Goal: Task Accomplishment & Management: Manage account settings

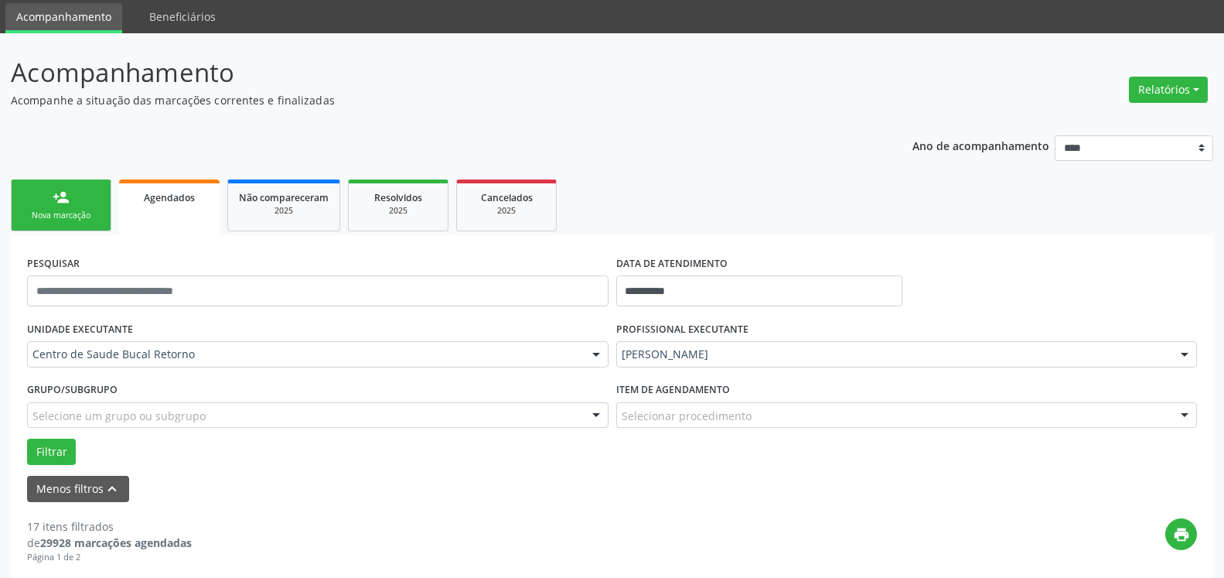
scroll to position [52, 0]
click at [107, 297] on input "text" at bounding box center [317, 290] width 581 height 31
click at [39, 201] on link "person_add Nova marcação" at bounding box center [61, 205] width 101 height 52
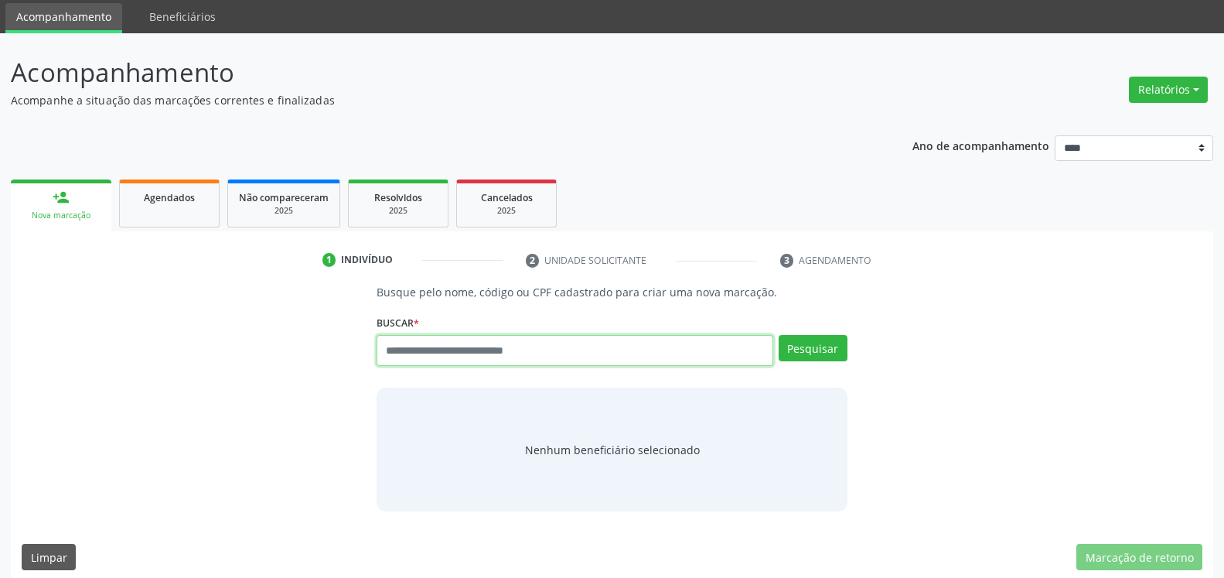
click at [453, 356] on input "text" at bounding box center [575, 350] width 396 height 31
type input "**********"
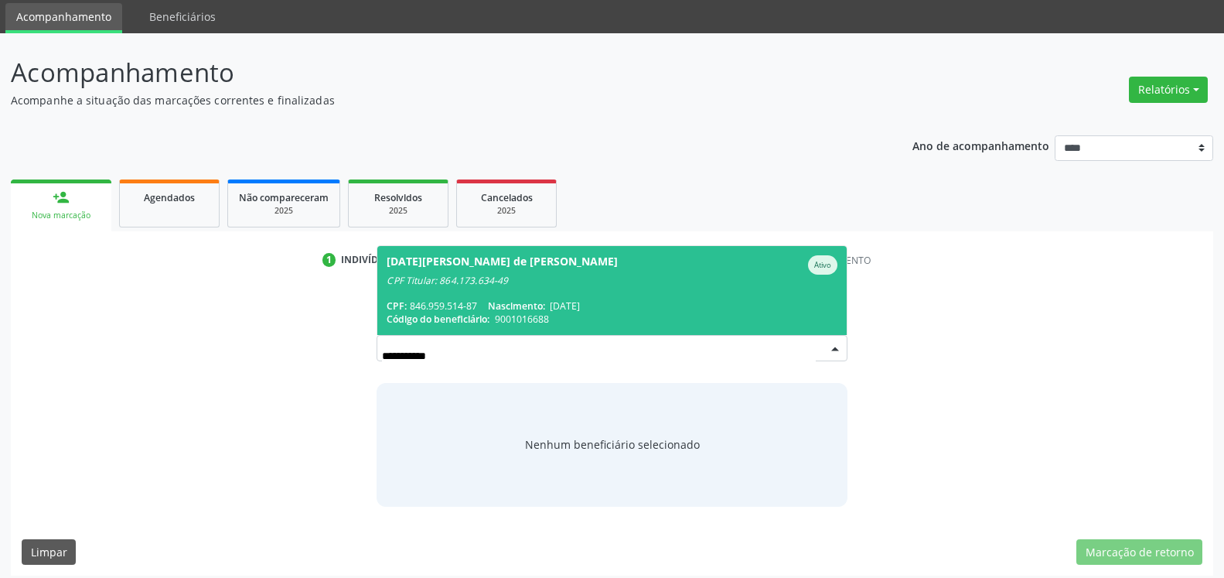
click at [517, 295] on span "Lucia Regina de Franca dos Santos Barreto Ativo CPF Titular: 864.173.634-49 CPF…" at bounding box center [611, 290] width 469 height 89
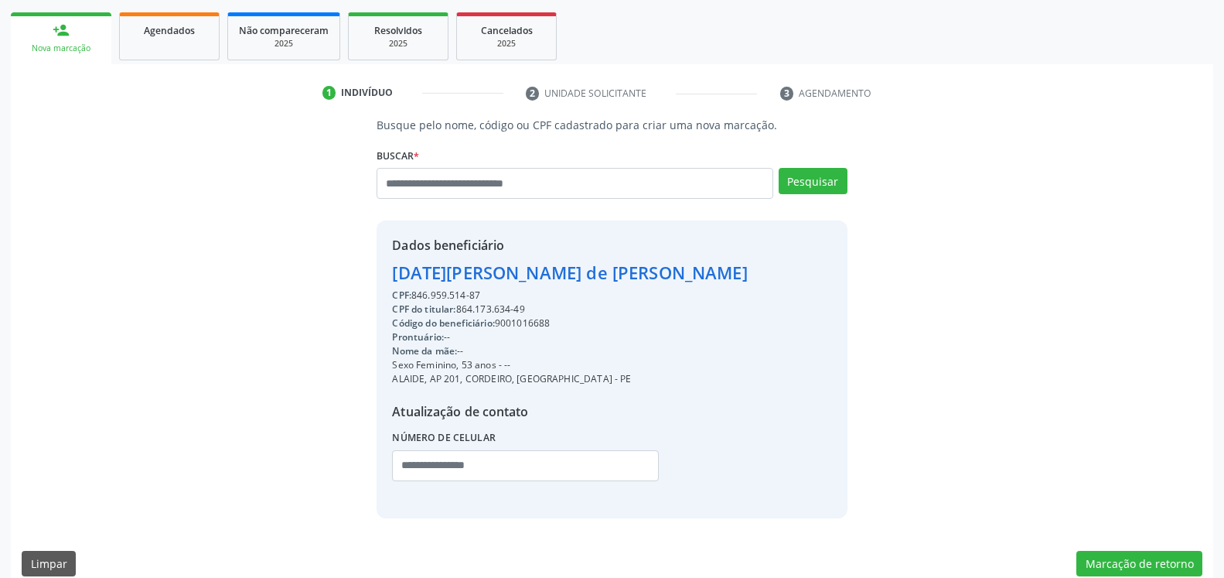
scroll to position [239, 0]
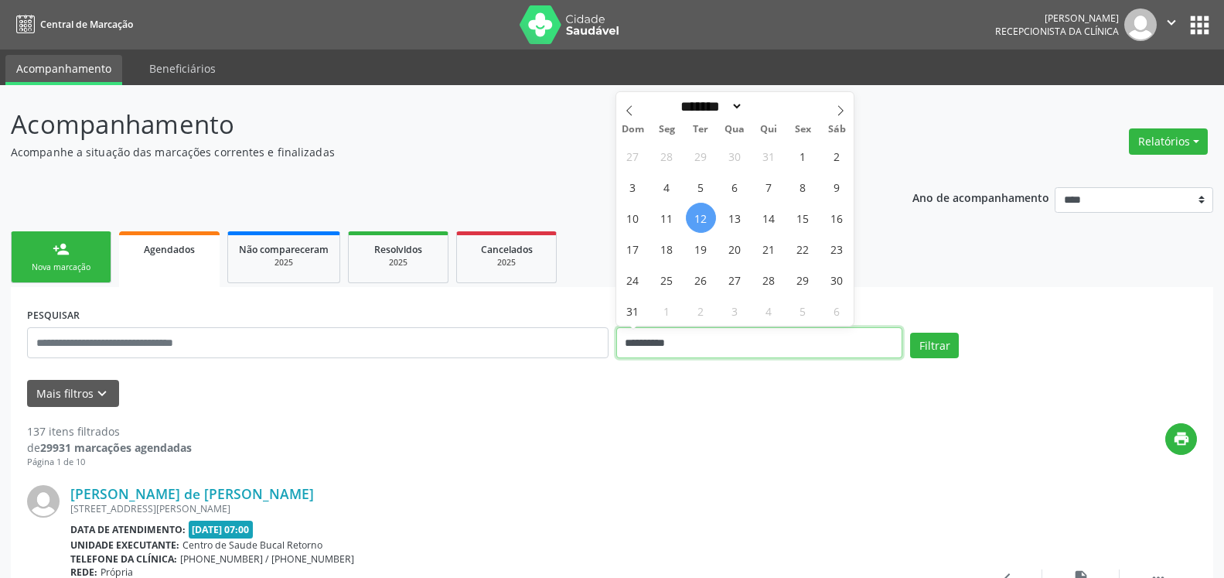
drag, startPoint x: 728, startPoint y: 346, endPoint x: 569, endPoint y: 344, distance: 159.3
click at [616, 344] on input "**********" at bounding box center [759, 342] width 287 height 31
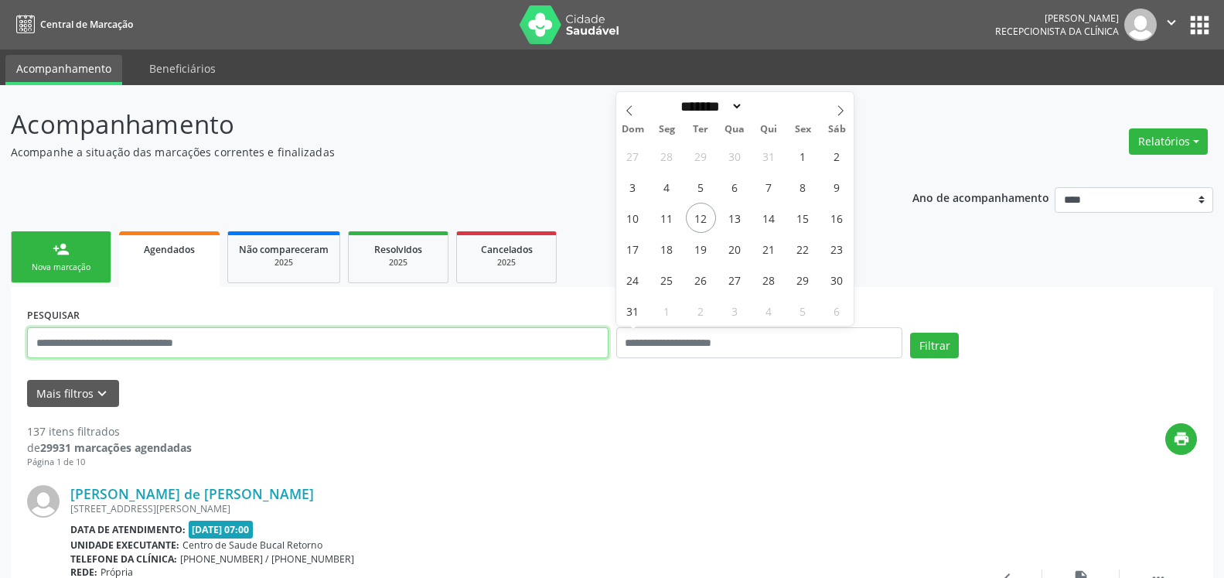
click at [489, 343] on input "text" at bounding box center [317, 342] width 581 height 31
type input "**********"
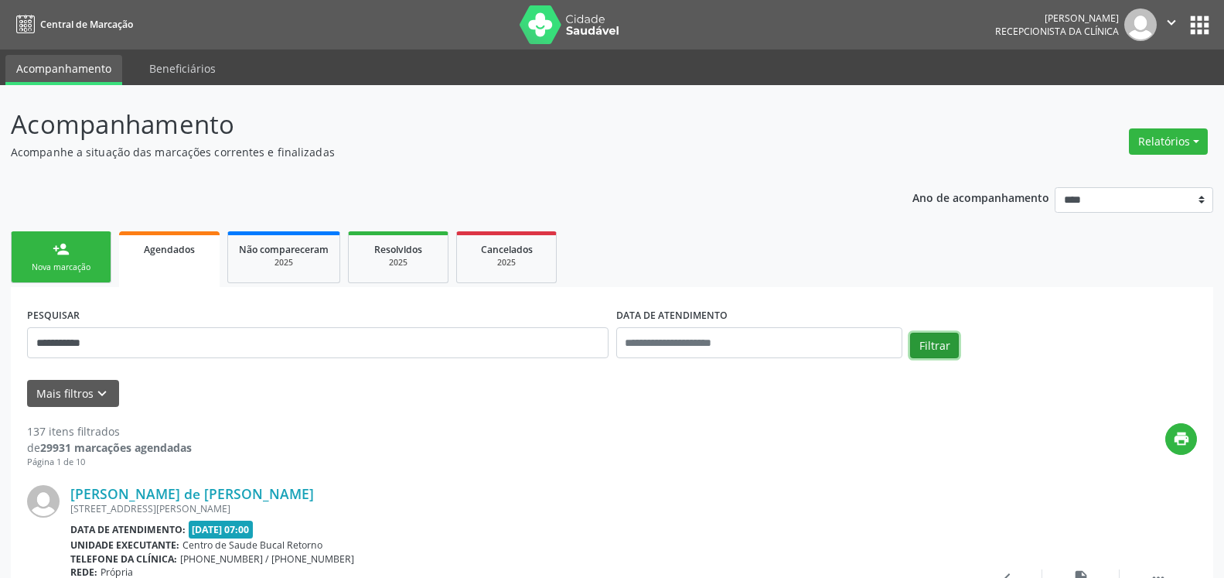
click at [933, 350] on button "Filtrar" at bounding box center [934, 345] width 49 height 26
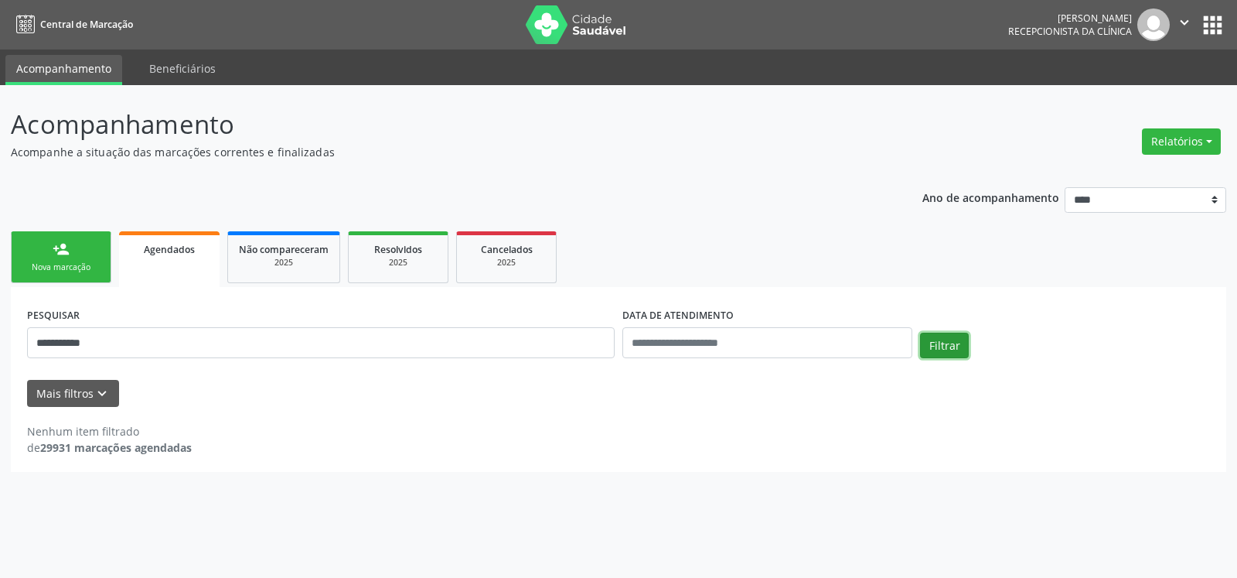
click at [956, 348] on button "Filtrar" at bounding box center [944, 345] width 49 height 26
drag, startPoint x: 146, startPoint y: 345, endPoint x: 28, endPoint y: 356, distance: 118.8
click at [28, 356] on input "**********" at bounding box center [321, 342] width 588 height 31
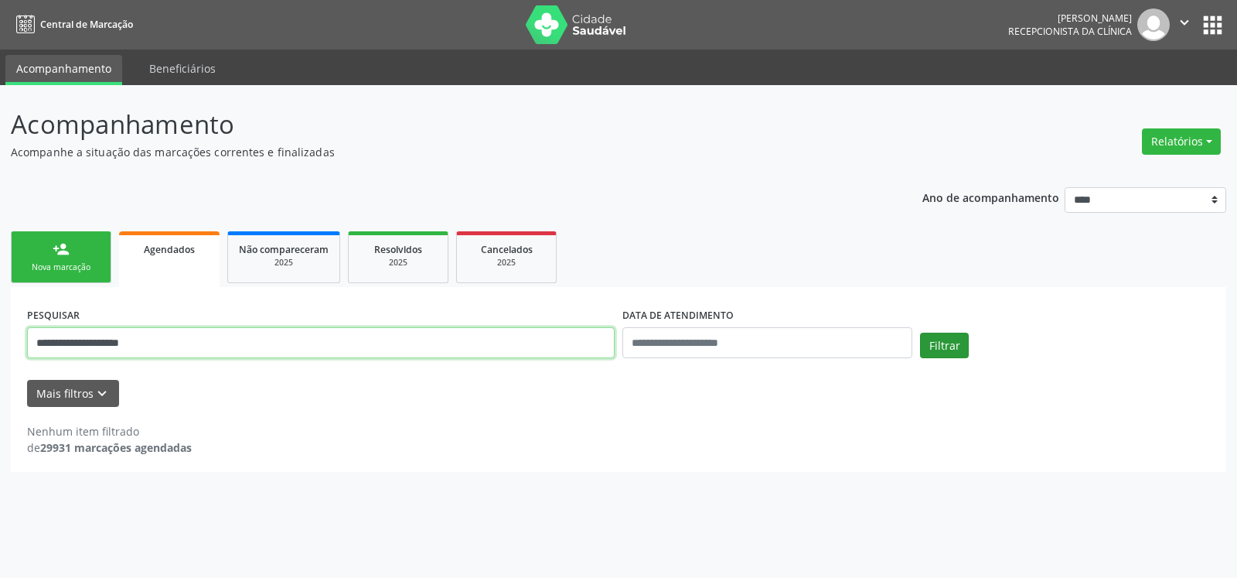
type input "**********"
click at [947, 346] on button "Filtrar" at bounding box center [944, 345] width 49 height 26
click at [66, 257] on div "person_add" at bounding box center [61, 248] width 17 height 17
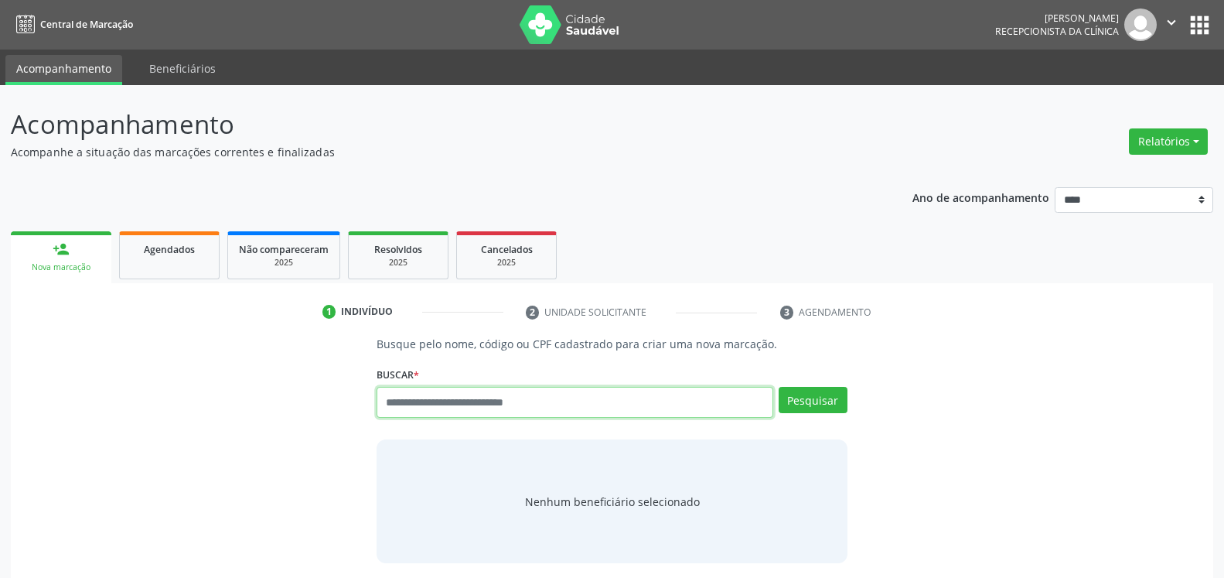
click at [660, 392] on input "text" at bounding box center [575, 402] width 396 height 31
type input "**********"
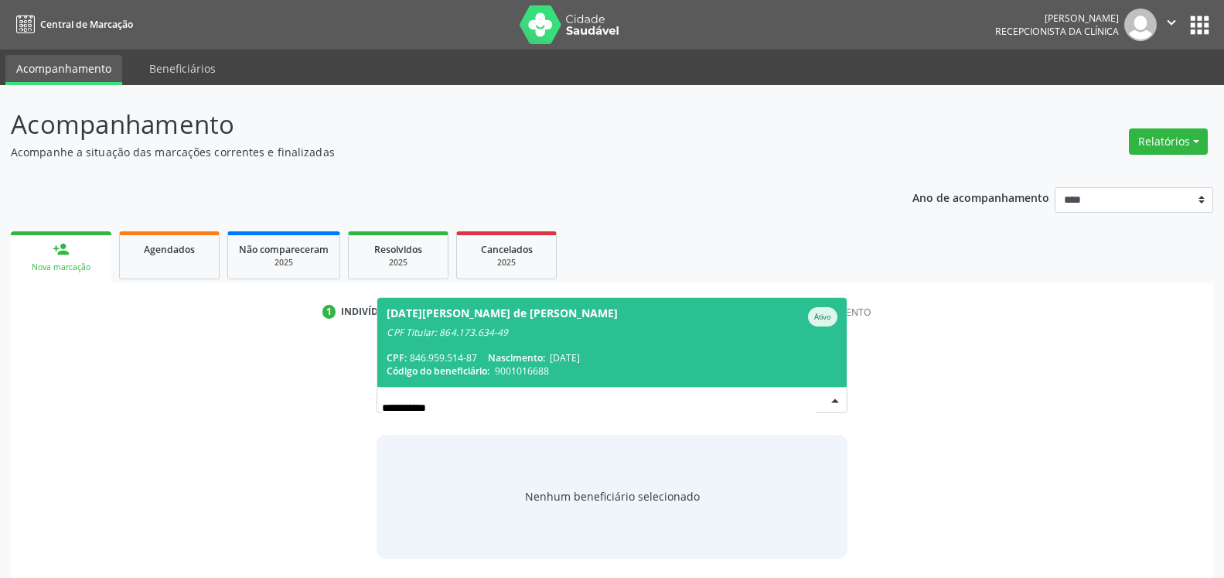
drag, startPoint x: 438, startPoint y: 334, endPoint x: 492, endPoint y: 332, distance: 54.2
click at [486, 332] on div "CPF Titular: 864.173.634-49" at bounding box center [612, 332] width 450 height 12
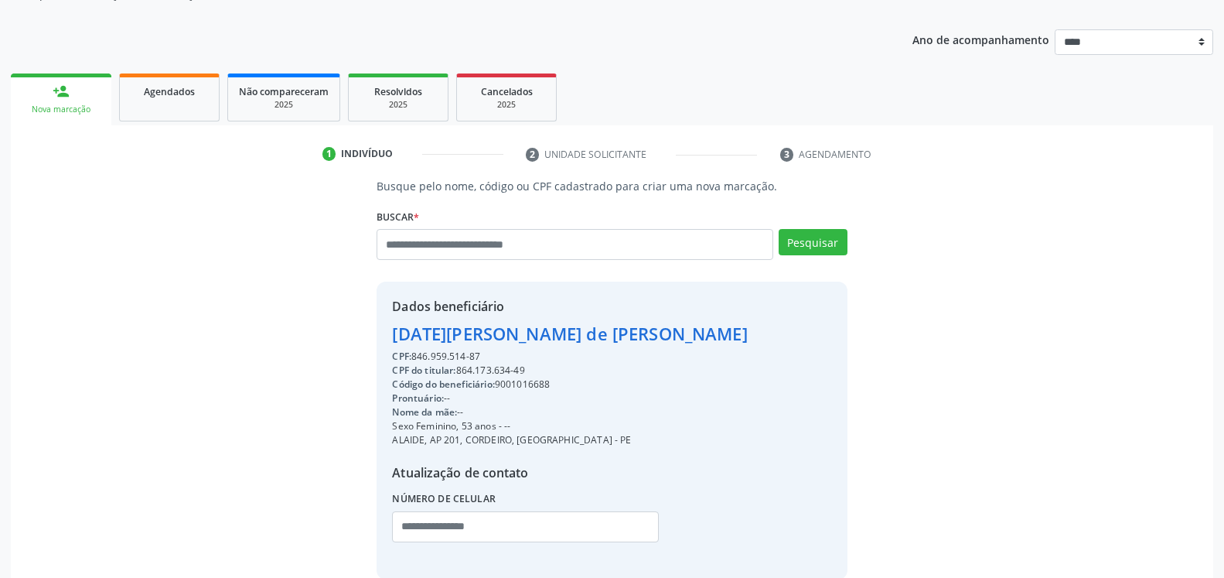
scroll to position [237, 0]
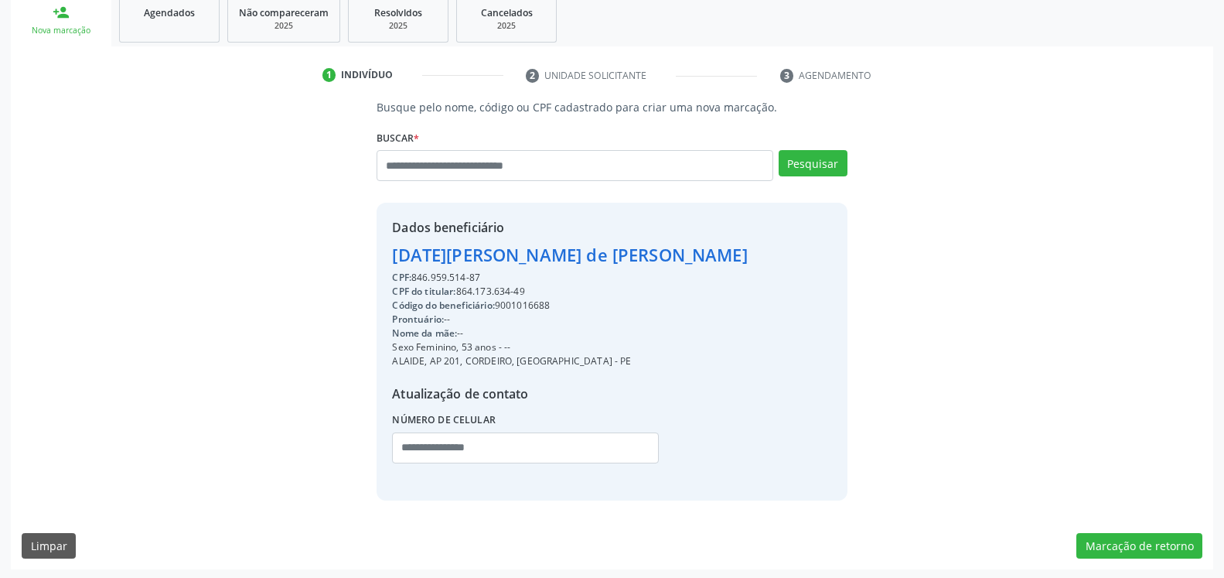
drag, startPoint x: 457, startPoint y: 291, endPoint x: 529, endPoint y: 292, distance: 71.9
click at [529, 292] on div "CPF do titular: 864.173.634-49" at bounding box center [569, 292] width 355 height 14
copy div "864.173.634-49"
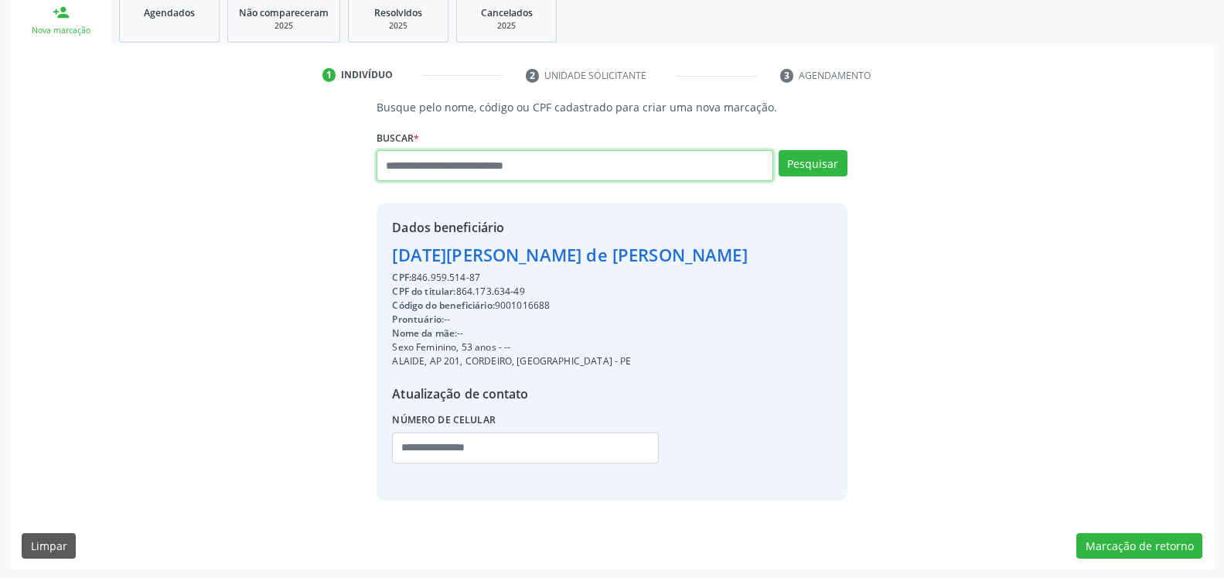
click at [525, 169] on input "text" at bounding box center [575, 165] width 396 height 31
paste input "**********"
type input "**********"
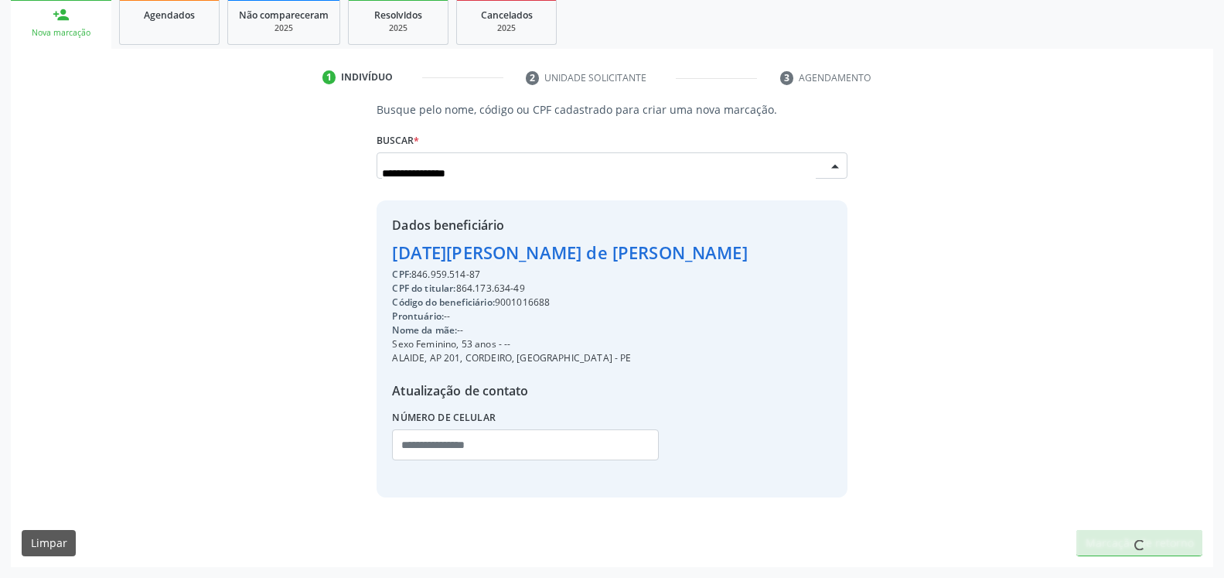
scroll to position [234, 0]
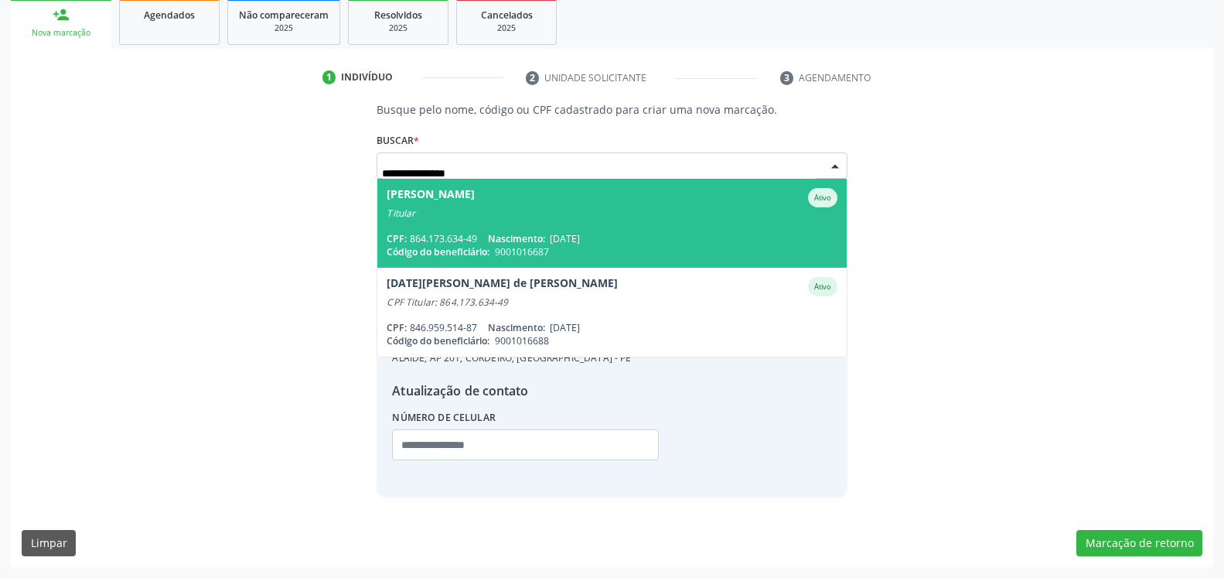
click at [475, 202] on div "Eduardo Vitorino Barreto" at bounding box center [431, 197] width 88 height 19
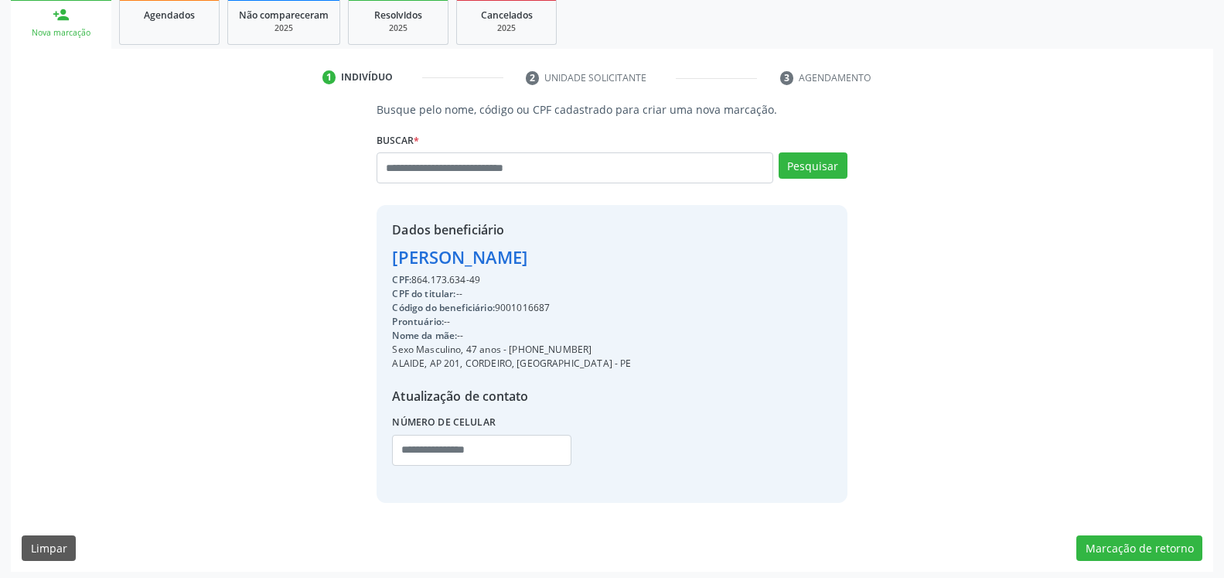
drag, startPoint x: 416, startPoint y: 276, endPoint x: 482, endPoint y: 275, distance: 65.7
click at [482, 275] on div "CPF: 864.173.634-49" at bounding box center [511, 280] width 239 height 14
copy div "864.173.634-49"
click at [176, 17] on span "Agendados" at bounding box center [169, 15] width 51 height 13
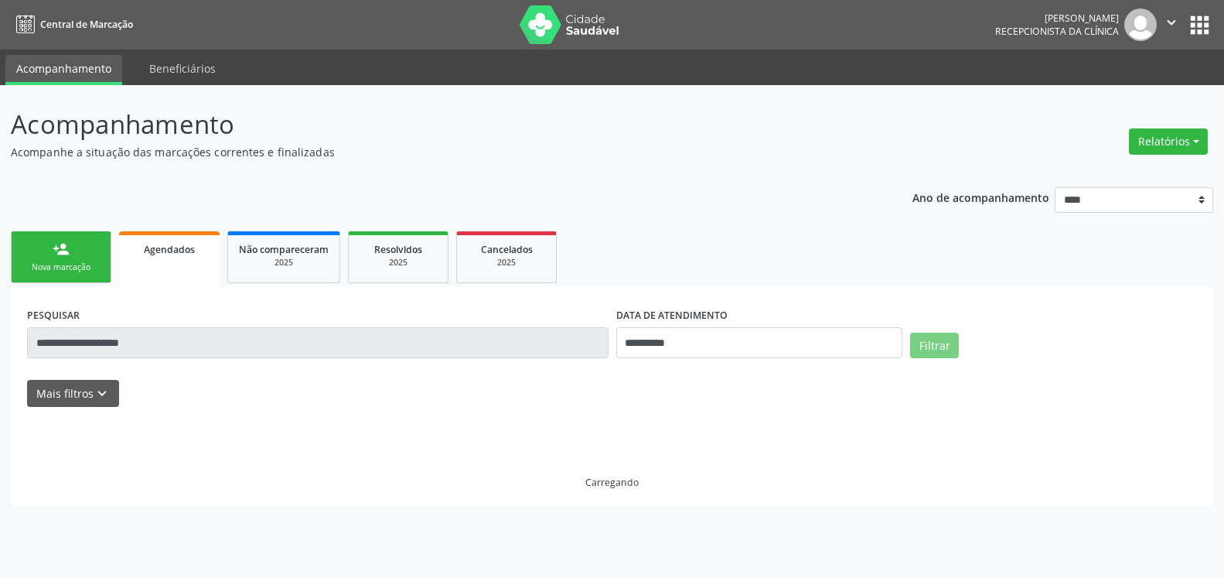
scroll to position [0, 0]
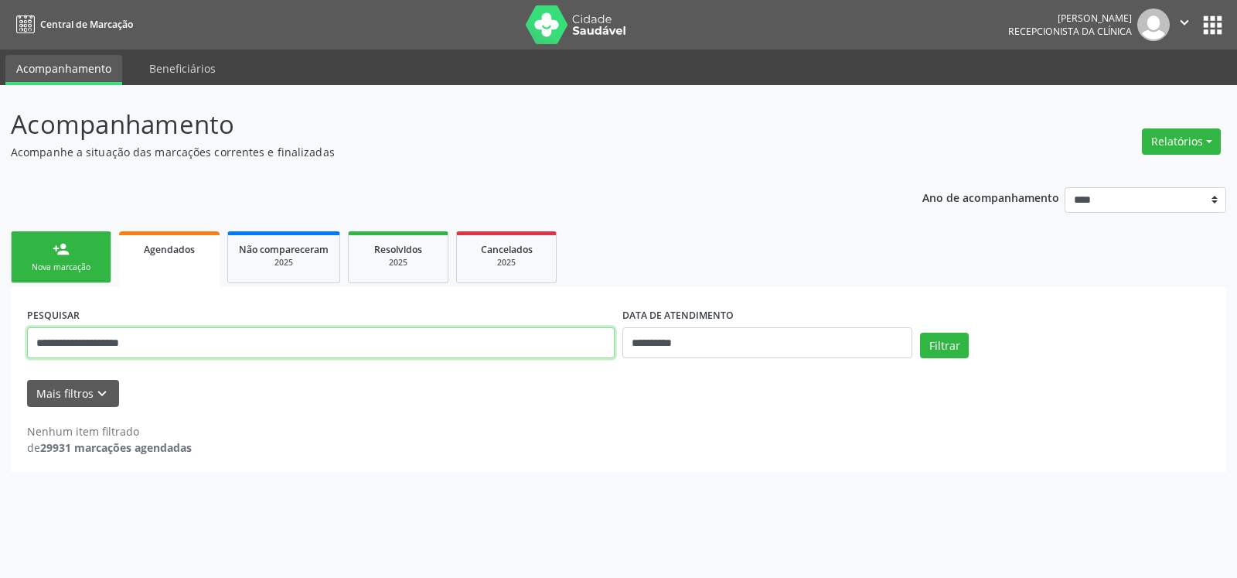
drag, startPoint x: 217, startPoint y: 339, endPoint x: 0, endPoint y: 347, distance: 216.7
click at [27, 347] on input "**********" at bounding box center [321, 342] width 588 height 31
paste input "**********"
type input "**********"
click at [920, 332] on button "Filtrar" at bounding box center [944, 345] width 49 height 26
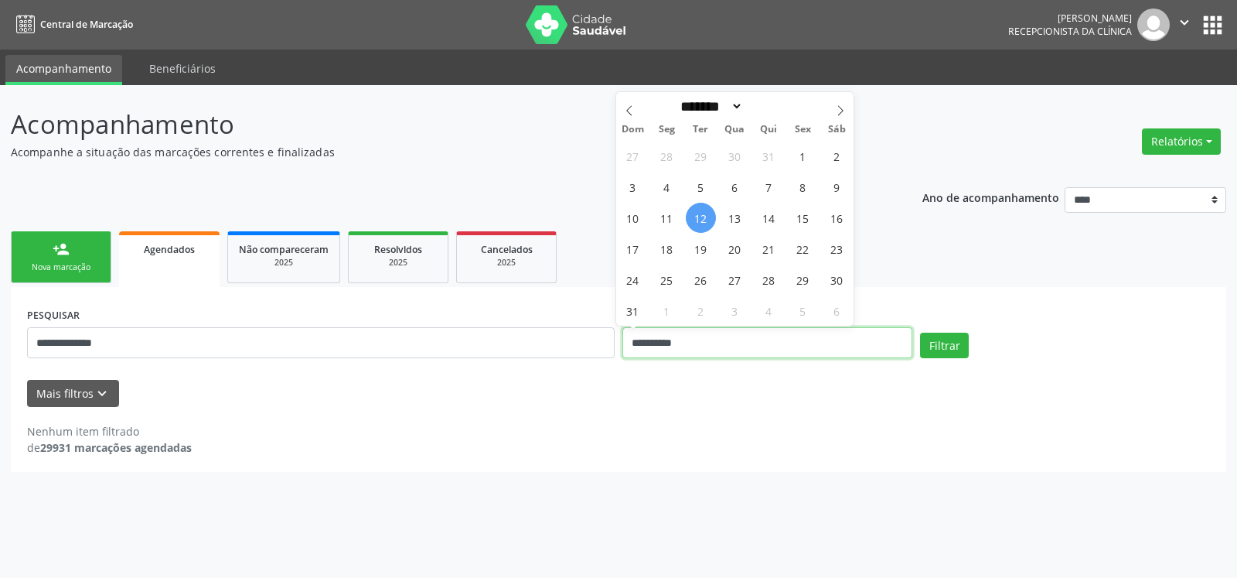
drag, startPoint x: 713, startPoint y: 351, endPoint x: 605, endPoint y: 349, distance: 107.5
click at [622, 349] on input "**********" at bounding box center [767, 342] width 290 height 31
click at [952, 341] on button "Filtrar" at bounding box center [944, 345] width 49 height 26
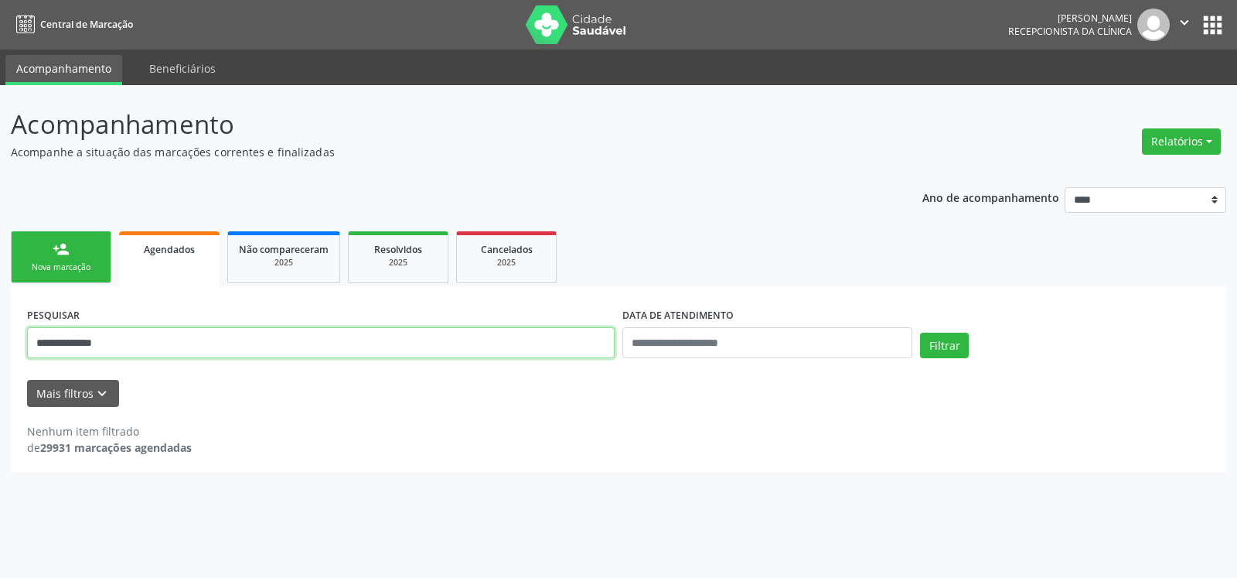
drag, startPoint x: 130, startPoint y: 346, endPoint x: 0, endPoint y: 355, distance: 130.2
click at [27, 355] on input "**********" at bounding box center [321, 342] width 588 height 31
type input "**********"
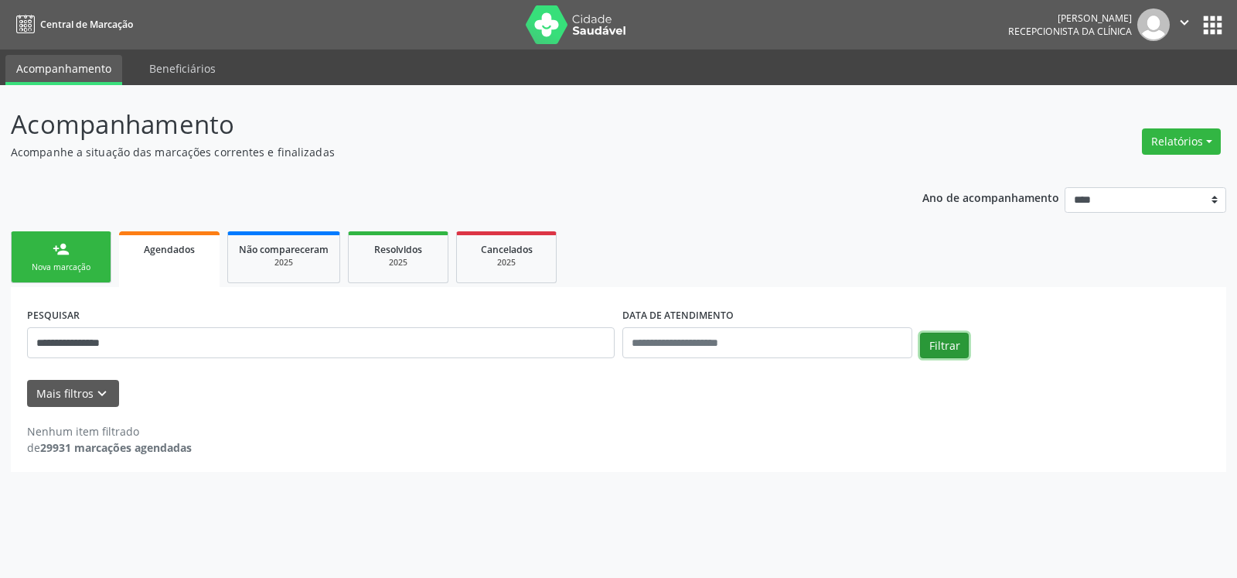
click at [953, 352] on button "Filtrar" at bounding box center [944, 345] width 49 height 26
drag, startPoint x: 148, startPoint y: 341, endPoint x: 34, endPoint y: 356, distance: 115.5
click at [34, 356] on input "**********" at bounding box center [321, 342] width 588 height 31
click at [416, 261] on div "2025" at bounding box center [398, 263] width 77 height 12
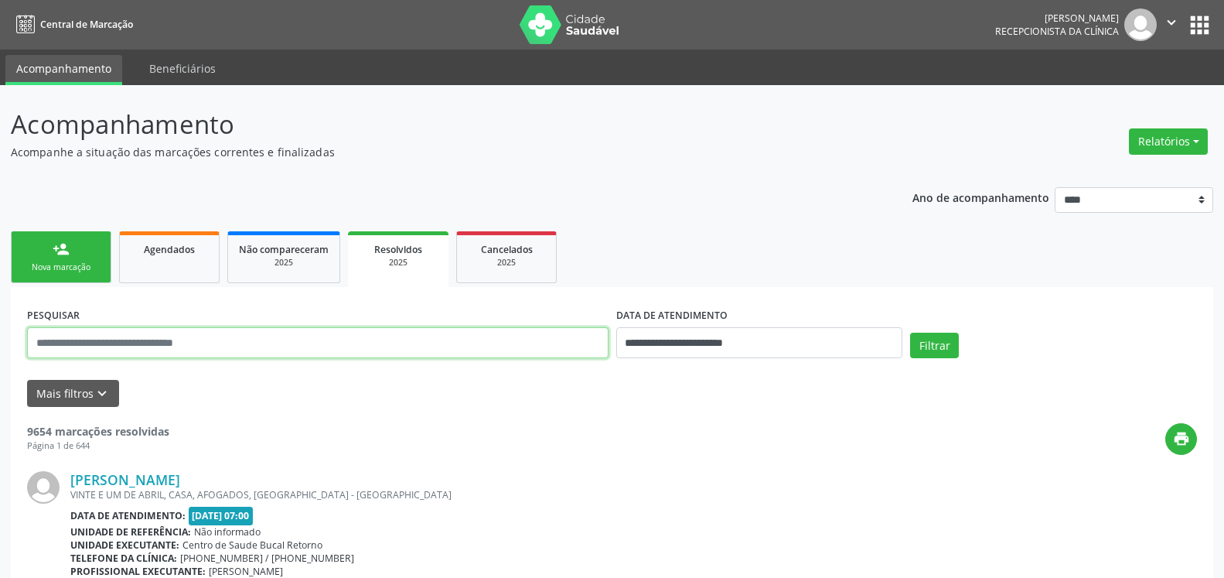
click at [129, 346] on input "text" at bounding box center [317, 342] width 581 height 31
paste input "**********"
click at [910, 332] on button "Filtrar" at bounding box center [934, 345] width 49 height 26
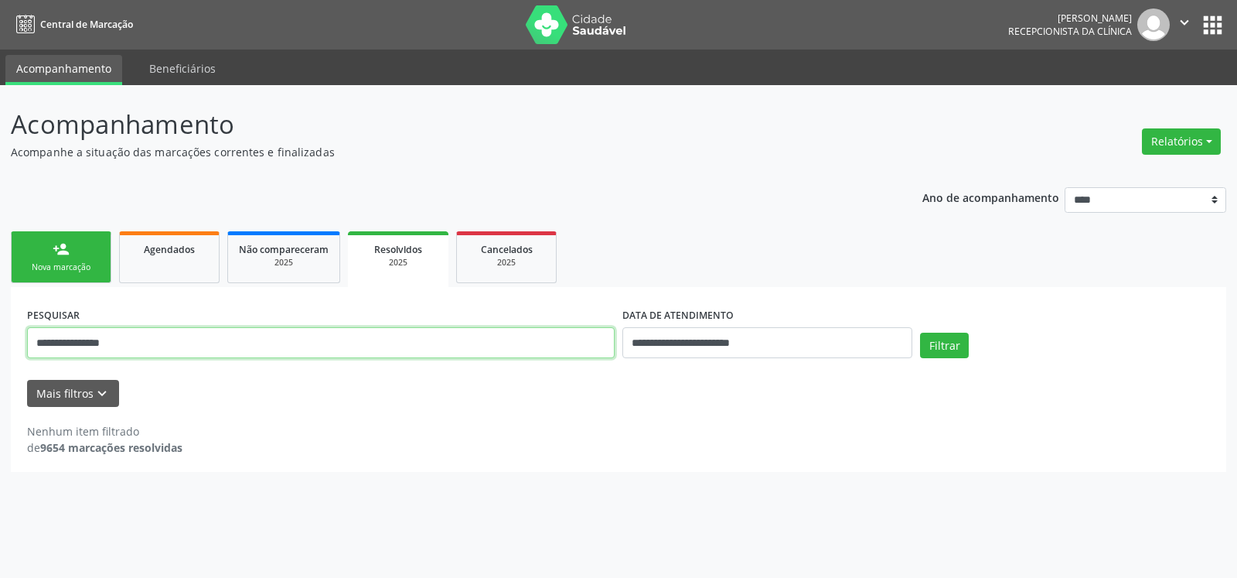
drag, startPoint x: 193, startPoint y: 339, endPoint x: 0, endPoint y: 349, distance: 192.8
click at [27, 349] on input "**********" at bounding box center [321, 342] width 588 height 31
type input "**********"
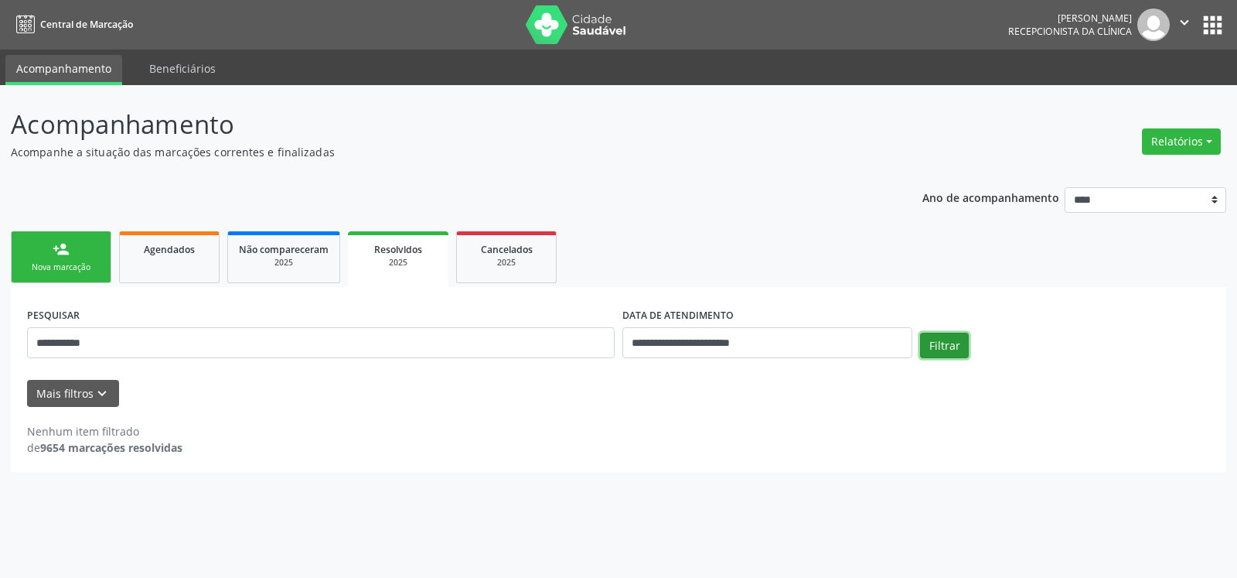
click at [957, 341] on button "Filtrar" at bounding box center [944, 345] width 49 height 26
click at [73, 268] on div "Nova marcação" at bounding box center [60, 267] width 77 height 12
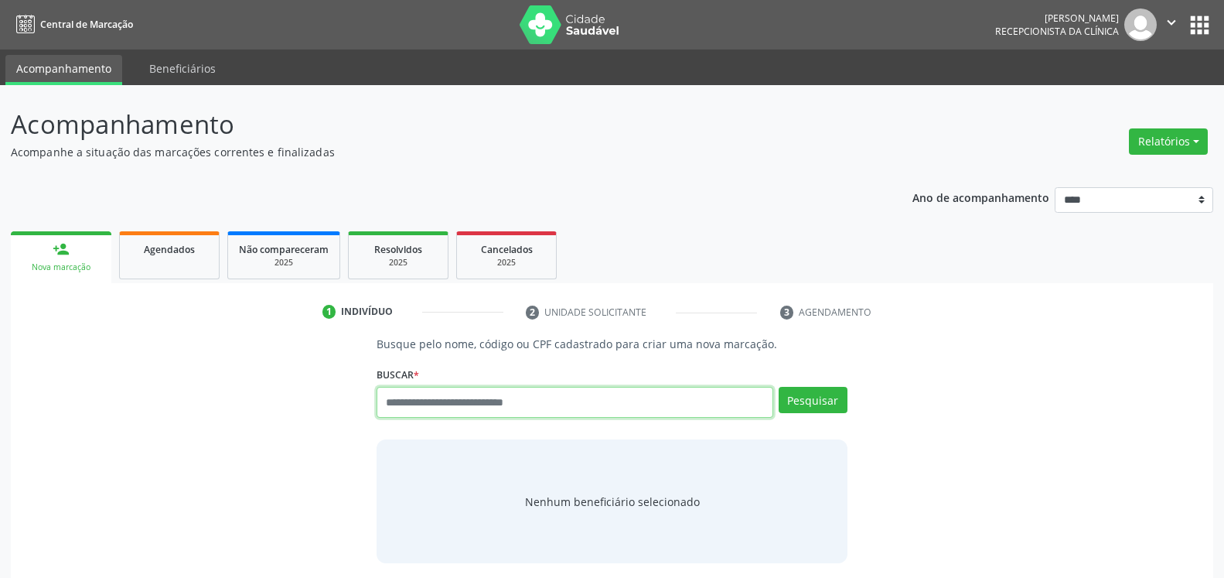
click at [506, 400] on input "text" at bounding box center [575, 402] width 396 height 31
type input "**********"
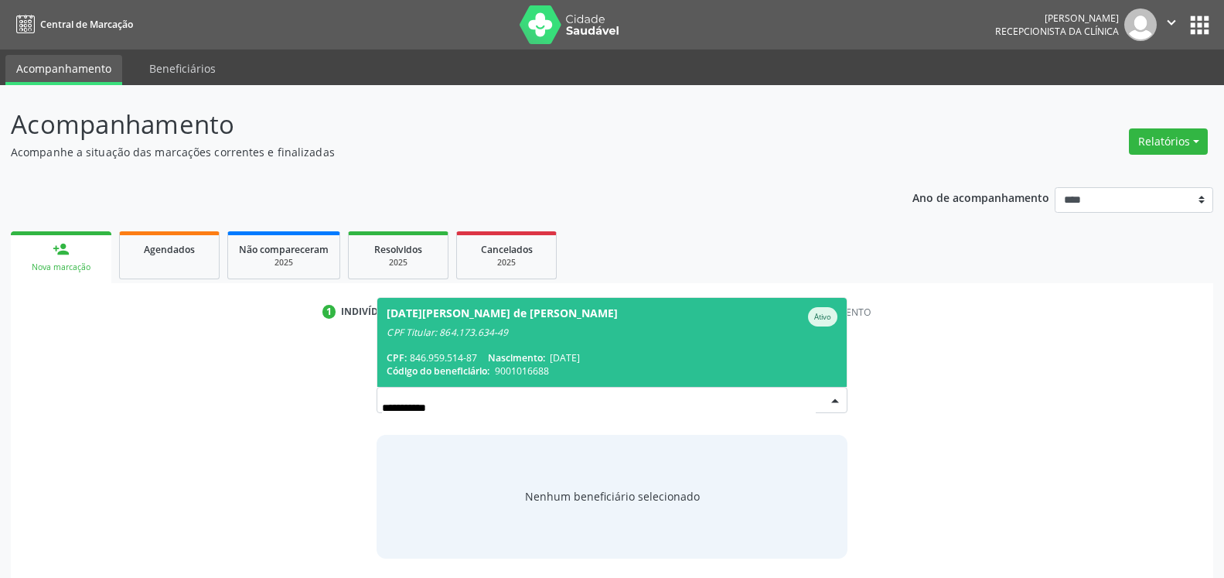
click at [540, 336] on div "CPF Titular: 864.173.634-49" at bounding box center [612, 332] width 450 height 12
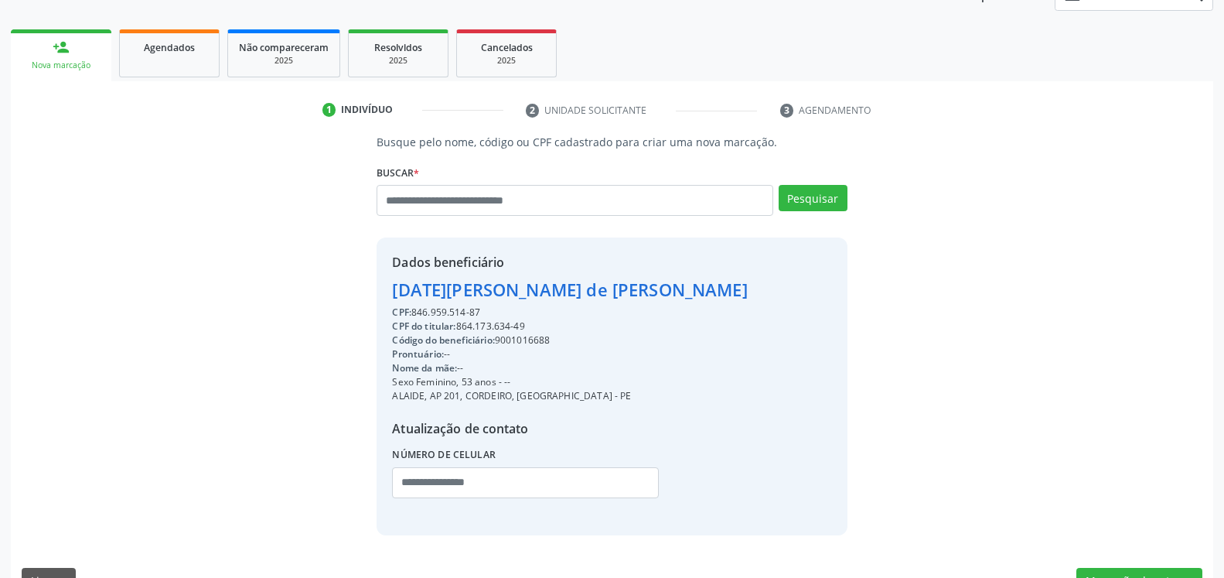
scroll to position [239, 0]
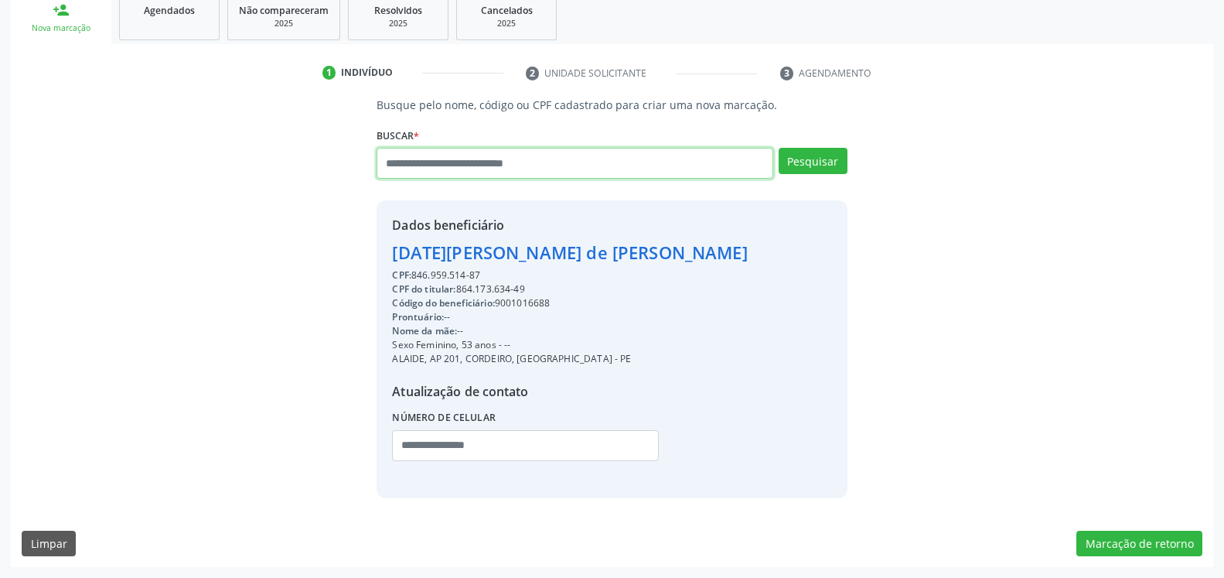
click at [468, 159] on input "text" at bounding box center [575, 163] width 396 height 31
type input "**********"
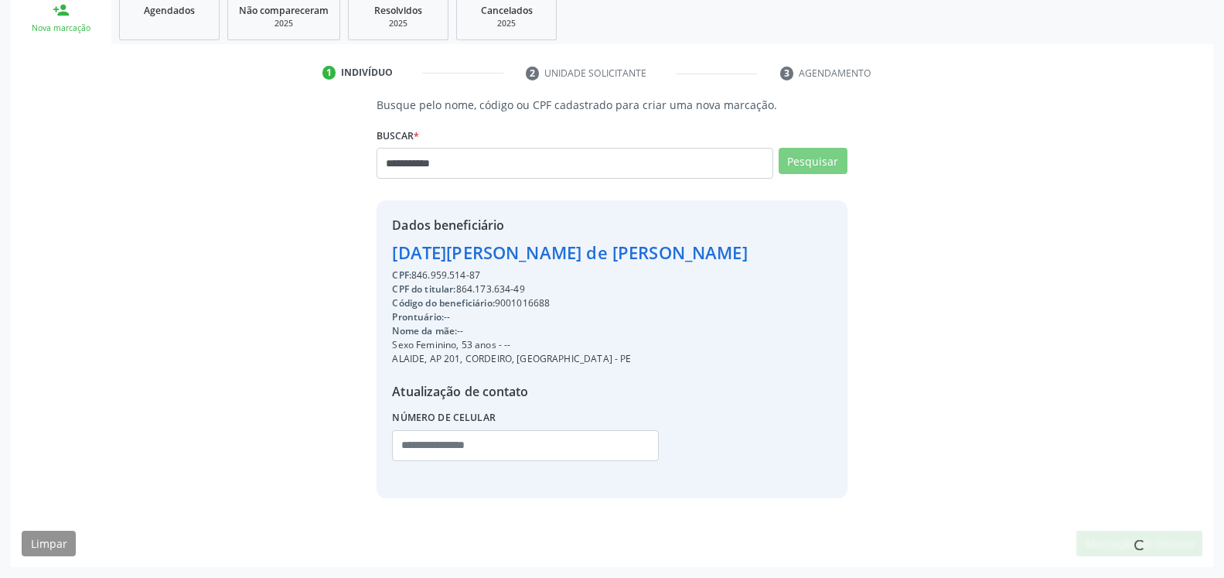
scroll to position [234, 0]
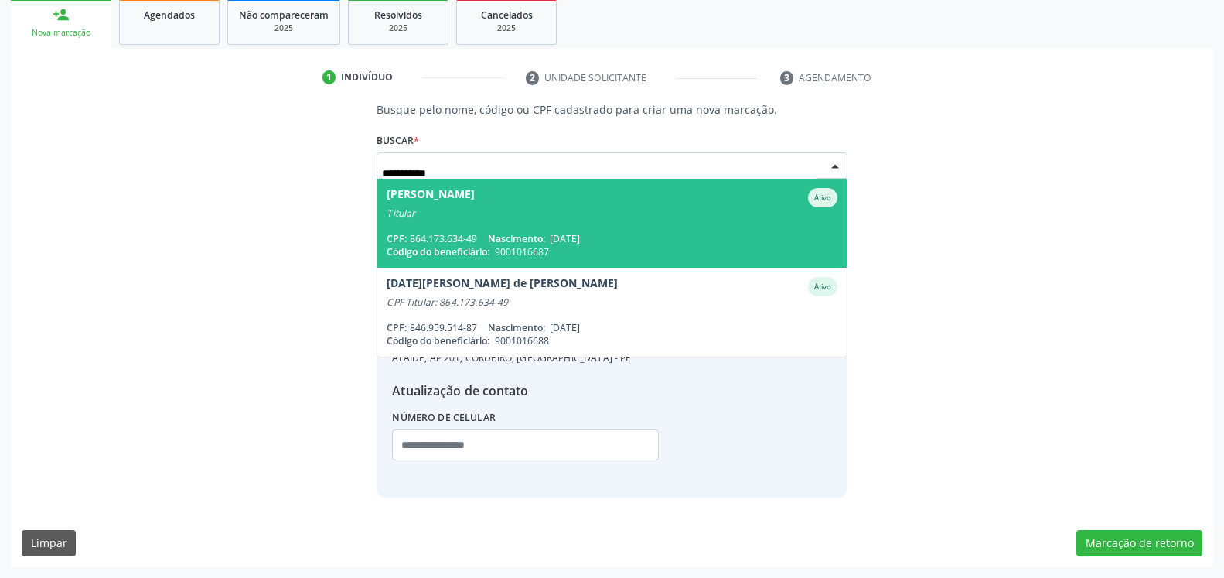
click at [476, 229] on span "Eduardo Vitorino Barreto Ativo Titular CPF: 864.173.634-49 Nascimento: 08/09/19…" at bounding box center [611, 223] width 469 height 89
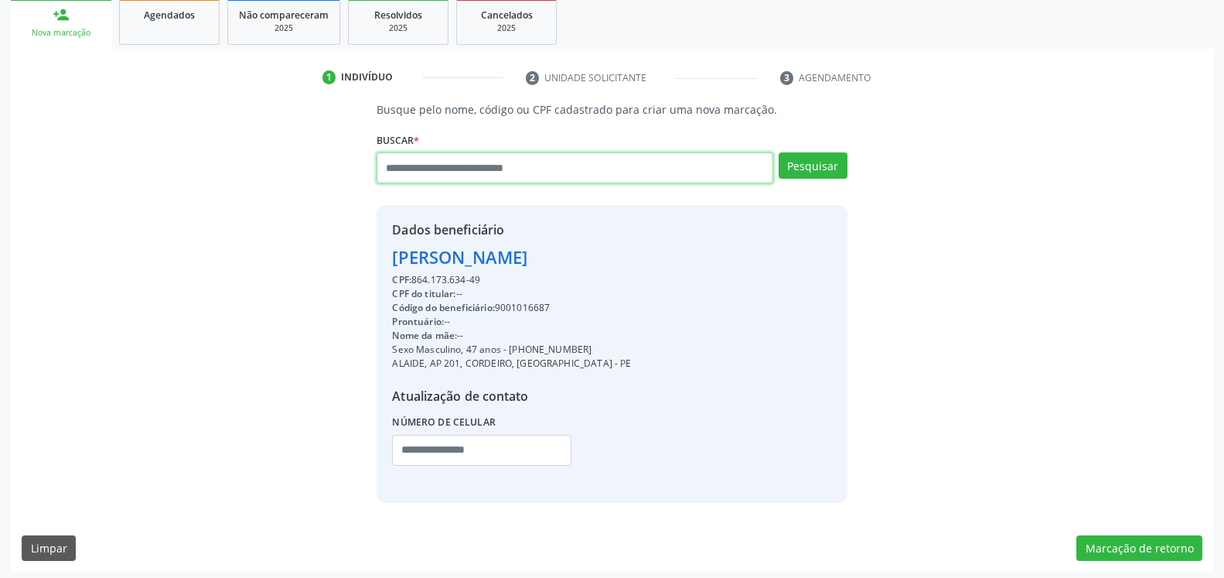
click at [443, 166] on input "text" at bounding box center [575, 167] width 396 height 31
type input "**********"
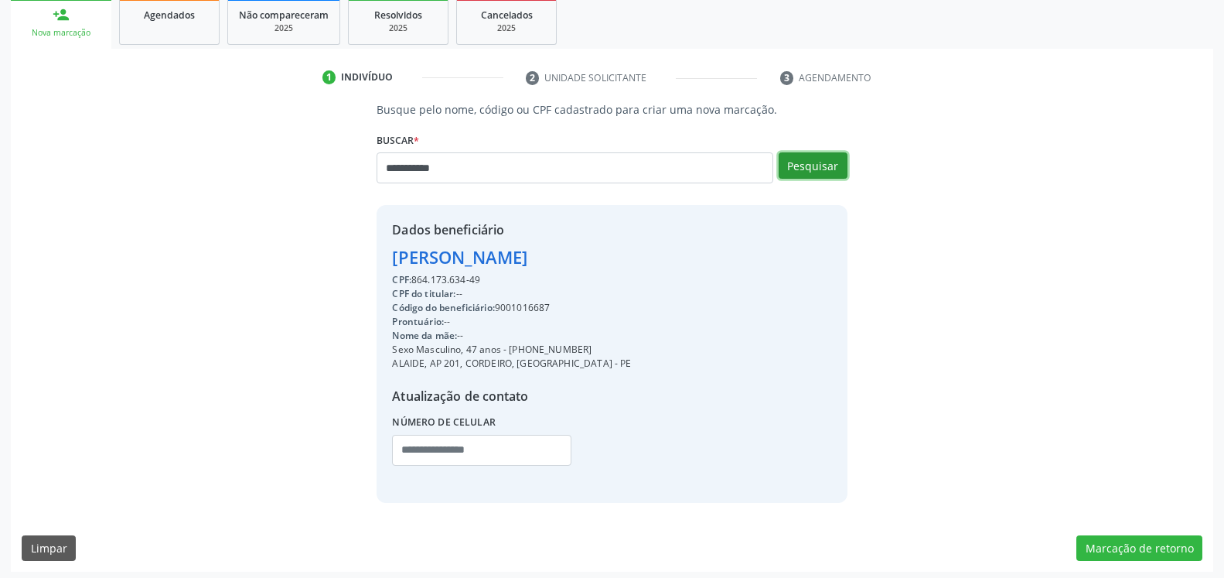
click at [806, 164] on button "Pesquisar" at bounding box center [813, 165] width 69 height 26
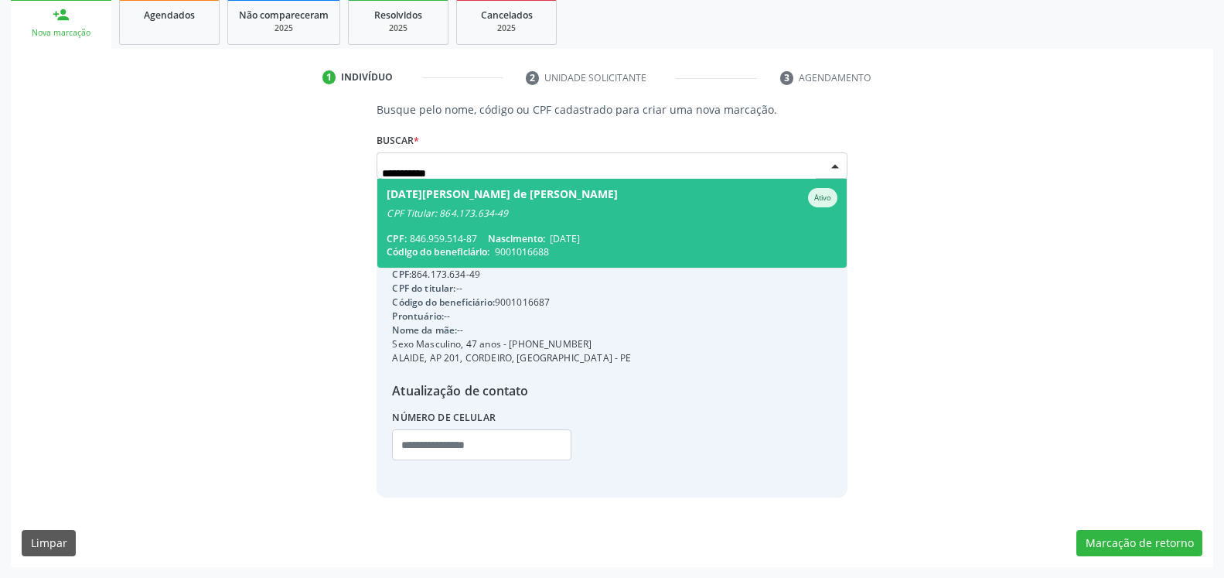
click at [557, 221] on span "Lucia Regina de Franca dos Santos Barreto Ativo CPF Titular: 864.173.634-49 CPF…" at bounding box center [611, 223] width 469 height 89
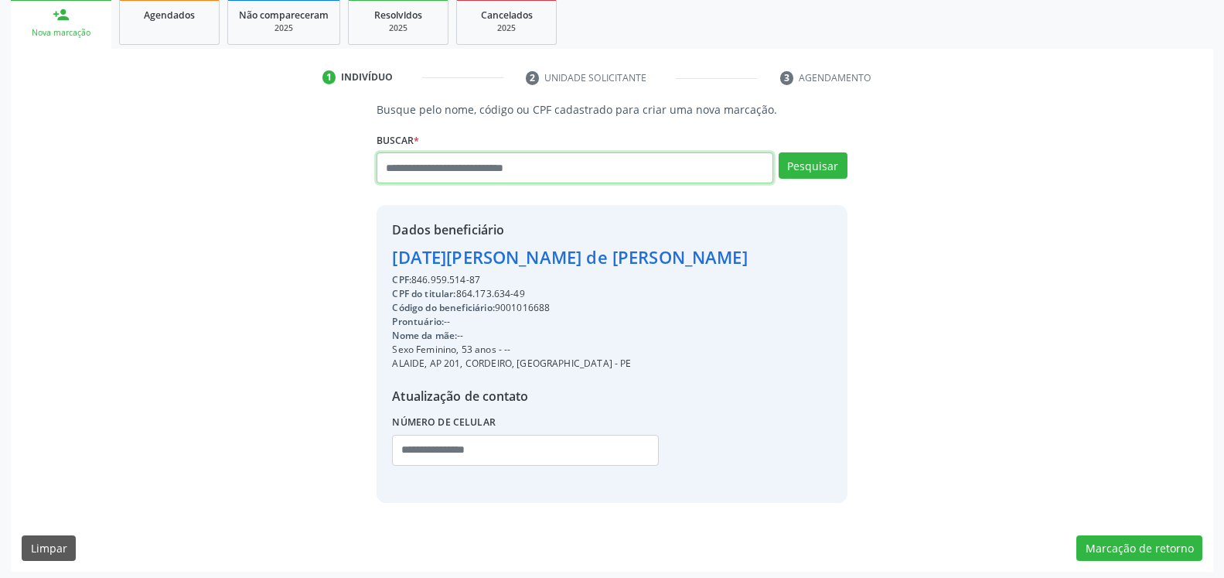
click at [493, 166] on input "text" at bounding box center [575, 167] width 396 height 31
type input "**********"
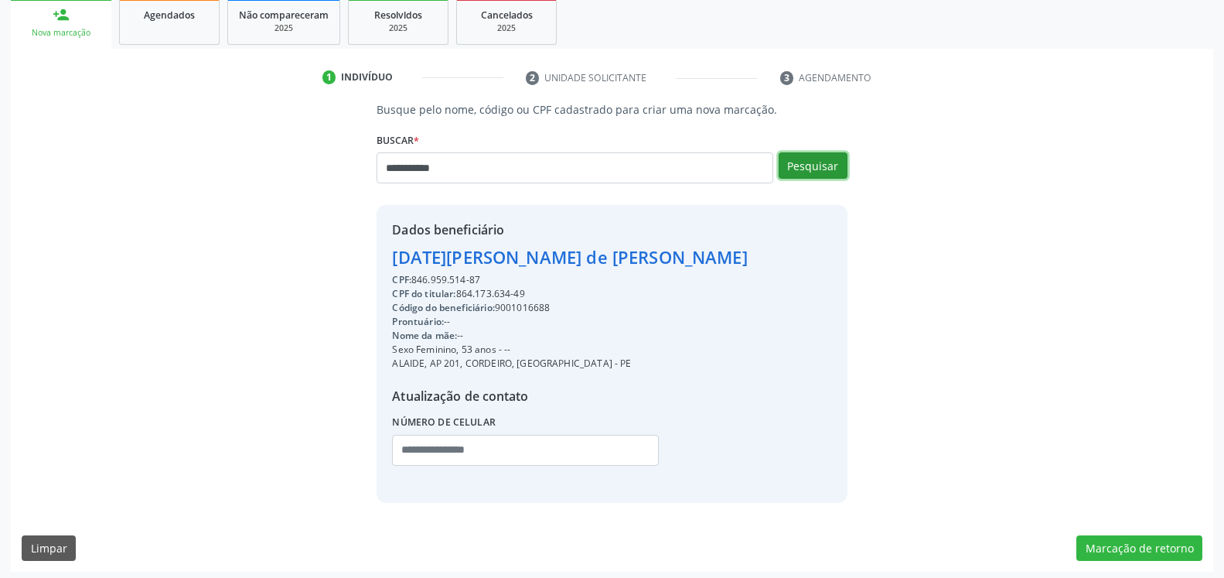
click at [817, 158] on button "Pesquisar" at bounding box center [813, 165] width 69 height 26
type input "**********"
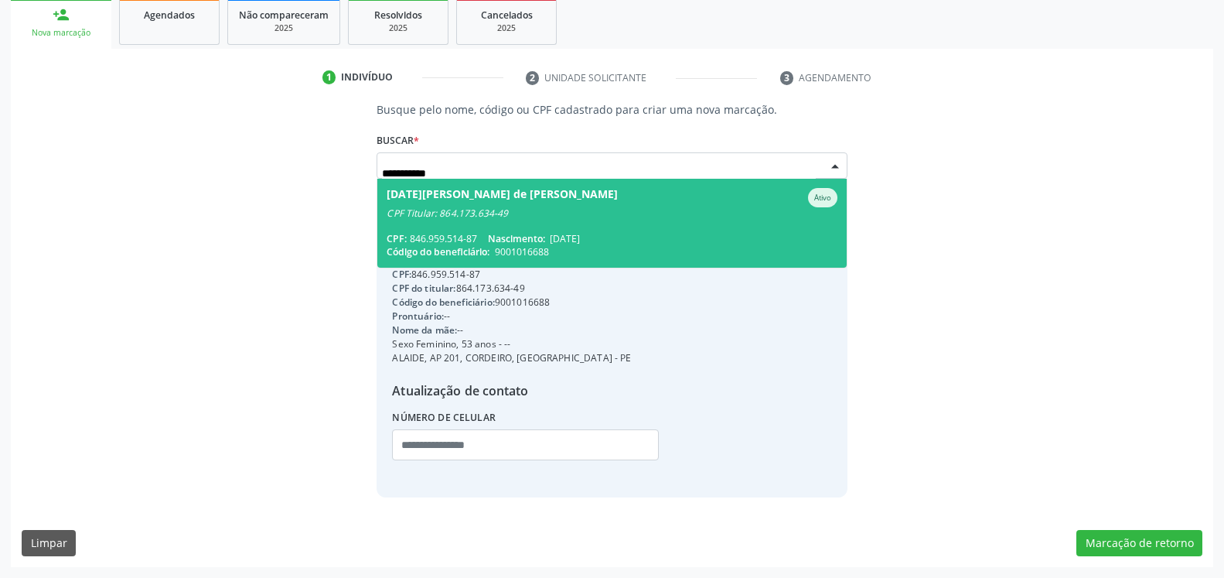
click at [519, 227] on span "Lucia Regina de Franca dos Santos Barreto Ativo CPF Titular: 864.173.634-49 CPF…" at bounding box center [611, 223] width 469 height 89
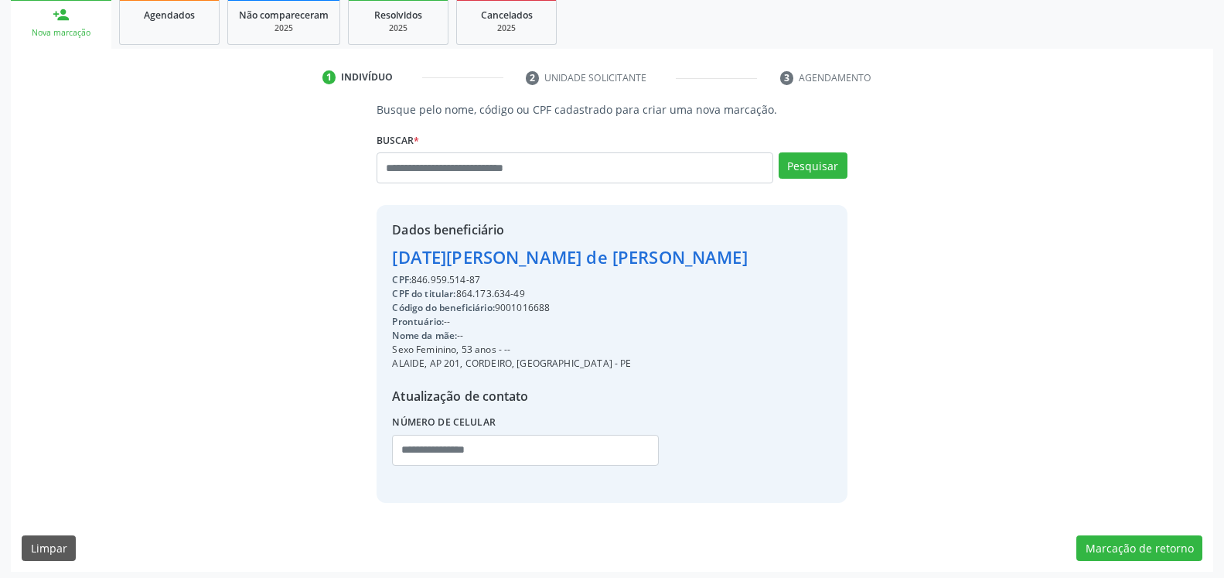
drag, startPoint x: 459, startPoint y: 294, endPoint x: 528, endPoint y: 292, distance: 69.6
click at [528, 292] on div "CPF do titular: 864.173.634-49" at bounding box center [569, 294] width 355 height 14
copy div "864.173.634-49"
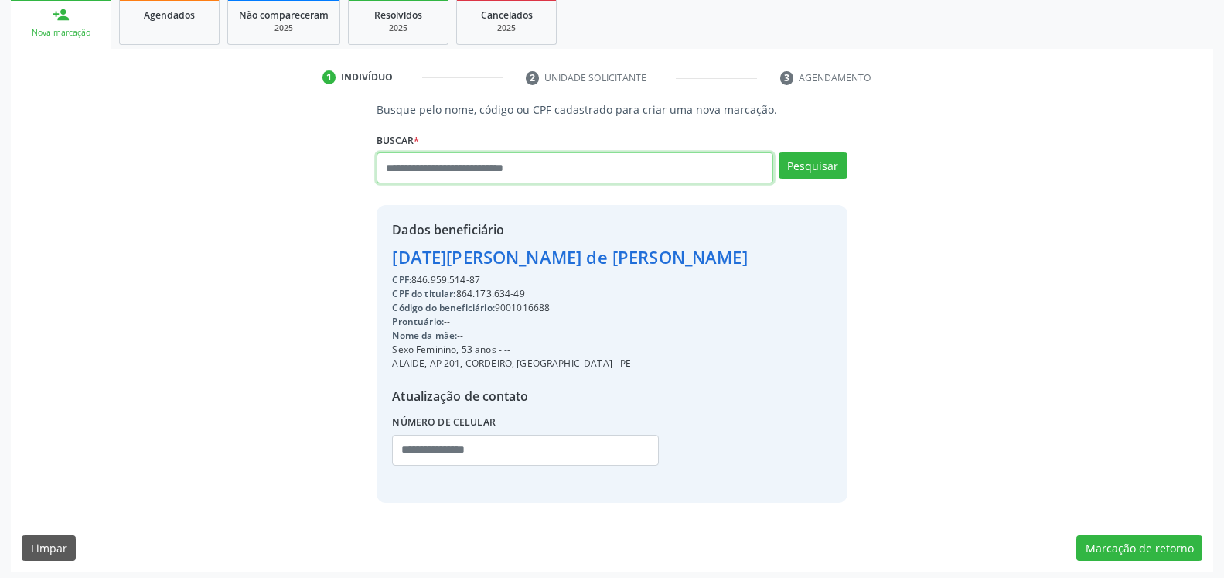
click at [505, 163] on input "text" at bounding box center [575, 167] width 396 height 31
paste input "**********"
type input "**********"
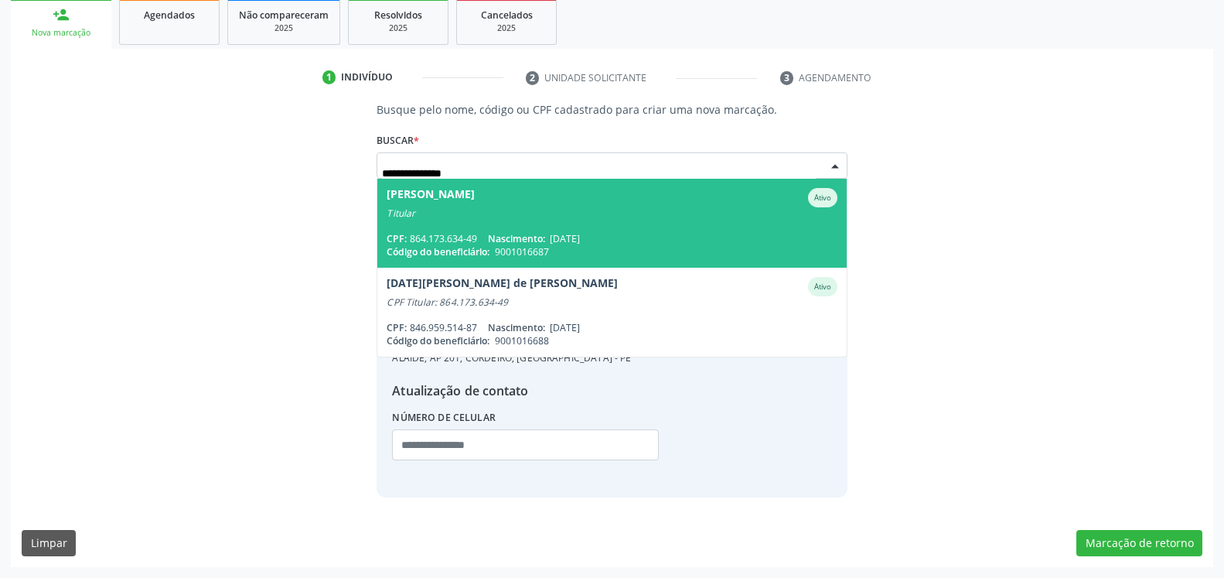
click at [553, 225] on span "Eduardo Vitorino Barreto Ativo Titular CPF: 864.173.634-49 Nascimento: 08/09/19…" at bounding box center [611, 223] width 469 height 89
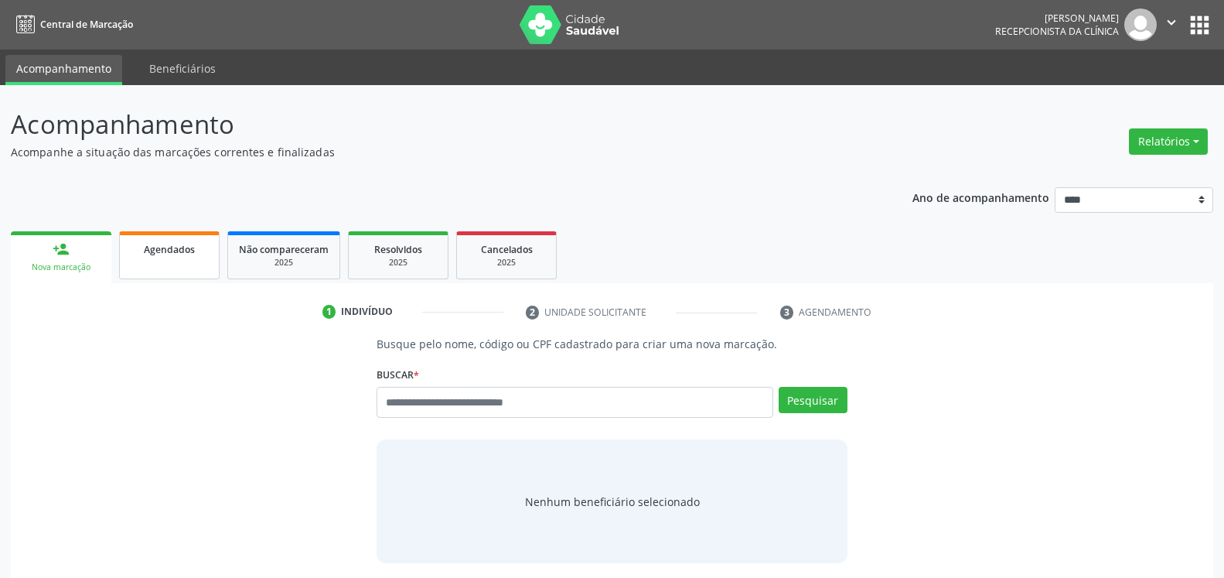
click at [158, 264] on link "Agendados" at bounding box center [169, 255] width 101 height 48
select select "*"
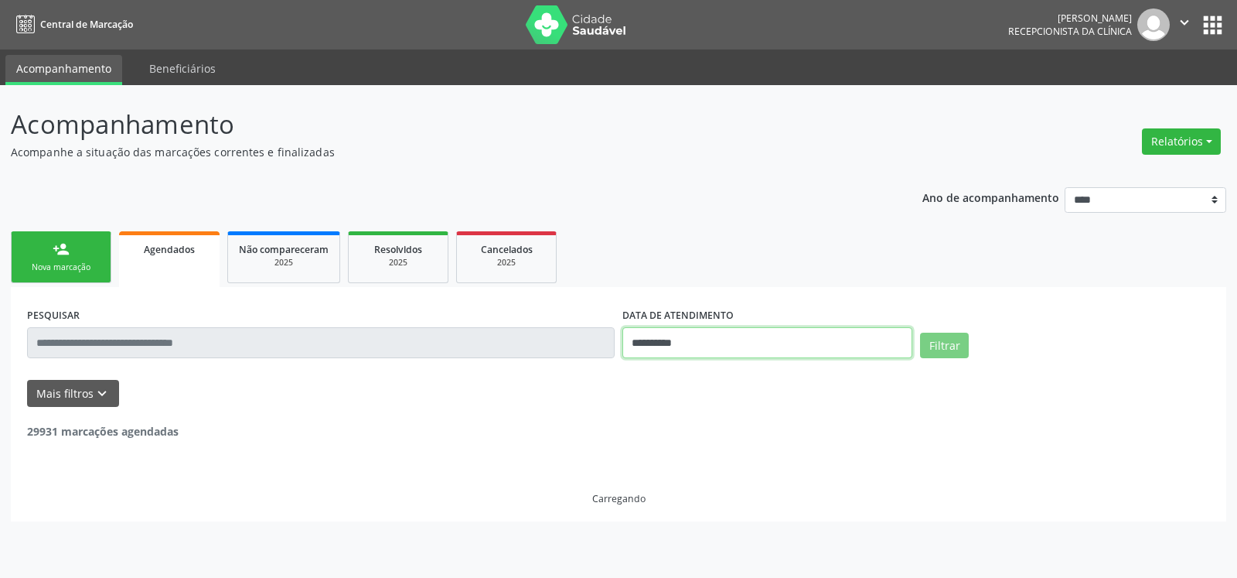
click at [773, 349] on input "**********" at bounding box center [767, 342] width 290 height 31
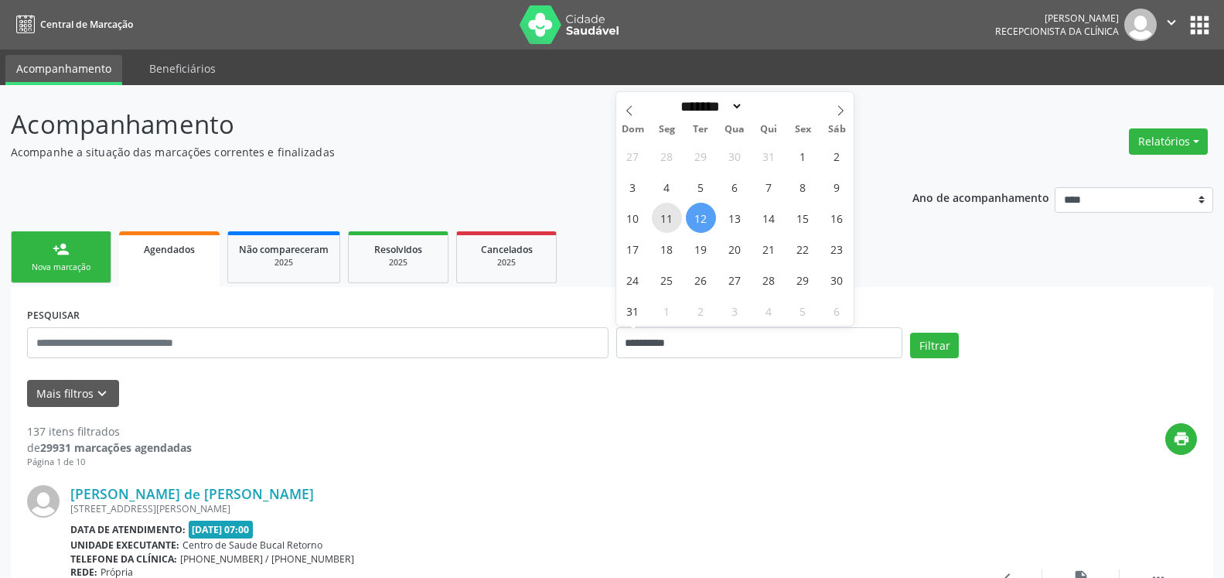
click at [663, 213] on span "11" at bounding box center [667, 218] width 30 height 30
type input "**********"
click at [663, 213] on span "11" at bounding box center [667, 218] width 30 height 30
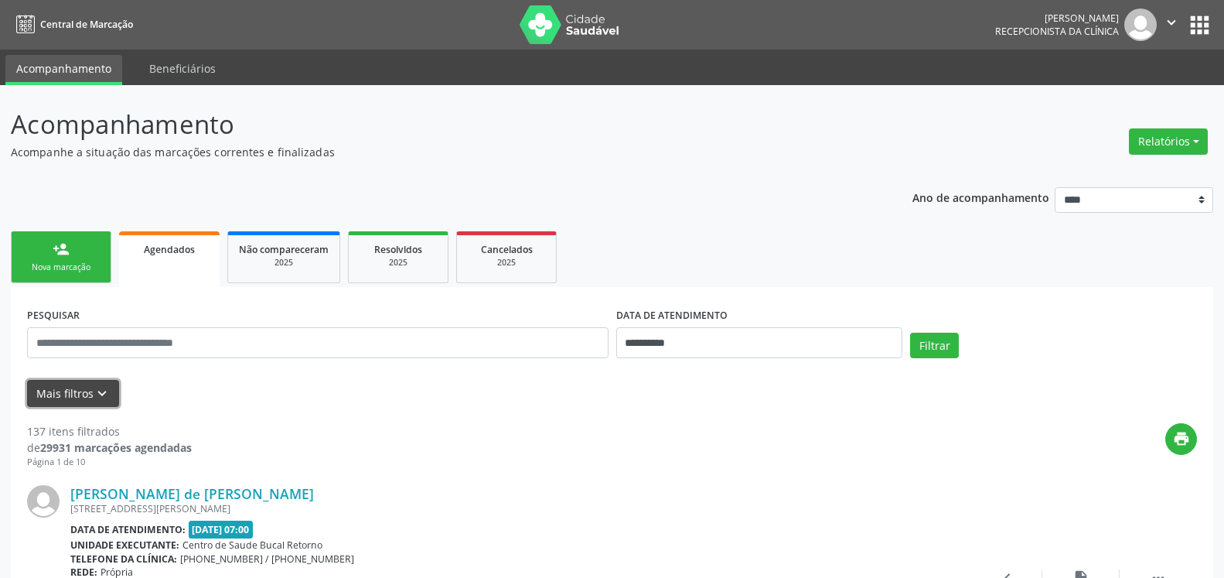
click at [97, 388] on icon "keyboard_arrow_down" at bounding box center [102, 393] width 17 height 17
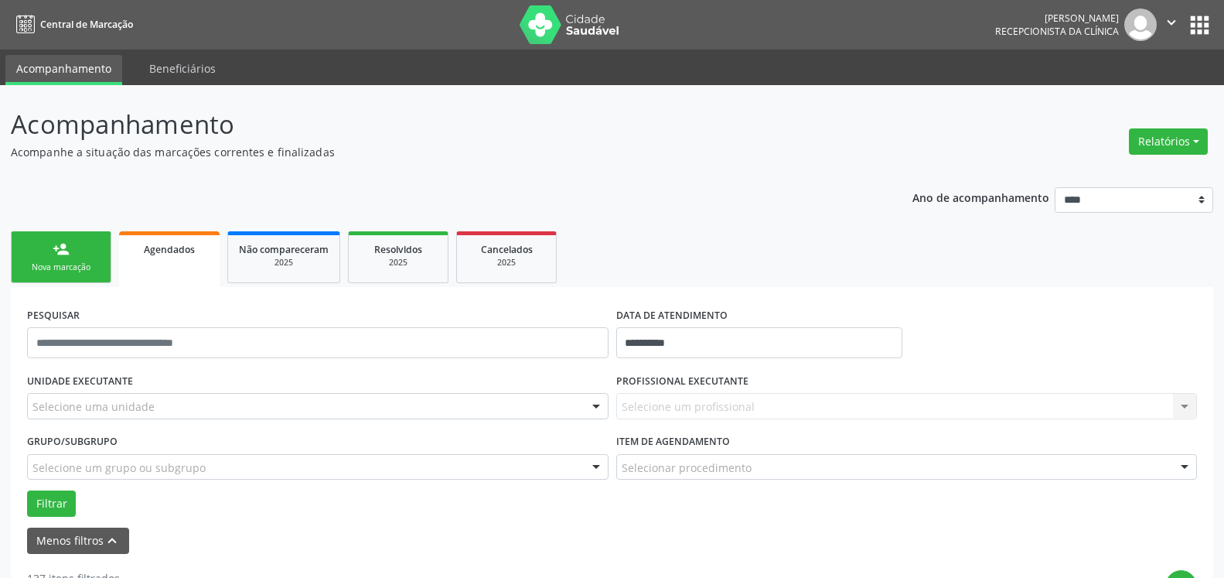
click at [240, 404] on div "Selecione uma unidade" at bounding box center [317, 406] width 581 height 26
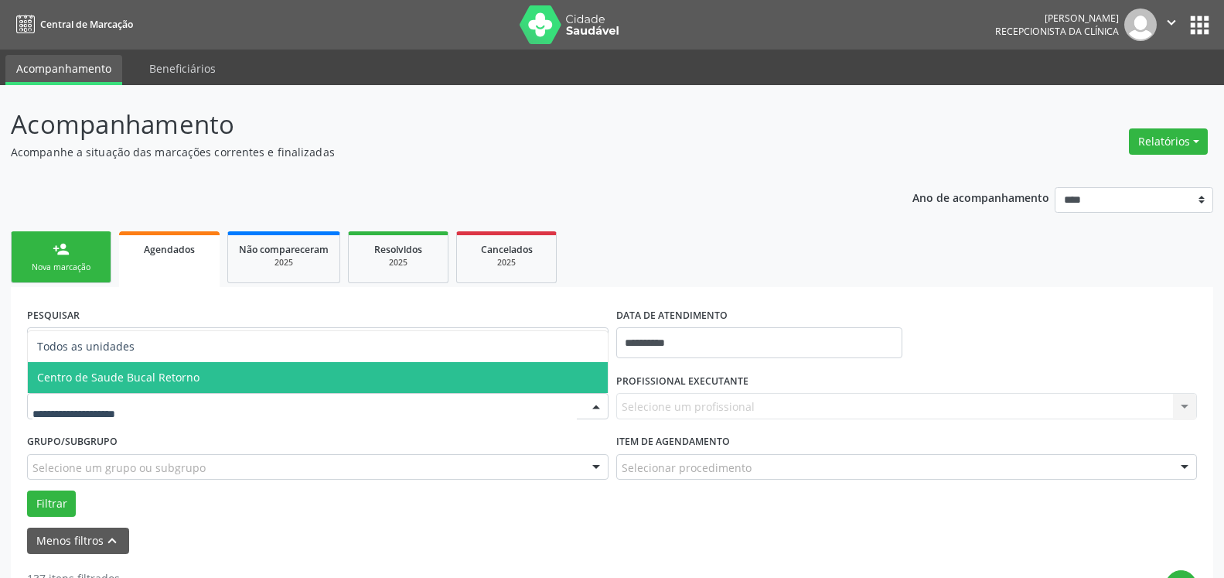
click at [238, 373] on span "Centro de Saude Bucal Retorno" at bounding box center [318, 377] width 580 height 31
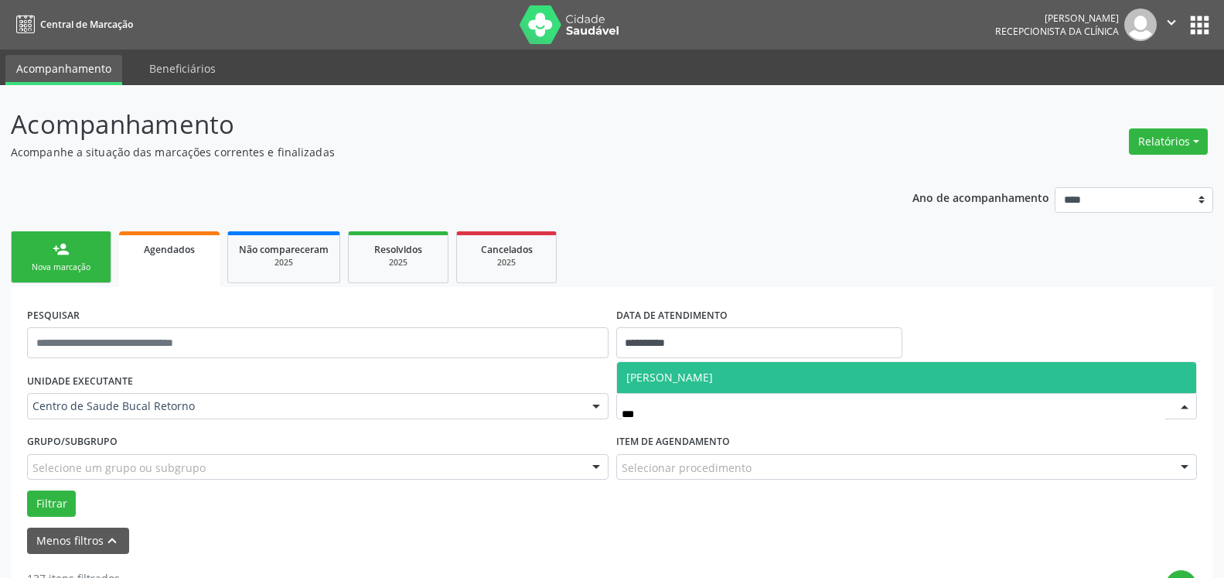
click at [828, 368] on span "[PERSON_NAME]" at bounding box center [907, 377] width 580 height 31
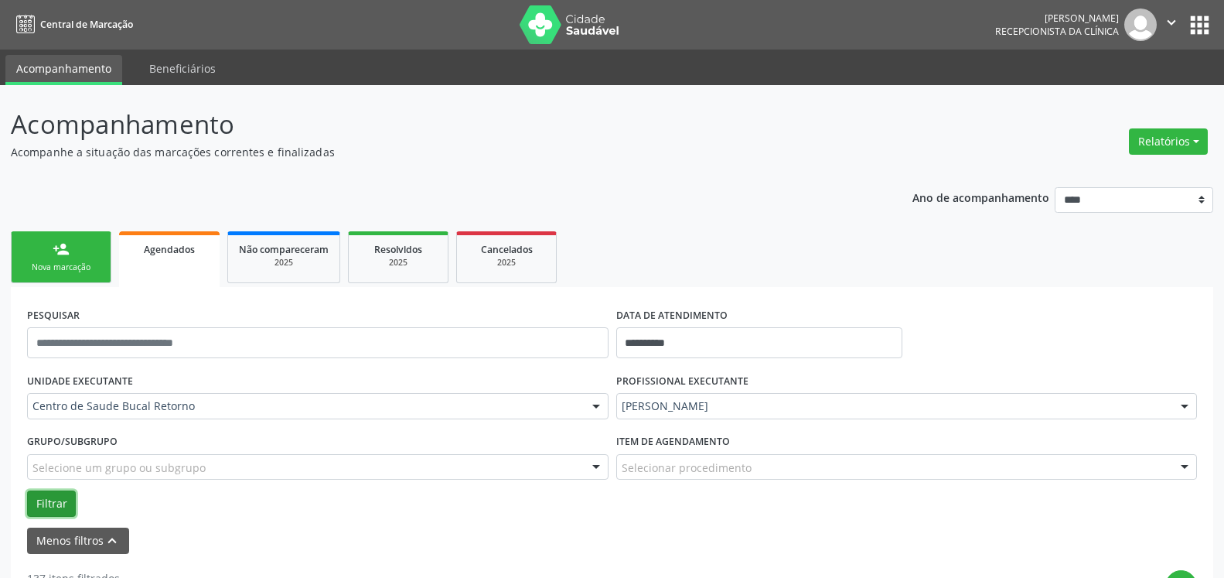
click at [45, 502] on button "Filtrar" at bounding box center [51, 503] width 49 height 26
click at [40, 506] on button "Filtrar" at bounding box center [51, 503] width 49 height 26
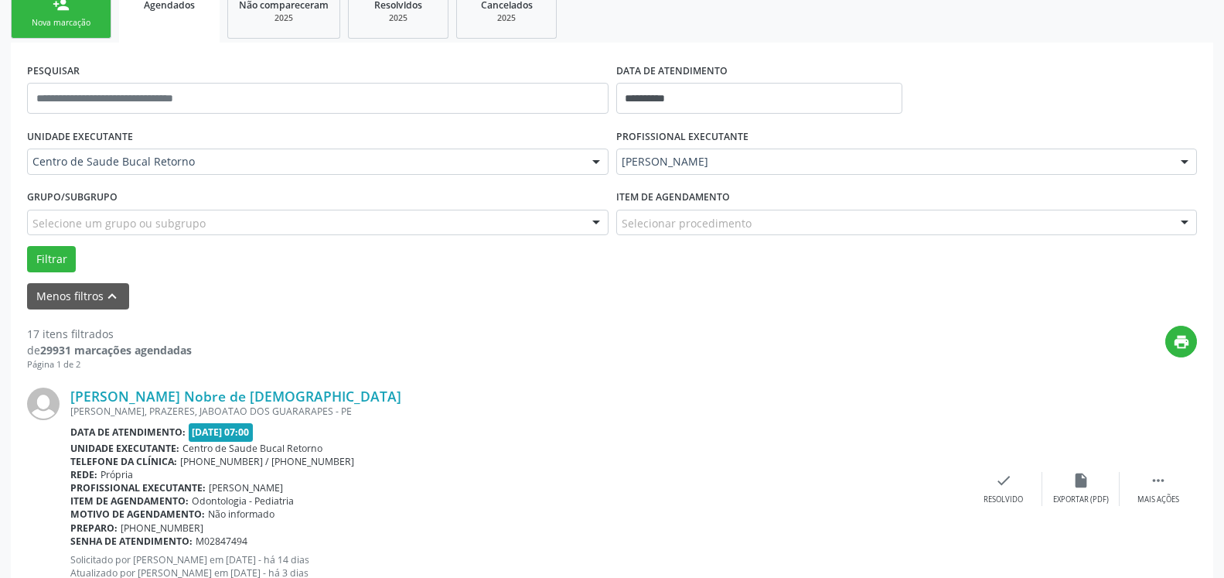
scroll to position [473, 0]
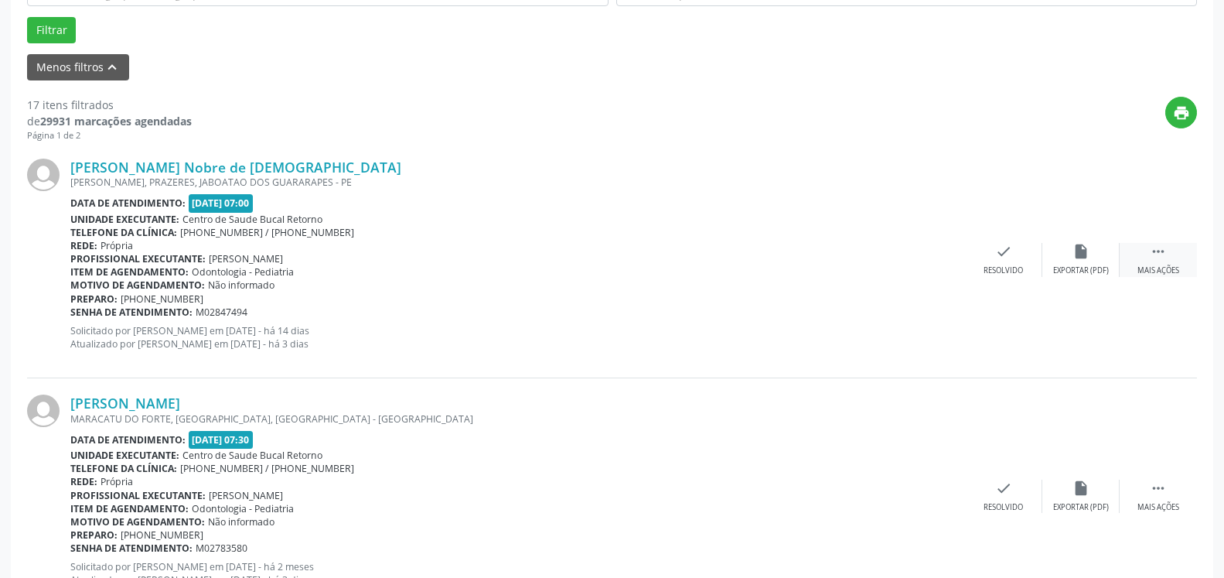
click at [1171, 255] on div " Mais ações" at bounding box center [1158, 259] width 77 height 33
click at [1079, 256] on icon "alarm_off" at bounding box center [1080, 251] width 17 height 17
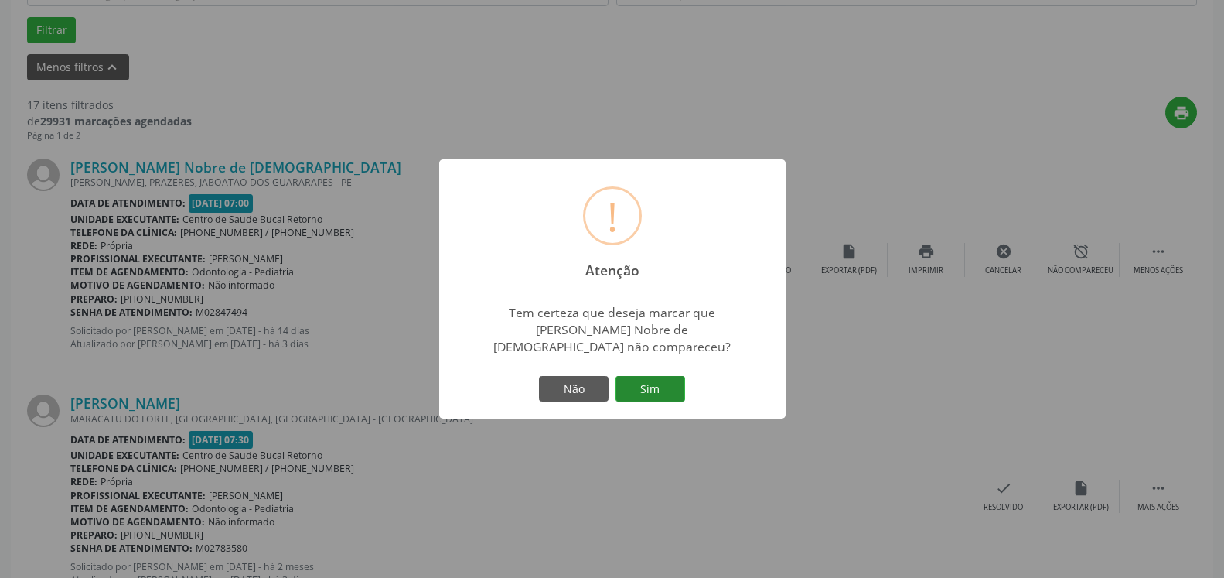
click at [643, 380] on button "Sim" at bounding box center [651, 389] width 70 height 26
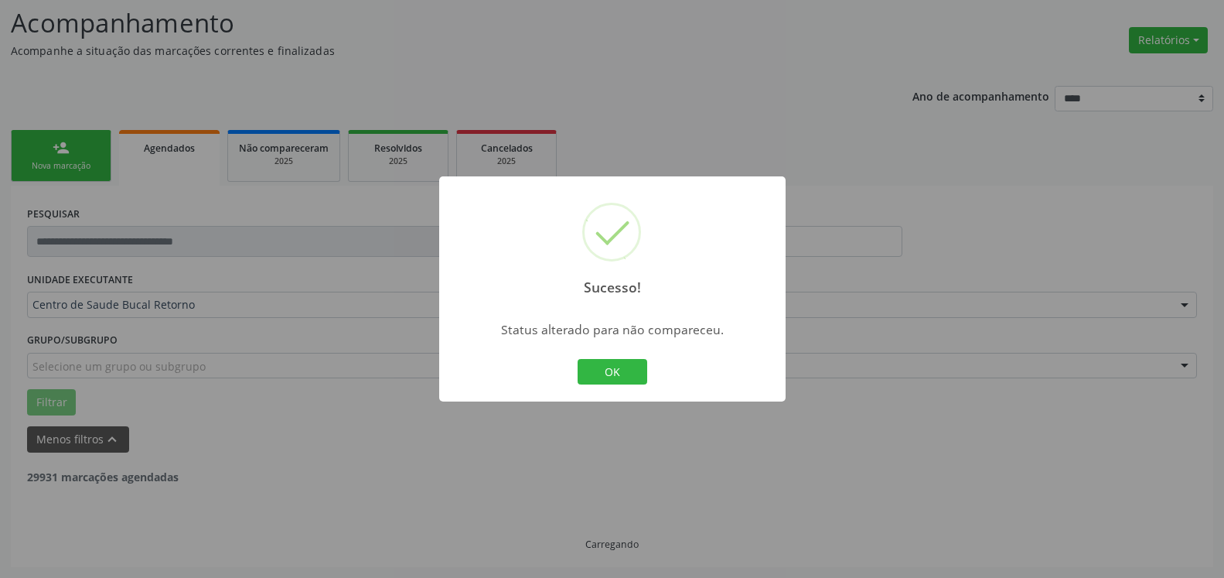
scroll to position [101, 0]
click at [609, 376] on button "OK" at bounding box center [613, 372] width 70 height 26
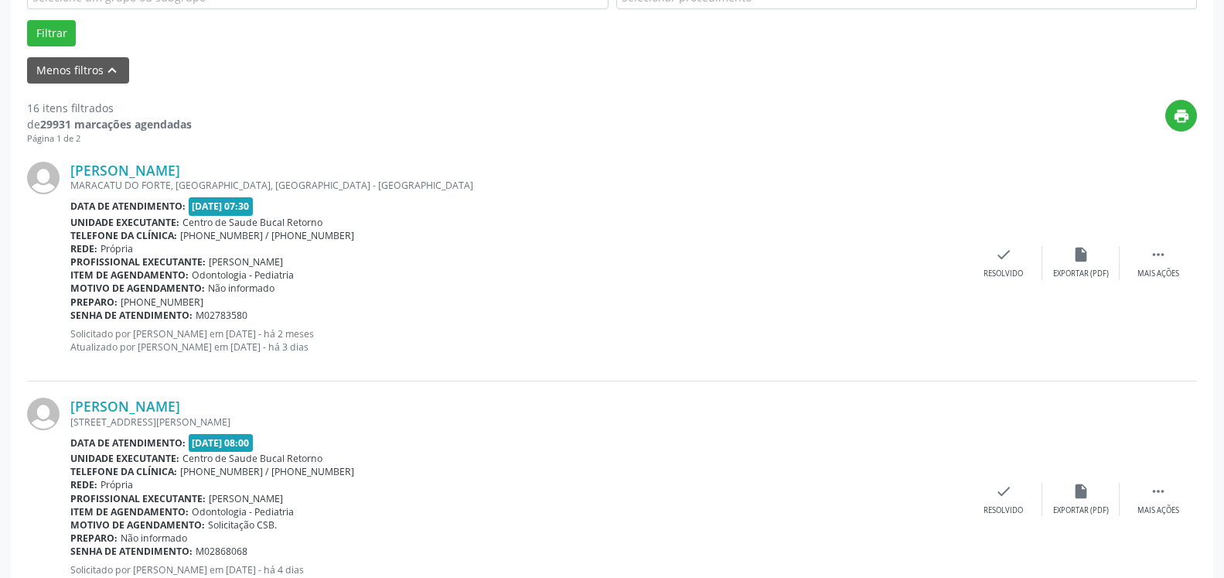
scroll to position [496, 0]
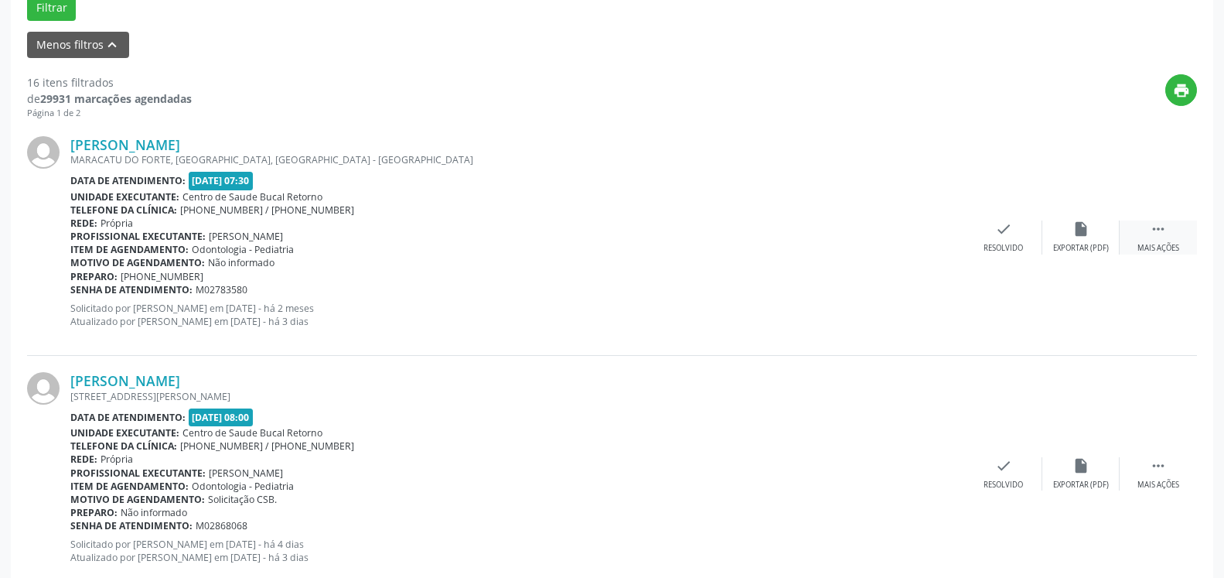
click at [1149, 227] on div " Mais ações" at bounding box center [1158, 236] width 77 height 33
click at [1086, 234] on icon "alarm_off" at bounding box center [1080, 228] width 17 height 17
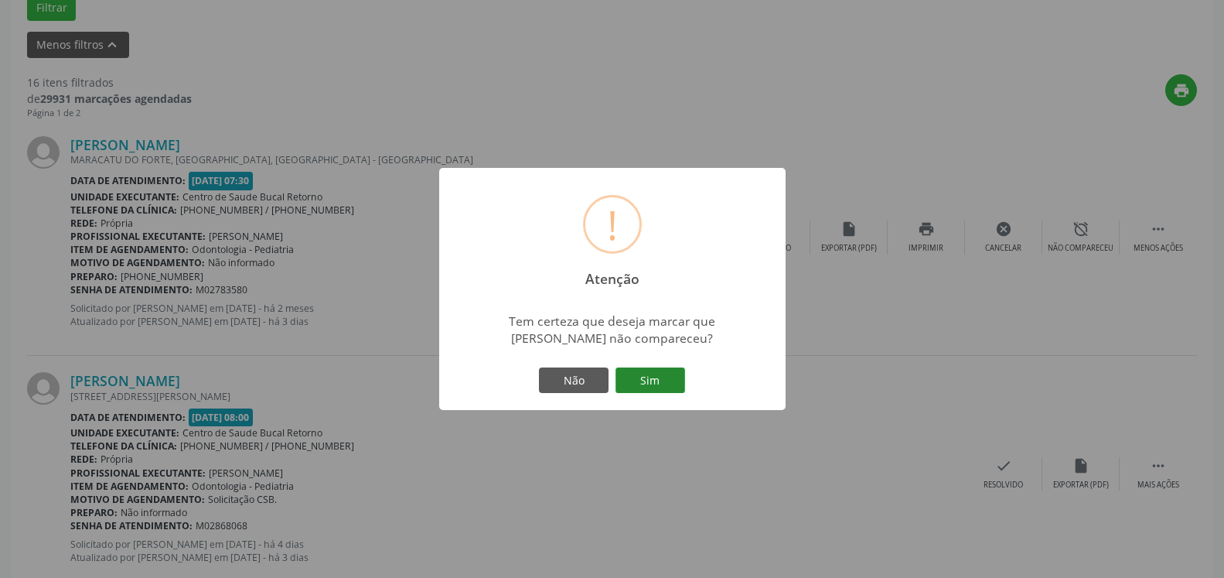
click at [649, 382] on button "Sim" at bounding box center [651, 380] width 70 height 26
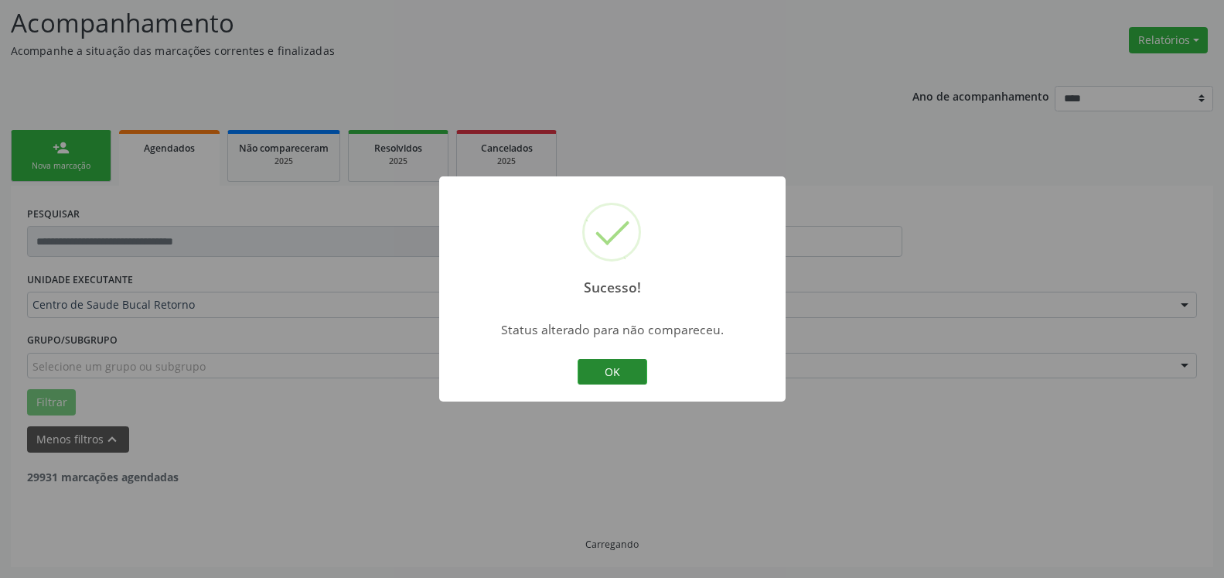
scroll to position [101, 0]
click at [593, 366] on button "OK" at bounding box center [613, 372] width 70 height 26
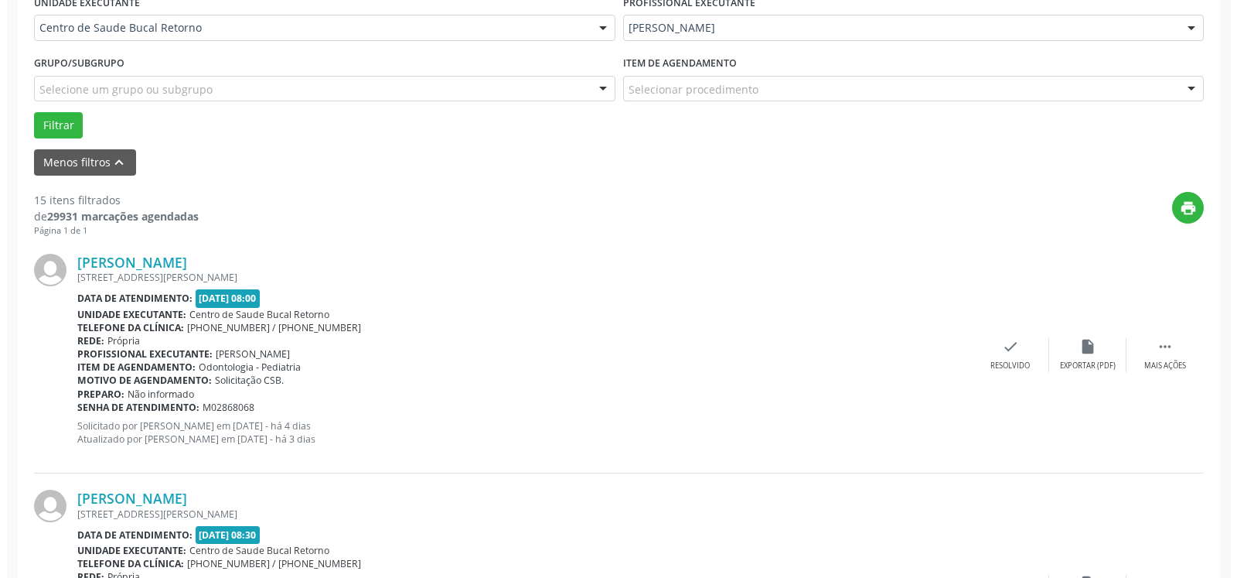
scroll to position [417, 0]
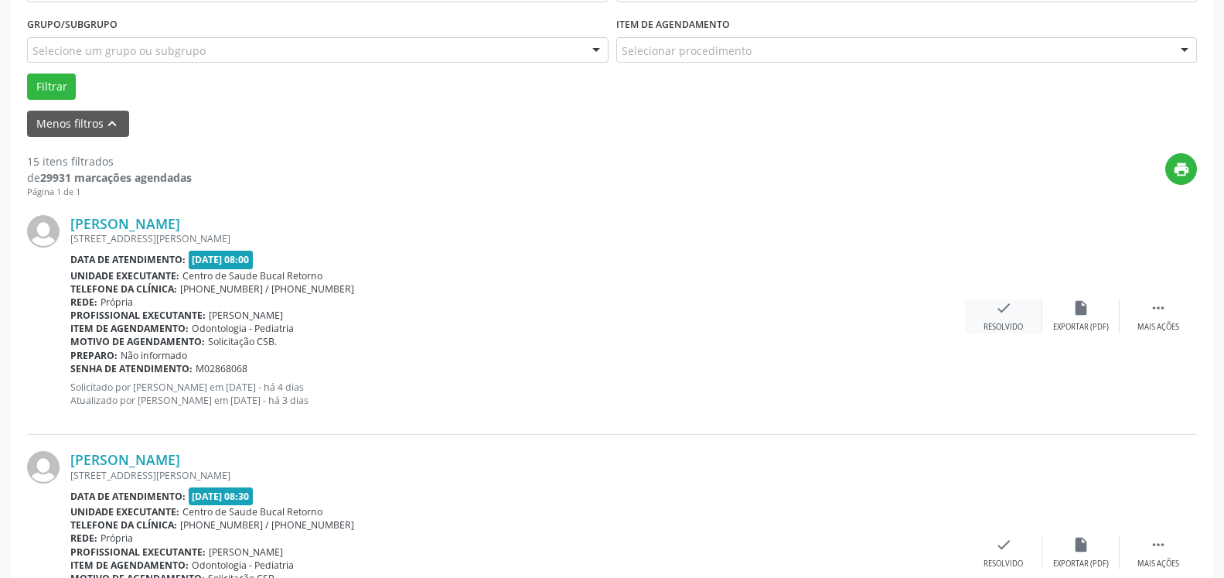
click at [992, 315] on div "check Resolvido" at bounding box center [1003, 315] width 77 height 33
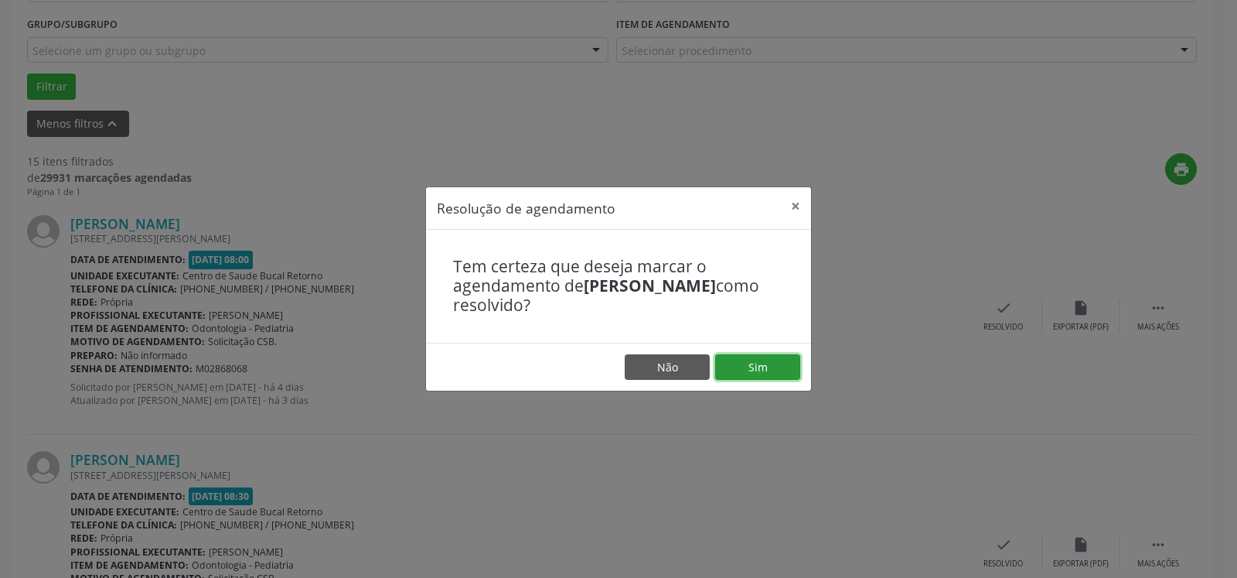
click at [751, 368] on button "Sim" at bounding box center [757, 367] width 85 height 26
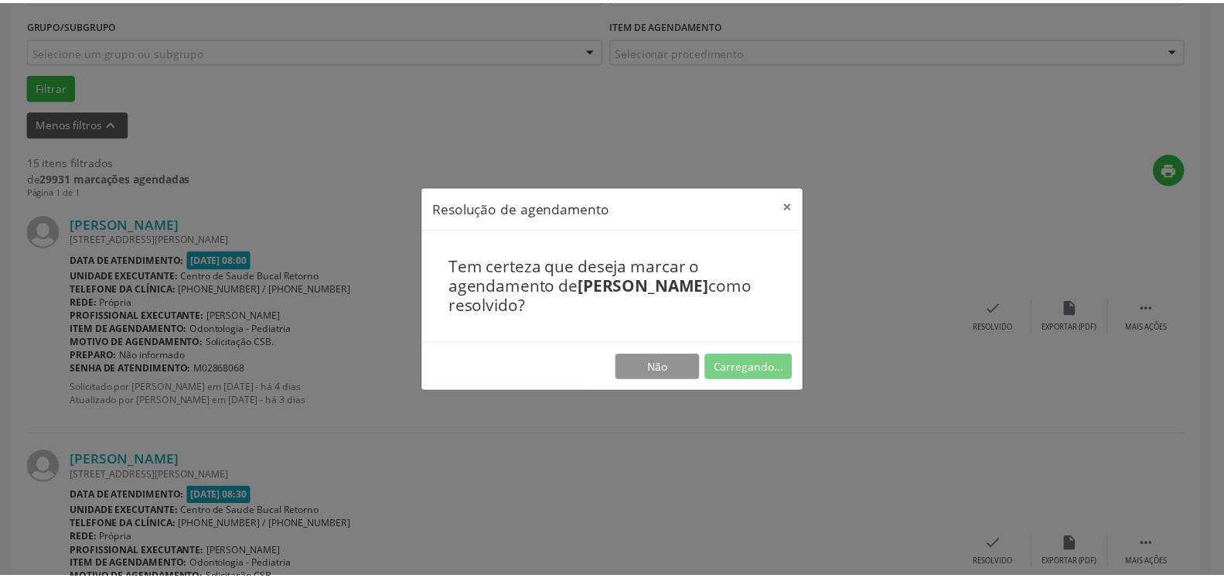
scroll to position [85, 0]
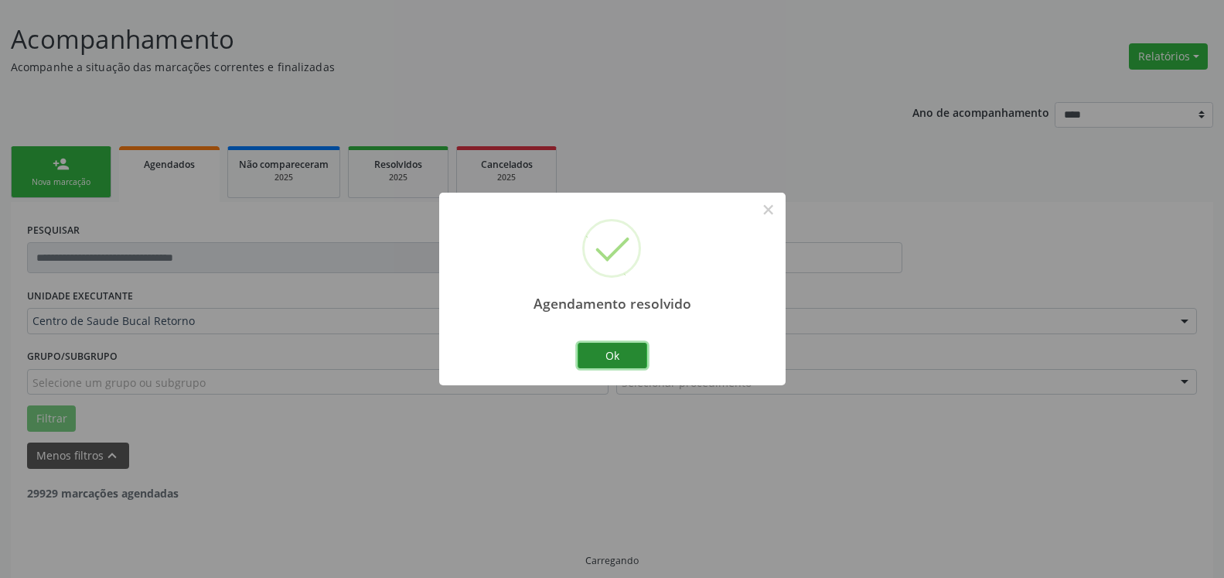
click at [616, 350] on button "Ok" at bounding box center [613, 356] width 70 height 26
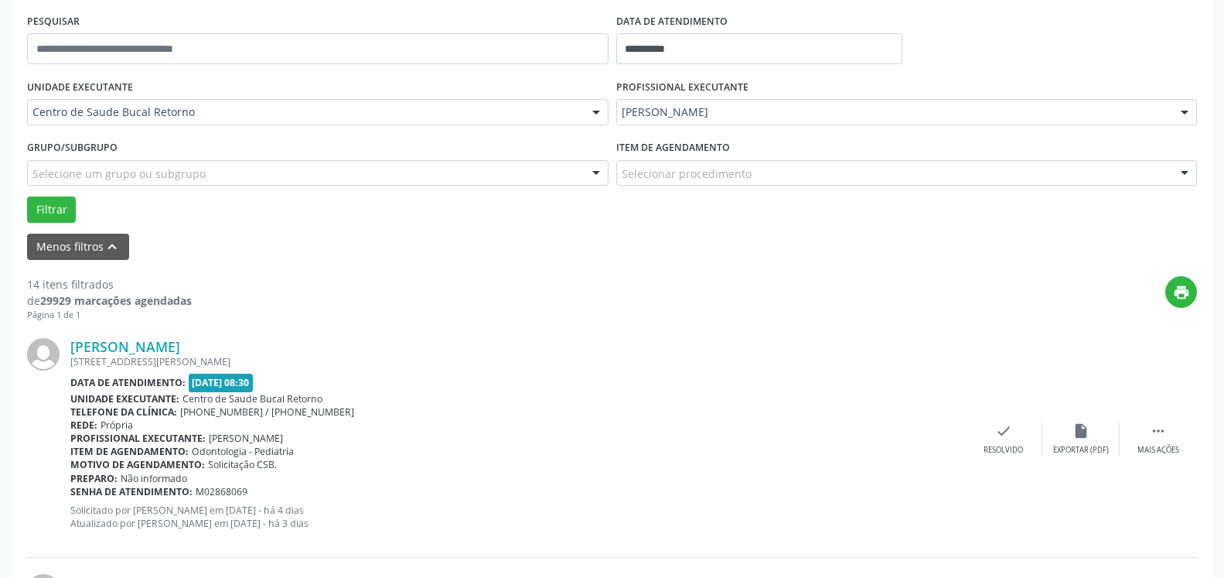
scroll to position [322, 0]
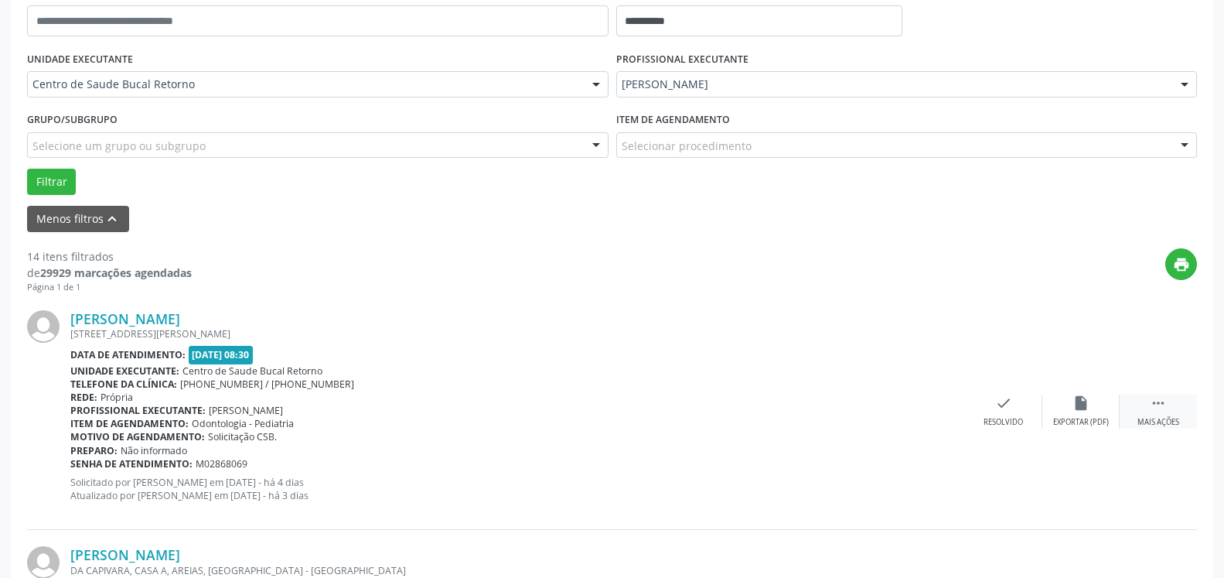
click at [1157, 403] on icon "" at bounding box center [1158, 402] width 17 height 17
click at [1091, 406] on div "alarm_off Não compareceu" at bounding box center [1080, 410] width 77 height 33
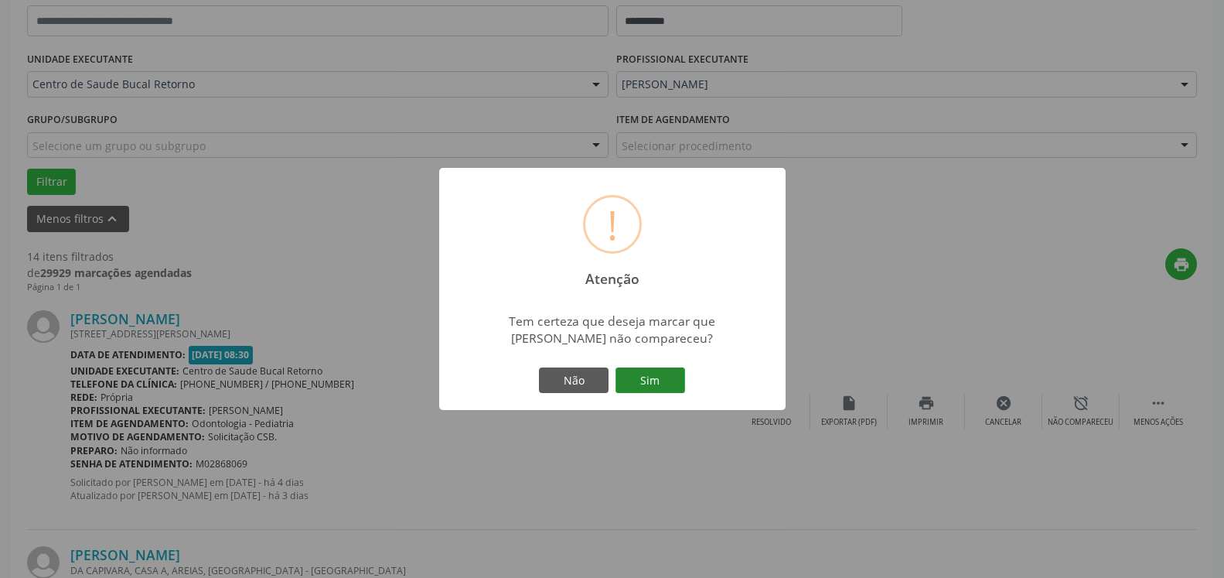
click at [663, 380] on button "Sim" at bounding box center [651, 380] width 70 height 26
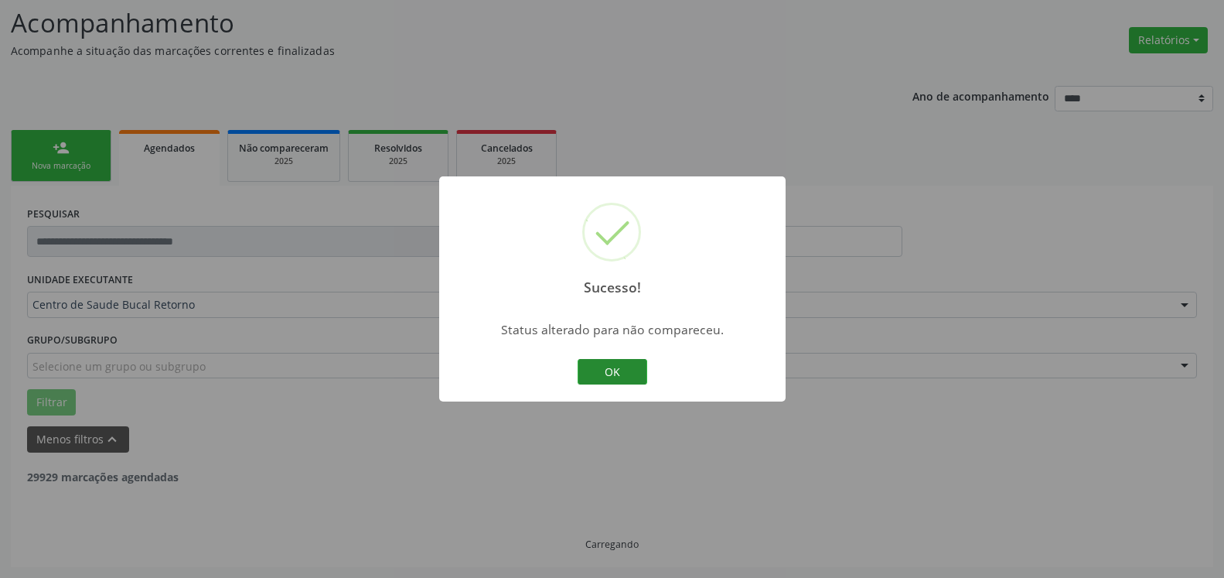
scroll to position [101, 0]
click at [623, 377] on button "OK" at bounding box center [613, 372] width 70 height 26
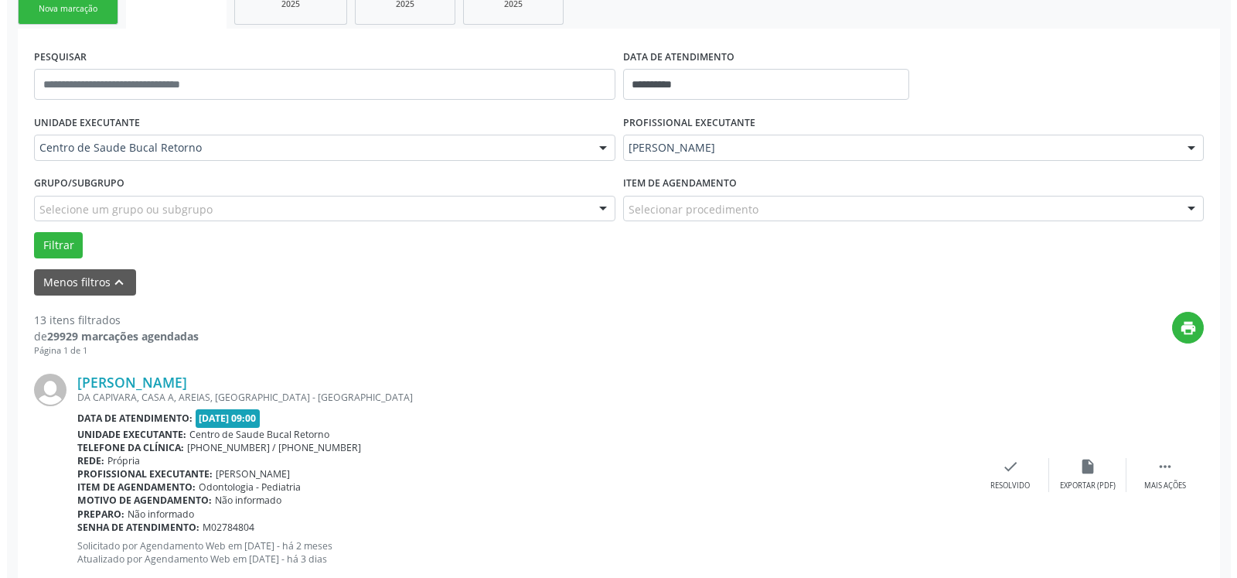
scroll to position [259, 0]
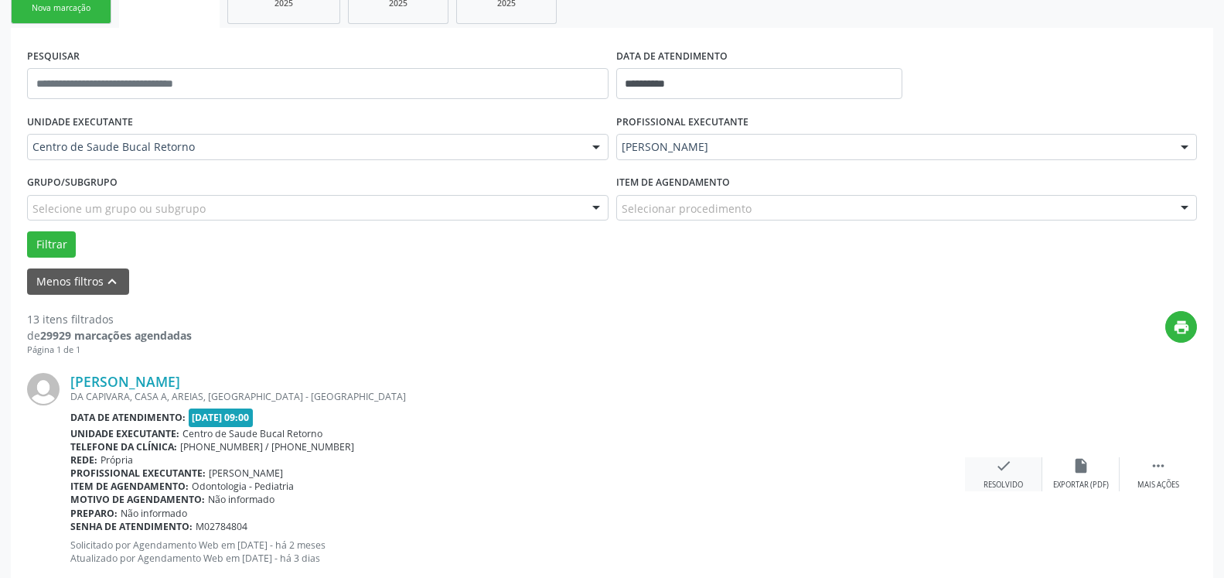
click at [1007, 472] on icon "check" at bounding box center [1003, 465] width 17 height 17
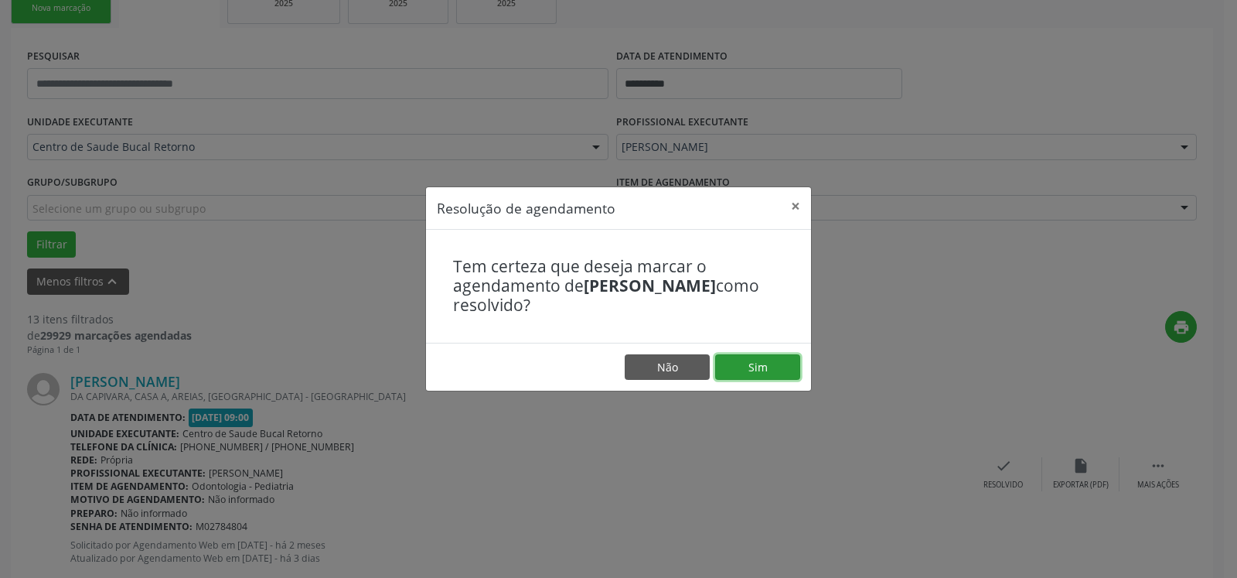
click at [762, 369] on button "Sim" at bounding box center [757, 367] width 85 height 26
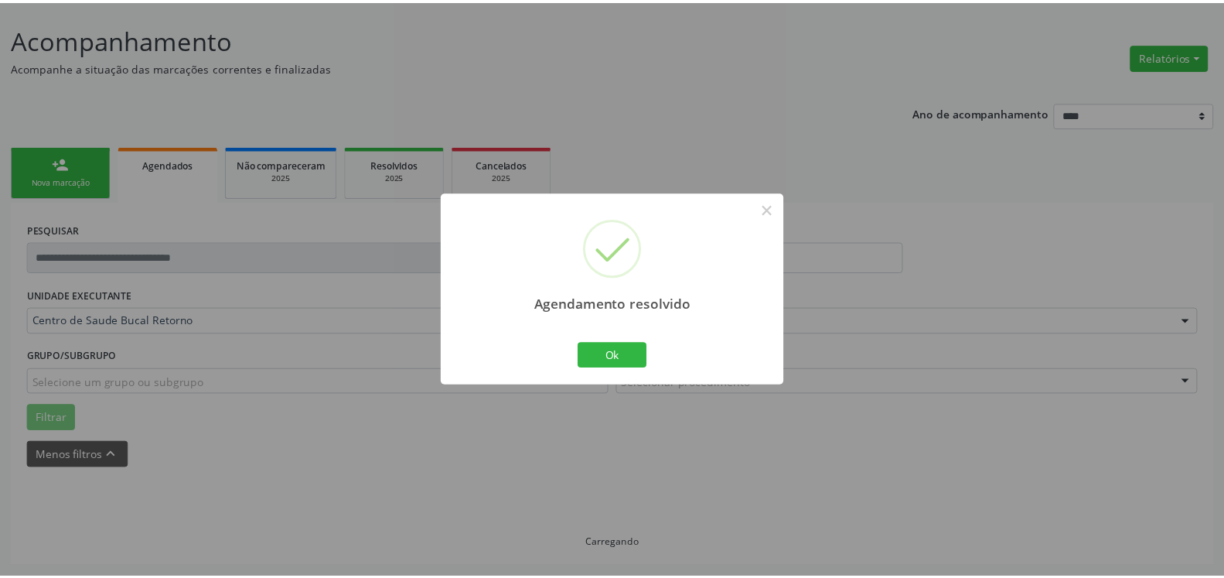
scroll to position [85, 0]
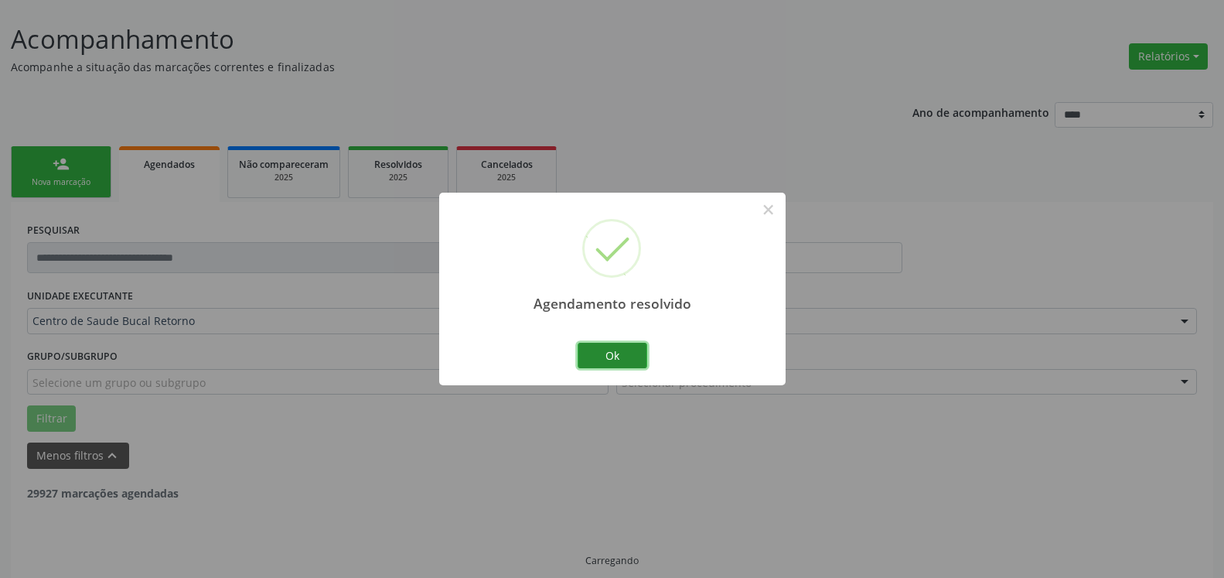
click at [618, 355] on button "Ok" at bounding box center [613, 356] width 70 height 26
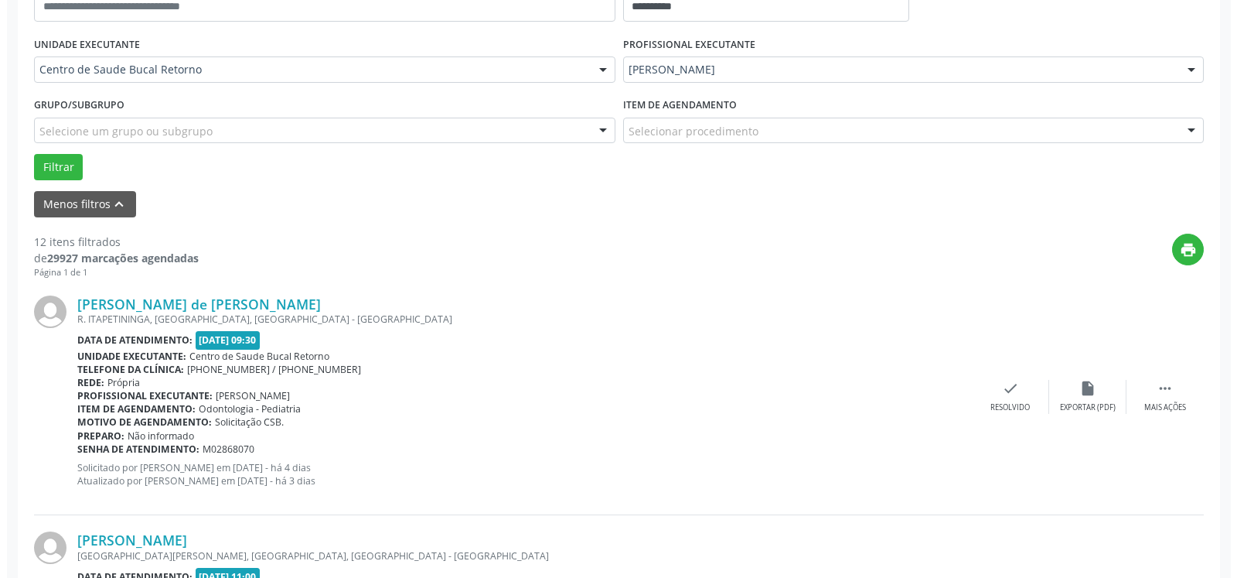
scroll to position [417, 0]
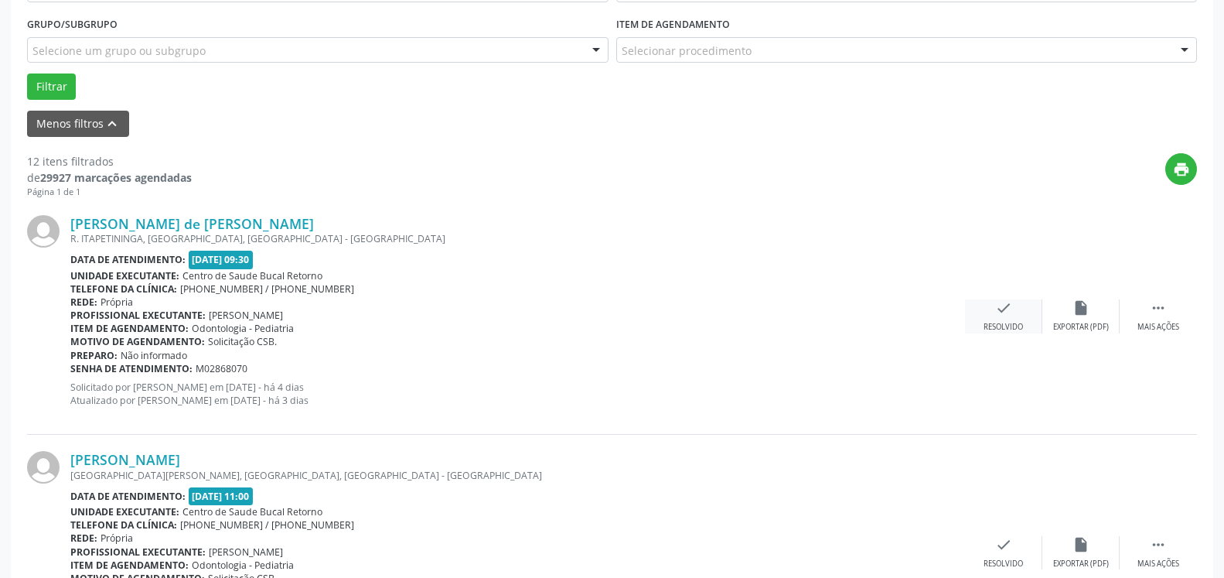
click at [1006, 314] on icon "check" at bounding box center [1003, 307] width 17 height 17
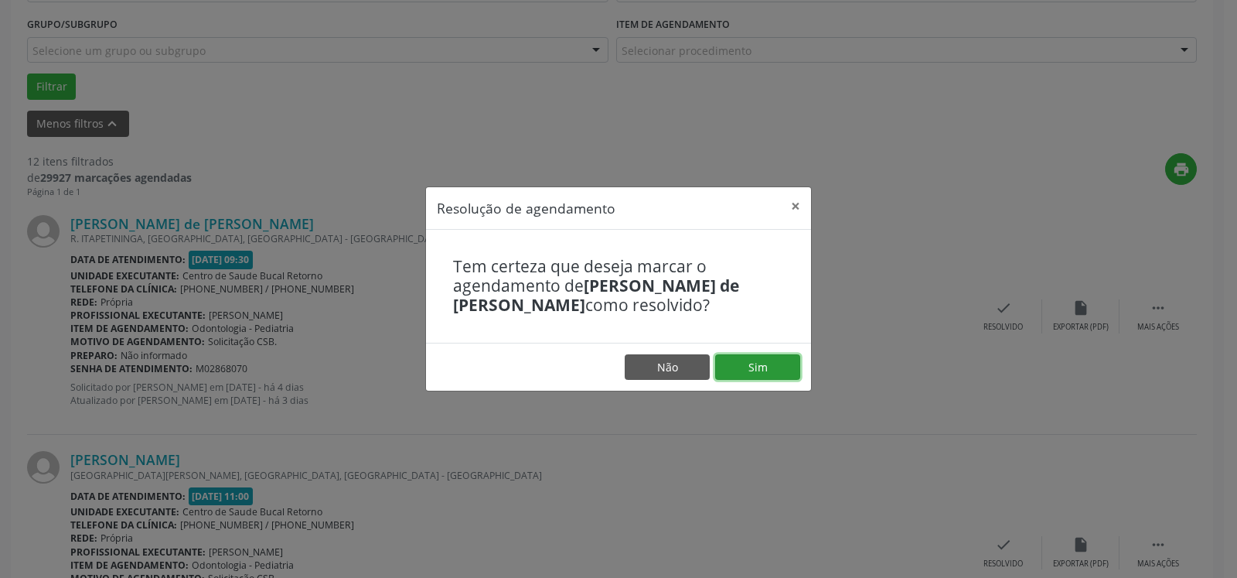
click at [768, 371] on button "Sim" at bounding box center [757, 367] width 85 height 26
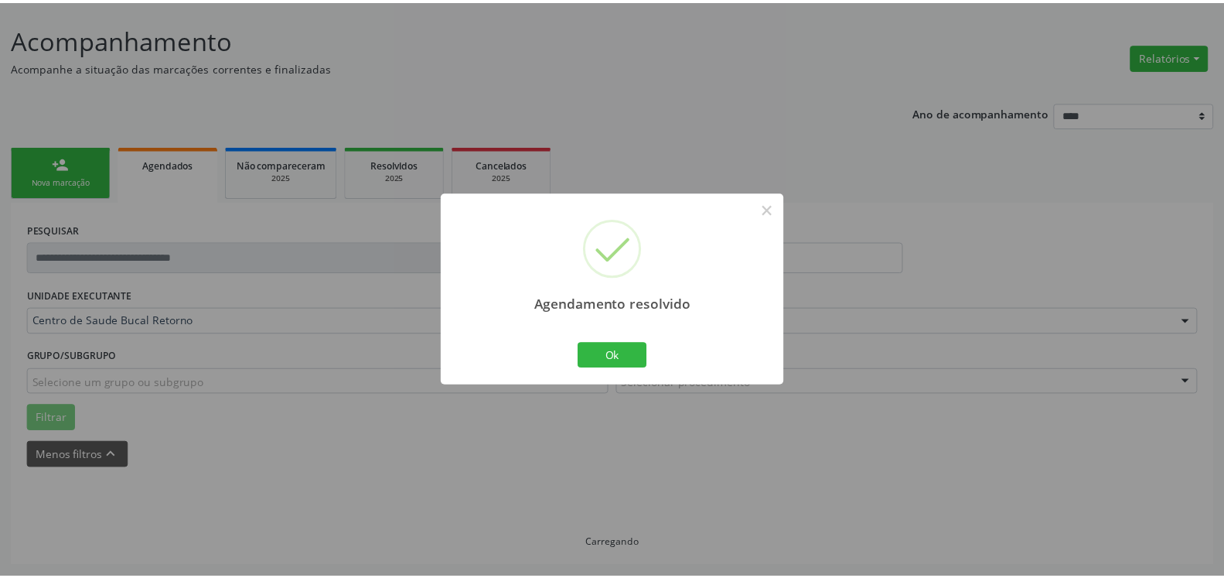
scroll to position [85, 0]
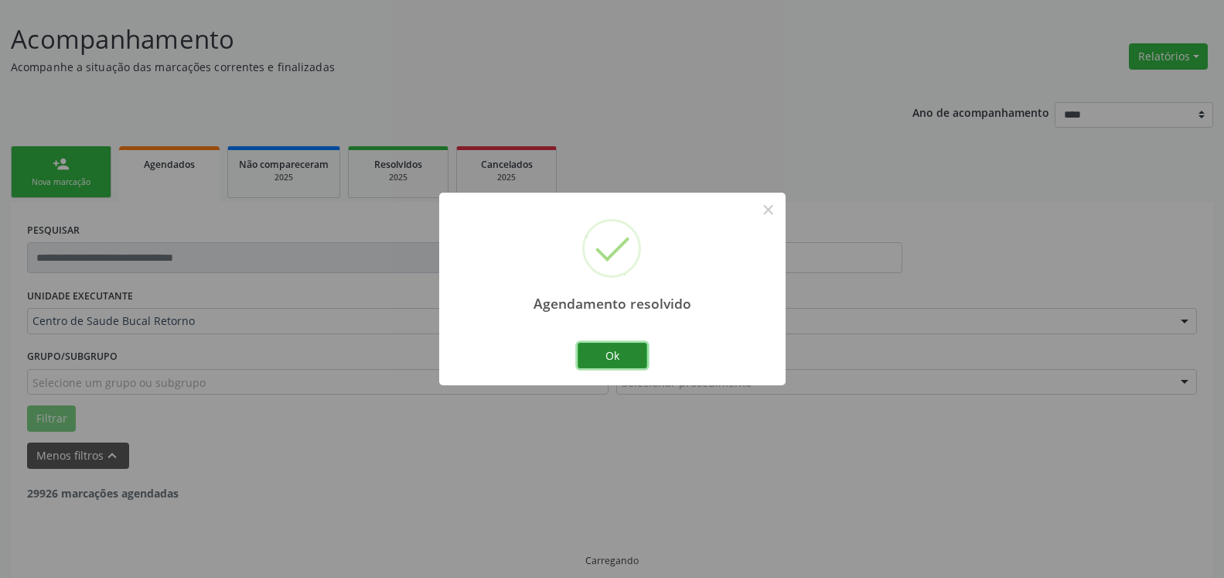
click at [600, 359] on button "Ok" at bounding box center [613, 356] width 70 height 26
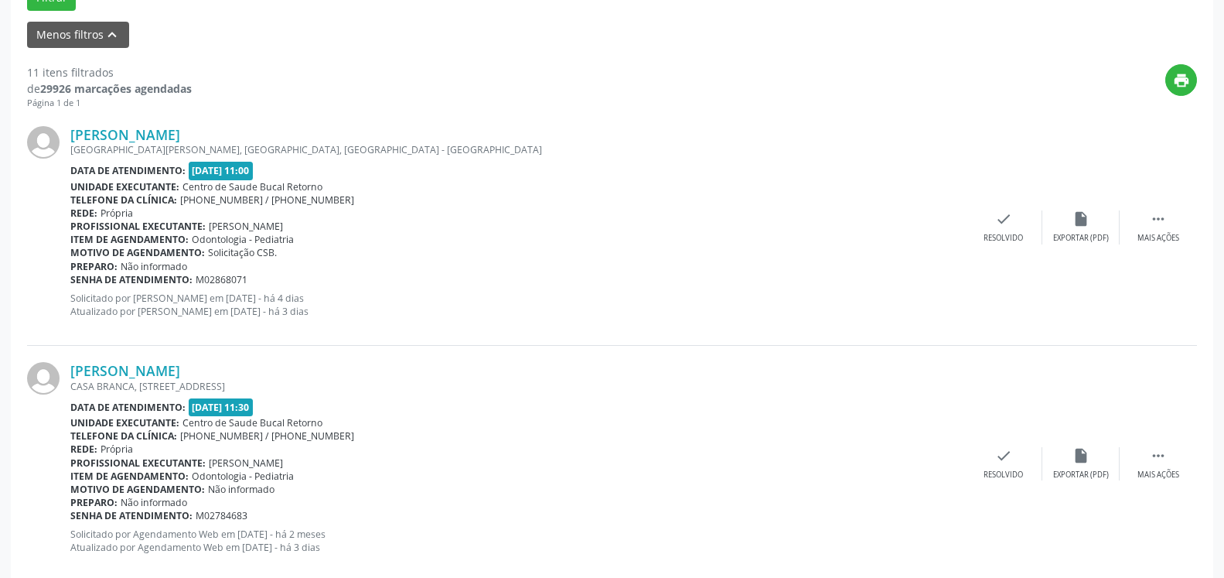
scroll to position [479, 0]
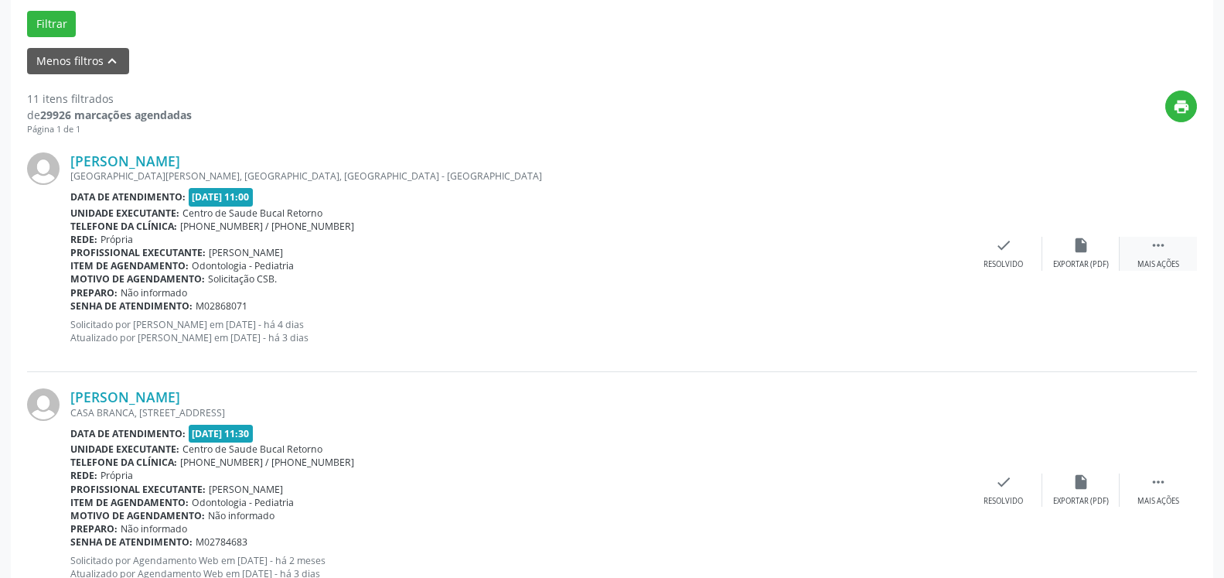
click at [1177, 245] on div " Mais ações" at bounding box center [1158, 253] width 77 height 33
click at [1105, 248] on div "alarm_off Não compareceu" at bounding box center [1080, 253] width 77 height 33
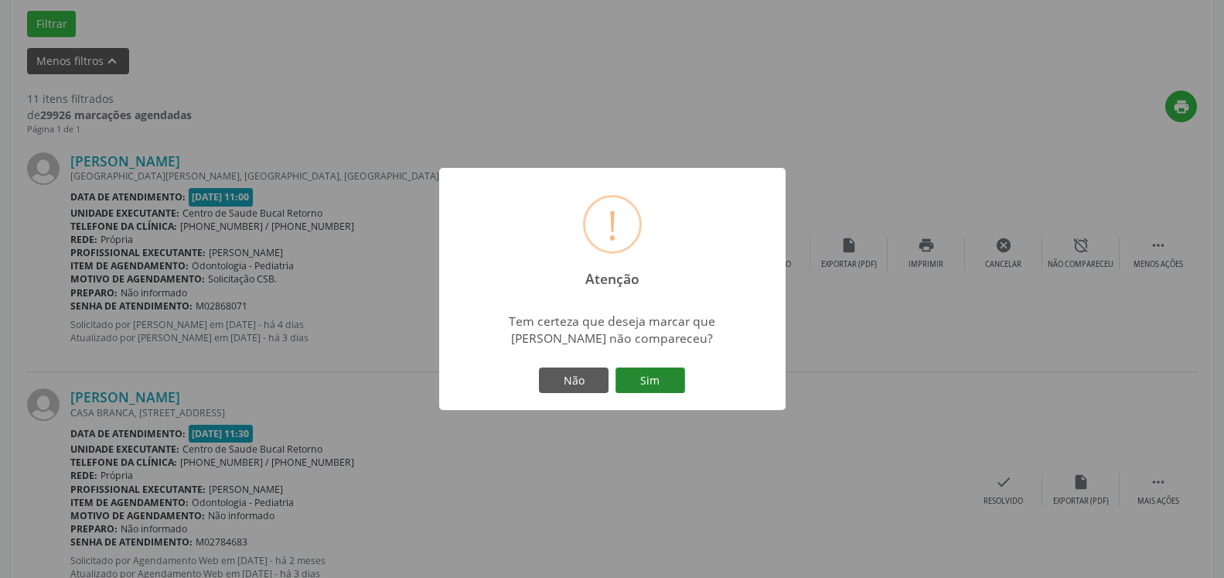
click at [663, 380] on button "Sim" at bounding box center [651, 380] width 70 height 26
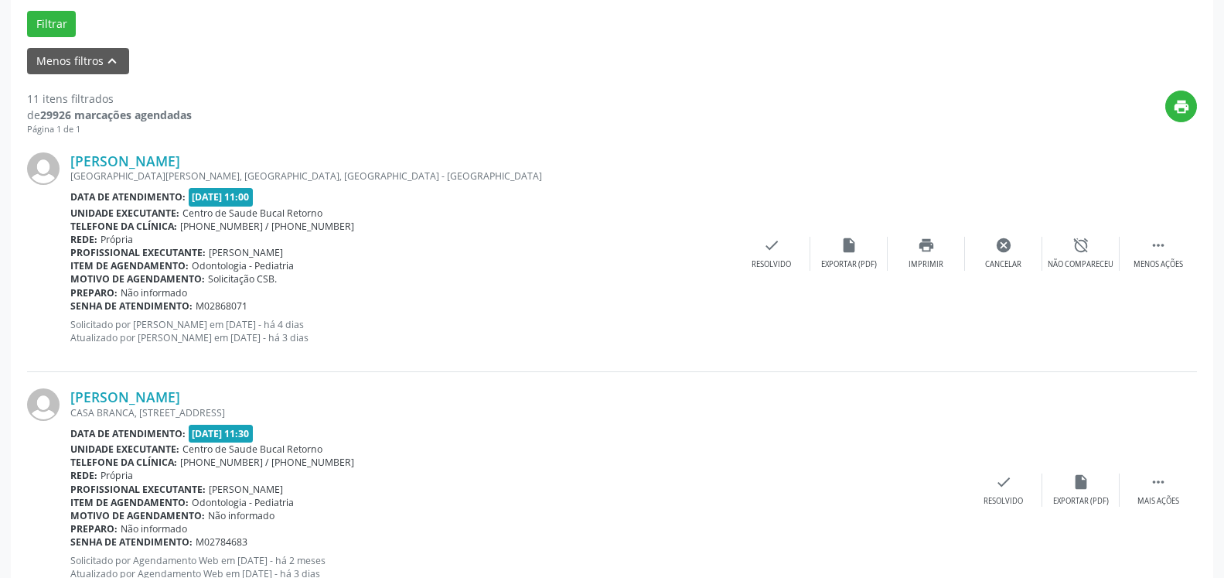
scroll to position [101, 0]
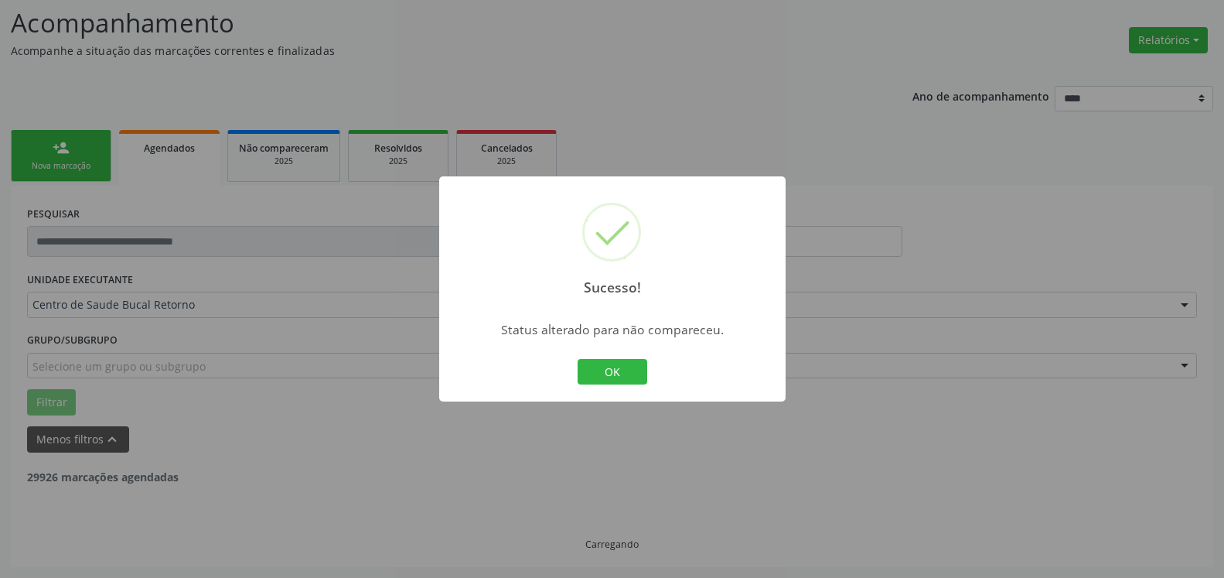
click at [619, 368] on button "OK" at bounding box center [613, 372] width 70 height 26
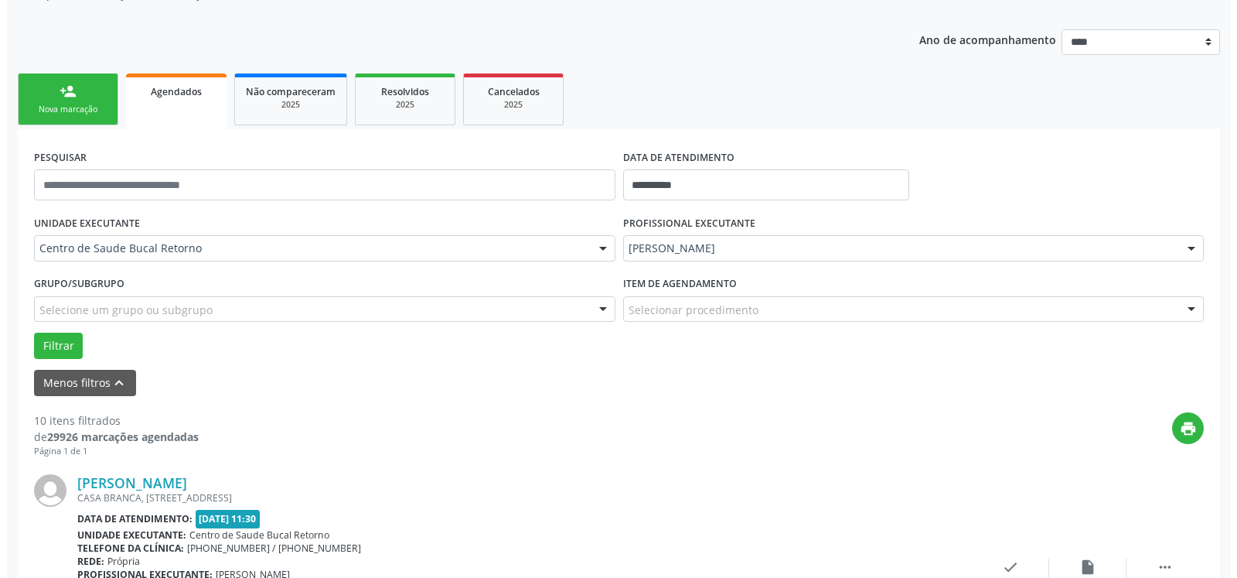
scroll to position [259, 0]
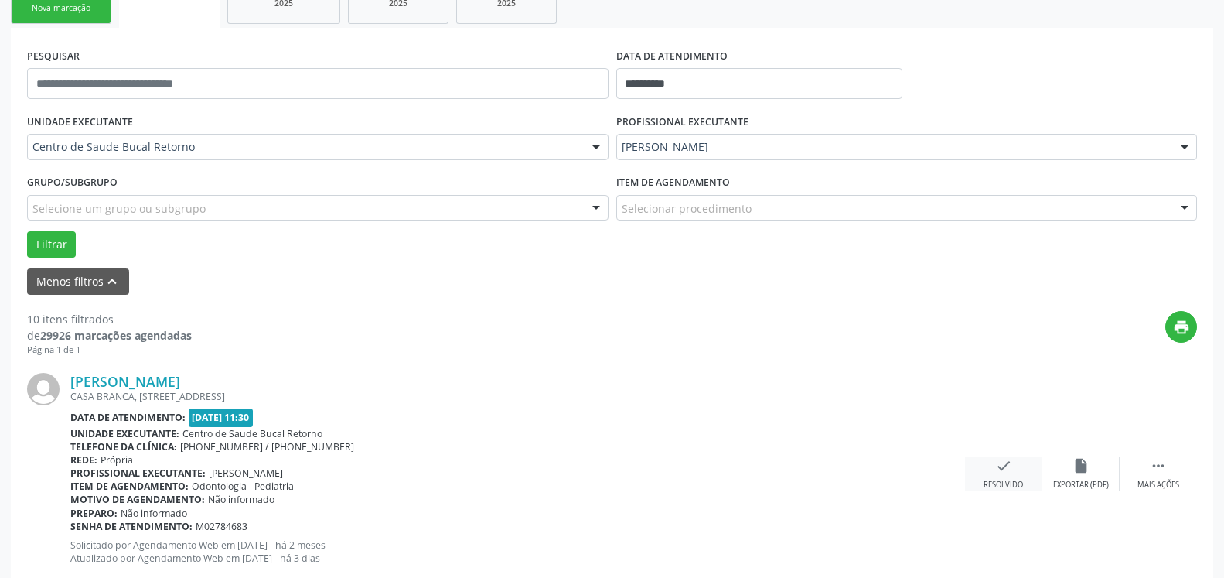
click at [1018, 462] on div "check Resolvido" at bounding box center [1003, 473] width 77 height 33
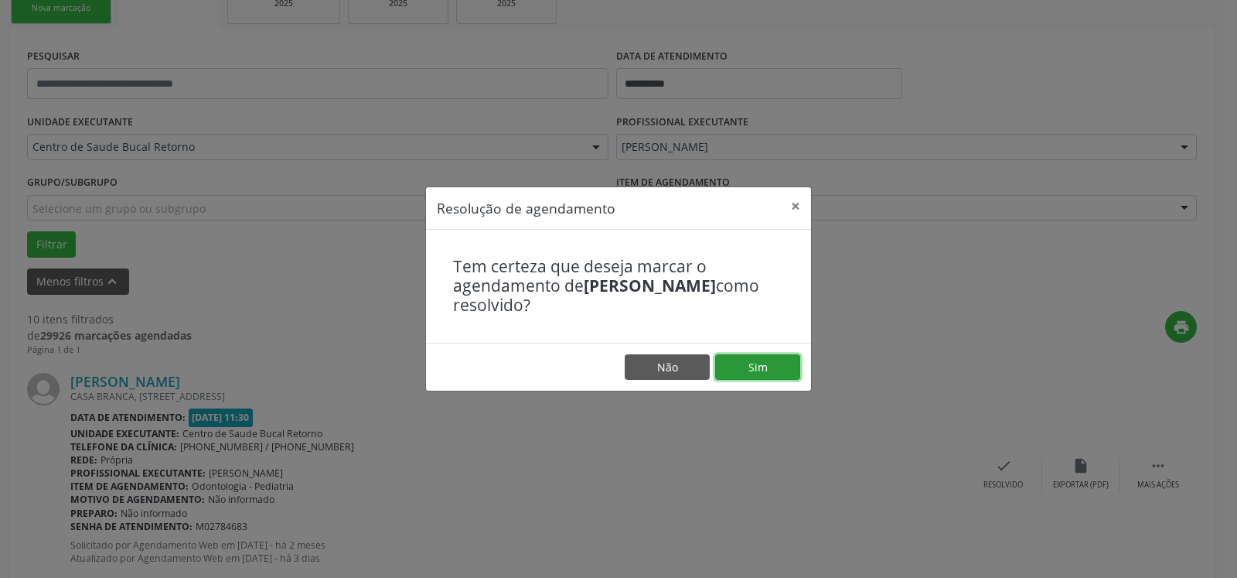
click at [777, 372] on button "Sim" at bounding box center [757, 367] width 85 height 26
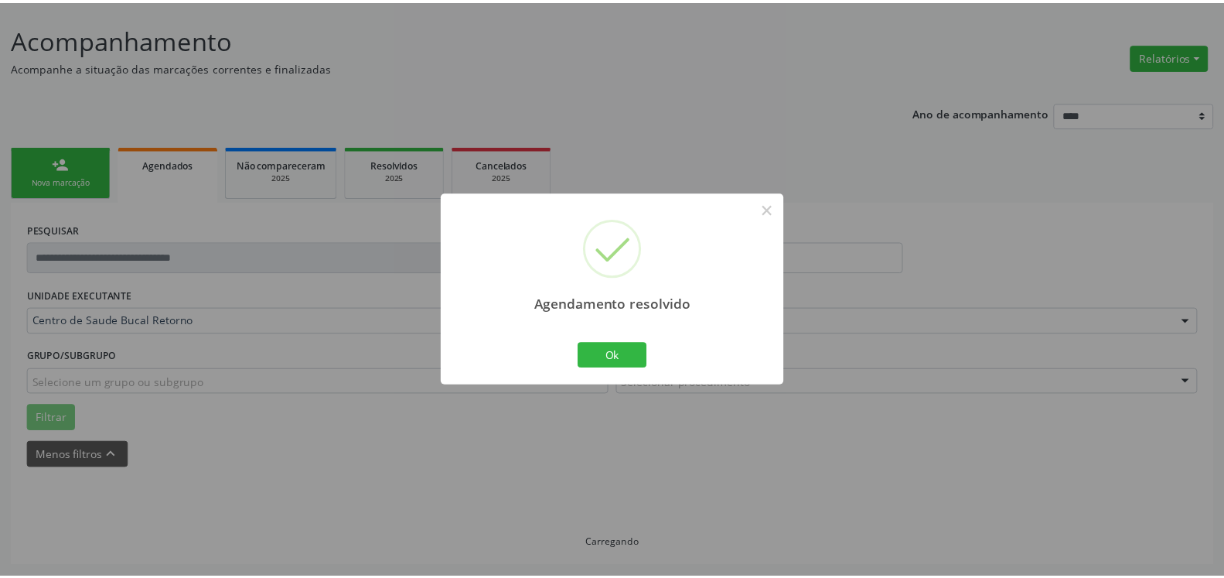
scroll to position [85, 0]
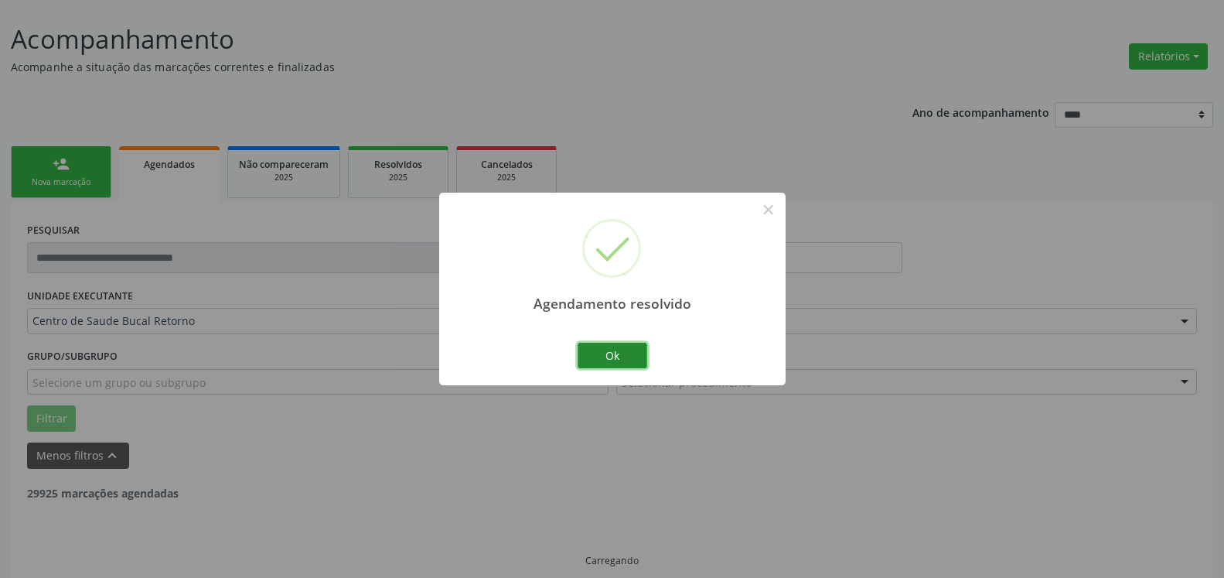
click at [618, 348] on button "Ok" at bounding box center [613, 356] width 70 height 26
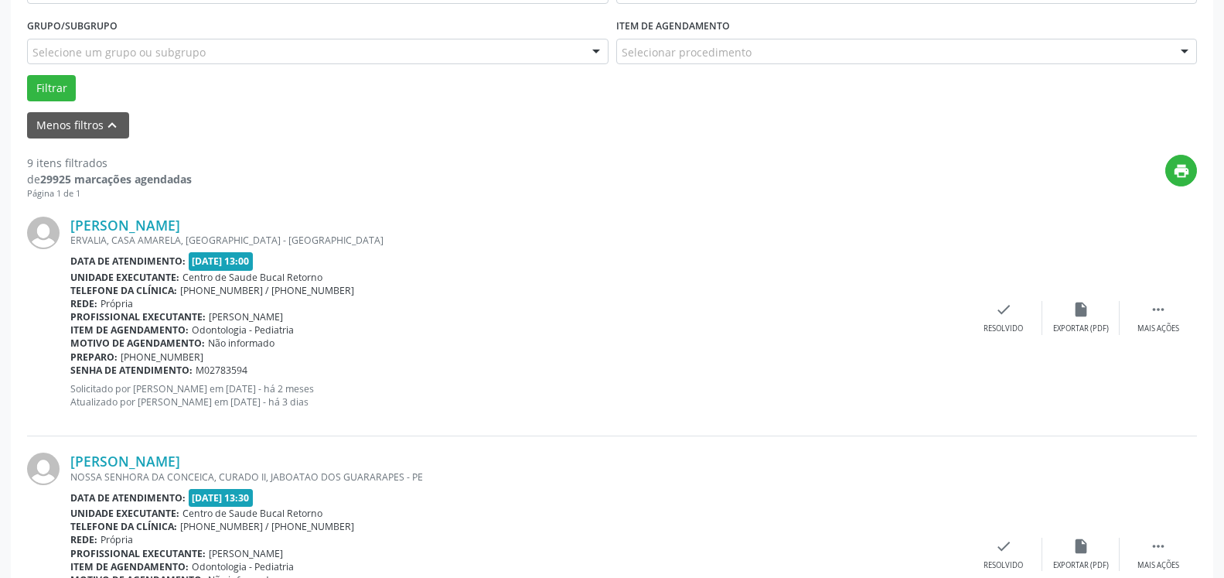
scroll to position [417, 0]
click at [1153, 310] on icon "" at bounding box center [1158, 307] width 17 height 17
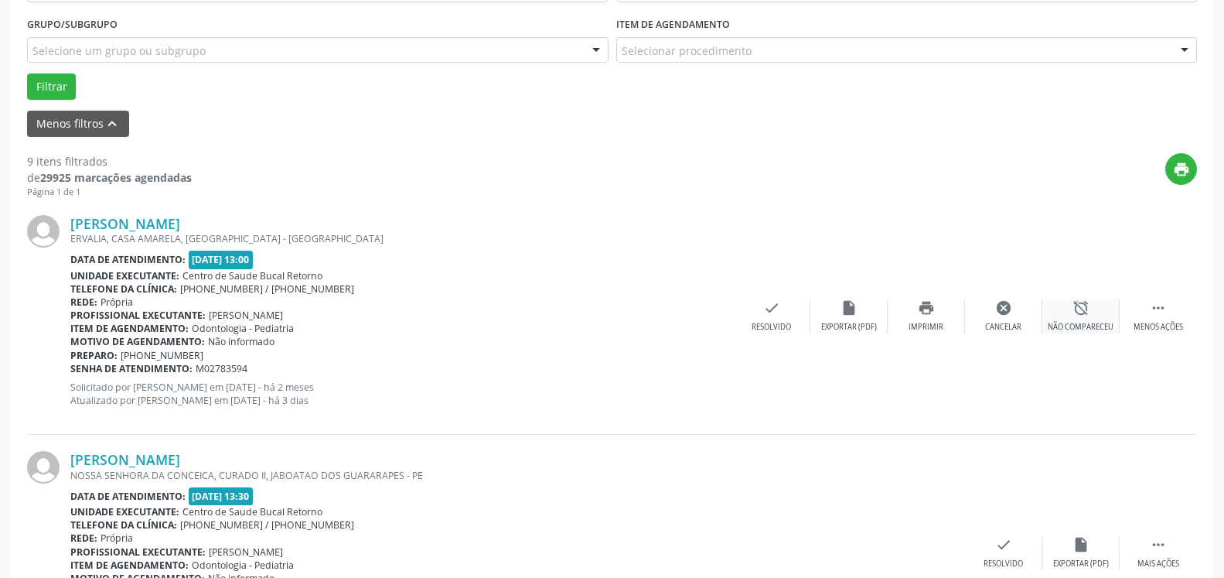
click at [1071, 315] on div "alarm_off Não compareceu" at bounding box center [1080, 315] width 77 height 33
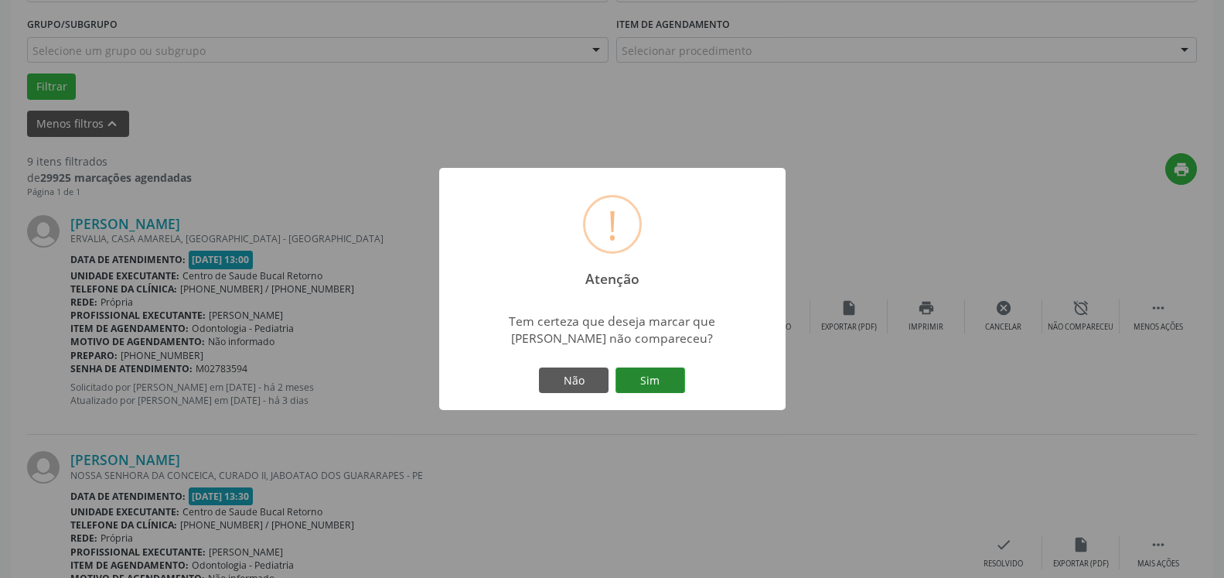
click at [662, 386] on button "Sim" at bounding box center [651, 380] width 70 height 26
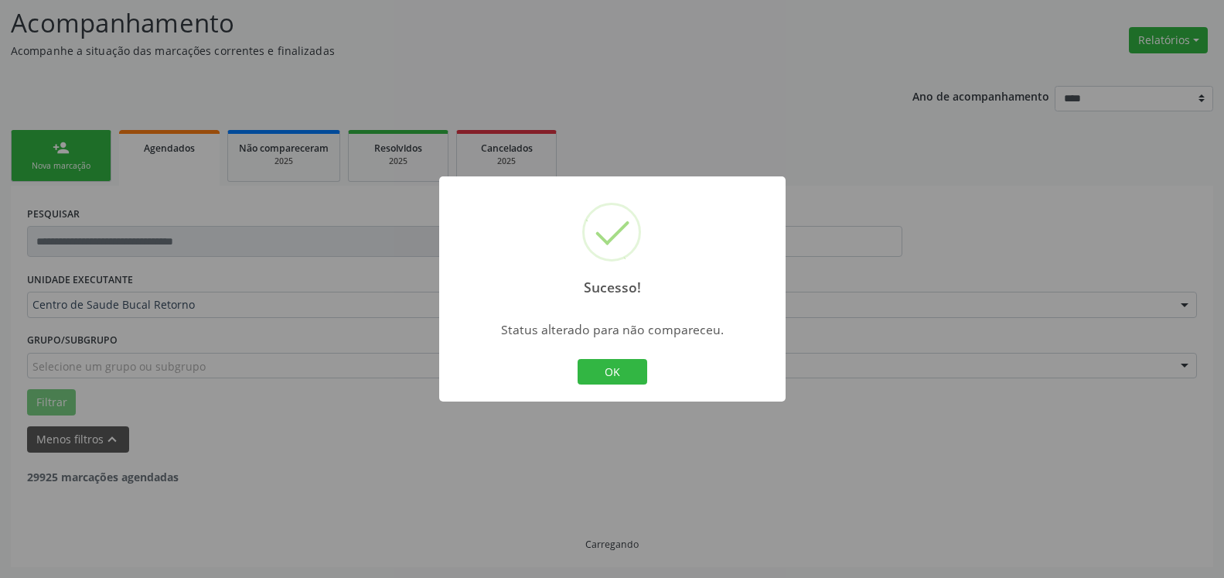
scroll to position [101, 0]
click at [628, 372] on button "OK" at bounding box center [613, 372] width 70 height 26
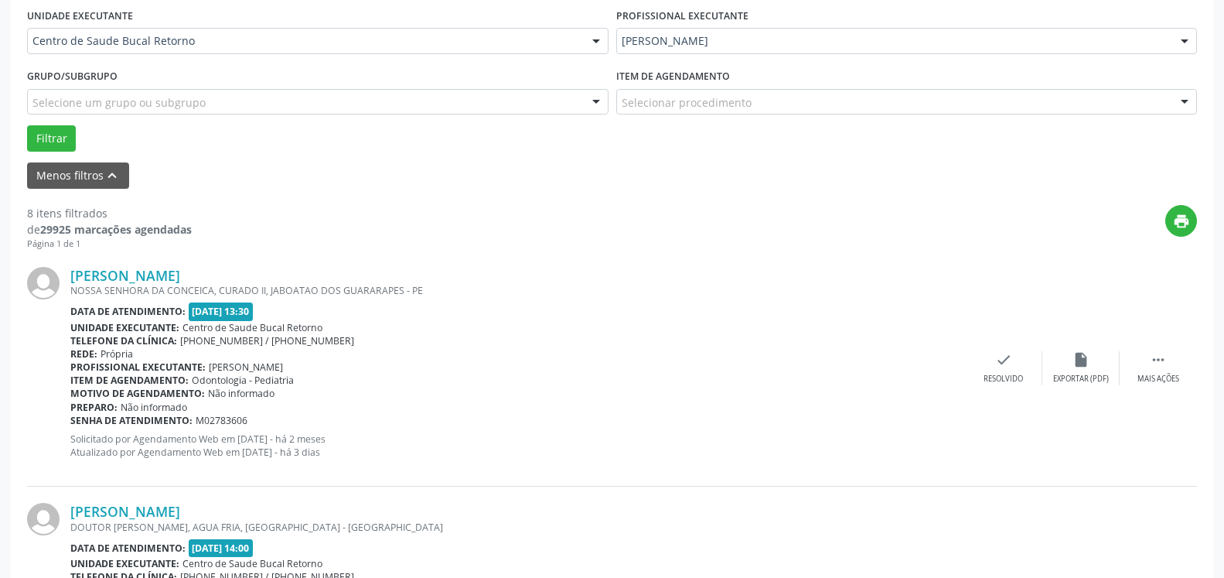
scroll to position [417, 0]
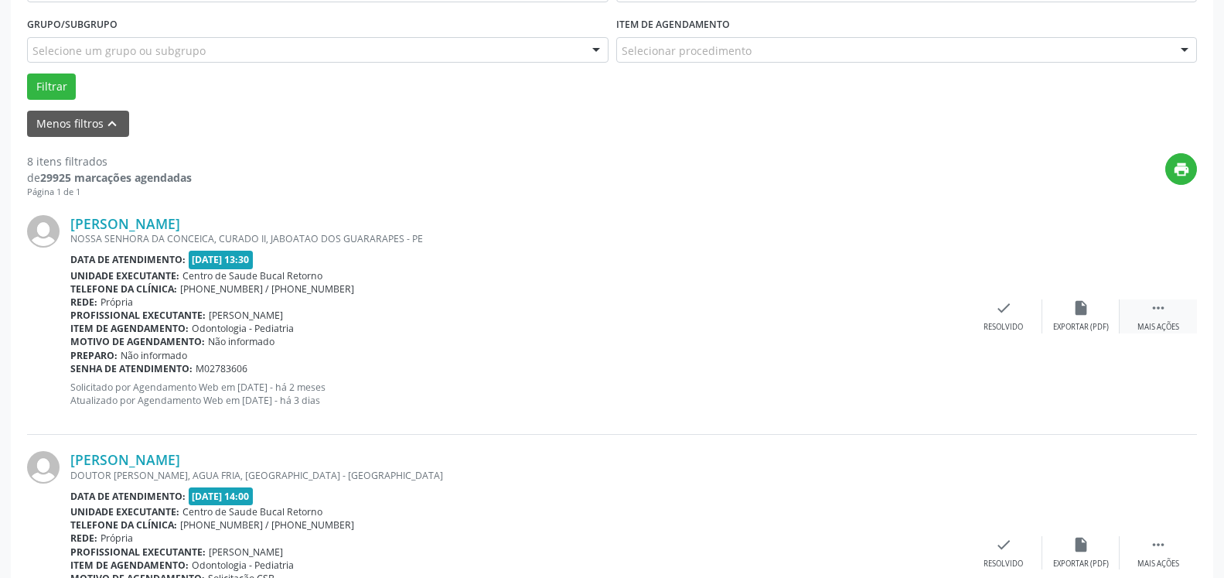
click at [1169, 322] on div " Mais ações" at bounding box center [1158, 315] width 77 height 33
click at [1092, 317] on div "alarm_off Não compareceu" at bounding box center [1080, 315] width 77 height 33
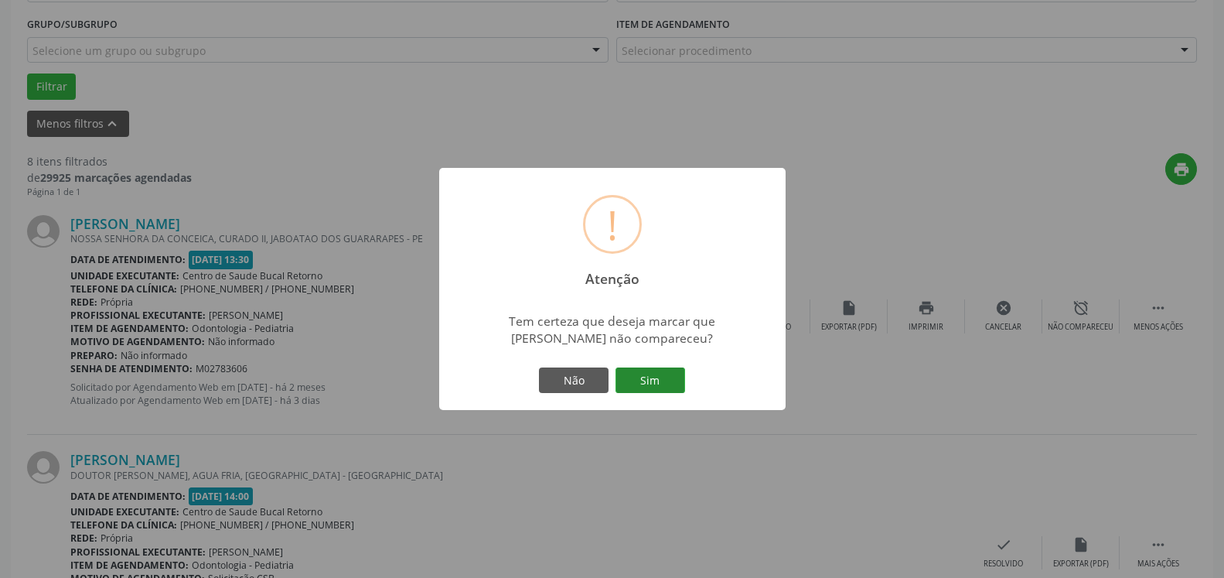
click at [667, 380] on button "Sim" at bounding box center [651, 380] width 70 height 26
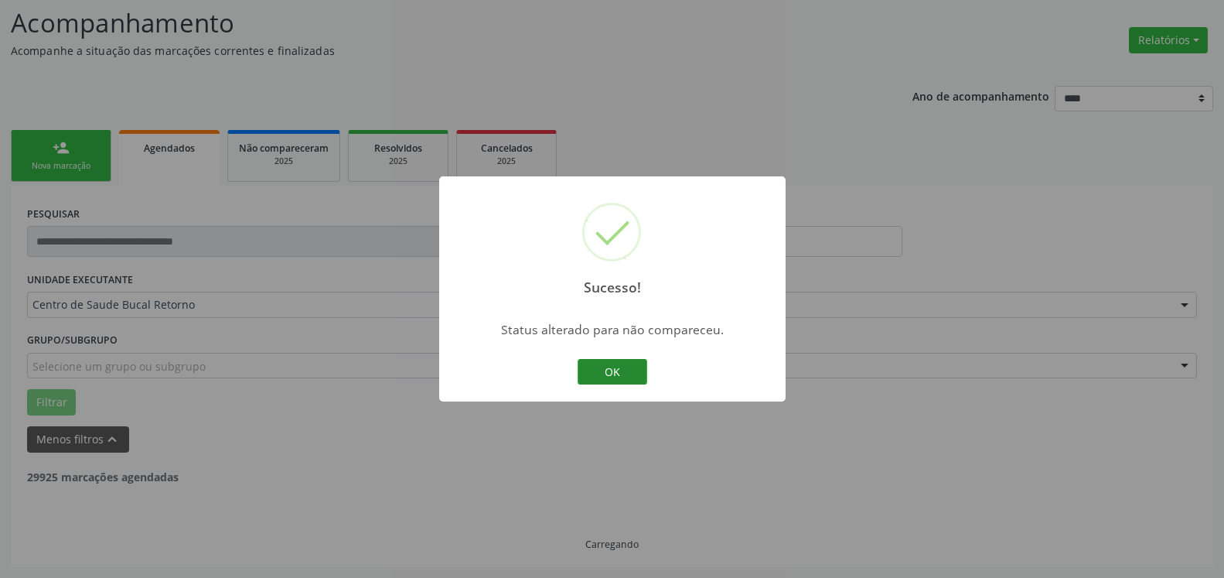
scroll to position [101, 0]
click at [622, 373] on button "OK" at bounding box center [613, 372] width 70 height 26
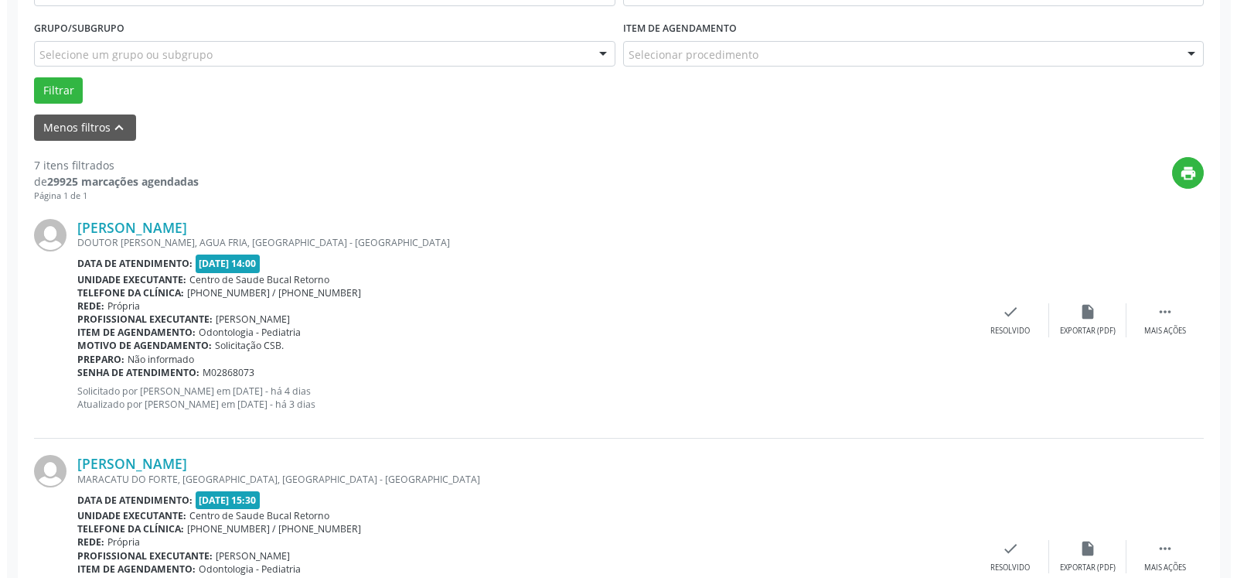
scroll to position [496, 0]
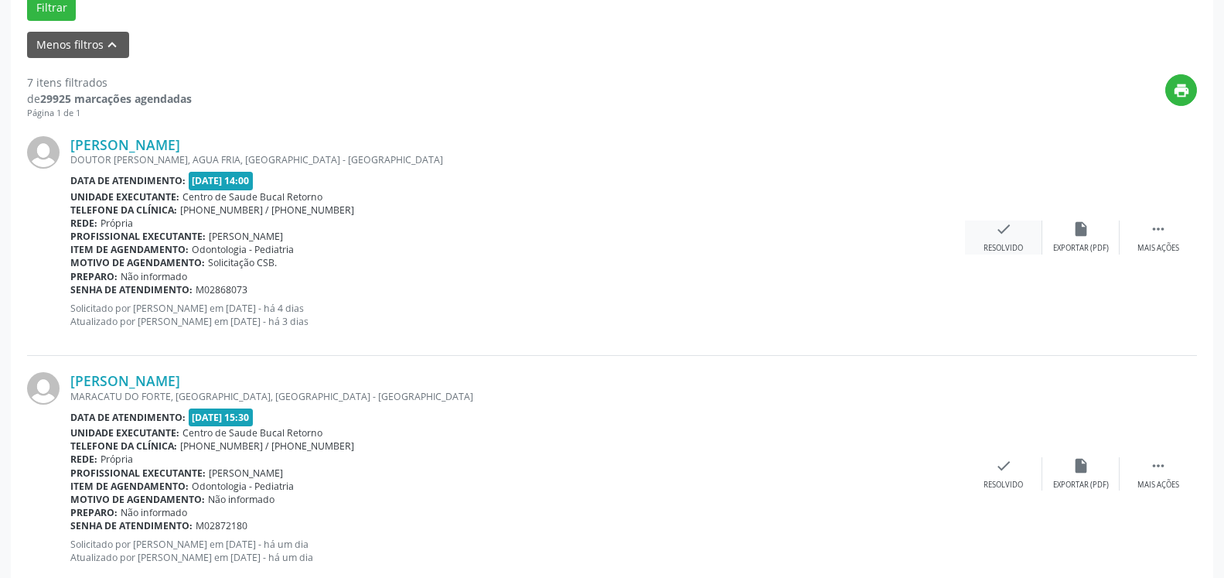
click at [996, 237] on icon "check" at bounding box center [1003, 228] width 17 height 17
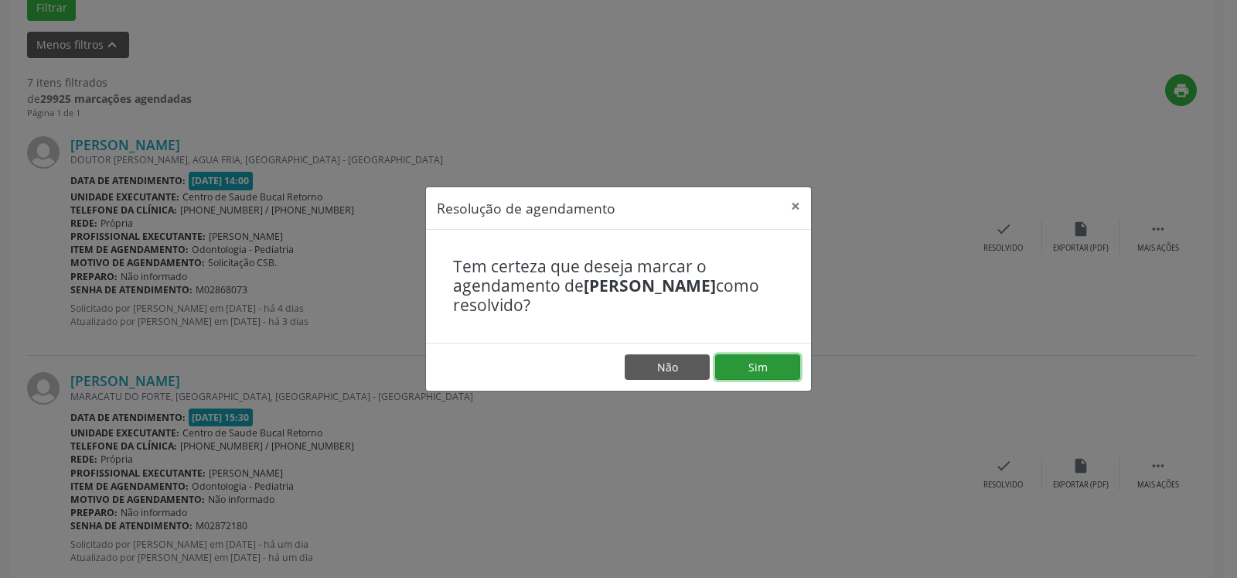
click at [796, 359] on button "Sim" at bounding box center [757, 367] width 85 height 26
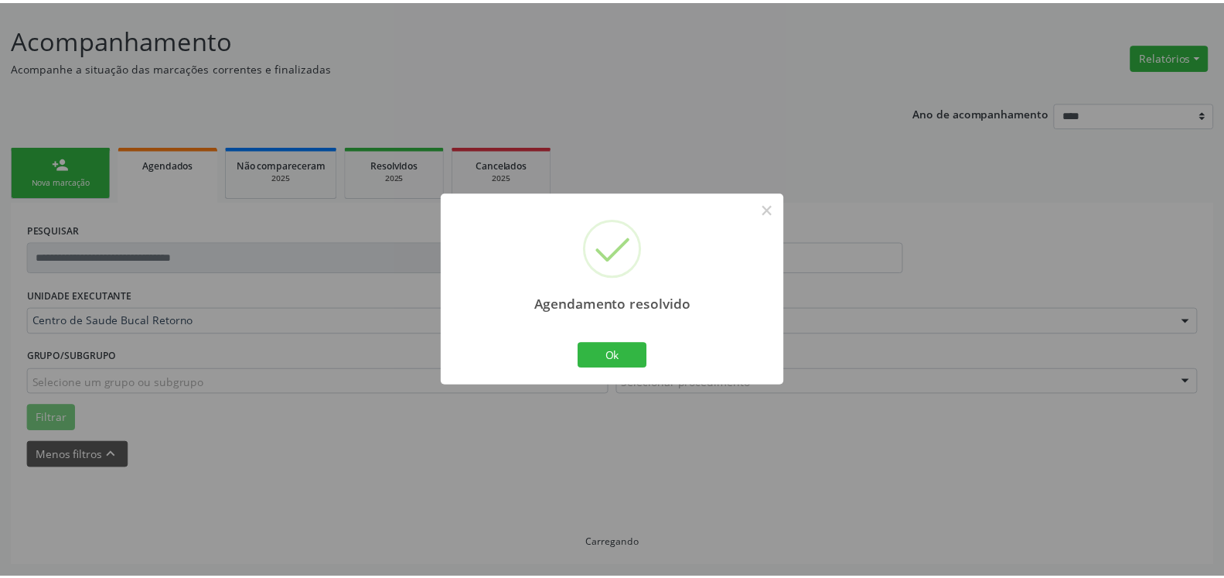
scroll to position [85, 0]
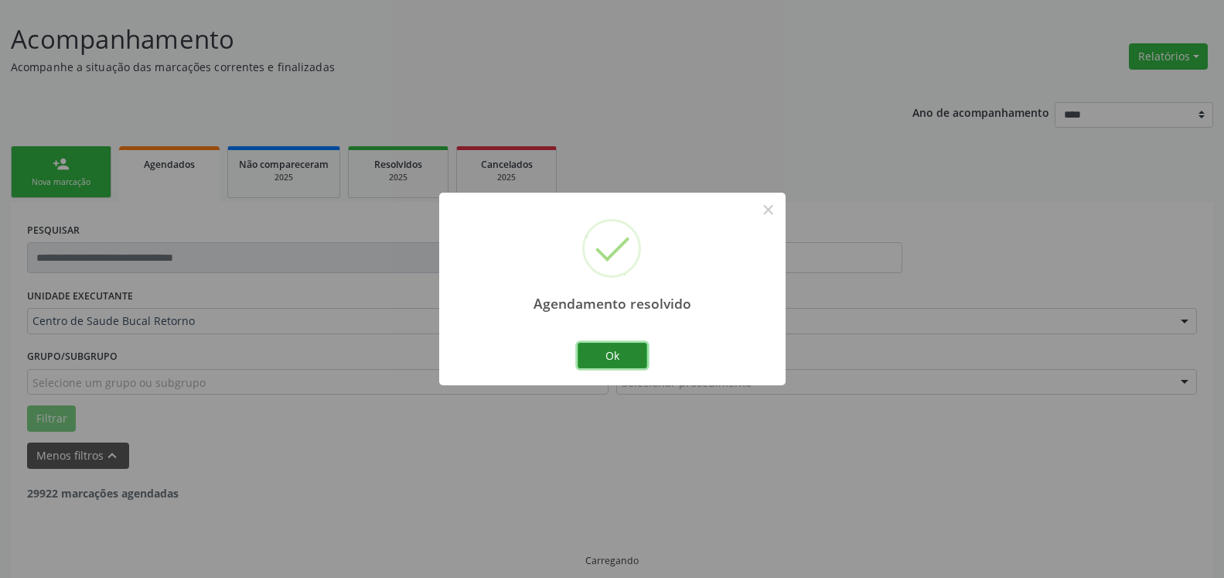
click at [632, 353] on button "Ok" at bounding box center [613, 356] width 70 height 26
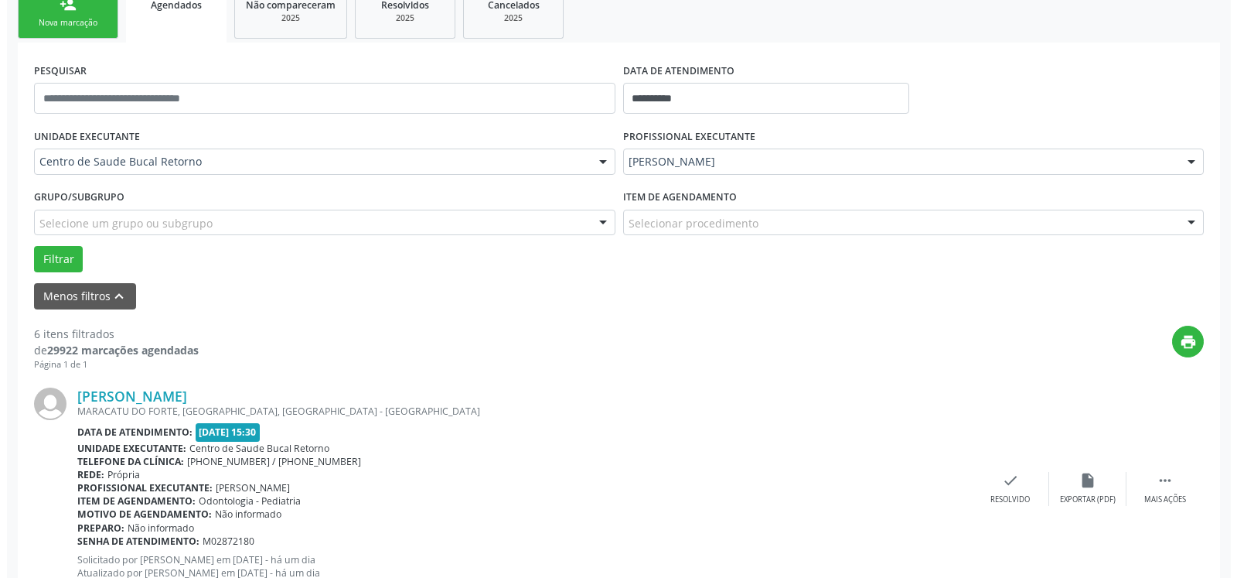
scroll to position [259, 0]
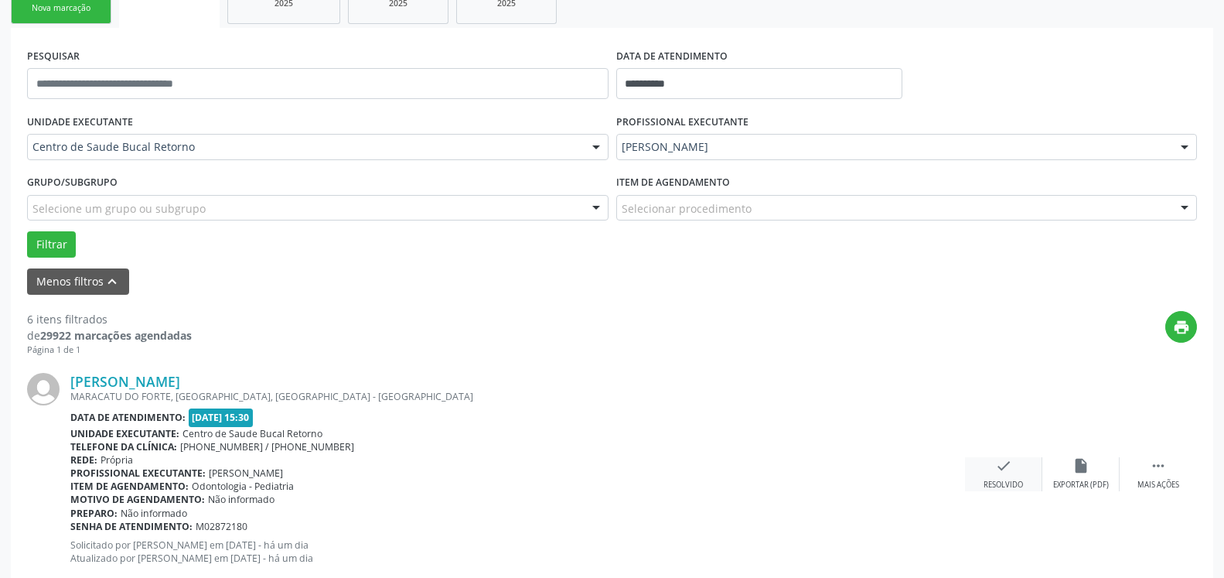
click at [1002, 465] on icon "check" at bounding box center [1003, 465] width 17 height 17
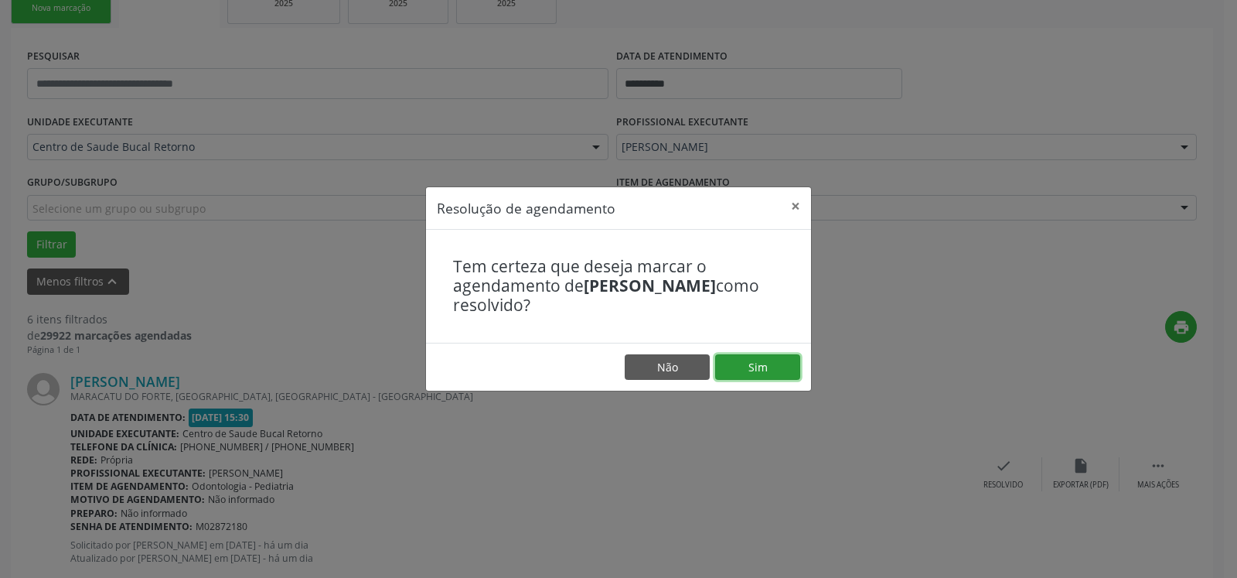
click at [767, 375] on button "Sim" at bounding box center [757, 367] width 85 height 26
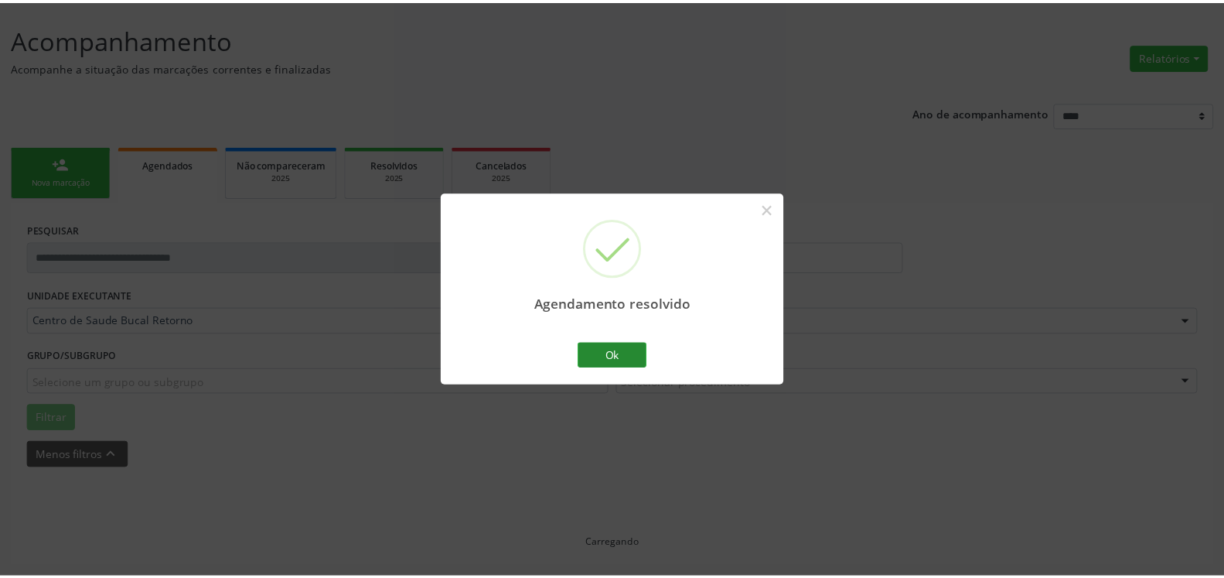
scroll to position [85, 0]
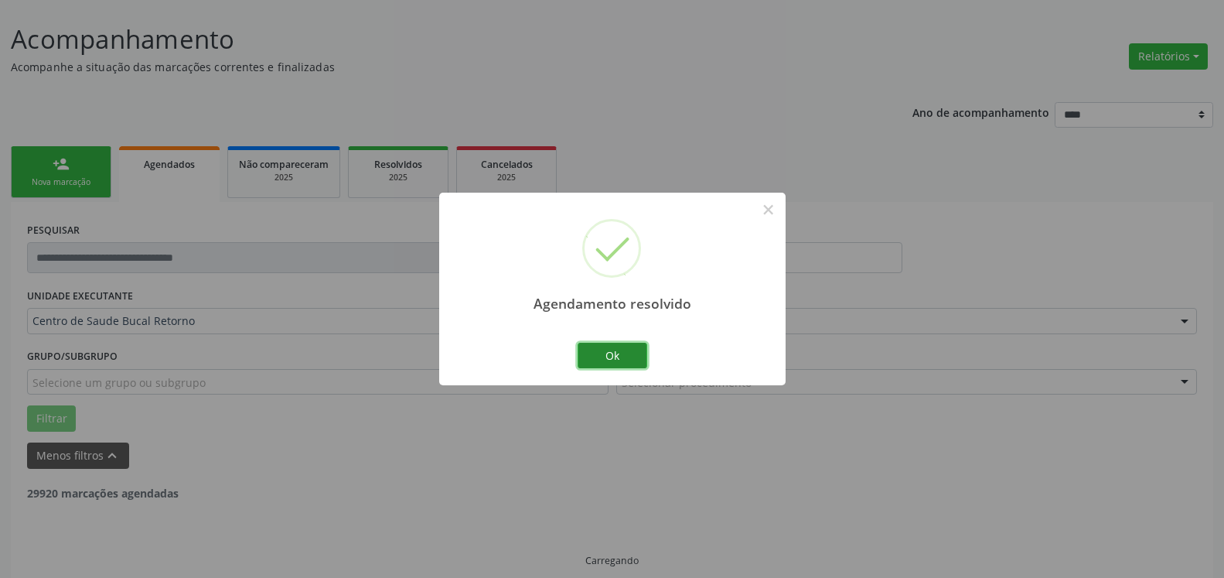
click at [612, 348] on button "Ok" at bounding box center [613, 356] width 70 height 26
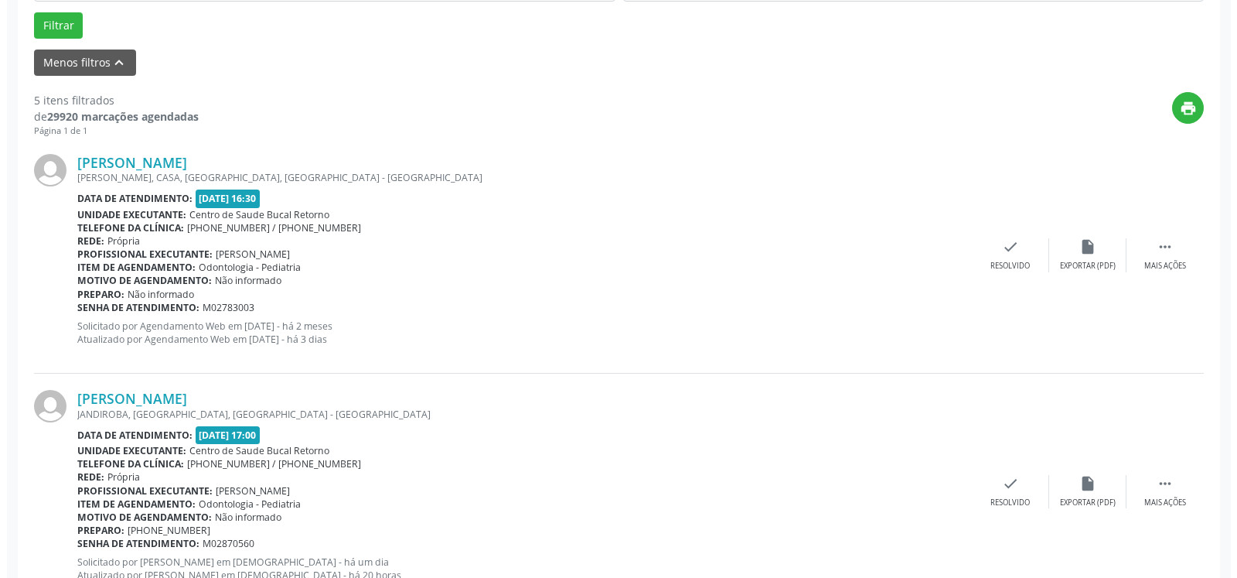
scroll to position [479, 0]
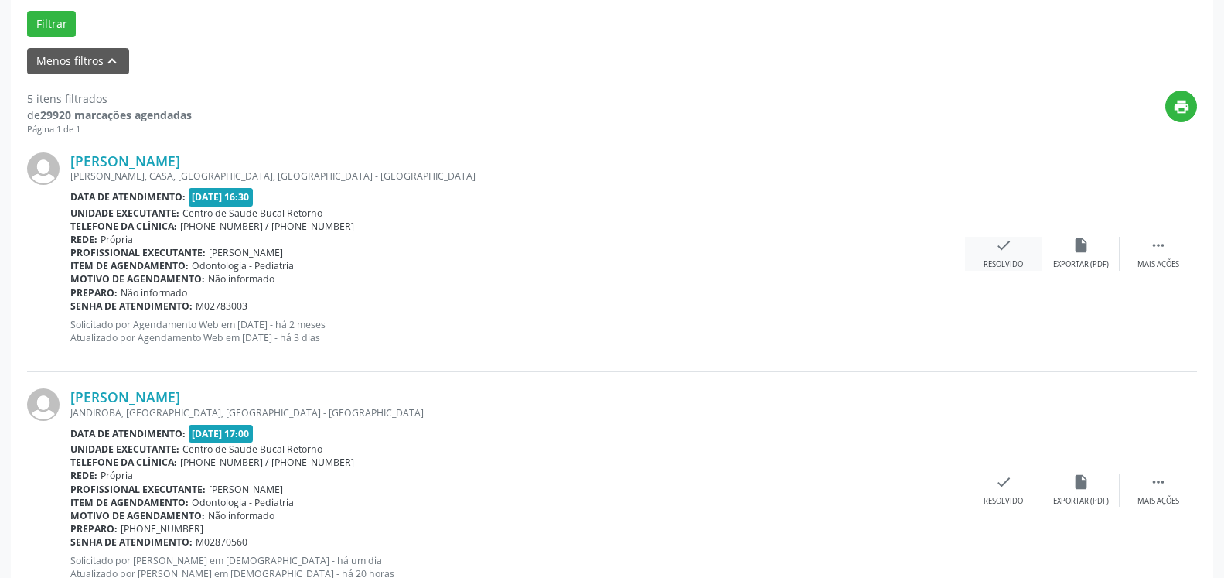
click at [996, 247] on icon "check" at bounding box center [1003, 245] width 17 height 17
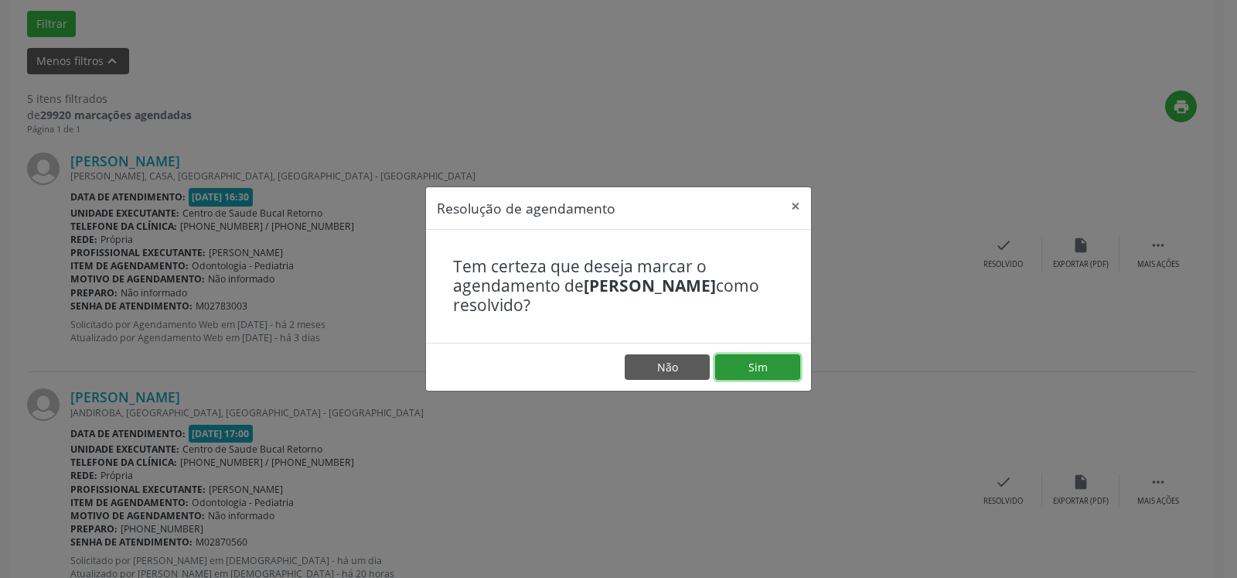
click at [772, 363] on button "Sim" at bounding box center [757, 367] width 85 height 26
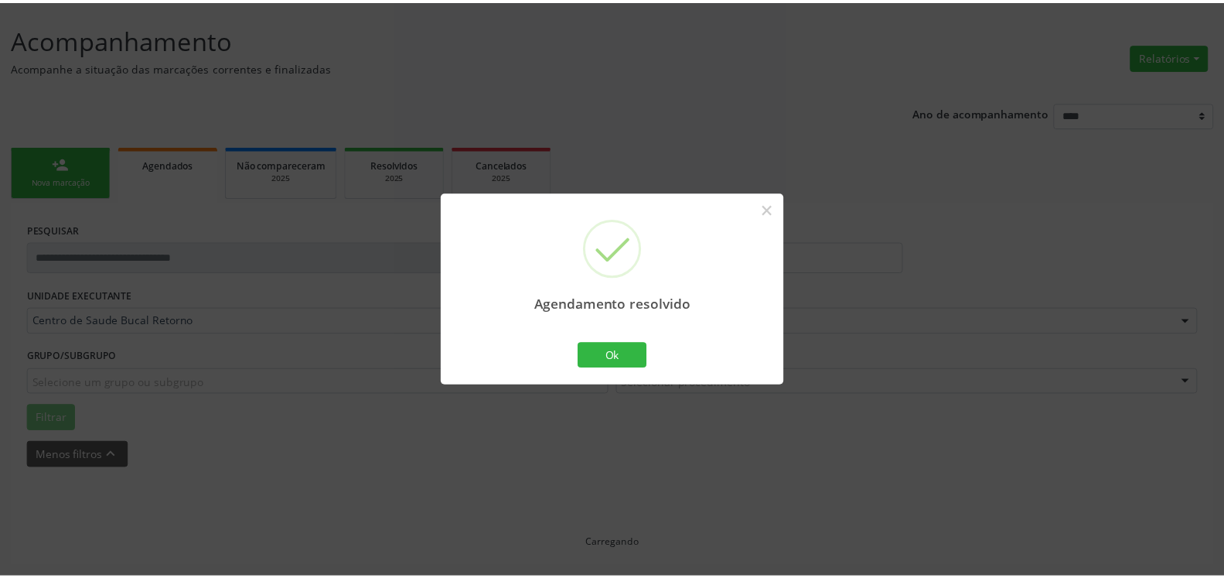
scroll to position [85, 0]
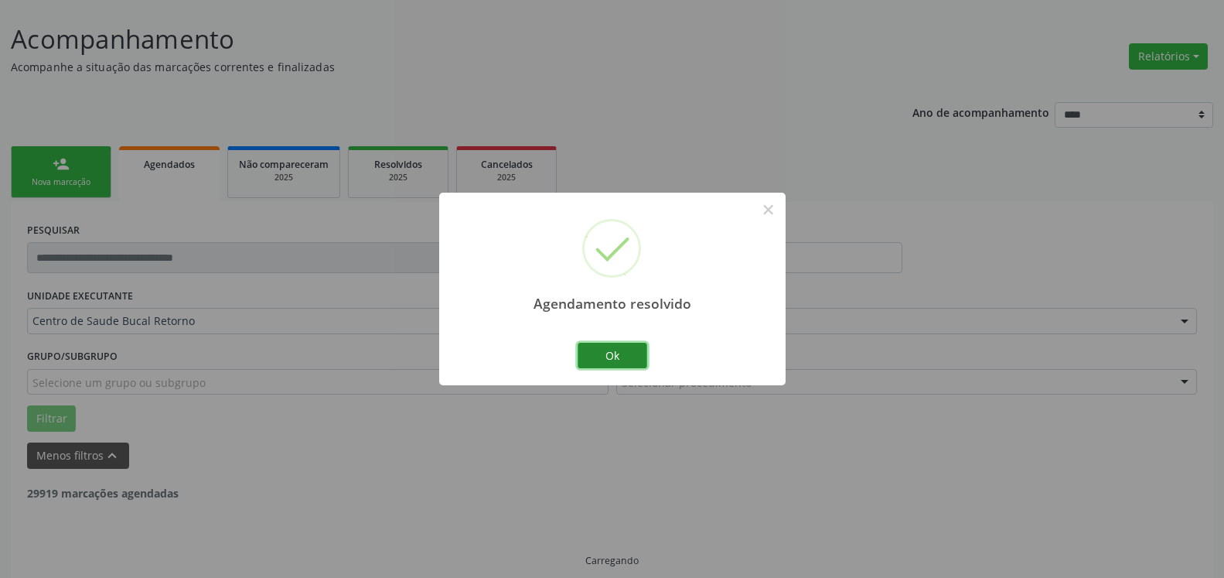
click at [631, 355] on button "Ok" at bounding box center [613, 356] width 70 height 26
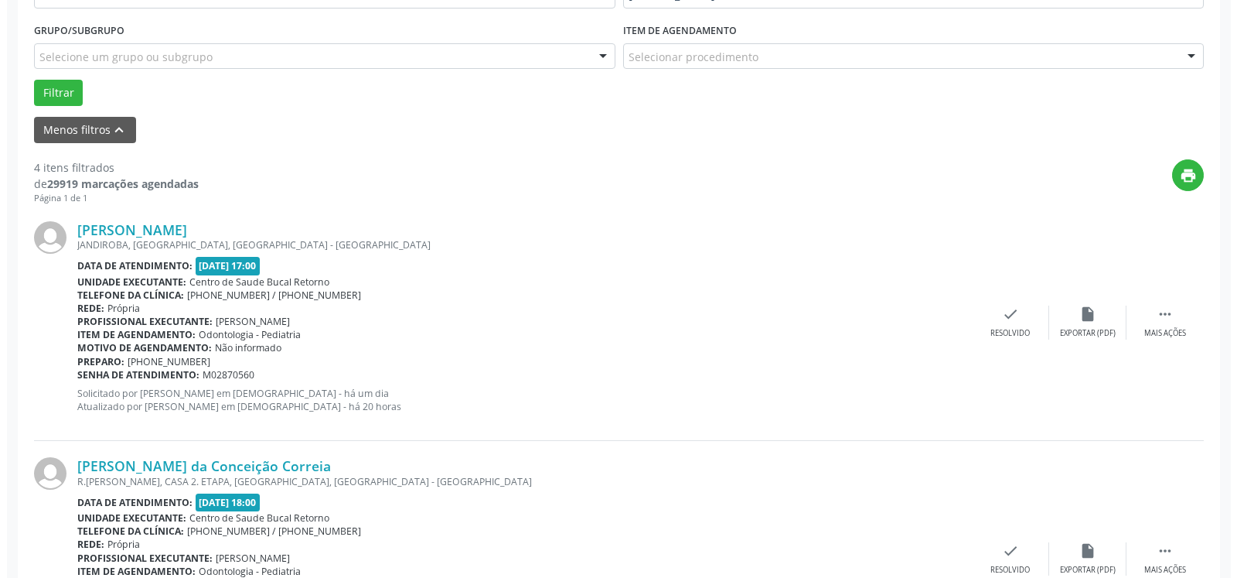
scroll to position [479, 0]
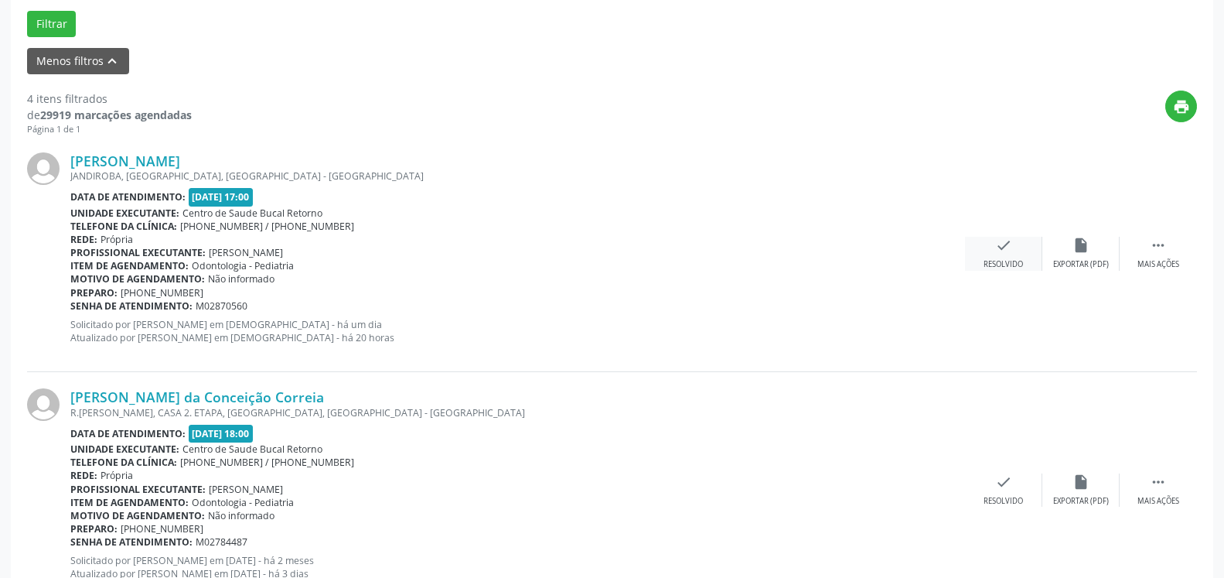
click at [1000, 244] on icon "check" at bounding box center [1003, 245] width 17 height 17
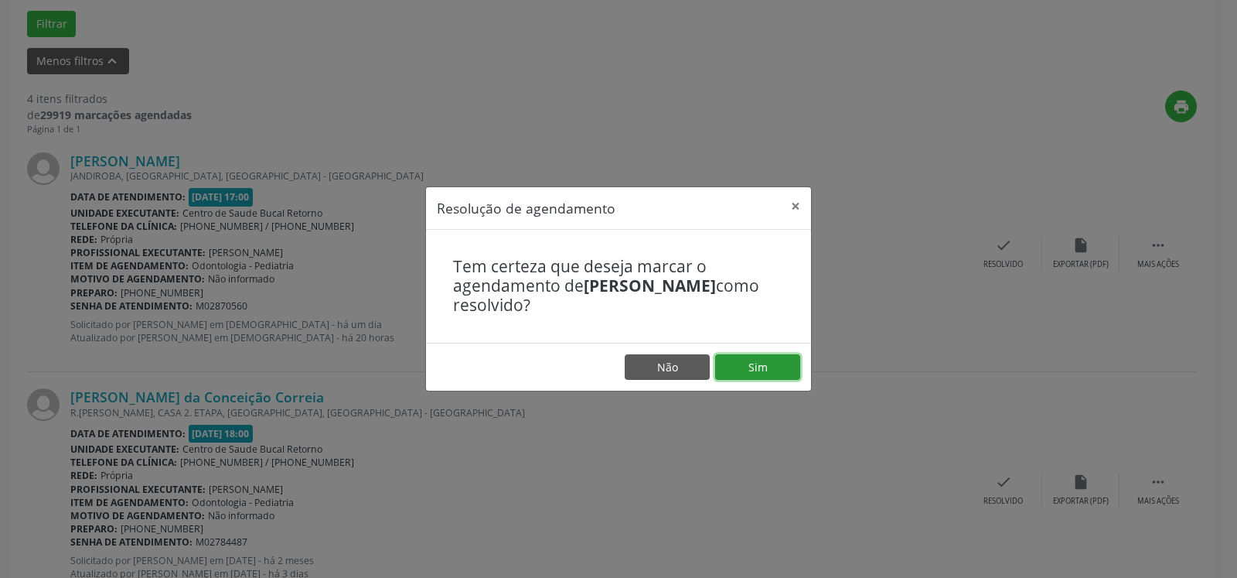
click at [742, 366] on button "Sim" at bounding box center [757, 367] width 85 height 26
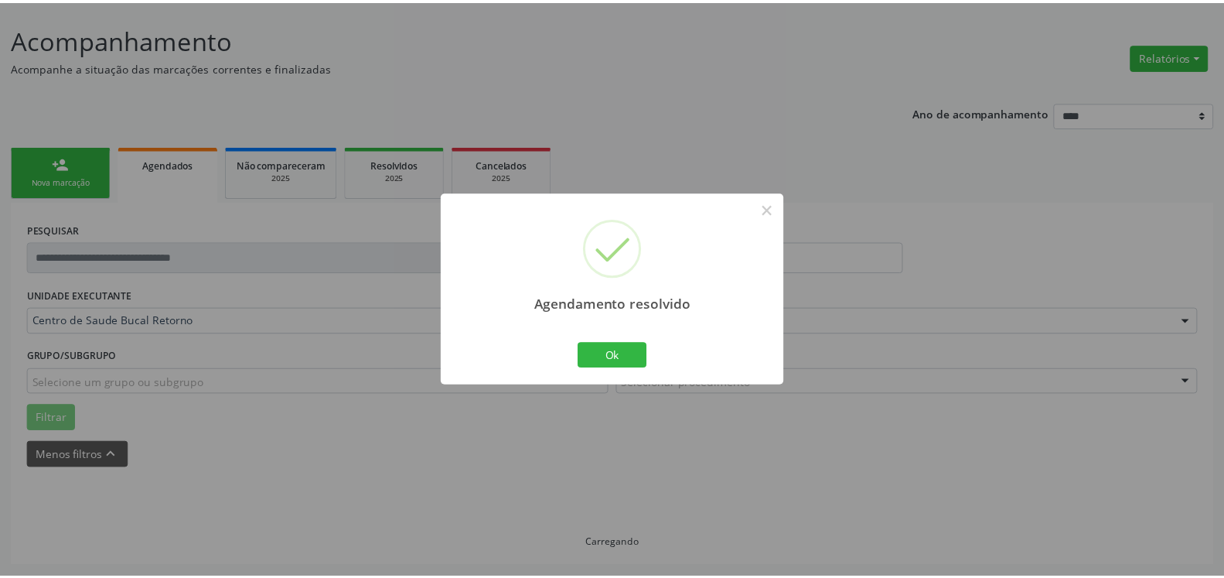
scroll to position [85, 0]
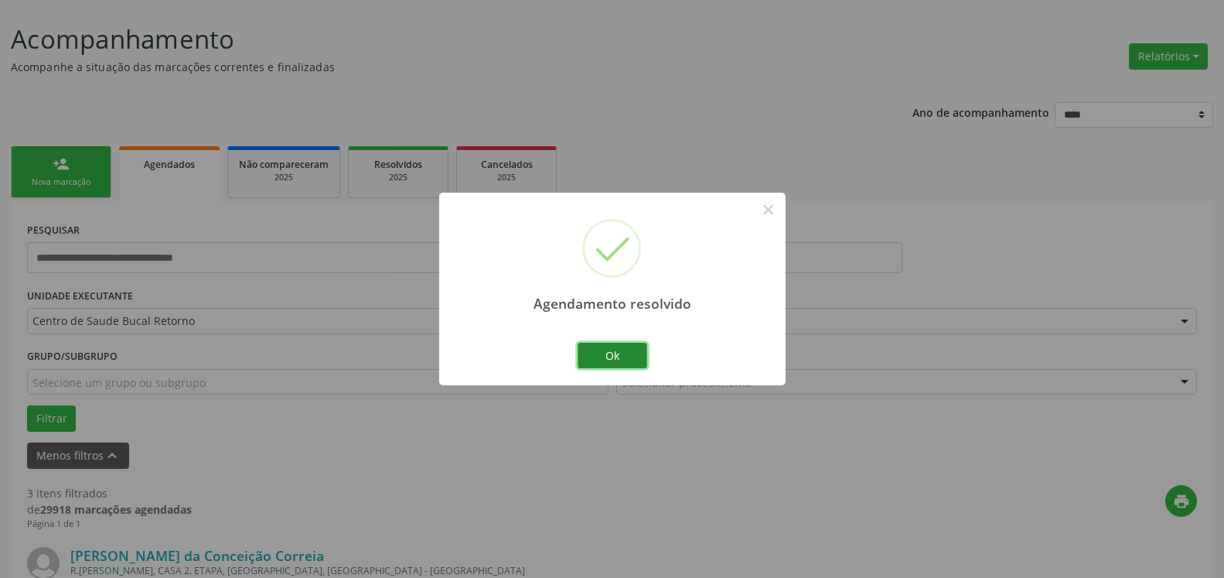
click at [627, 355] on button "Ok" at bounding box center [613, 356] width 70 height 26
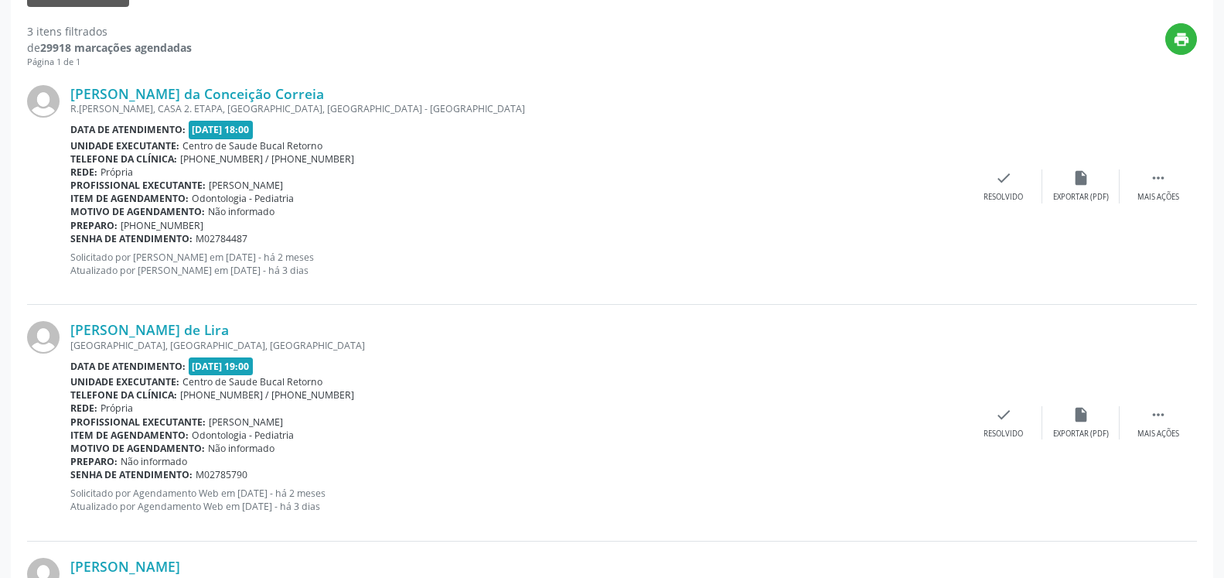
scroll to position [558, 0]
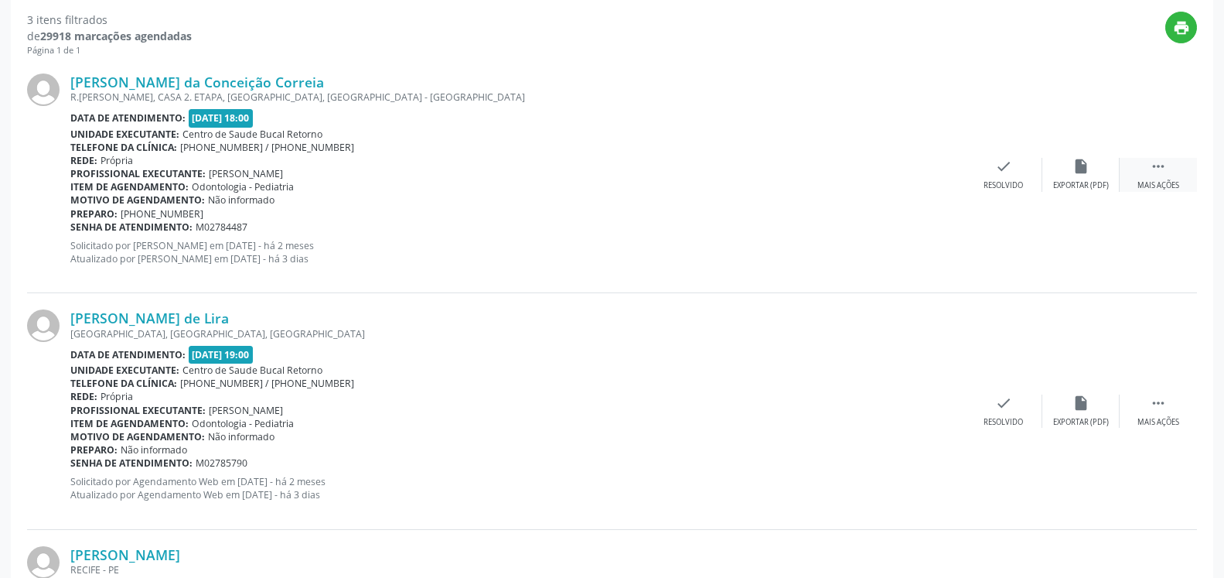
drag, startPoint x: 1177, startPoint y: 168, endPoint x: 1122, endPoint y: 174, distance: 55.2
click at [1174, 168] on div " Mais ações" at bounding box center [1158, 174] width 77 height 33
click at [1088, 175] on icon "alarm_off" at bounding box center [1080, 166] width 17 height 17
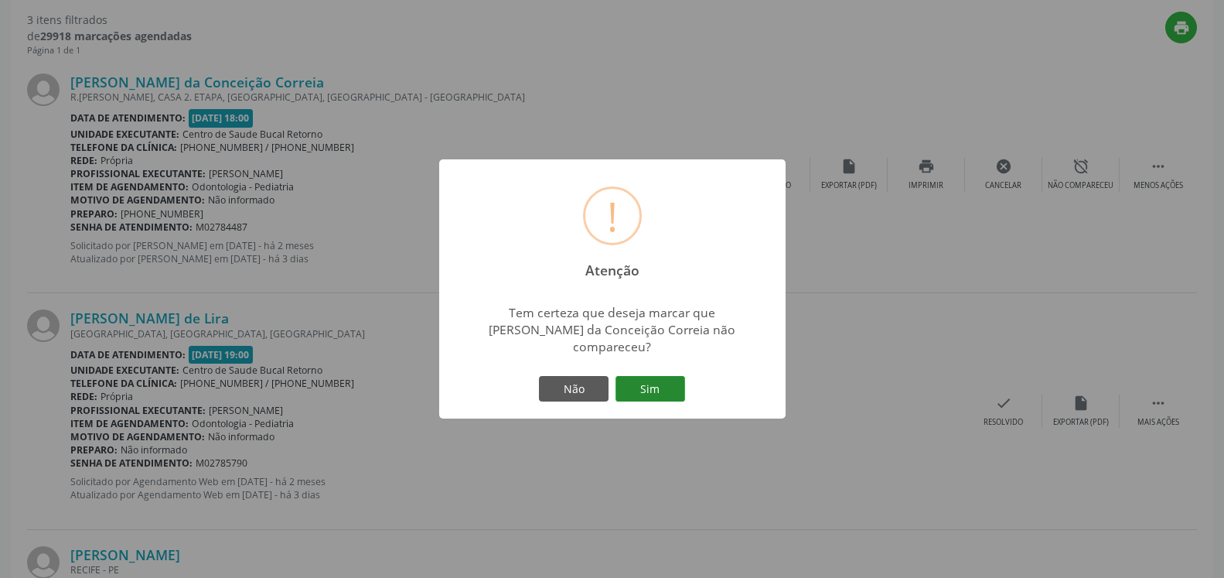
click at [639, 376] on button "Sim" at bounding box center [651, 389] width 70 height 26
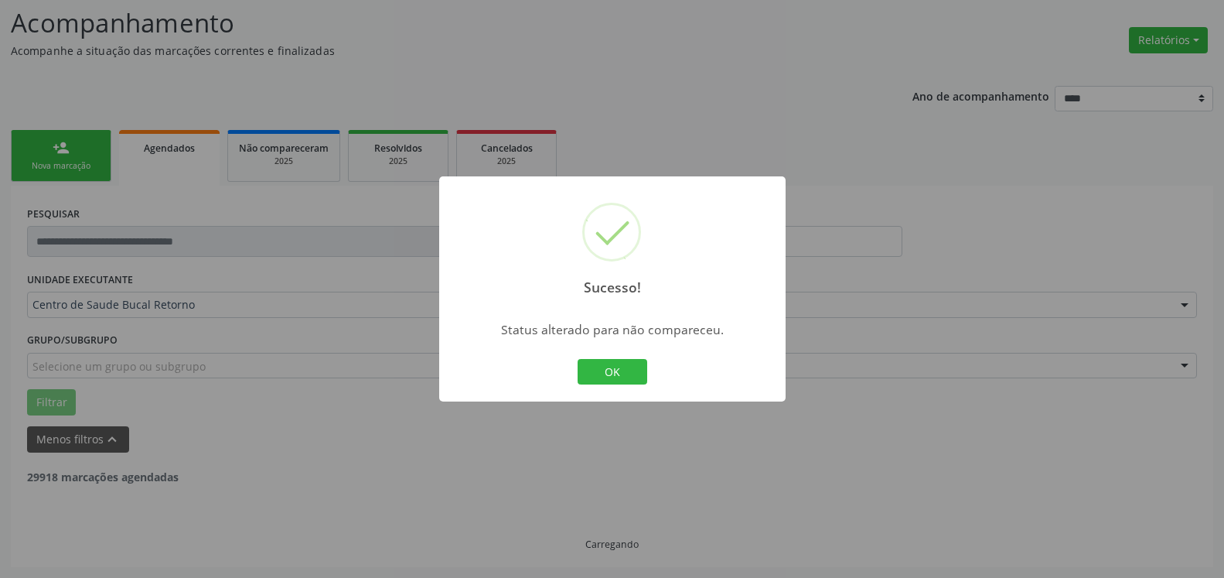
scroll to position [101, 0]
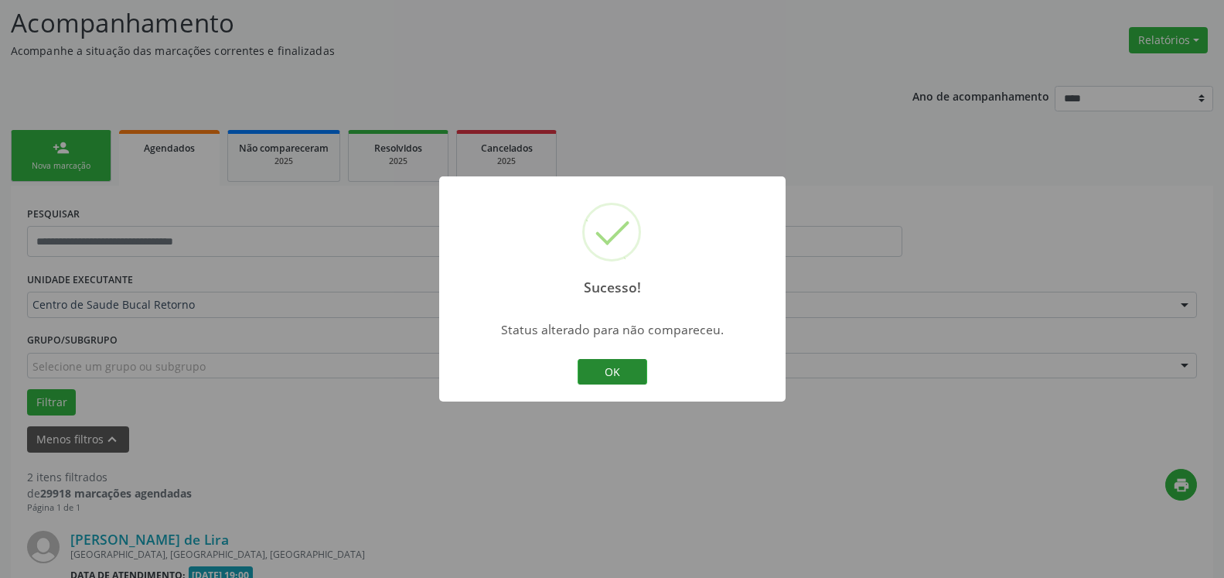
click at [607, 373] on button "OK" at bounding box center [613, 372] width 70 height 26
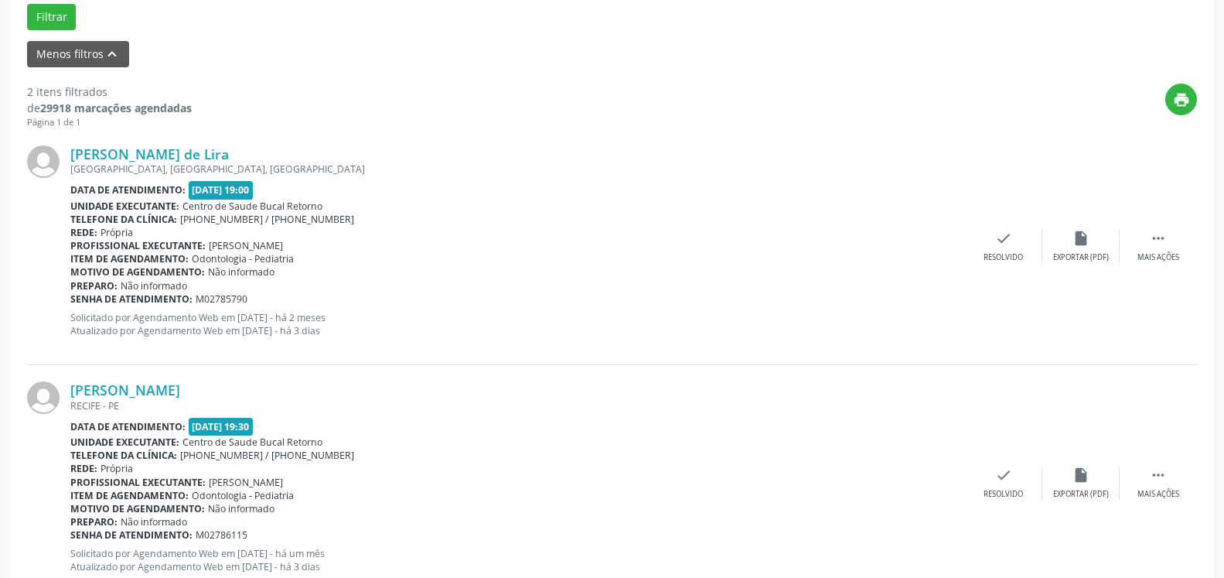
scroll to position [496, 0]
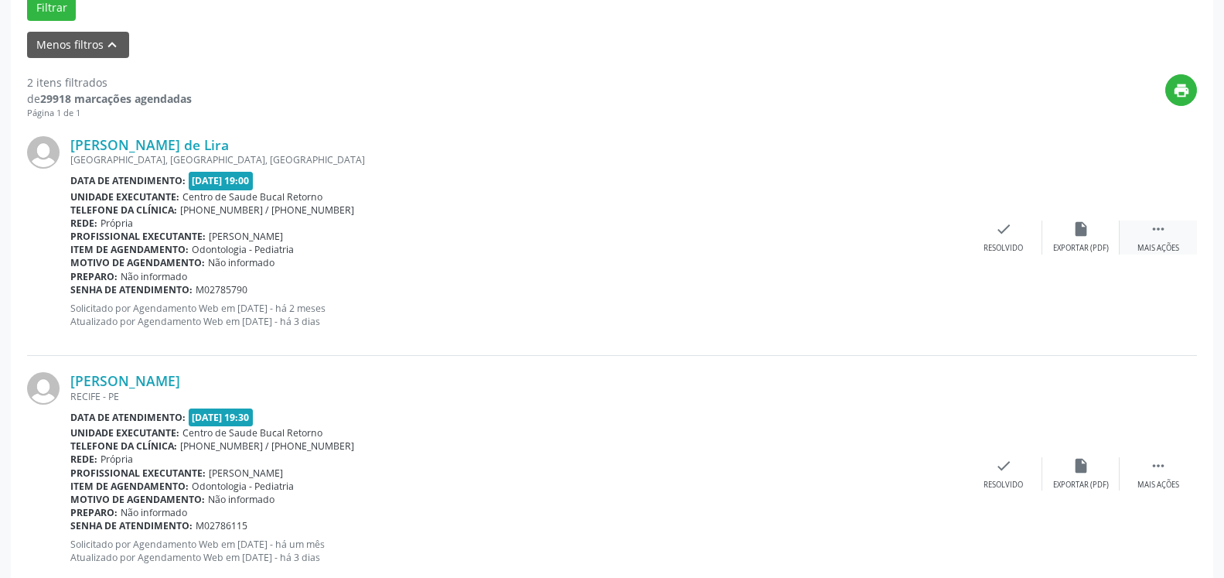
click at [1144, 234] on div " Mais ações" at bounding box center [1158, 236] width 77 height 33
click at [1088, 247] on div "Não compareceu" at bounding box center [1081, 248] width 66 height 11
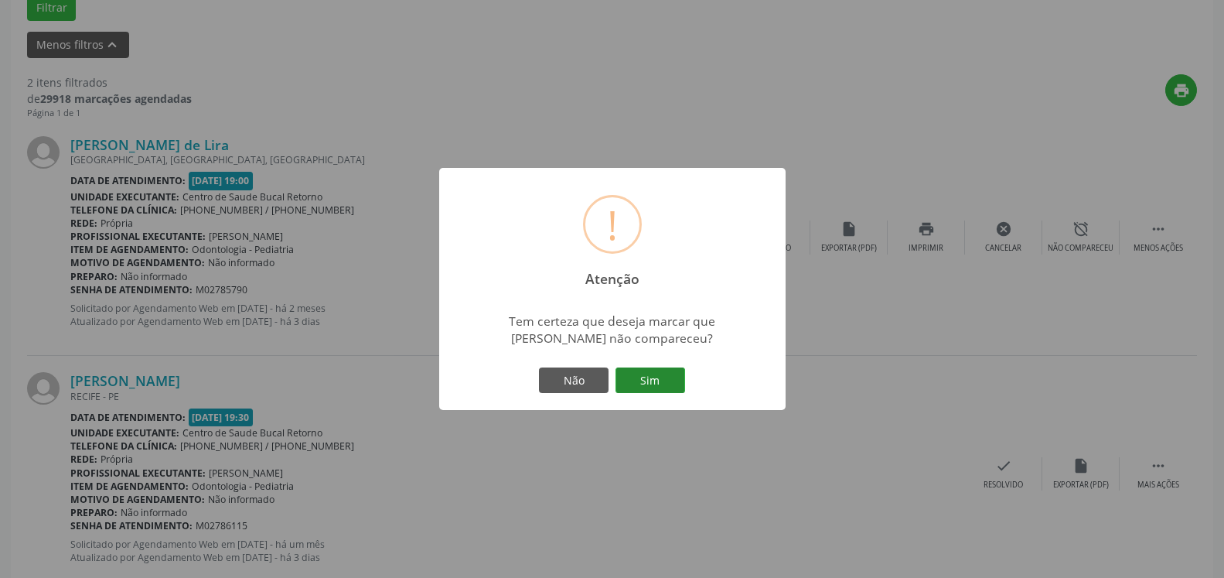
click at [644, 375] on button "Sim" at bounding box center [651, 380] width 70 height 26
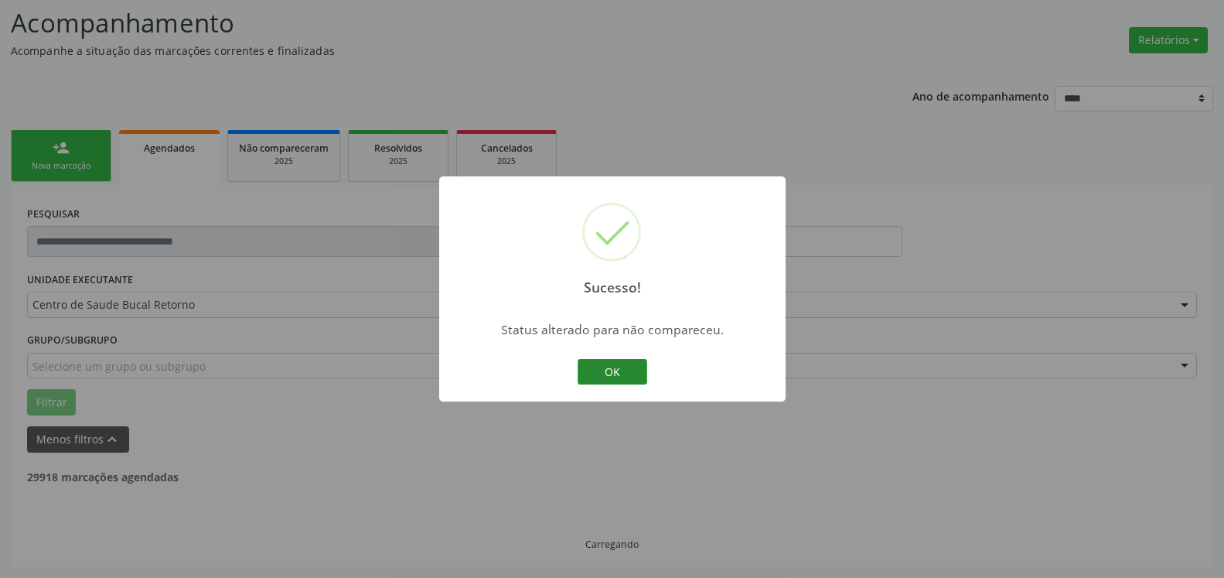
click at [614, 370] on button "OK" at bounding box center [613, 372] width 70 height 26
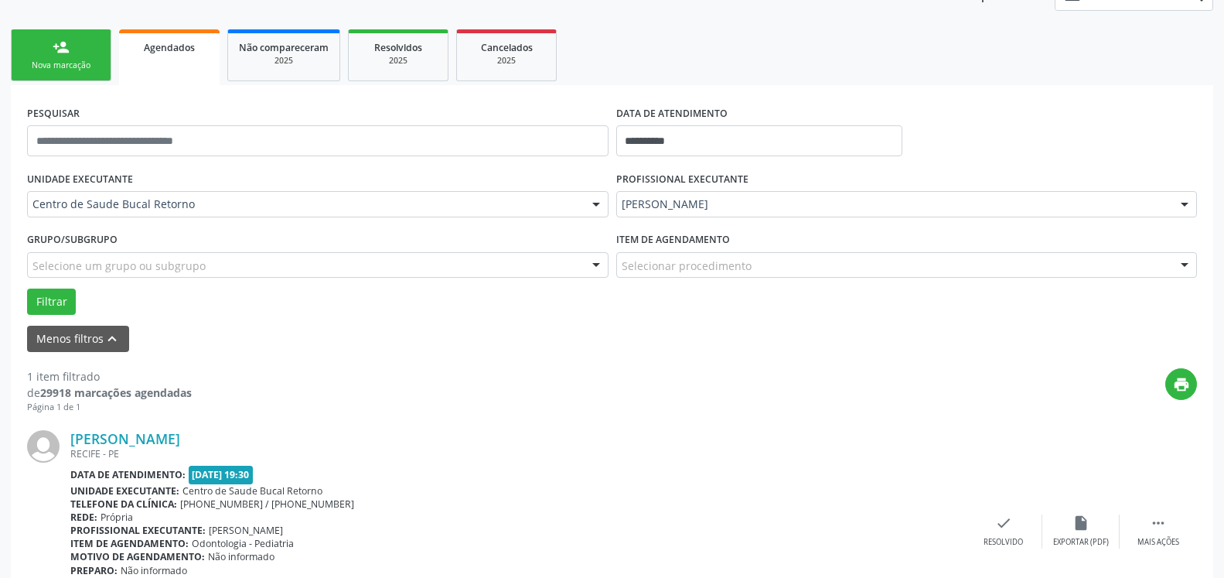
scroll to position [300, 0]
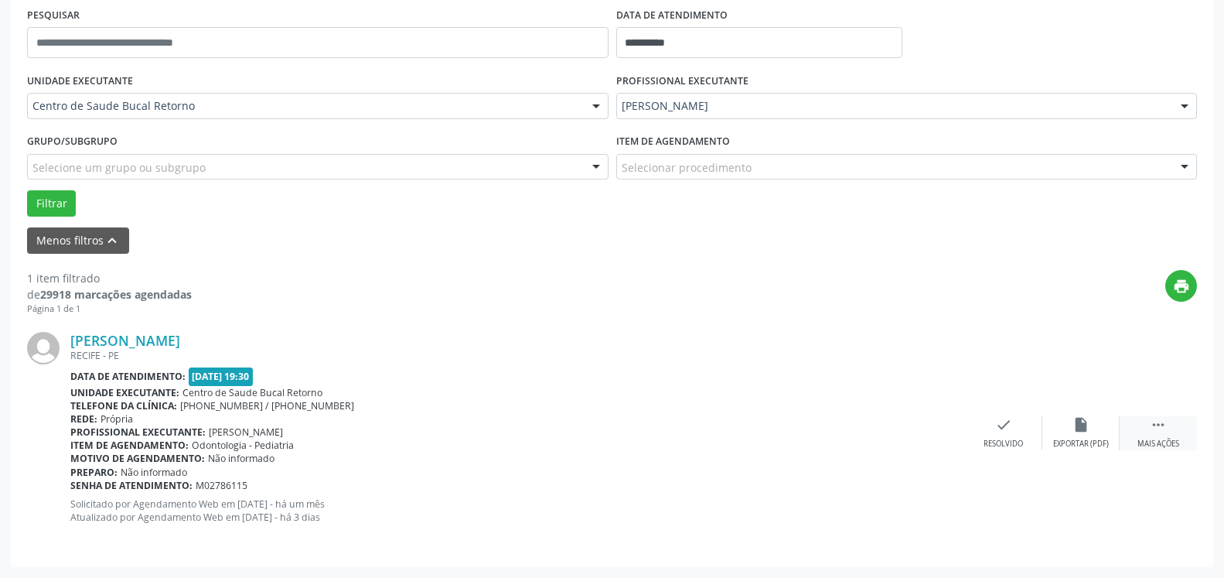
click at [1159, 428] on icon "" at bounding box center [1158, 424] width 17 height 17
click at [1107, 431] on div "alarm_off Não compareceu" at bounding box center [1080, 432] width 77 height 33
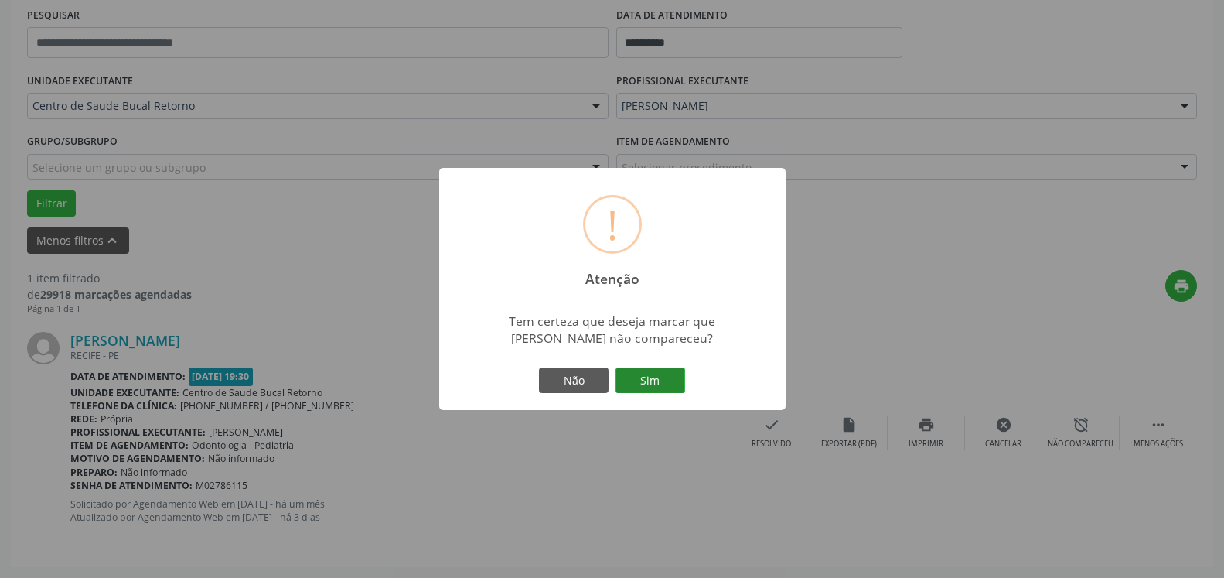
click at [646, 383] on button "Sim" at bounding box center [651, 380] width 70 height 26
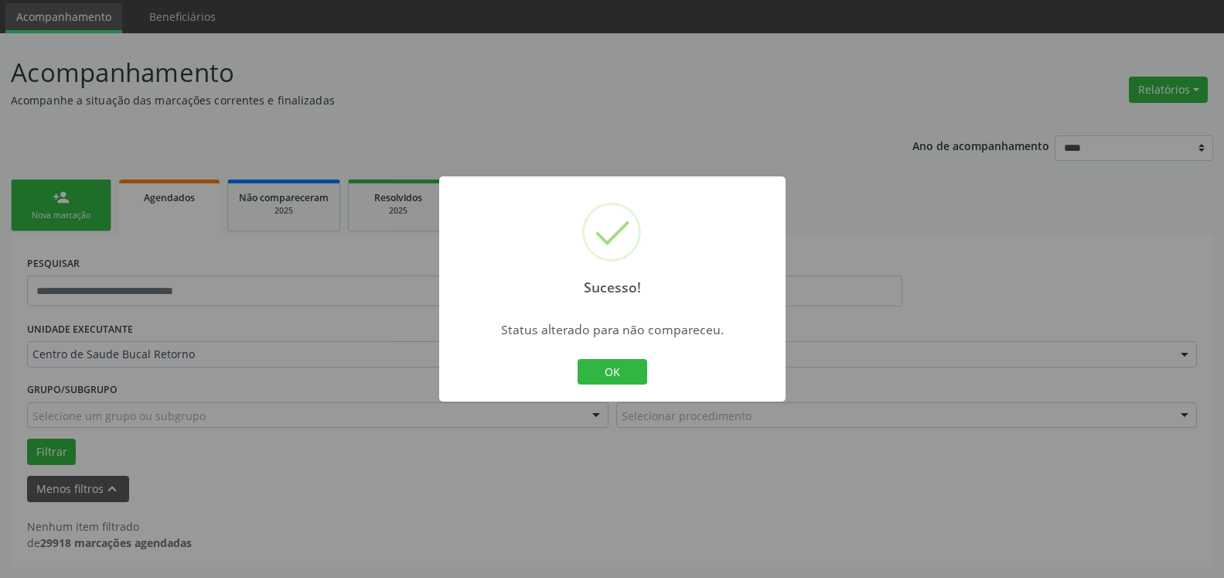
scroll to position [52, 0]
click at [612, 371] on button "OK" at bounding box center [613, 372] width 70 height 26
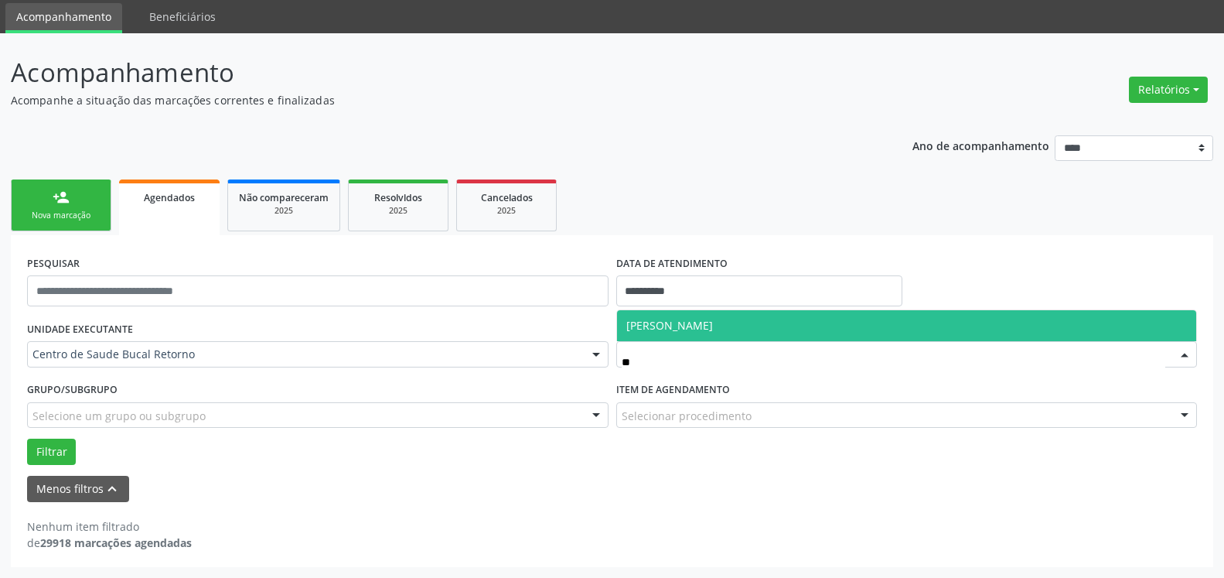
type input "***"
click at [844, 329] on span "[PERSON_NAME]" at bounding box center [907, 325] width 580 height 31
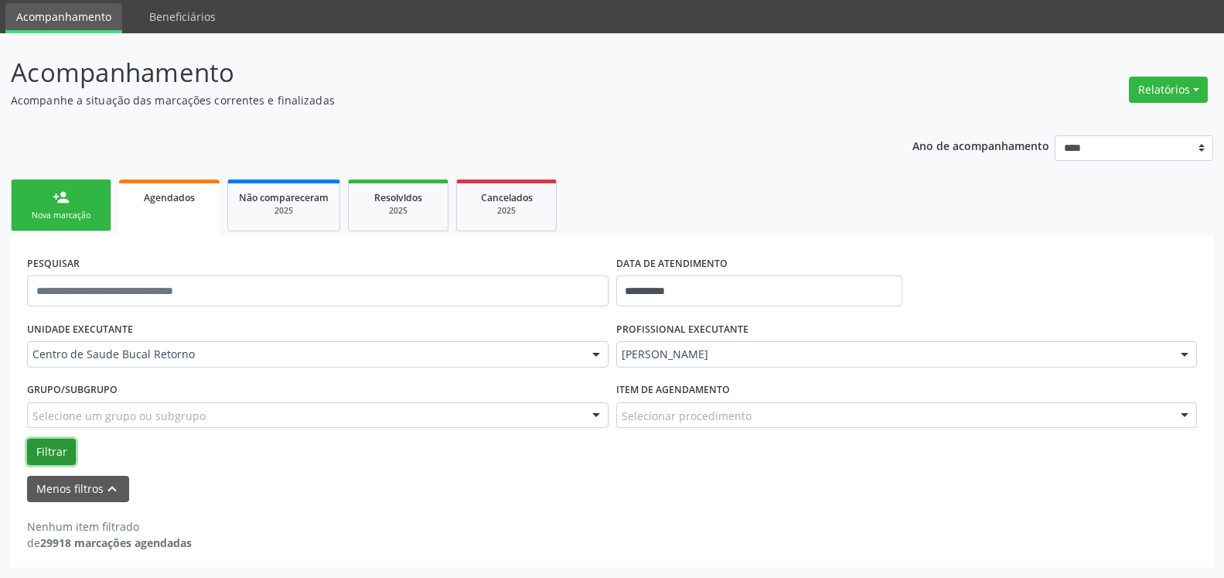
click at [42, 449] on button "Filtrar" at bounding box center [51, 451] width 49 height 26
click at [407, 214] on div "2025" at bounding box center [398, 211] width 77 height 12
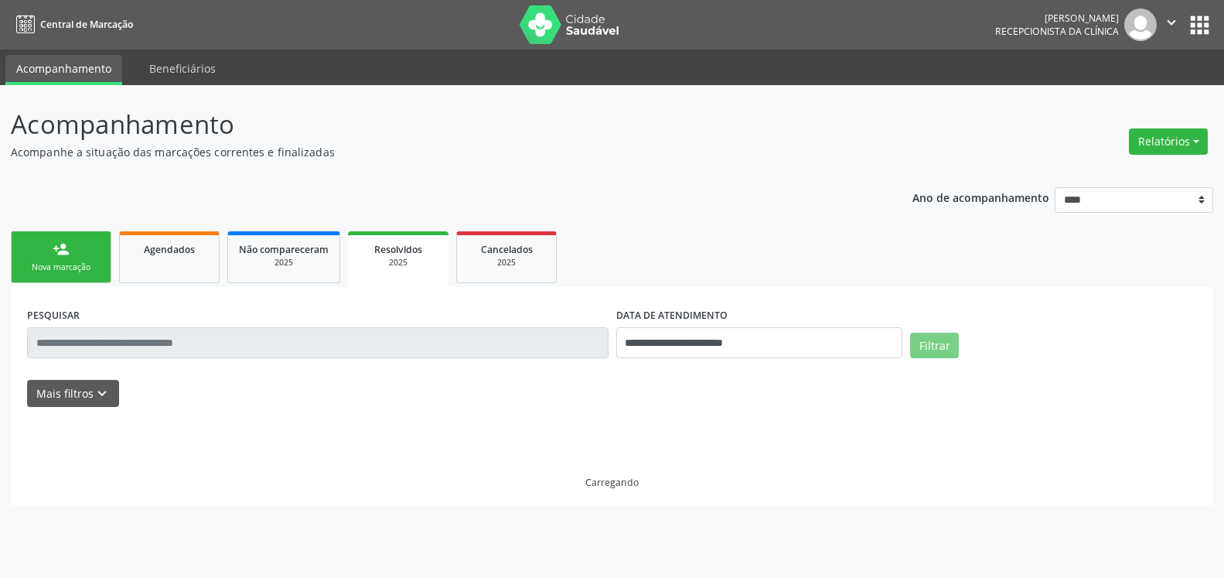
scroll to position [0, 0]
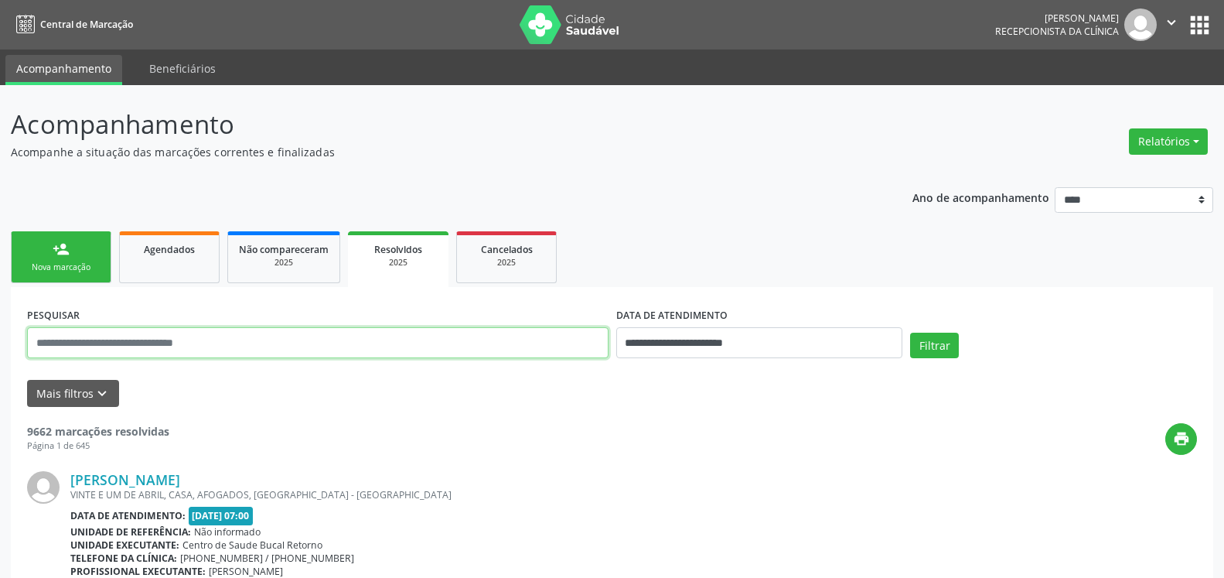
click at [309, 346] on input "text" at bounding box center [317, 342] width 581 height 31
type input "**********"
click at [910, 332] on button "Filtrar" at bounding box center [934, 345] width 49 height 26
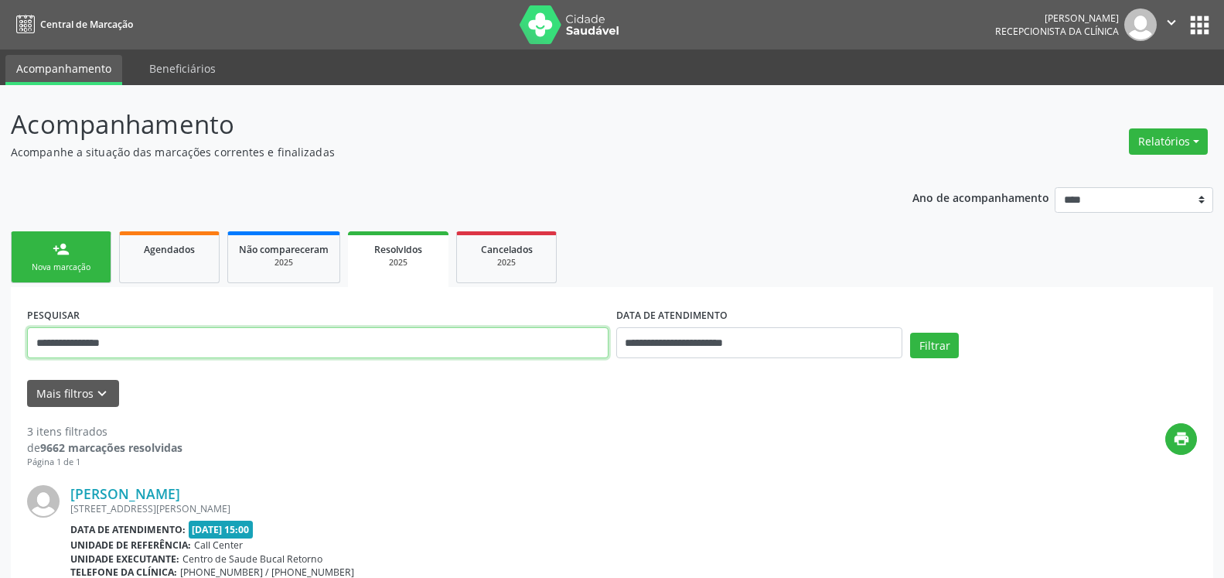
drag, startPoint x: 208, startPoint y: 343, endPoint x: 0, endPoint y: 363, distance: 209.0
click at [27, 358] on input "**********" at bounding box center [317, 342] width 581 height 31
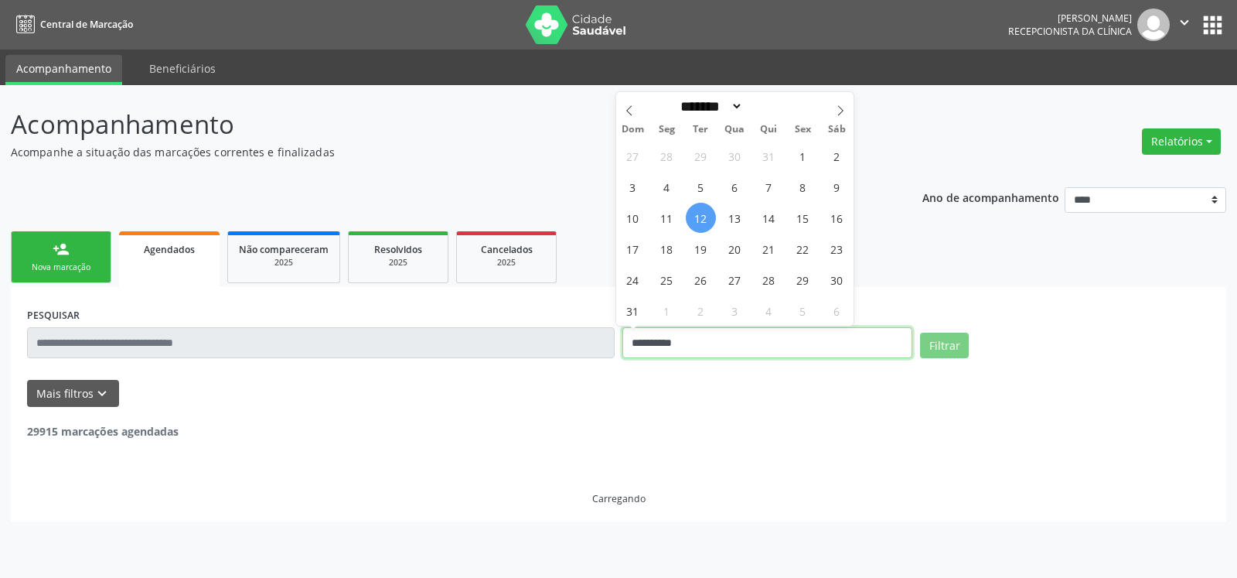
click at [721, 337] on input "**********" at bounding box center [767, 342] width 290 height 31
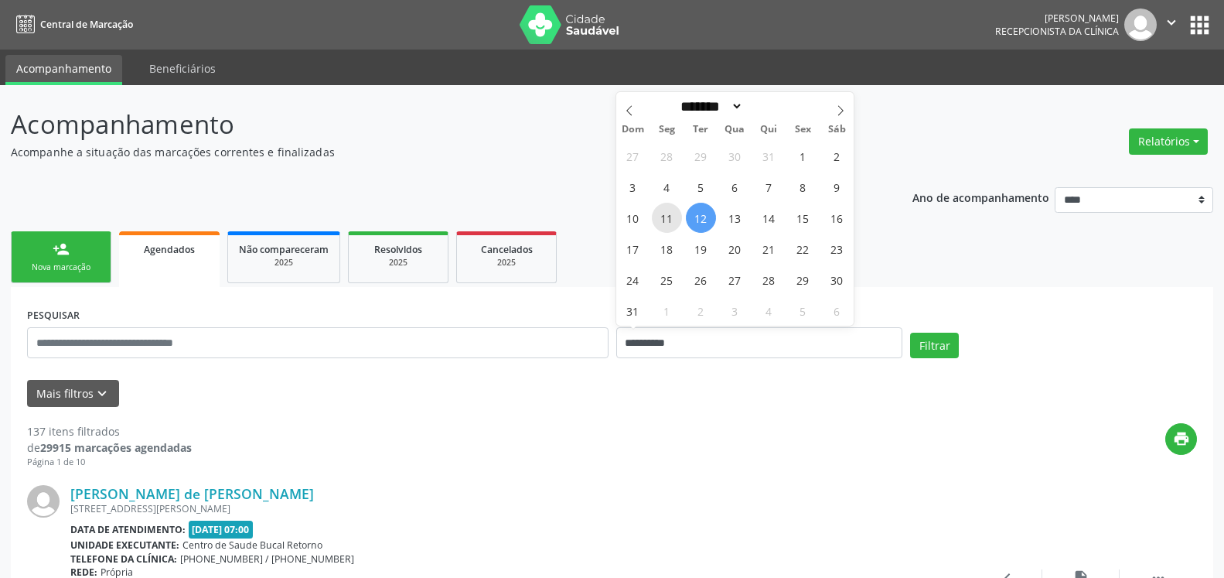
click at [674, 210] on span "11" at bounding box center [667, 218] width 30 height 30
type input "**********"
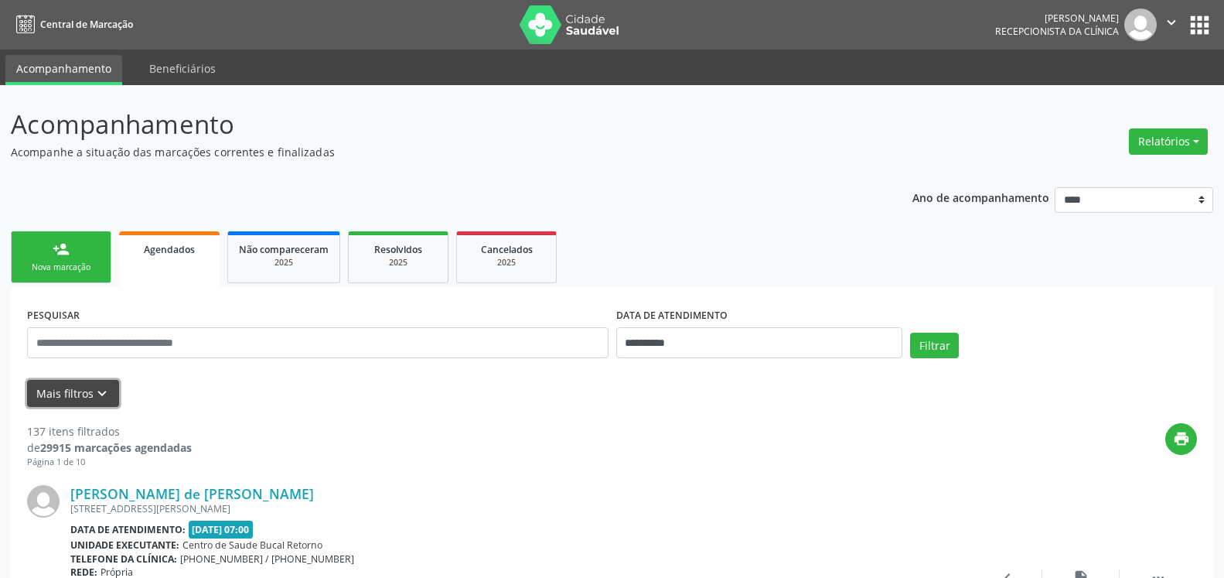
click at [113, 397] on button "Mais filtros keyboard_arrow_down" at bounding box center [73, 393] width 92 height 27
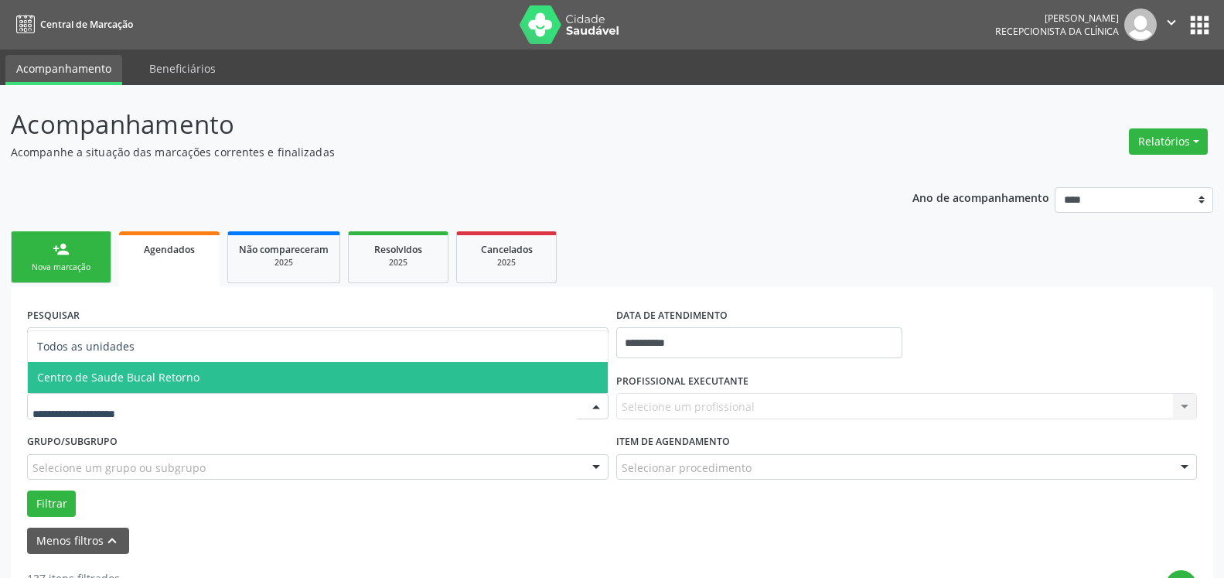
click at [145, 384] on span "Centro de Saude Bucal Retorno" at bounding box center [118, 377] width 162 height 15
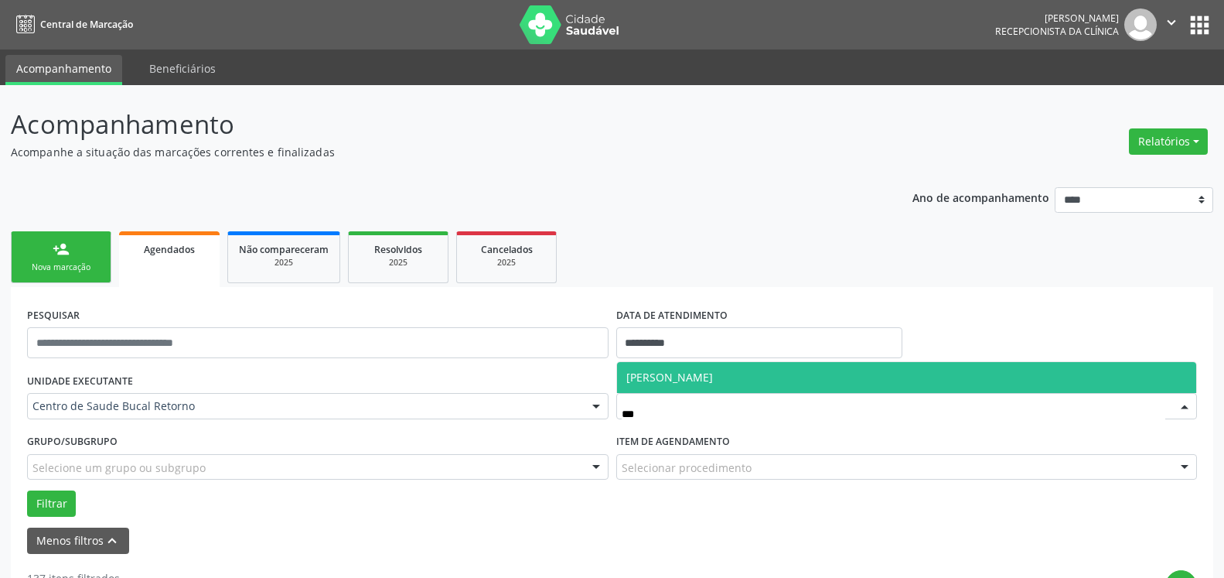
click at [712, 379] on span "[PERSON_NAME]" at bounding box center [669, 377] width 87 height 15
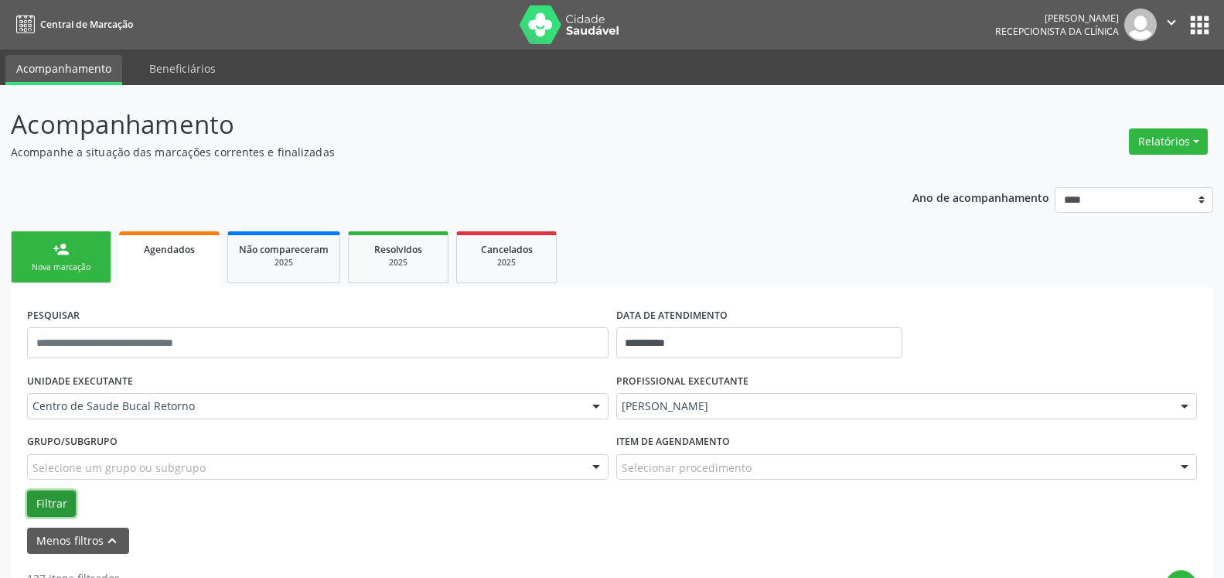
click at [57, 503] on button "Filtrar" at bounding box center [51, 503] width 49 height 26
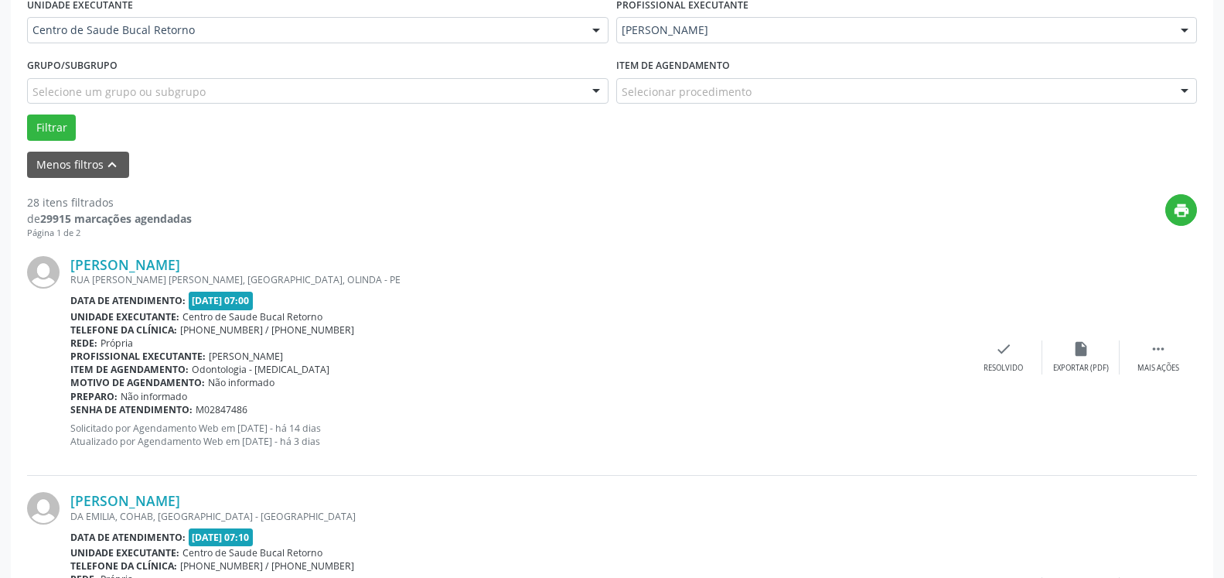
scroll to position [394, 0]
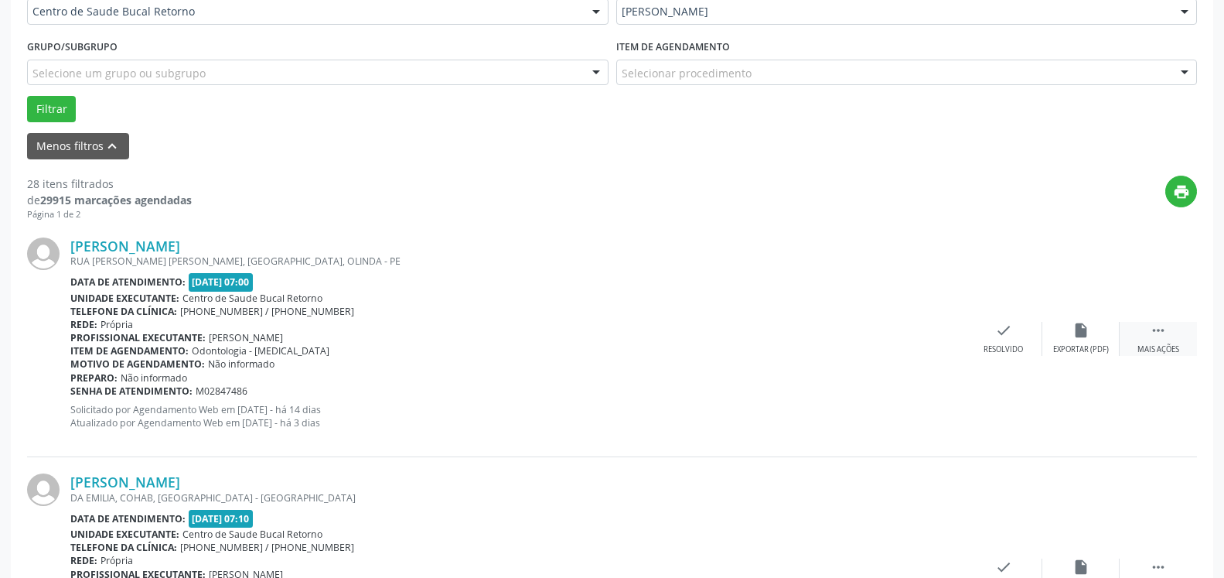
click at [1156, 338] on icon "" at bounding box center [1158, 330] width 17 height 17
click at [1053, 343] on div "alarm_off Não compareceu" at bounding box center [1080, 338] width 77 height 33
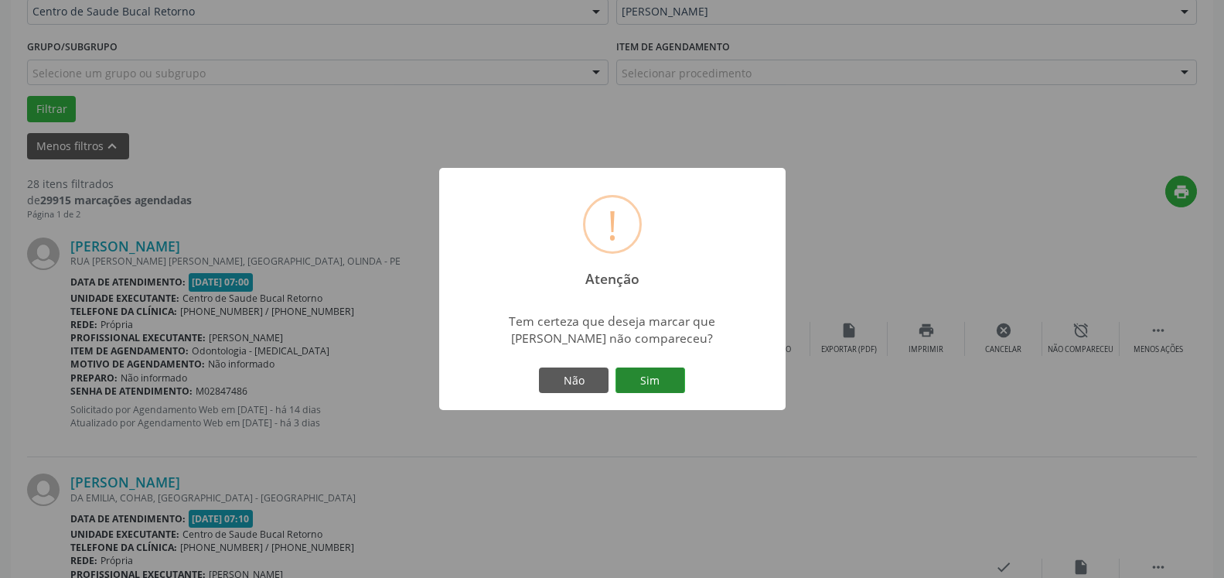
click at [679, 372] on button "Sim" at bounding box center [651, 380] width 70 height 26
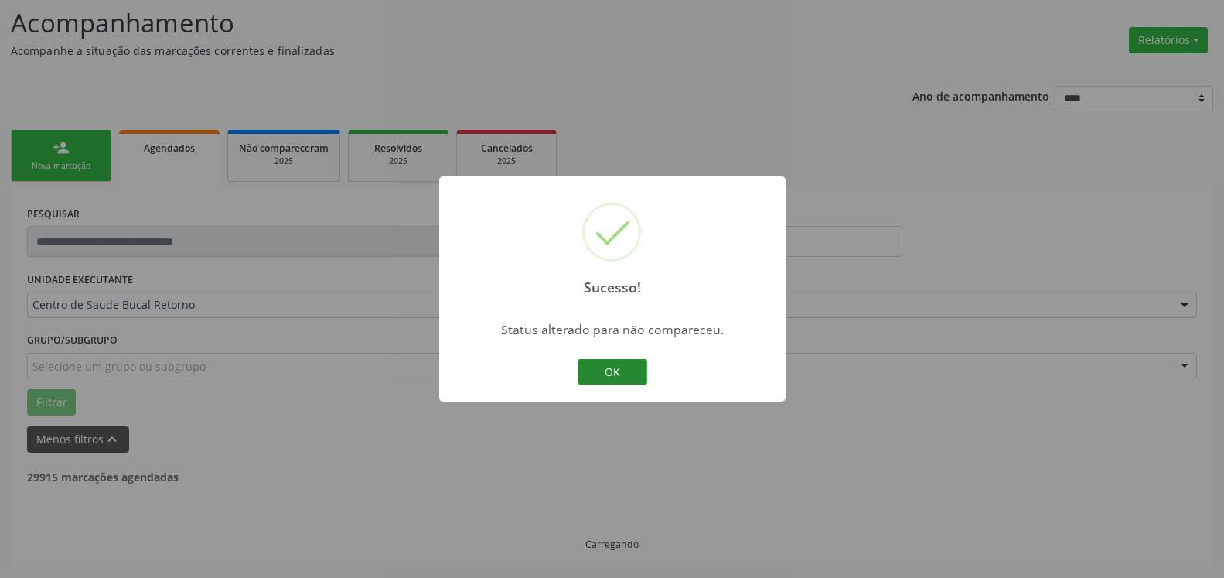
scroll to position [101, 0]
click at [598, 372] on button "OK" at bounding box center [613, 372] width 70 height 26
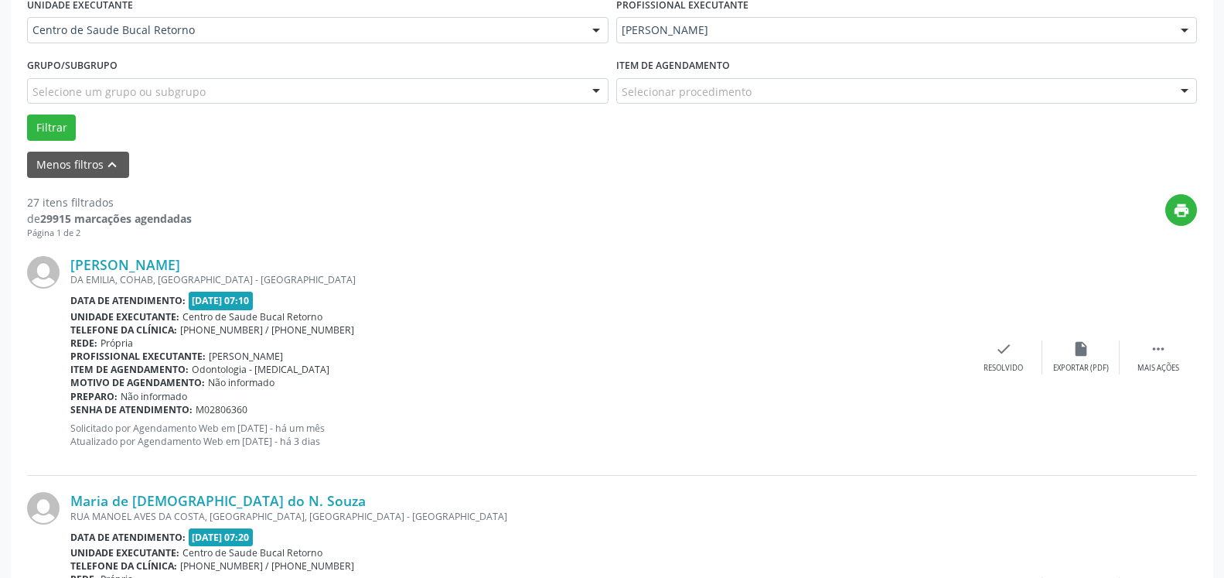
scroll to position [417, 0]
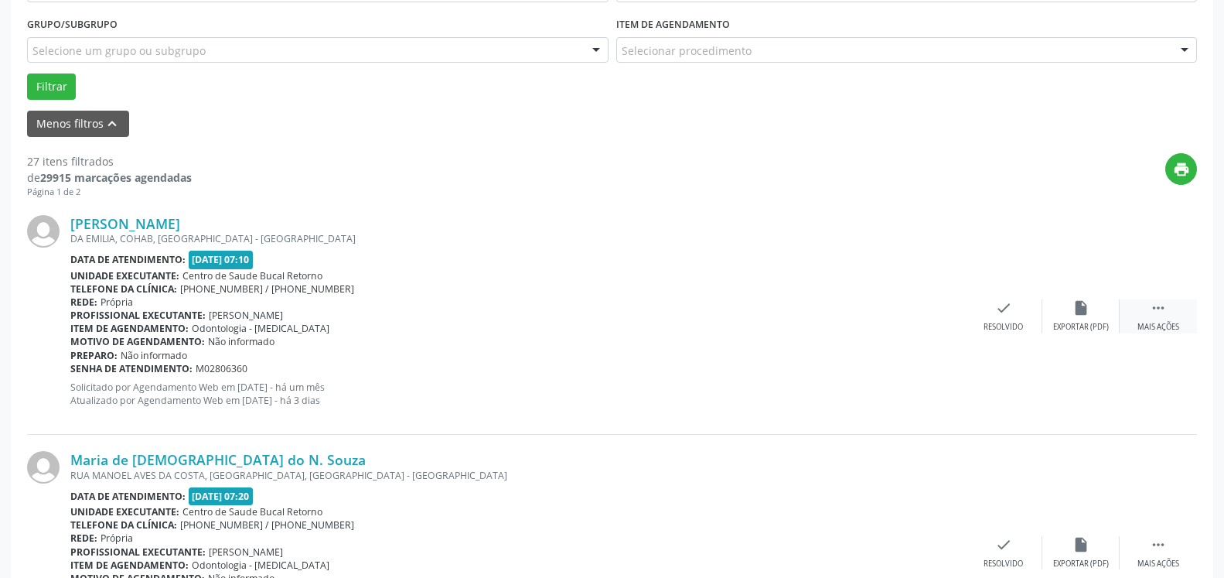
click at [1161, 314] on icon "" at bounding box center [1158, 307] width 17 height 17
click at [1098, 315] on div "alarm_off Não compareceu" at bounding box center [1080, 315] width 77 height 33
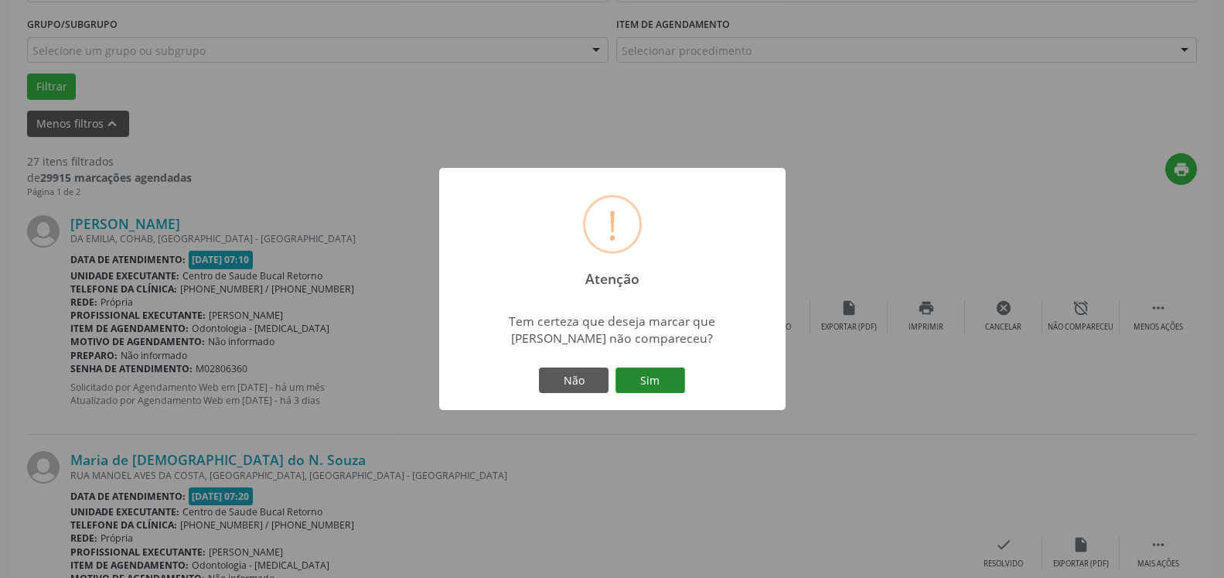
click at [650, 384] on button "Sim" at bounding box center [651, 380] width 70 height 26
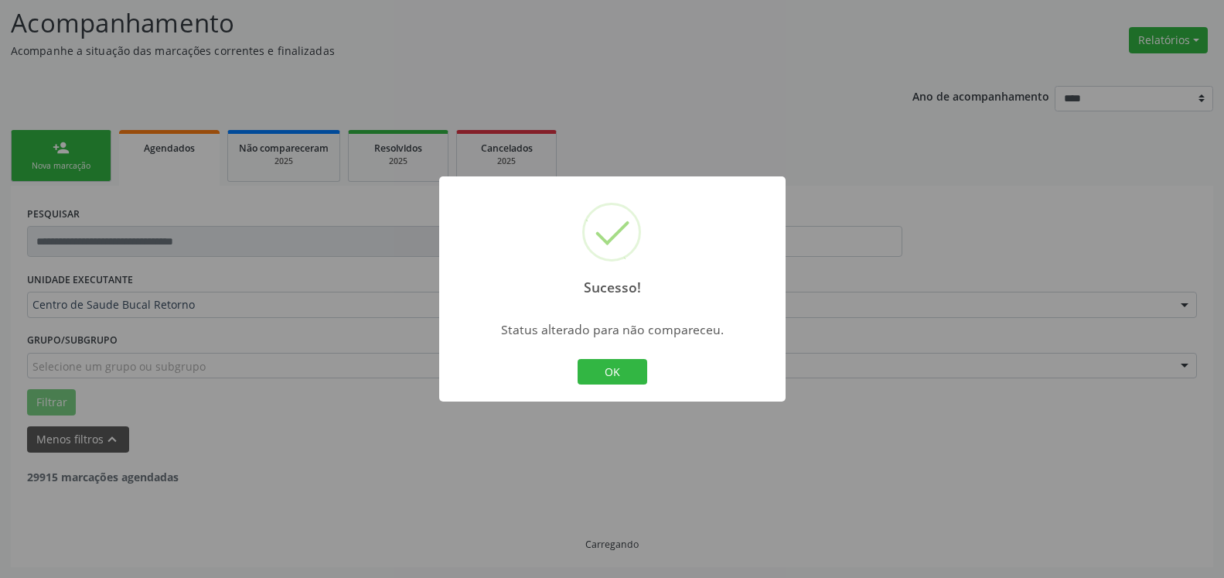
scroll to position [101, 0]
click at [602, 369] on button "OK" at bounding box center [613, 372] width 70 height 26
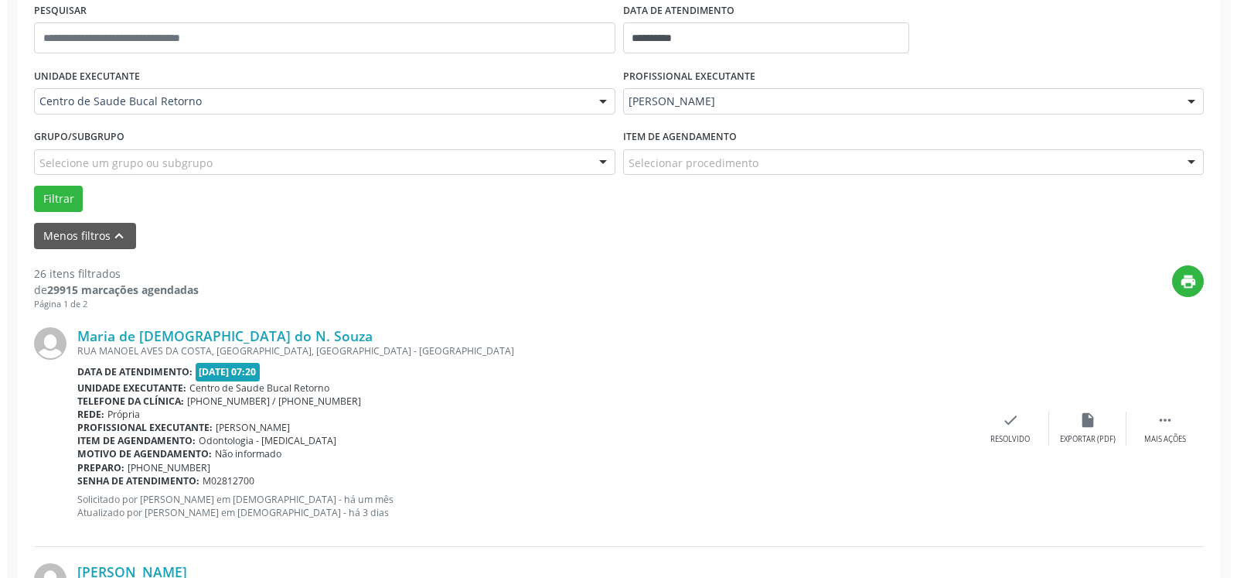
scroll to position [338, 0]
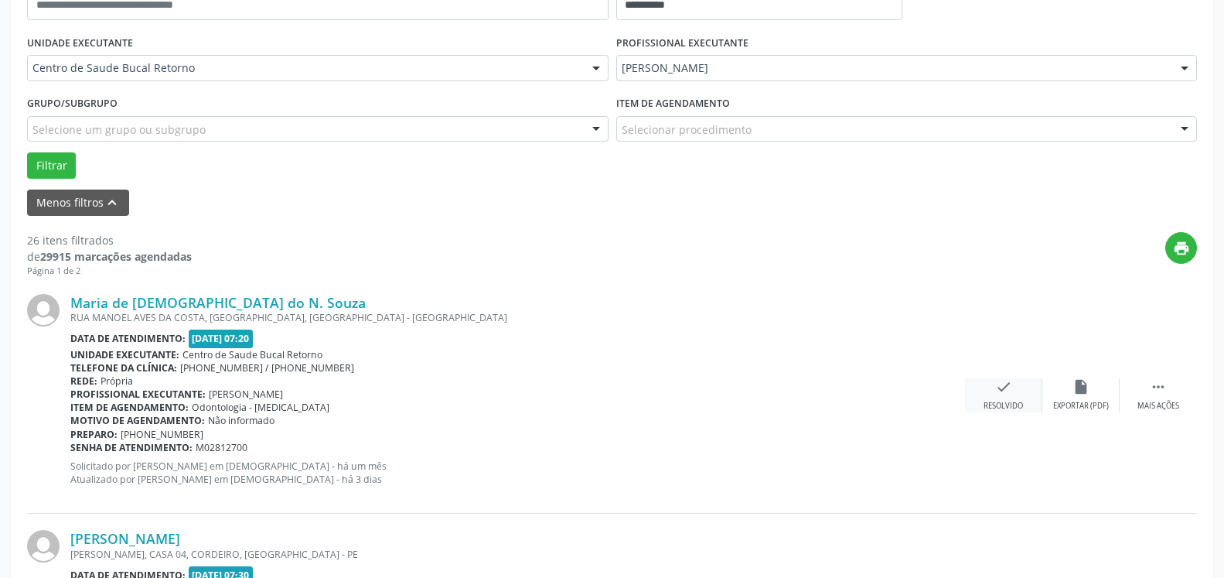
click at [1005, 388] on icon "check" at bounding box center [1003, 386] width 17 height 17
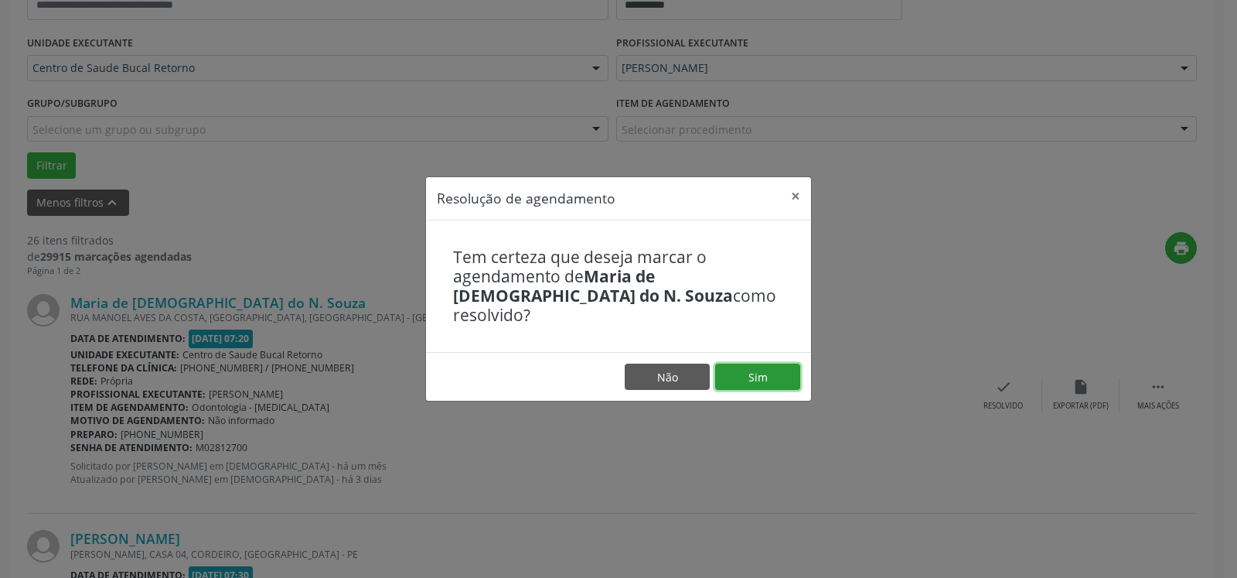
click at [761, 367] on button "Sim" at bounding box center [757, 376] width 85 height 26
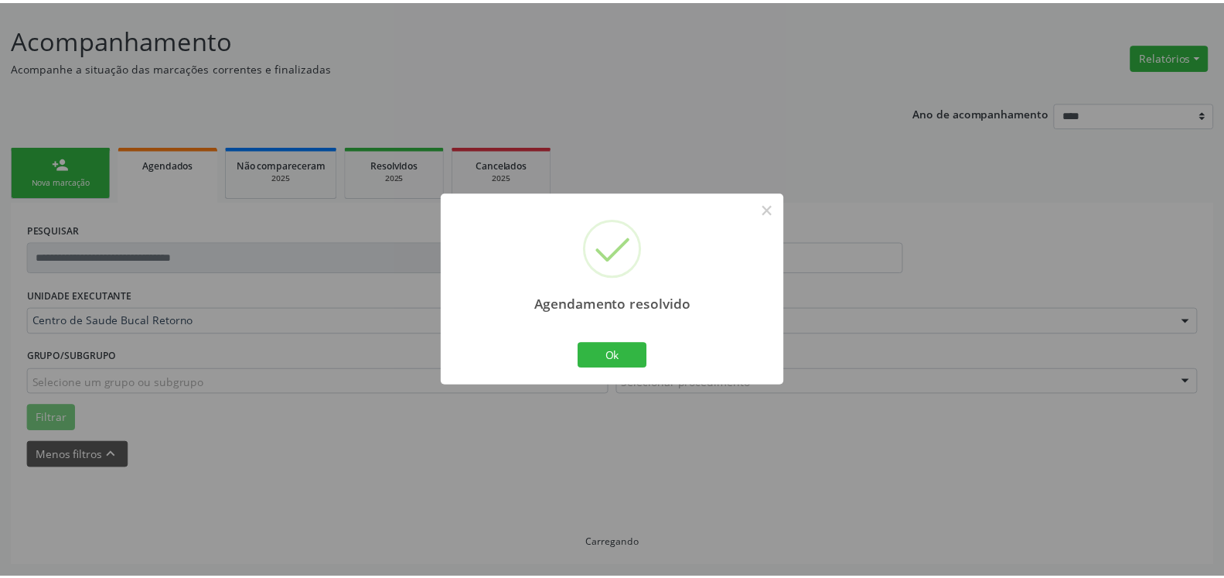
scroll to position [85, 0]
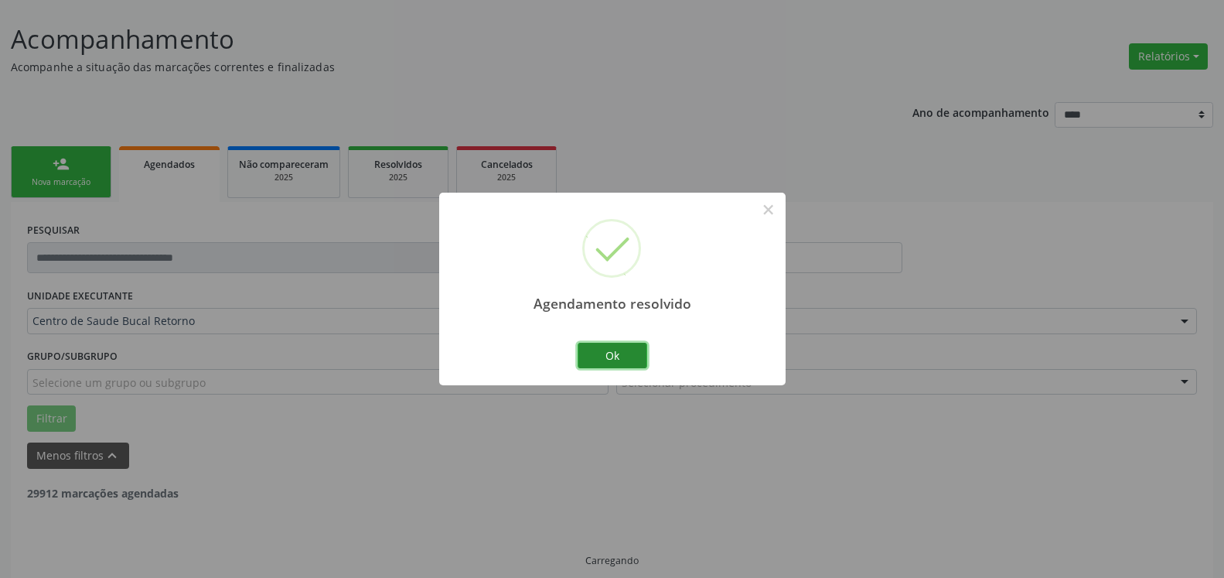
click at [602, 363] on button "Ok" at bounding box center [613, 356] width 70 height 26
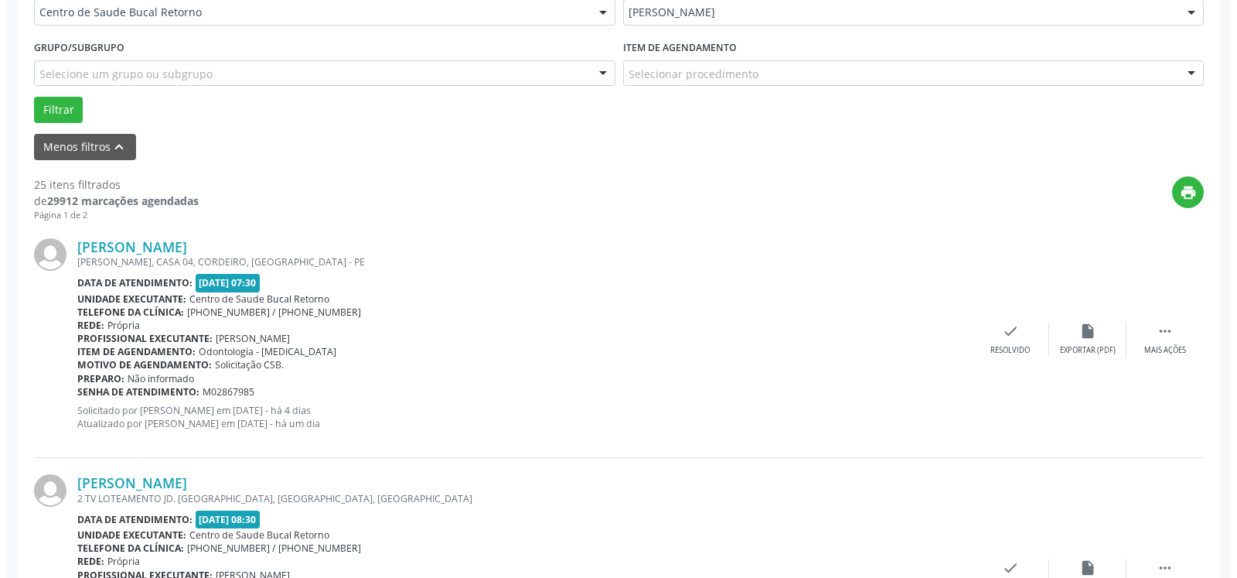
scroll to position [417, 0]
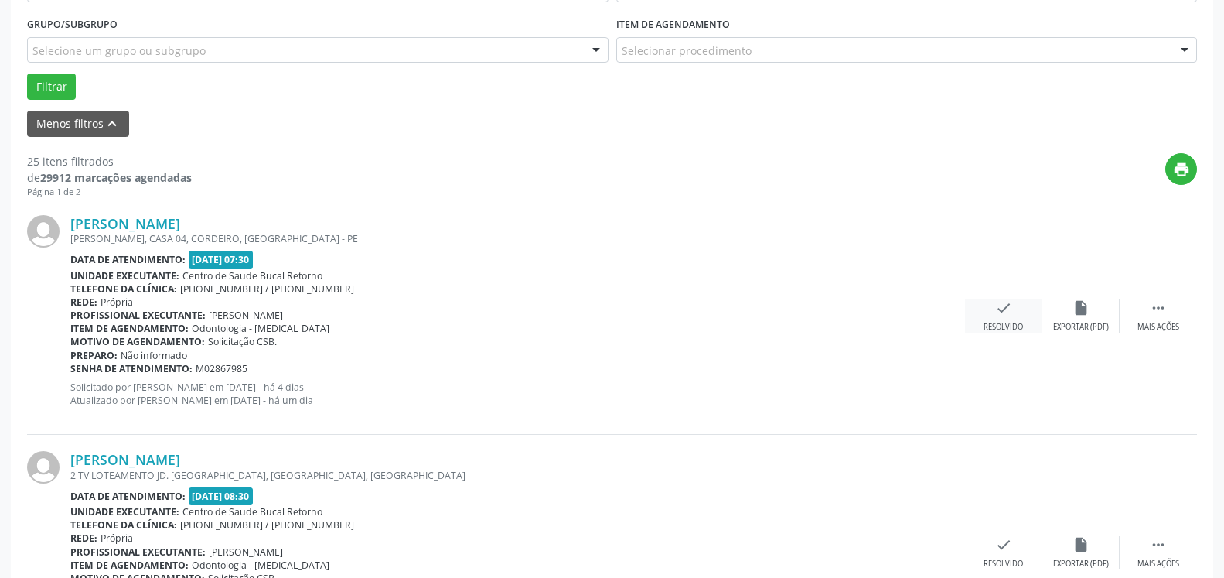
click at [1004, 312] on icon "check" at bounding box center [1003, 307] width 17 height 17
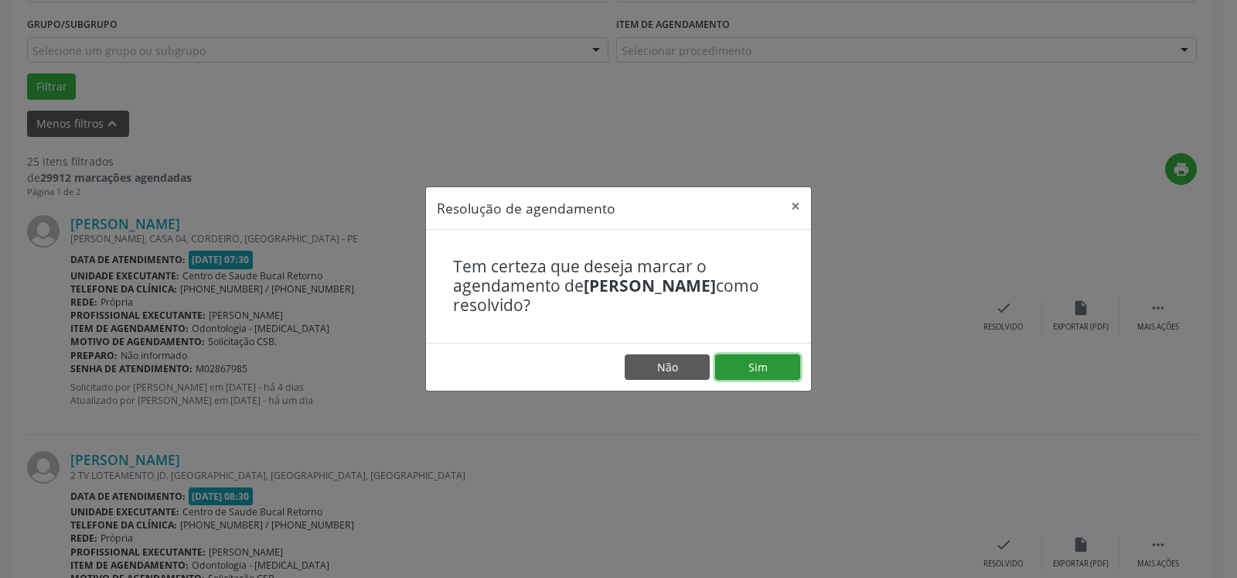
click at [793, 371] on button "Sim" at bounding box center [757, 367] width 85 height 26
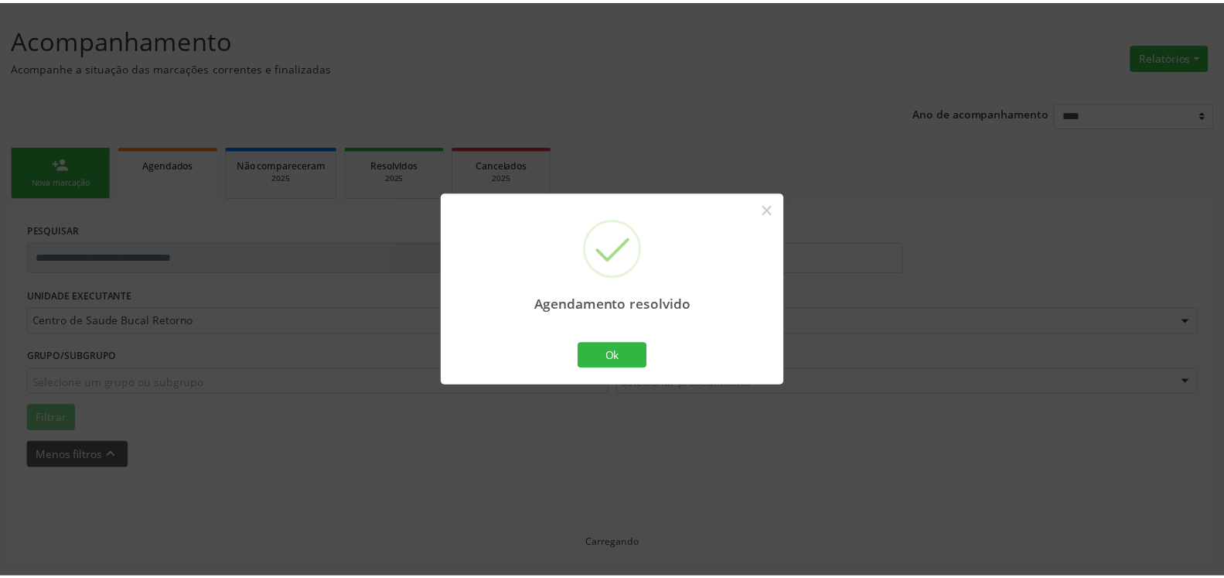
scroll to position [85, 0]
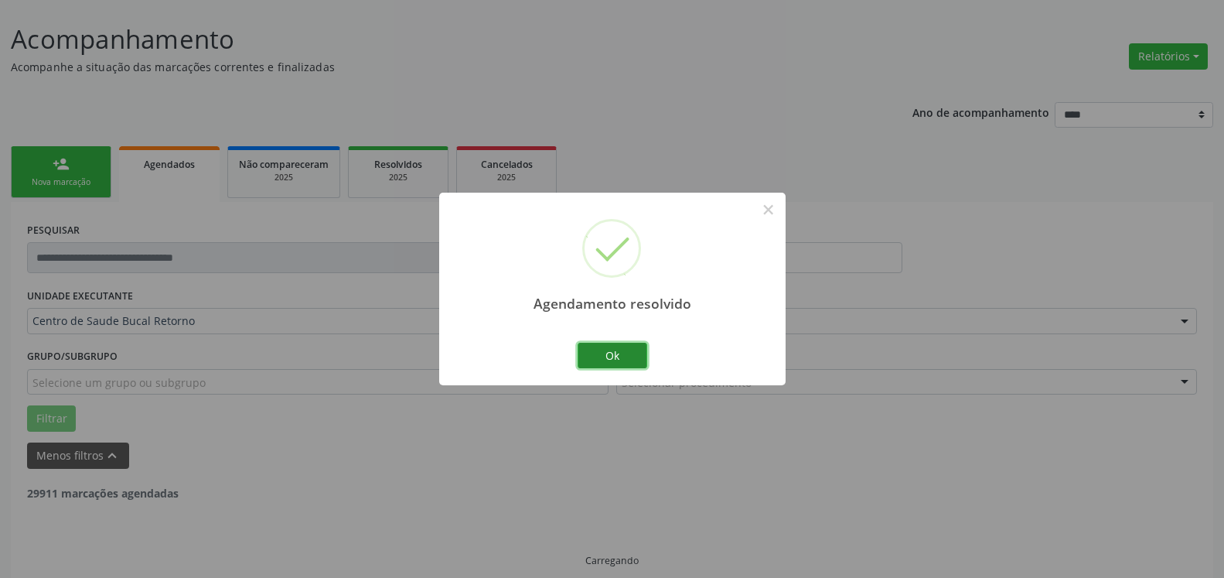
click at [609, 356] on button "Ok" at bounding box center [613, 356] width 70 height 26
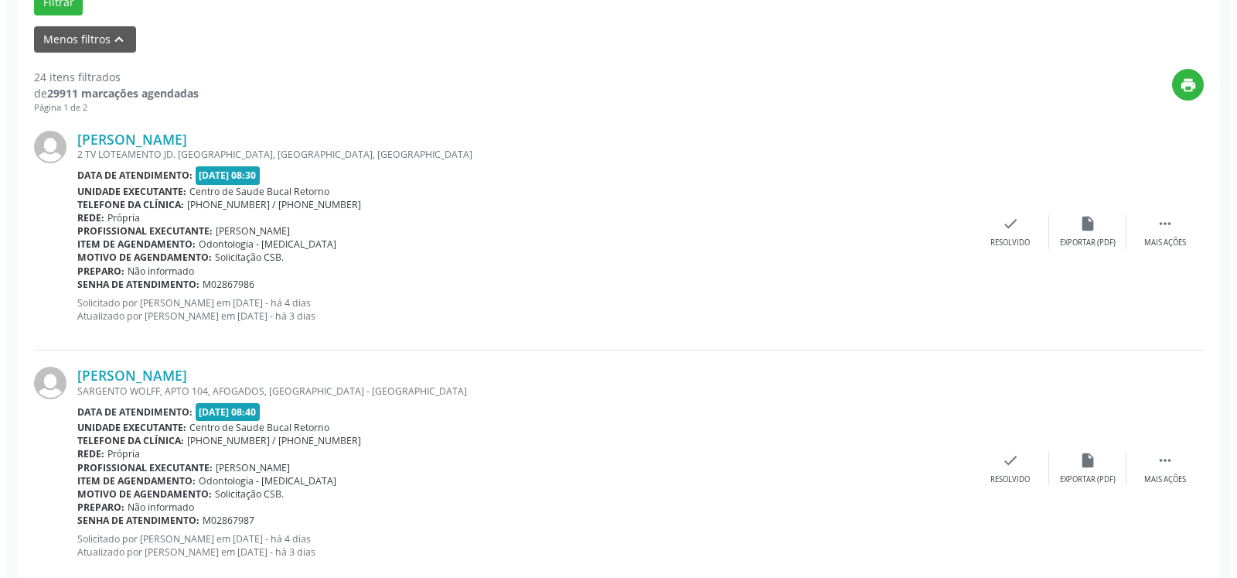
scroll to position [558, 0]
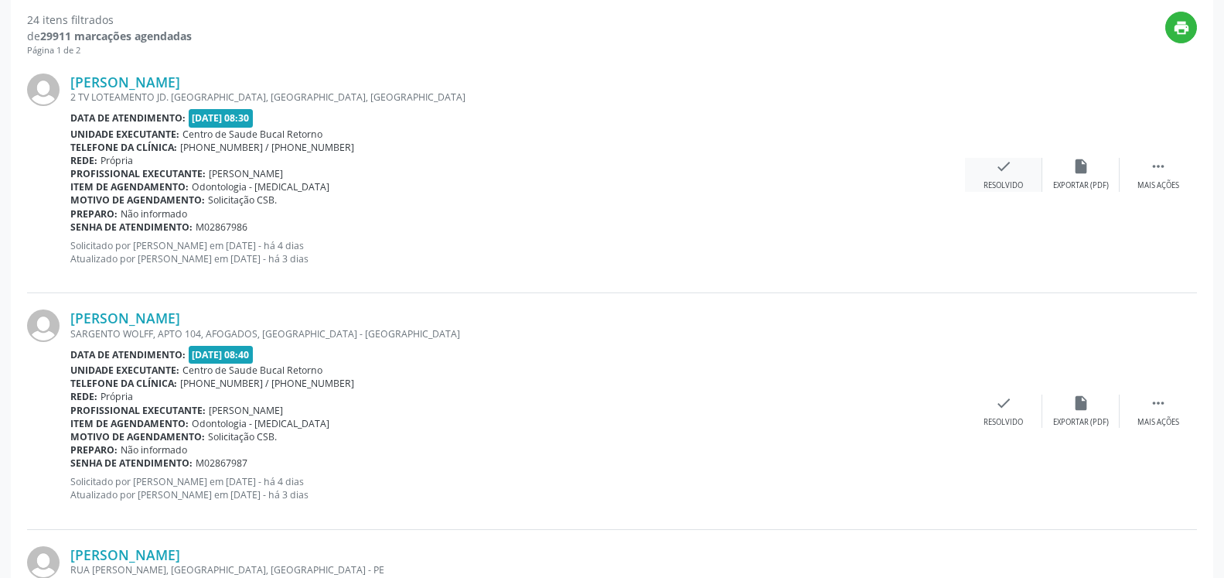
click at [1000, 175] on icon "check" at bounding box center [1003, 166] width 17 height 17
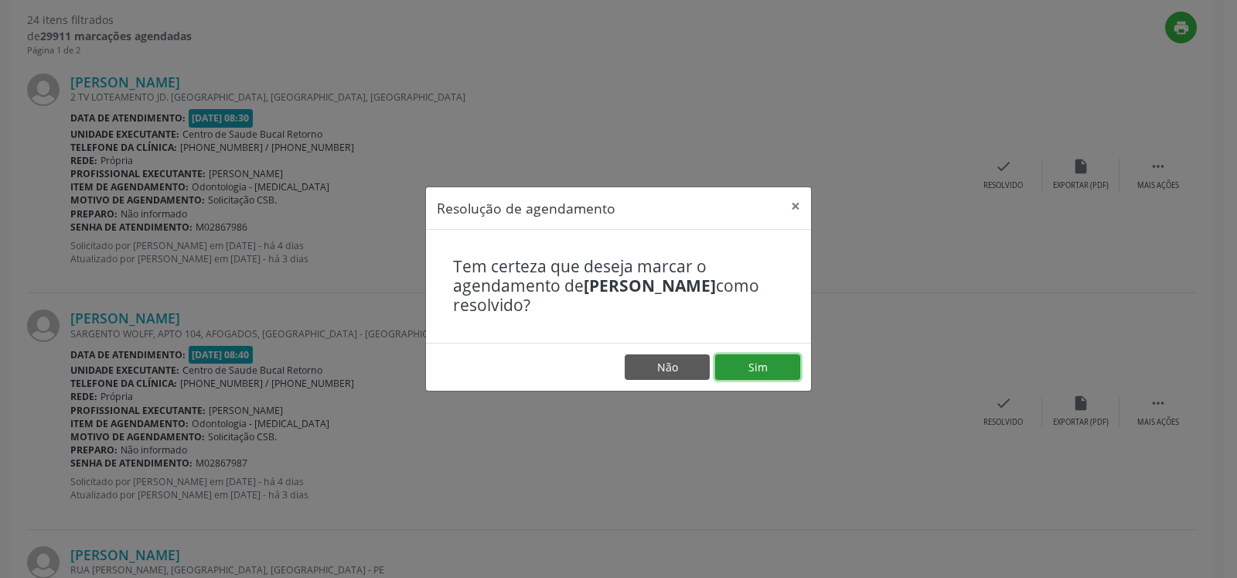
click at [743, 363] on button "Sim" at bounding box center [757, 367] width 85 height 26
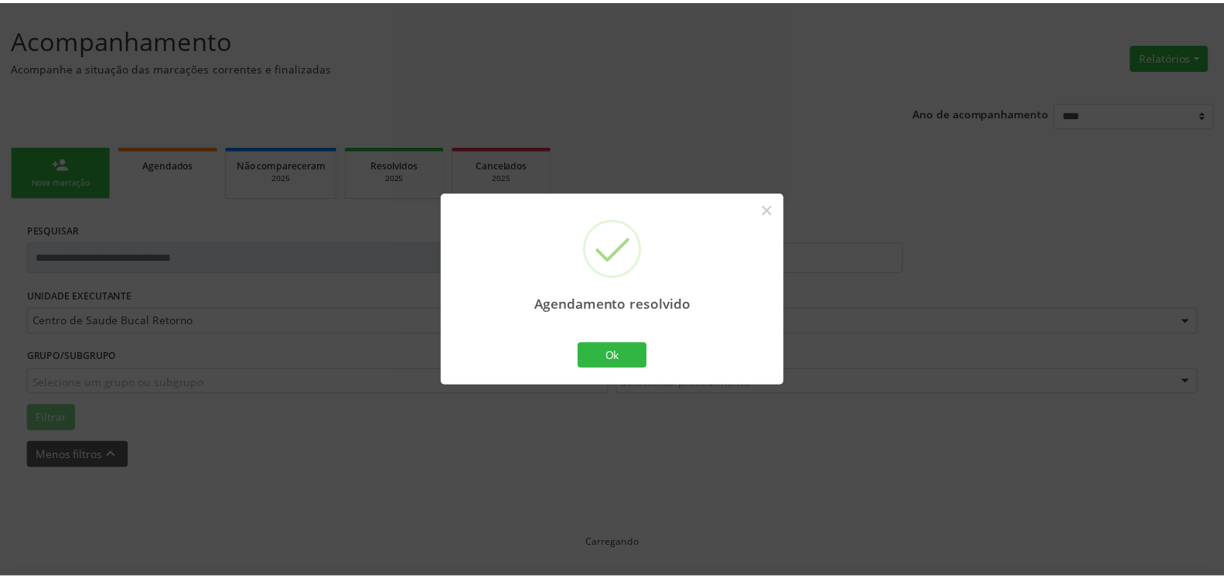
scroll to position [85, 0]
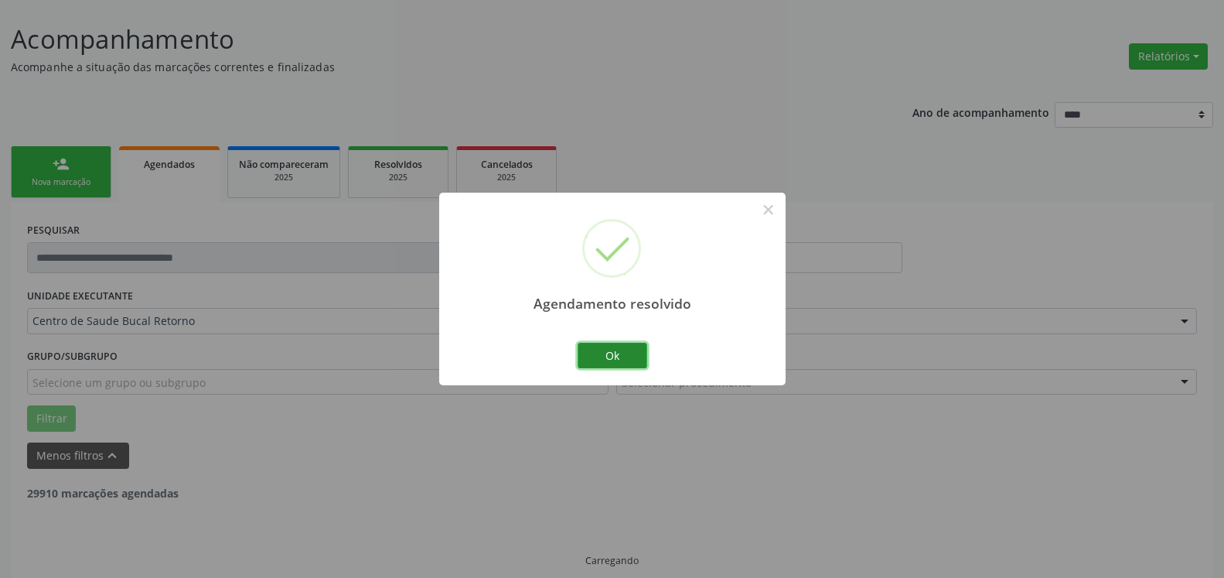
click at [618, 353] on button "Ok" at bounding box center [613, 356] width 70 height 26
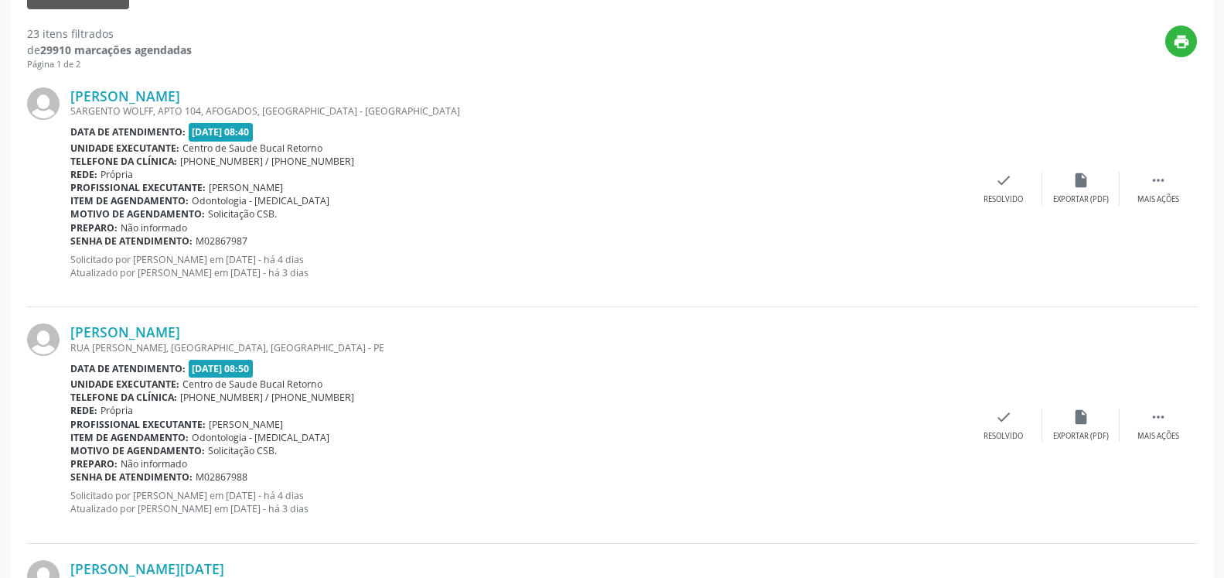
scroll to position [558, 0]
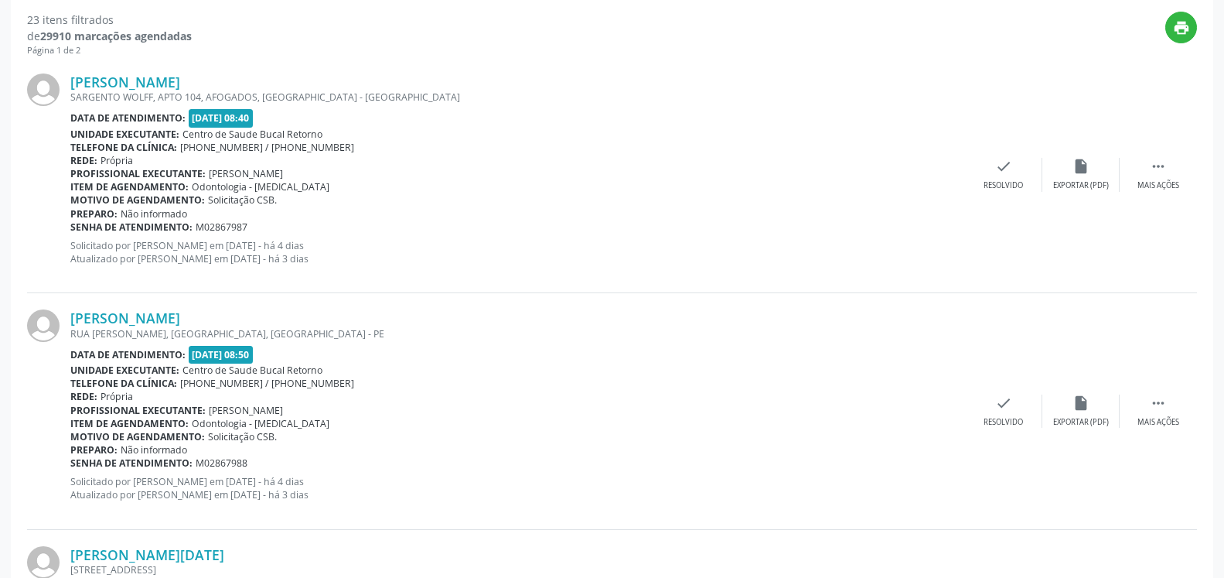
click at [1168, 157] on div "Sandra Naoko Kaneyasu SARGENTO WOLFF, APTO 104, AFOGADOS, RECIFE - PE Data de a…" at bounding box center [612, 175] width 1170 height 236
click at [1167, 159] on div " Mais ações" at bounding box center [1158, 174] width 77 height 33
click at [1097, 171] on div "alarm_off Não compareceu" at bounding box center [1080, 174] width 77 height 33
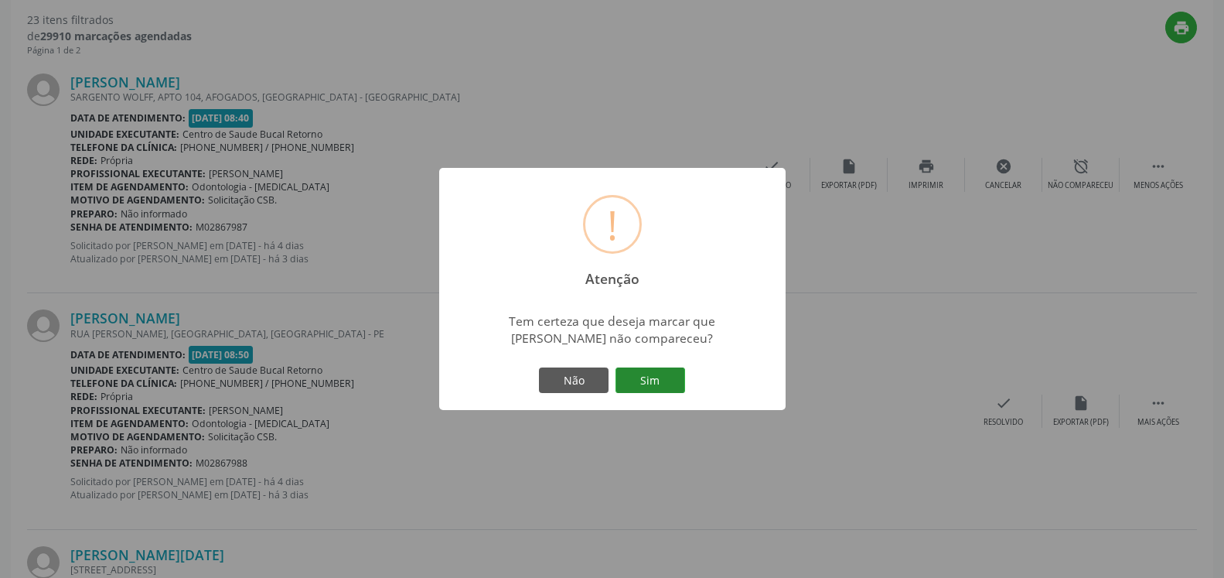
click at [629, 384] on button "Sim" at bounding box center [651, 380] width 70 height 26
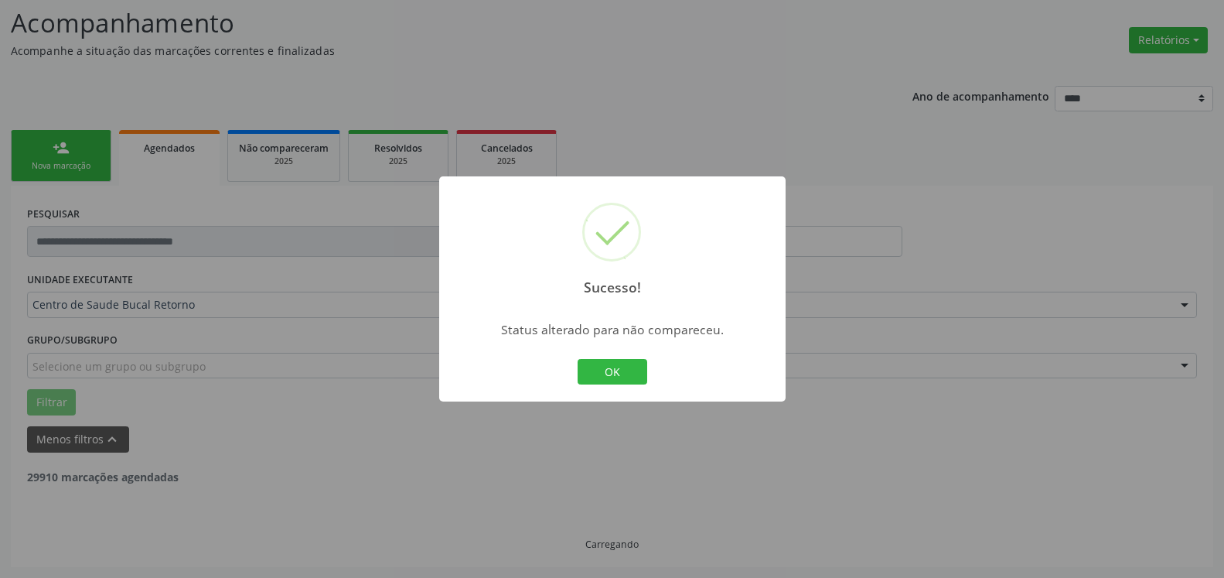
scroll to position [101, 0]
click at [599, 376] on button "OK" at bounding box center [613, 372] width 70 height 26
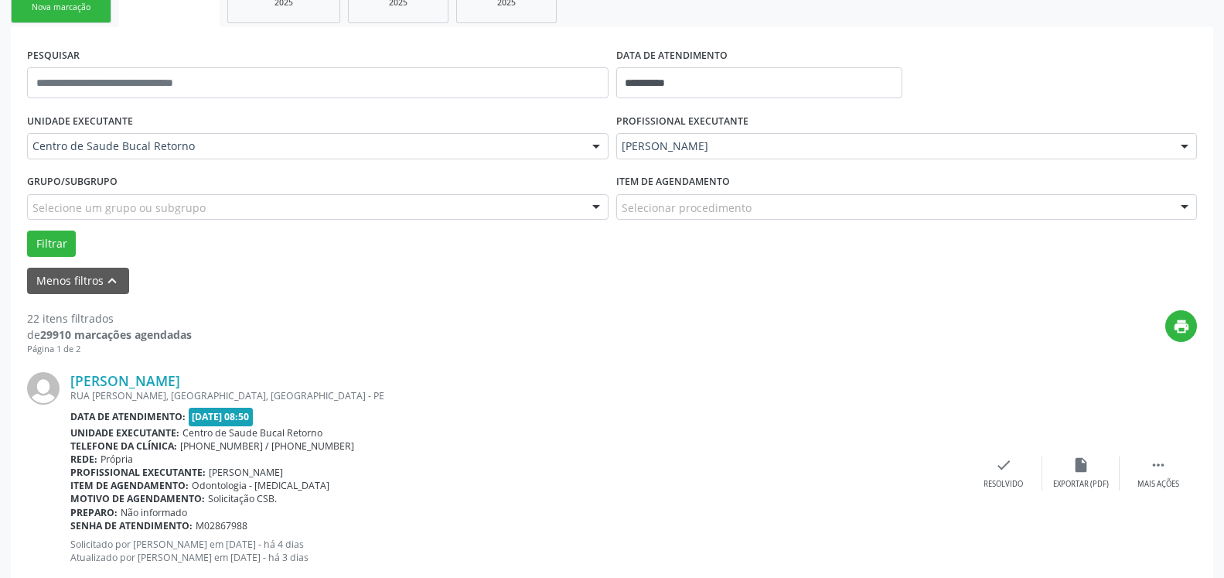
scroll to position [338, 0]
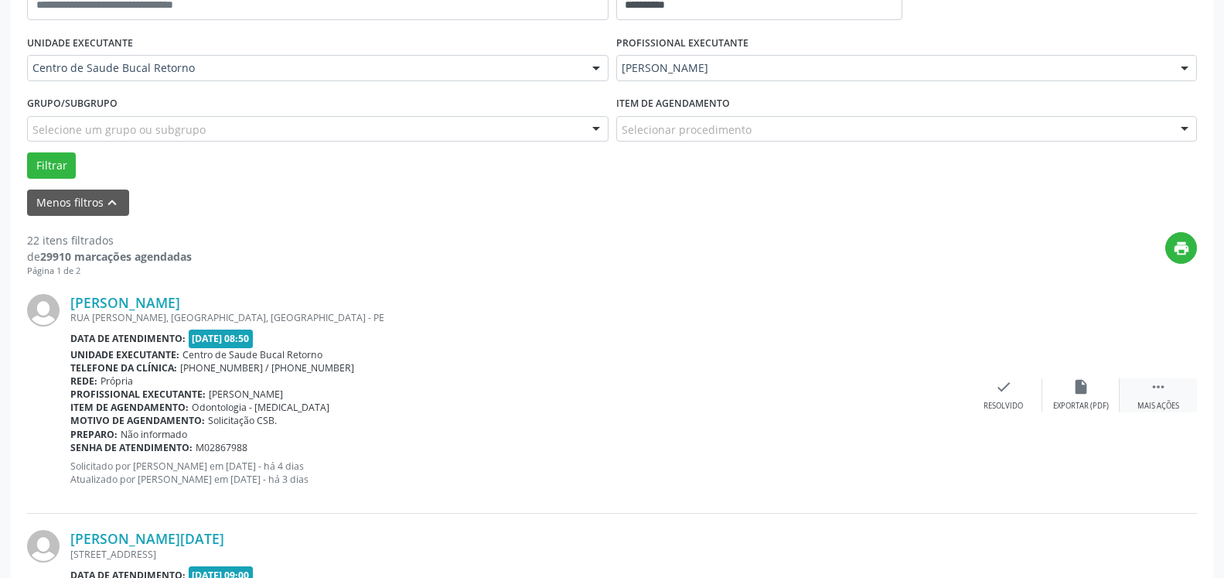
drag, startPoint x: 1175, startPoint y: 396, endPoint x: 1124, endPoint y: 402, distance: 51.4
click at [1175, 396] on div " Mais ações" at bounding box center [1158, 394] width 77 height 33
click at [1096, 397] on div "alarm_off Não compareceu" at bounding box center [1080, 394] width 77 height 33
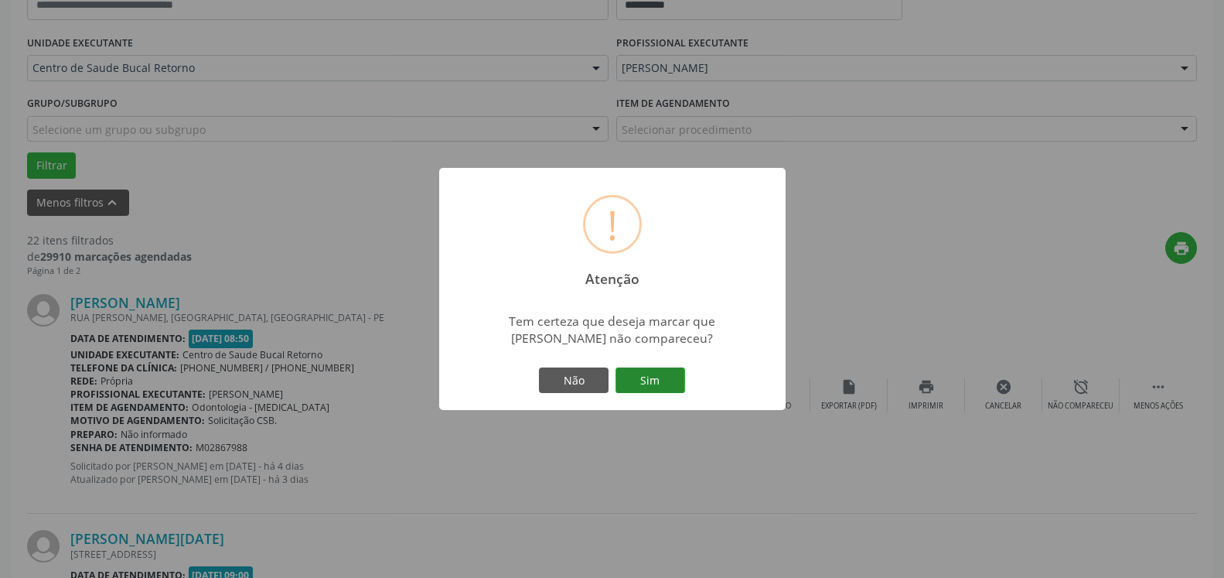
click at [659, 384] on button "Sim" at bounding box center [651, 380] width 70 height 26
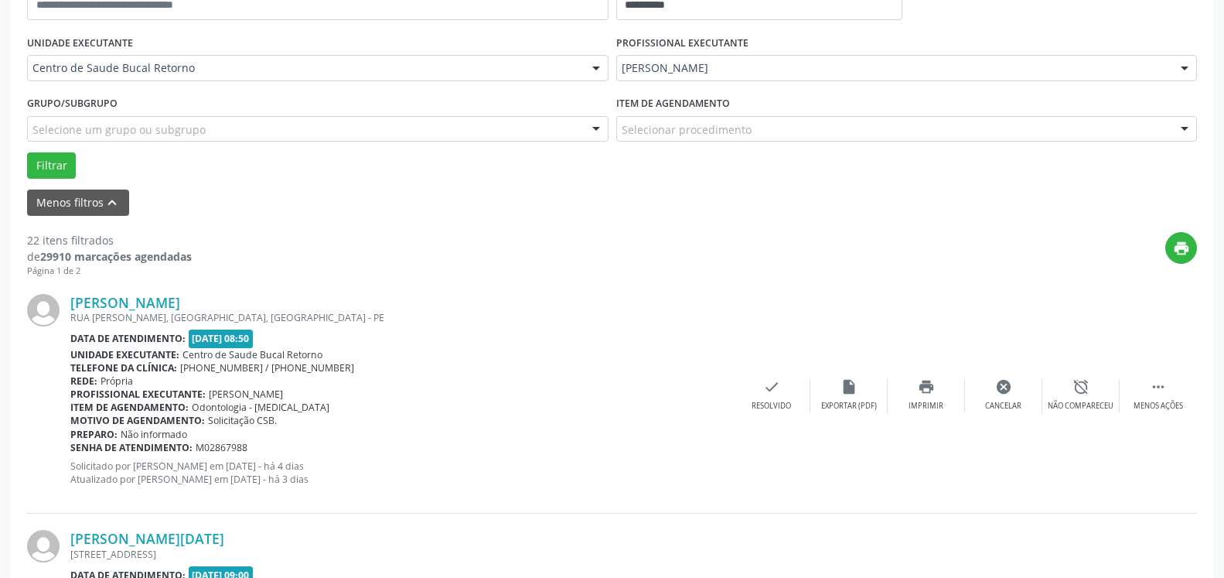
scroll to position [101, 0]
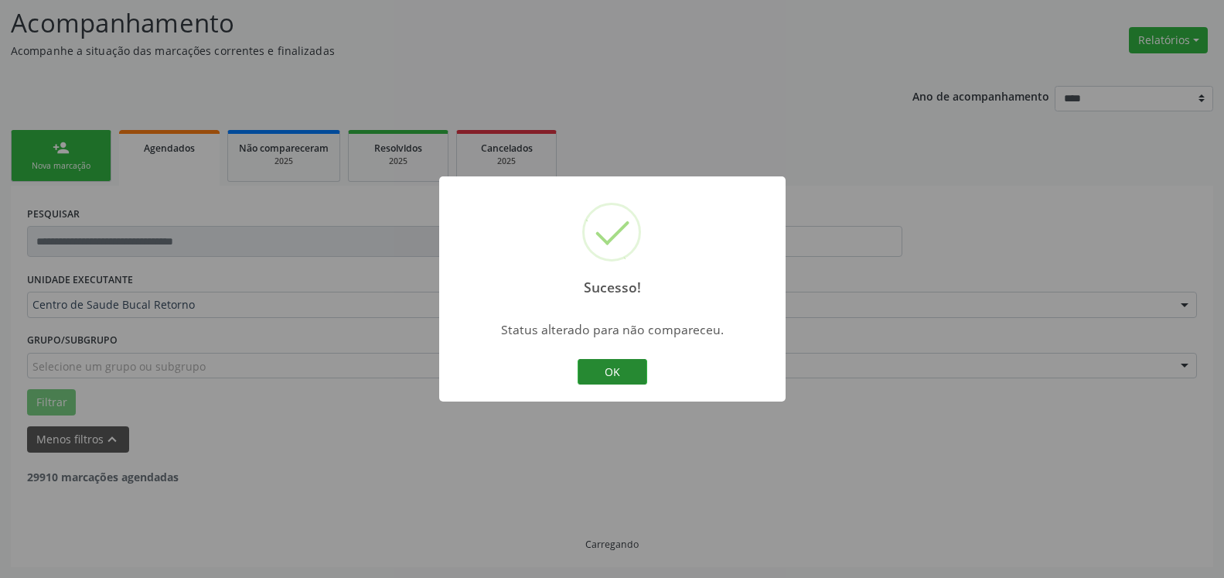
click at [619, 371] on button "OK" at bounding box center [613, 372] width 70 height 26
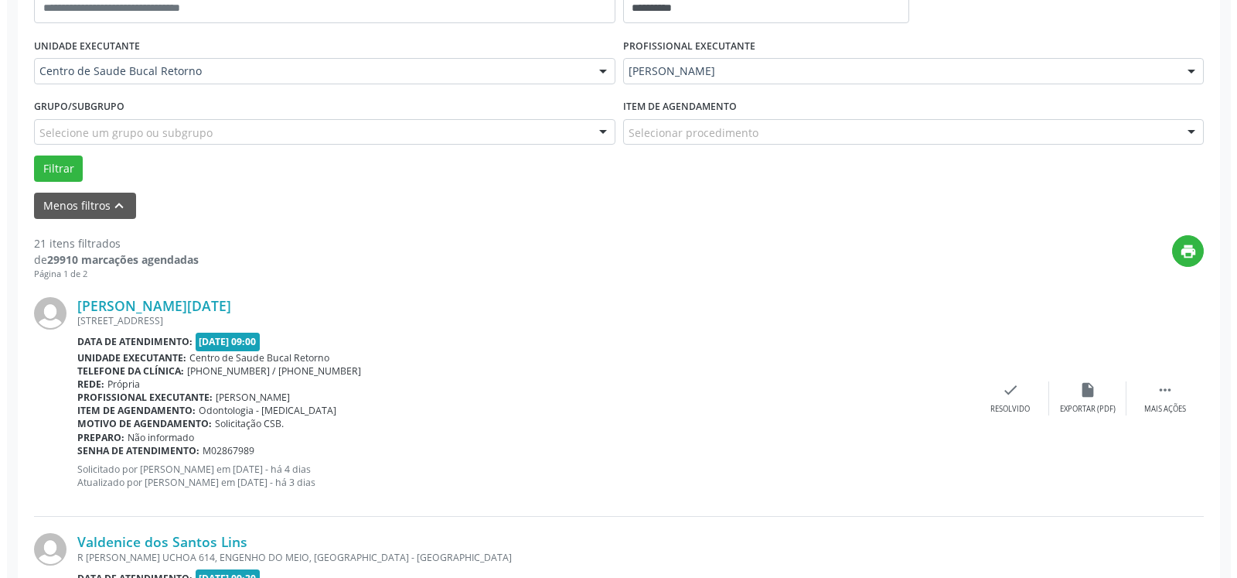
scroll to position [417, 0]
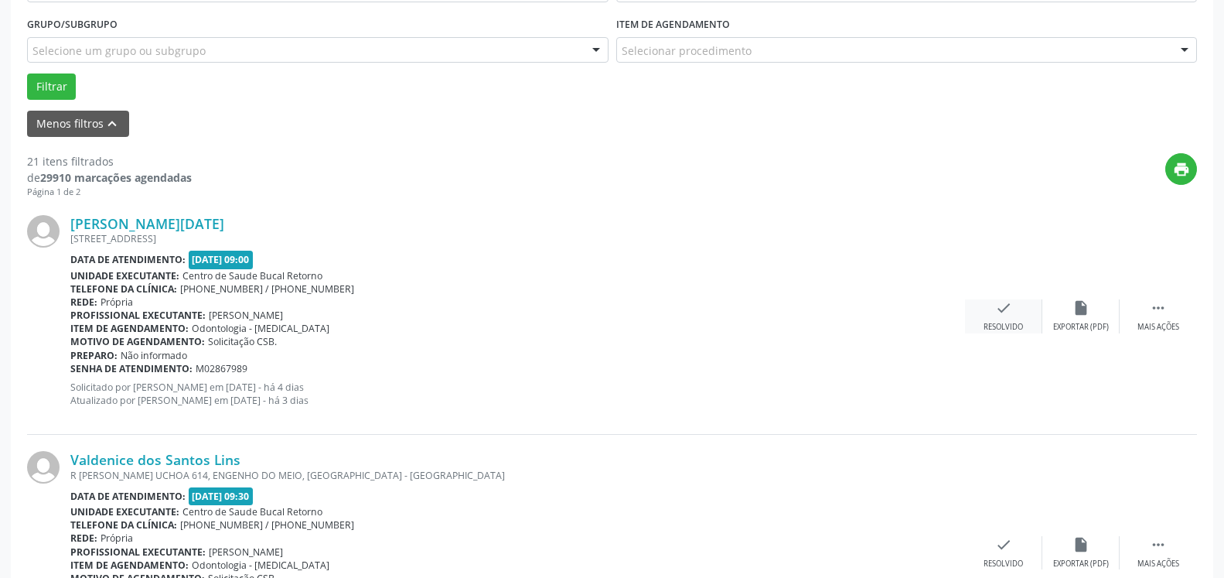
click at [989, 315] on div "check Resolvido" at bounding box center [1003, 315] width 77 height 33
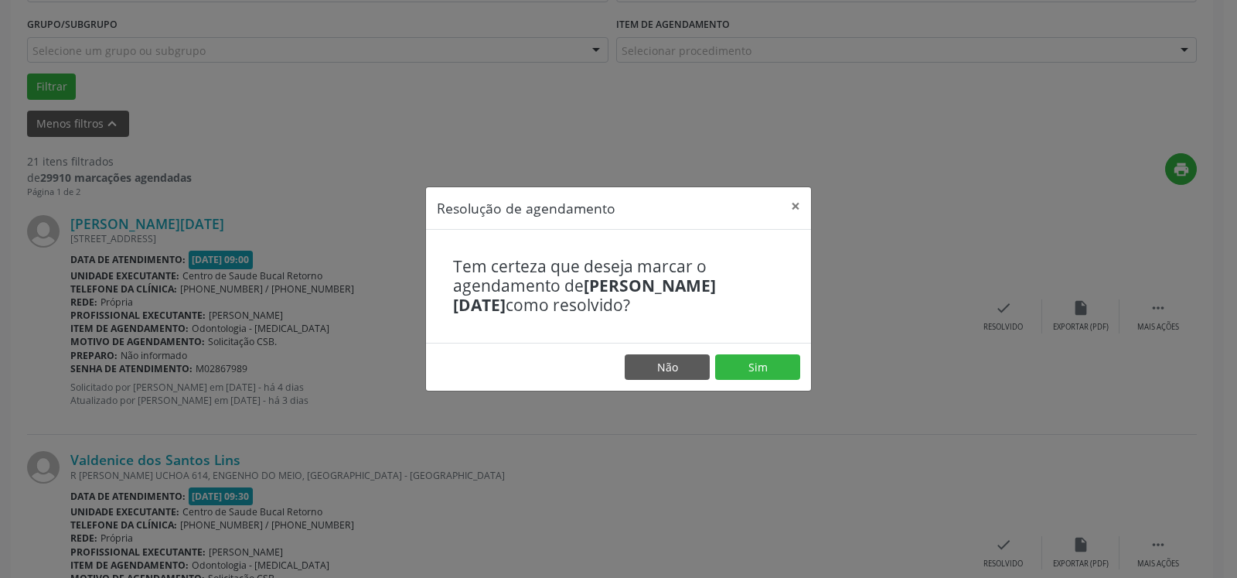
click at [800, 369] on footer "Não Sim" at bounding box center [618, 367] width 385 height 49
click at [778, 369] on button "Sim" at bounding box center [757, 367] width 85 height 26
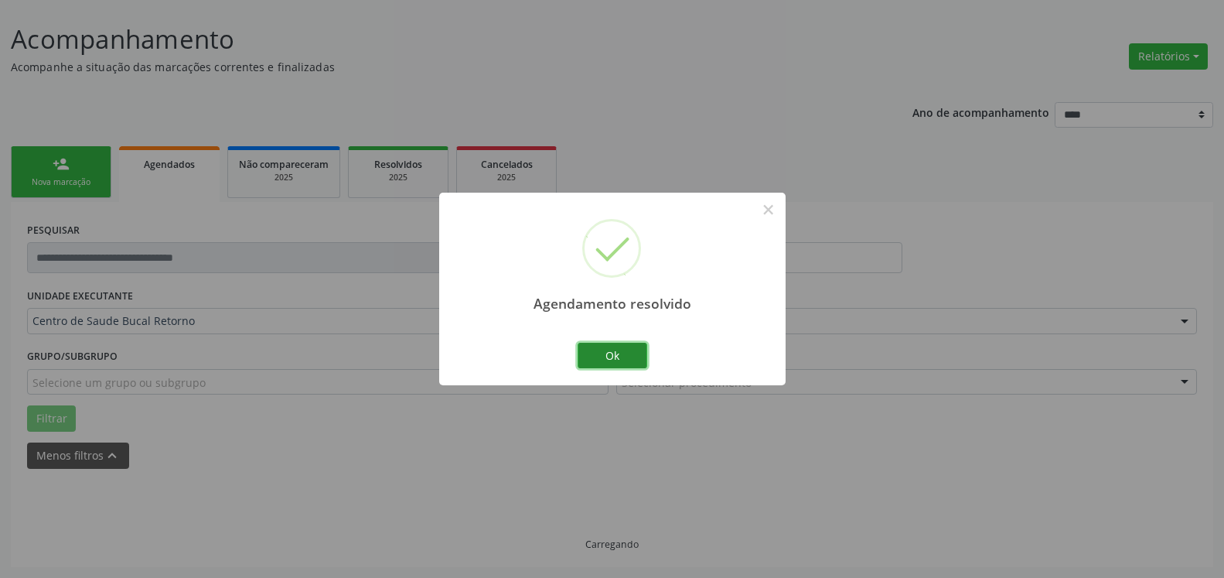
click at [614, 353] on button "Ok" at bounding box center [613, 356] width 70 height 26
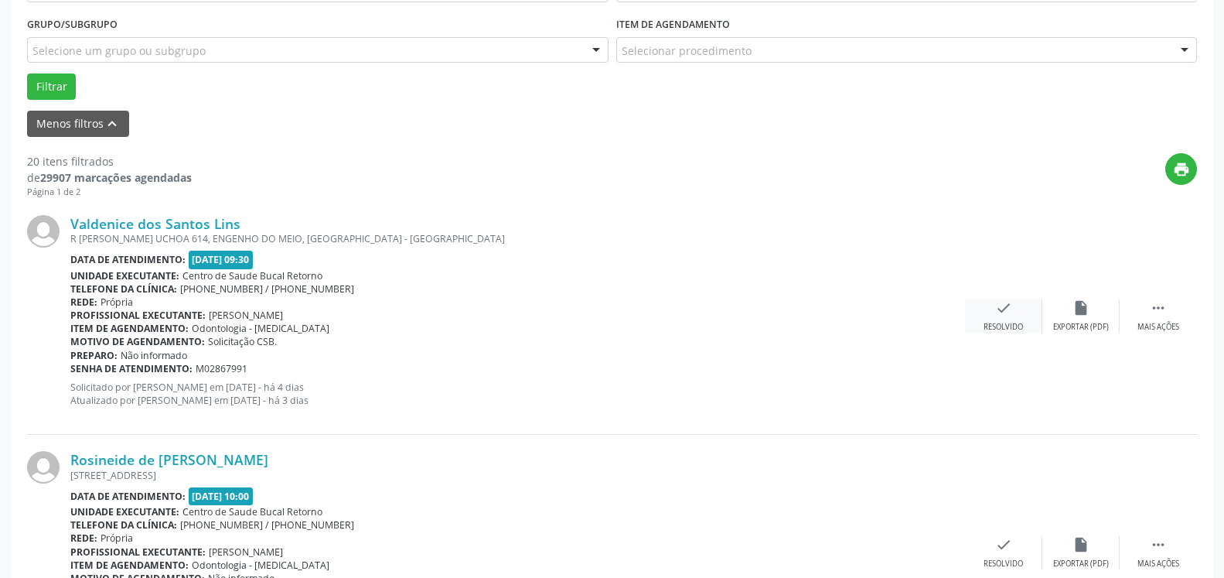
click at [1011, 314] on icon "check" at bounding box center [1003, 307] width 17 height 17
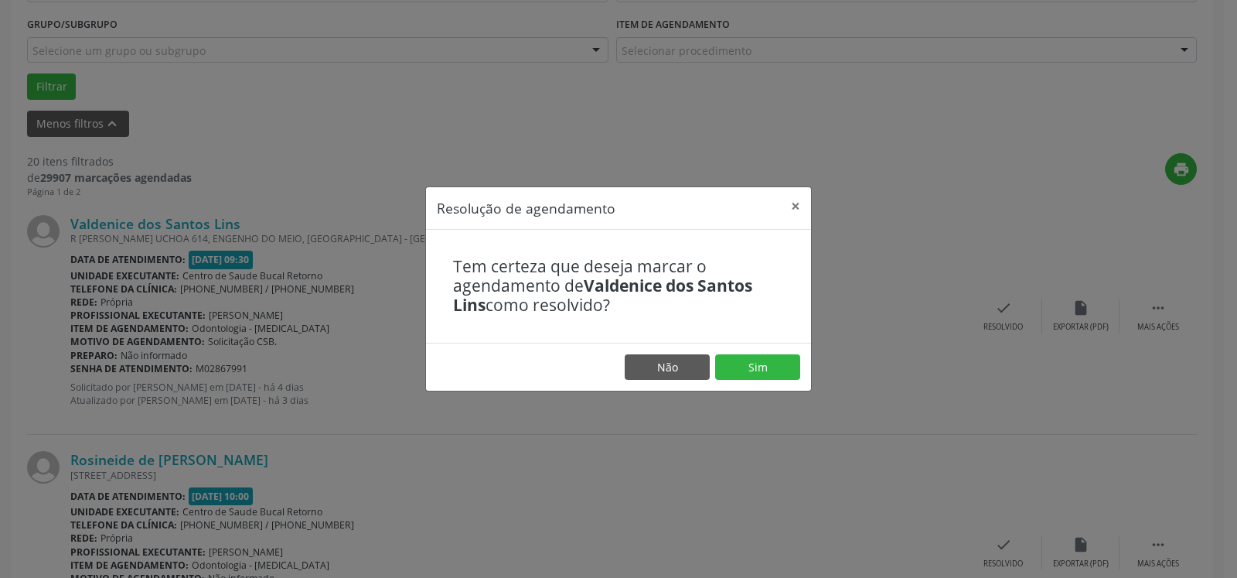
click at [786, 353] on footer "Não Sim" at bounding box center [618, 367] width 385 height 49
click at [761, 374] on button "Sim" at bounding box center [757, 367] width 85 height 26
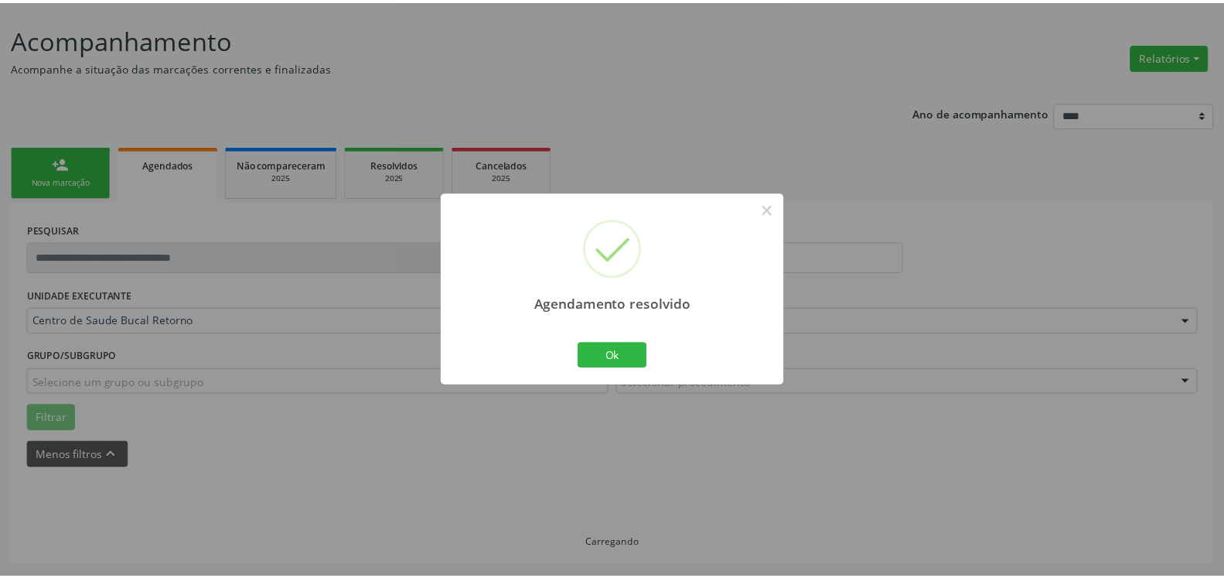
scroll to position [85, 0]
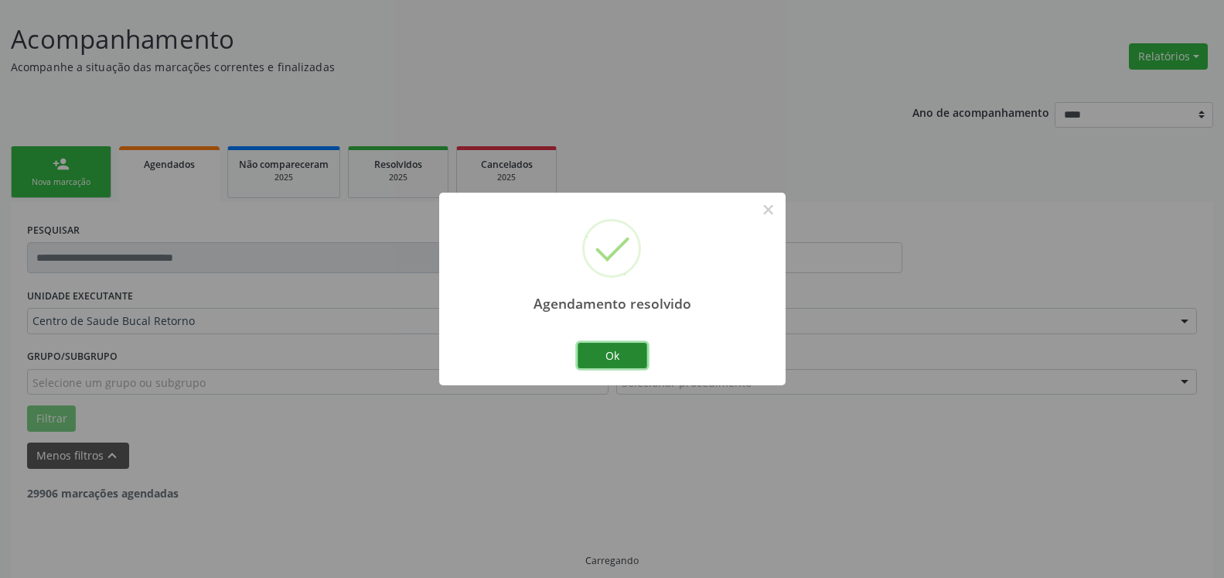
click at [633, 356] on button "Ok" at bounding box center [613, 356] width 70 height 26
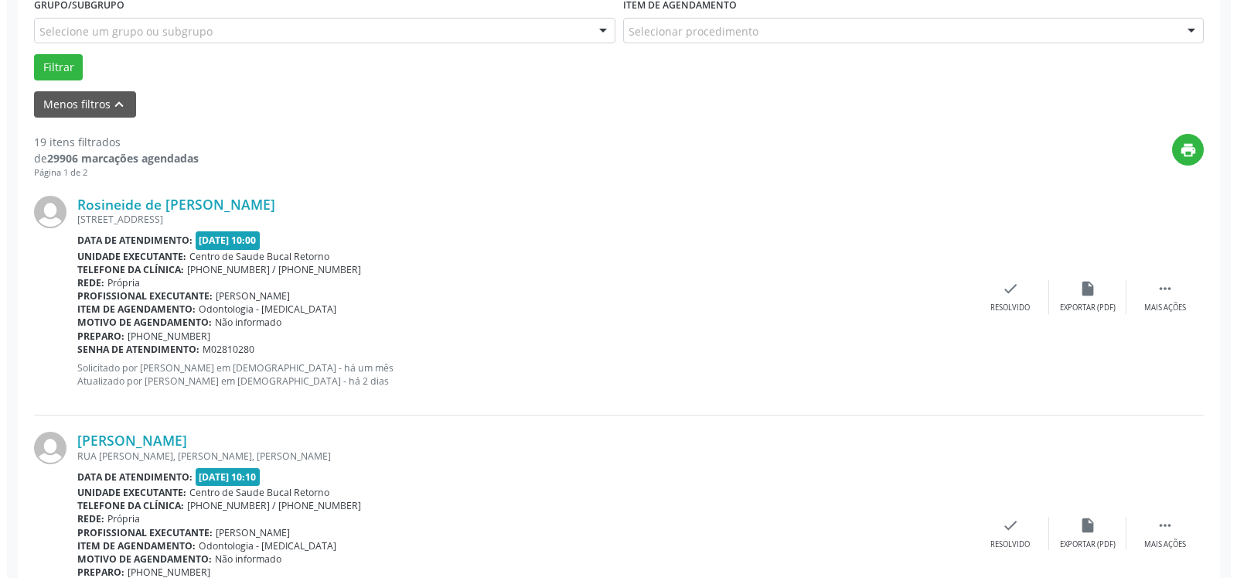
scroll to position [479, 0]
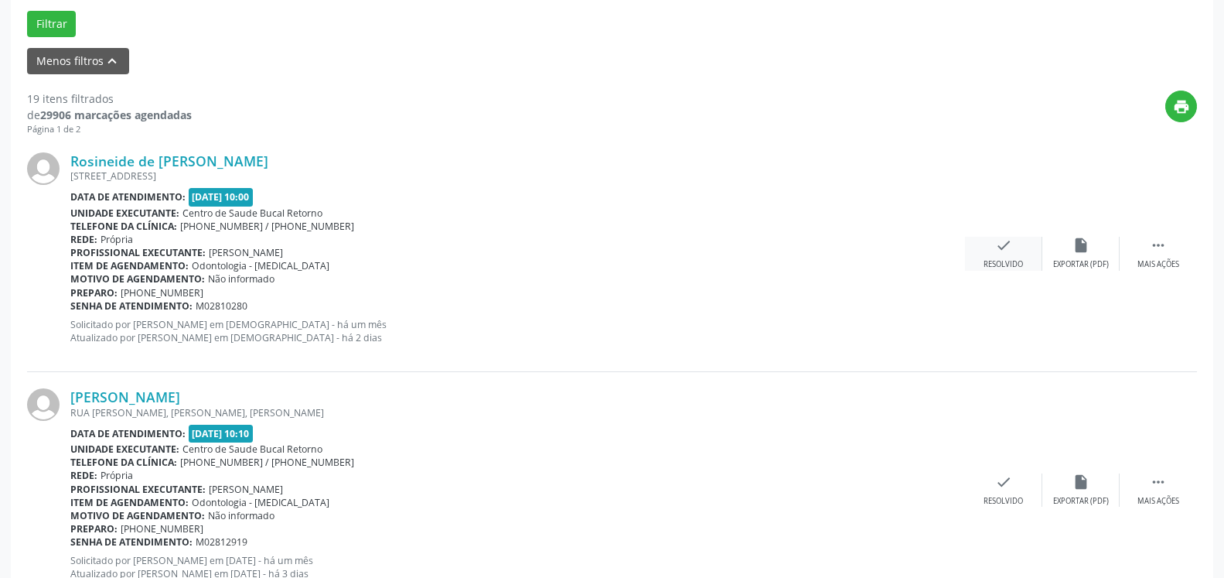
click at [1006, 247] on icon "check" at bounding box center [1003, 245] width 17 height 17
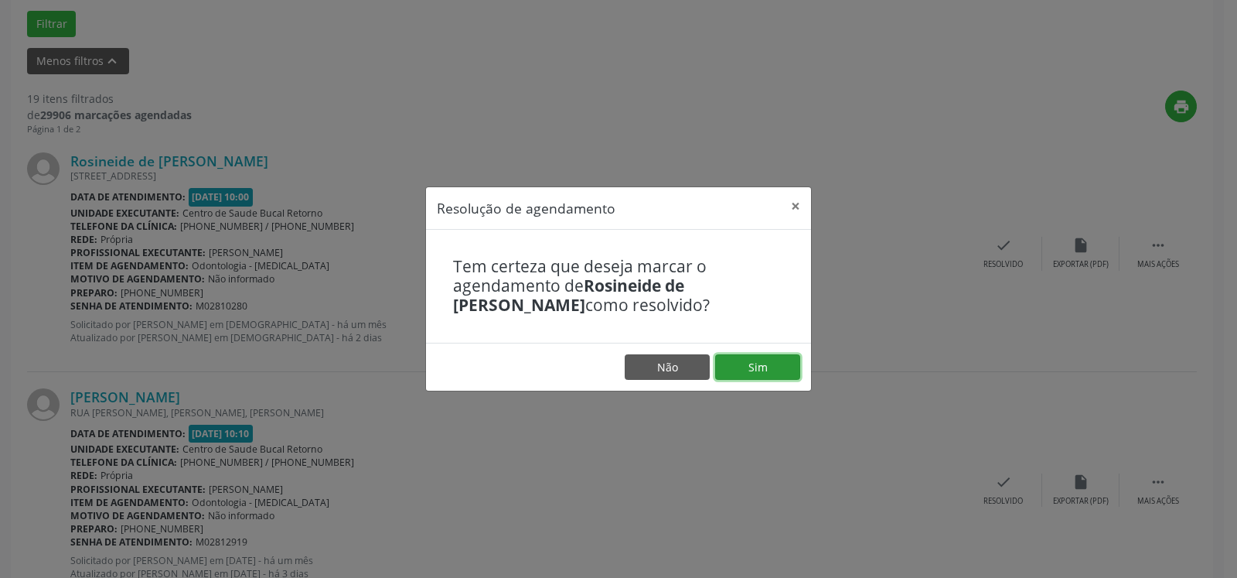
click at [753, 358] on button "Sim" at bounding box center [757, 367] width 85 height 26
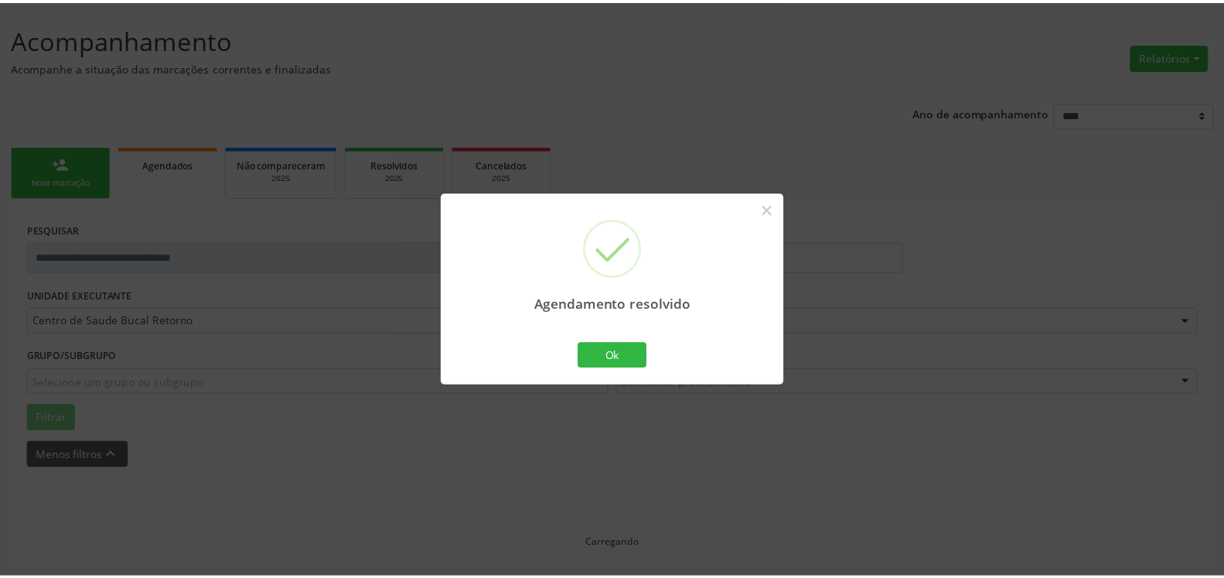
scroll to position [85, 0]
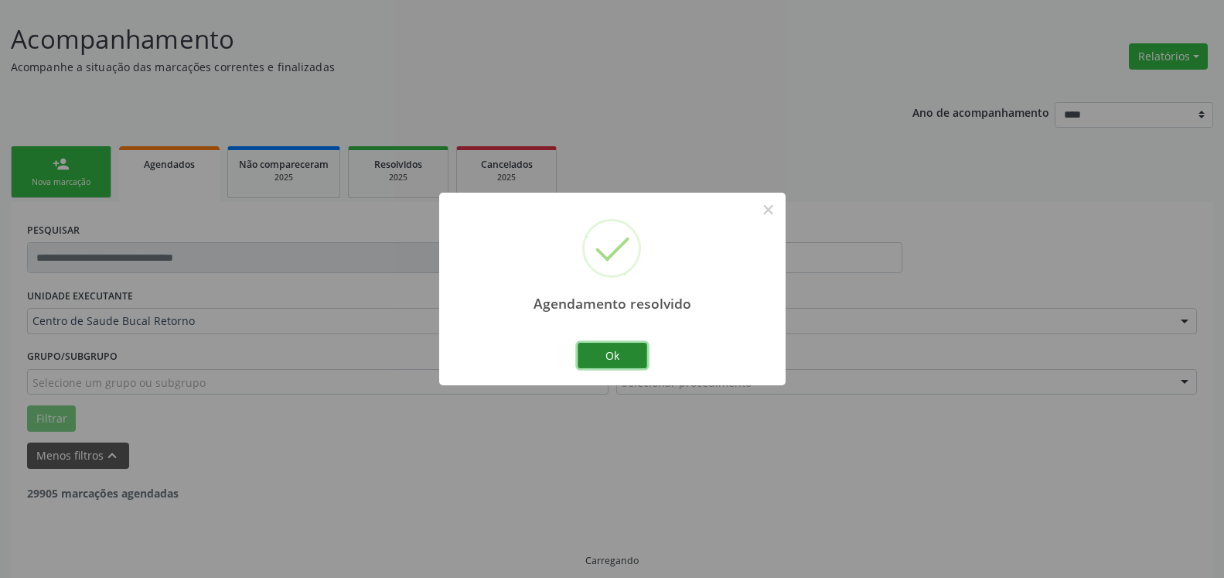
click at [599, 354] on button "Ok" at bounding box center [613, 356] width 70 height 26
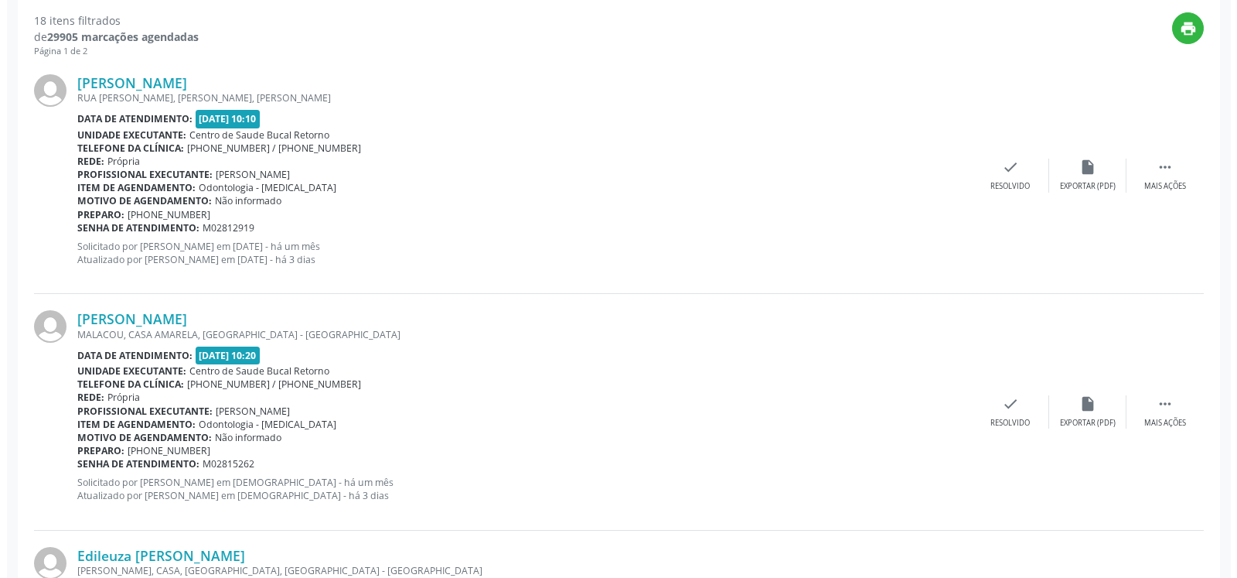
scroll to position [558, 0]
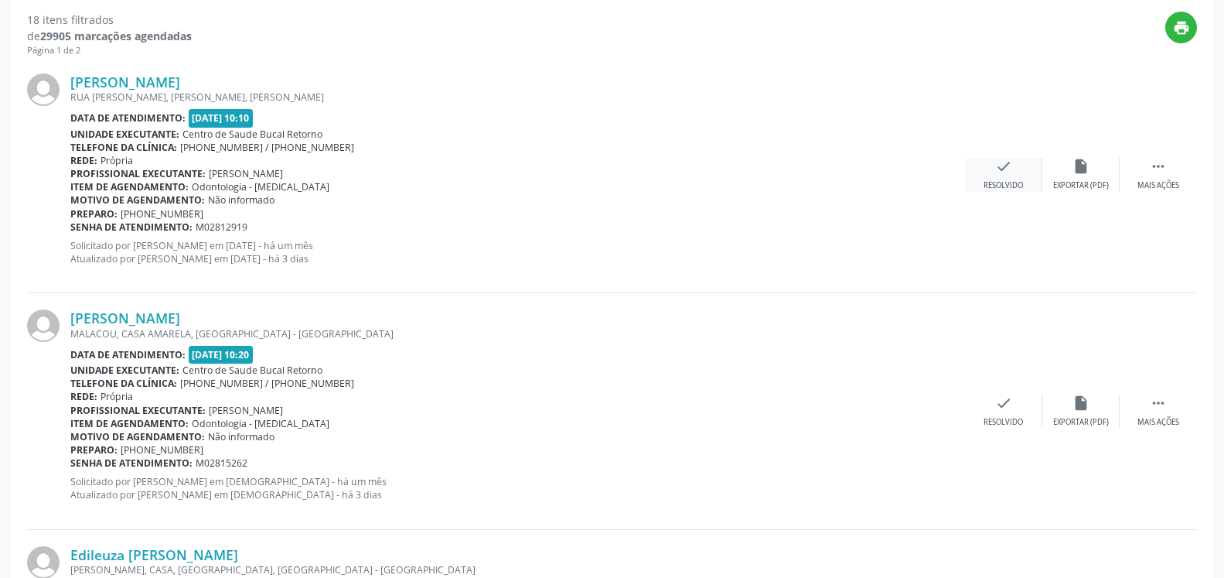
click at [996, 175] on icon "check" at bounding box center [1003, 166] width 17 height 17
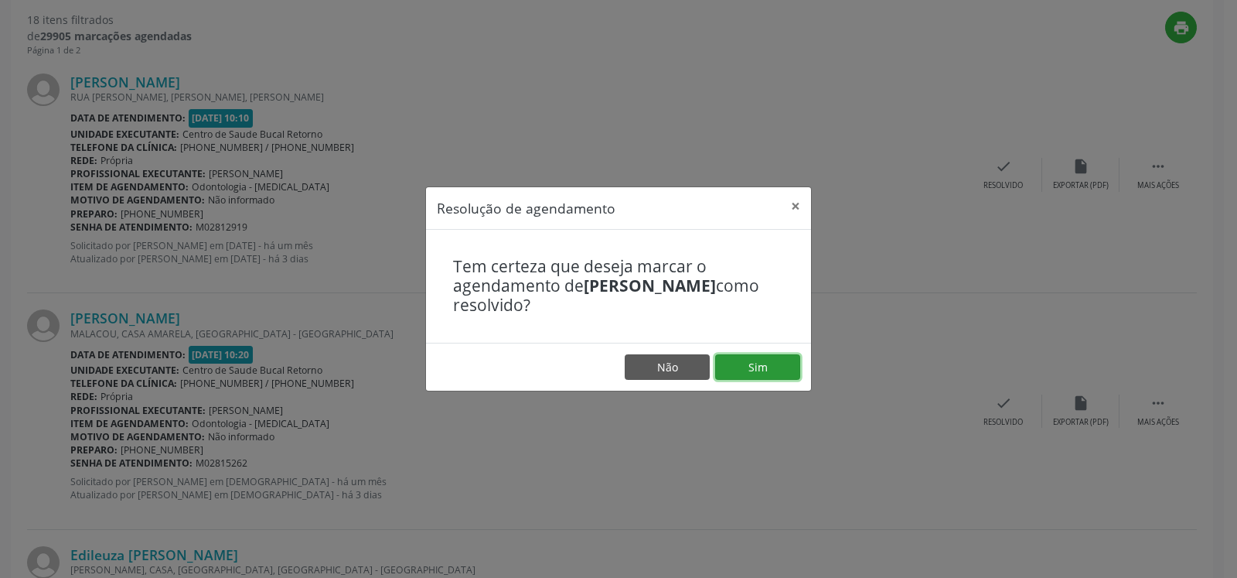
click at [755, 363] on button "Sim" at bounding box center [757, 367] width 85 height 26
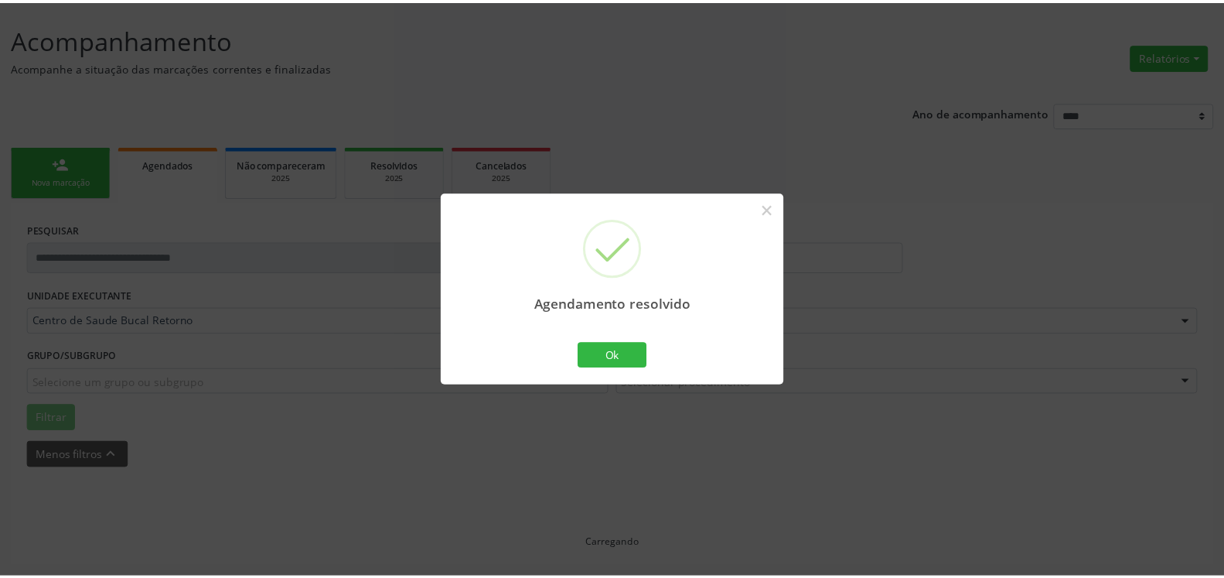
scroll to position [85, 0]
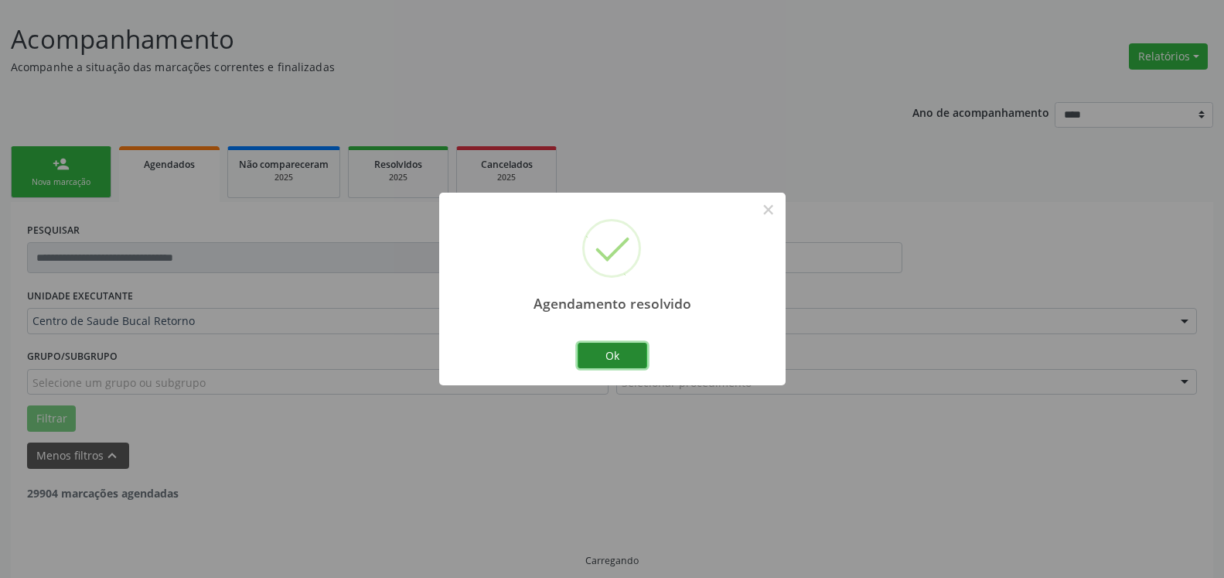
click at [627, 362] on button "Ok" at bounding box center [613, 356] width 70 height 26
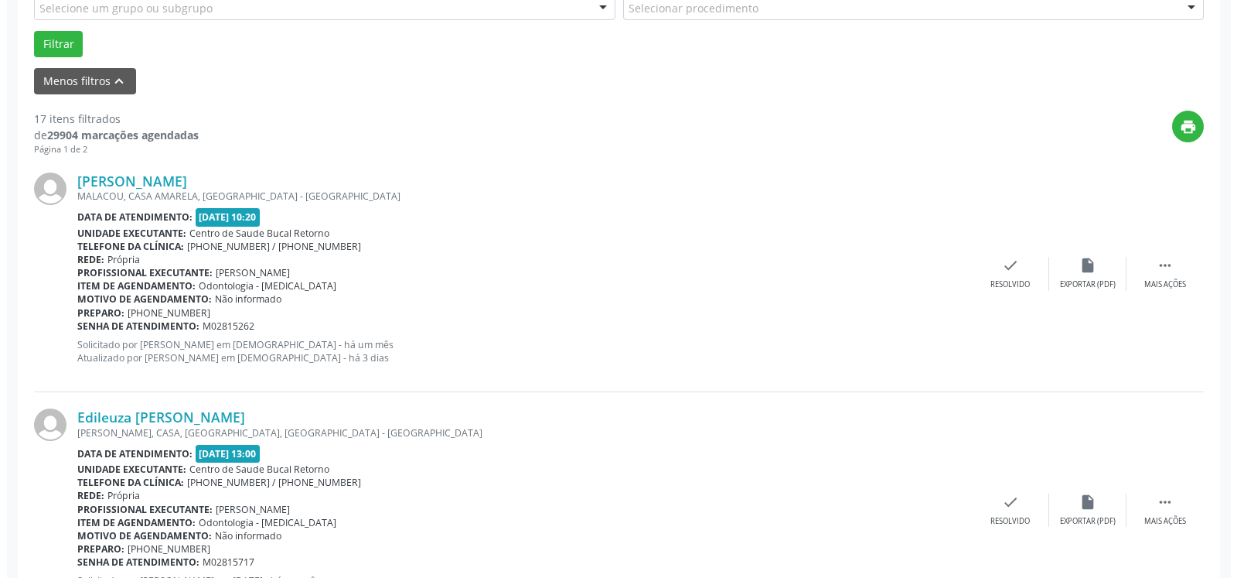
scroll to position [575, 0]
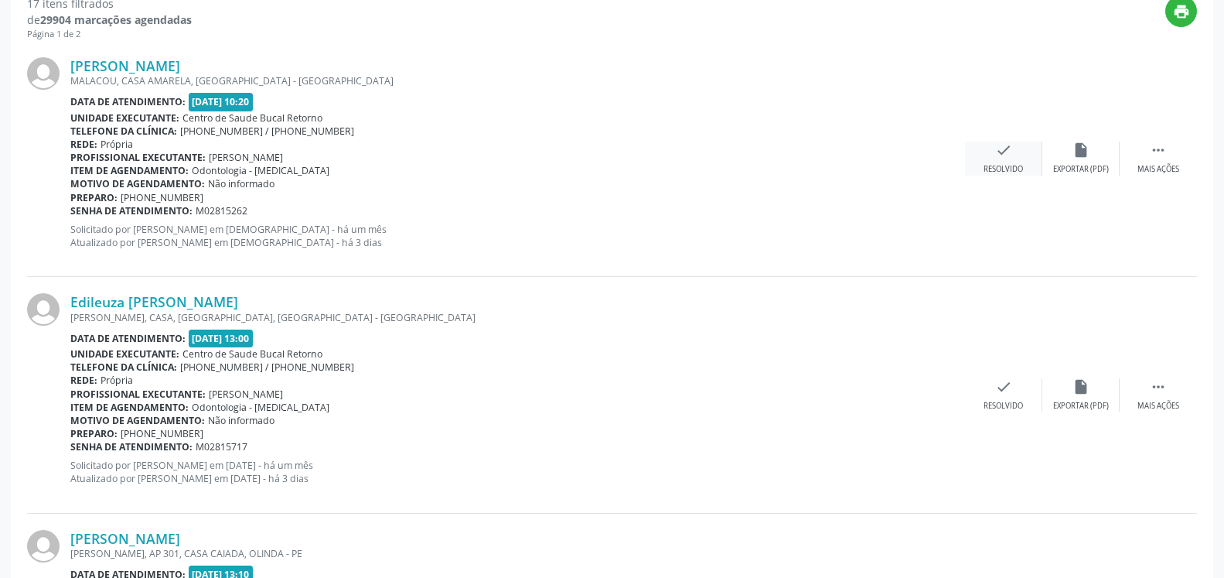
click at [1008, 165] on div "Resolvido" at bounding box center [1003, 169] width 39 height 11
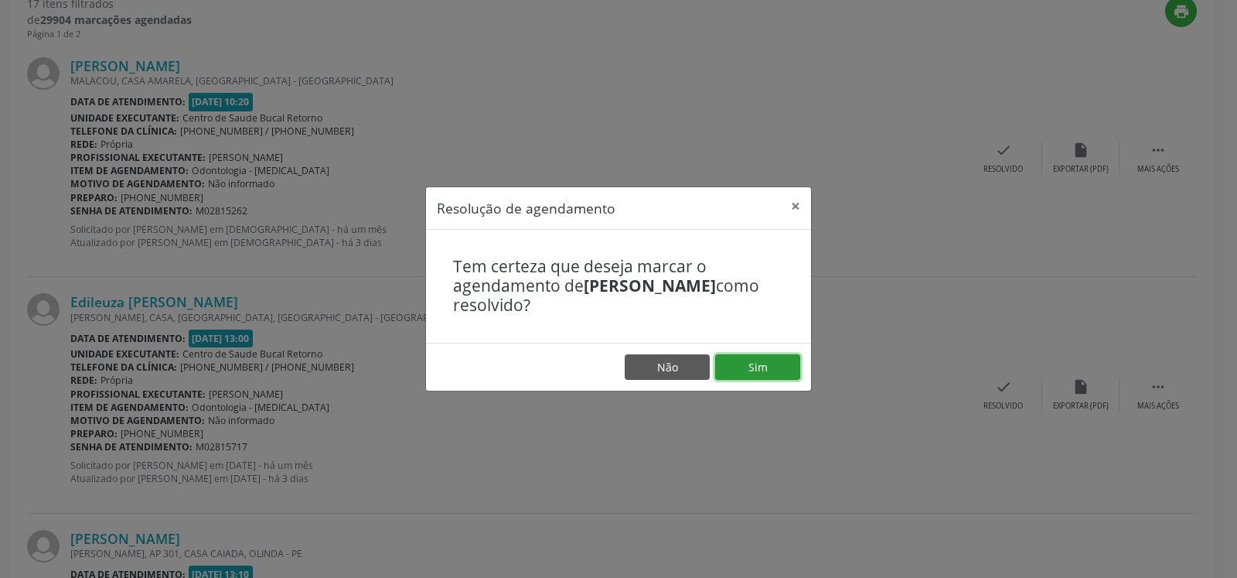
click at [783, 367] on button "Sim" at bounding box center [757, 367] width 85 height 26
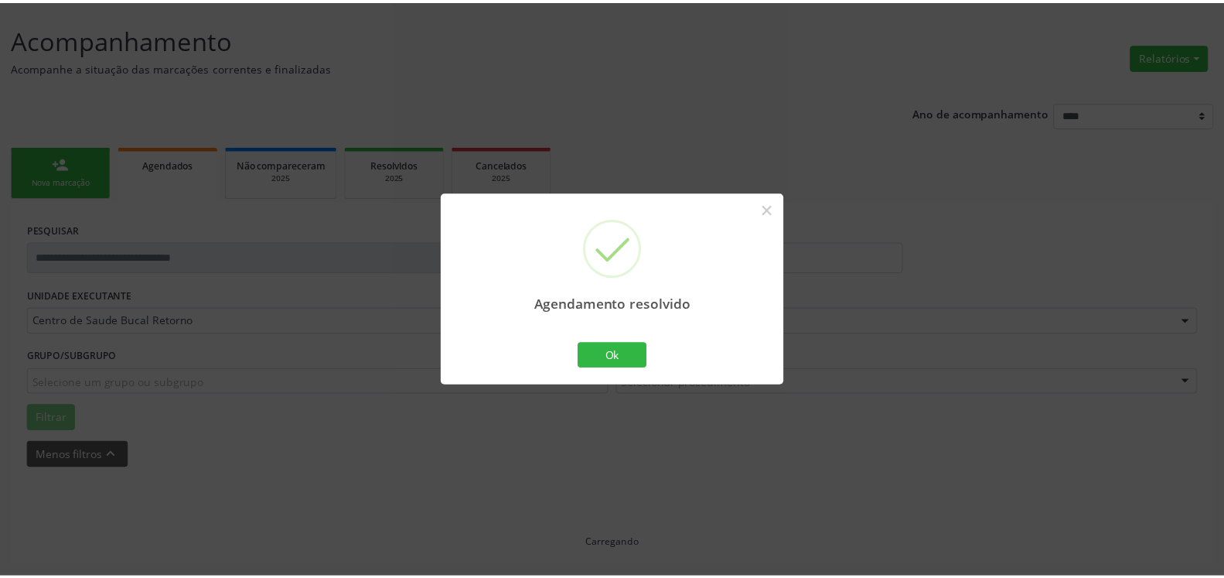
scroll to position [85, 0]
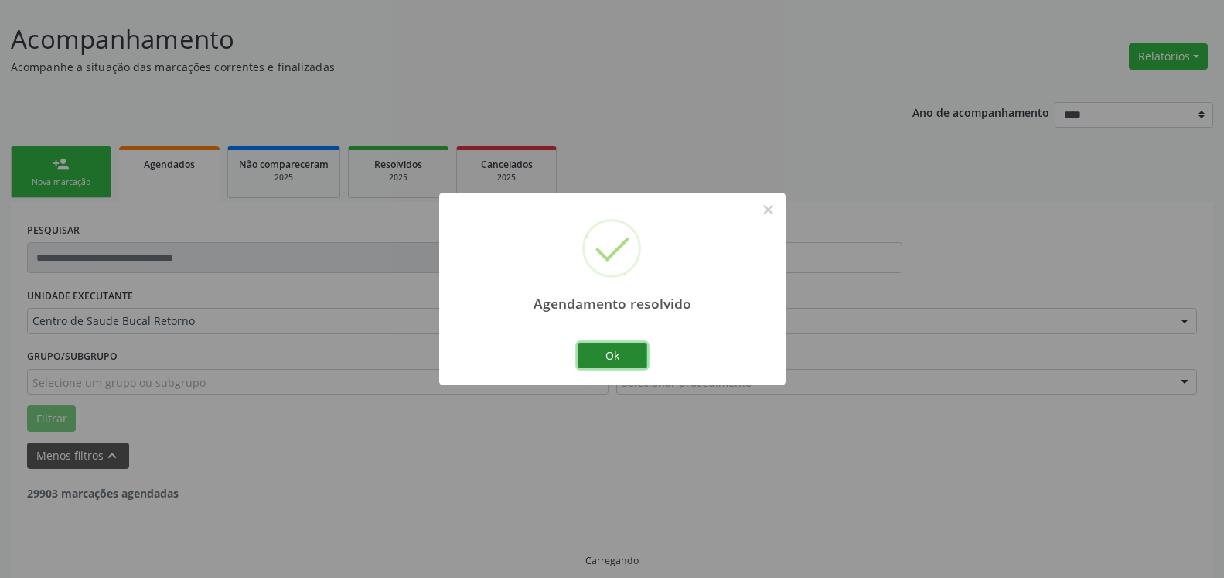
click at [590, 356] on button "Ok" at bounding box center [613, 356] width 70 height 26
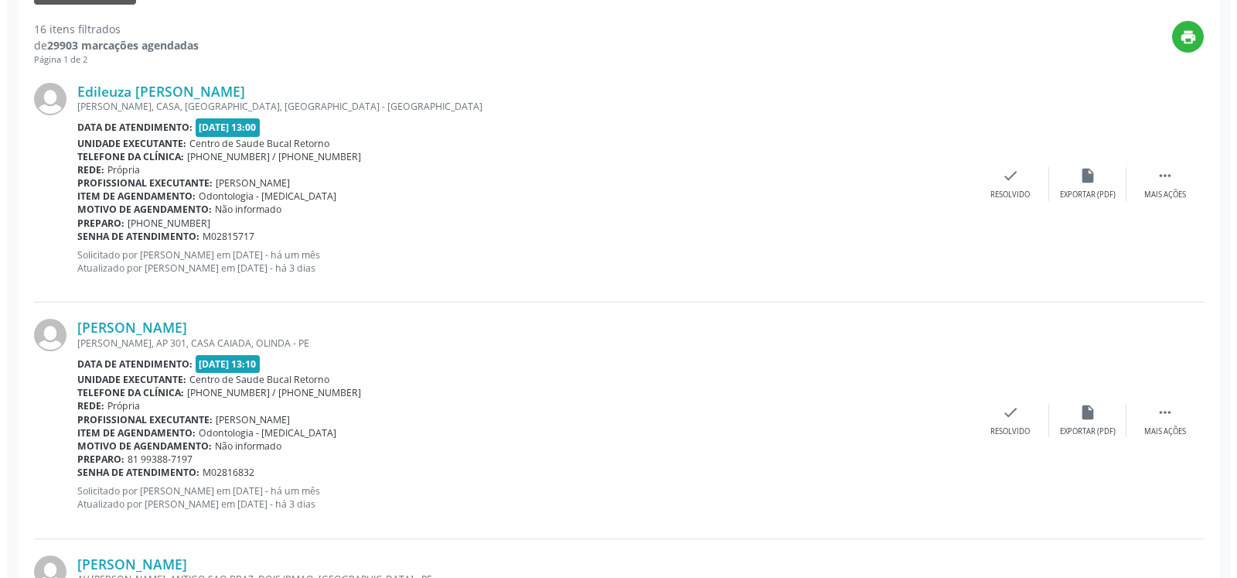
scroll to position [575, 0]
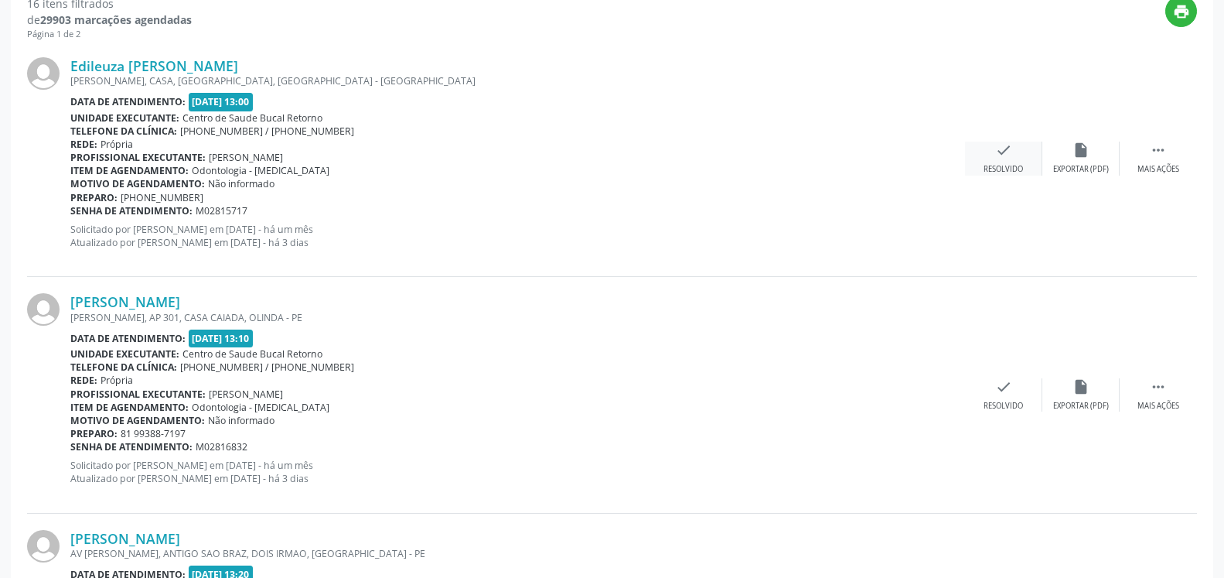
click at [1001, 158] on icon "check" at bounding box center [1003, 150] width 17 height 17
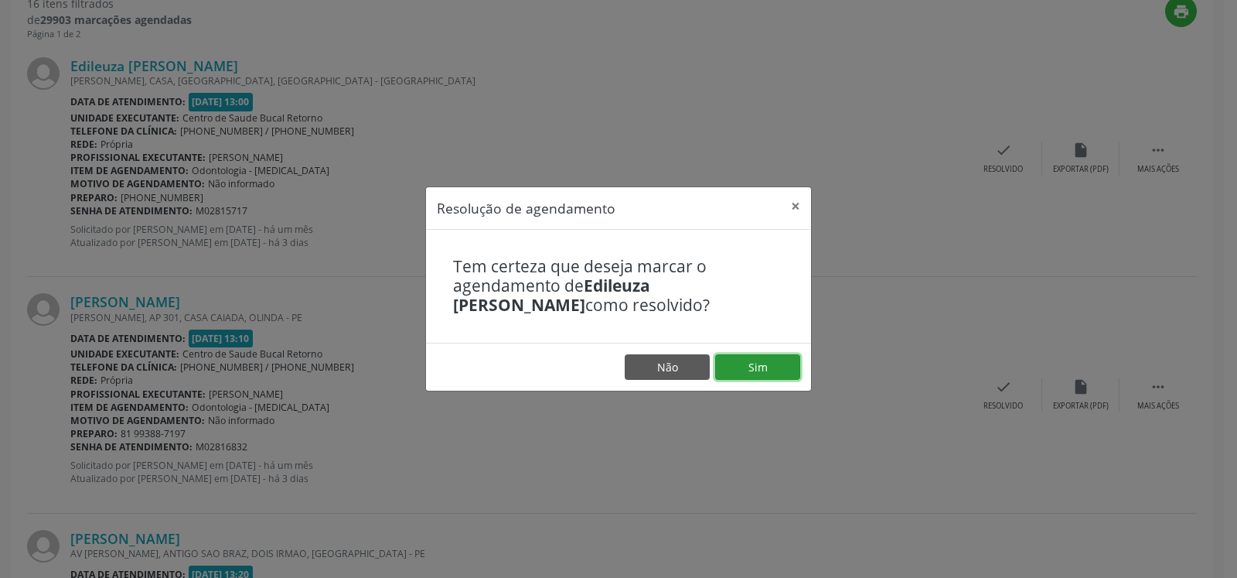
click at [779, 370] on button "Sim" at bounding box center [757, 367] width 85 height 26
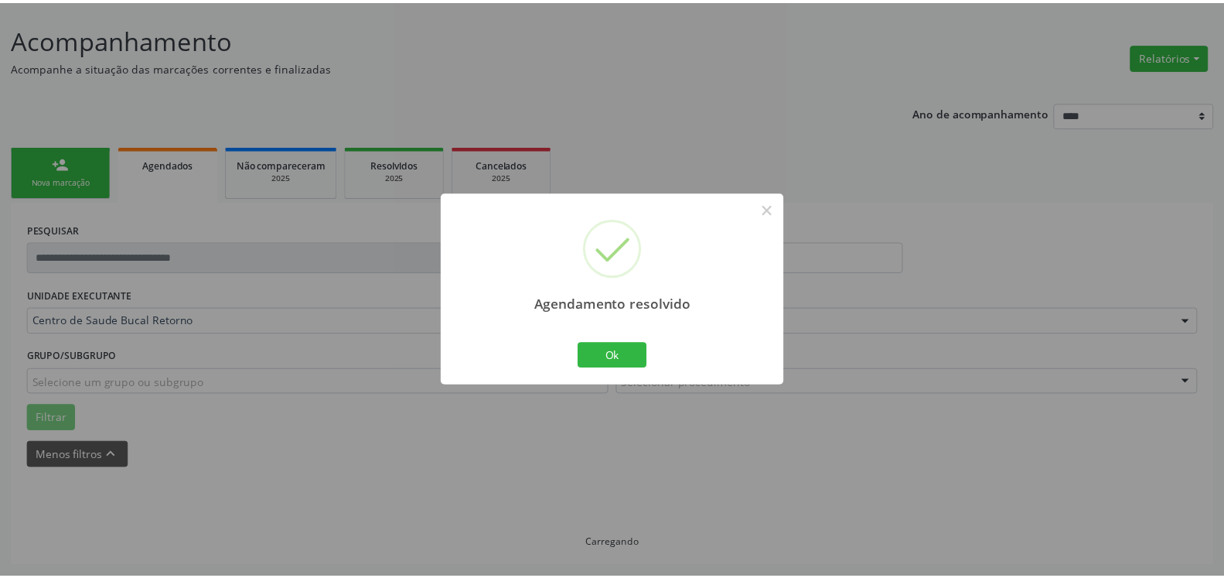
scroll to position [85, 0]
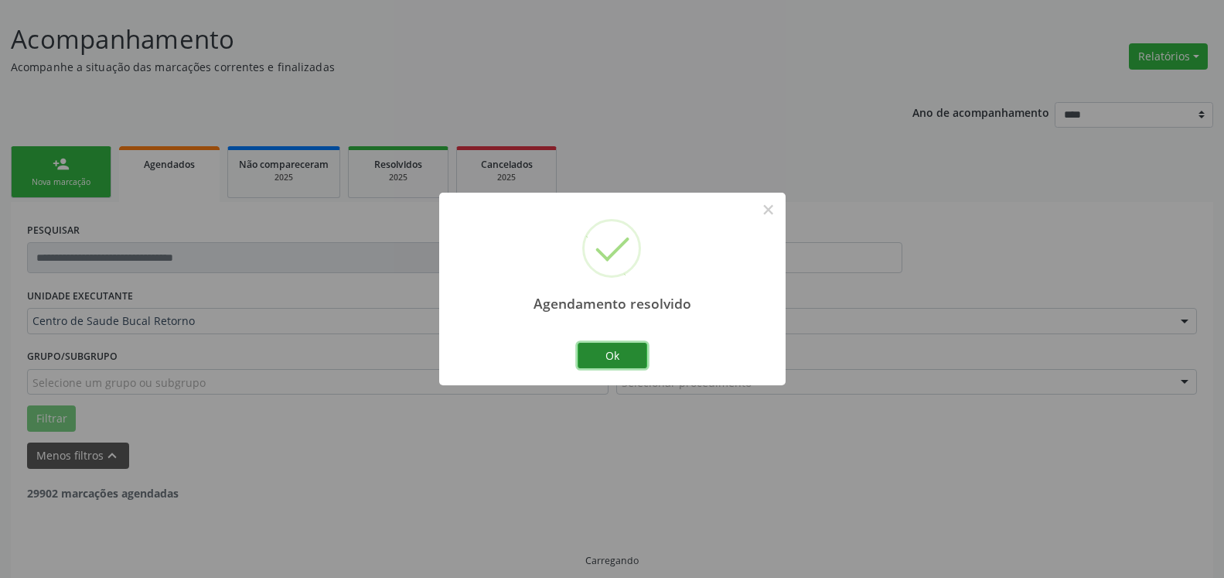
click at [615, 356] on button "Ok" at bounding box center [613, 356] width 70 height 26
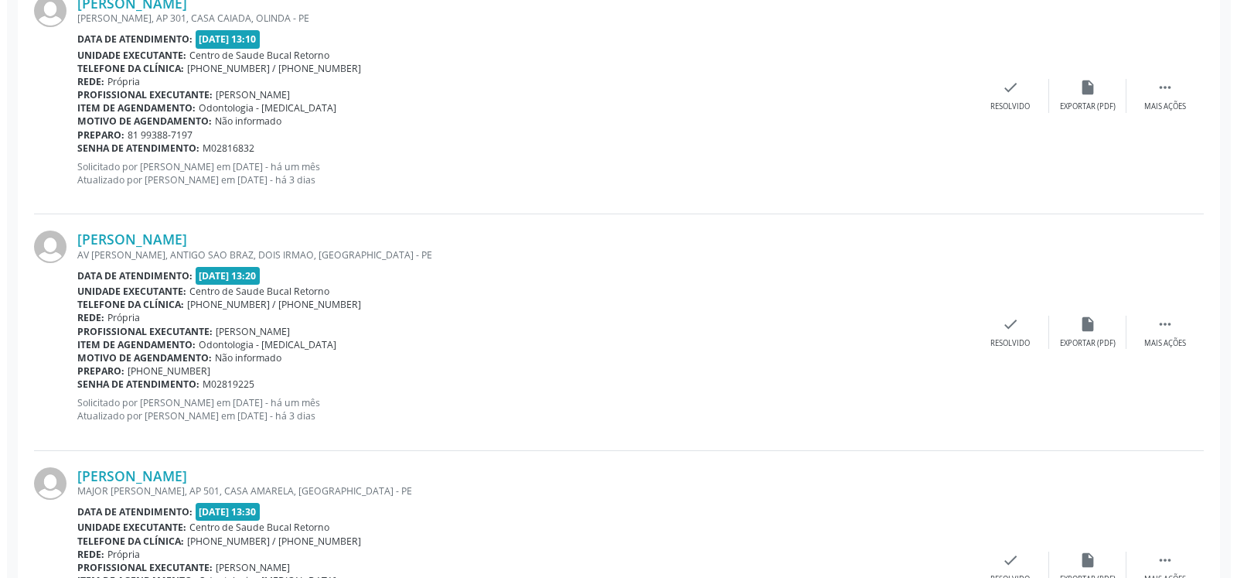
scroll to position [558, 0]
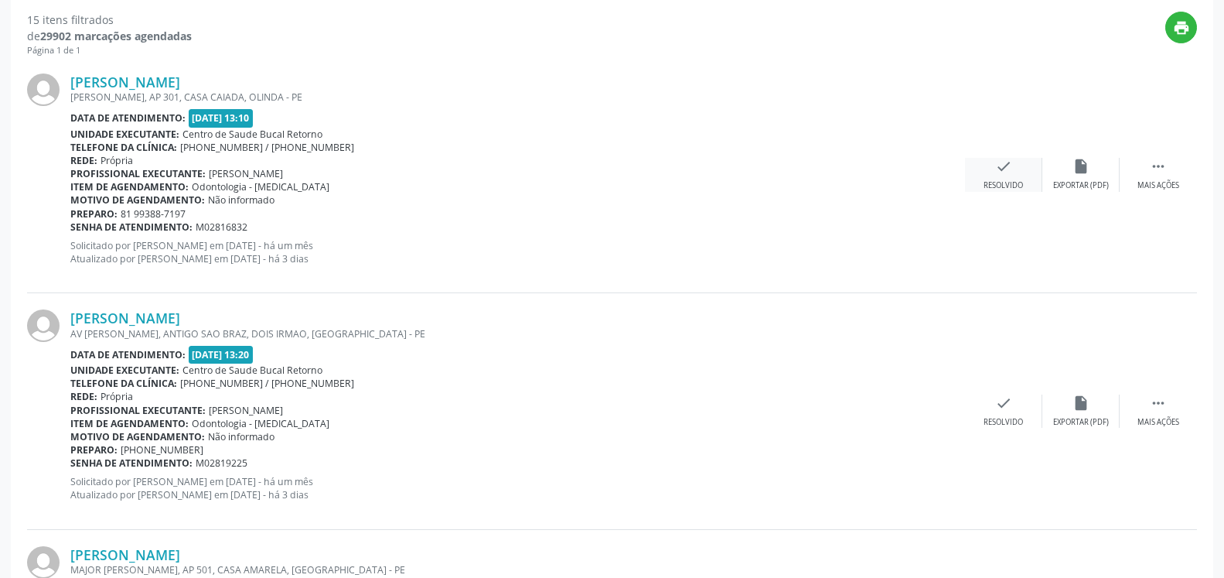
click at [1014, 181] on div "Resolvido" at bounding box center [1003, 185] width 39 height 11
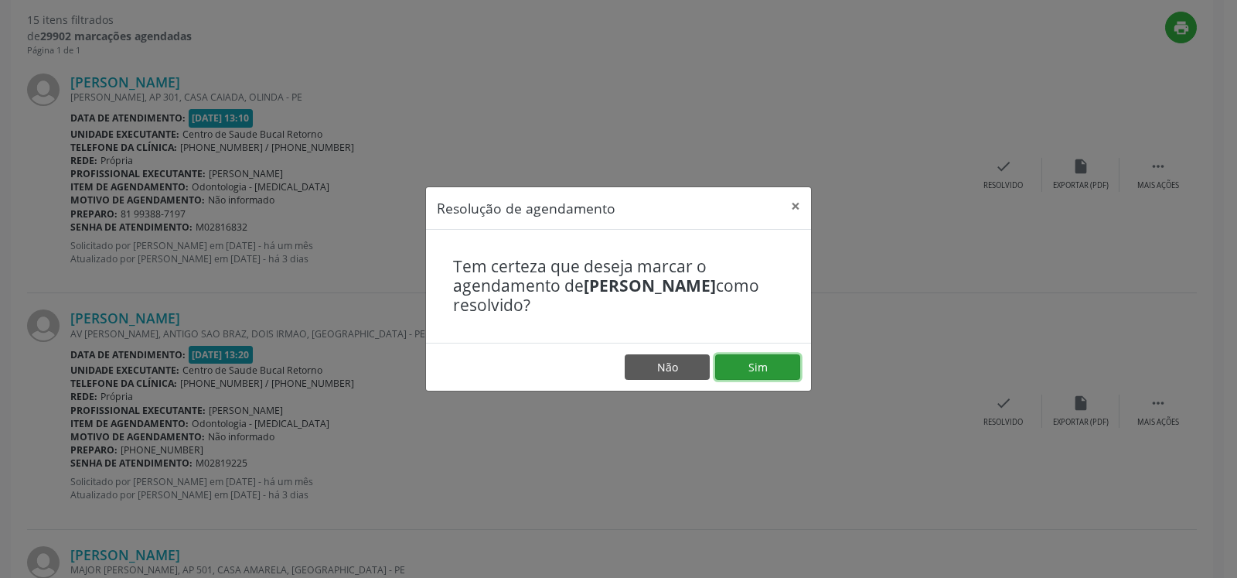
click at [741, 365] on button "Sim" at bounding box center [757, 367] width 85 height 26
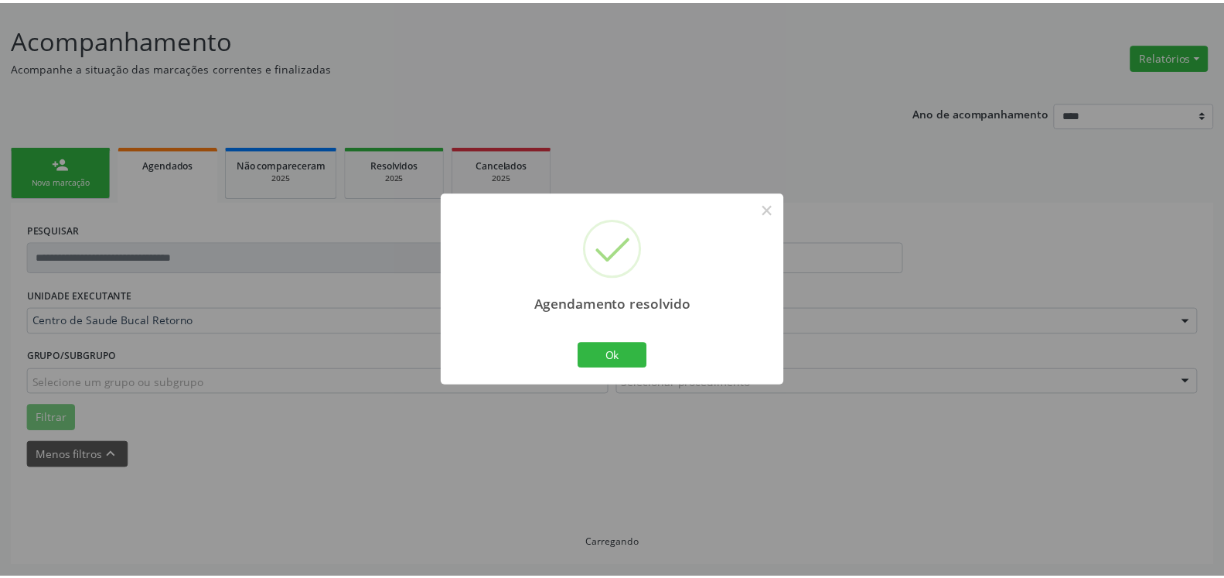
scroll to position [85, 0]
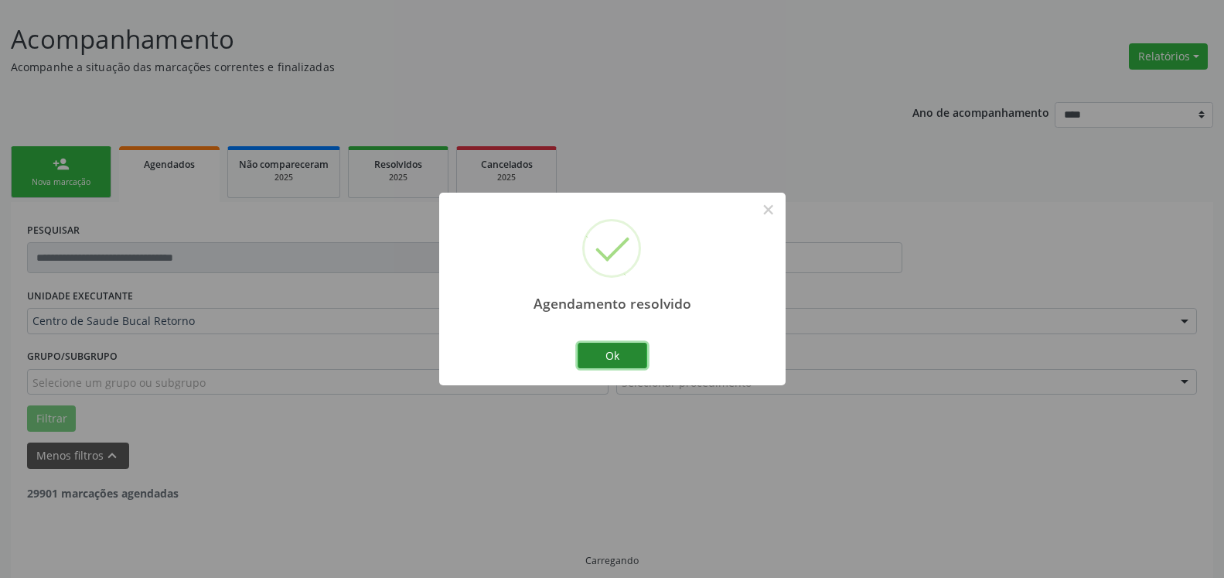
click at [611, 353] on button "Ok" at bounding box center [613, 356] width 70 height 26
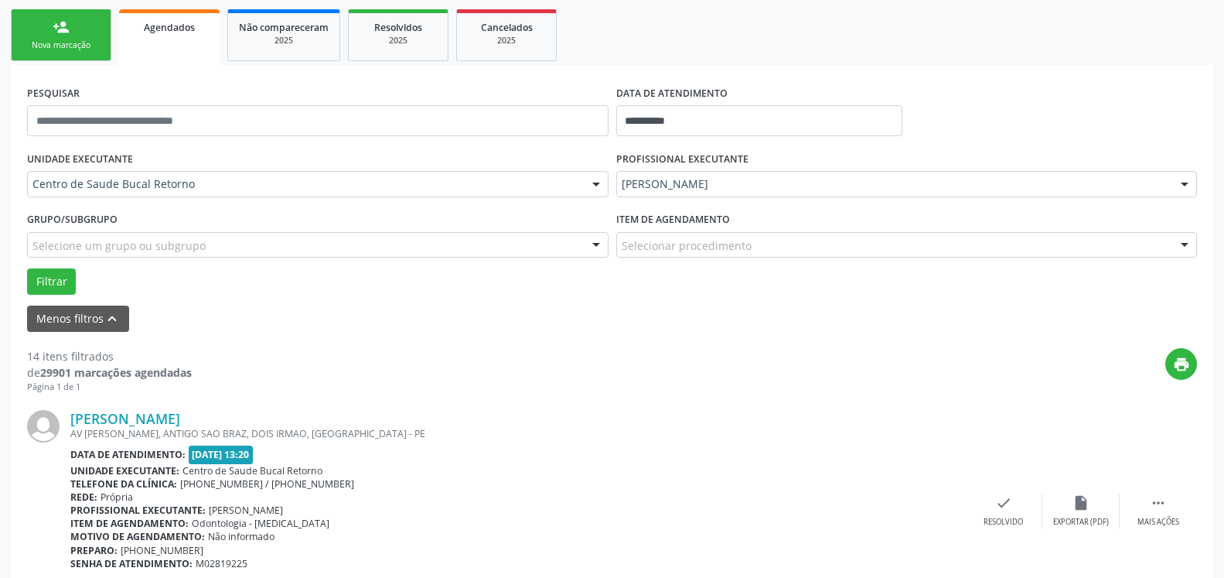
scroll to position [417, 0]
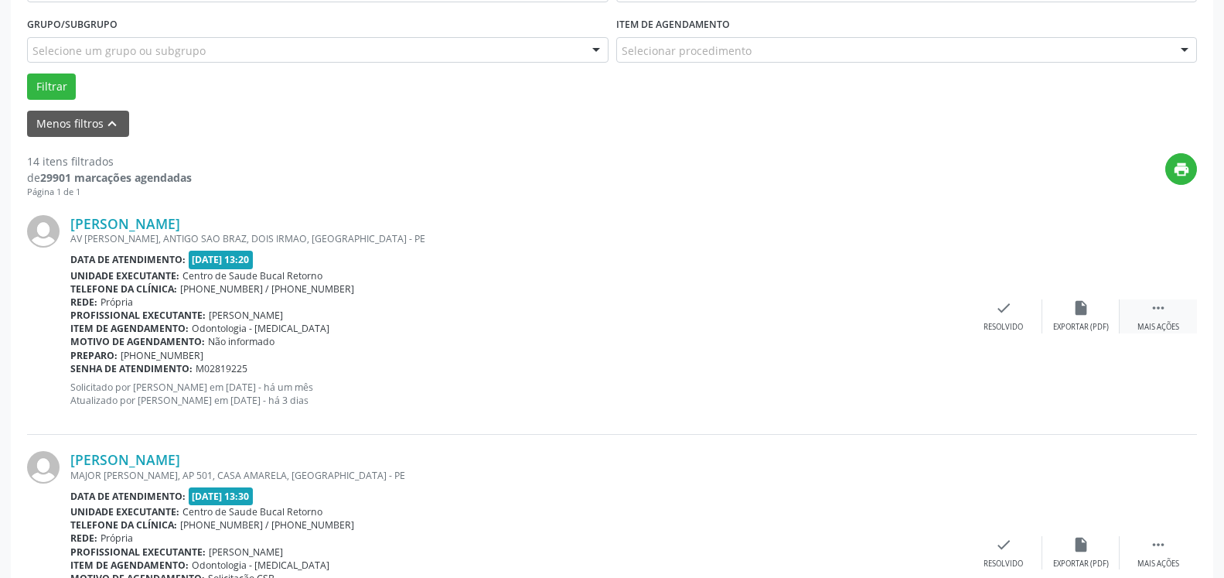
click at [1167, 313] on div " Mais ações" at bounding box center [1158, 315] width 77 height 33
click at [1097, 319] on div "alarm_off Não compareceu" at bounding box center [1080, 315] width 77 height 33
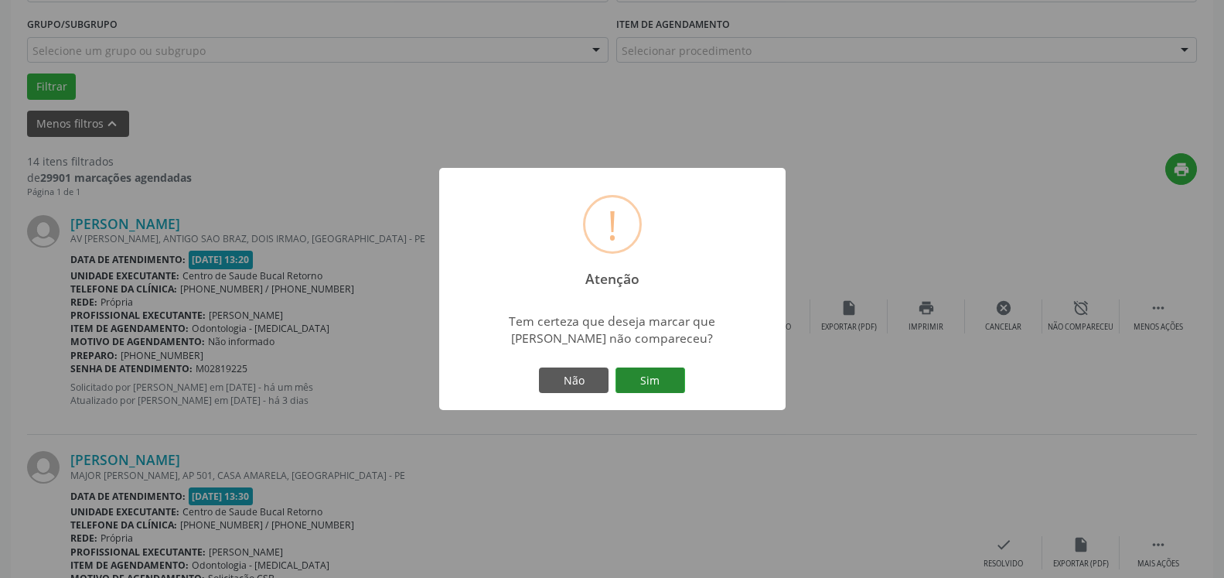
click at [651, 377] on button "Sim" at bounding box center [651, 380] width 70 height 26
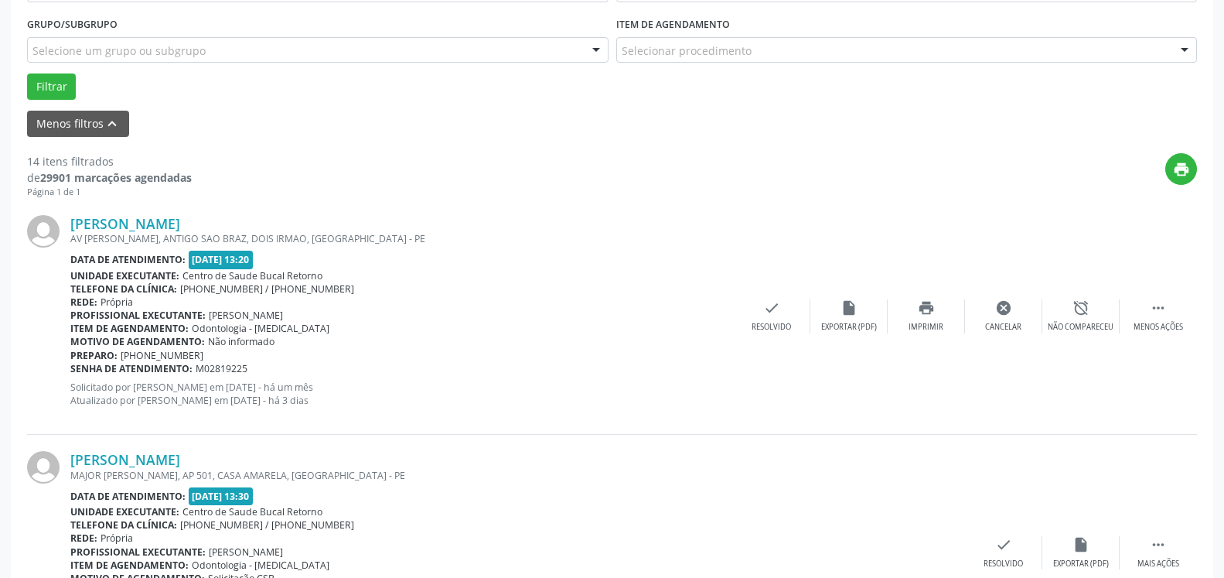
scroll to position [101, 0]
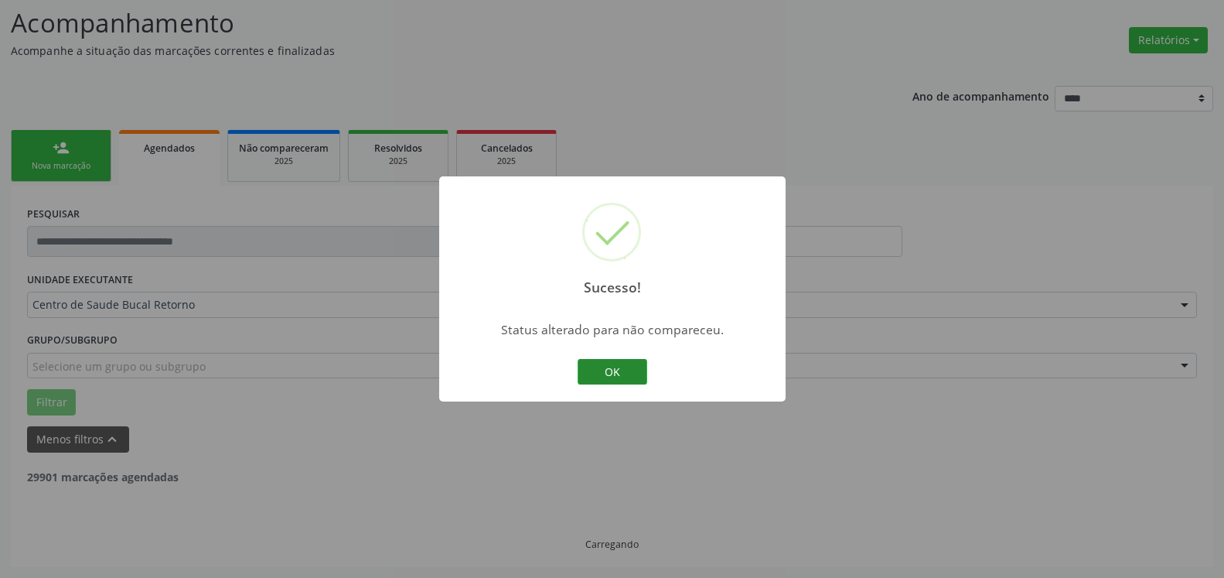
click at [644, 374] on button "OK" at bounding box center [613, 372] width 70 height 26
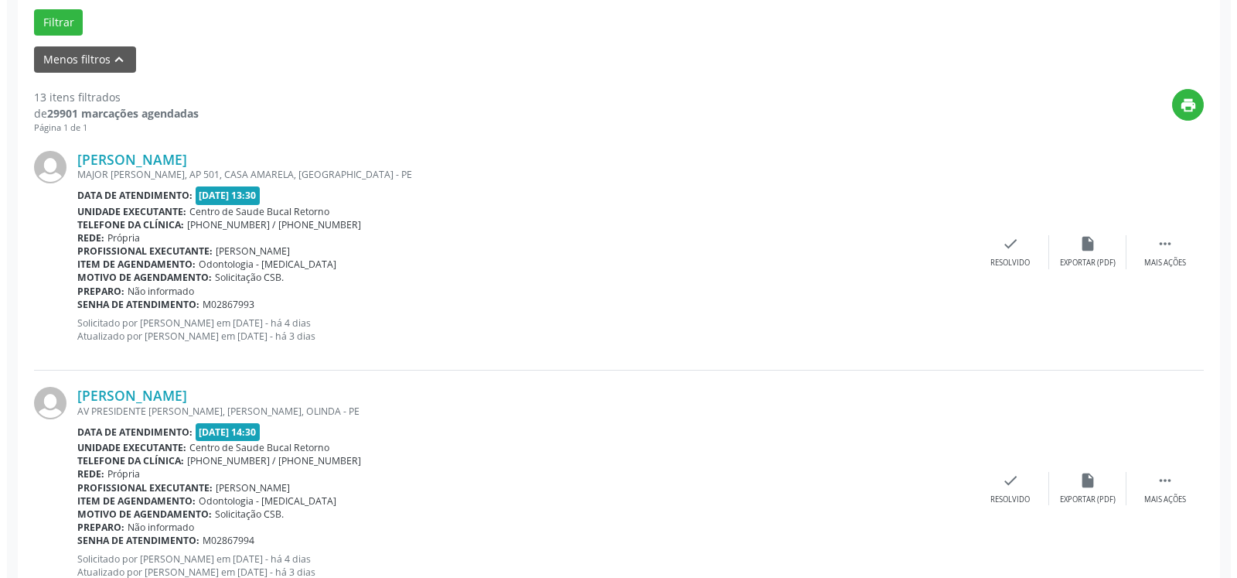
scroll to position [496, 0]
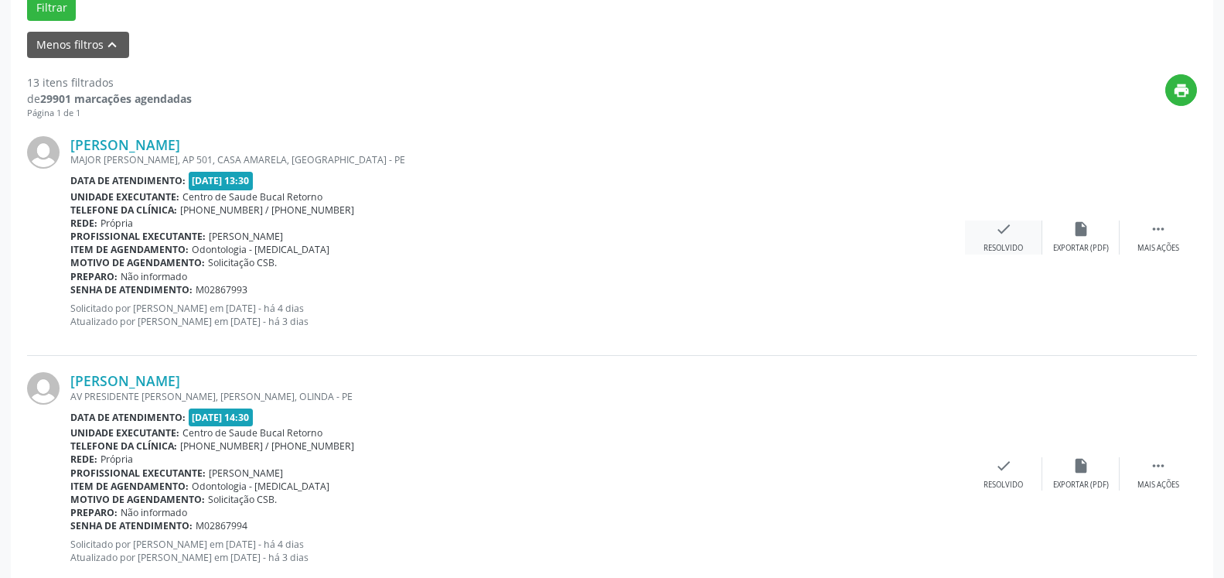
click at [1002, 237] on icon "check" at bounding box center [1003, 228] width 17 height 17
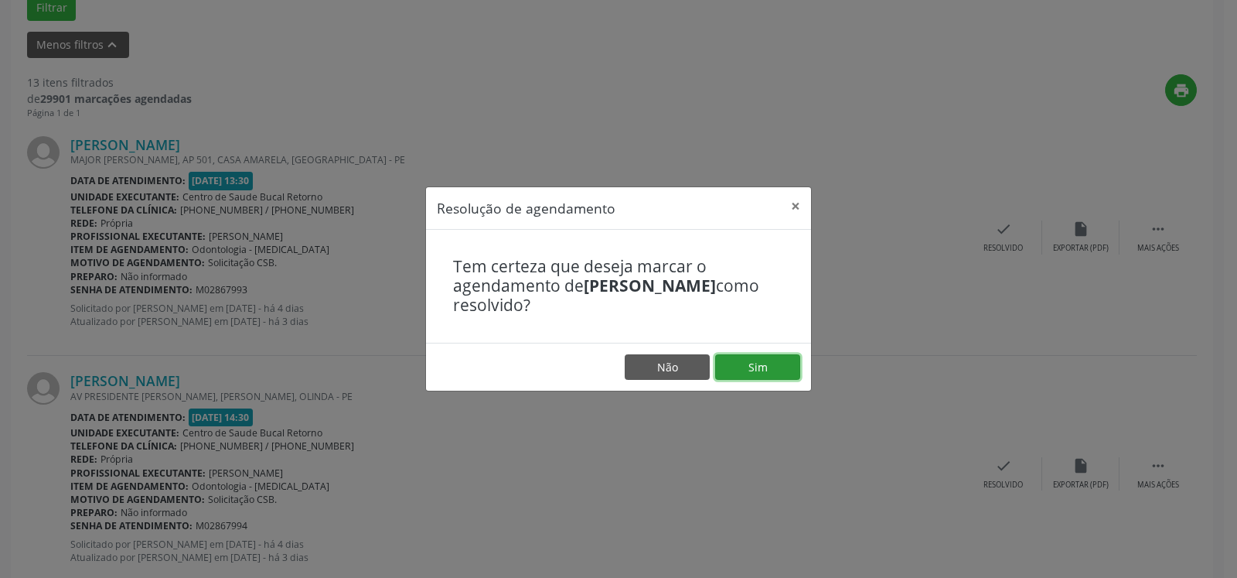
click at [757, 362] on button "Sim" at bounding box center [757, 367] width 85 height 26
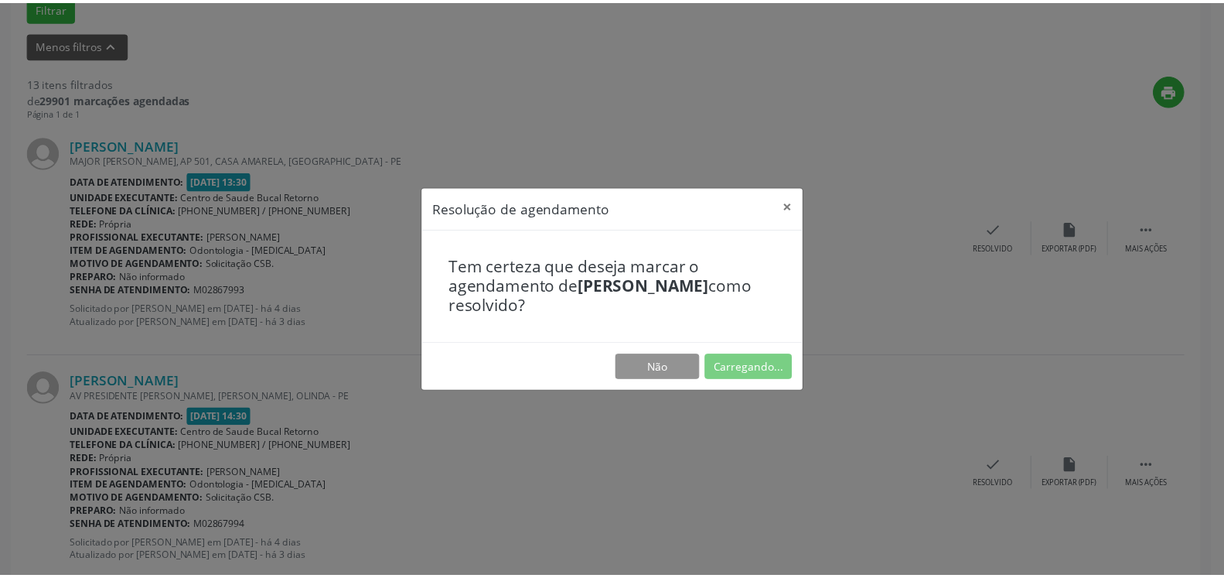
scroll to position [85, 0]
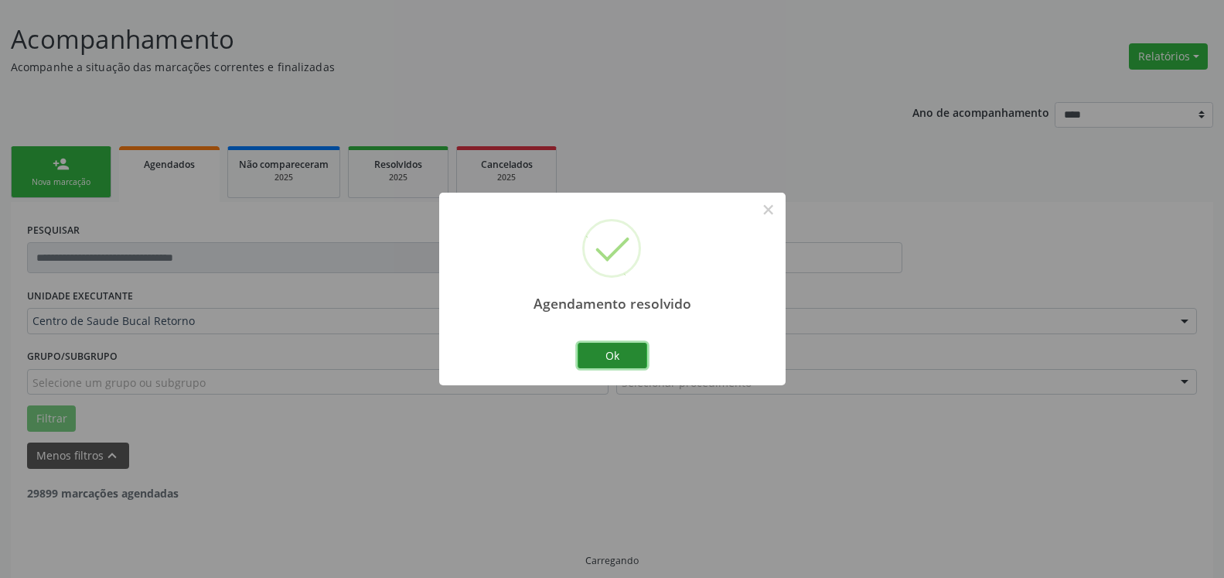
click at [599, 353] on button "Ok" at bounding box center [613, 356] width 70 height 26
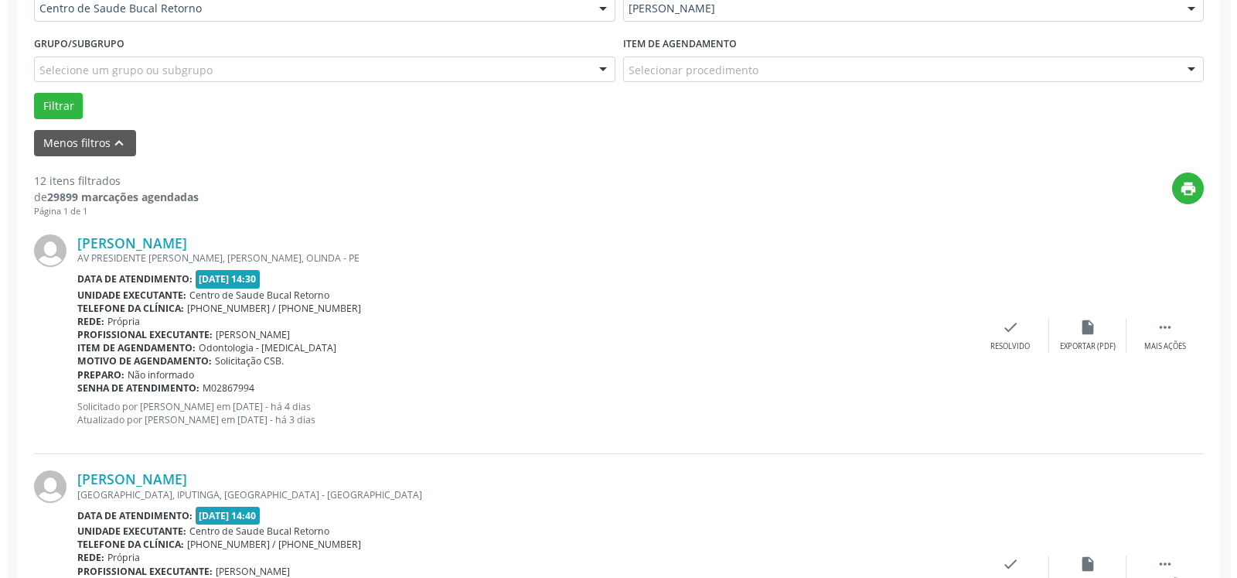
scroll to position [496, 0]
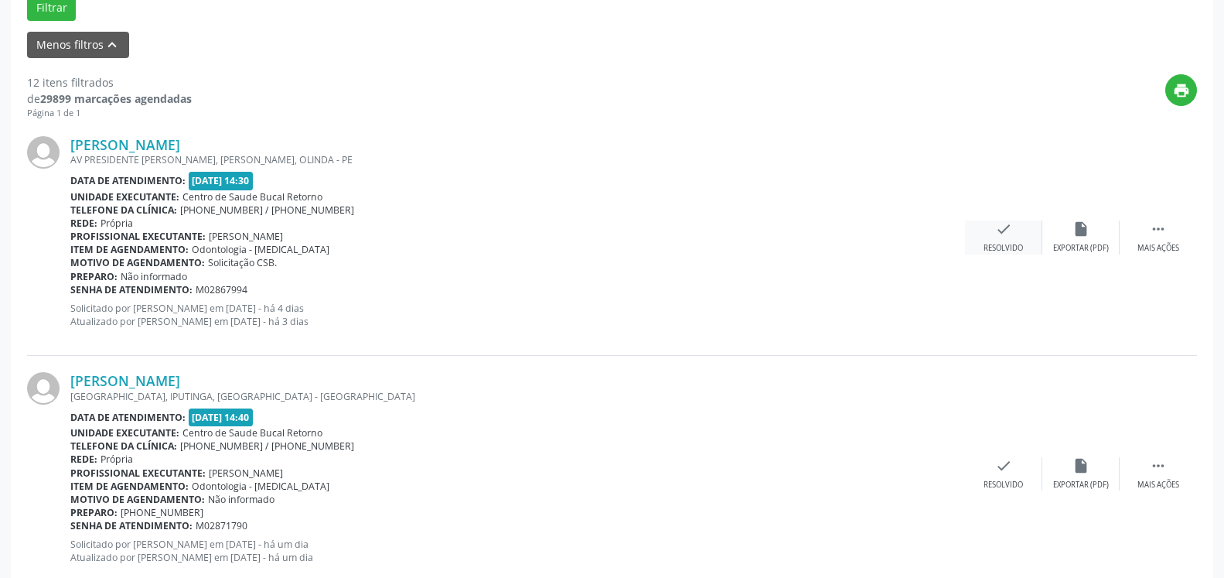
click at [1009, 237] on icon "check" at bounding box center [1003, 228] width 17 height 17
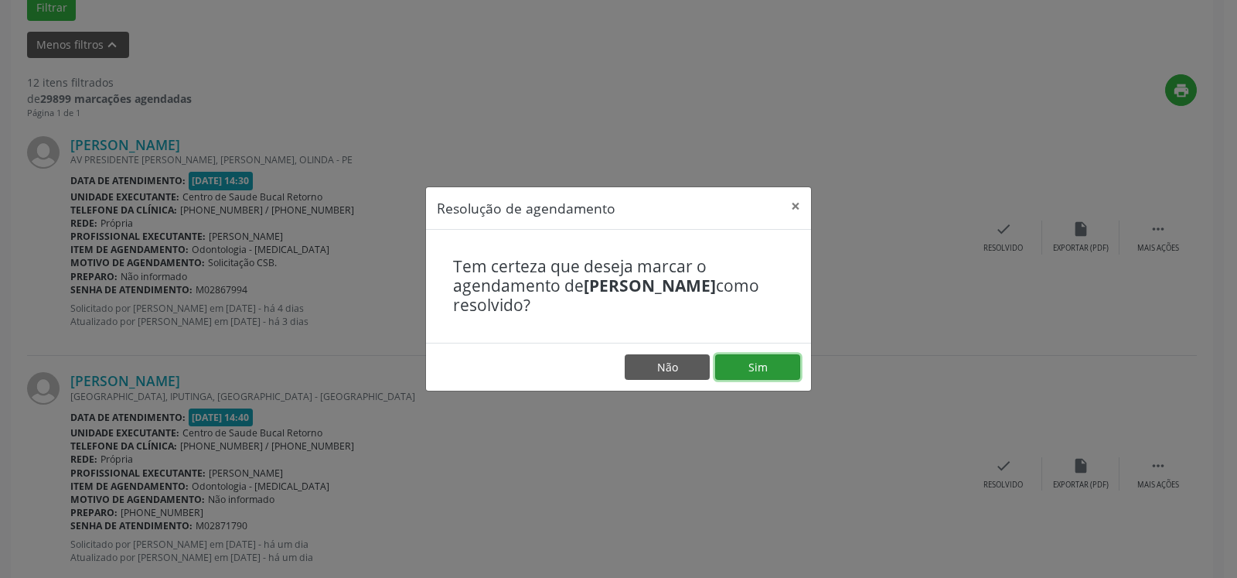
click at [760, 368] on button "Sim" at bounding box center [757, 367] width 85 height 26
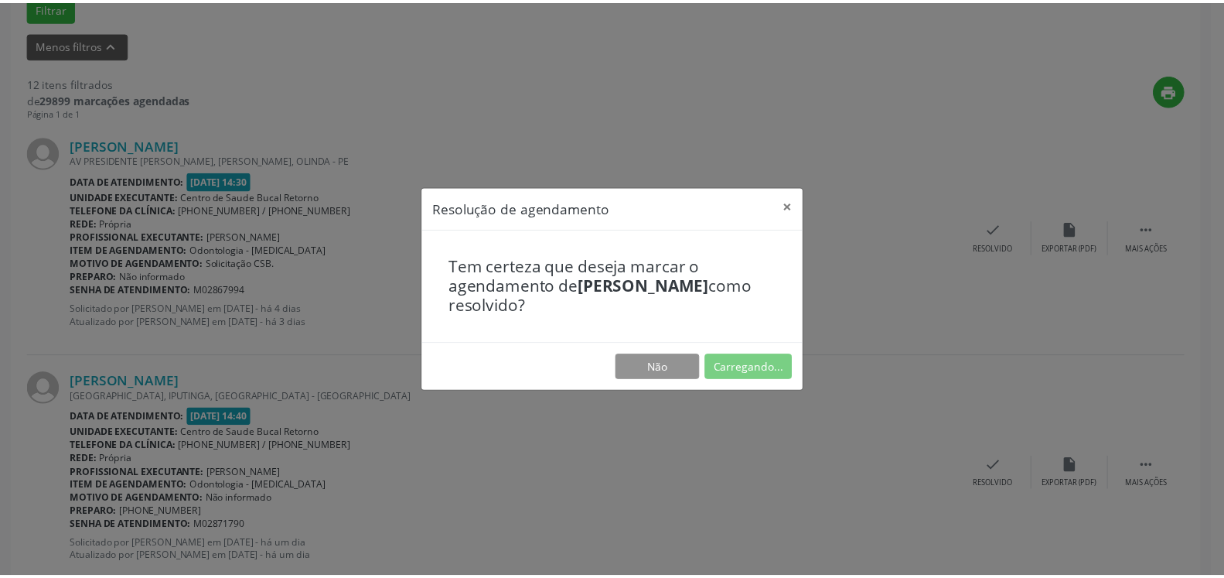
scroll to position [85, 0]
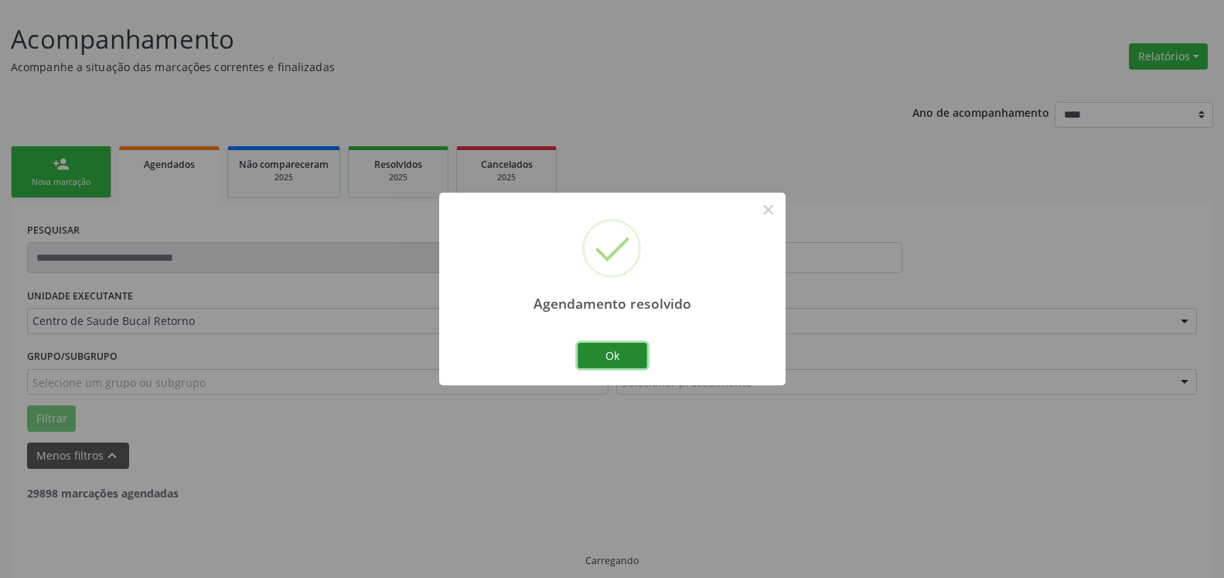
click at [616, 350] on button "Ok" at bounding box center [613, 356] width 70 height 26
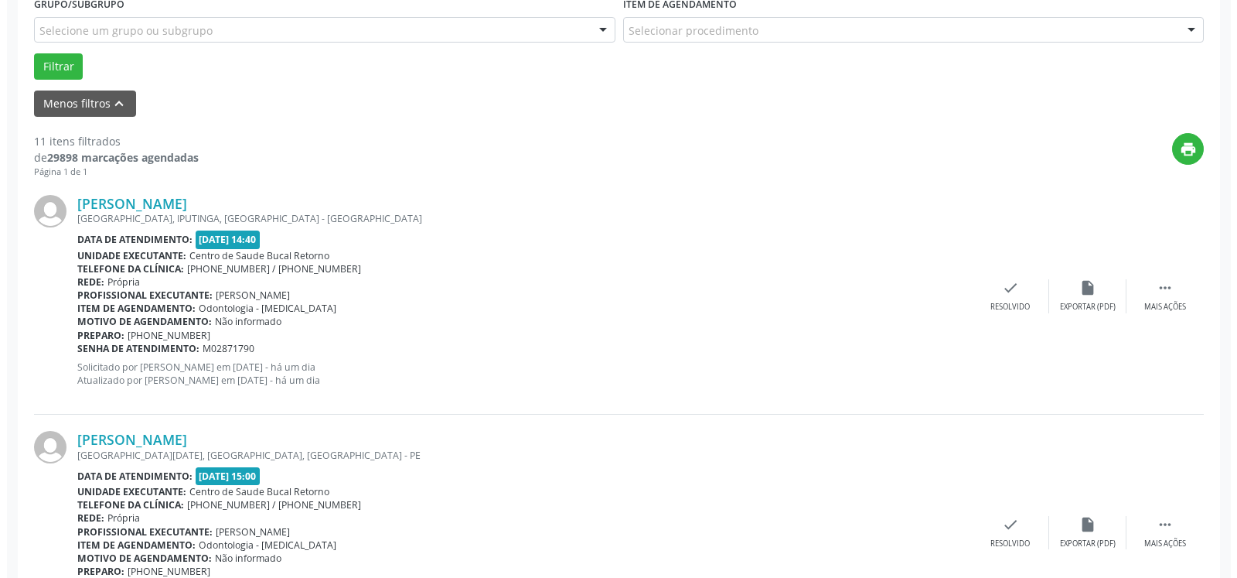
scroll to position [479, 0]
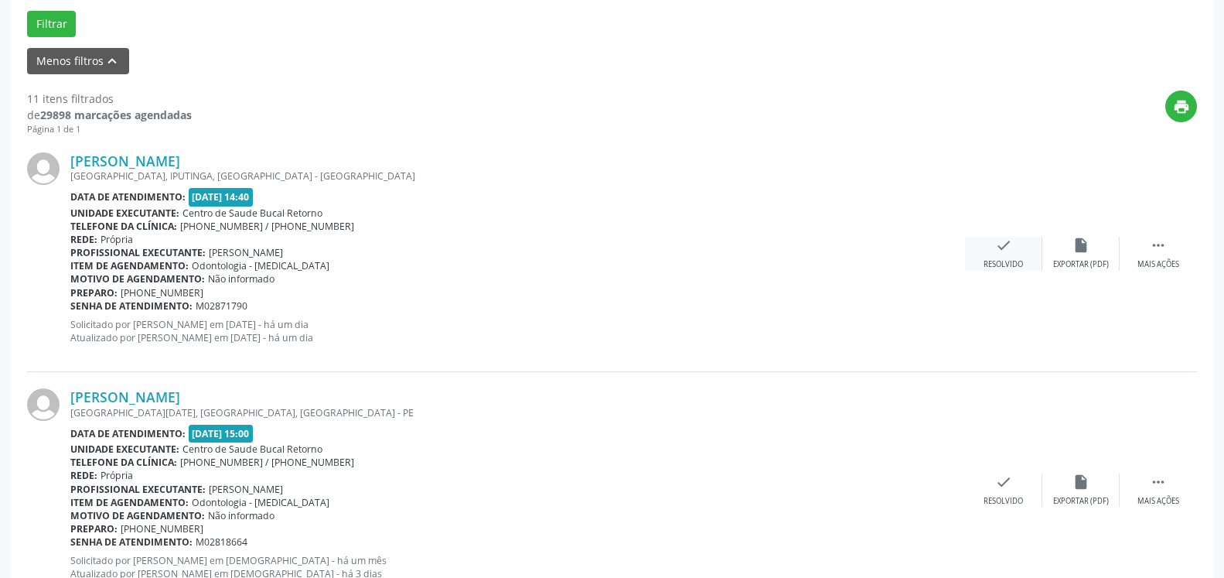
click at [1002, 253] on icon "check" at bounding box center [1003, 245] width 17 height 17
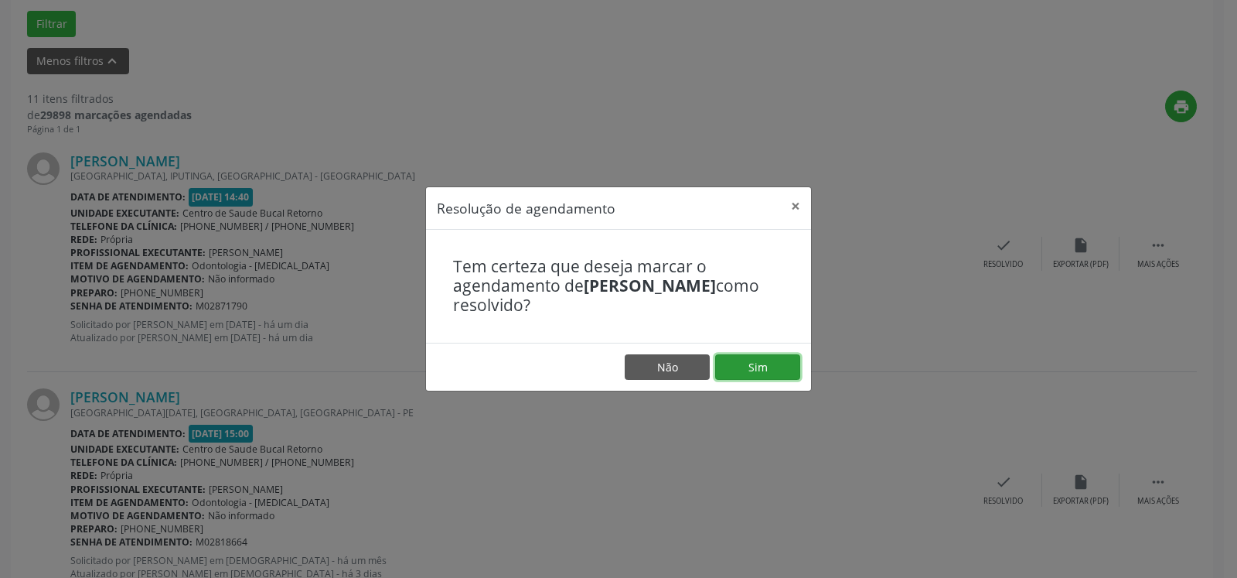
click at [759, 367] on button "Sim" at bounding box center [757, 367] width 85 height 26
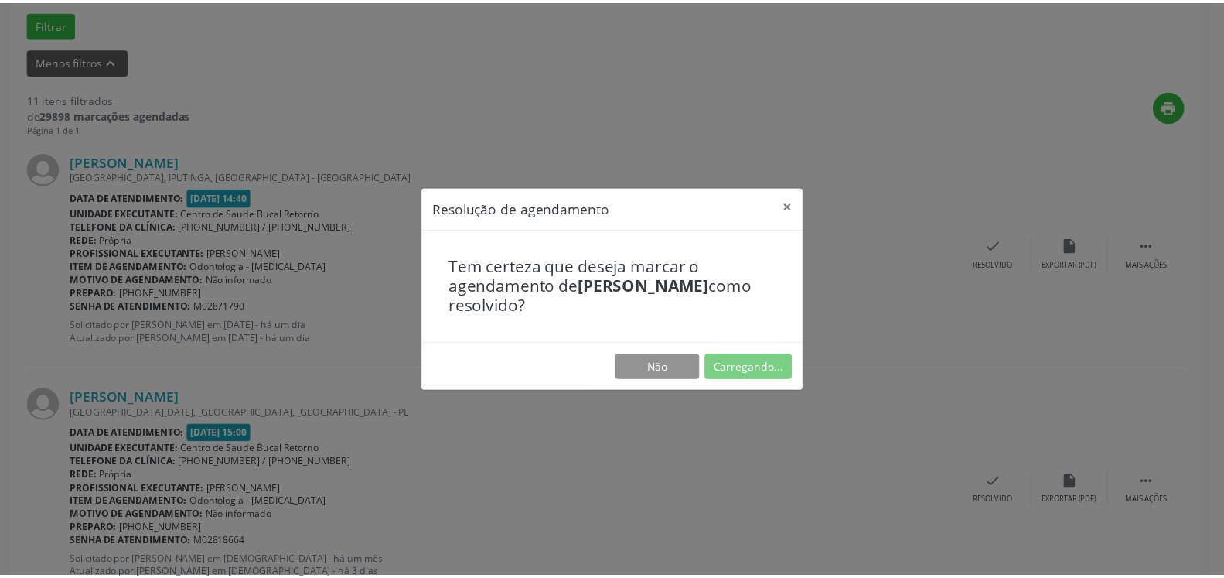
scroll to position [85, 0]
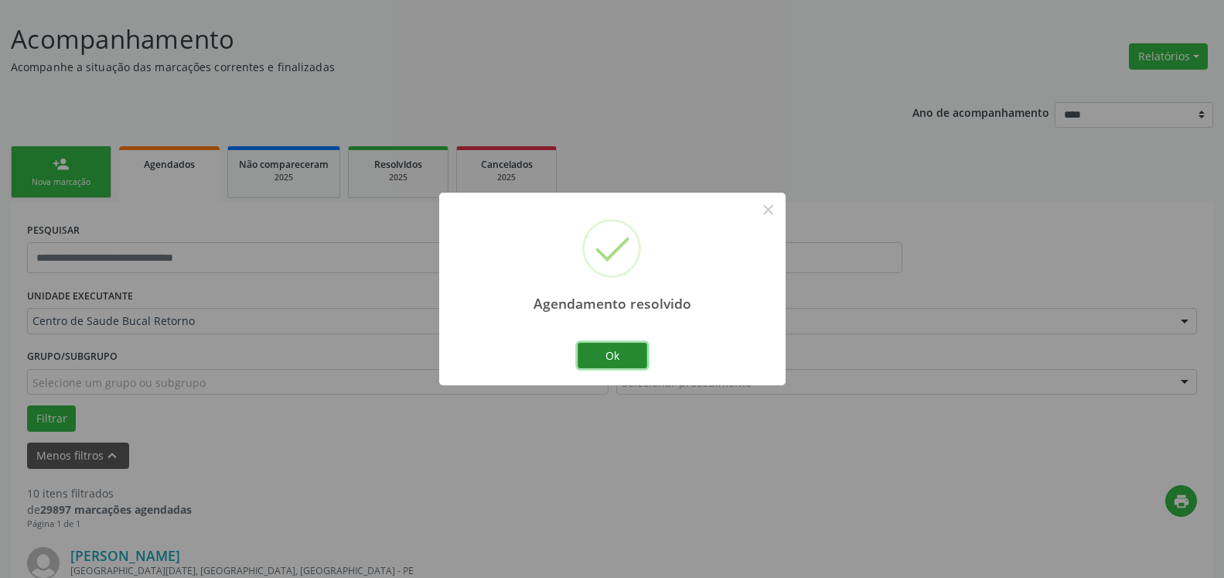
click at [605, 357] on button "Ok" at bounding box center [613, 356] width 70 height 26
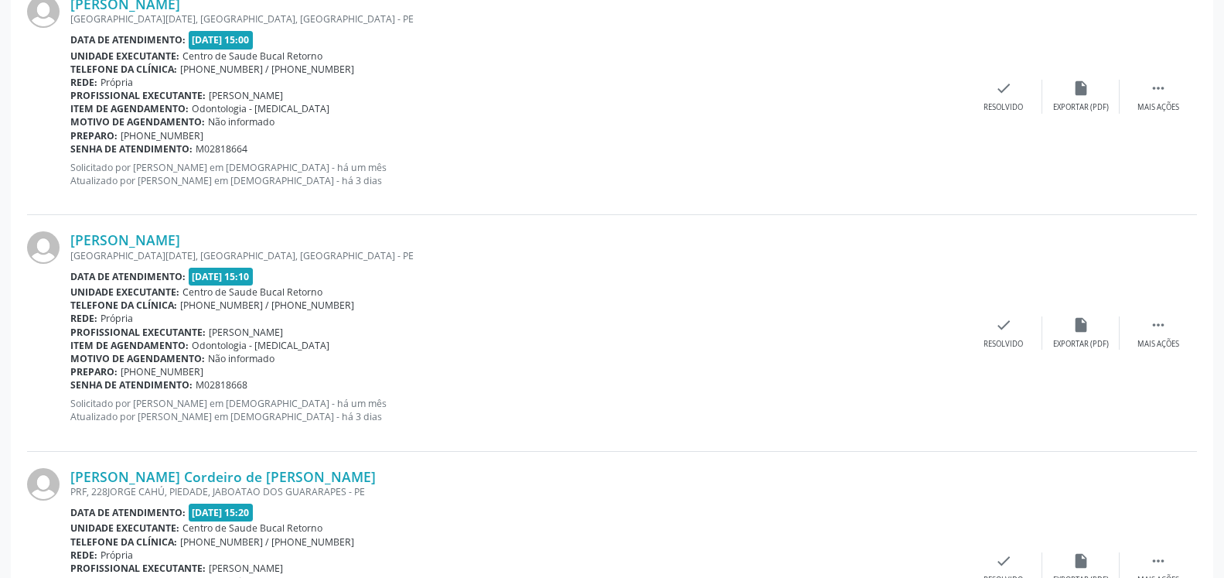
scroll to position [637, 0]
click at [1175, 97] on div " Mais ações" at bounding box center [1158, 95] width 77 height 33
click at [1111, 97] on div "alarm_off Não compareceu" at bounding box center [1080, 95] width 77 height 33
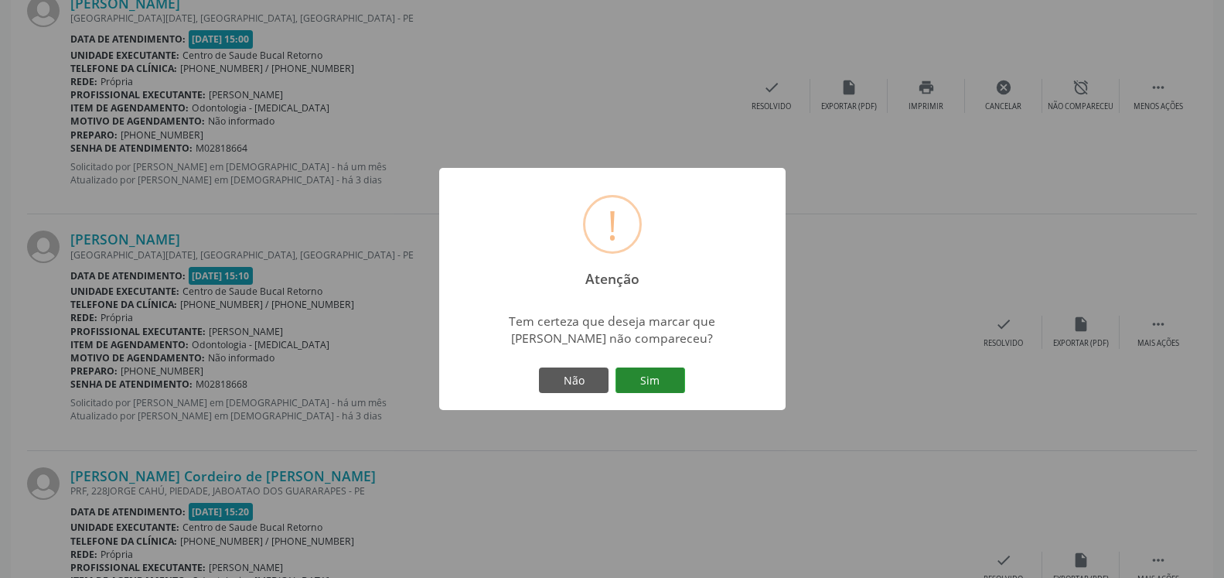
click at [650, 385] on button "Sim" at bounding box center [651, 380] width 70 height 26
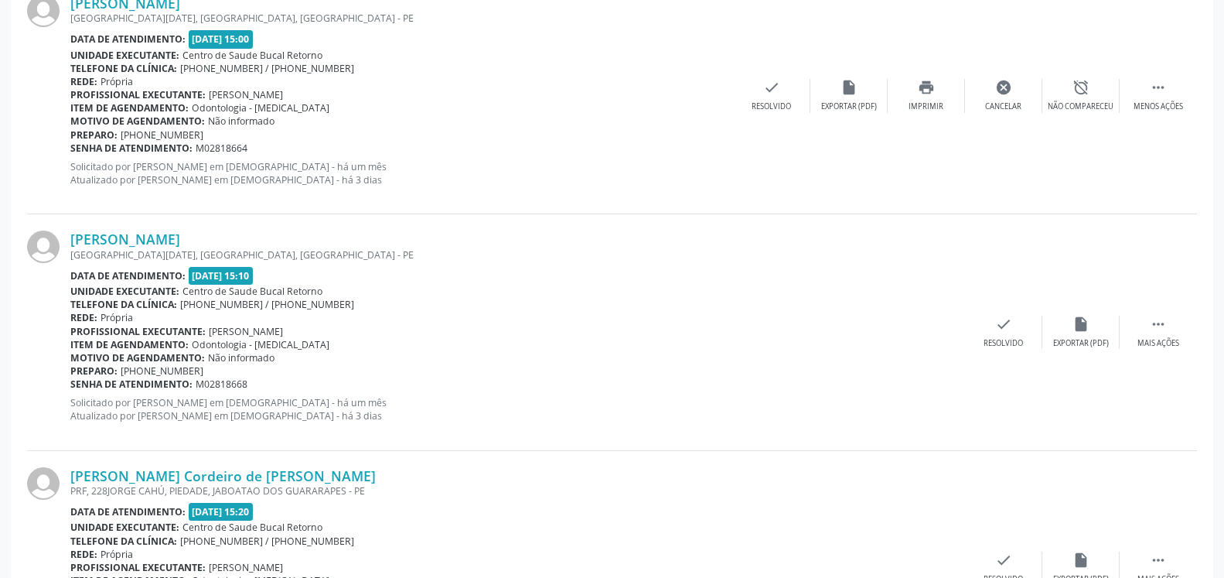
scroll to position [101, 0]
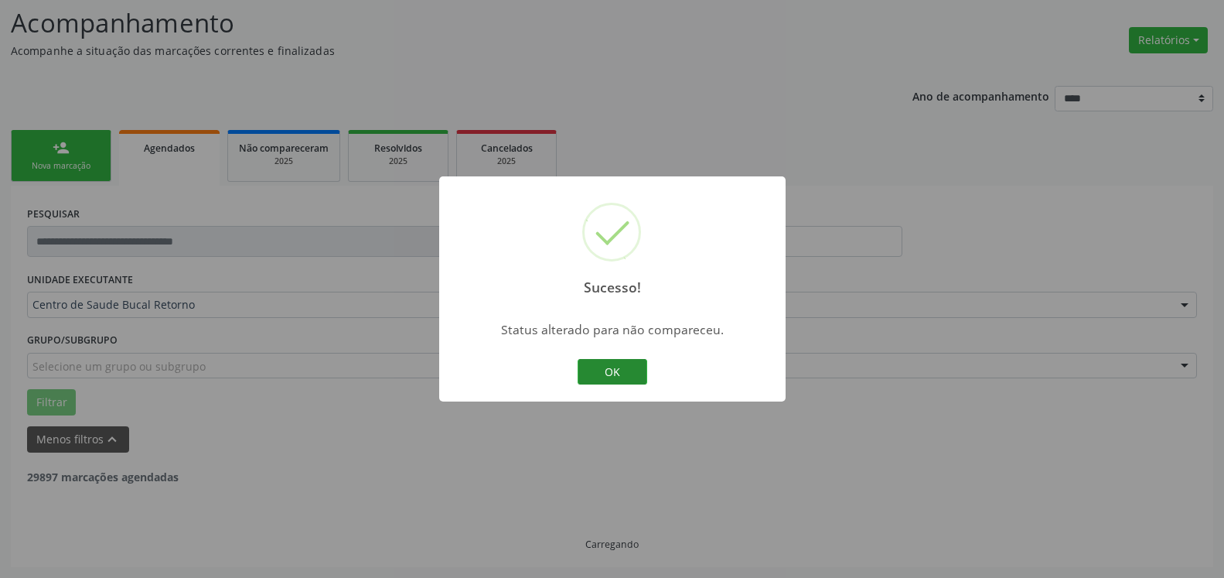
click at [595, 368] on button "OK" at bounding box center [613, 372] width 70 height 26
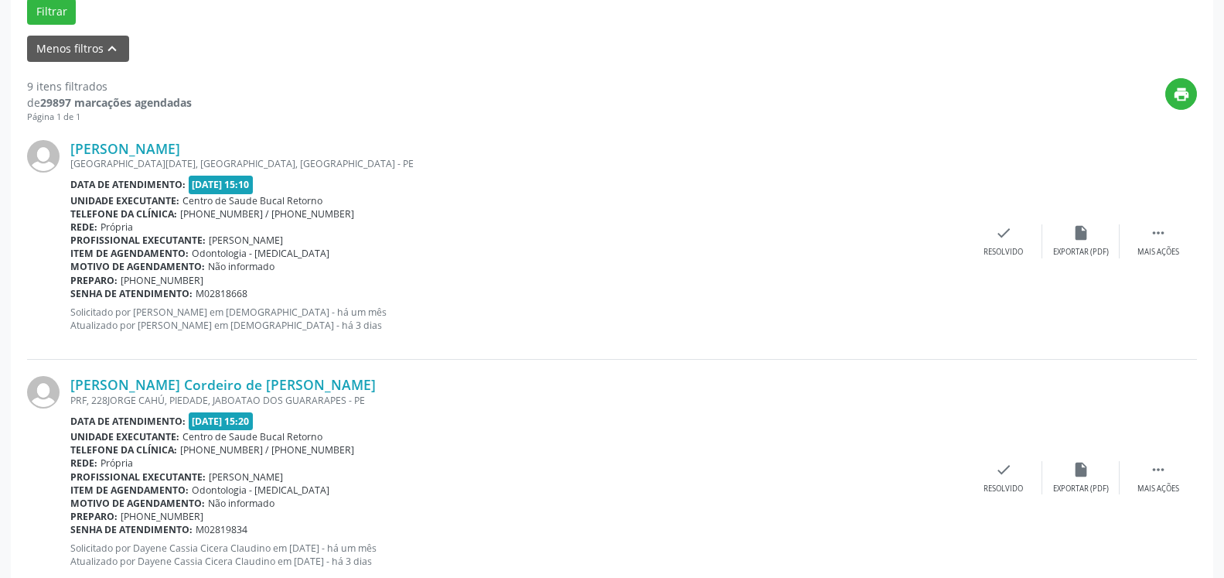
scroll to position [496, 0]
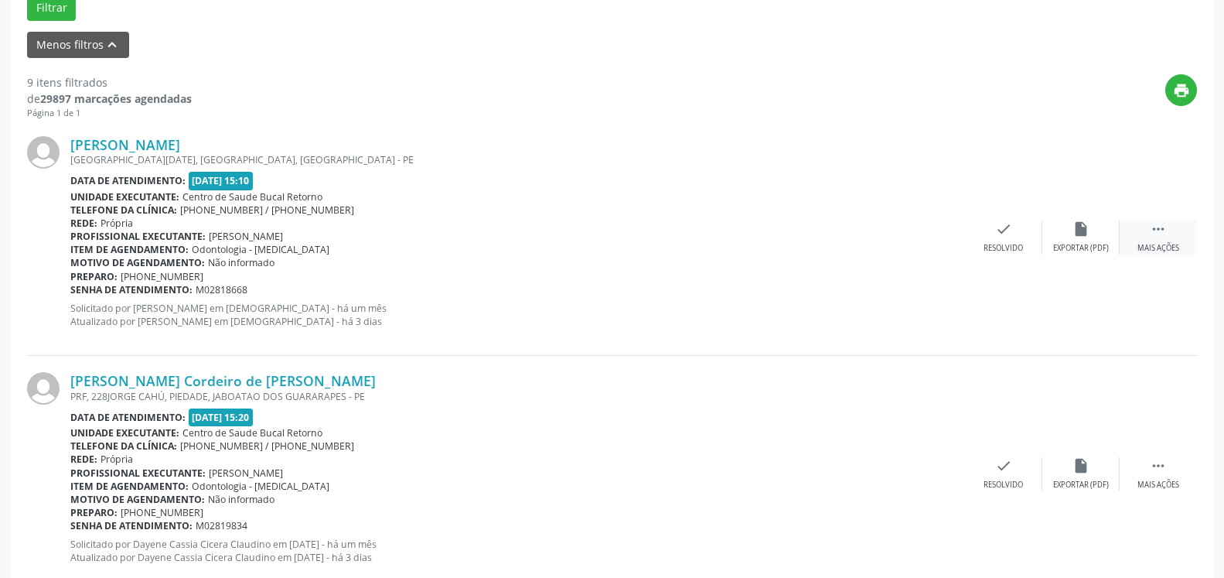
click at [1156, 237] on icon "" at bounding box center [1158, 228] width 17 height 17
click at [1072, 232] on icon "alarm_off" at bounding box center [1080, 228] width 17 height 17
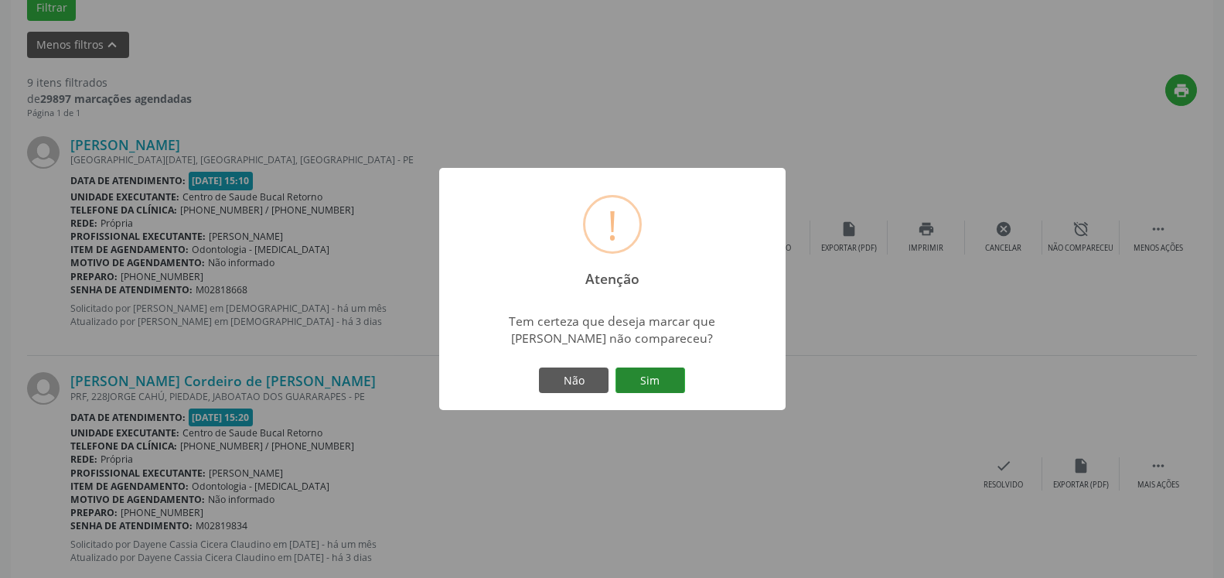
click at [634, 381] on button "Sim" at bounding box center [651, 380] width 70 height 26
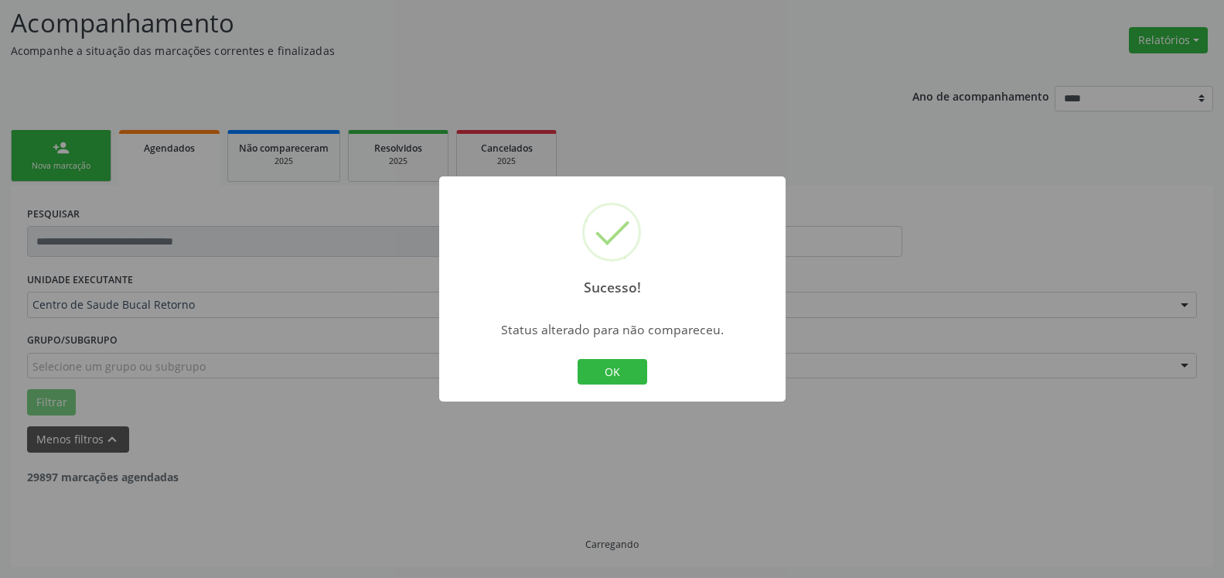
scroll to position [101, 0]
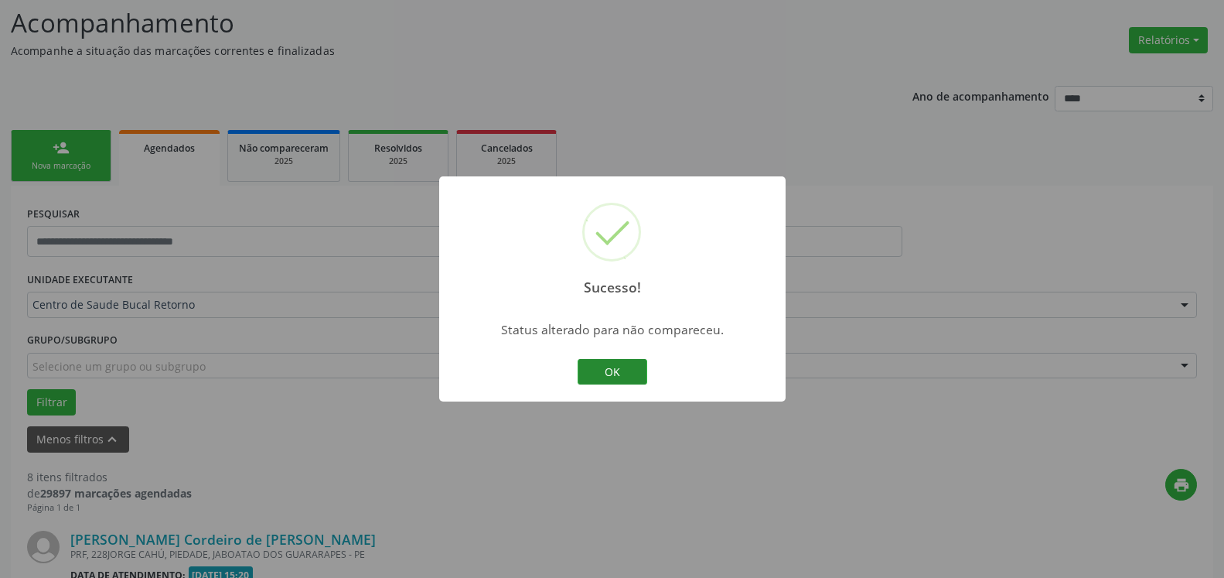
click at [633, 374] on button "OK" at bounding box center [613, 372] width 70 height 26
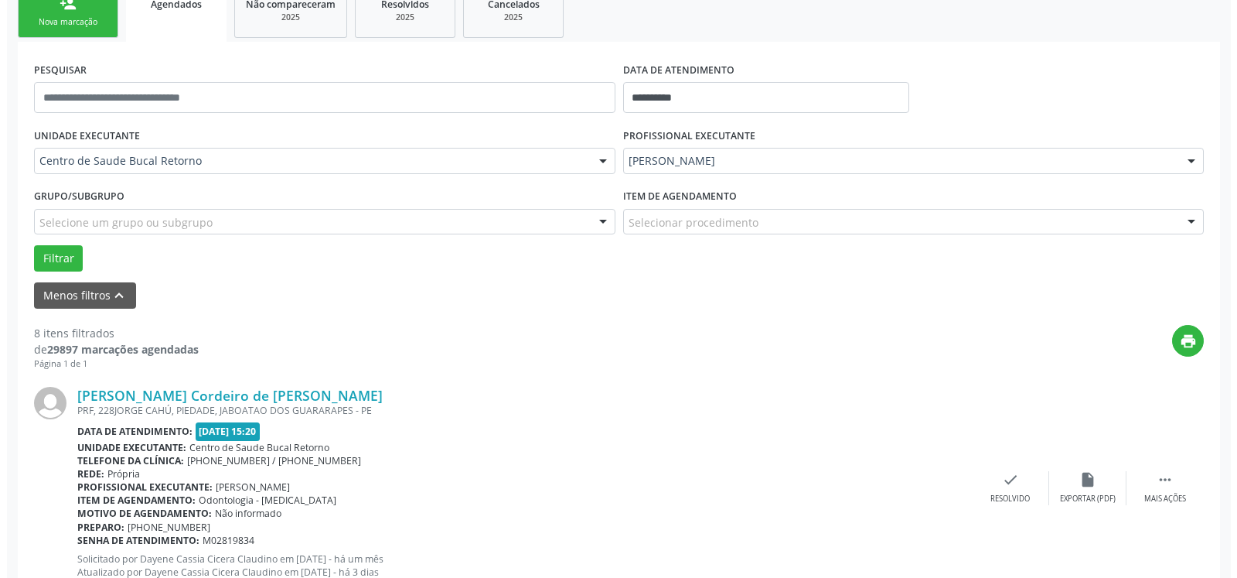
scroll to position [259, 0]
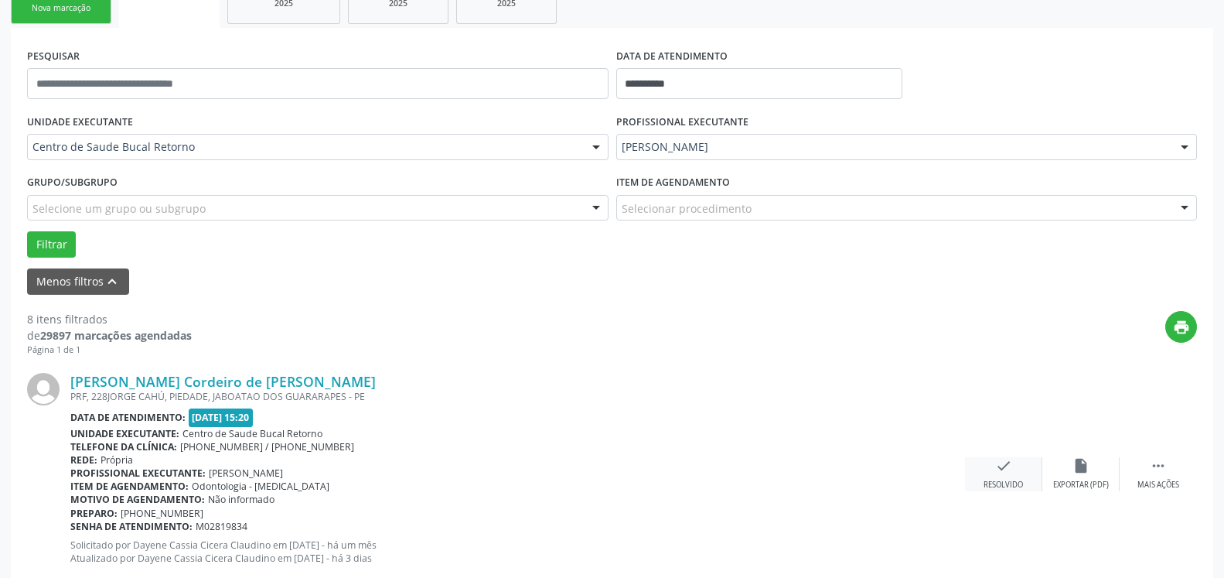
click at [1005, 479] on div "check Resolvido" at bounding box center [1003, 473] width 77 height 33
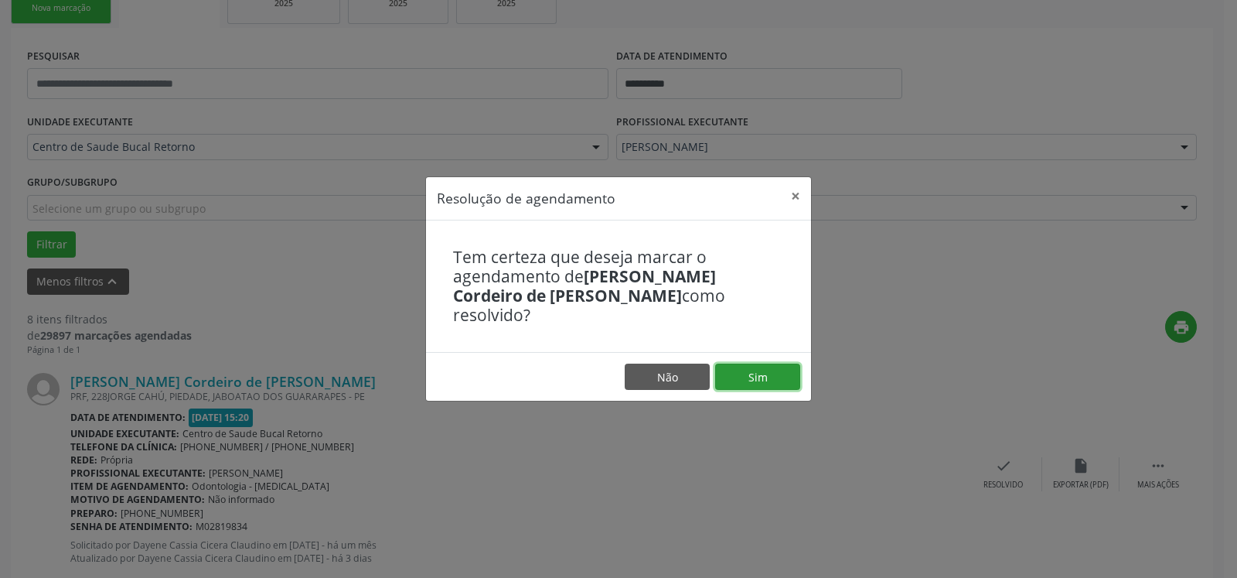
click at [763, 363] on button "Sim" at bounding box center [757, 376] width 85 height 26
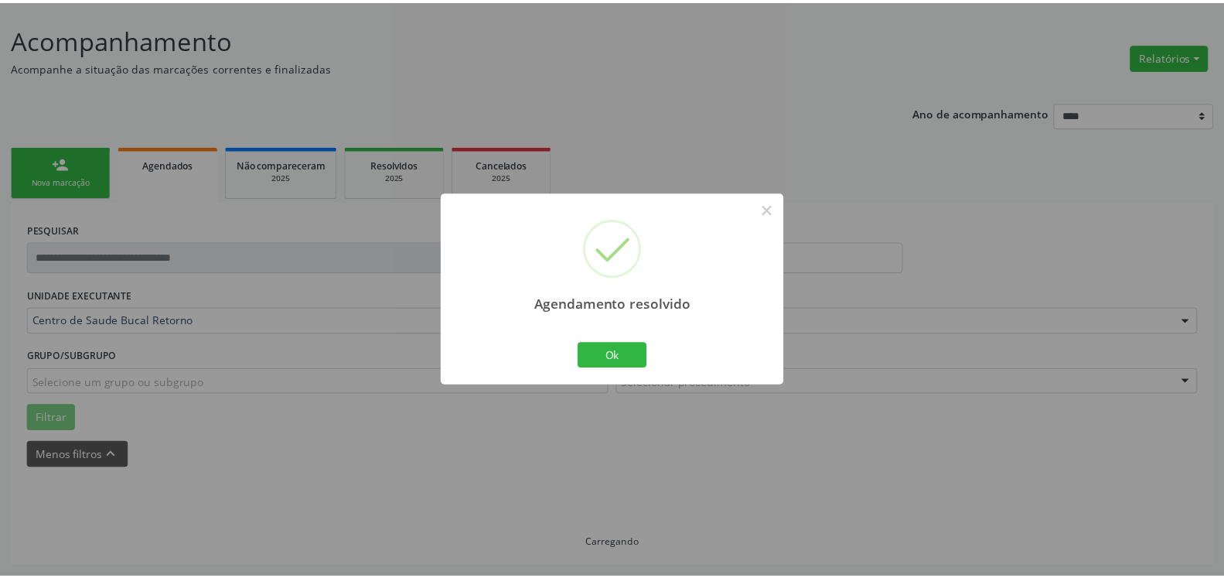
scroll to position [85, 0]
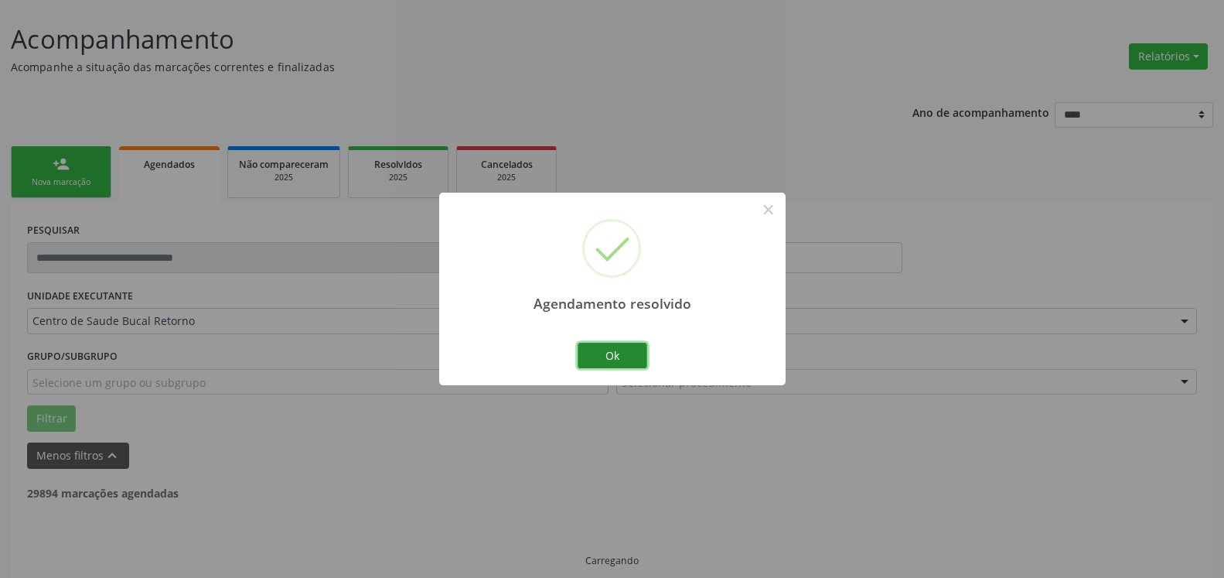
click at [623, 352] on button "Ok" at bounding box center [613, 356] width 70 height 26
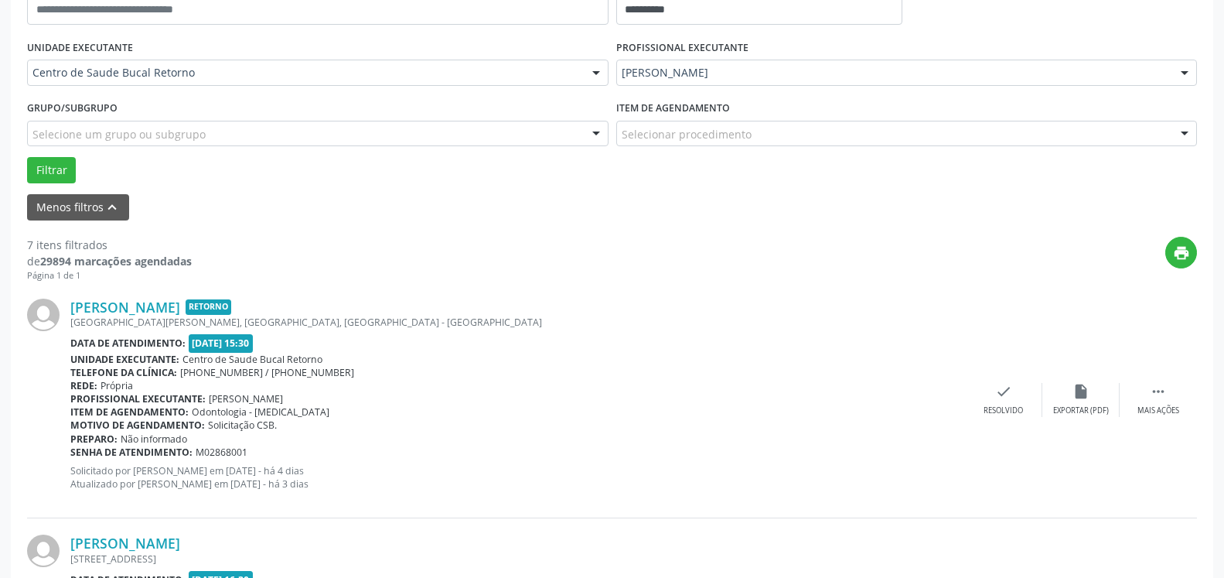
scroll to position [338, 0]
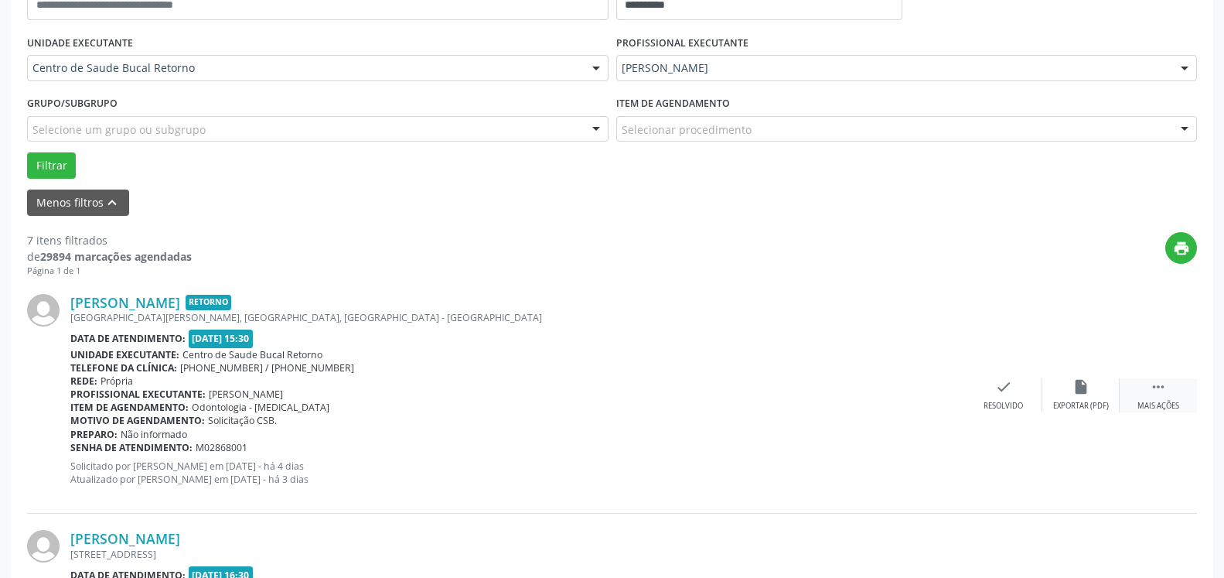
click at [1151, 389] on icon "" at bounding box center [1158, 386] width 17 height 17
click at [1063, 396] on div "alarm_off Não compareceu" at bounding box center [1080, 394] width 77 height 33
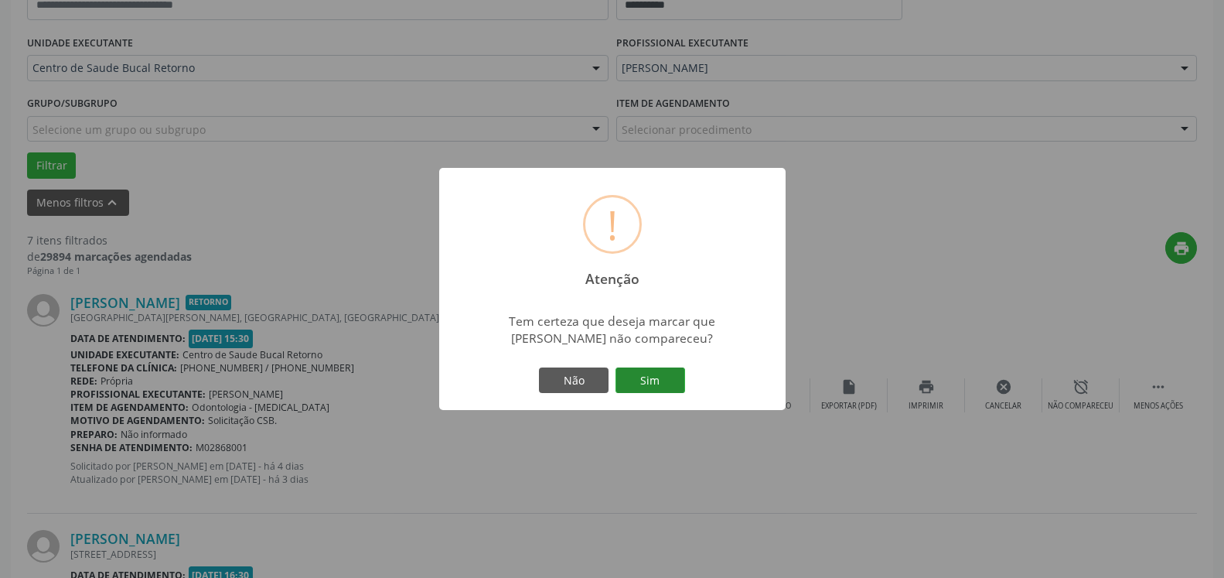
click at [663, 382] on button "Sim" at bounding box center [651, 380] width 70 height 26
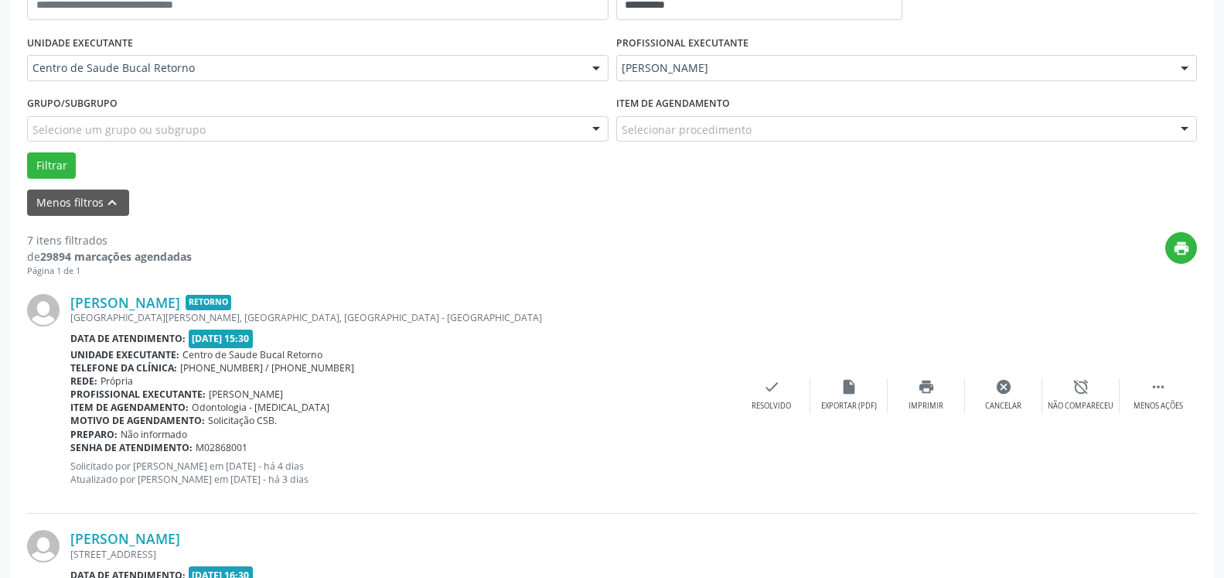
scroll to position [101, 0]
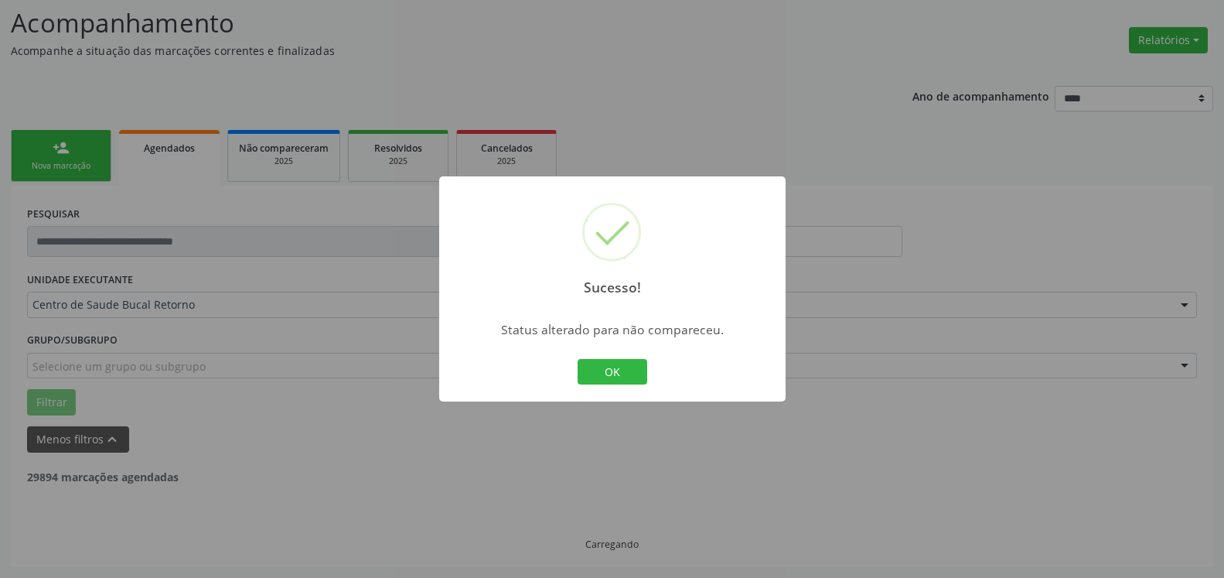
click at [612, 376] on button "OK" at bounding box center [613, 372] width 70 height 26
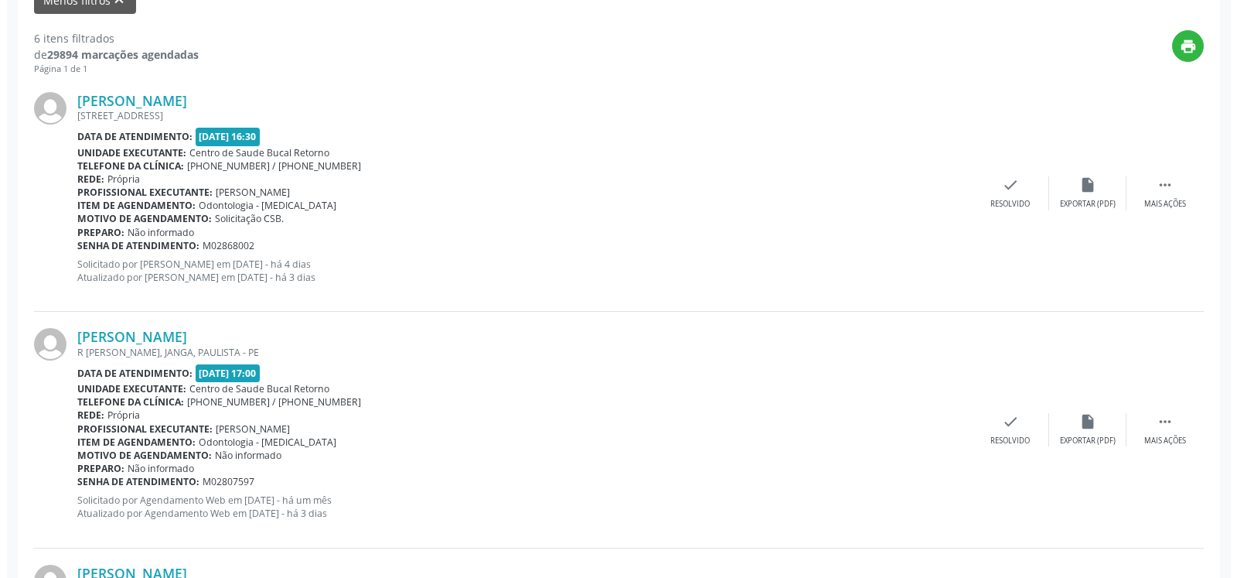
scroll to position [575, 0]
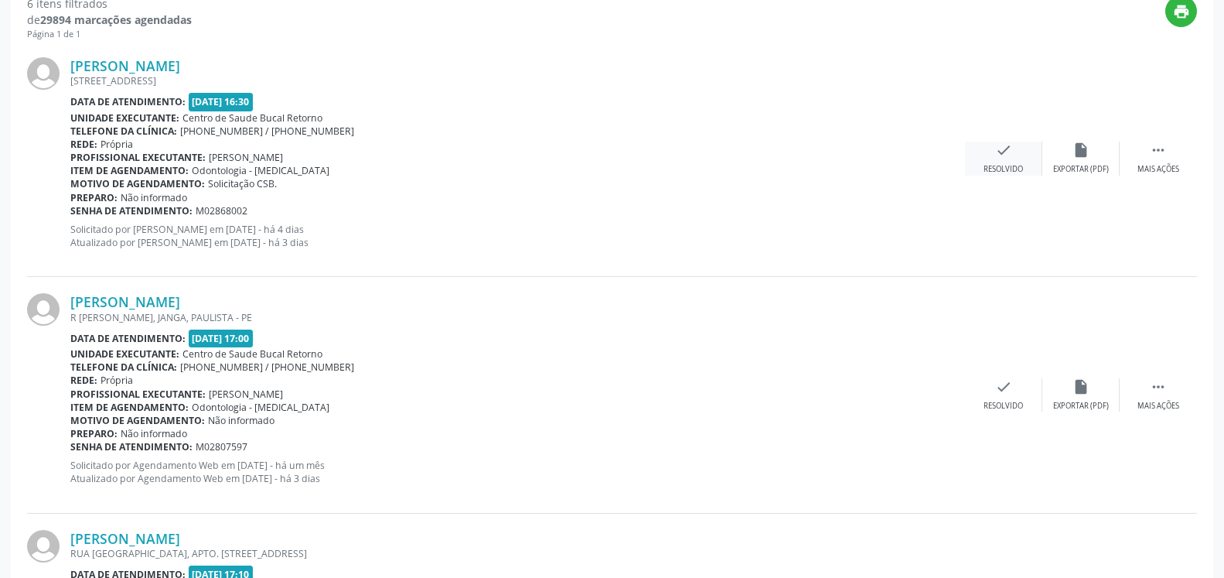
click at [1004, 166] on div "Resolvido" at bounding box center [1003, 169] width 39 height 11
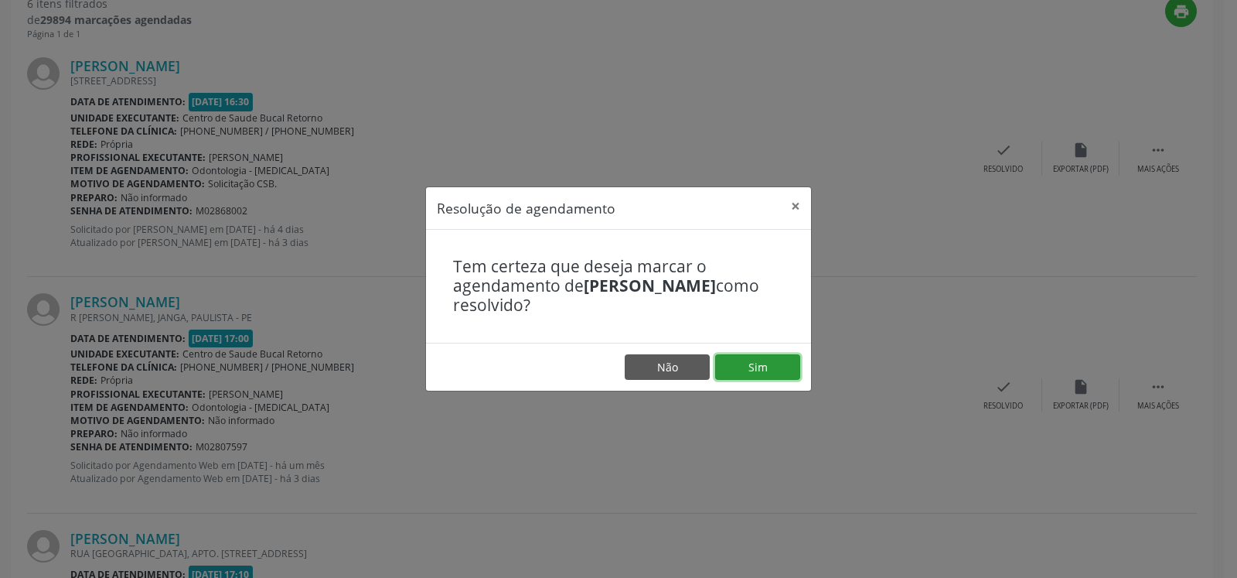
click at [776, 365] on button "Sim" at bounding box center [757, 367] width 85 height 26
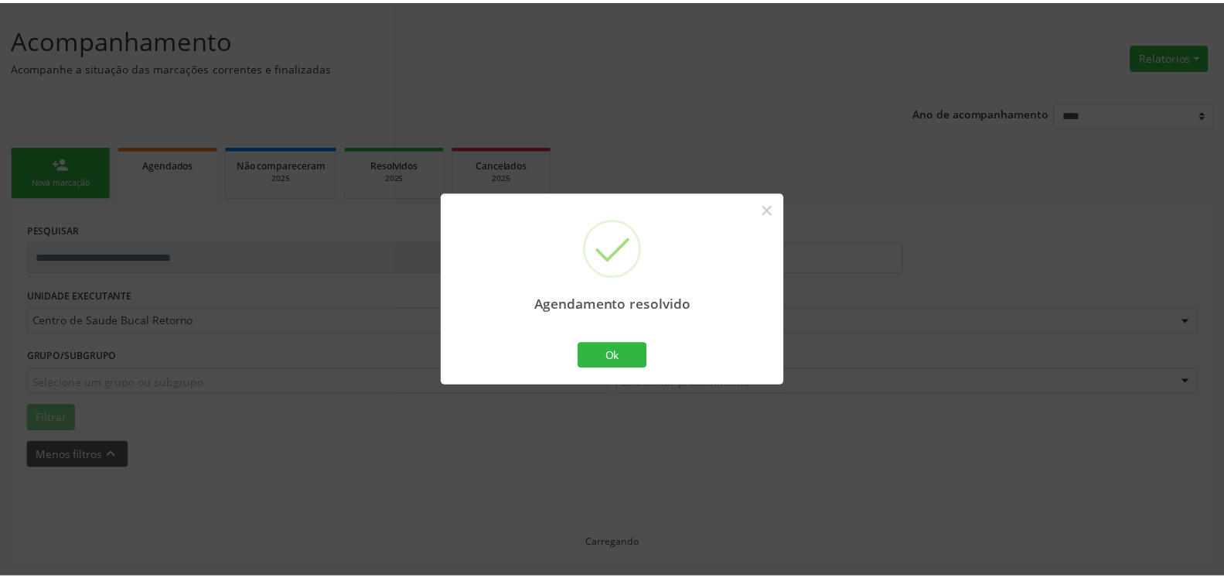
scroll to position [85, 0]
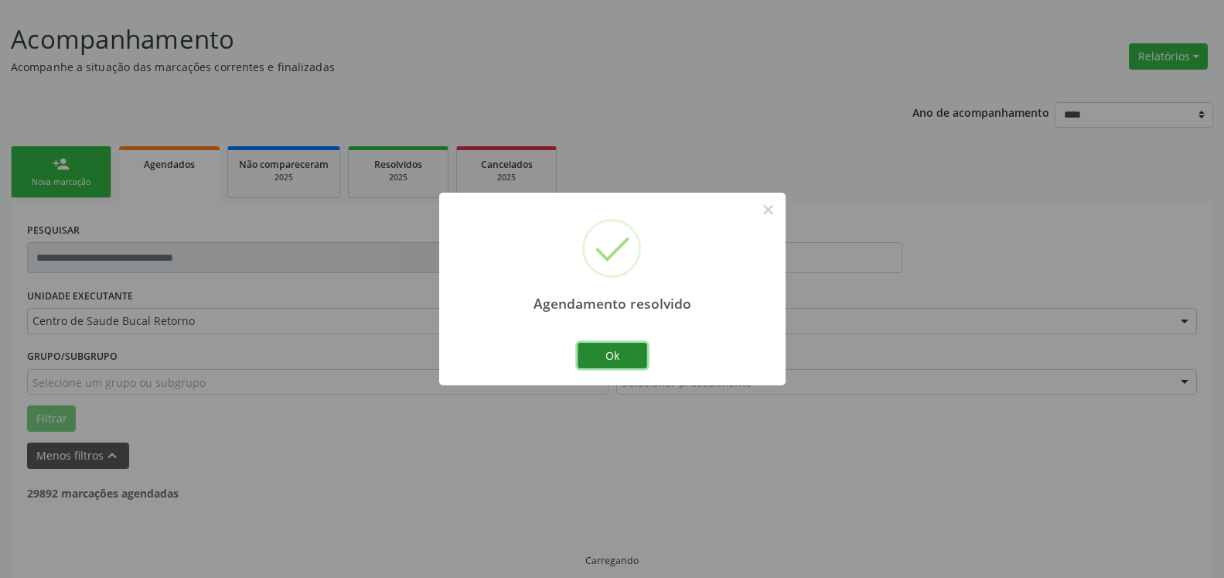
click at [607, 354] on button "Ok" at bounding box center [613, 356] width 70 height 26
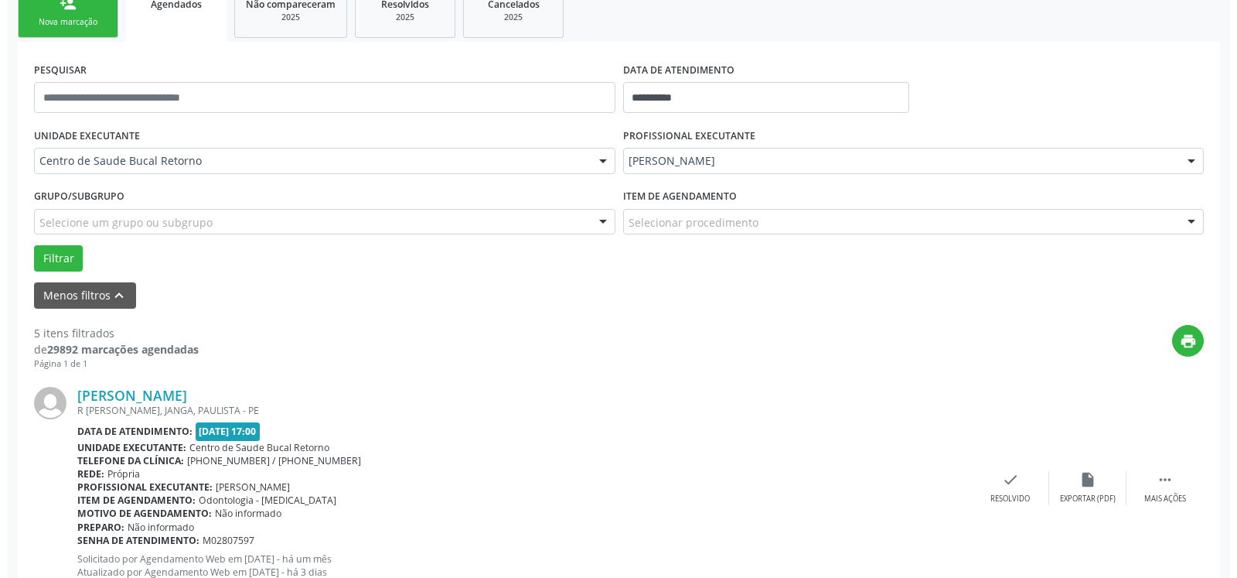
scroll to position [338, 0]
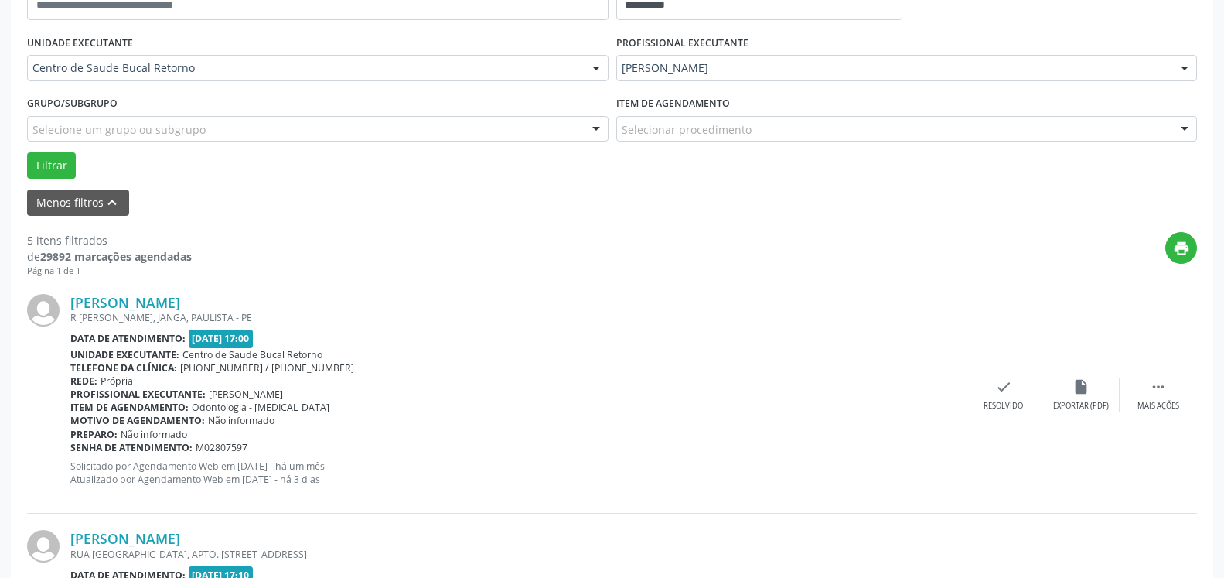
click at [1011, 378] on div "Maristania Santos Melo e Silva R ARTHUR PE DE ALMEIDA, JANGA, PAULISTA - PE Dat…" at bounding box center [612, 396] width 1170 height 236
click at [993, 396] on div "check Resolvido" at bounding box center [1003, 394] width 77 height 33
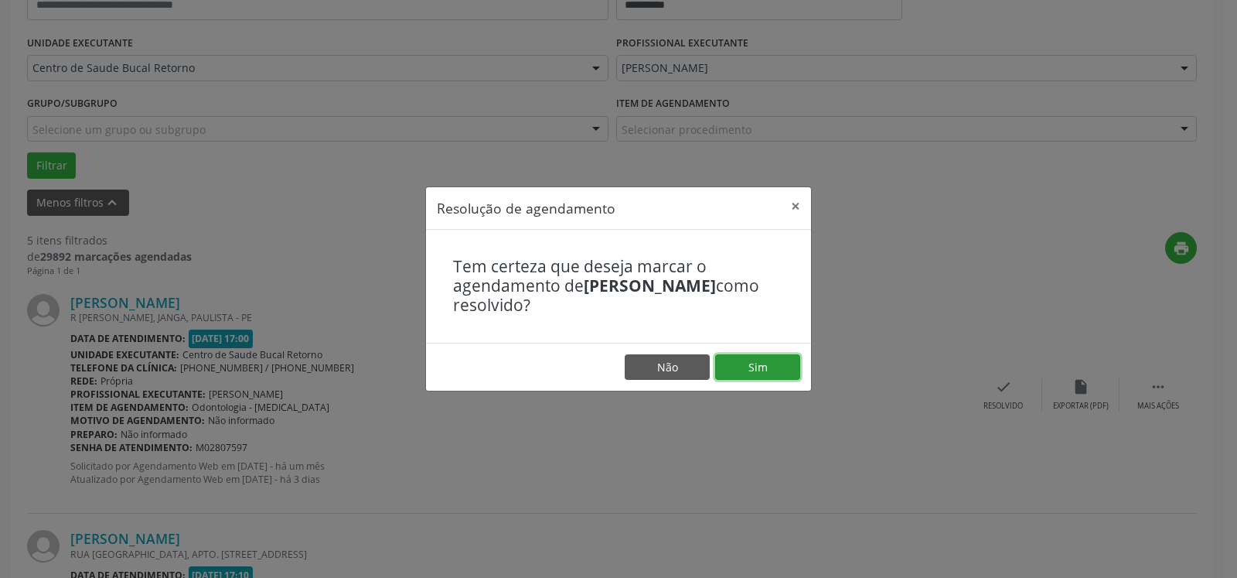
click at [752, 370] on button "Sim" at bounding box center [757, 367] width 85 height 26
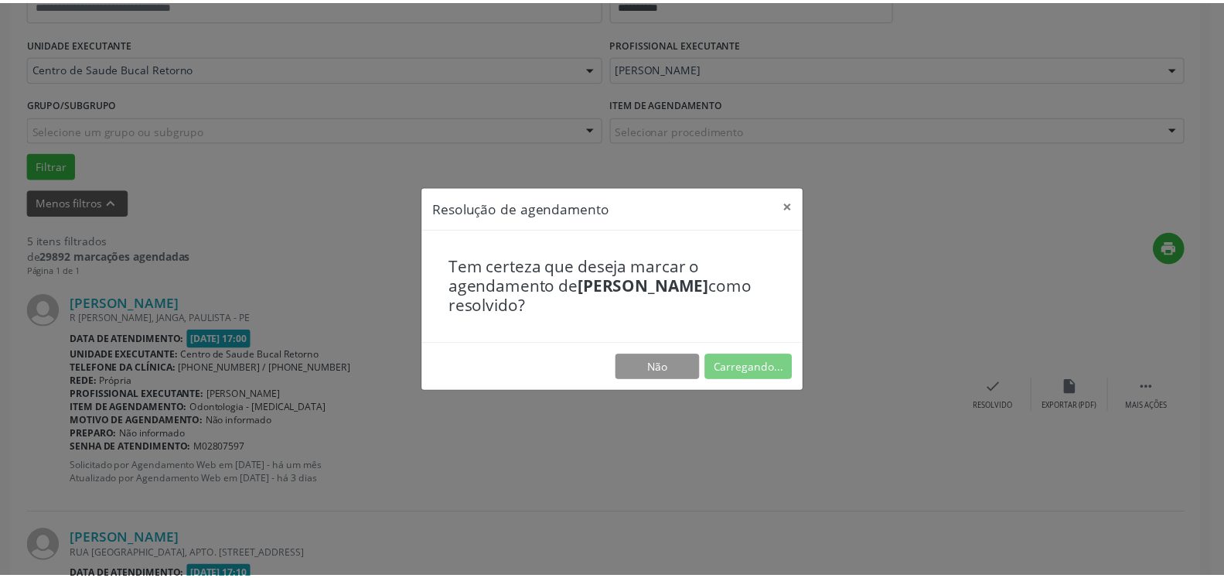
scroll to position [85, 0]
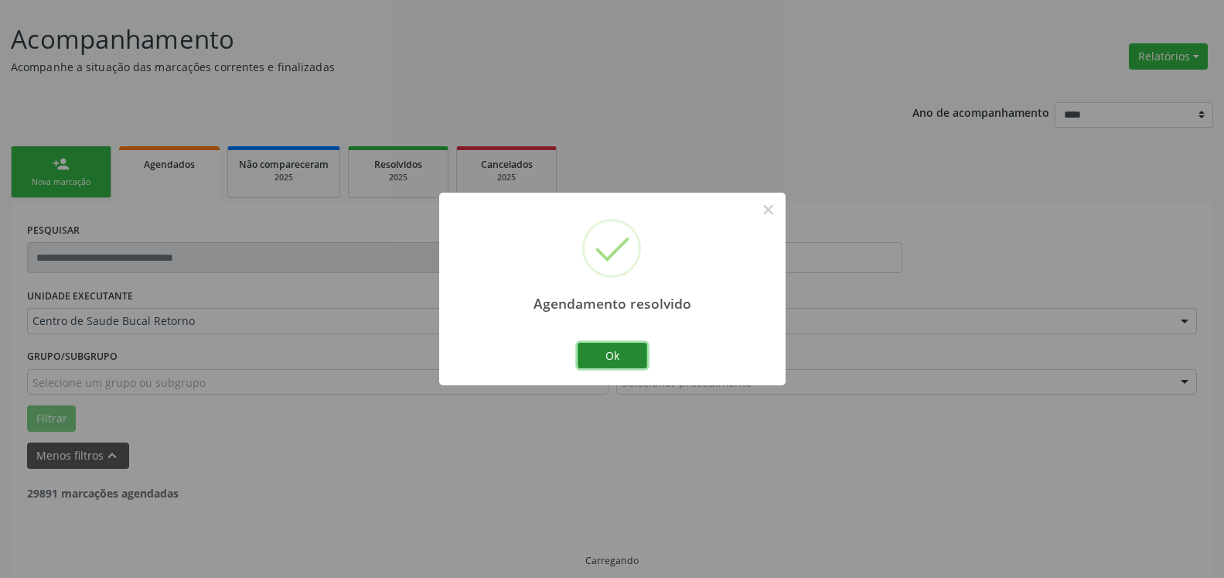
click at [607, 354] on button "Ok" at bounding box center [613, 356] width 70 height 26
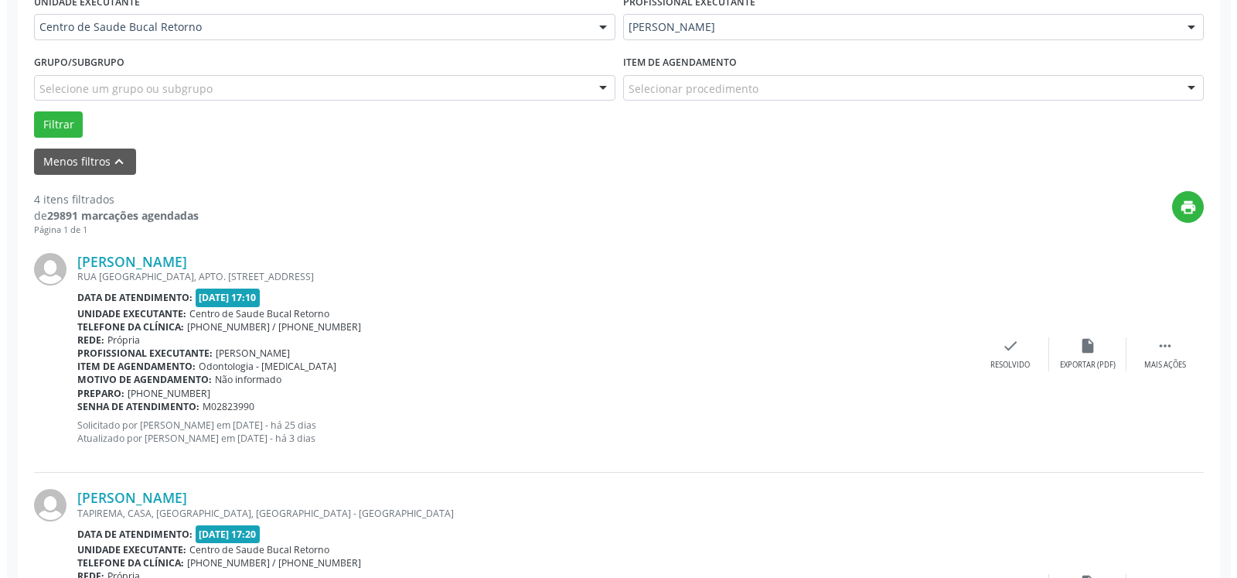
scroll to position [575, 0]
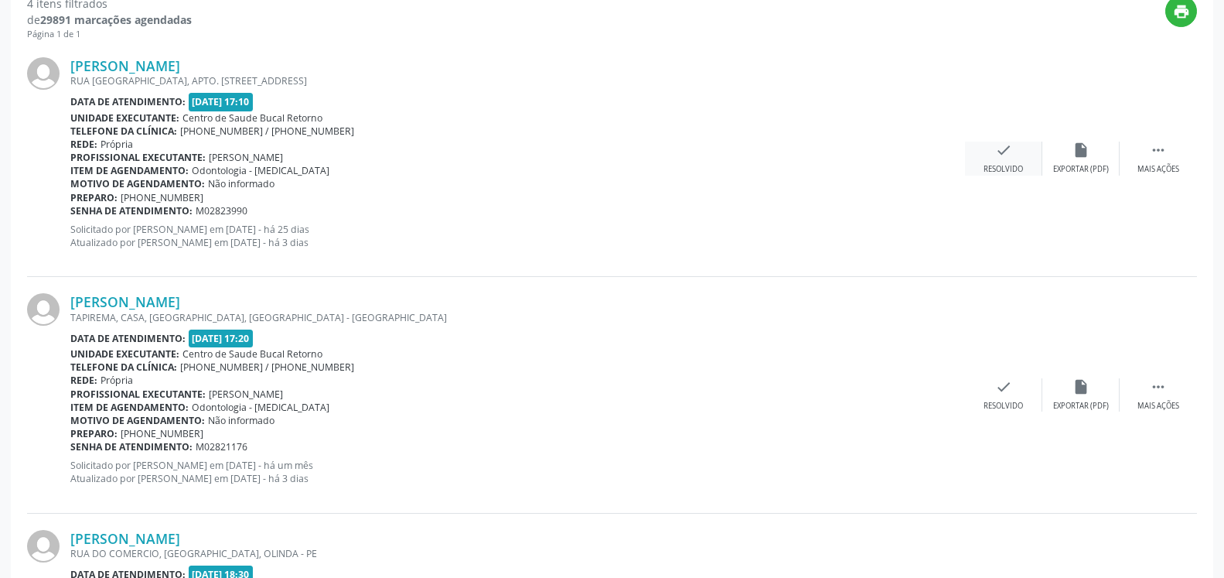
click at [1004, 145] on icon "check" at bounding box center [1003, 150] width 17 height 17
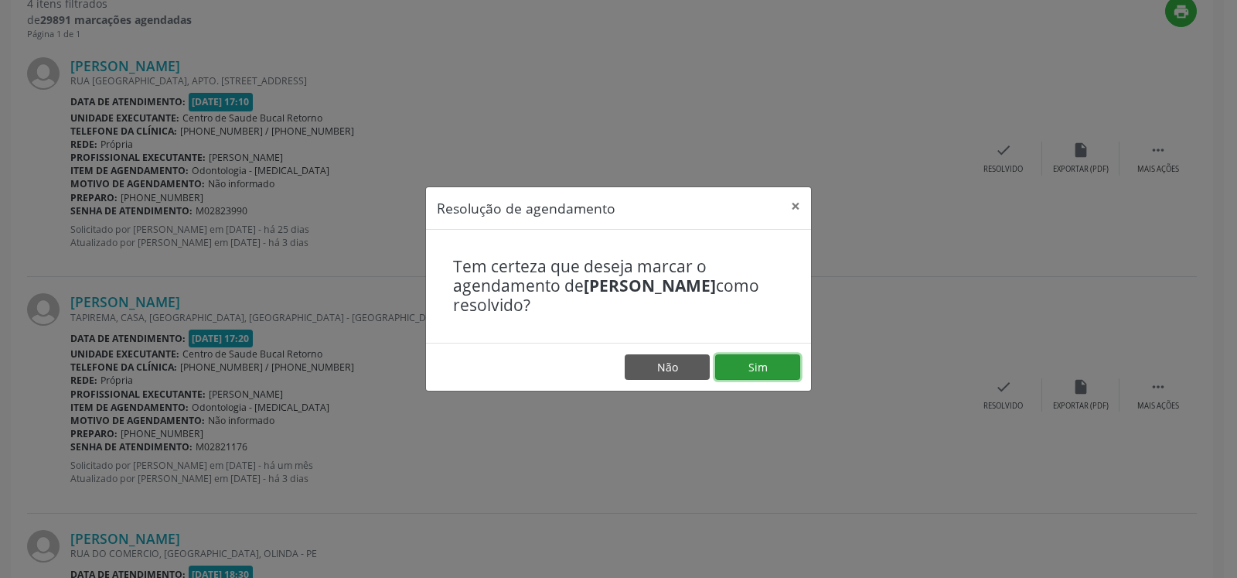
click at [762, 362] on button "Sim" at bounding box center [757, 367] width 85 height 26
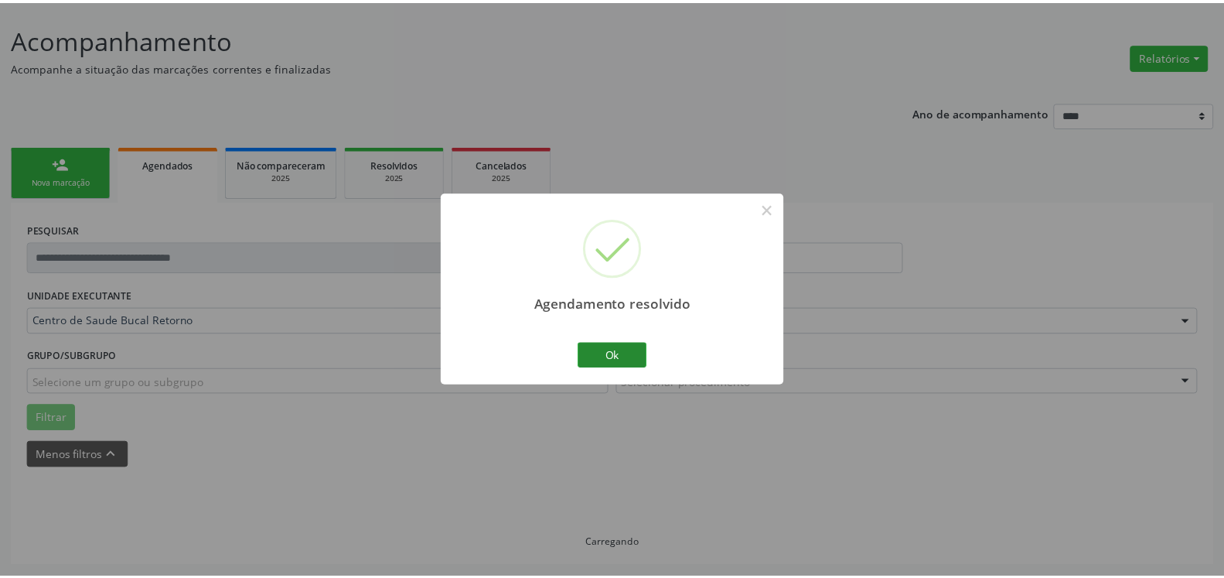
scroll to position [85, 0]
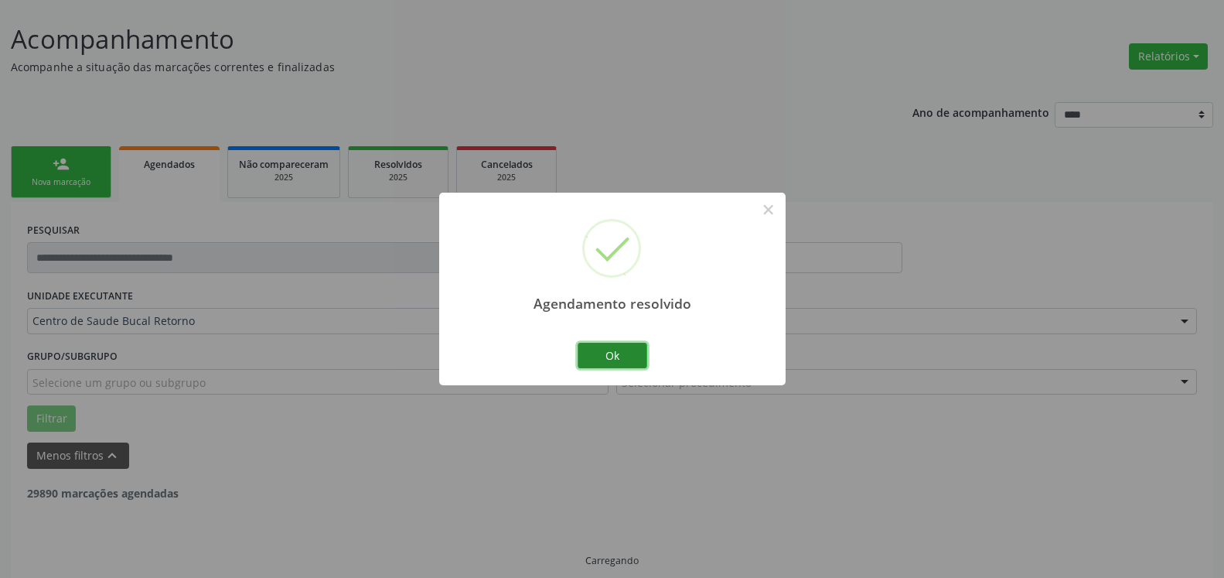
click at [611, 356] on button "Ok" at bounding box center [613, 356] width 70 height 26
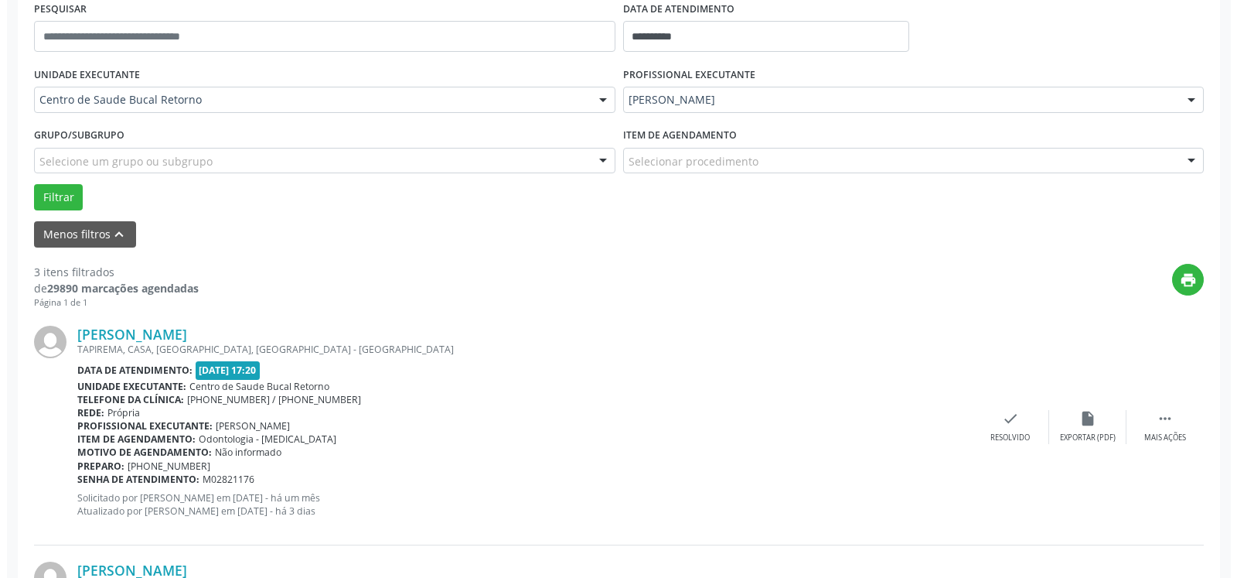
scroll to position [401, 0]
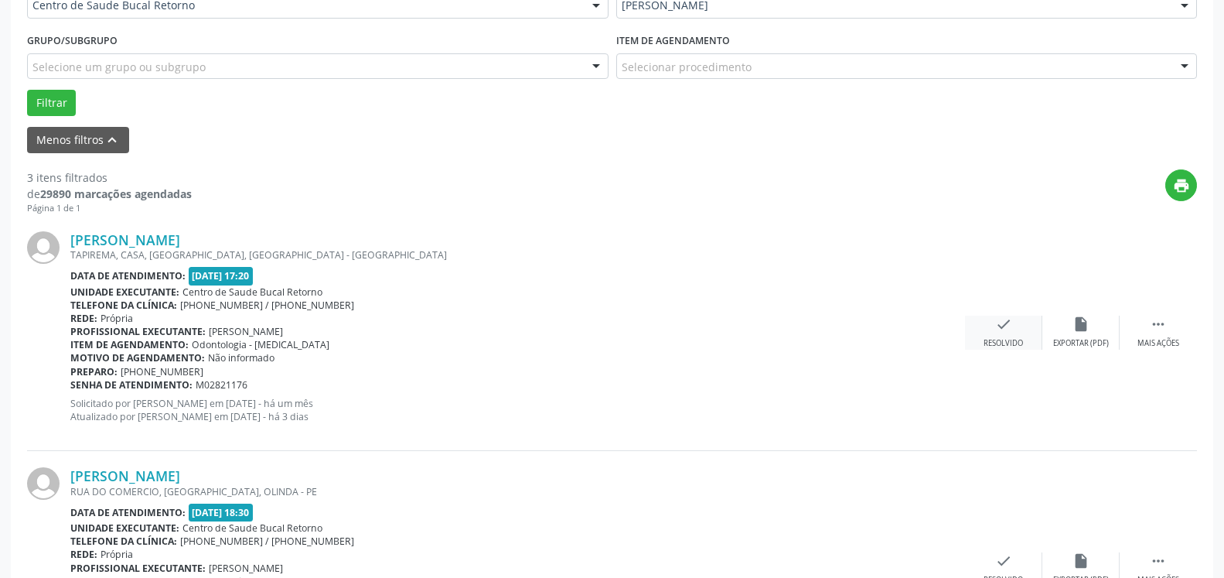
click at [996, 324] on icon "check" at bounding box center [1003, 323] width 17 height 17
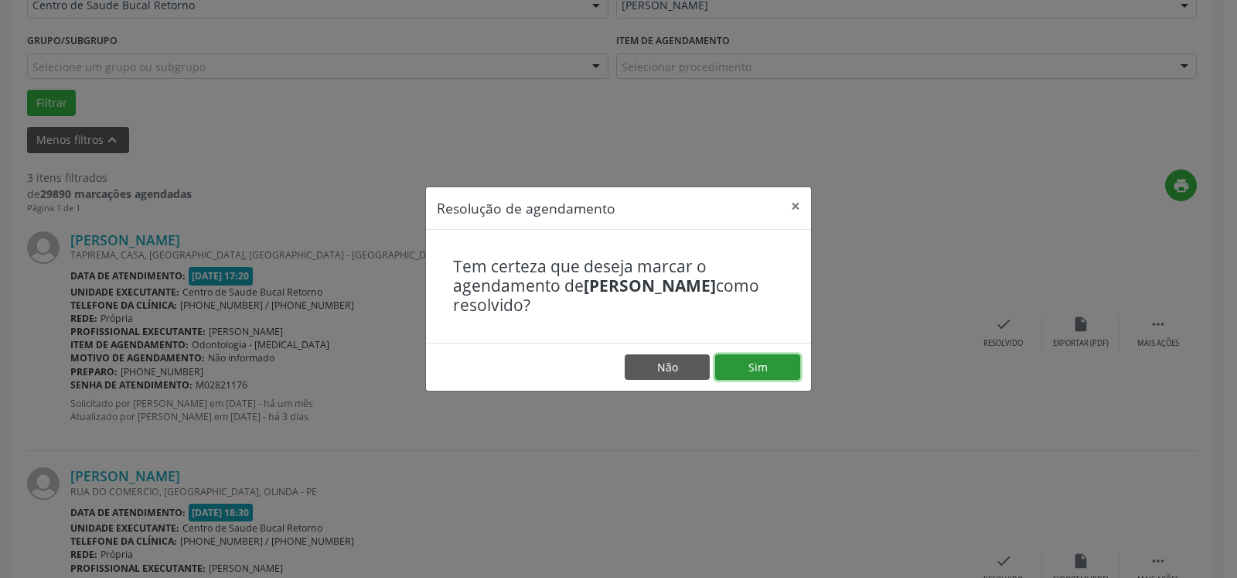
click at [769, 365] on button "Sim" at bounding box center [757, 367] width 85 height 26
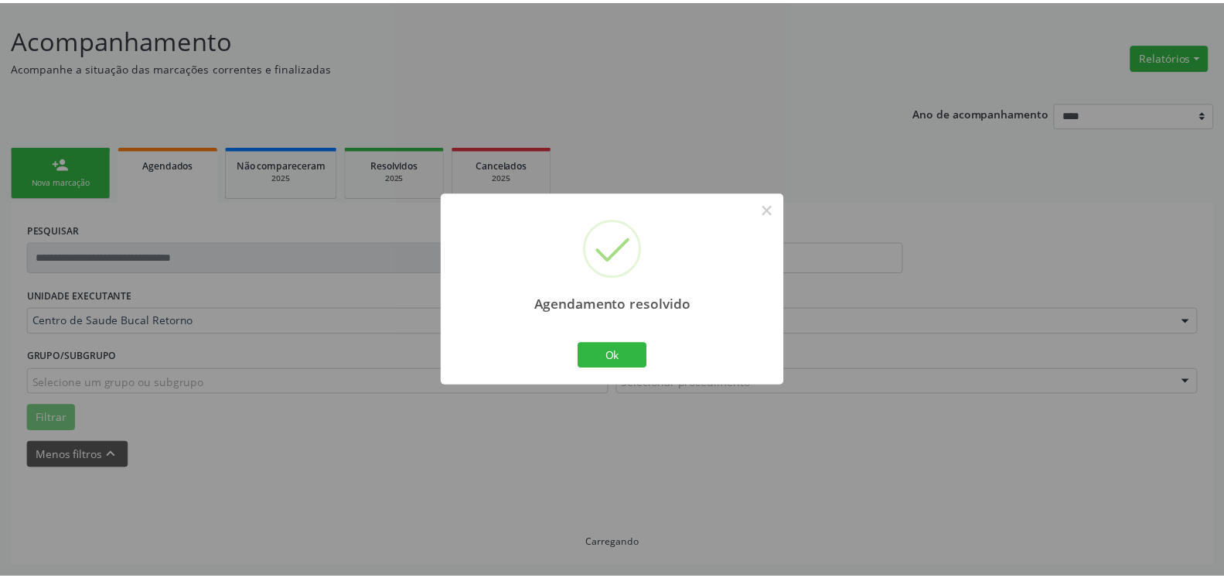
scroll to position [85, 0]
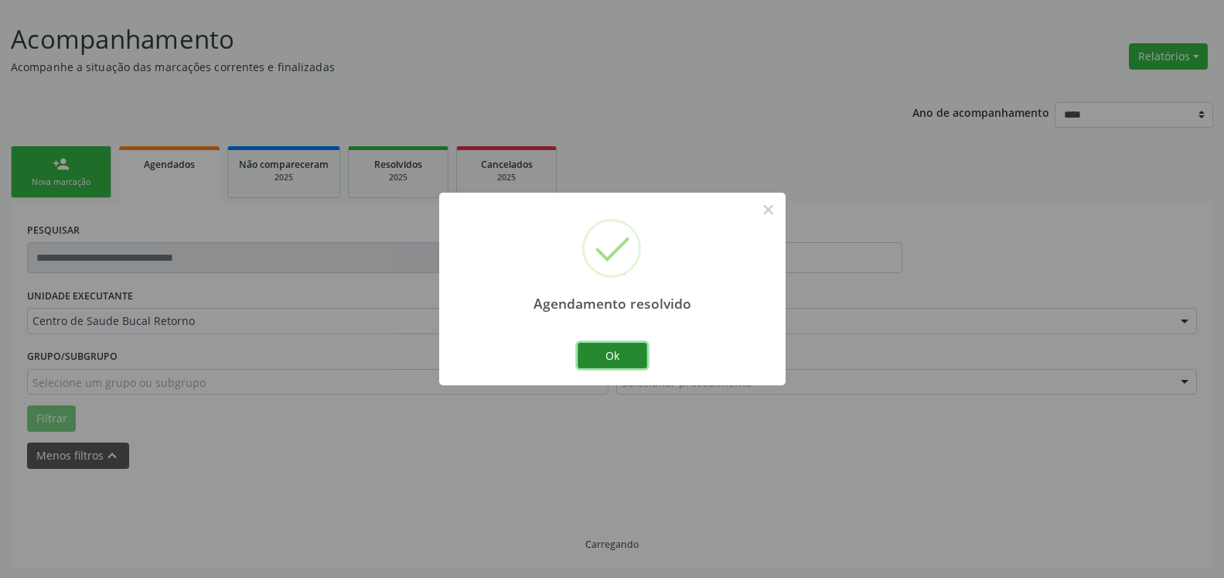
click at [609, 358] on button "Ok" at bounding box center [613, 356] width 70 height 26
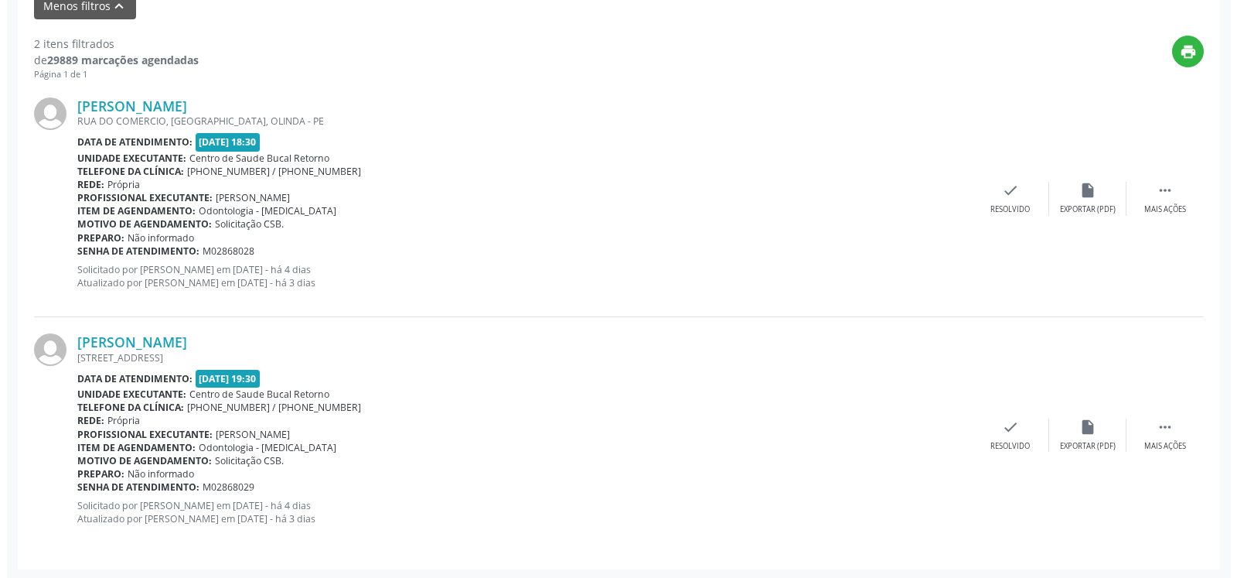
scroll to position [537, 0]
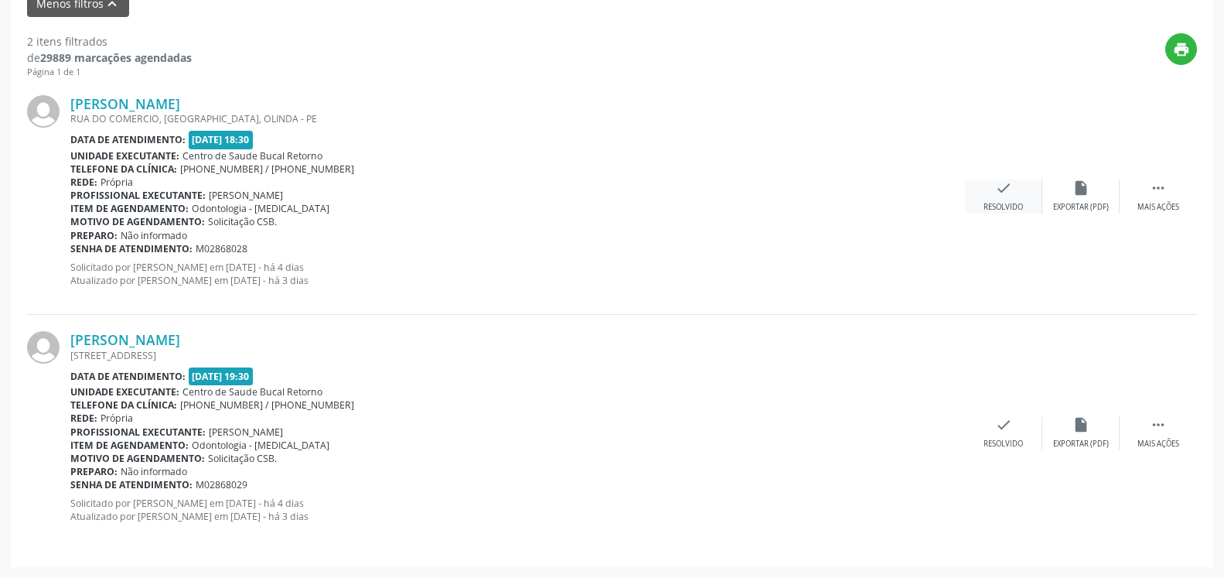
click at [998, 207] on div "Resolvido" at bounding box center [1003, 207] width 39 height 11
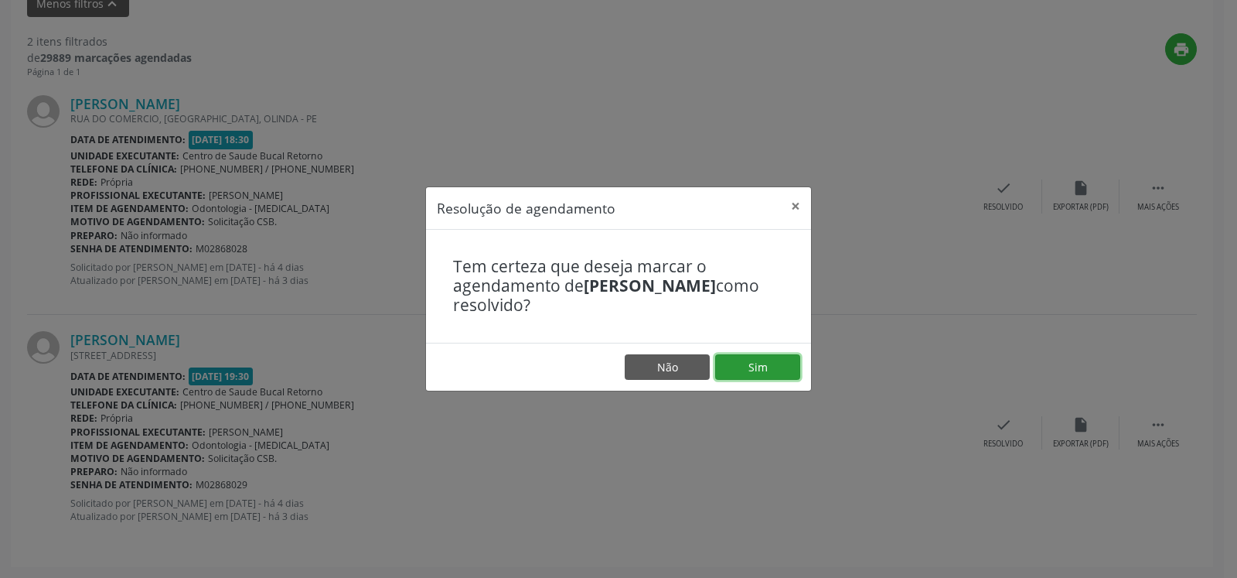
click at [752, 365] on button "Sim" at bounding box center [757, 367] width 85 height 26
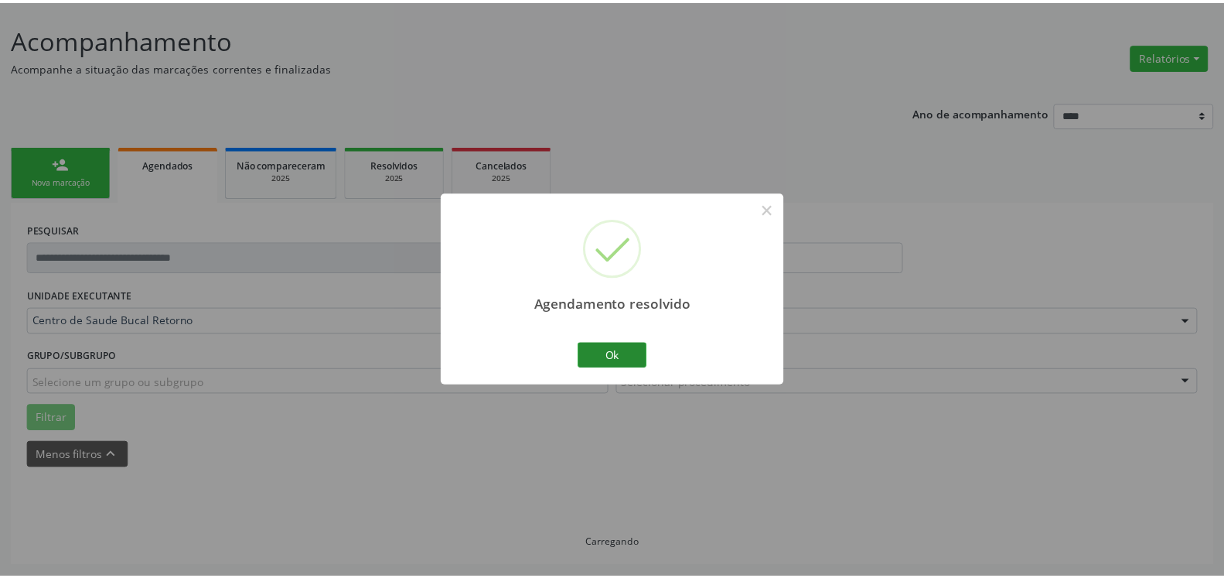
scroll to position [85, 0]
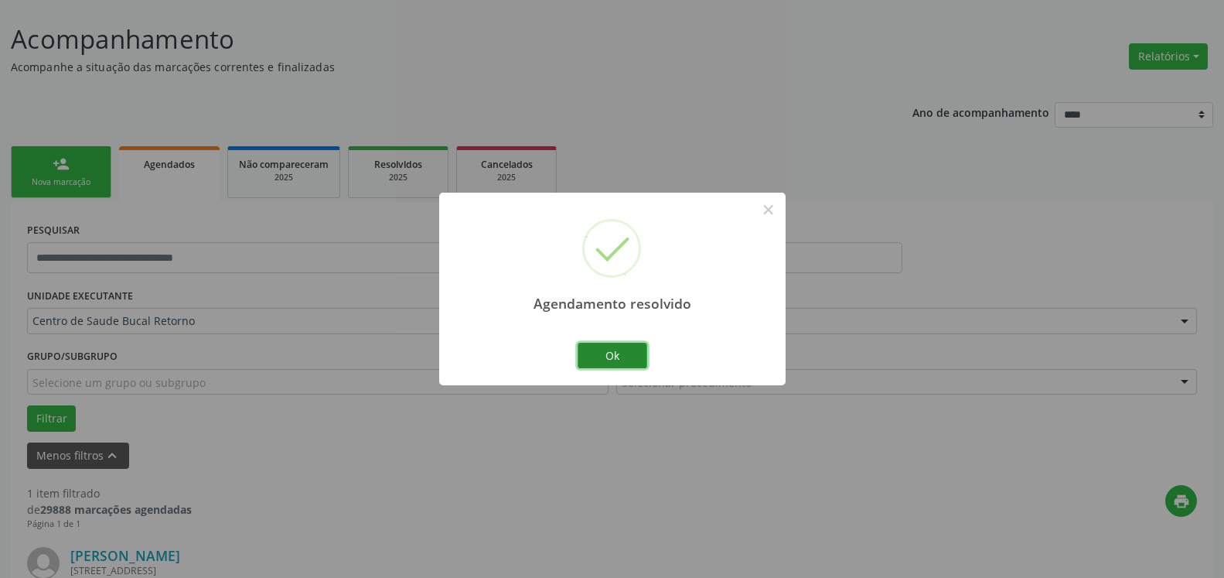
click at [621, 353] on button "Ok" at bounding box center [613, 356] width 70 height 26
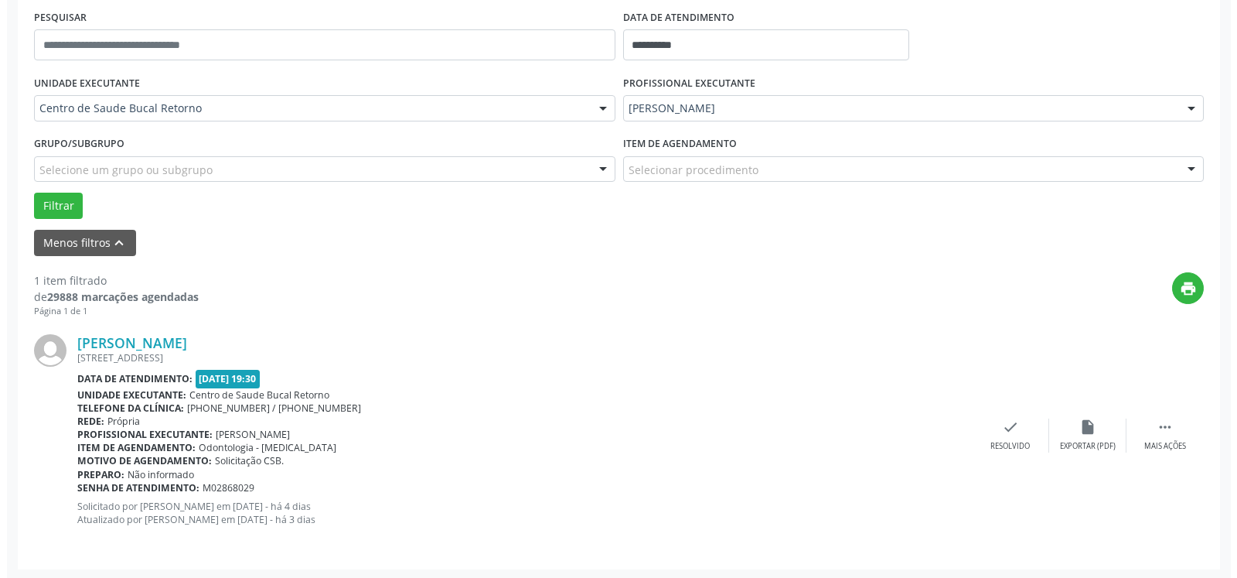
scroll to position [300, 0]
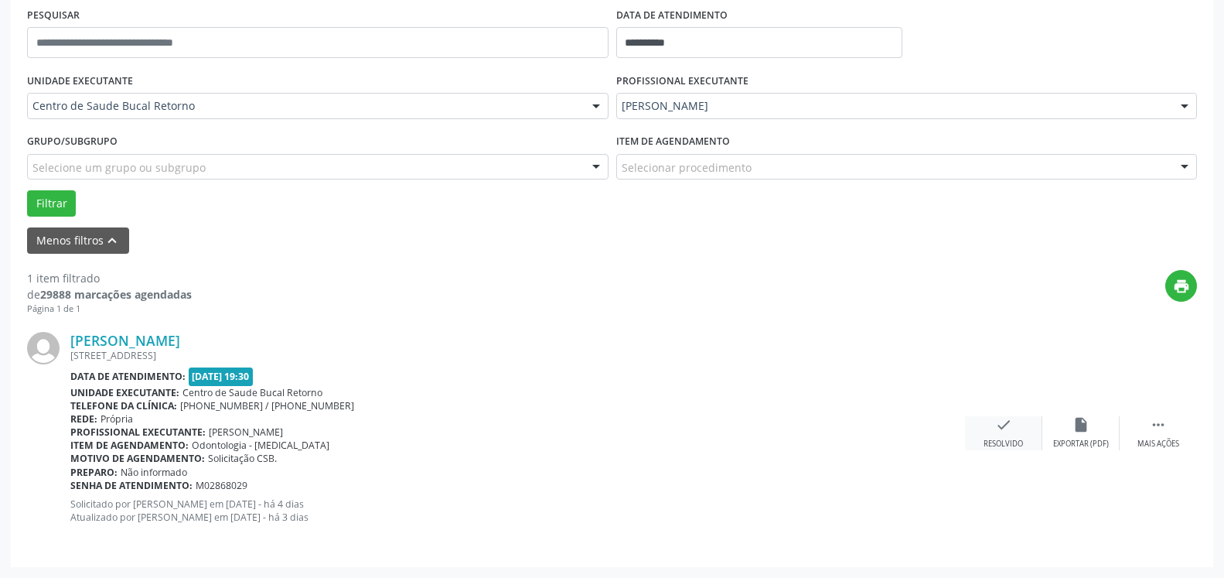
click at [1008, 439] on div "Resolvido" at bounding box center [1003, 443] width 39 height 11
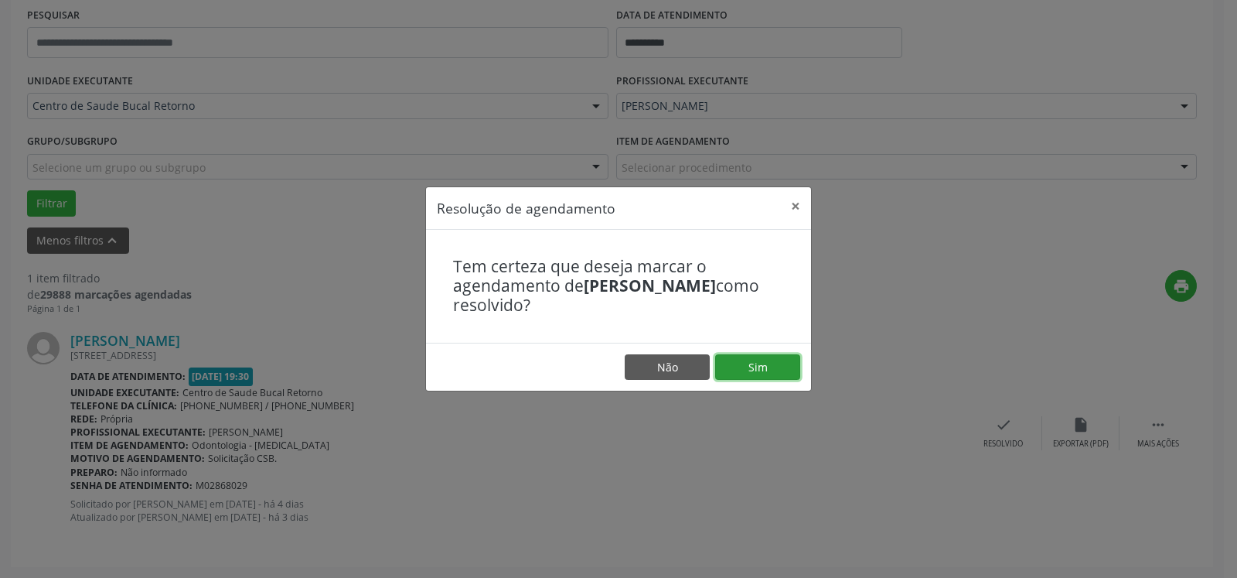
drag, startPoint x: 780, startPoint y: 361, endPoint x: 735, endPoint y: 377, distance: 47.7
click at [779, 362] on button "Sim" at bounding box center [757, 367] width 85 height 26
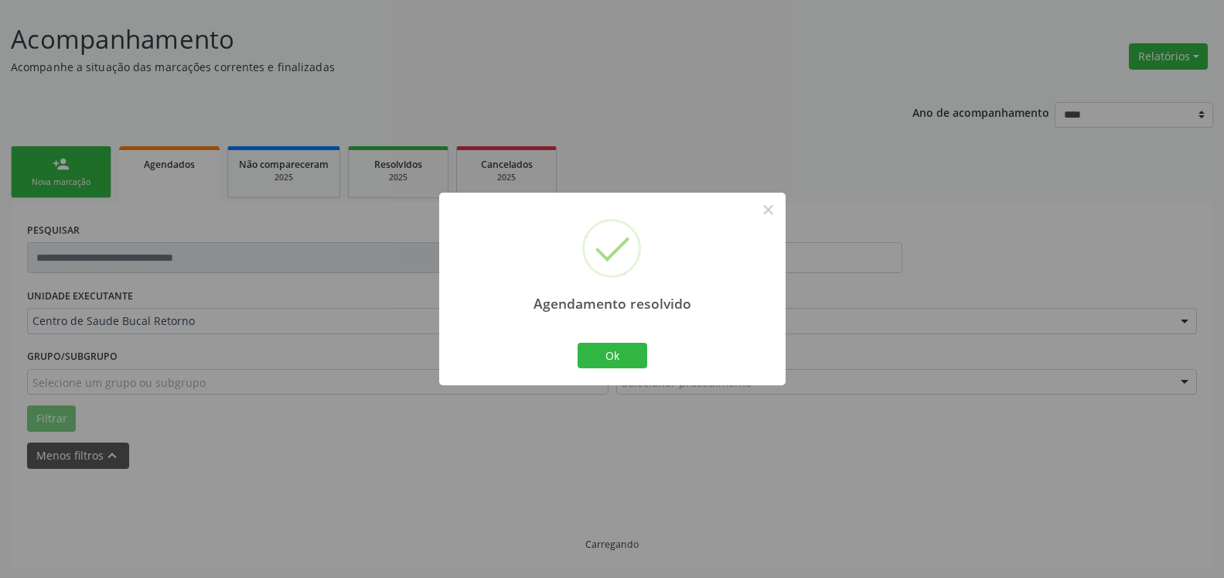
scroll to position [52, 0]
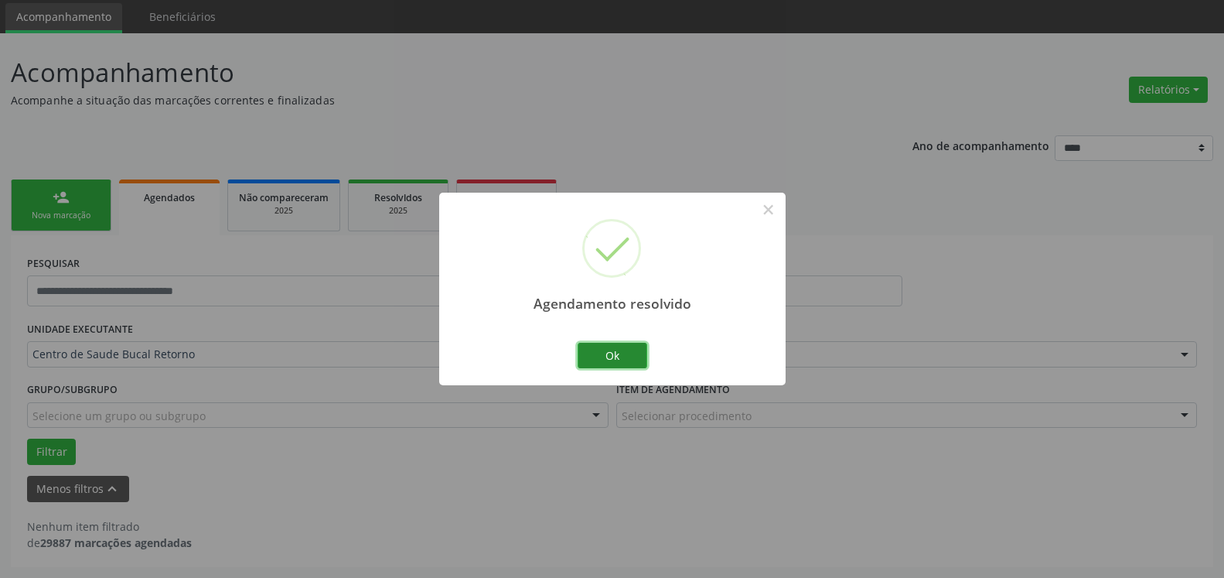
click at [616, 351] on button "Ok" at bounding box center [613, 356] width 70 height 26
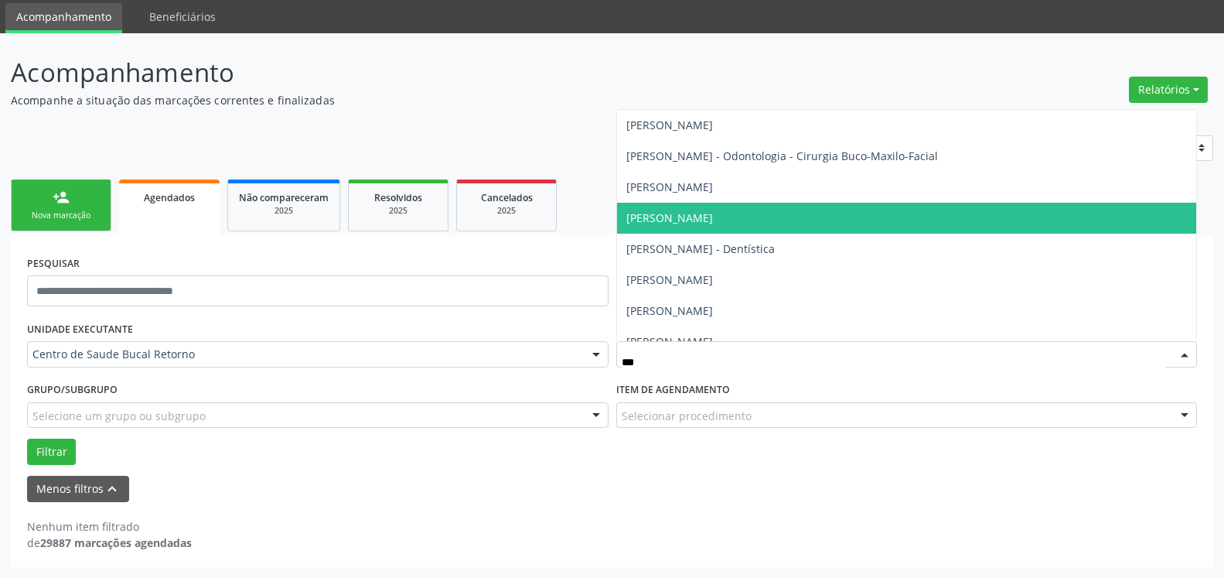
click at [713, 213] on span "[PERSON_NAME]" at bounding box center [669, 217] width 87 height 15
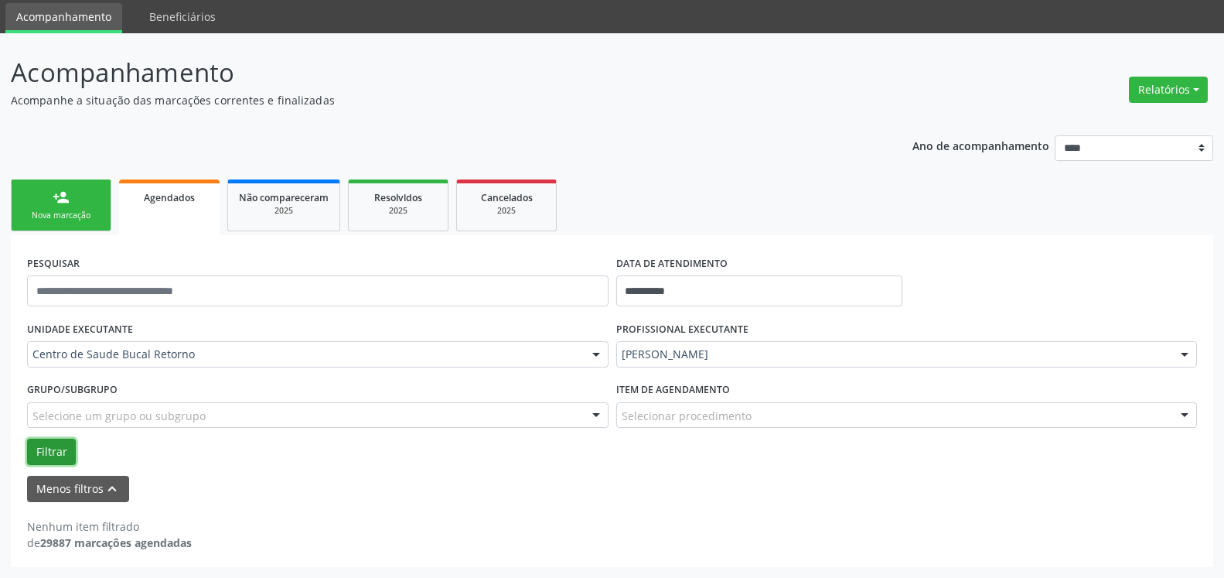
click at [66, 443] on button "Filtrar" at bounding box center [51, 451] width 49 height 26
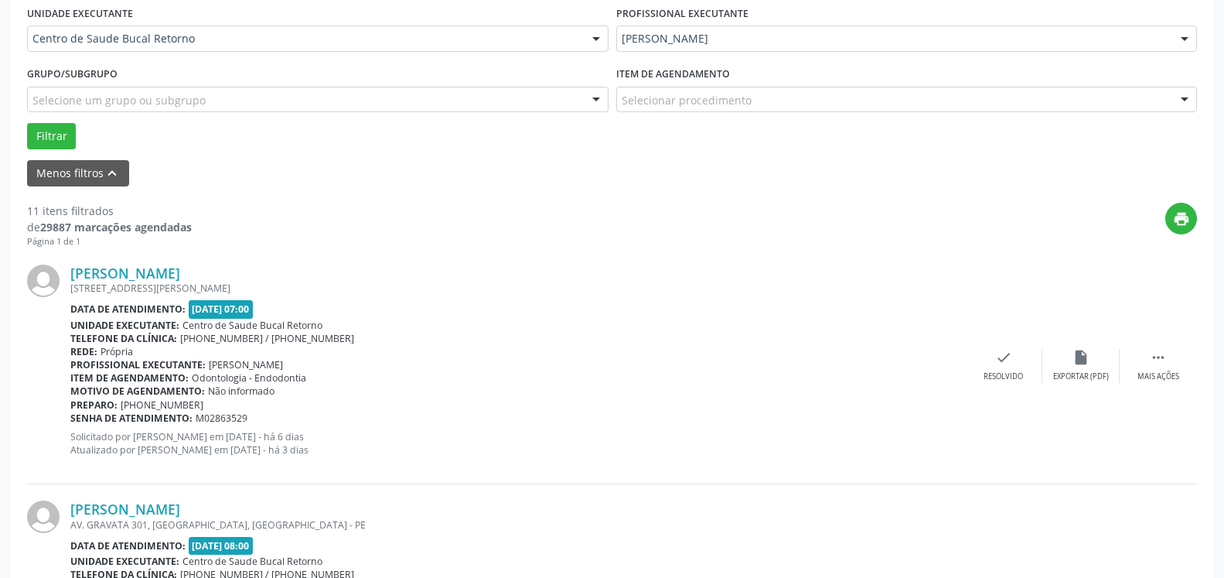
scroll to position [446, 0]
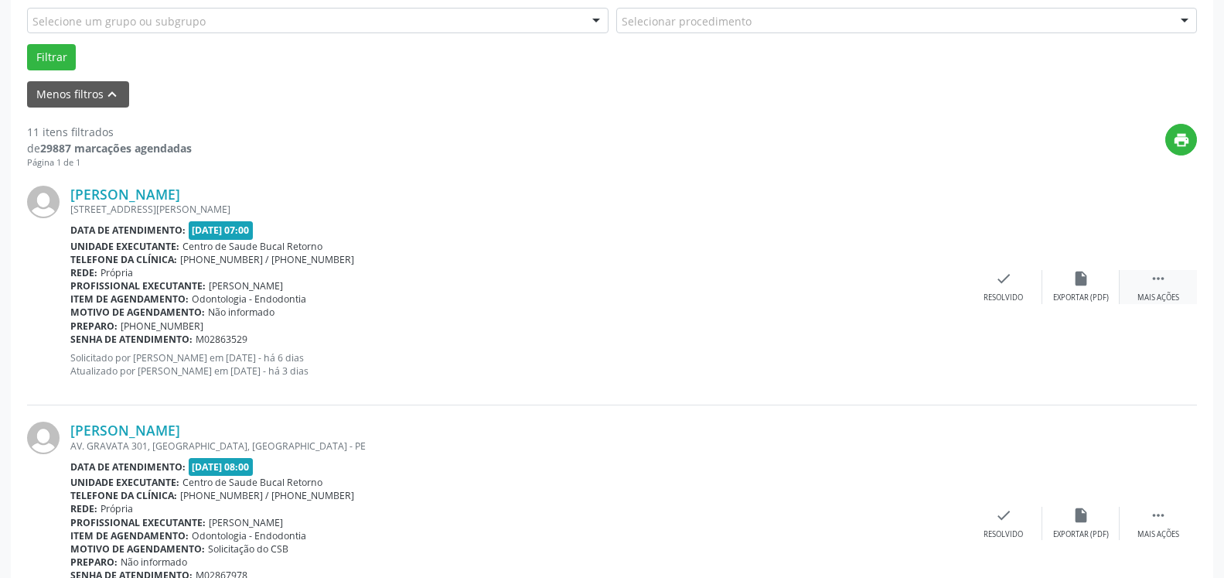
click at [1155, 281] on icon "" at bounding box center [1158, 278] width 17 height 17
click at [1084, 279] on icon "alarm_off" at bounding box center [1080, 278] width 17 height 17
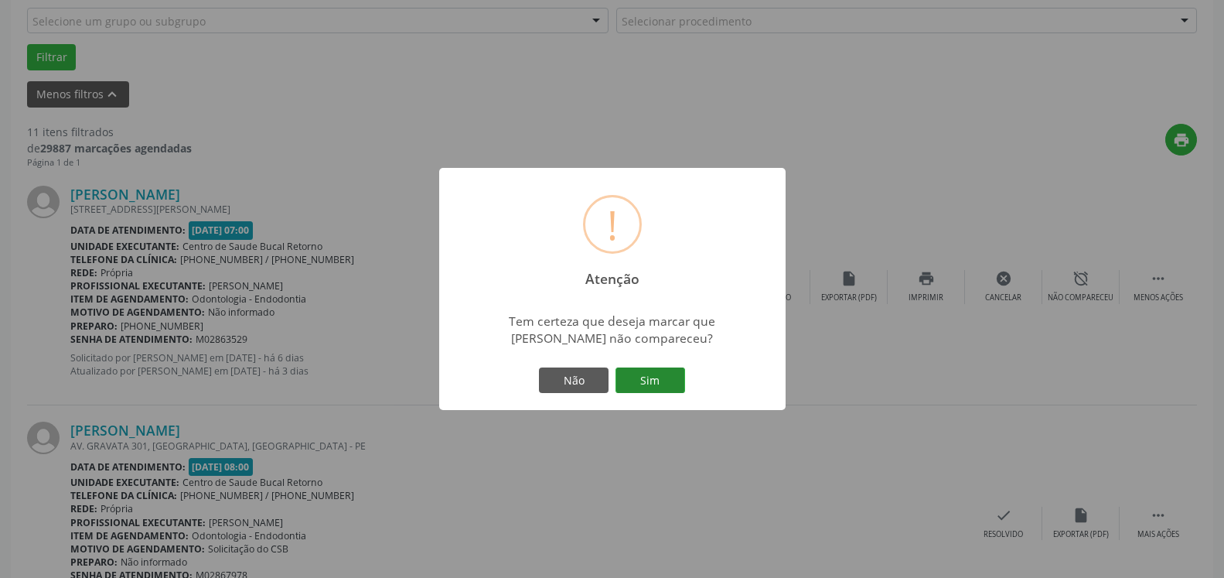
click at [654, 377] on button "Sim" at bounding box center [651, 380] width 70 height 26
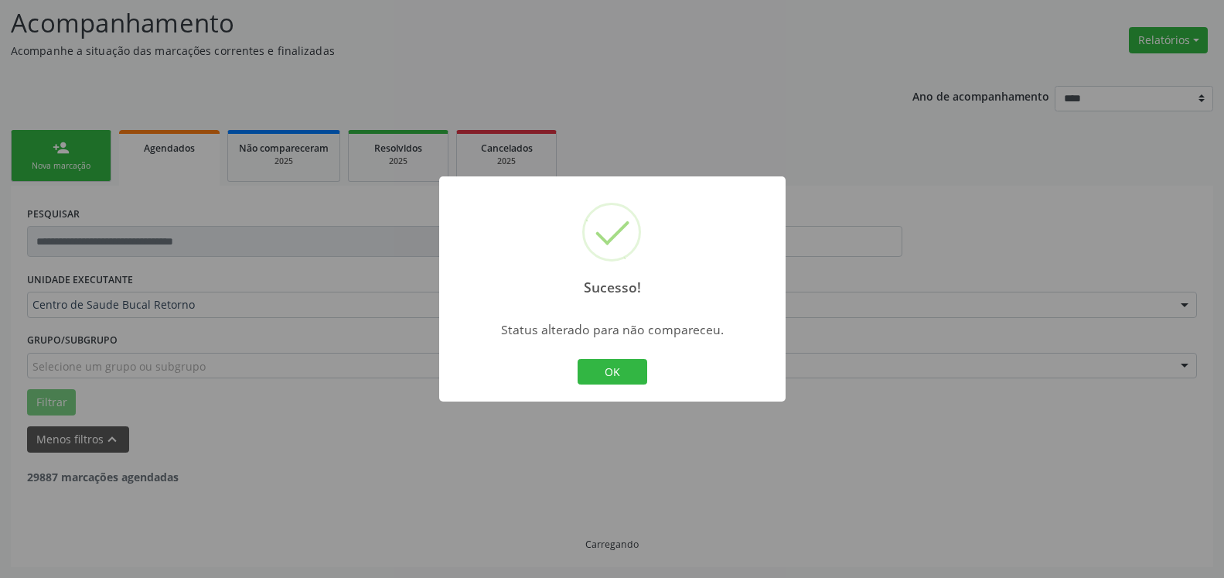
scroll to position [101, 0]
click at [619, 370] on button "OK" at bounding box center [613, 372] width 70 height 26
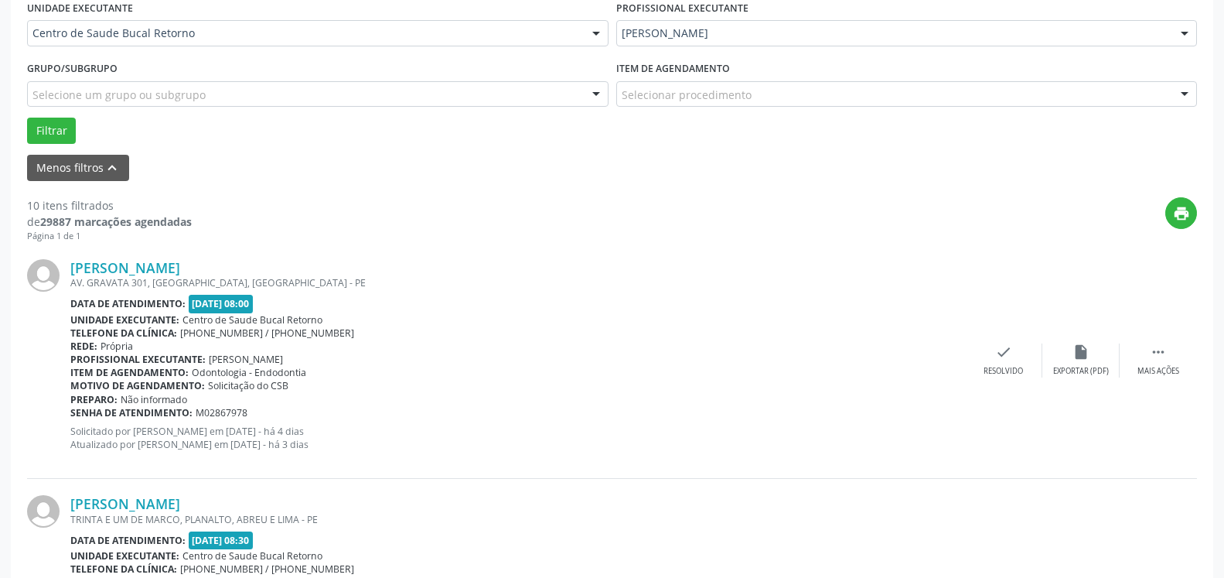
scroll to position [496, 0]
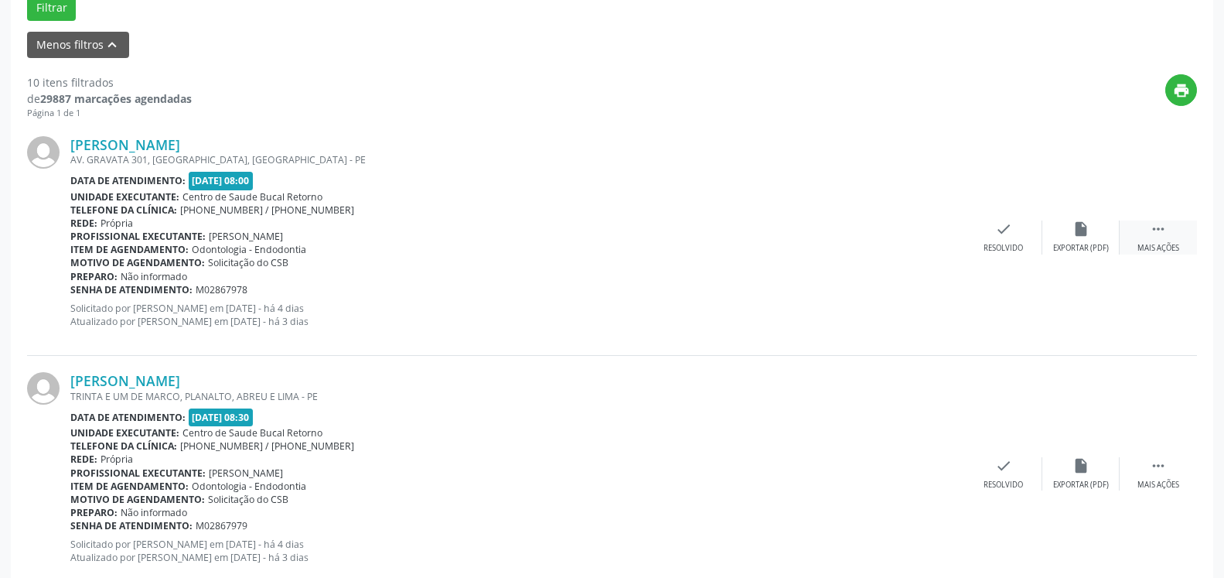
click at [1163, 236] on icon "" at bounding box center [1158, 228] width 17 height 17
click at [1075, 237] on icon "alarm_off" at bounding box center [1080, 228] width 17 height 17
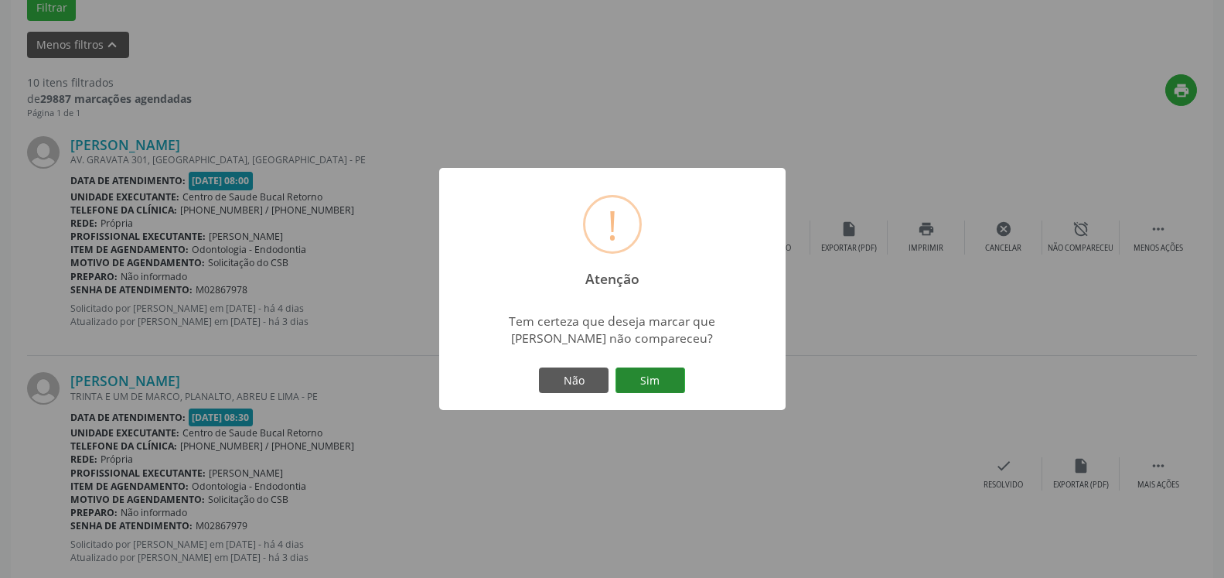
click at [642, 381] on button "Sim" at bounding box center [651, 380] width 70 height 26
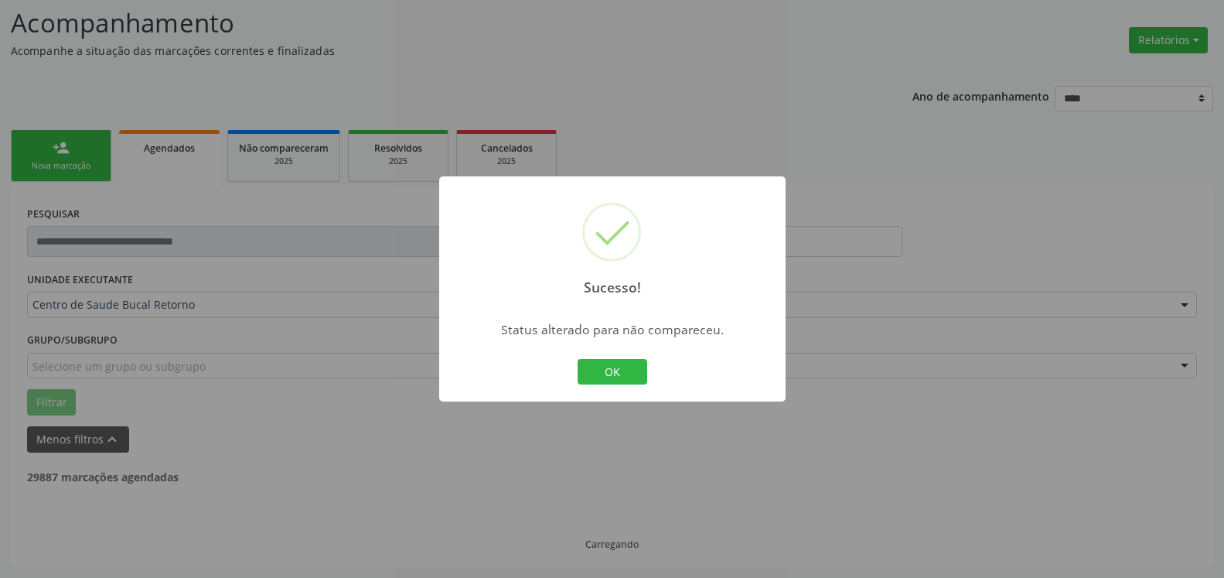
scroll to position [101, 0]
click at [627, 377] on button "OK" at bounding box center [613, 372] width 70 height 26
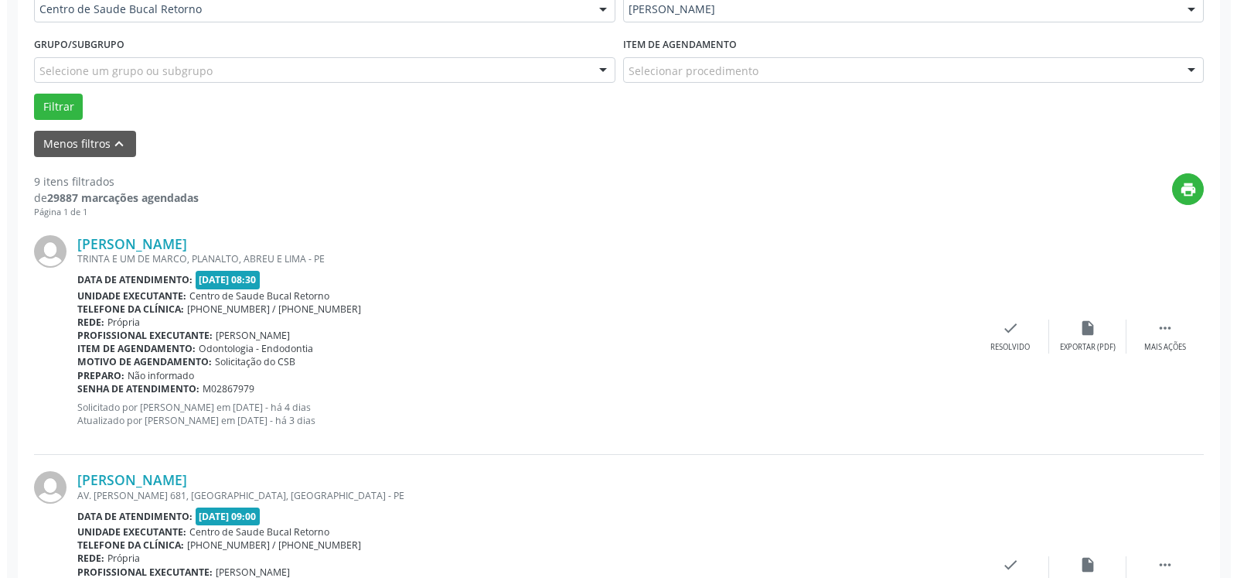
scroll to position [417, 0]
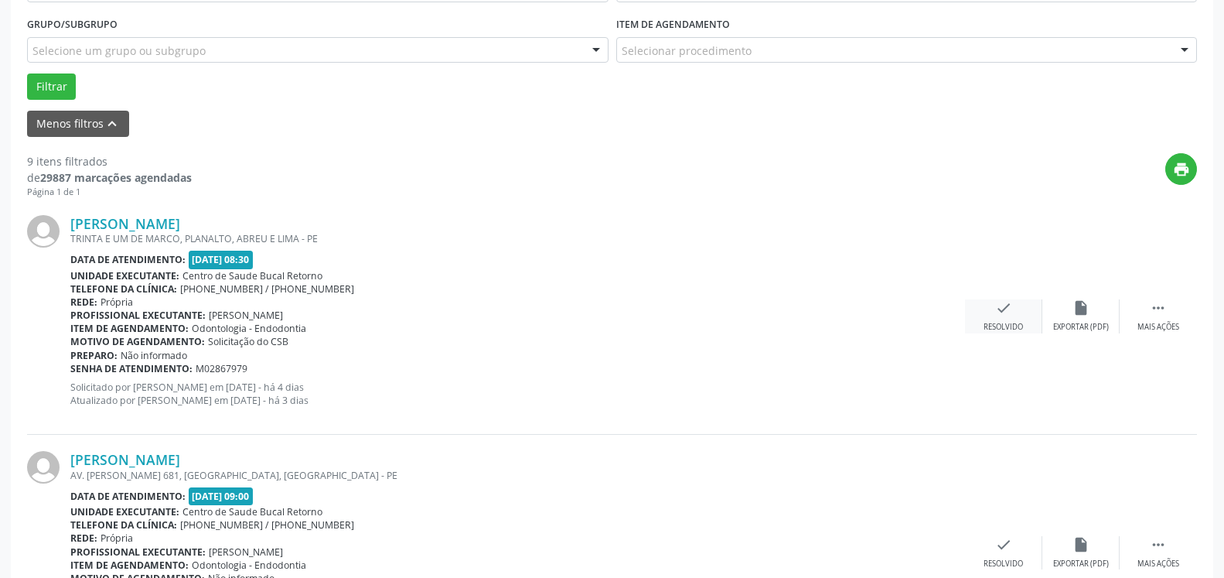
click at [1006, 326] on div "Resolvido" at bounding box center [1003, 327] width 39 height 11
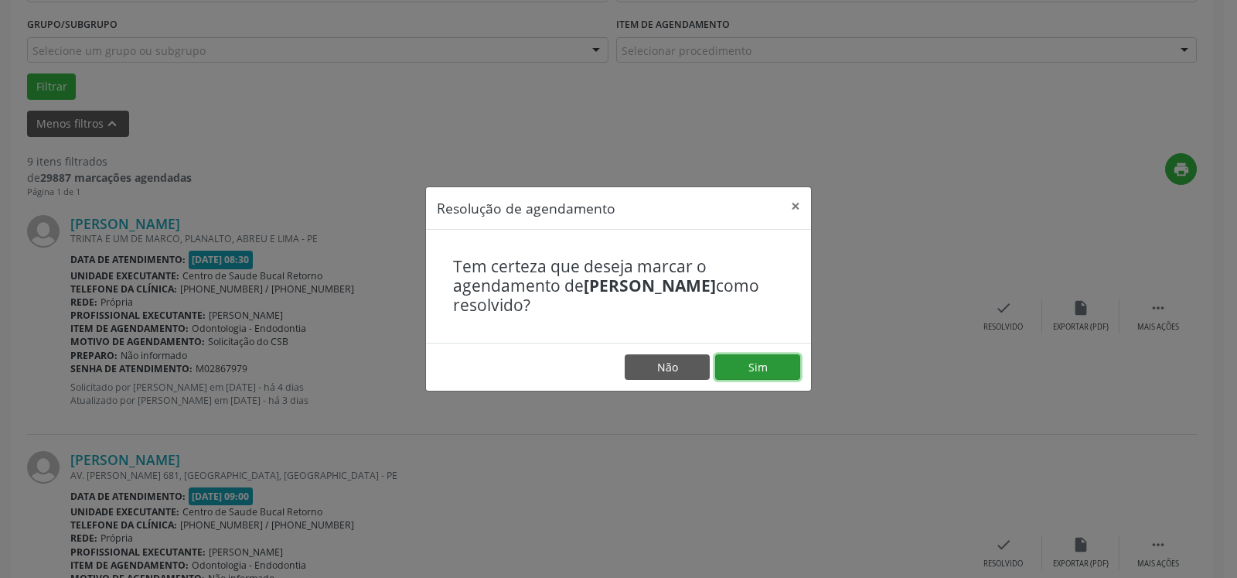
click at [752, 365] on button "Sim" at bounding box center [757, 367] width 85 height 26
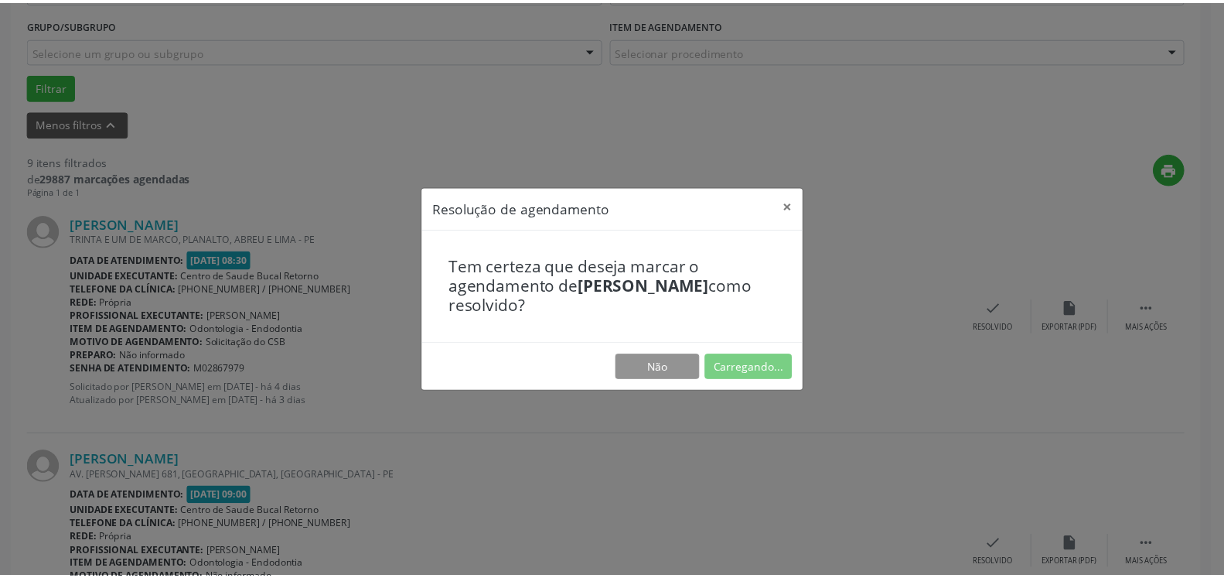
scroll to position [85, 0]
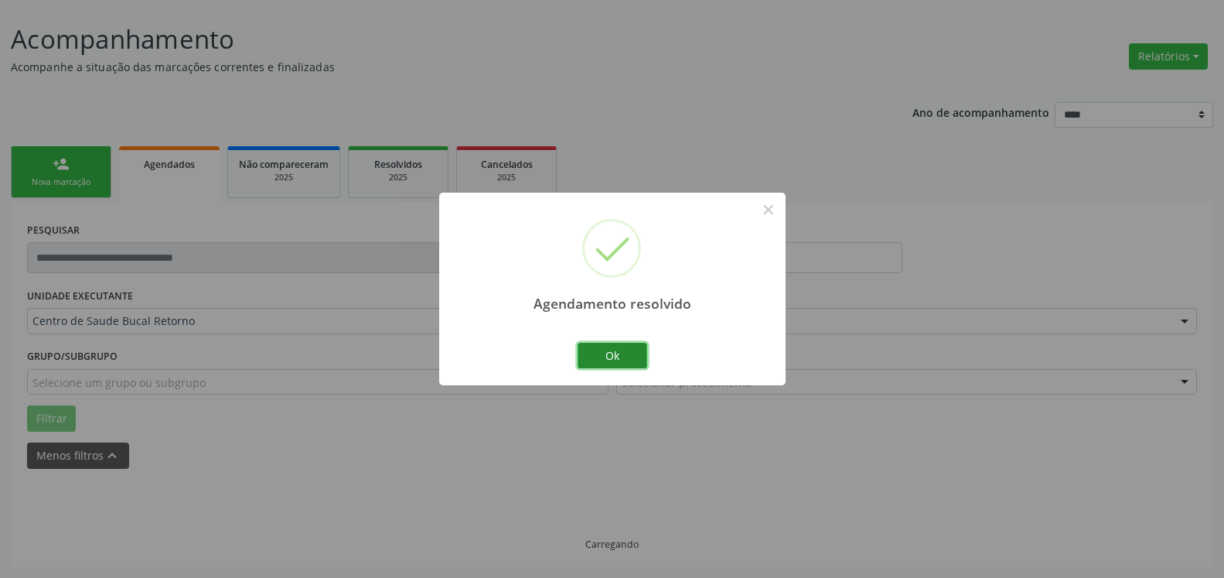
click at [622, 353] on button "Ok" at bounding box center [613, 356] width 70 height 26
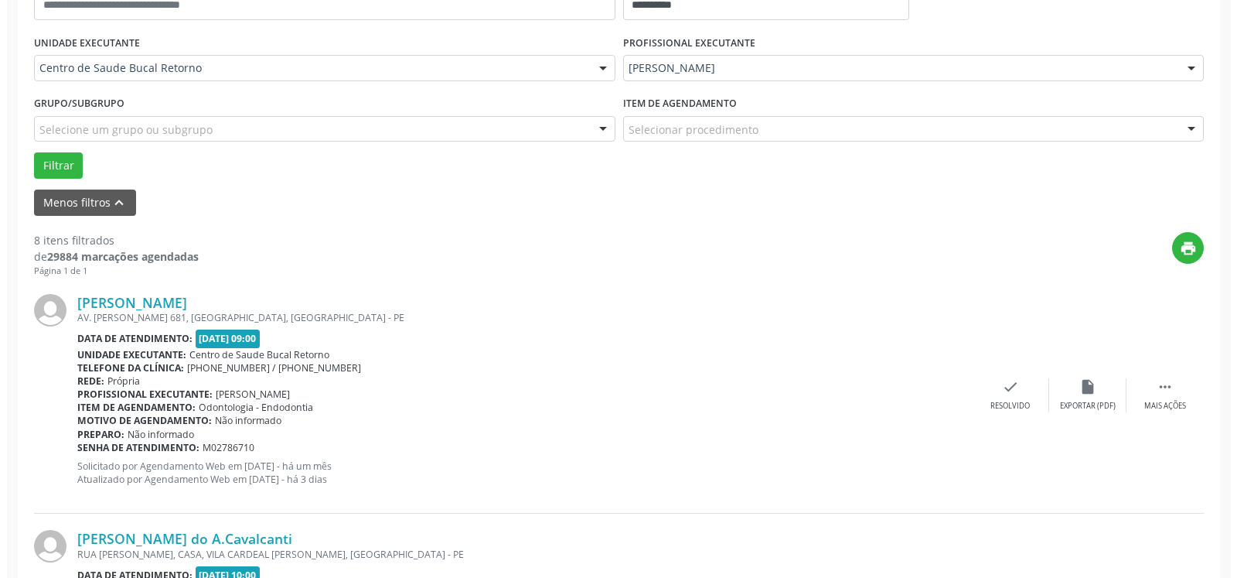
scroll to position [417, 0]
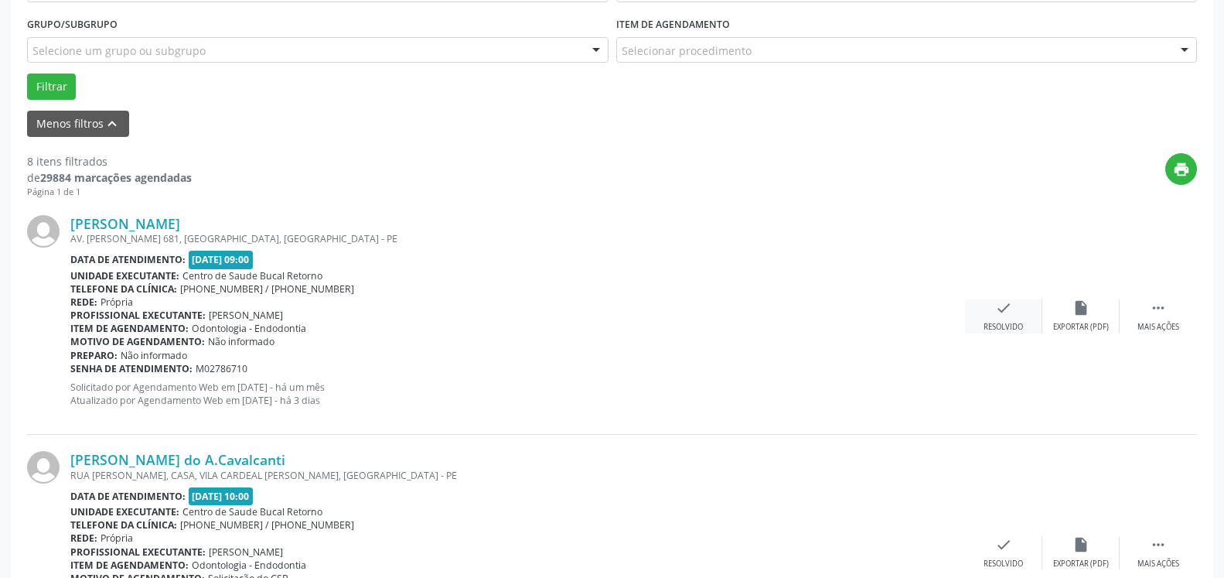
click at [1012, 309] on div "check Resolvido" at bounding box center [1003, 315] width 77 height 33
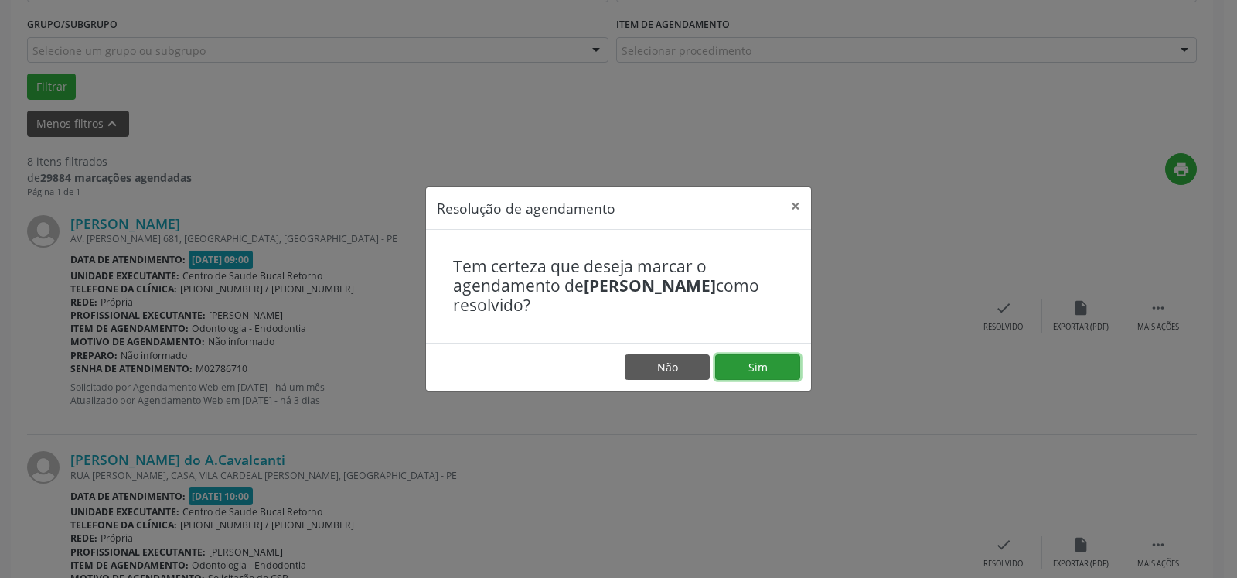
click at [777, 361] on button "Sim" at bounding box center [757, 367] width 85 height 26
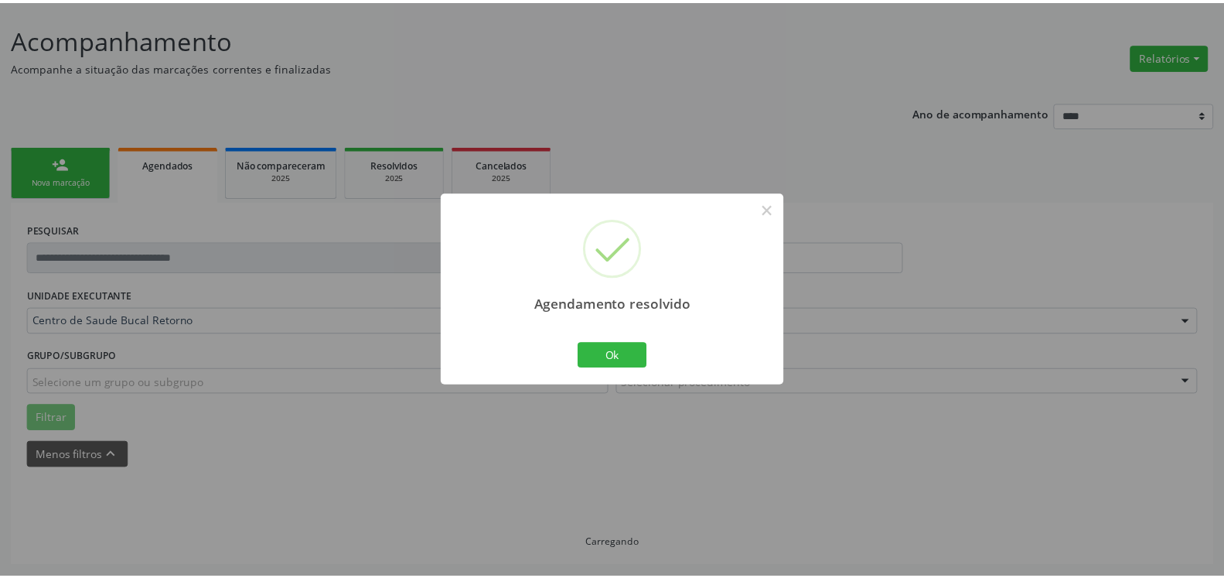
scroll to position [85, 0]
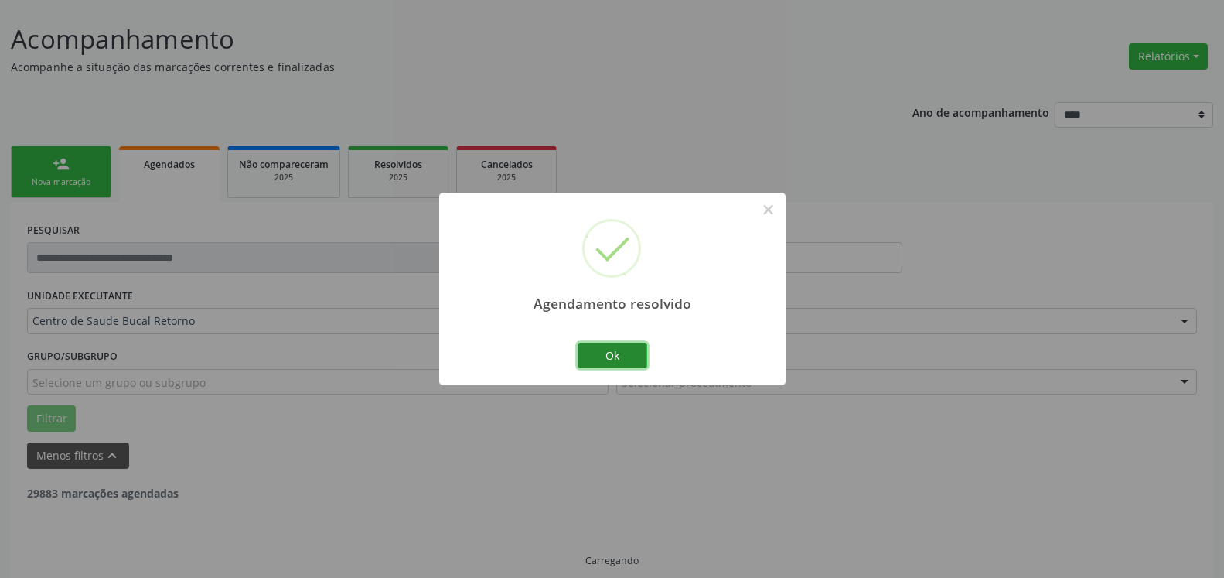
click at [604, 346] on button "Ok" at bounding box center [613, 356] width 70 height 26
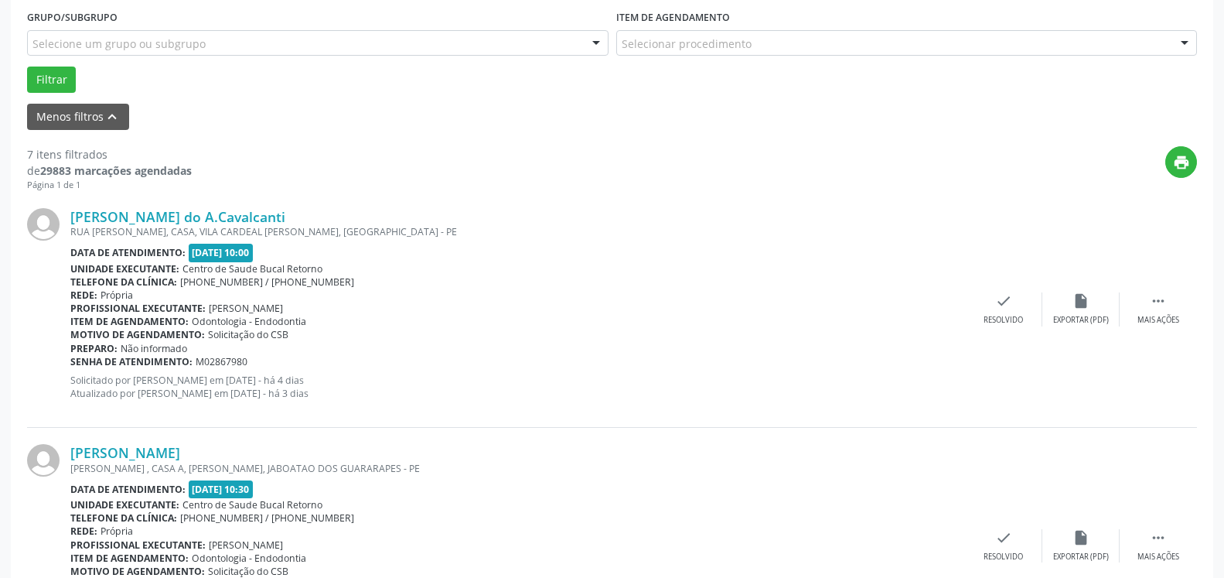
scroll to position [479, 0]
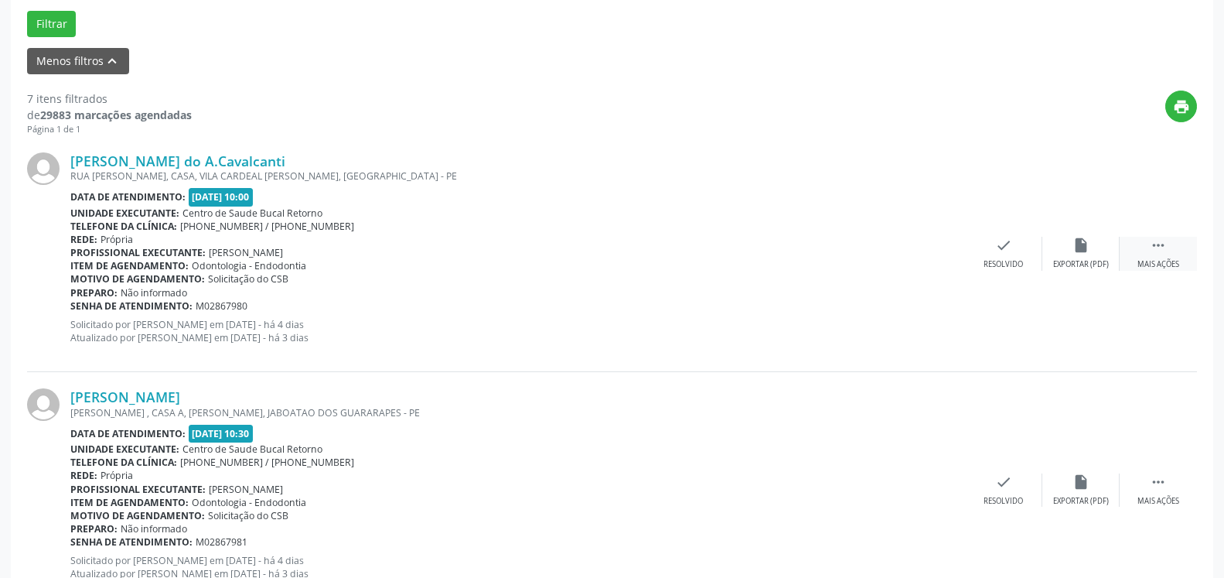
click at [1166, 254] on icon "" at bounding box center [1158, 245] width 17 height 17
click at [1099, 244] on div "alarm_off Não compareceu" at bounding box center [1080, 253] width 77 height 33
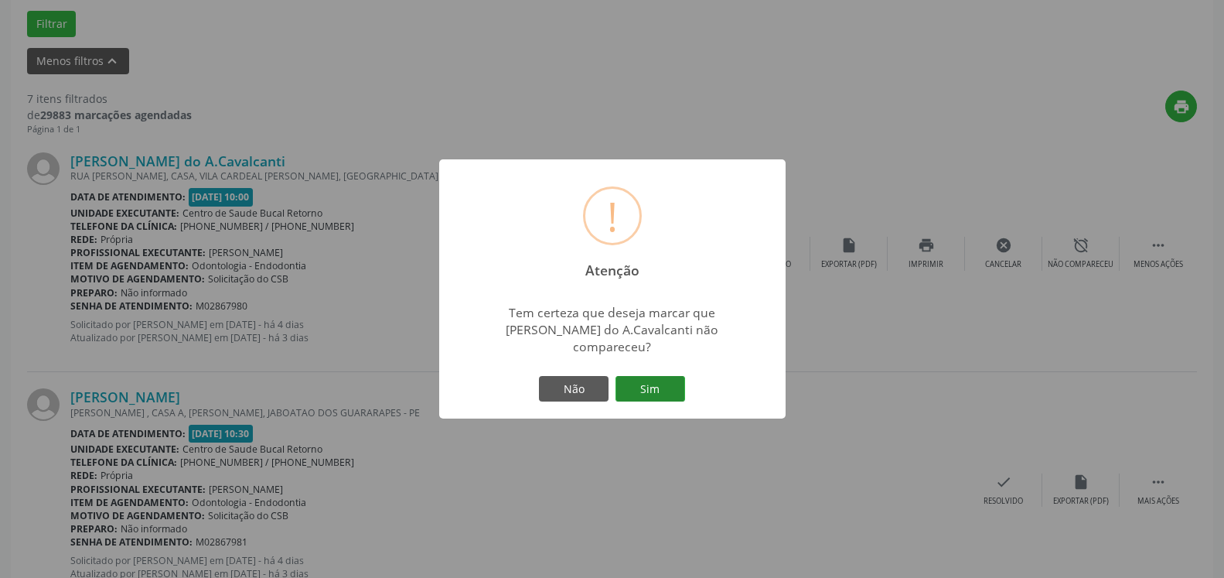
click at [650, 378] on button "Sim" at bounding box center [651, 389] width 70 height 26
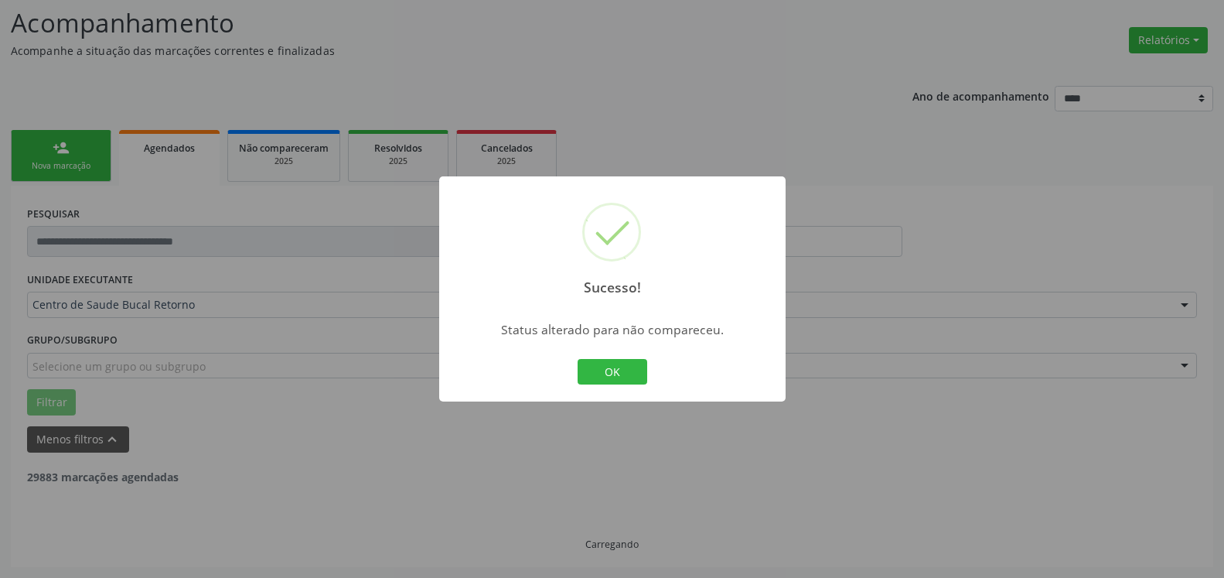
scroll to position [101, 0]
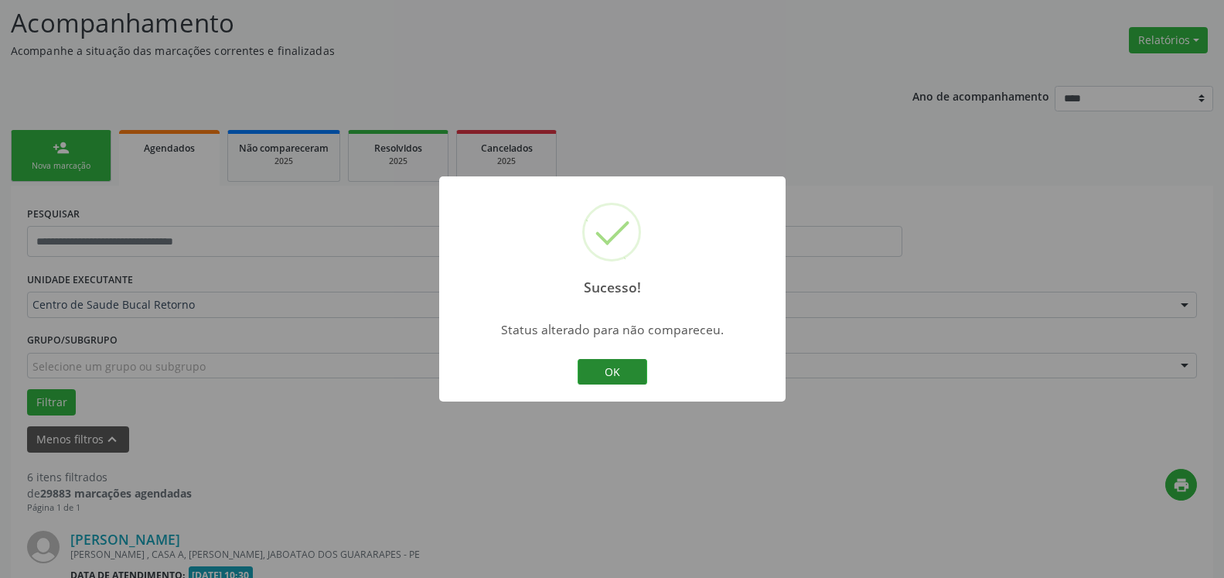
click at [620, 366] on button "OK" at bounding box center [613, 372] width 70 height 26
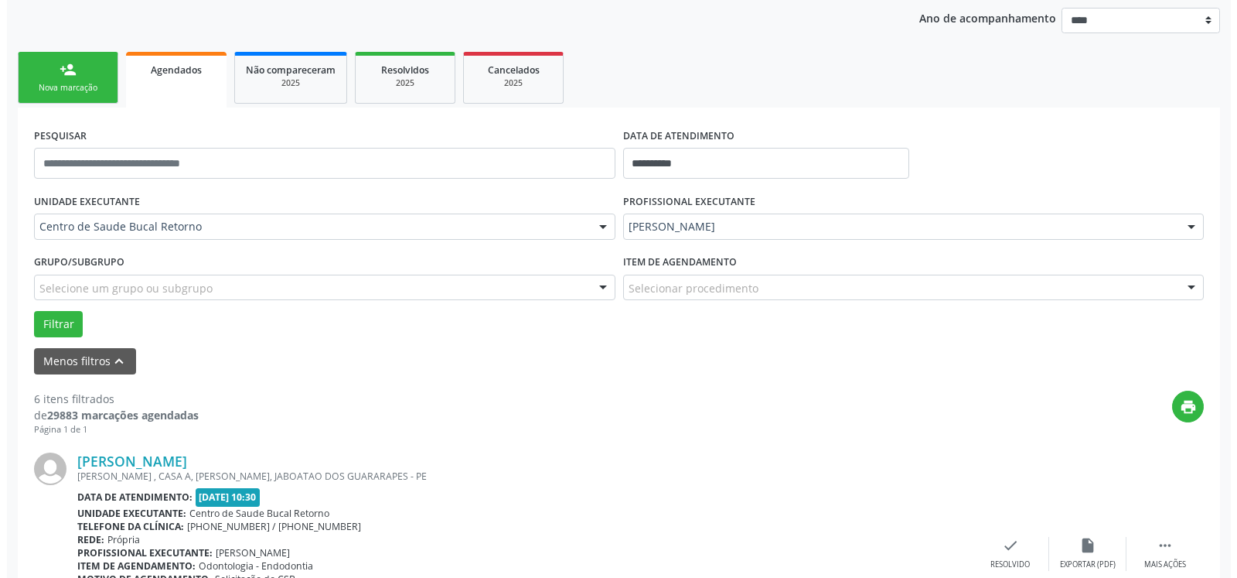
scroll to position [496, 0]
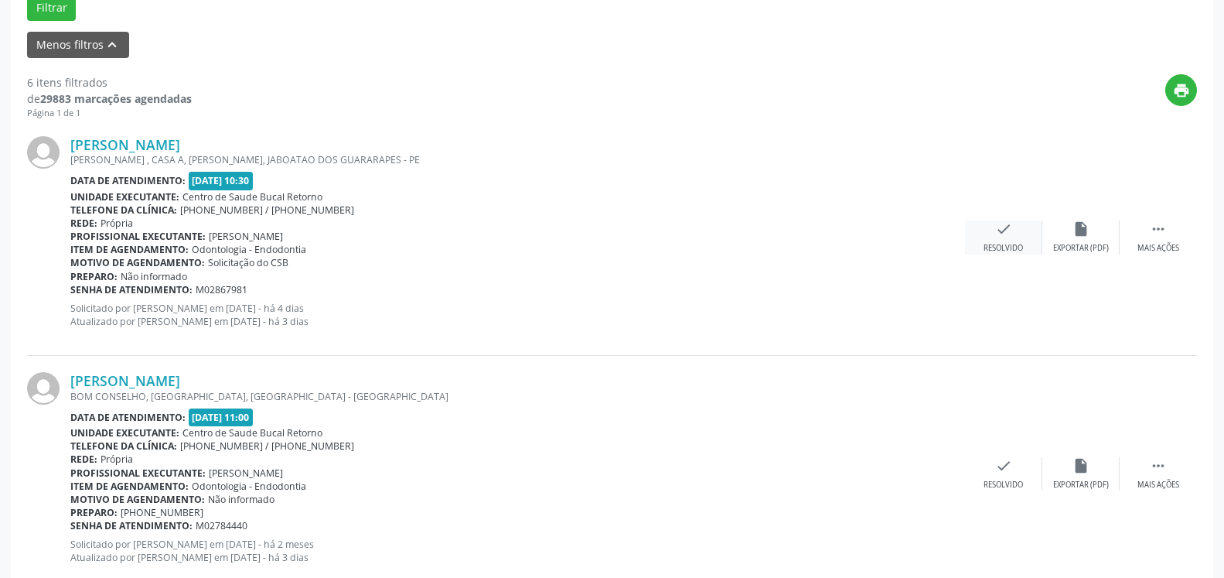
click at [1011, 229] on icon "check" at bounding box center [1003, 228] width 17 height 17
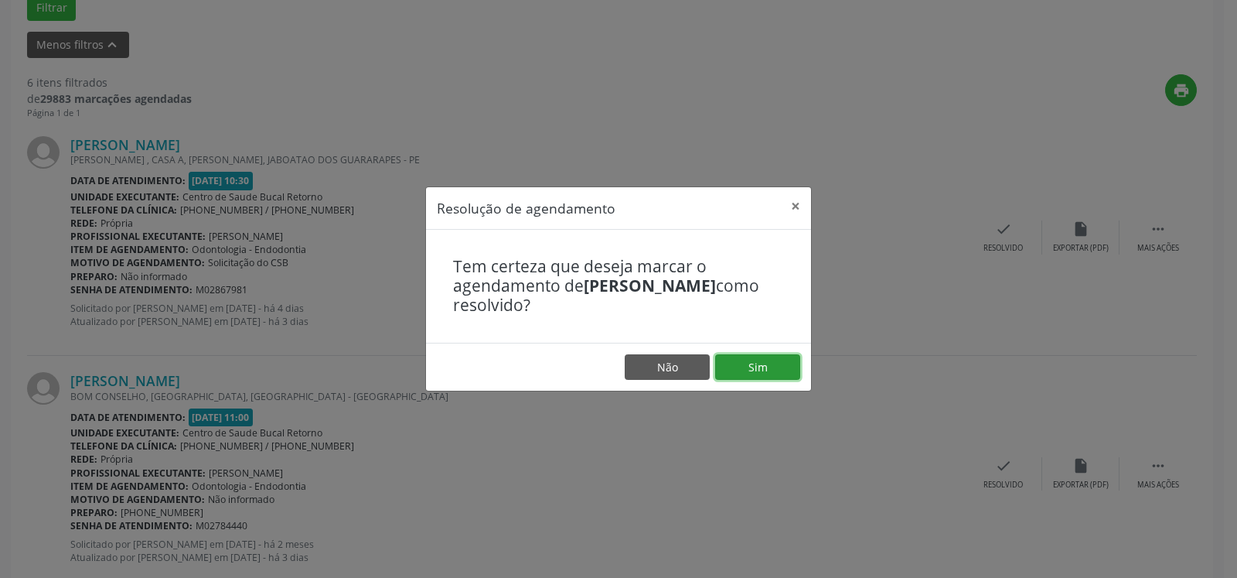
click at [789, 364] on button "Sim" at bounding box center [757, 367] width 85 height 26
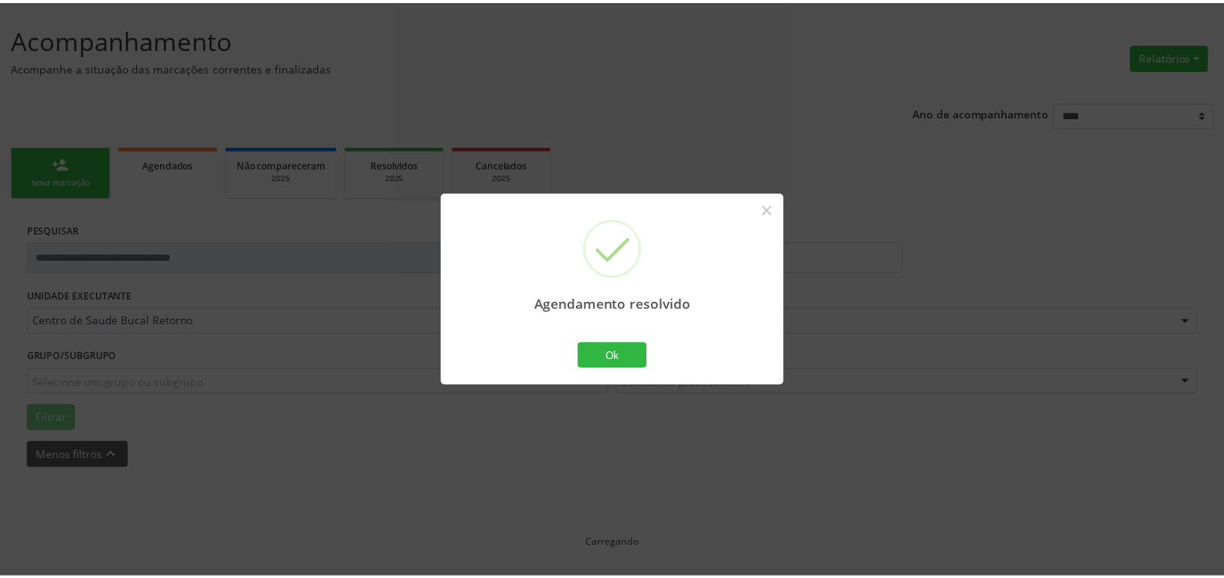
scroll to position [85, 0]
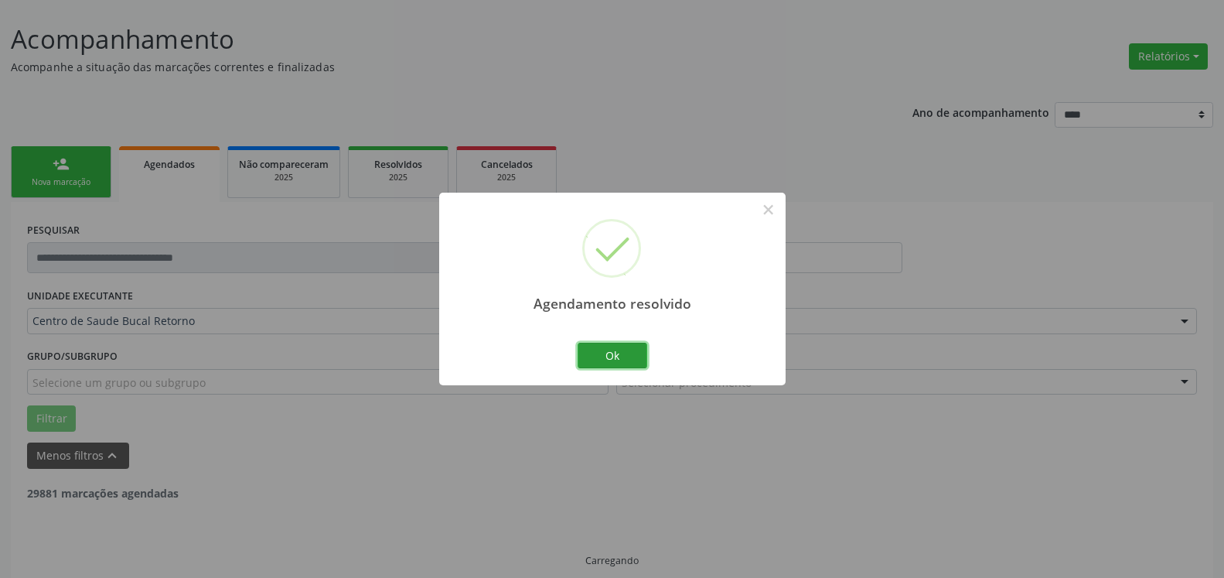
click at [621, 359] on button "Ok" at bounding box center [613, 356] width 70 height 26
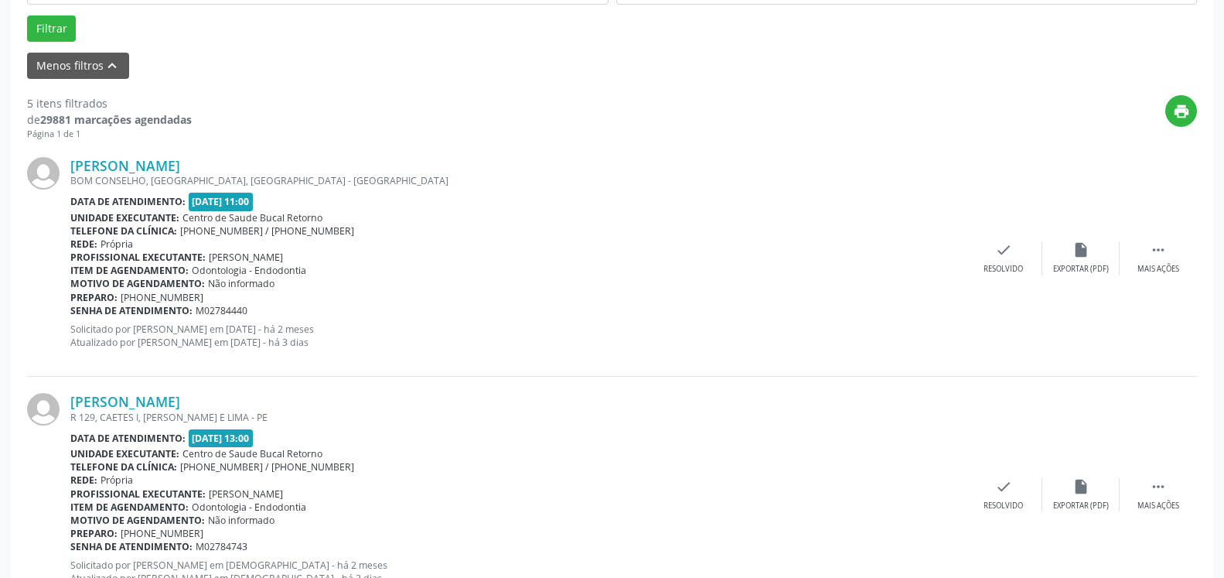
scroll to position [496, 0]
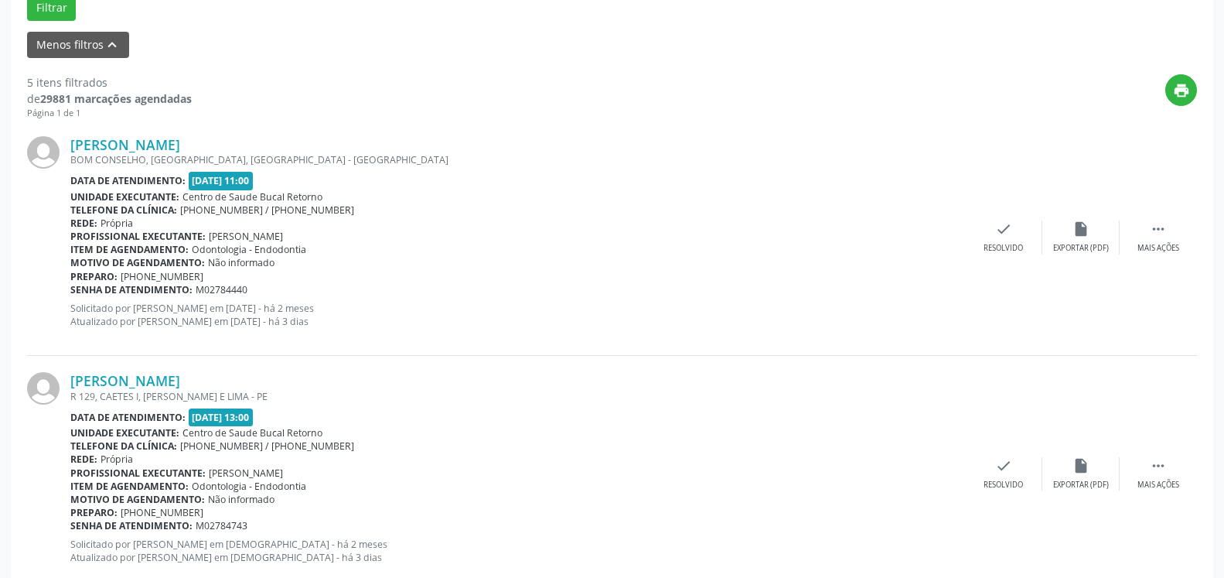
click at [1175, 214] on div "Mechaely Jenyffer Santana dos Santos BOM CONSELHO, PONTE DOS CARVALHOS, CABO DE…" at bounding box center [612, 238] width 1170 height 236
click at [1161, 227] on icon "" at bounding box center [1158, 228] width 17 height 17
click at [1096, 239] on div "alarm_off Não compareceu" at bounding box center [1080, 236] width 77 height 33
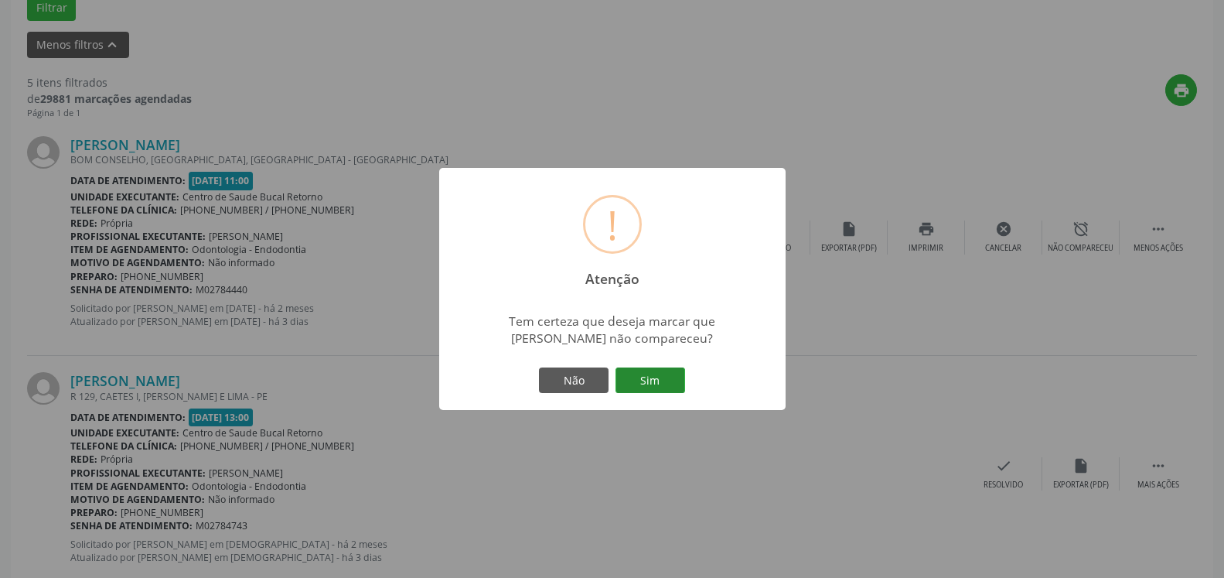
click at [670, 377] on button "Sim" at bounding box center [651, 380] width 70 height 26
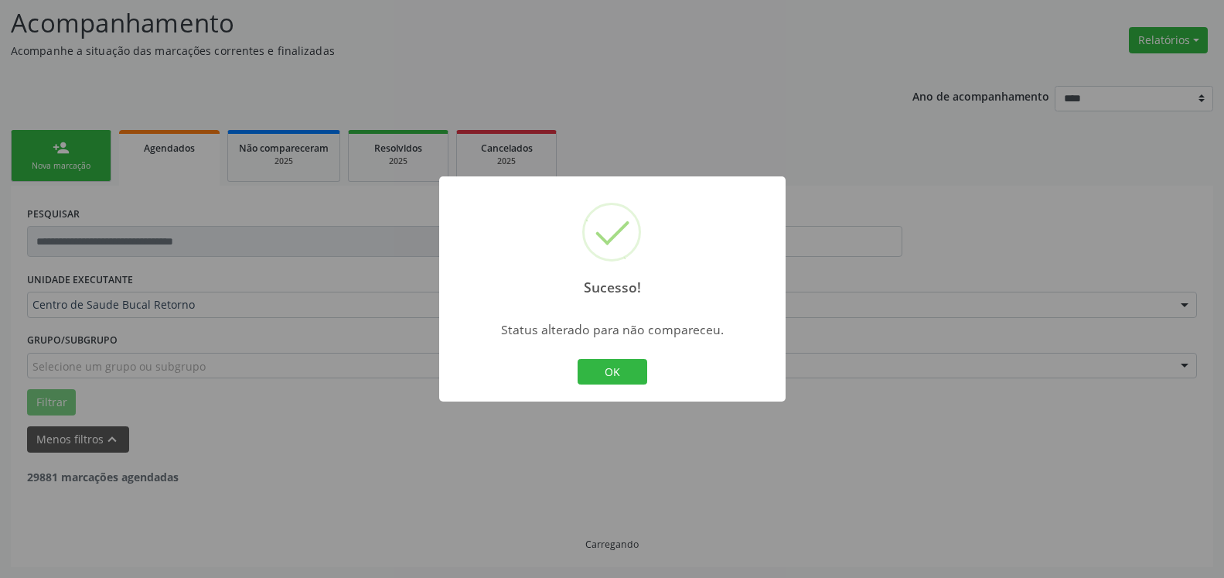
scroll to position [101, 0]
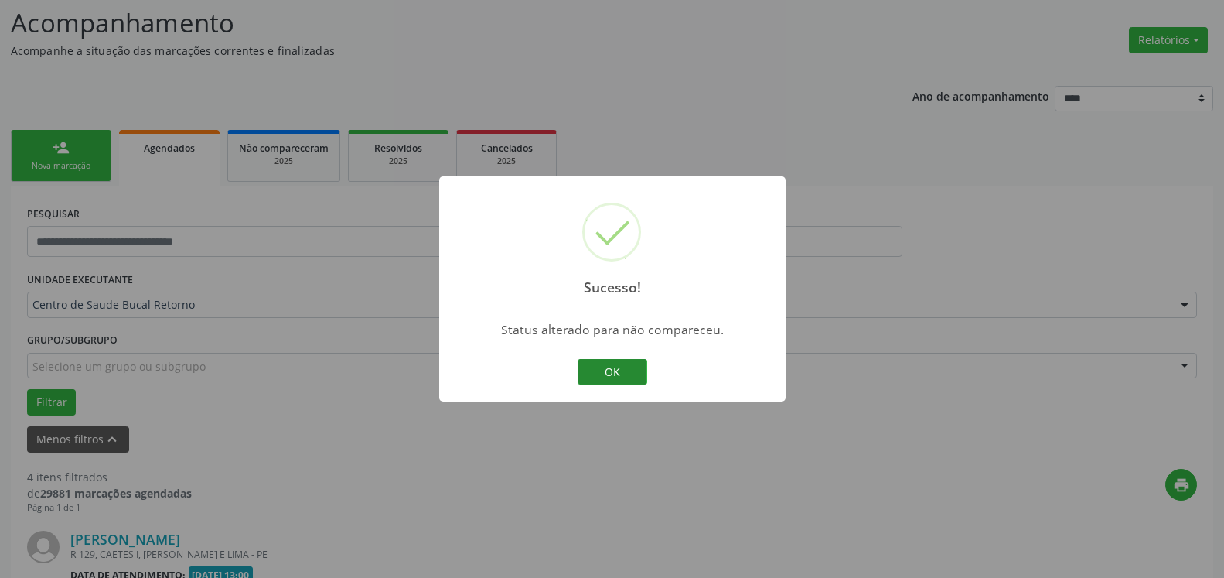
click at [619, 372] on button "OK" at bounding box center [613, 372] width 70 height 26
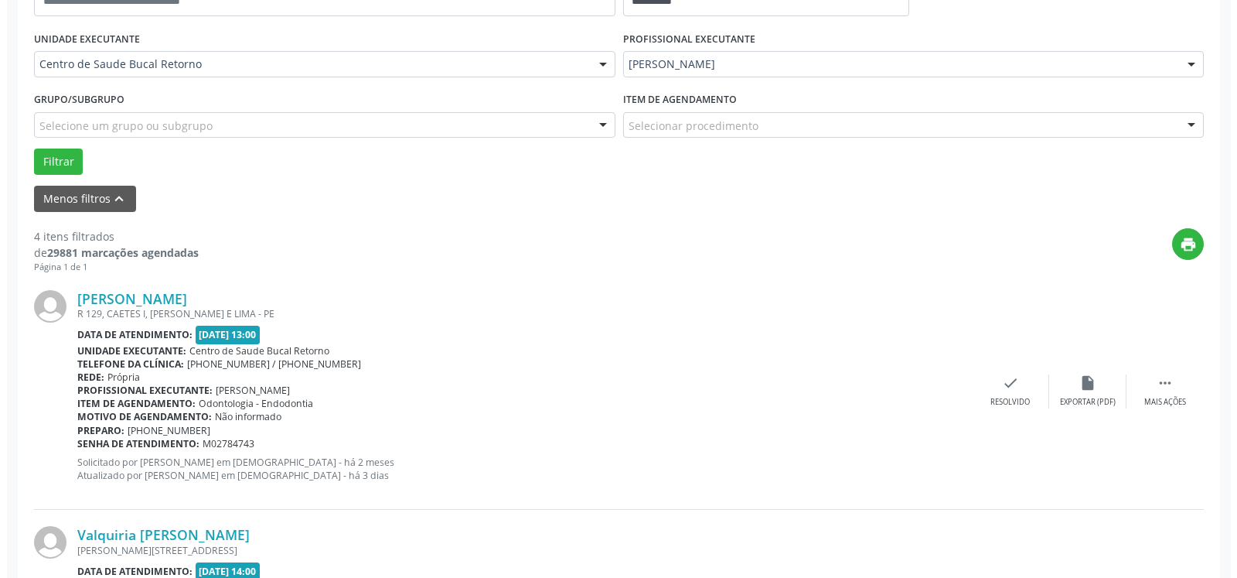
scroll to position [417, 0]
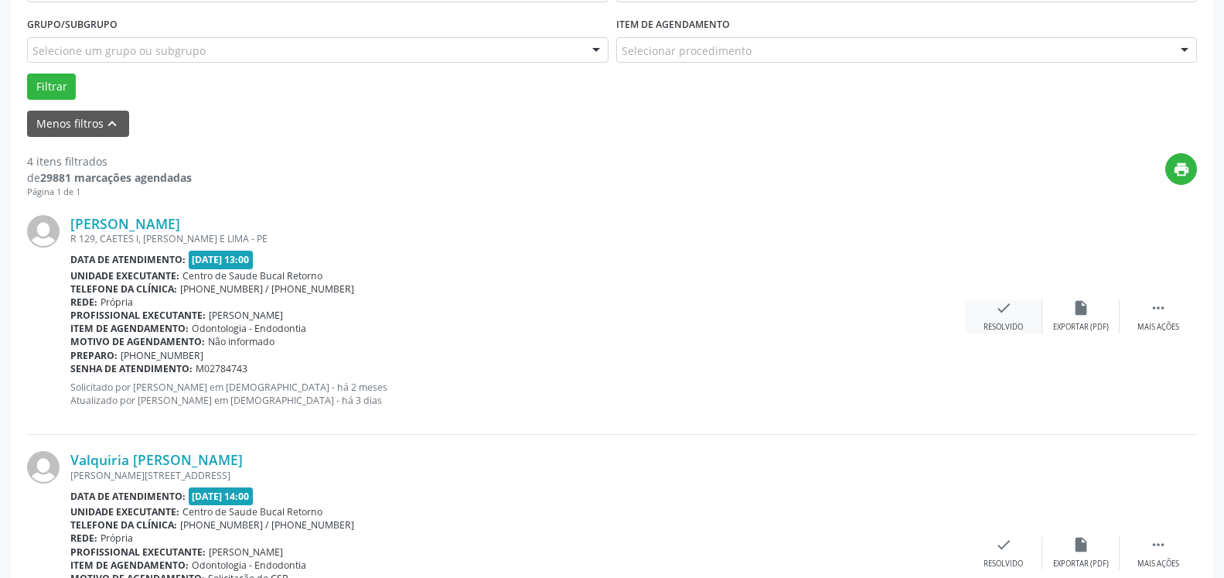
click at [994, 314] on div "check Resolvido" at bounding box center [1003, 315] width 77 height 33
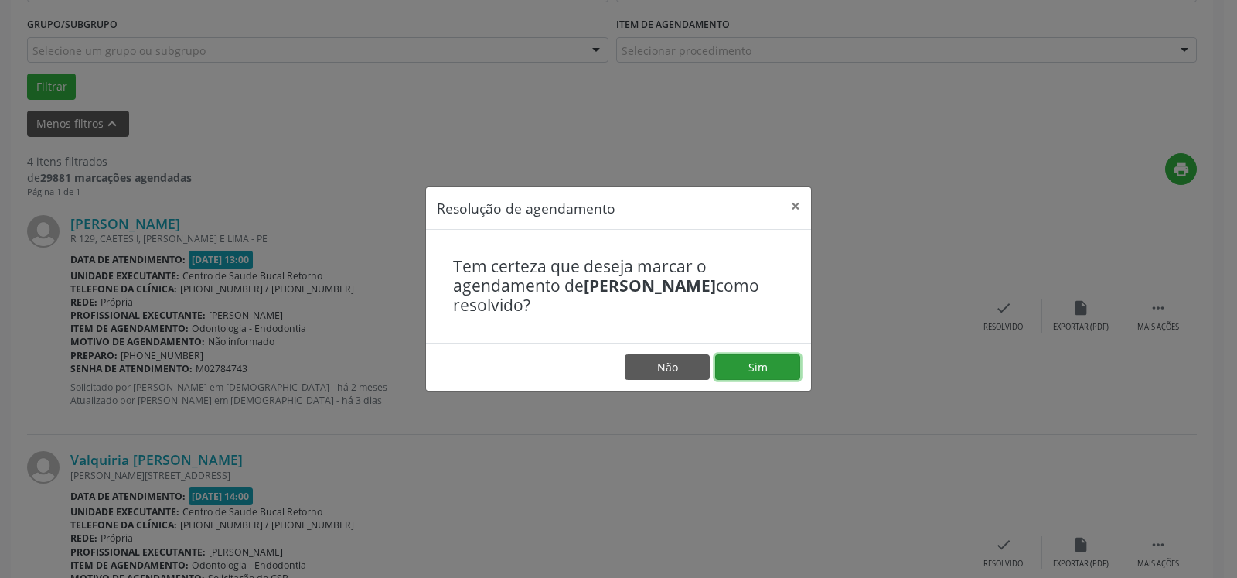
click at [763, 366] on button "Sim" at bounding box center [757, 367] width 85 height 26
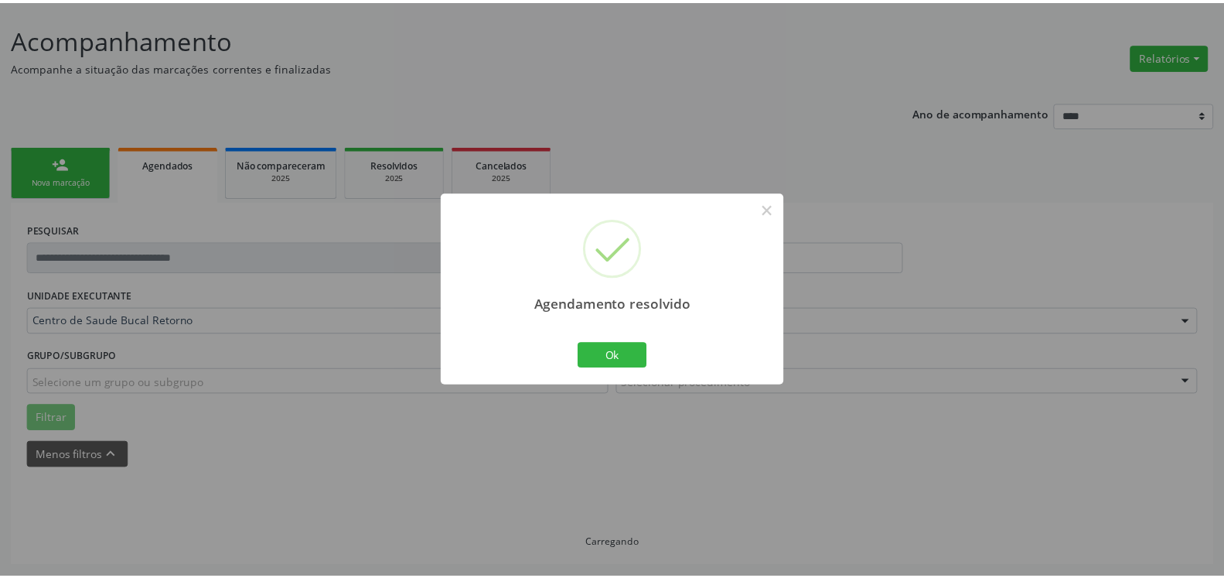
scroll to position [85, 0]
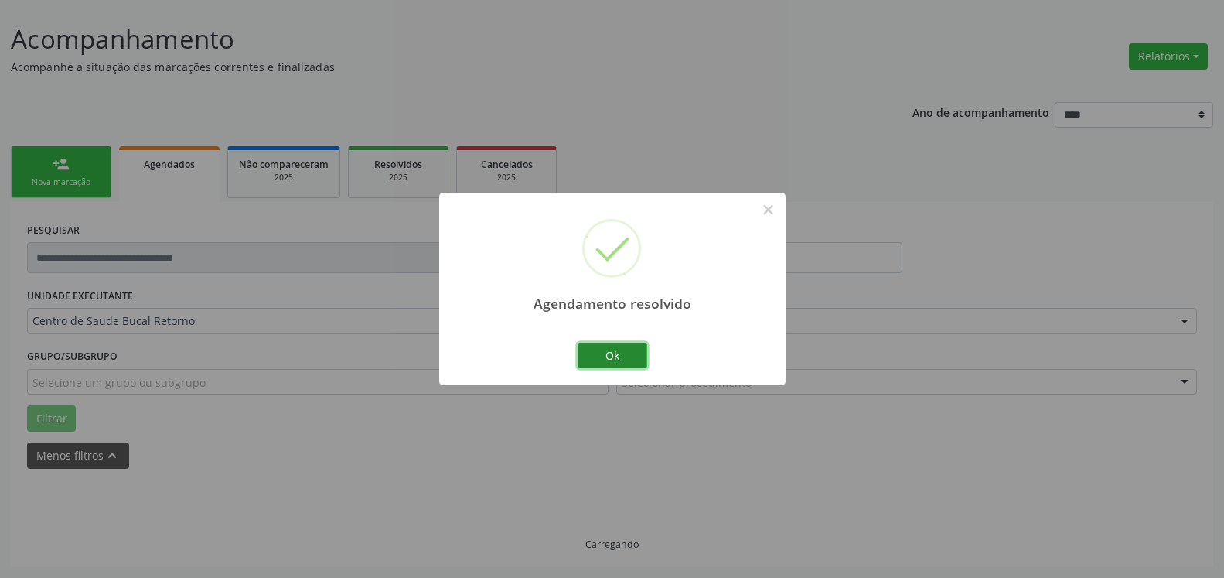
click at [615, 353] on button "Ok" at bounding box center [613, 356] width 70 height 26
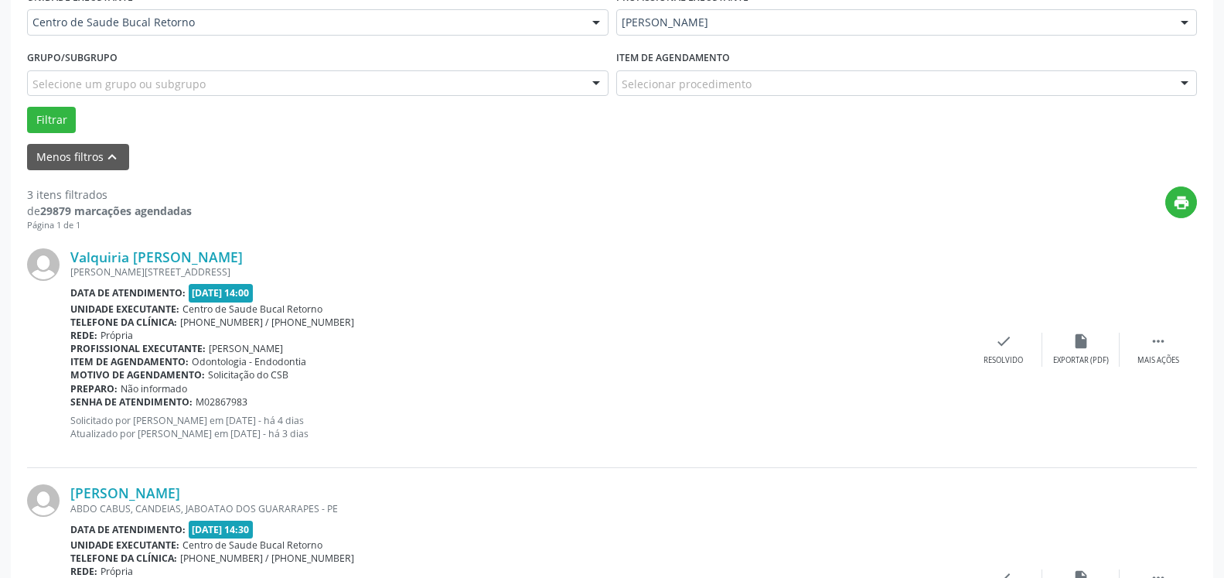
scroll to position [417, 0]
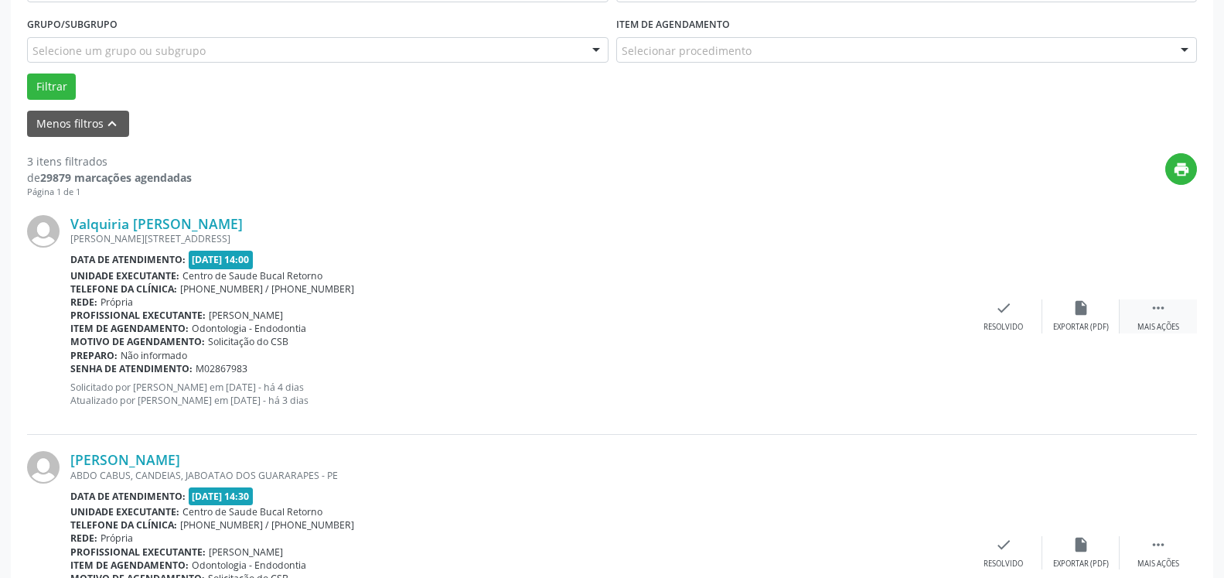
click at [1163, 308] on icon "" at bounding box center [1158, 307] width 17 height 17
click at [1096, 313] on div "alarm_off Não compareceu" at bounding box center [1080, 315] width 77 height 33
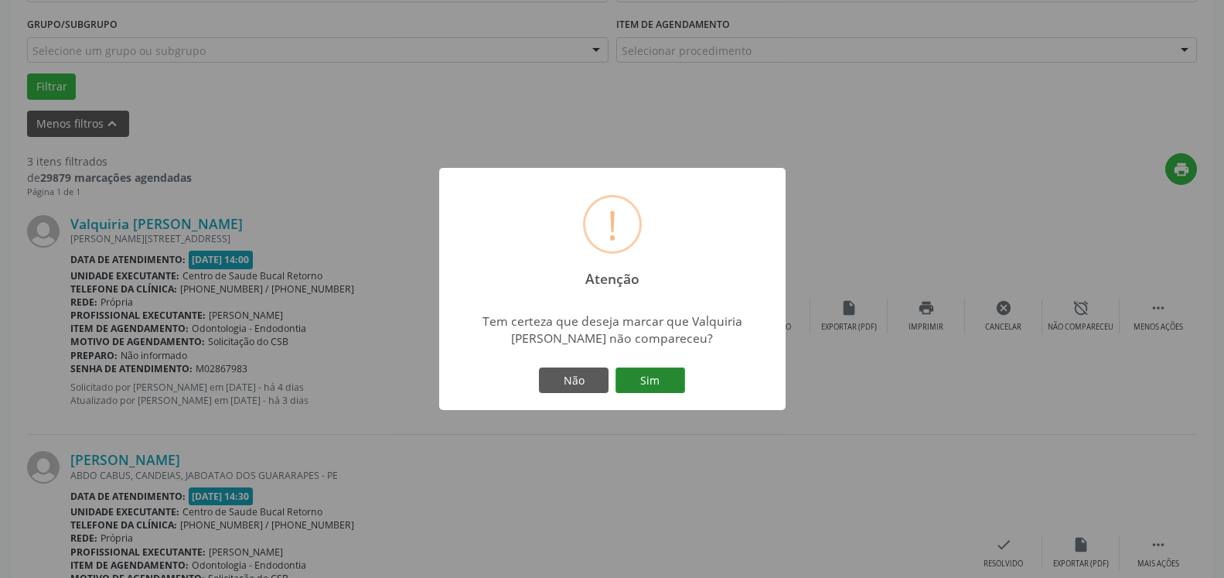
click at [665, 381] on button "Sim" at bounding box center [651, 380] width 70 height 26
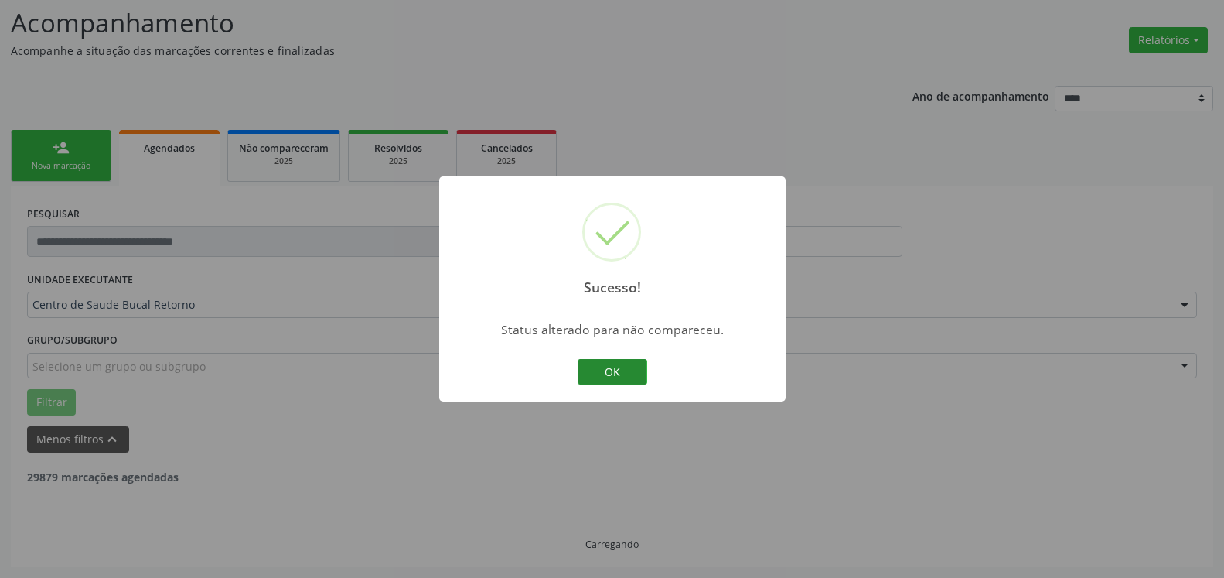
click at [606, 379] on button "OK" at bounding box center [613, 372] width 70 height 26
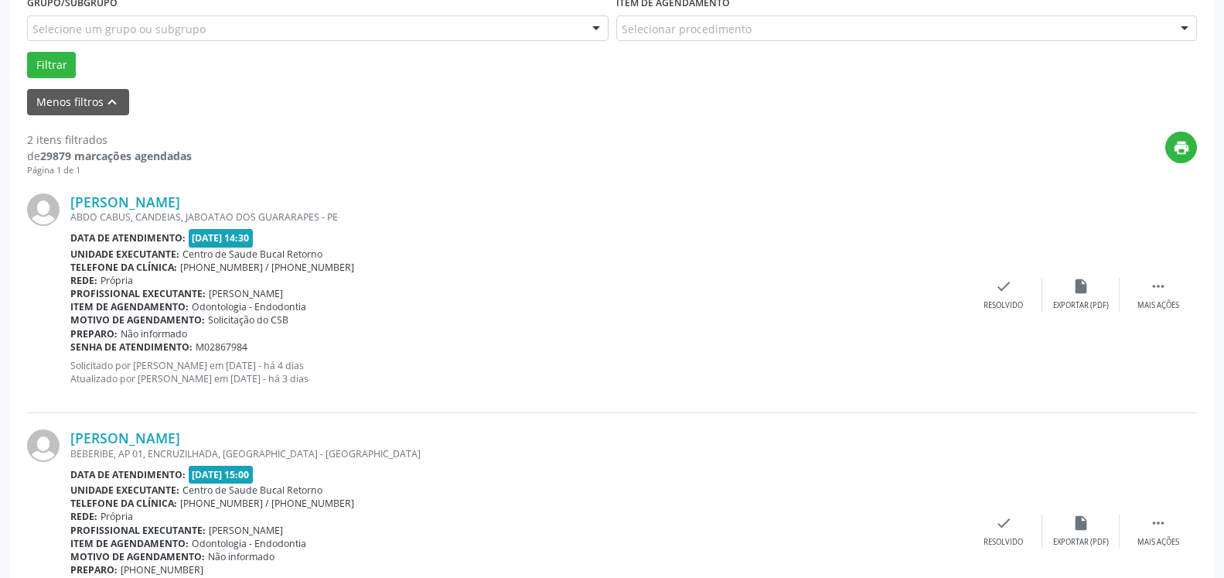
scroll to position [496, 0]
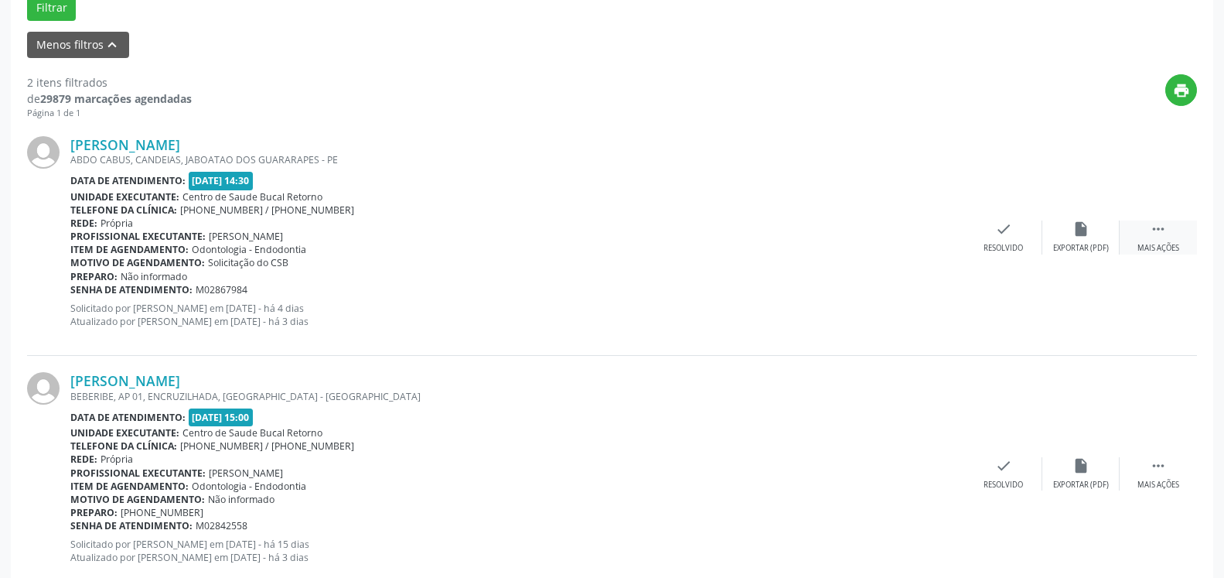
click at [1175, 235] on div " Mais ações" at bounding box center [1158, 236] width 77 height 33
click at [1101, 241] on div "alarm_off Não compareceu" at bounding box center [1080, 236] width 77 height 33
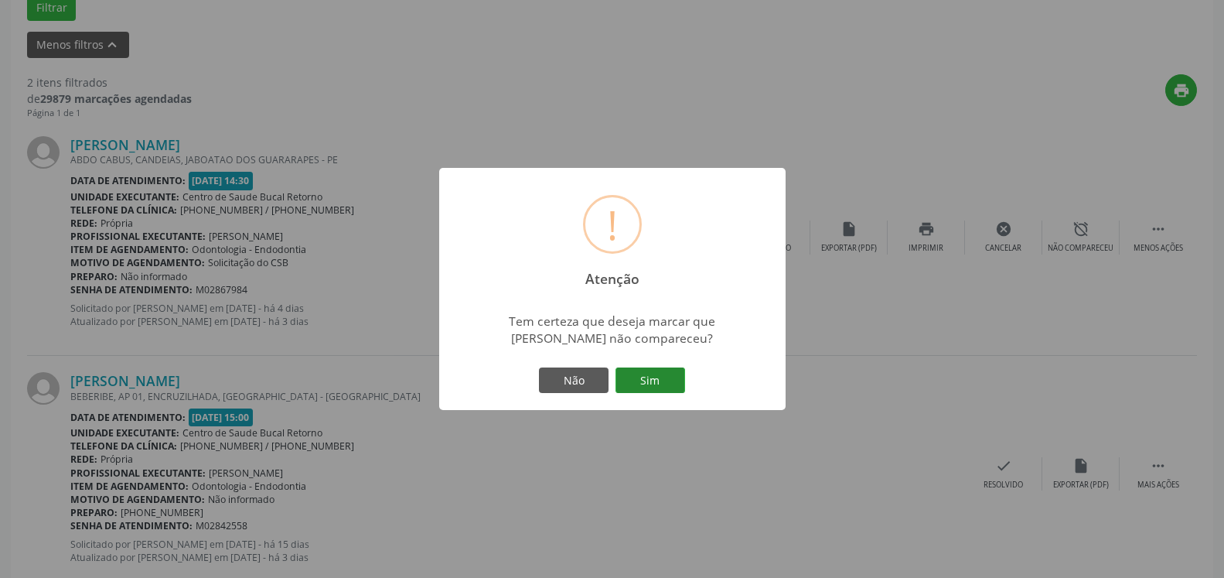
click at [677, 385] on button "Sim" at bounding box center [651, 380] width 70 height 26
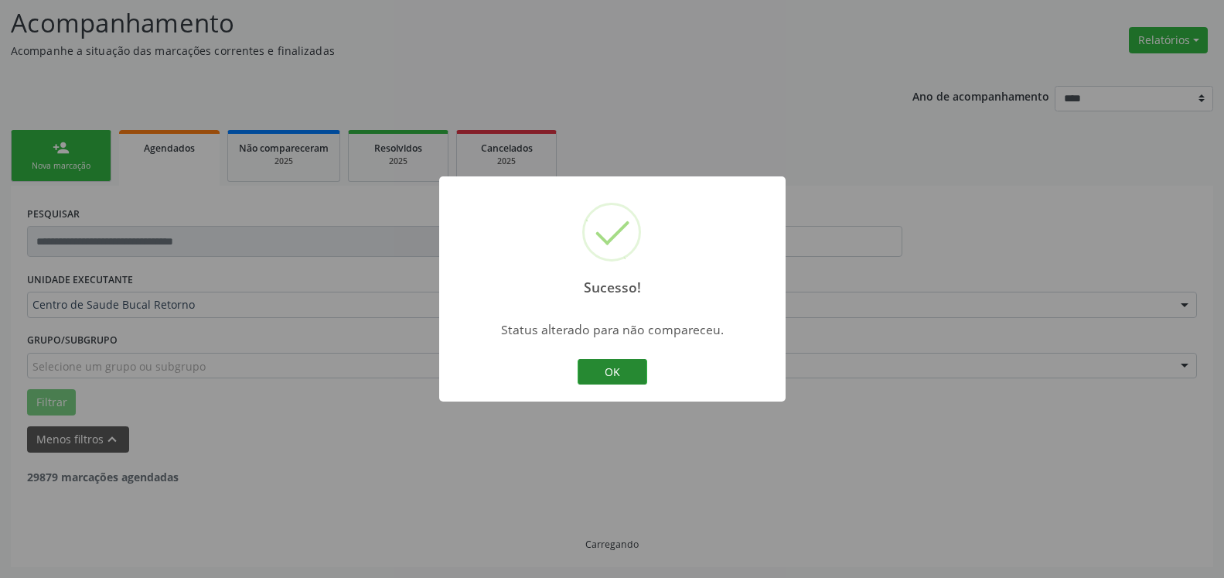
scroll to position [101, 0]
click at [598, 369] on button "OK" at bounding box center [613, 372] width 70 height 26
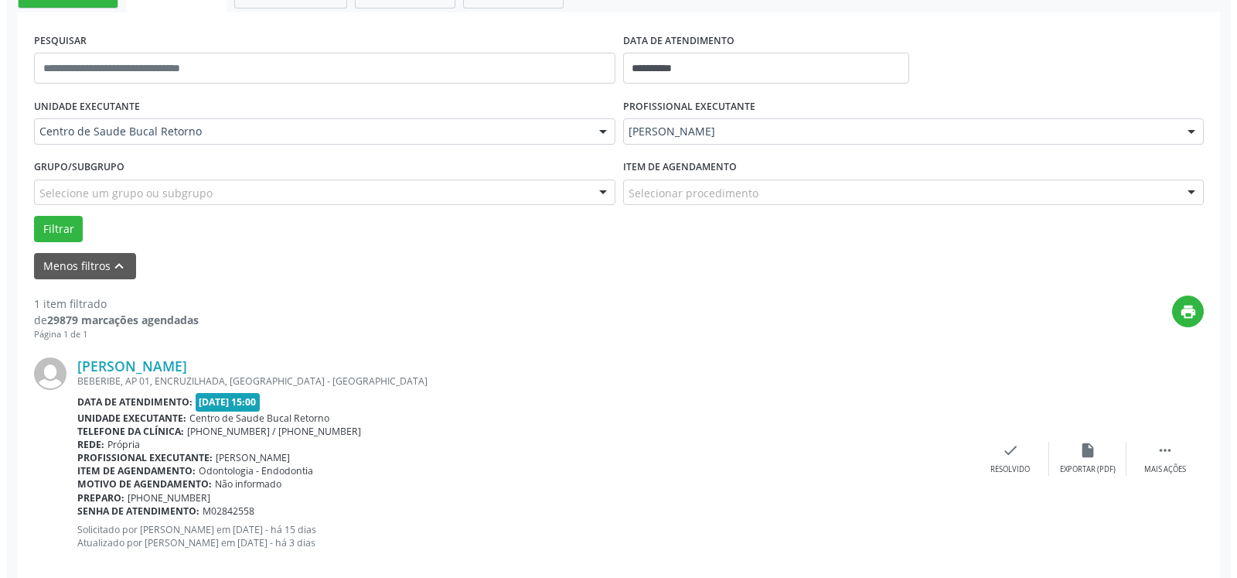
scroll to position [300, 0]
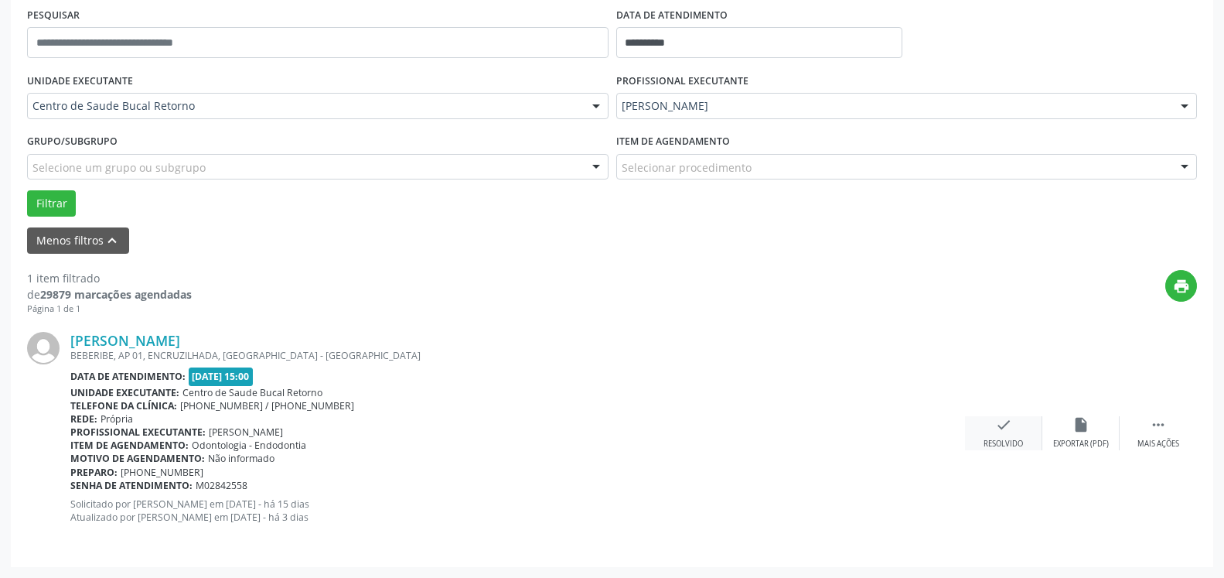
click at [1008, 420] on icon "check" at bounding box center [1003, 424] width 17 height 17
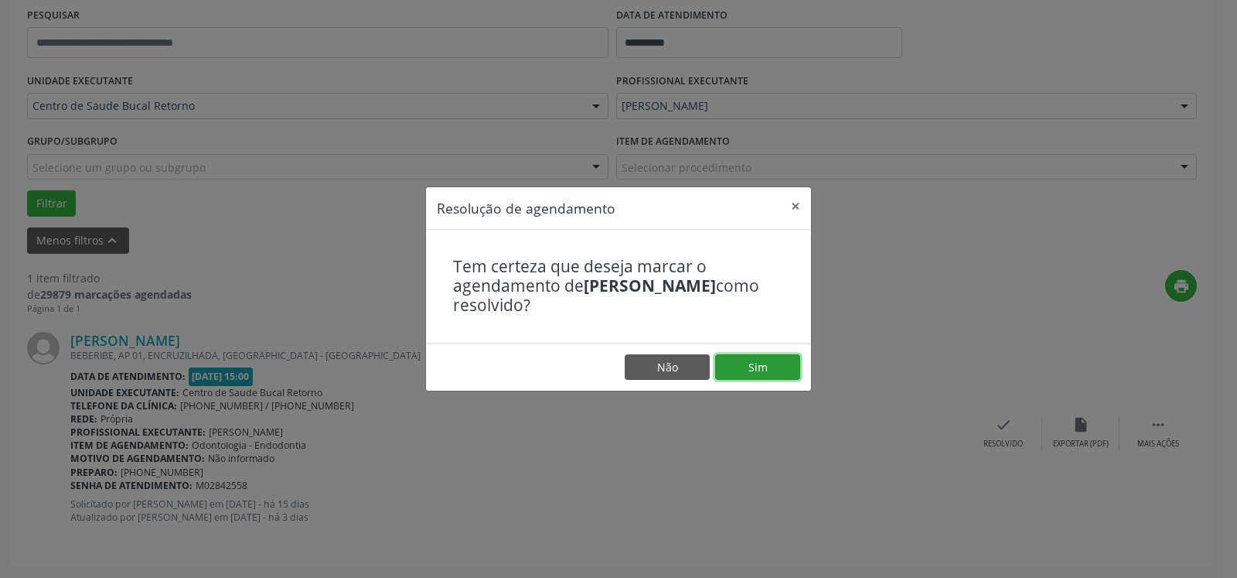
click at [781, 361] on button "Sim" at bounding box center [757, 367] width 85 height 26
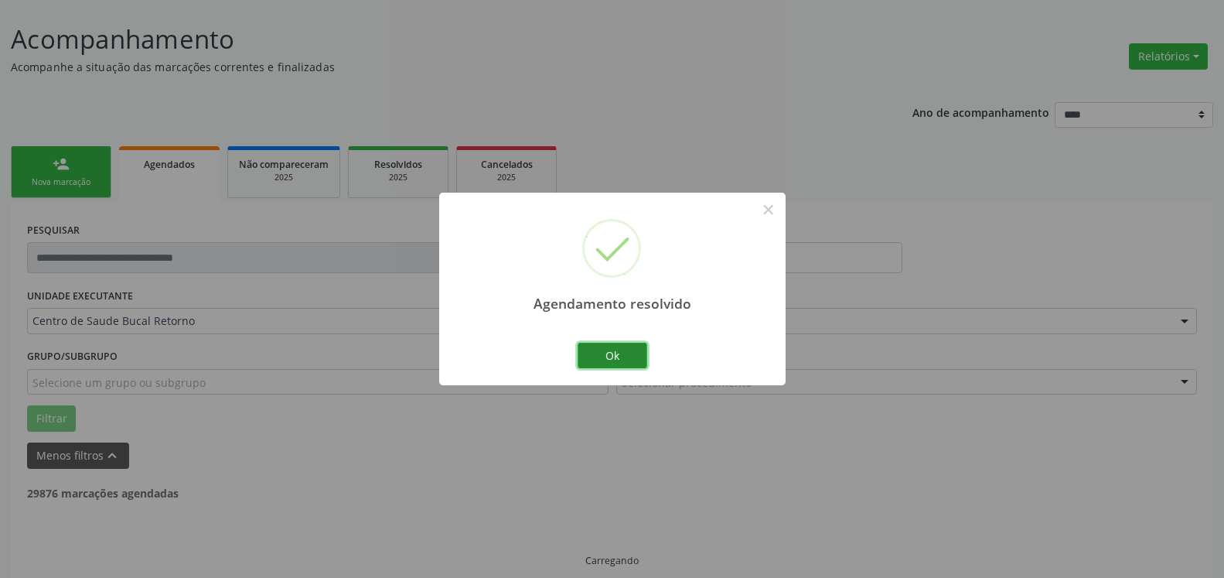
click at [612, 355] on button "Ok" at bounding box center [613, 356] width 70 height 26
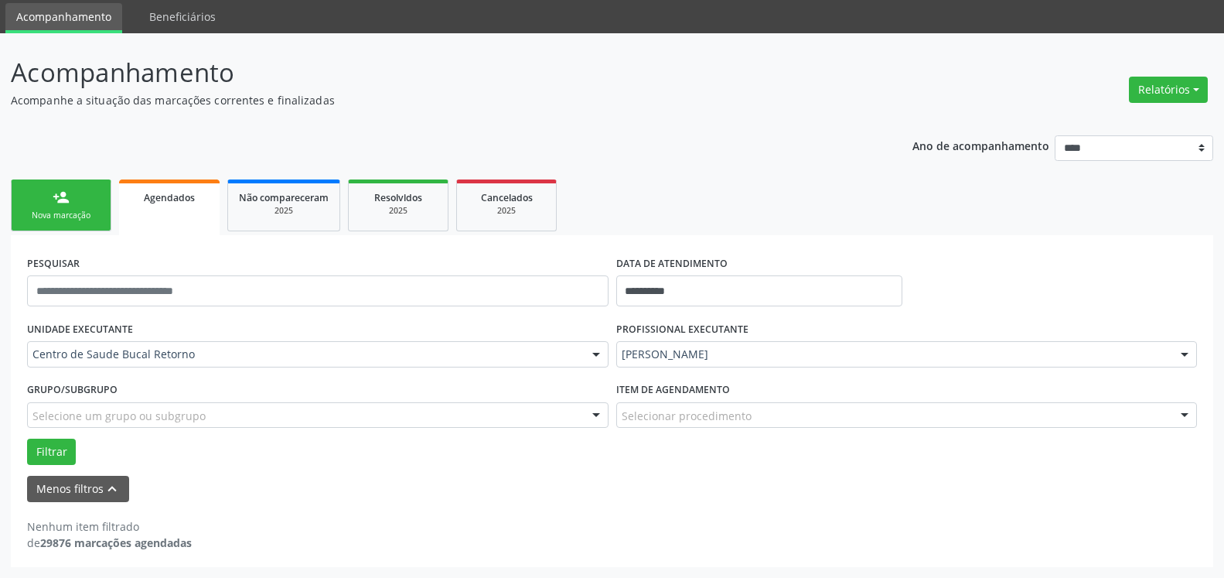
scroll to position [52, 0]
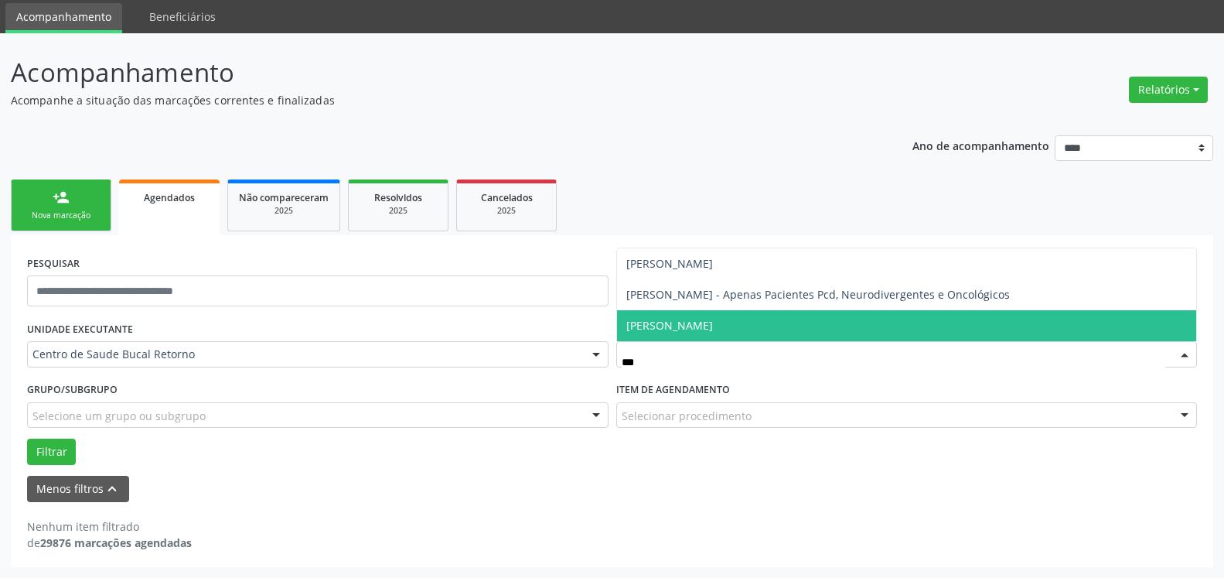
click at [713, 328] on span "[PERSON_NAME]" at bounding box center [669, 325] width 87 height 15
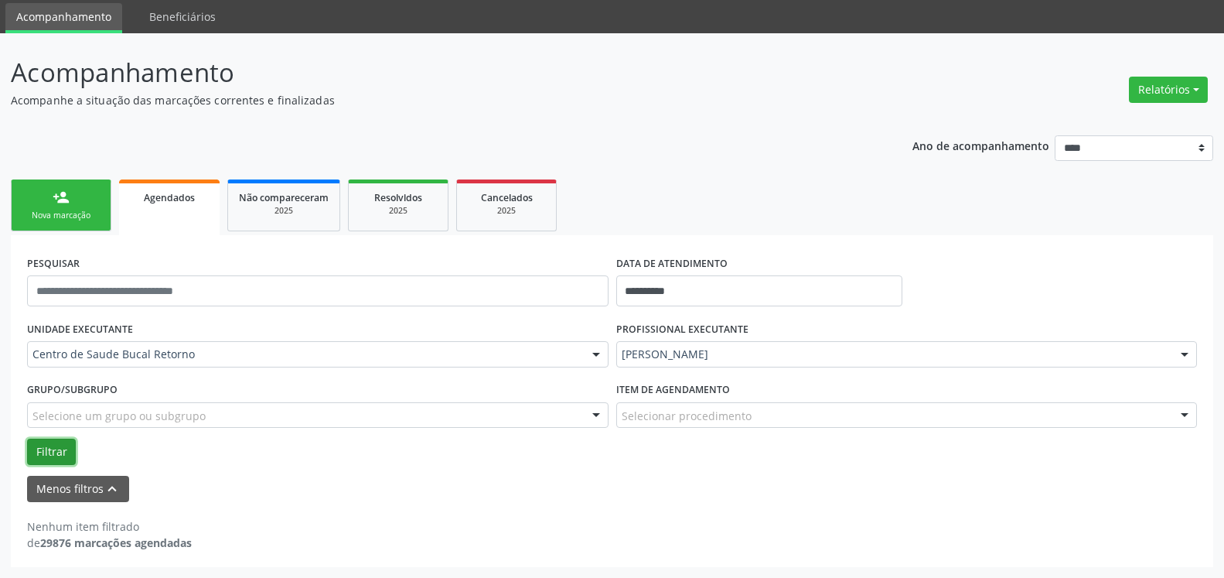
click at [37, 452] on button "Filtrar" at bounding box center [51, 451] width 49 height 26
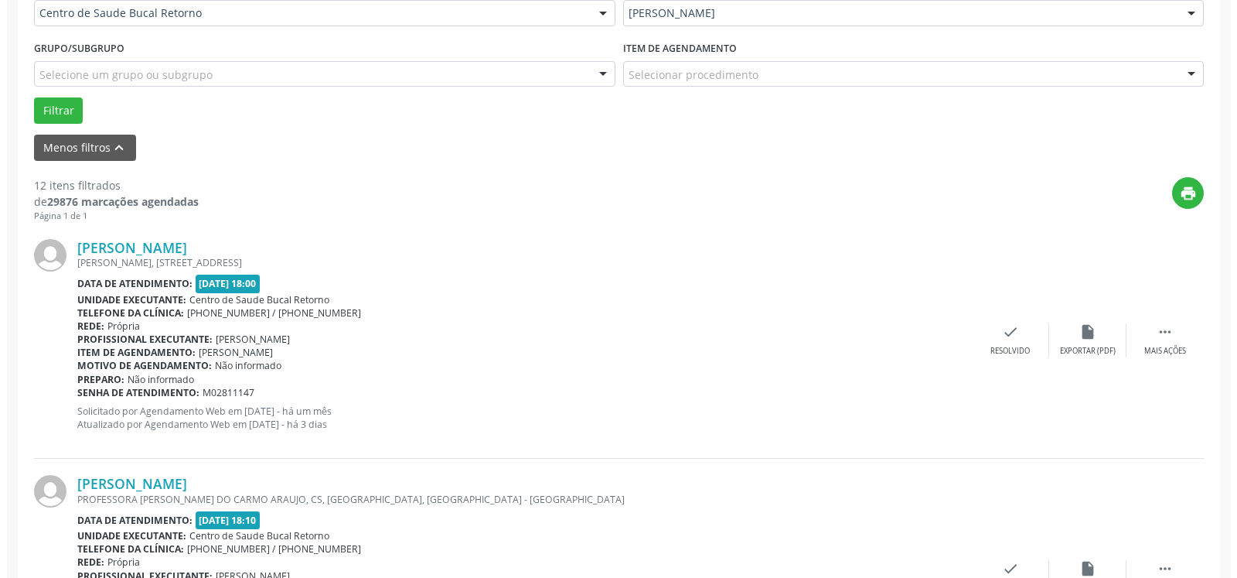
scroll to position [446, 0]
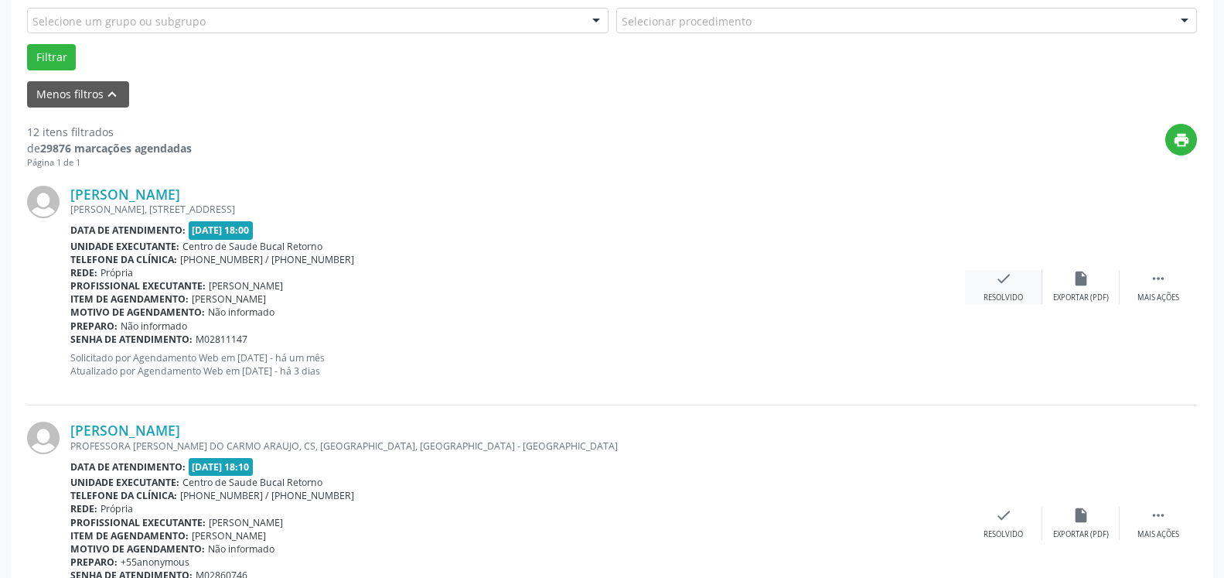
click at [1005, 285] on icon "check" at bounding box center [1003, 278] width 17 height 17
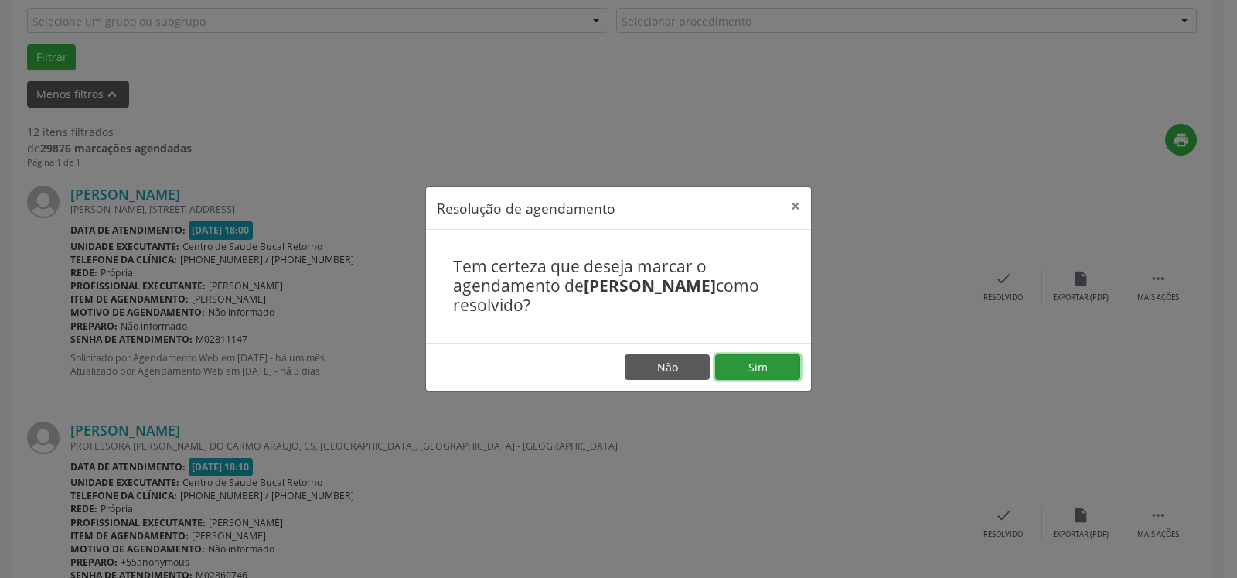
click at [762, 361] on button "Sim" at bounding box center [757, 367] width 85 height 26
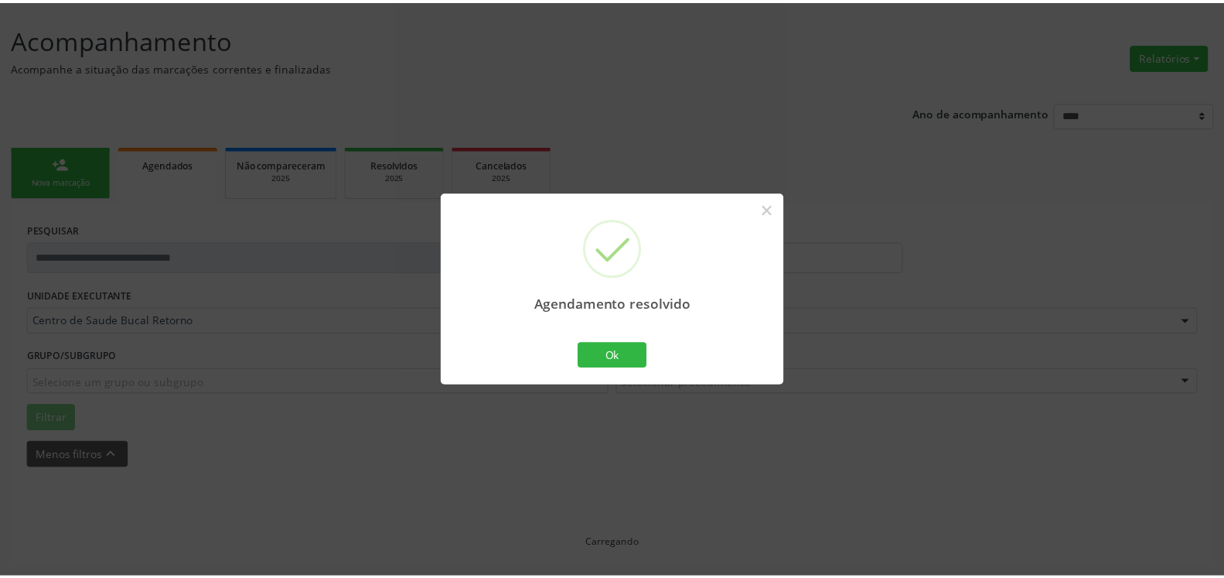
scroll to position [85, 0]
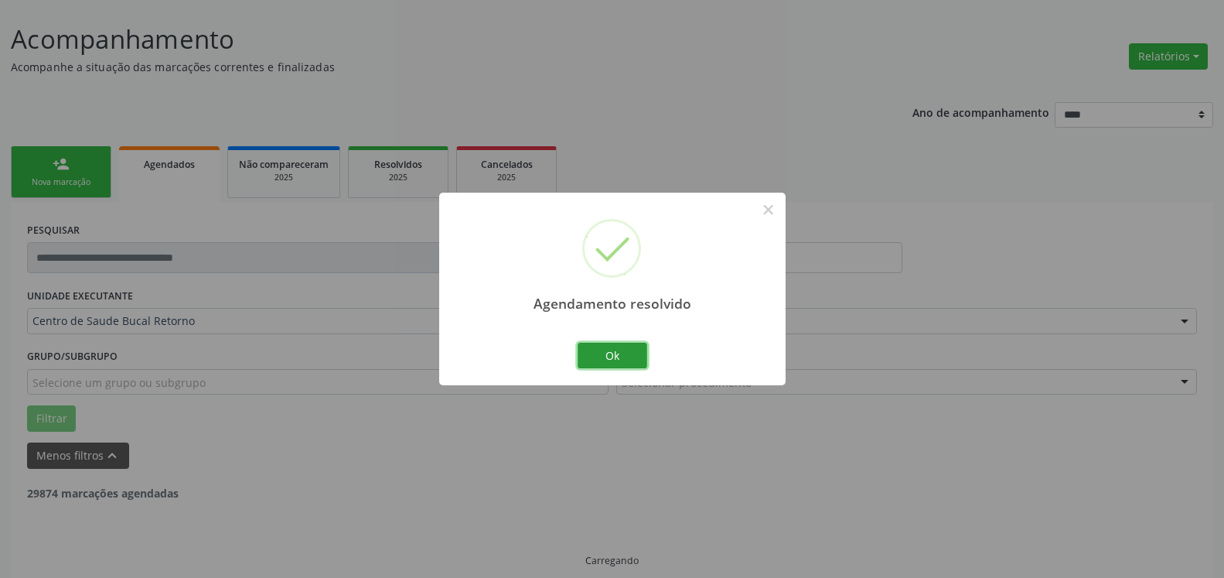
click at [643, 356] on button "Ok" at bounding box center [613, 356] width 70 height 26
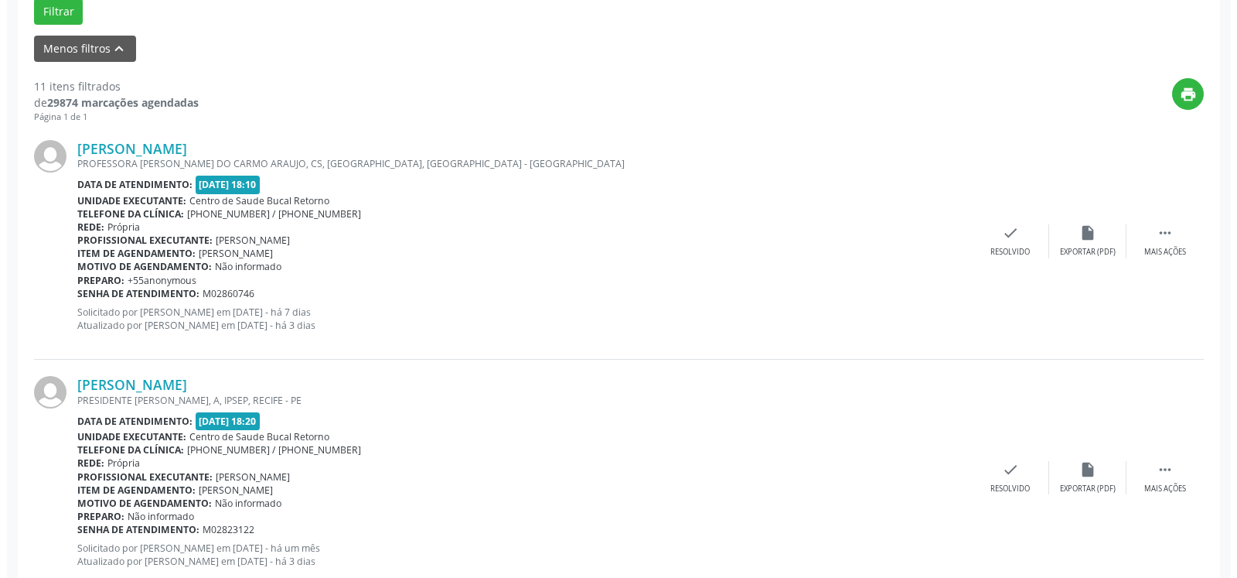
scroll to position [496, 0]
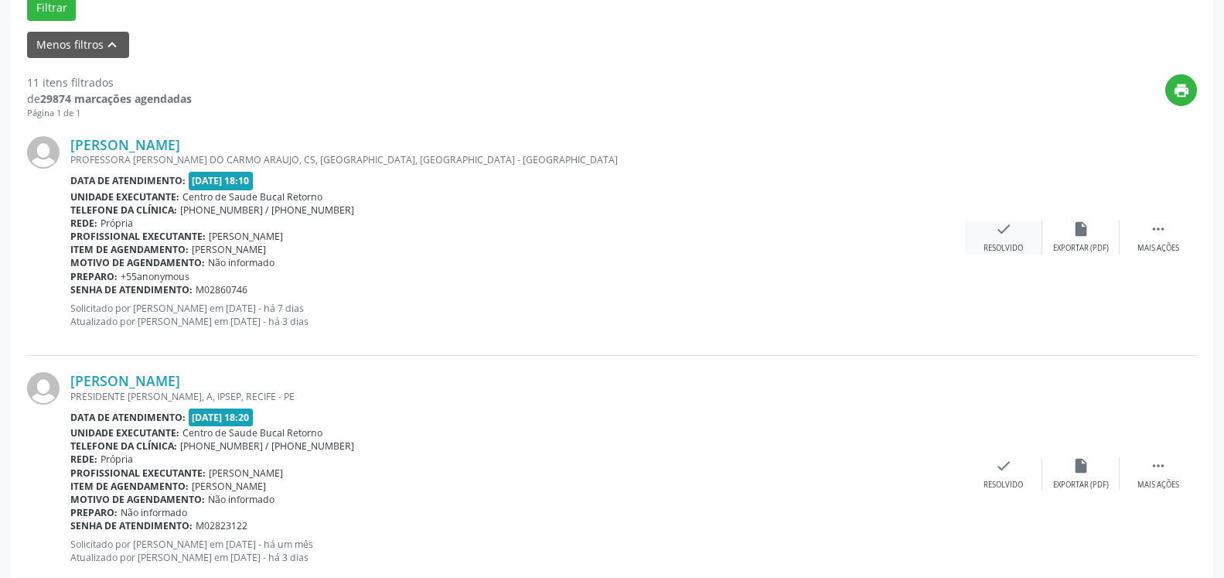
click at [1010, 233] on icon "check" at bounding box center [1003, 228] width 17 height 17
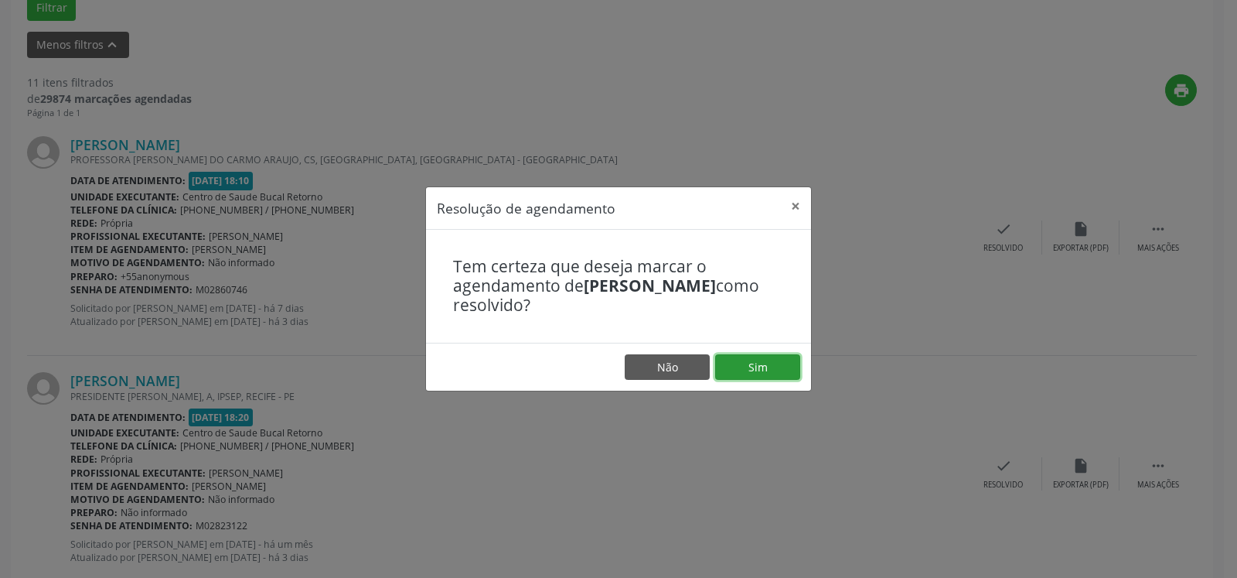
click at [776, 367] on button "Sim" at bounding box center [757, 367] width 85 height 26
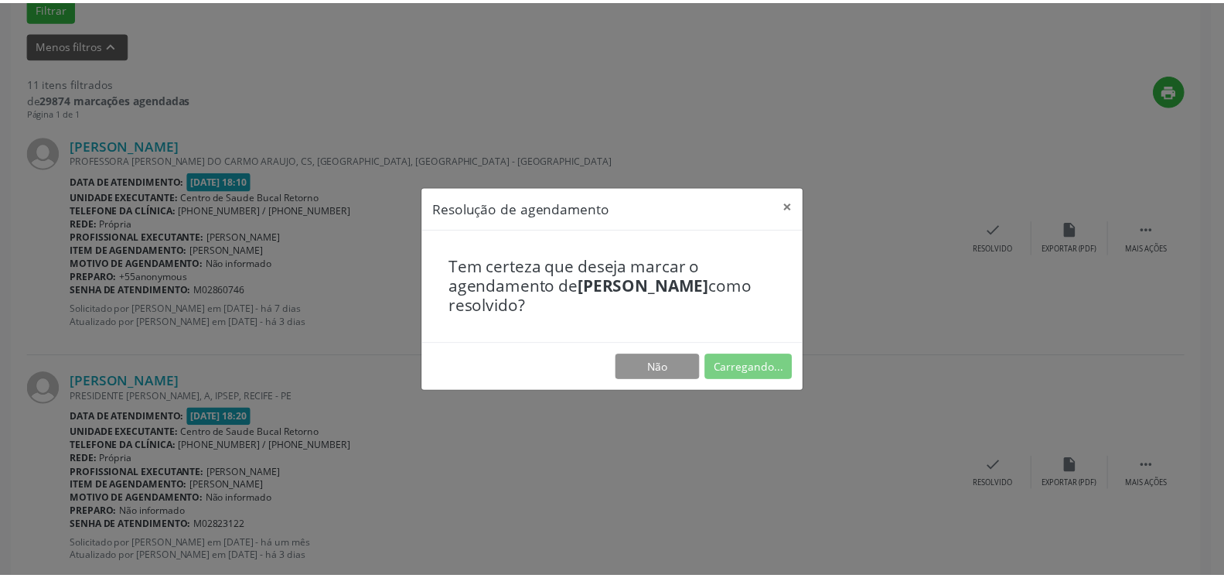
scroll to position [85, 0]
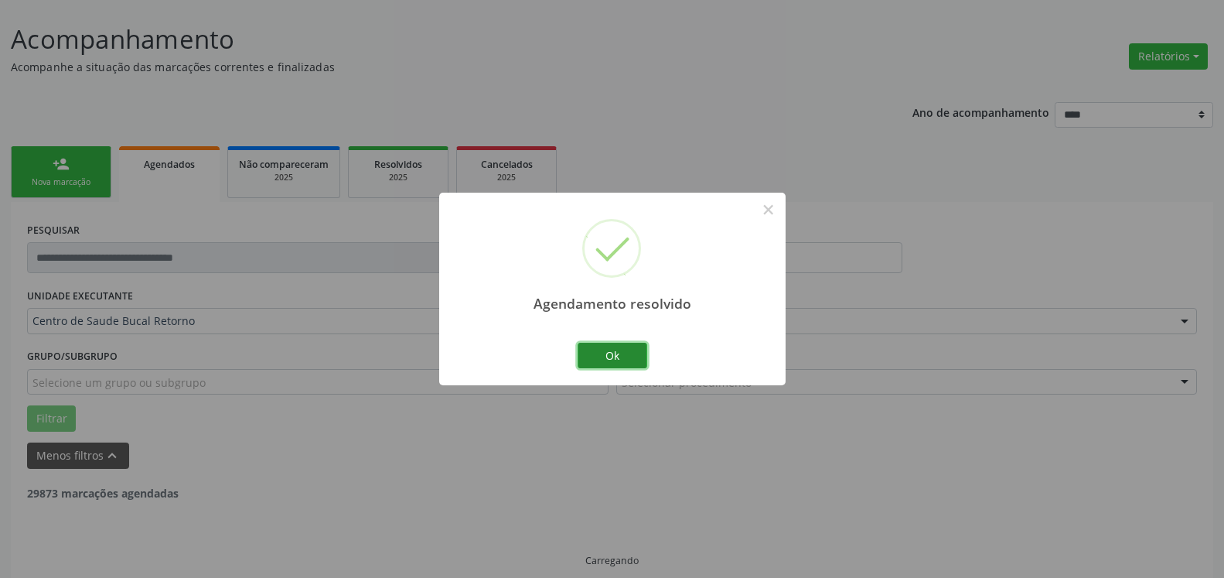
click at [624, 361] on button "Ok" at bounding box center [613, 356] width 70 height 26
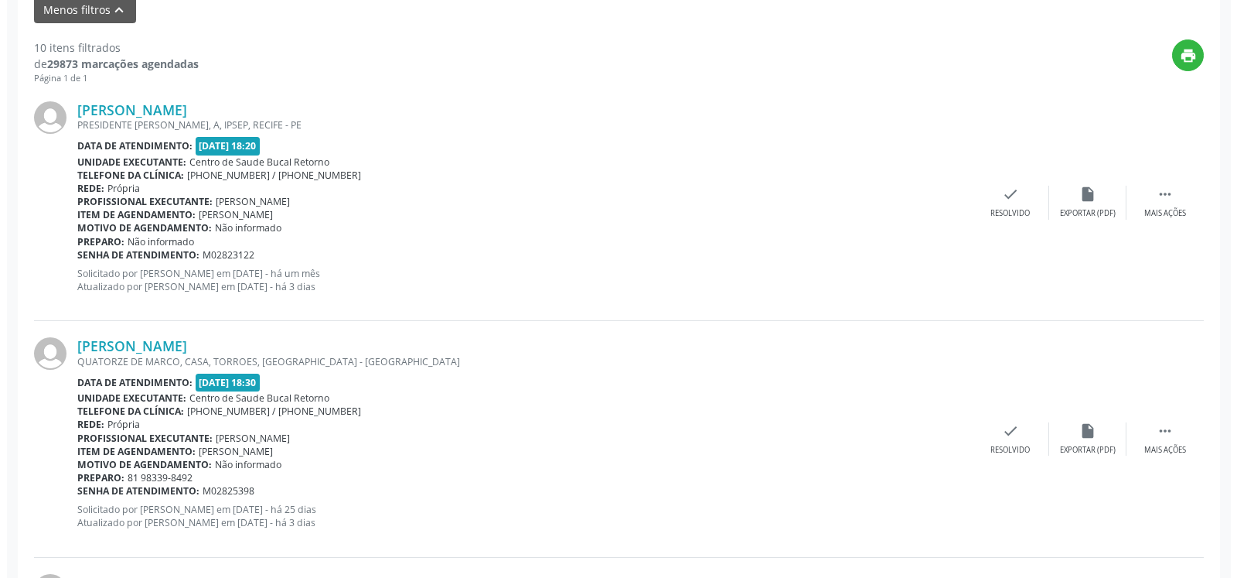
scroll to position [558, 0]
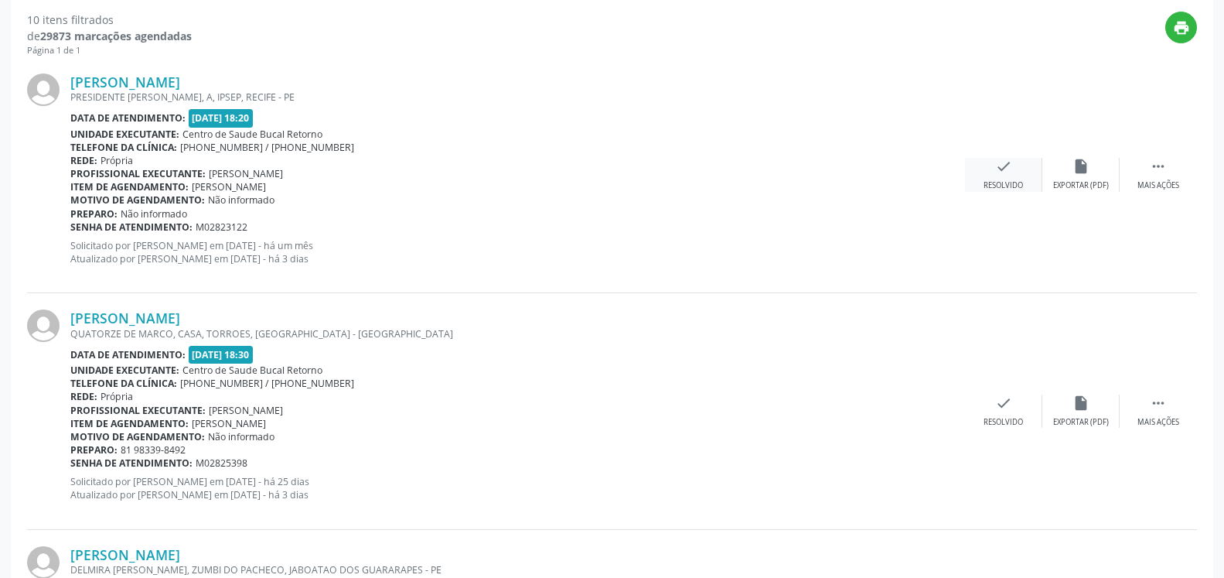
click at [992, 176] on div "check Resolvido" at bounding box center [1003, 174] width 77 height 33
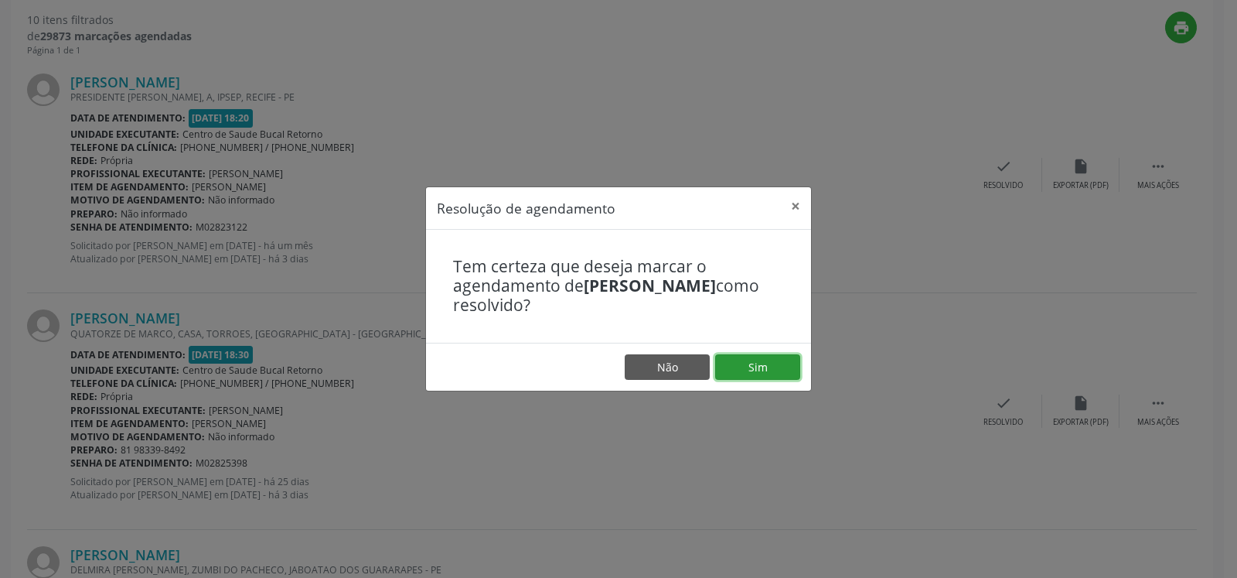
click at [769, 363] on button "Sim" at bounding box center [757, 367] width 85 height 26
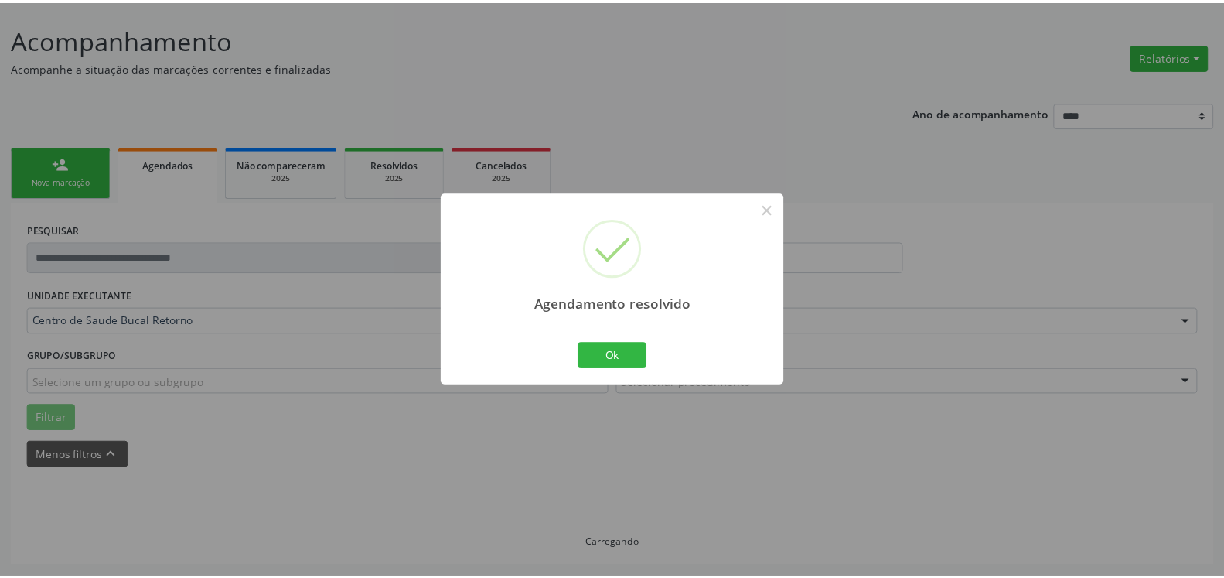
scroll to position [85, 0]
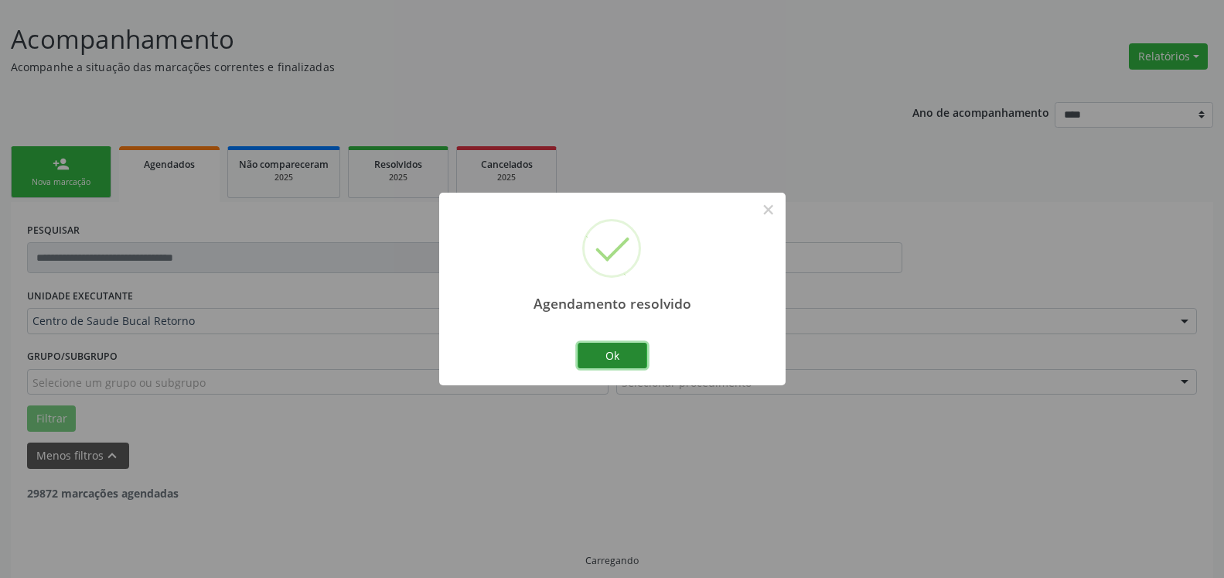
click at [619, 356] on button "Ok" at bounding box center [613, 356] width 70 height 26
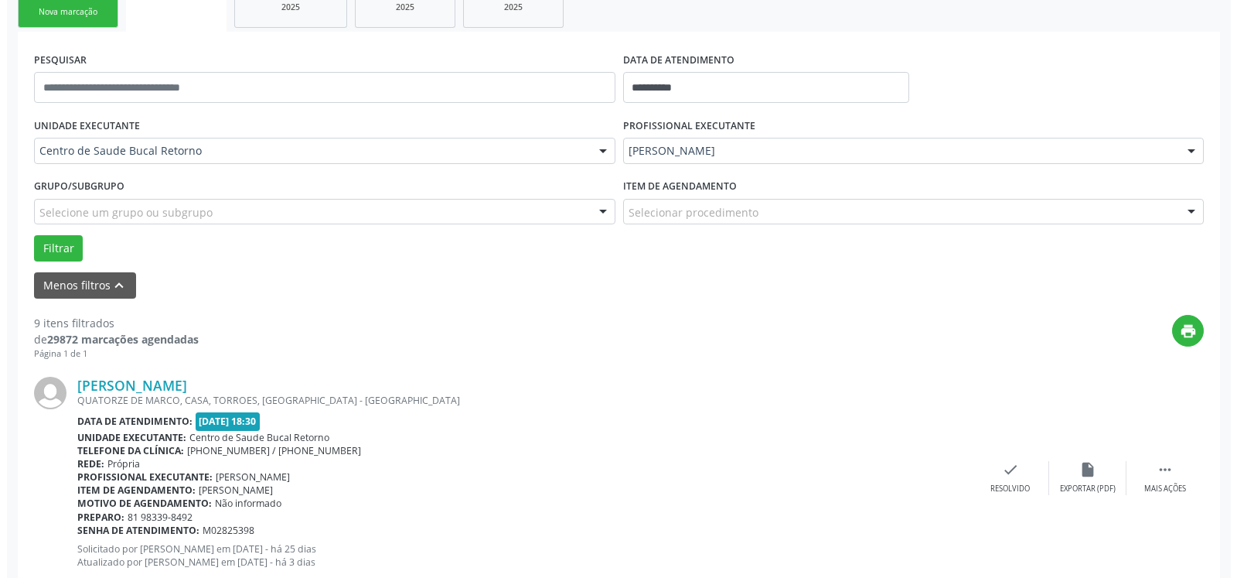
scroll to position [401, 0]
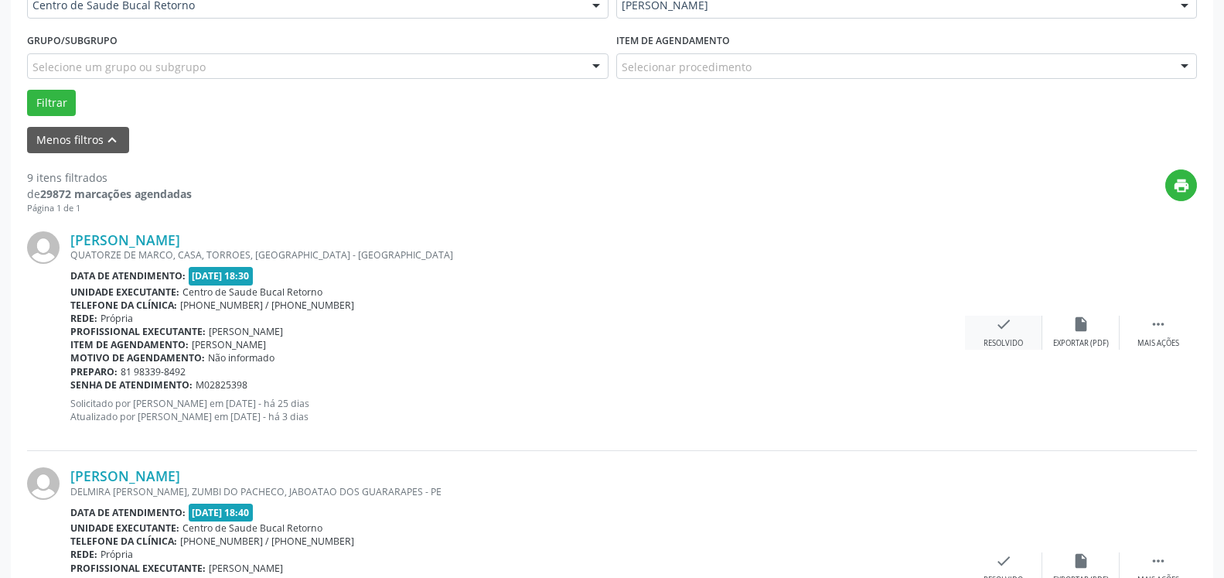
click at [1010, 338] on div "check Resolvido" at bounding box center [1003, 331] width 77 height 33
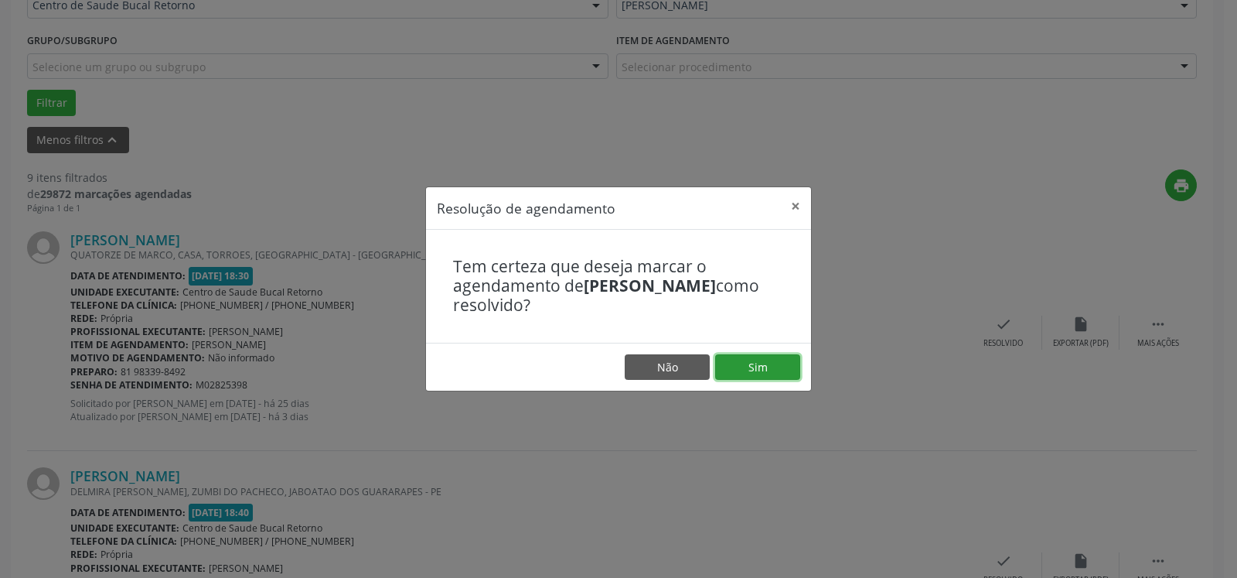
click at [786, 367] on button "Sim" at bounding box center [757, 367] width 85 height 26
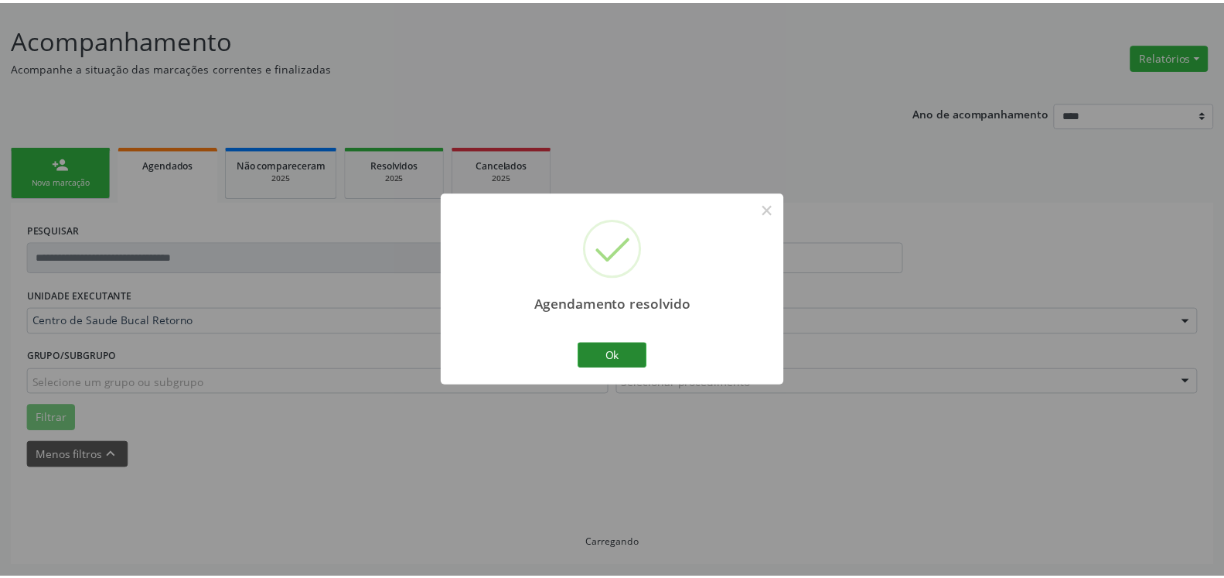
scroll to position [85, 0]
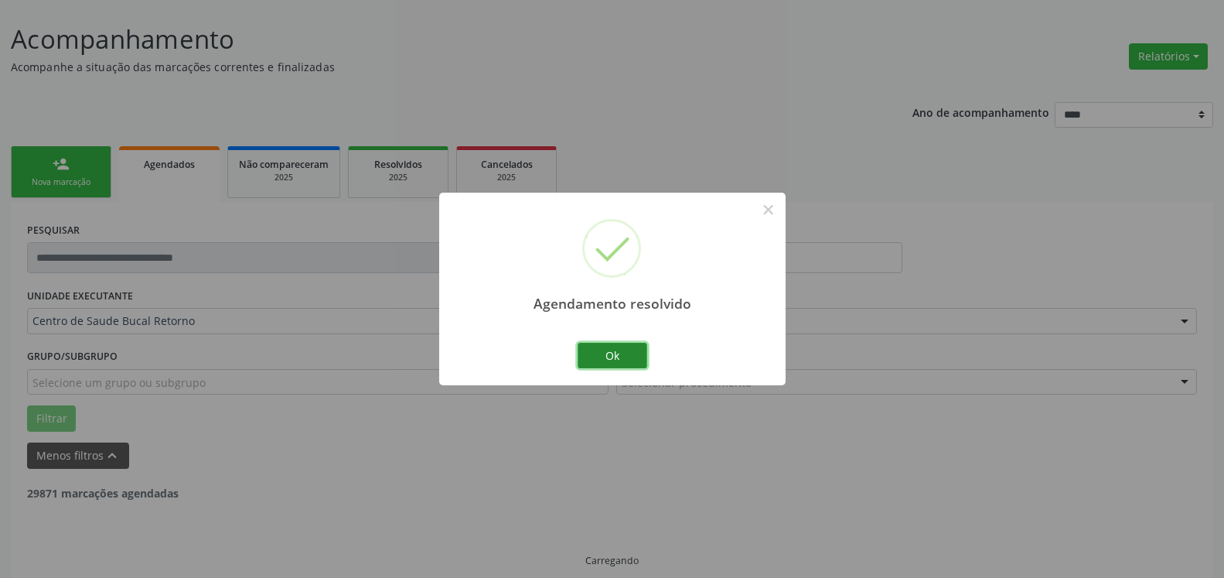
click at [626, 354] on button "Ok" at bounding box center [613, 356] width 70 height 26
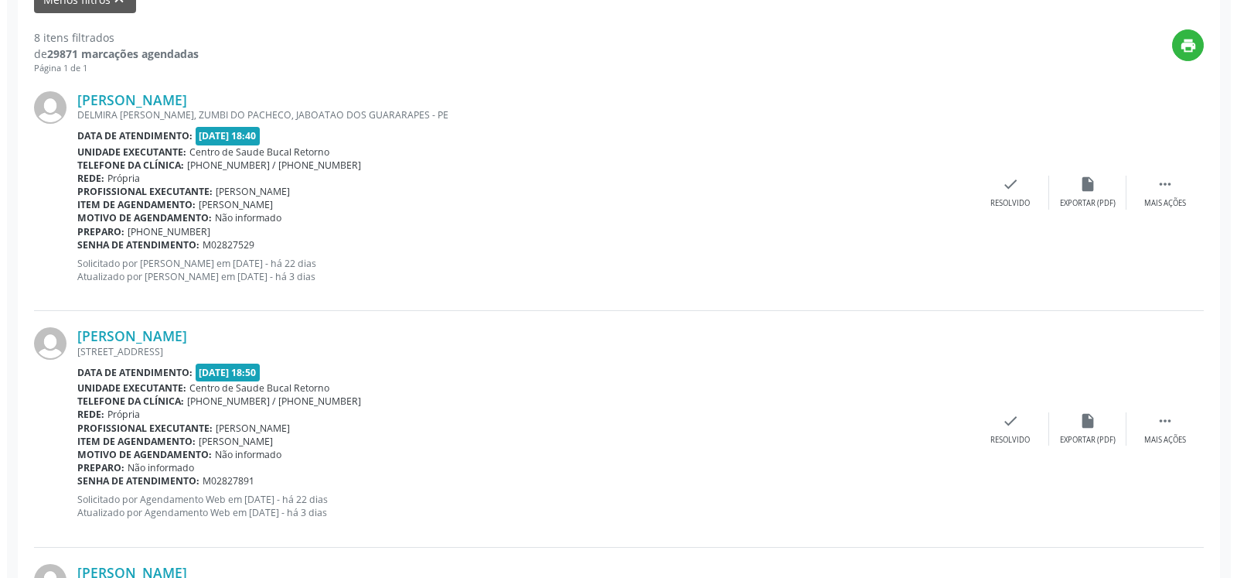
scroll to position [558, 0]
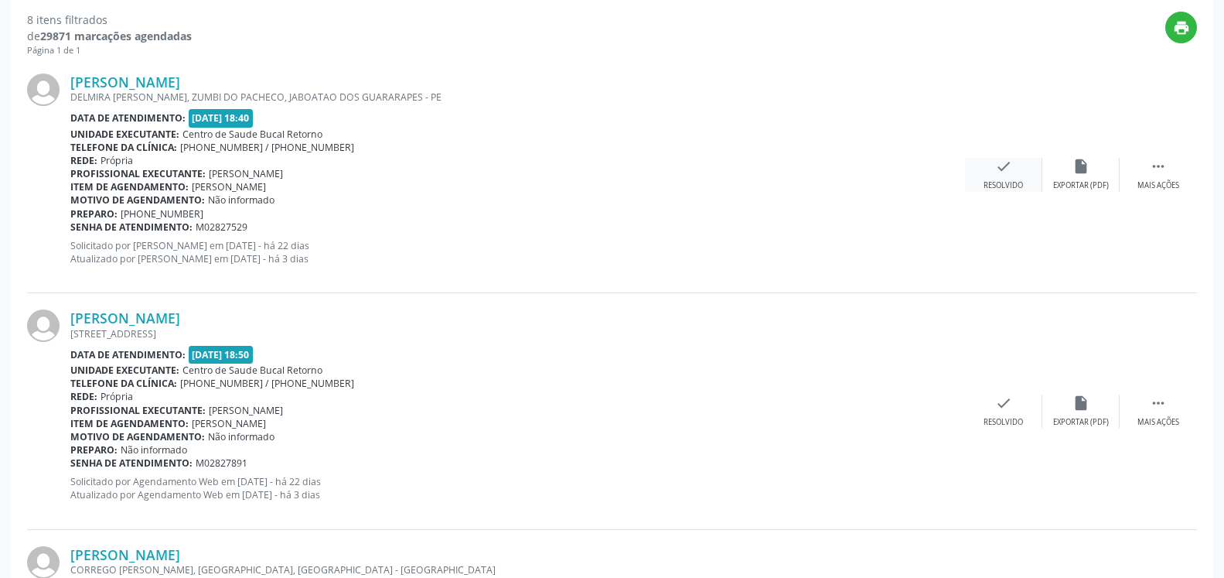
click at [997, 174] on icon "check" at bounding box center [1003, 166] width 17 height 17
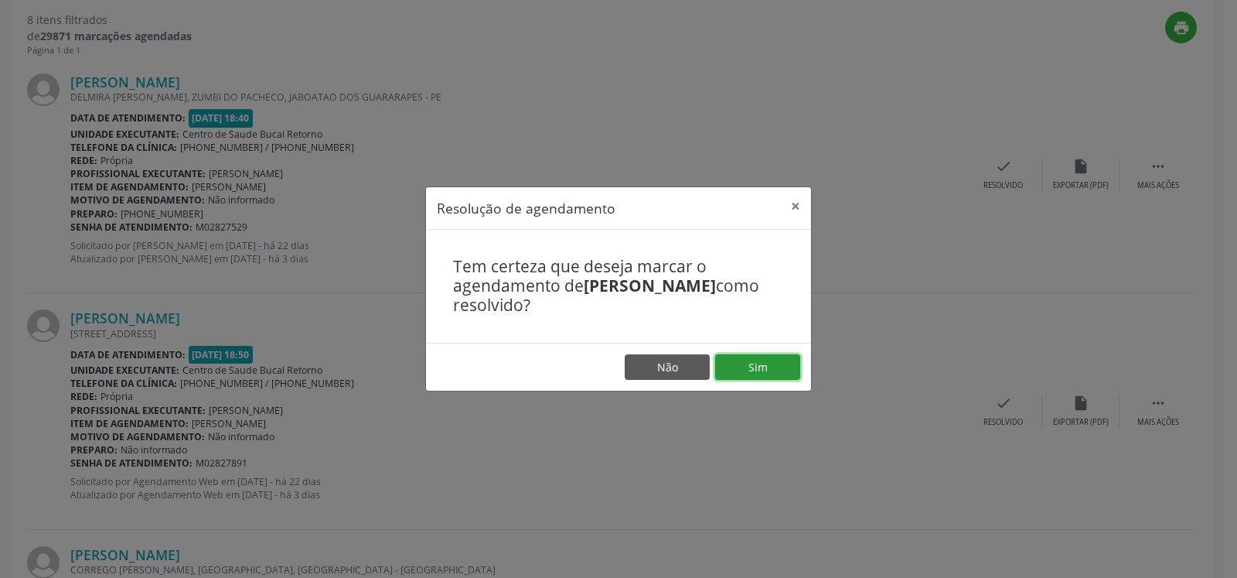
click at [755, 372] on button "Sim" at bounding box center [757, 367] width 85 height 26
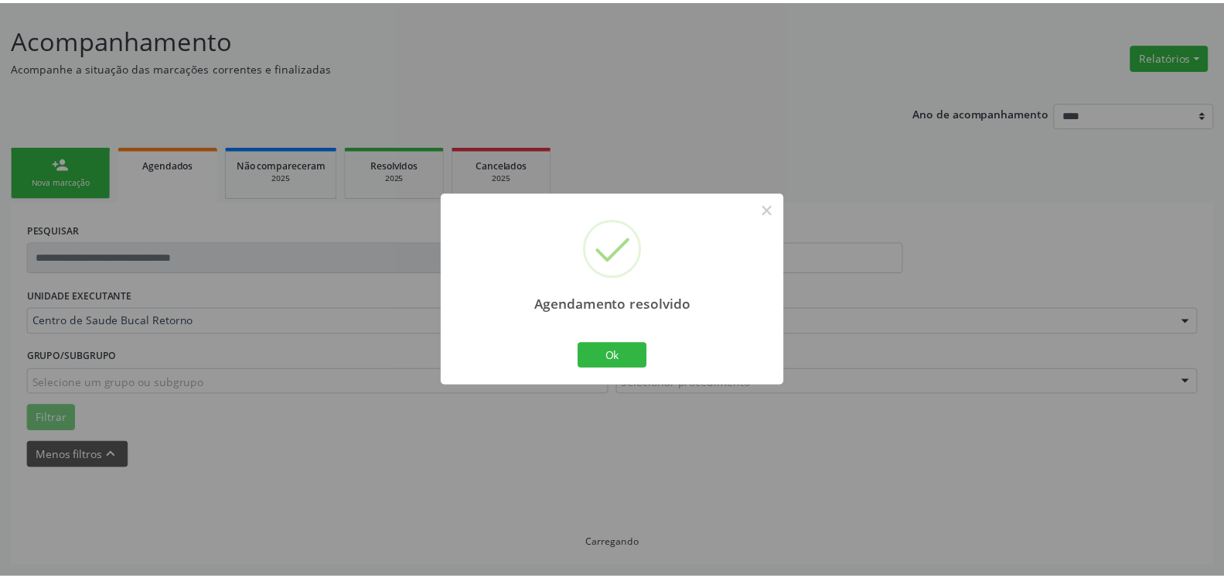
scroll to position [85, 0]
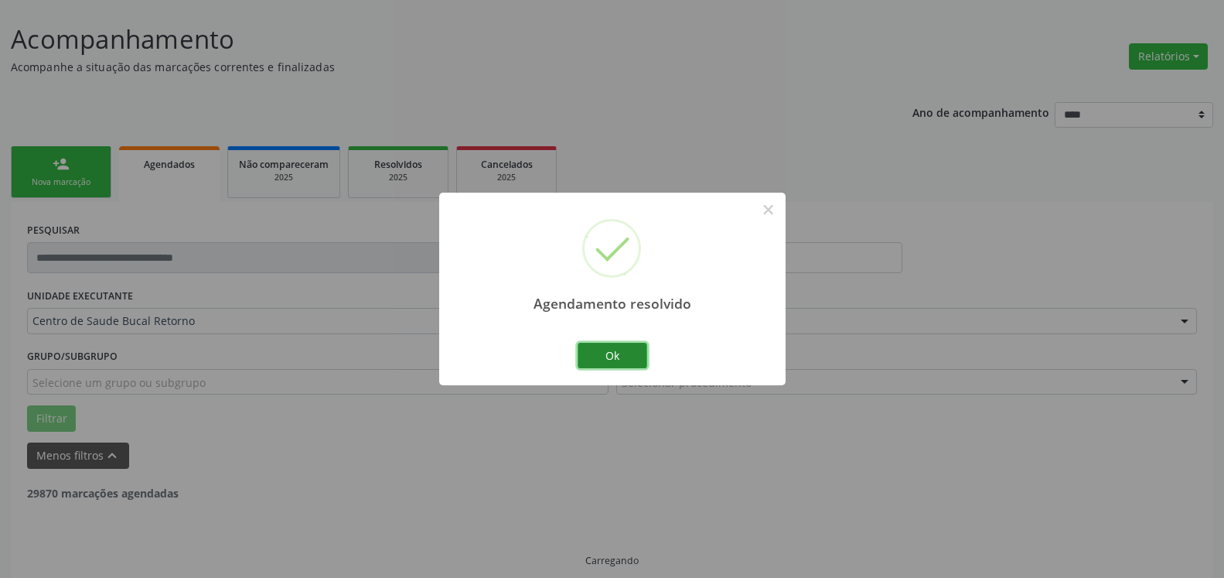
click at [618, 356] on button "Ok" at bounding box center [613, 356] width 70 height 26
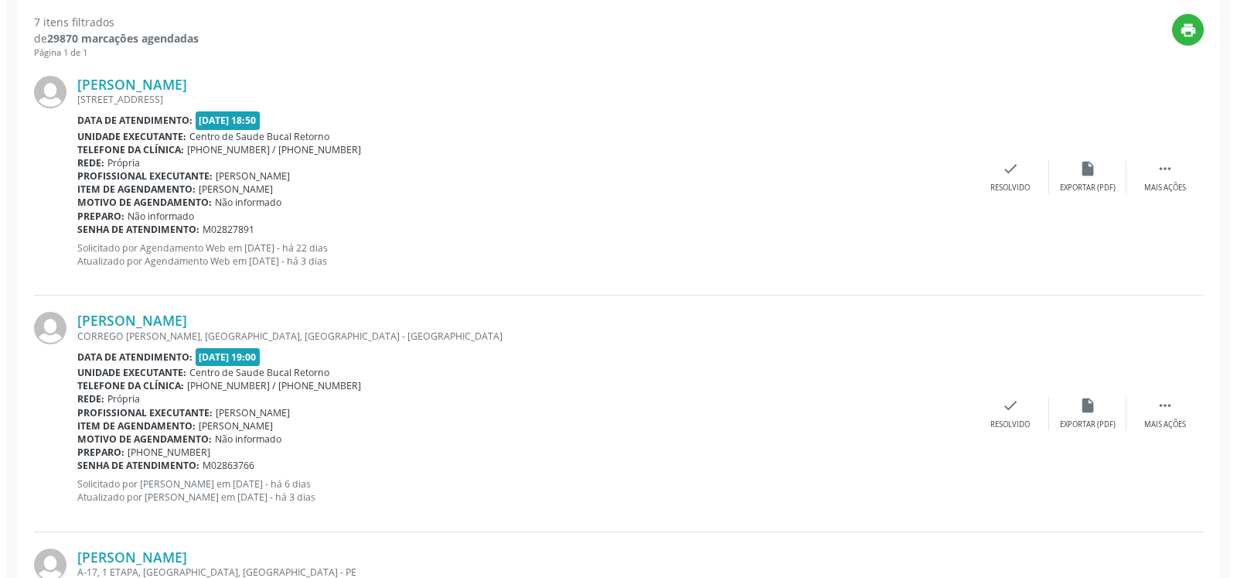
scroll to position [558, 0]
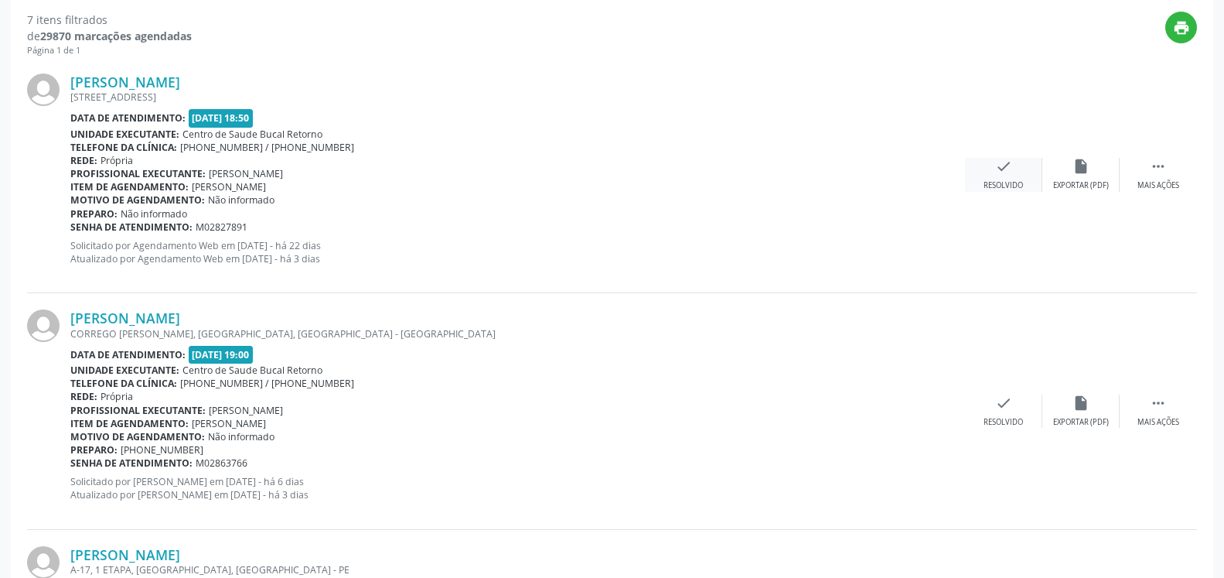
click at [993, 168] on div "check Resolvido" at bounding box center [1003, 174] width 77 height 33
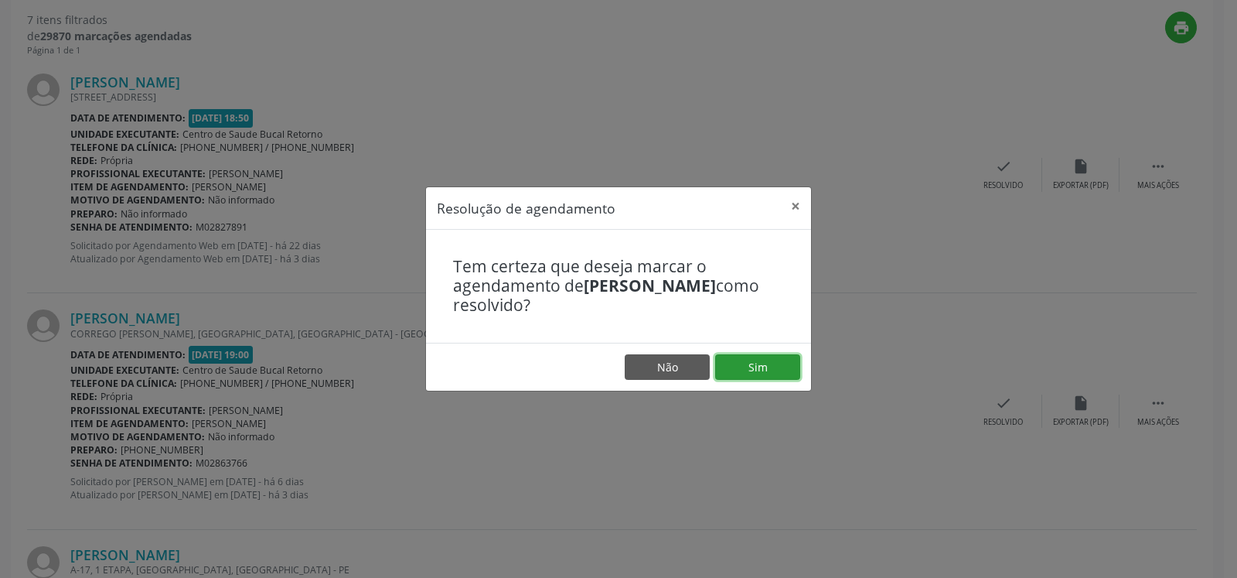
click at [755, 369] on button "Sim" at bounding box center [757, 367] width 85 height 26
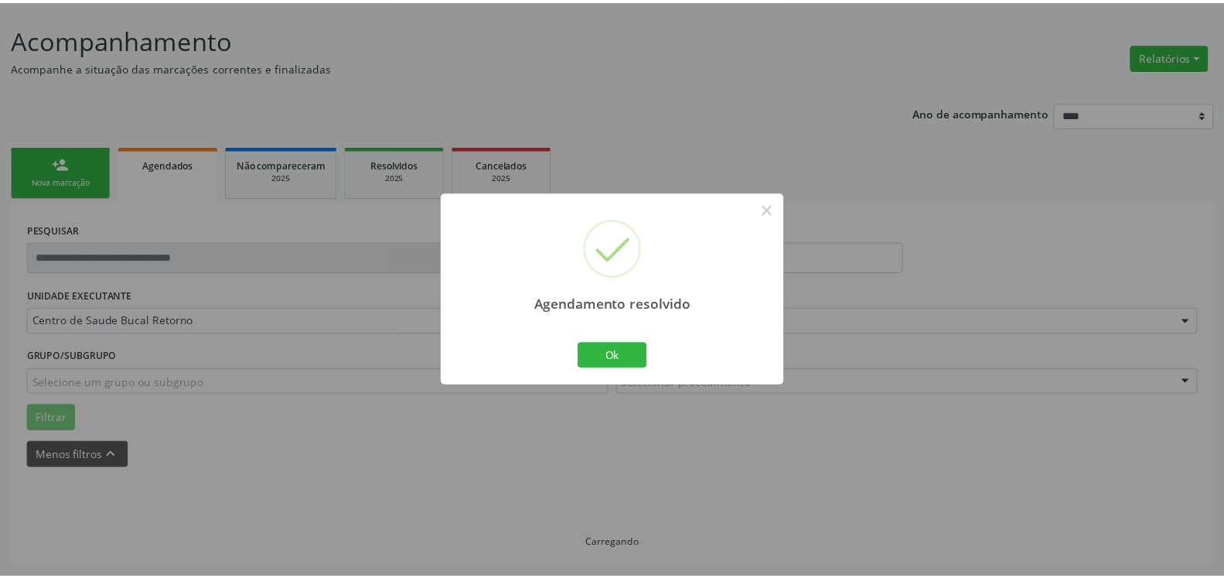
scroll to position [85, 0]
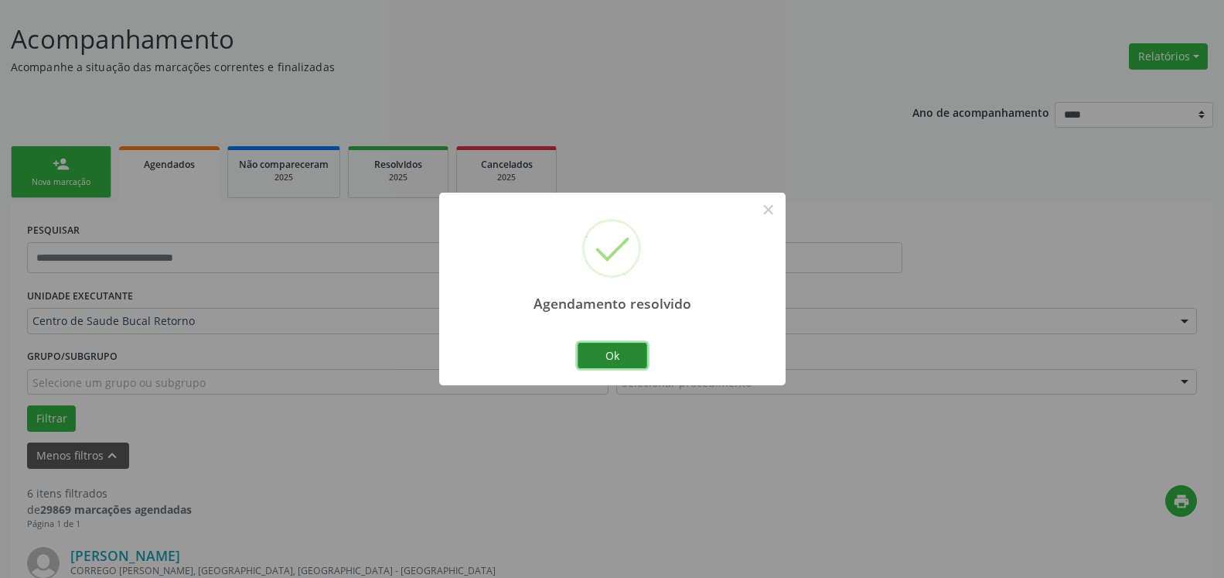
click at [606, 360] on button "Ok" at bounding box center [613, 356] width 70 height 26
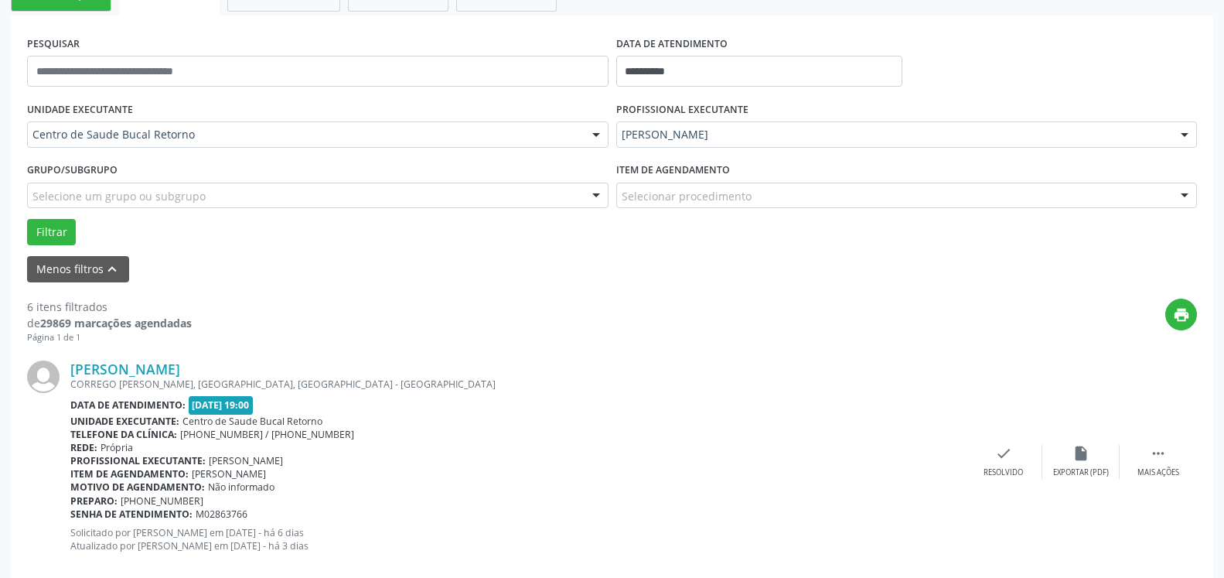
scroll to position [401, 0]
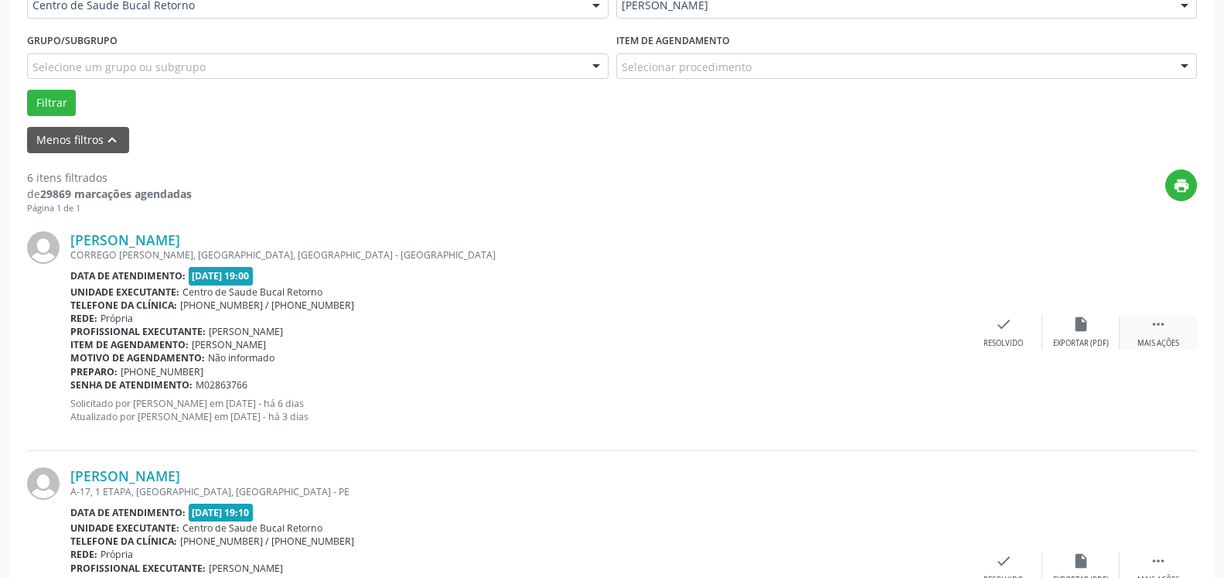
click at [1176, 336] on div " Mais ações" at bounding box center [1158, 331] width 77 height 33
click at [1098, 332] on div "alarm_off Não compareceu" at bounding box center [1080, 331] width 77 height 33
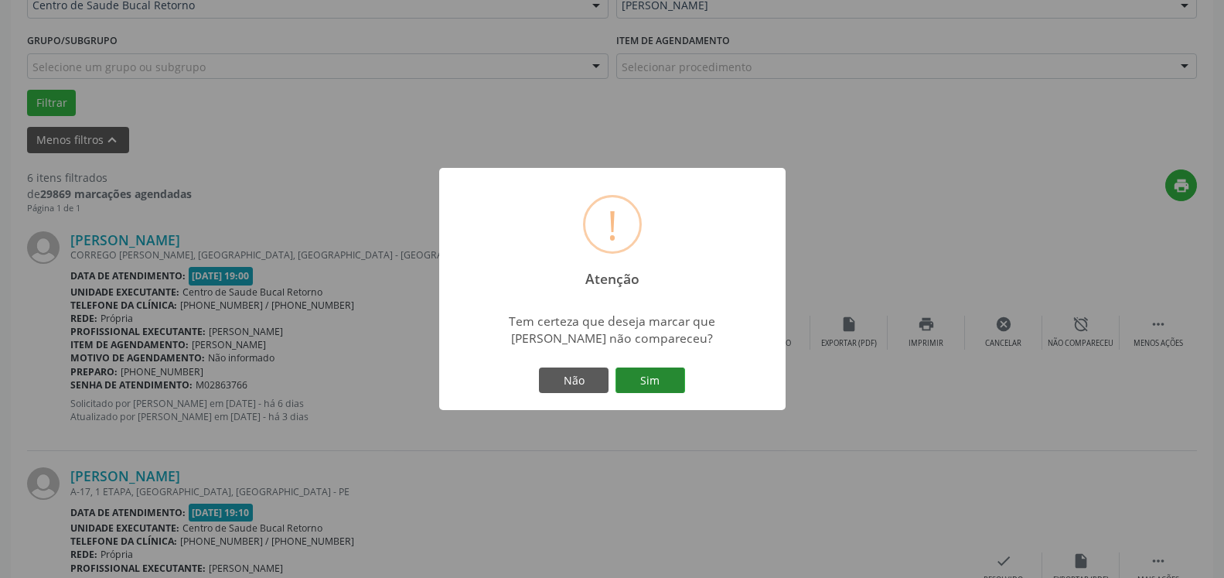
click at [659, 374] on button "Sim" at bounding box center [651, 380] width 70 height 26
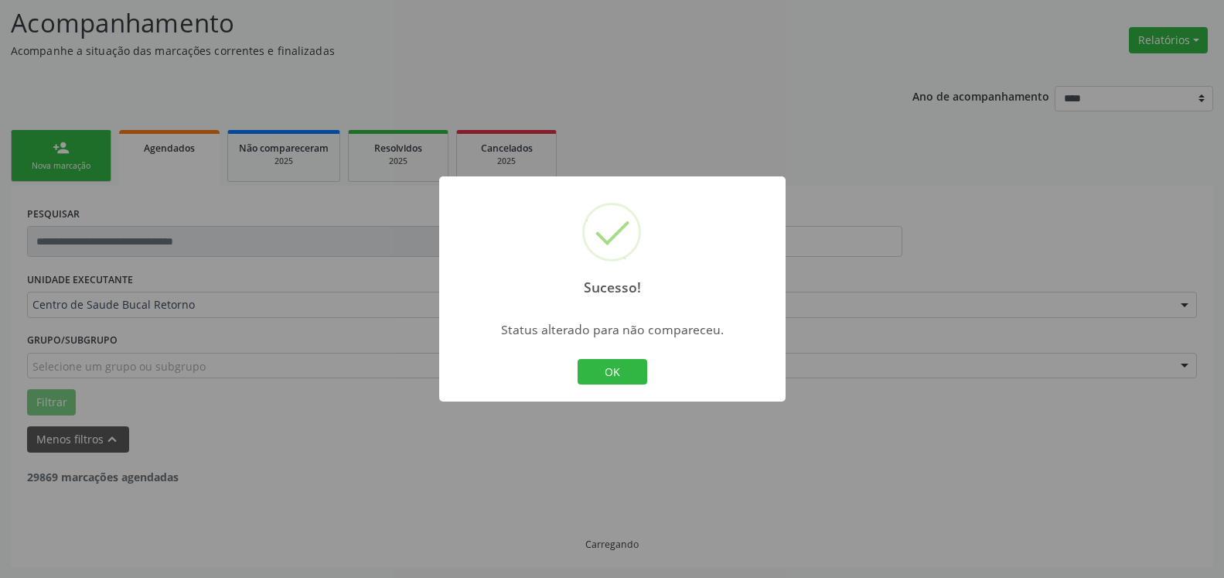
click at [617, 379] on button "OK" at bounding box center [613, 372] width 70 height 26
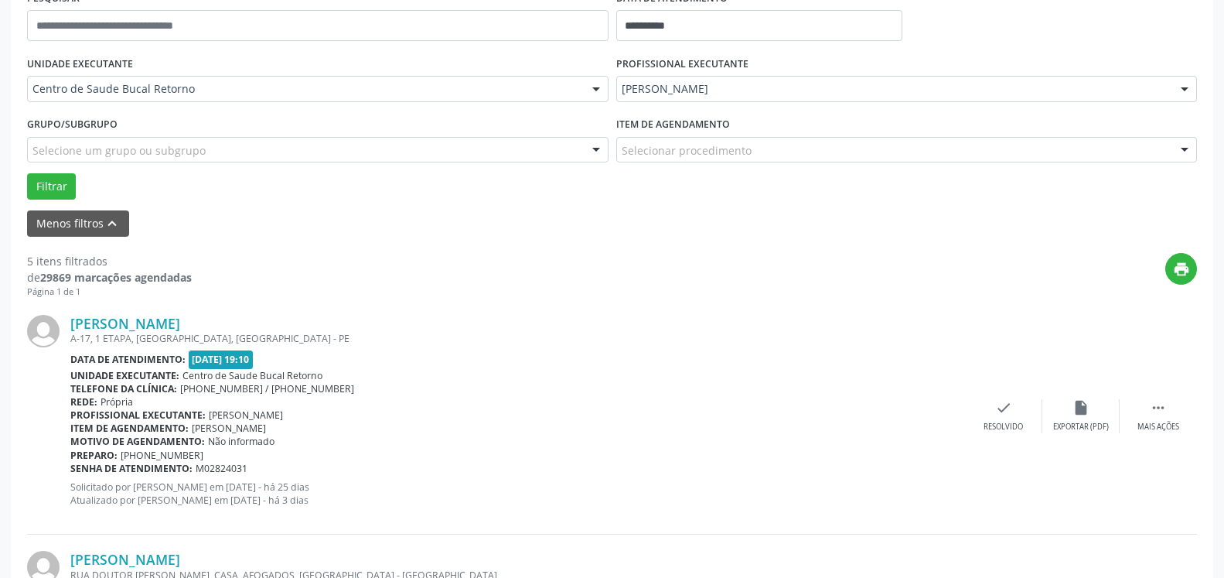
scroll to position [417, 0]
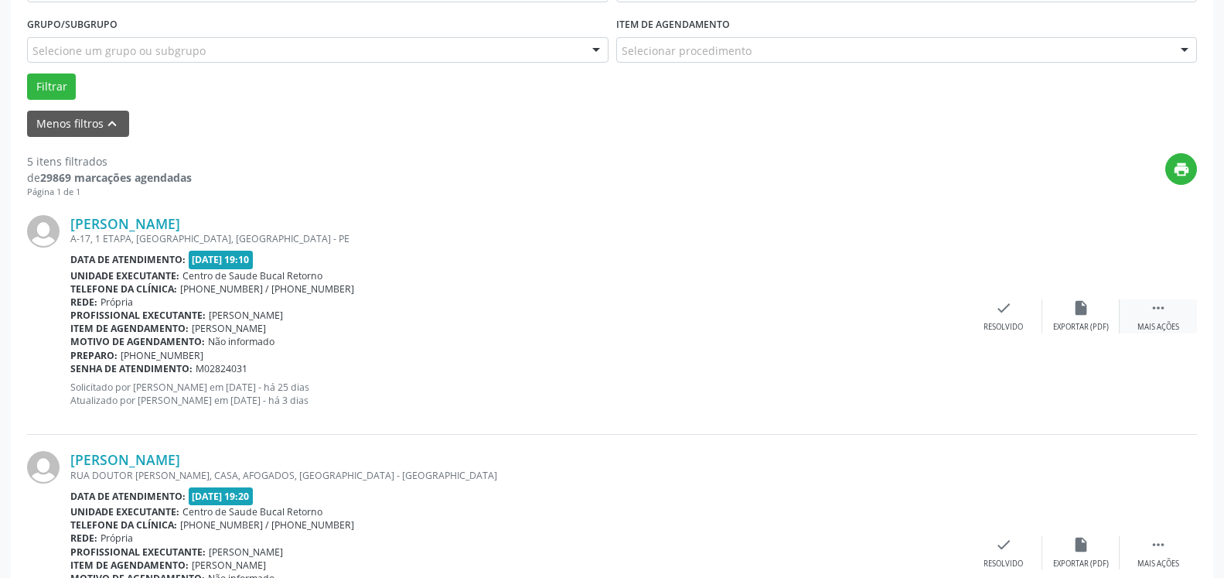
click at [1168, 305] on div " Mais ações" at bounding box center [1158, 315] width 77 height 33
click at [1098, 318] on div "alarm_off Não compareceu" at bounding box center [1080, 315] width 77 height 33
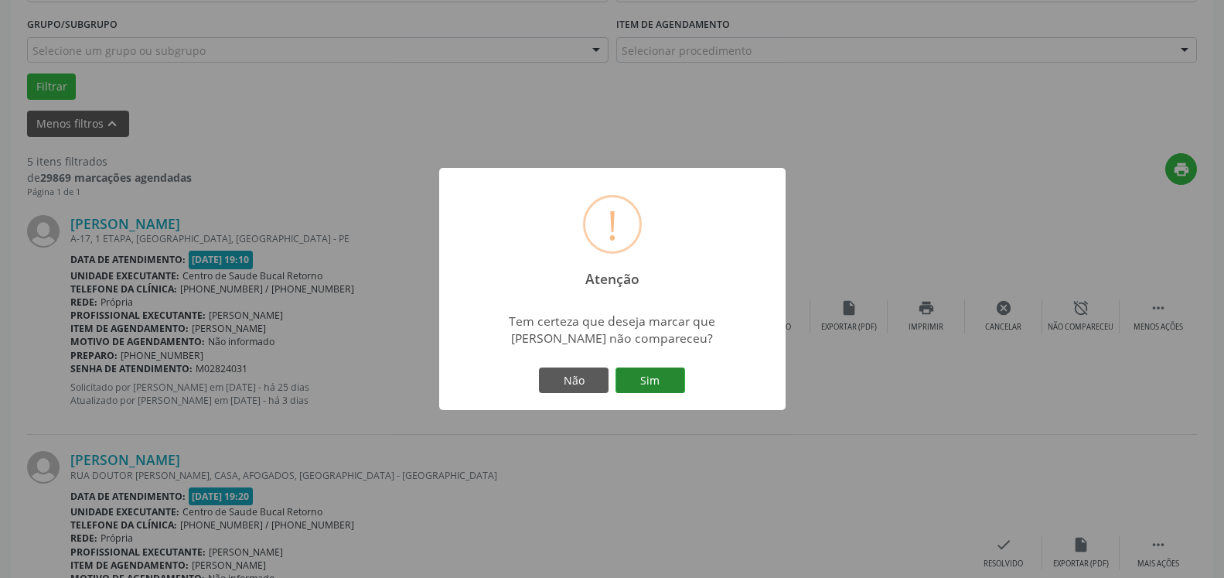
click at [668, 381] on button "Sim" at bounding box center [651, 380] width 70 height 26
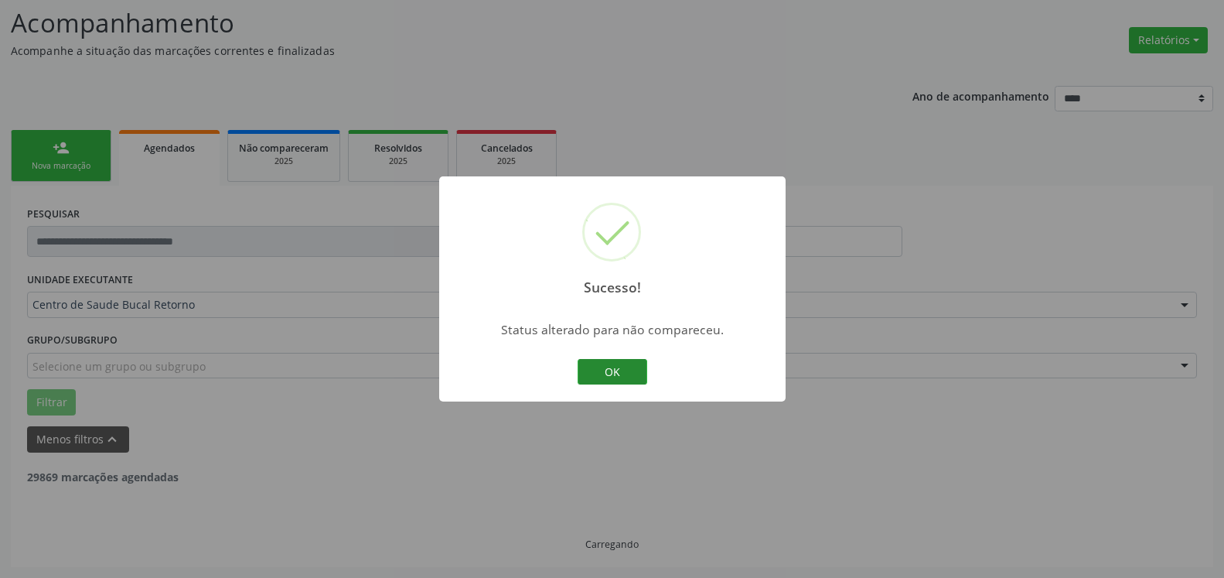
click at [588, 376] on button "OK" at bounding box center [613, 372] width 70 height 26
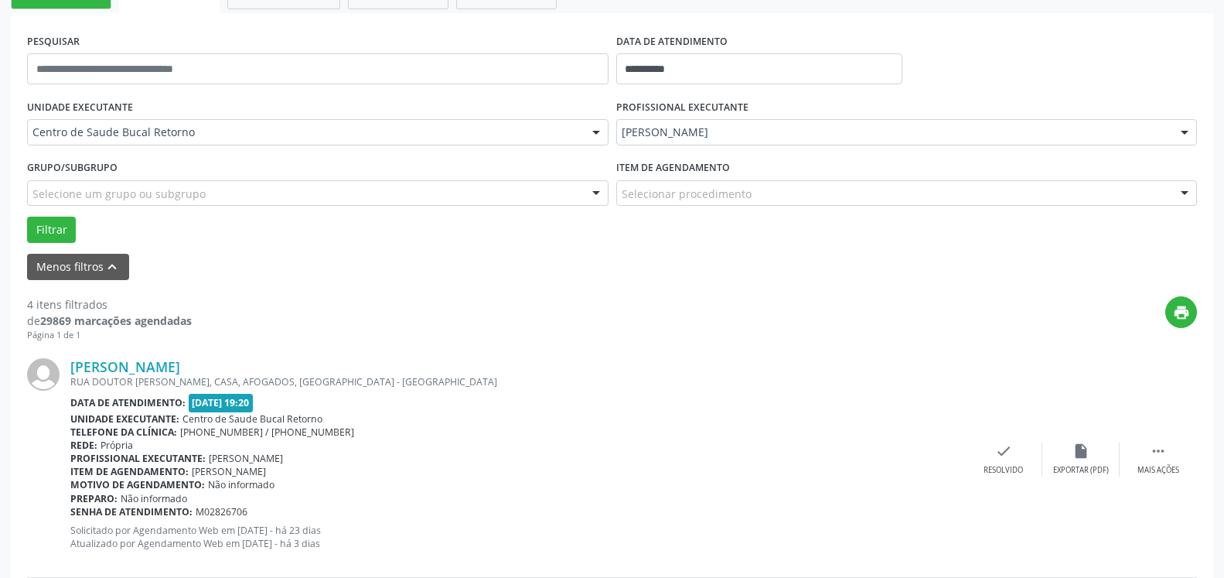
scroll to position [338, 0]
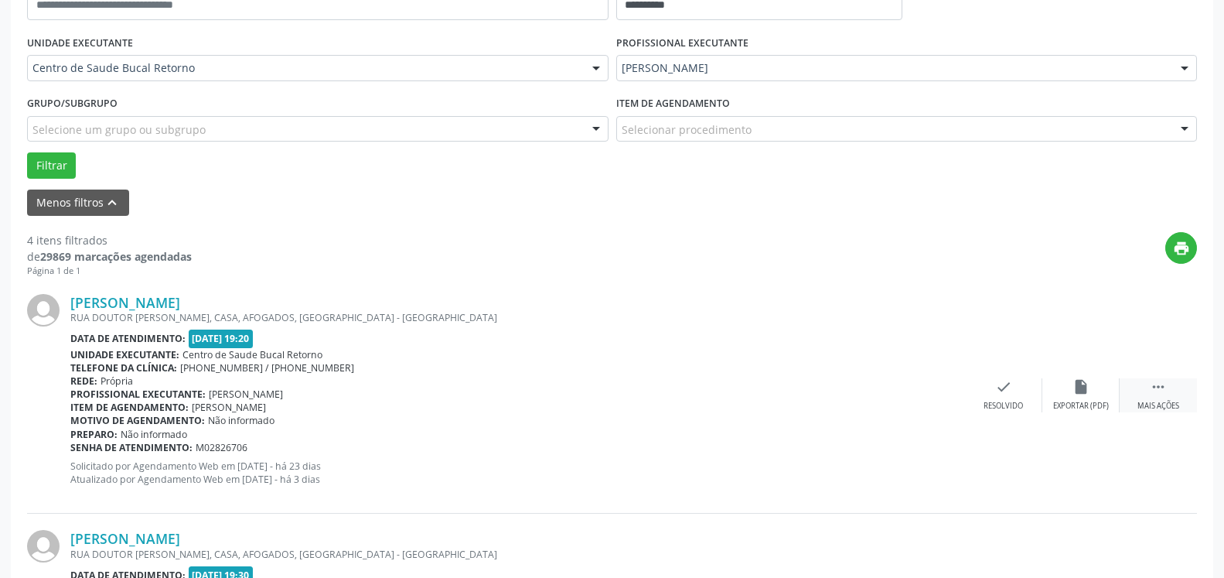
click at [1165, 395] on icon "" at bounding box center [1158, 386] width 17 height 17
click at [1105, 389] on div "alarm_off Não compareceu" at bounding box center [1080, 394] width 77 height 33
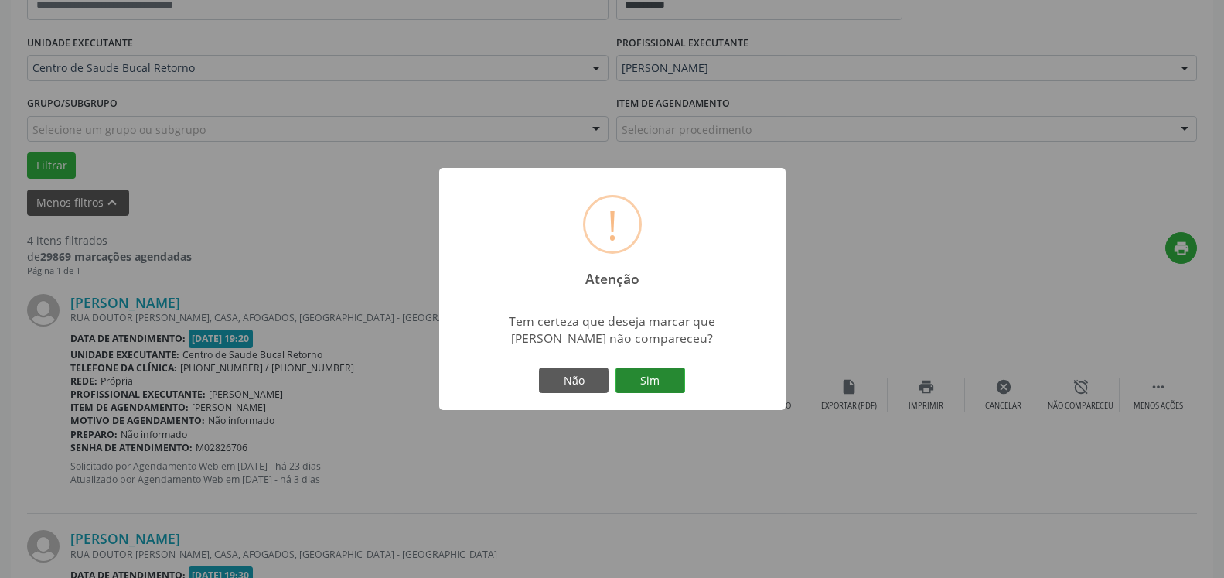
click at [680, 377] on button "Sim" at bounding box center [651, 380] width 70 height 26
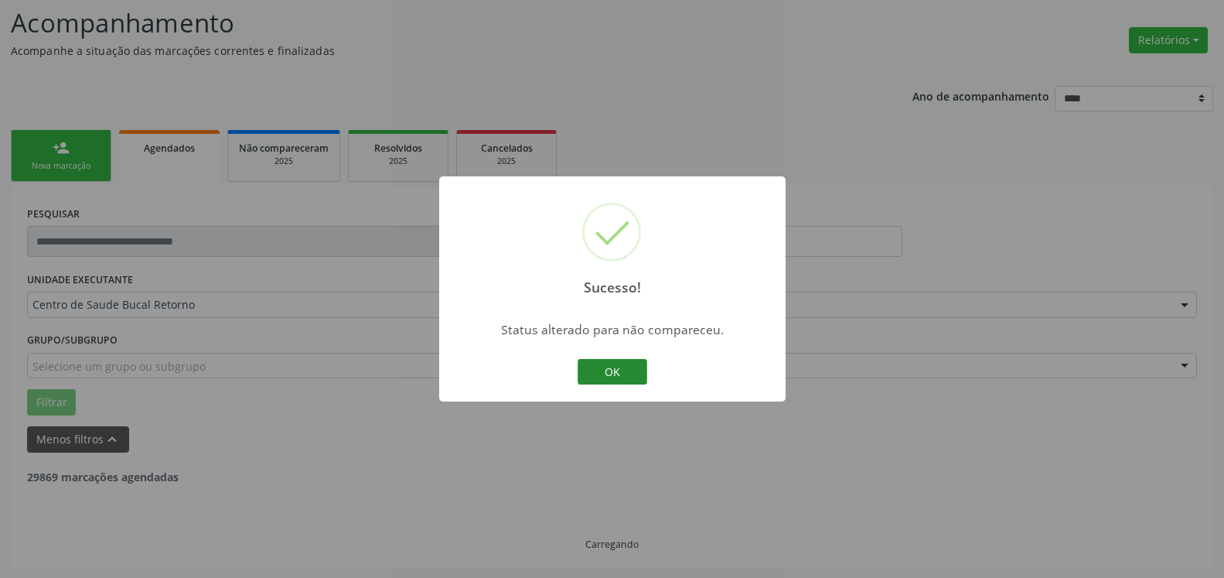
click at [612, 370] on button "OK" at bounding box center [613, 372] width 70 height 26
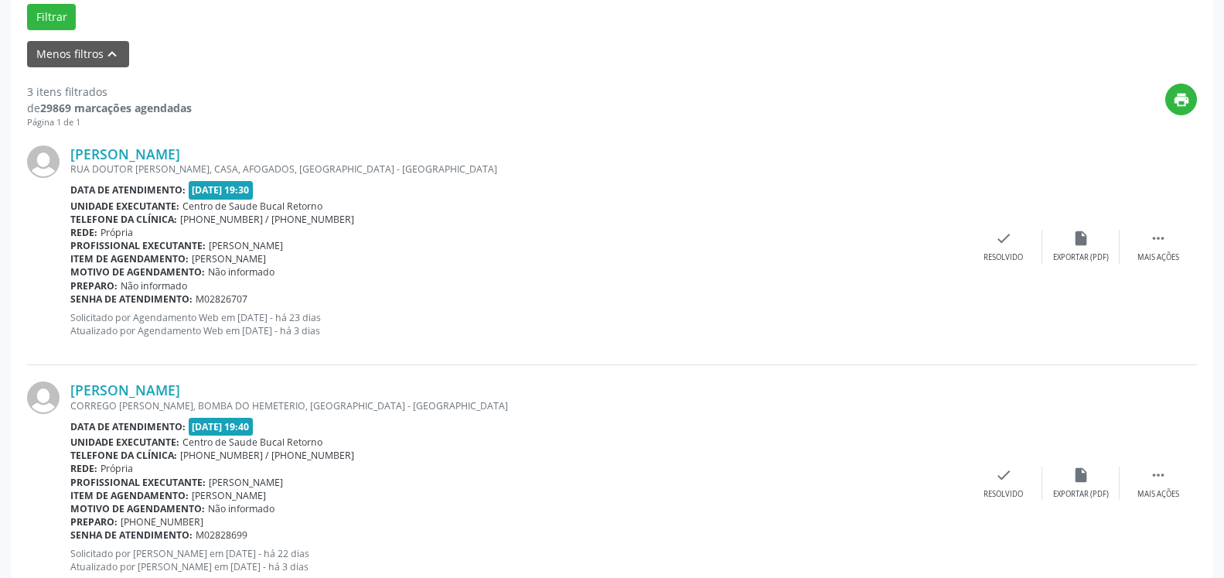
scroll to position [496, 0]
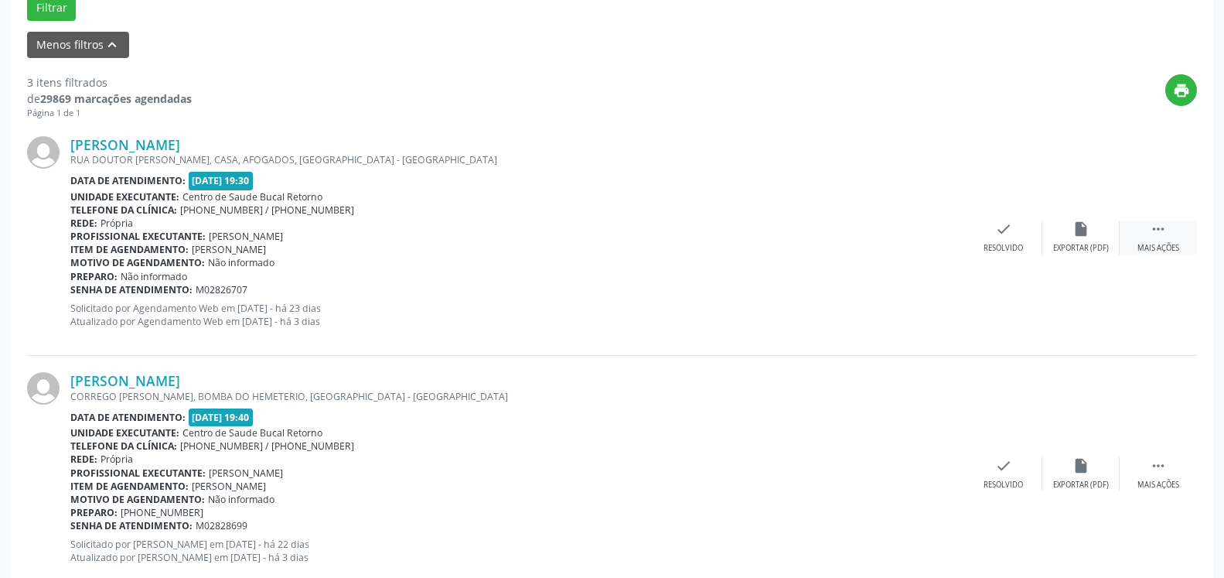
click at [1175, 236] on div " Mais ações" at bounding box center [1158, 236] width 77 height 33
click at [1074, 234] on icon "alarm_off" at bounding box center [1080, 228] width 17 height 17
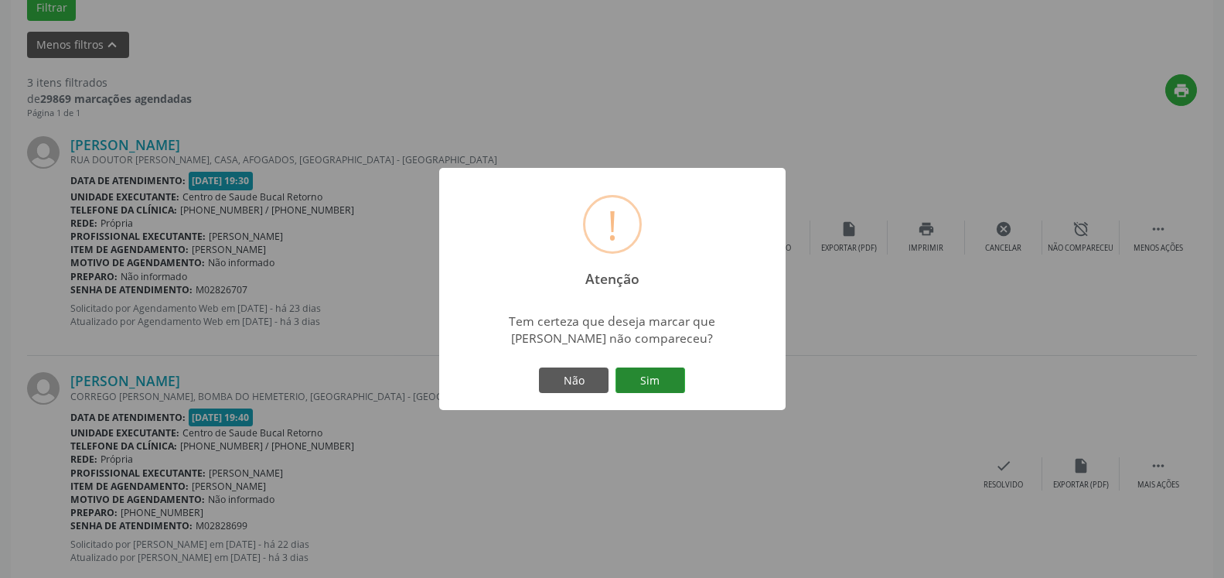
click at [660, 374] on button "Sim" at bounding box center [651, 380] width 70 height 26
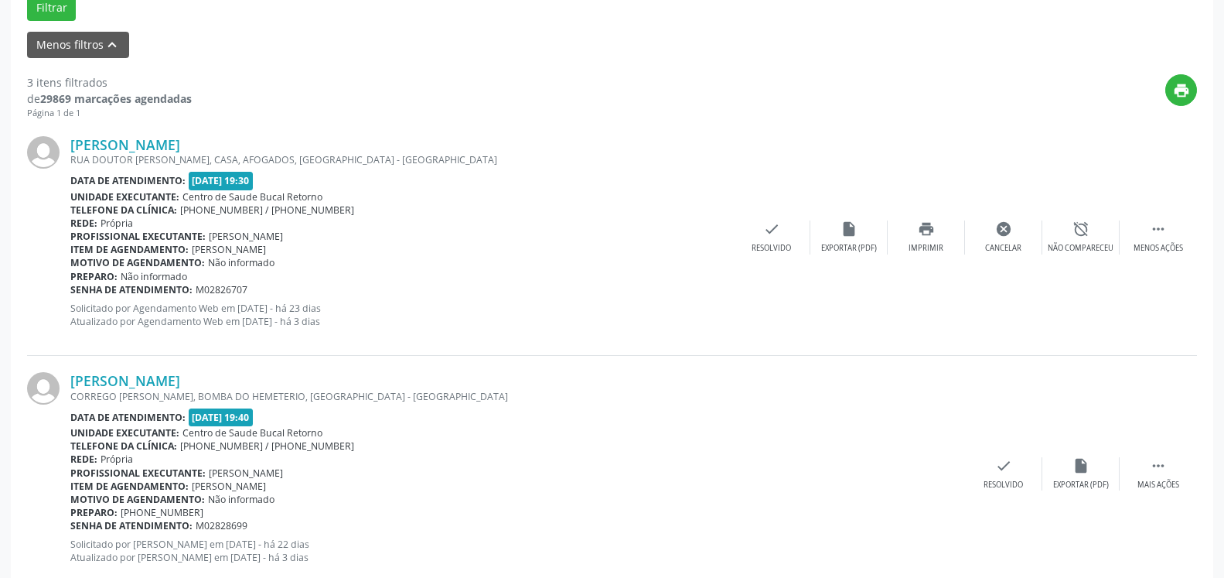
scroll to position [101, 0]
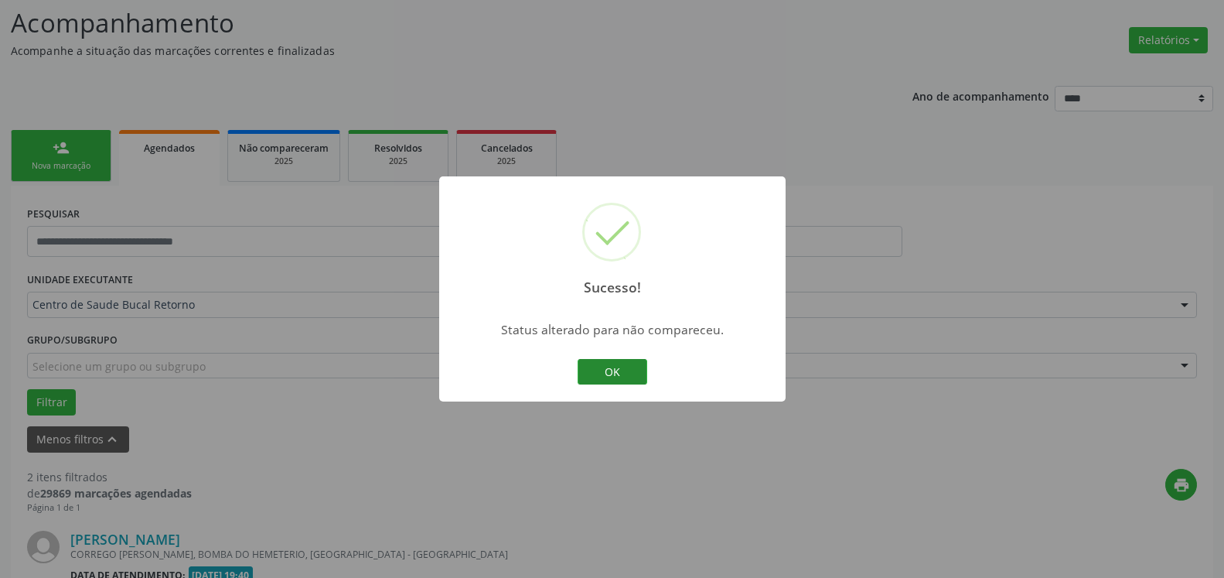
click at [609, 372] on button "OK" at bounding box center [613, 372] width 70 height 26
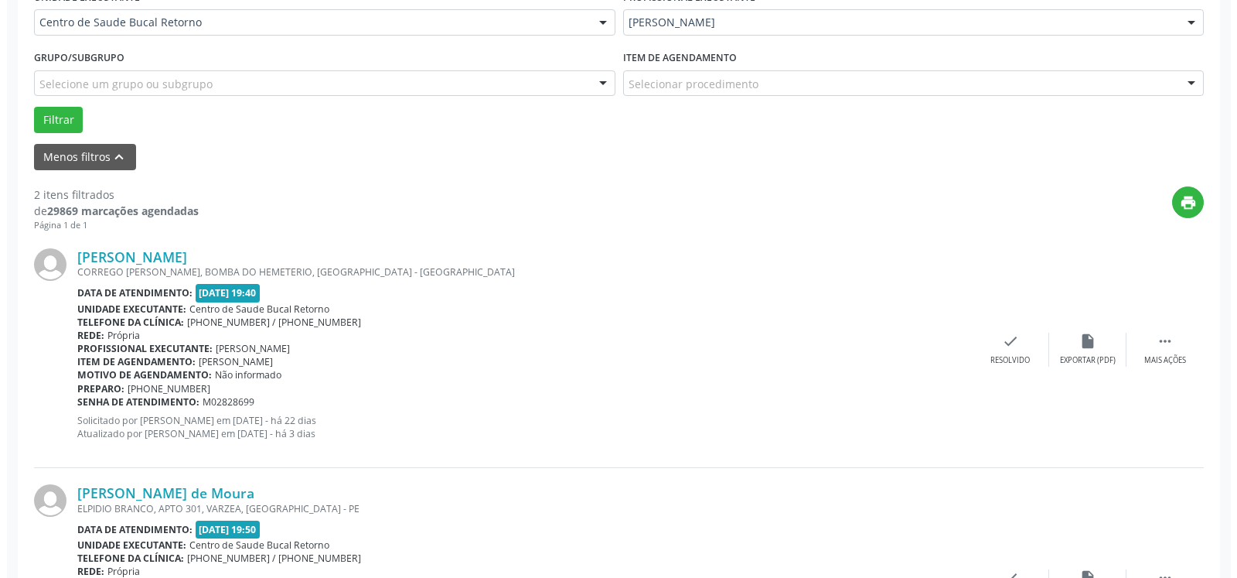
scroll to position [417, 0]
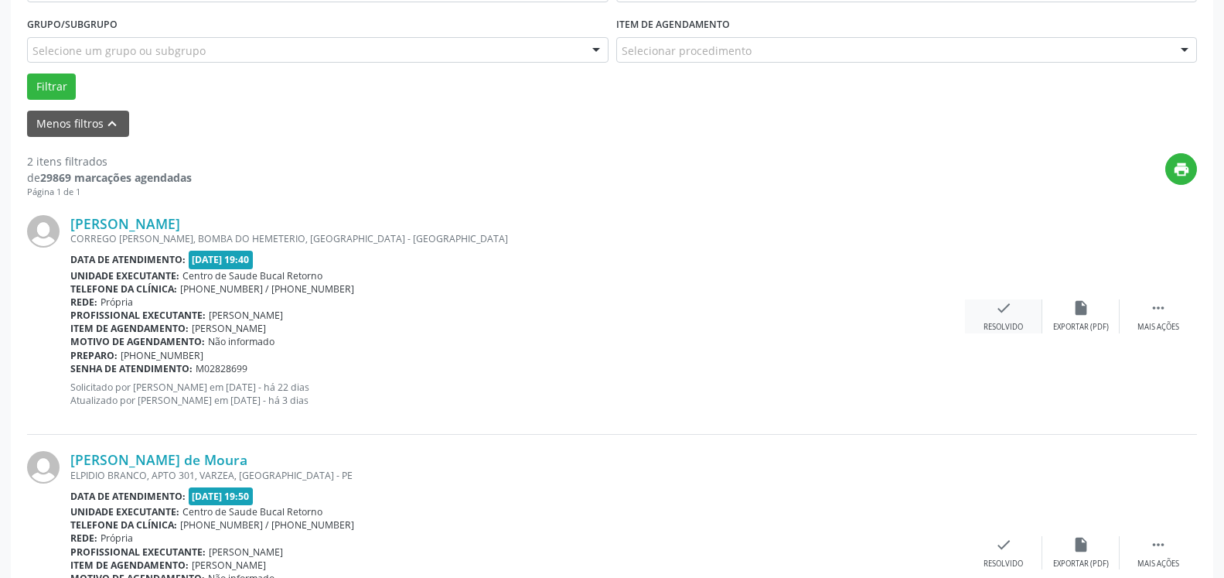
click at [1008, 315] on icon "check" at bounding box center [1003, 307] width 17 height 17
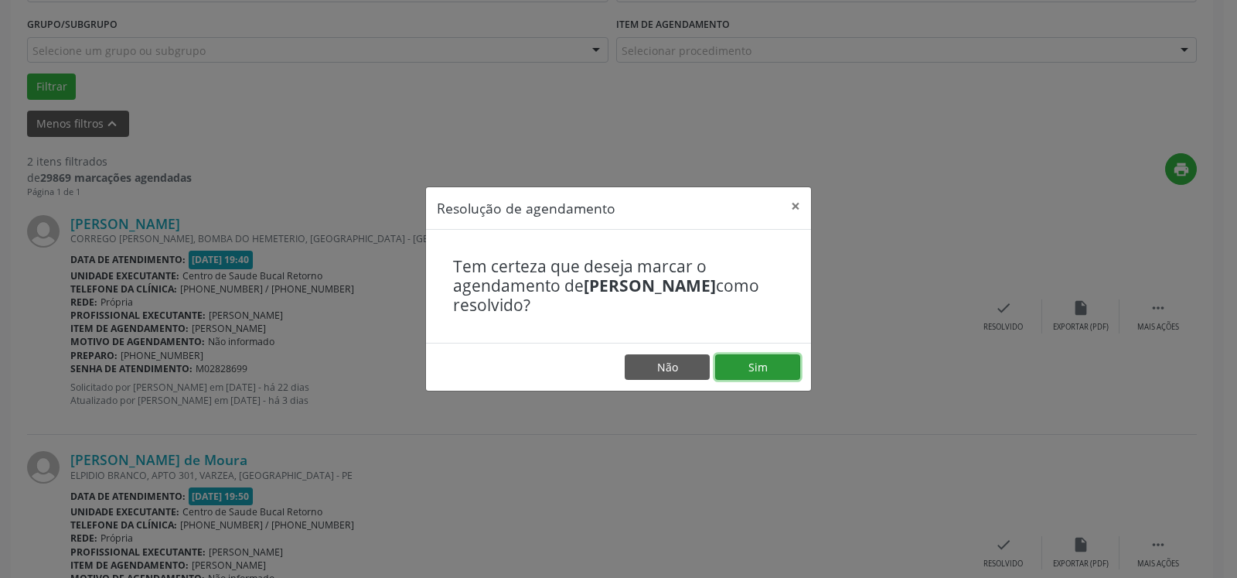
click at [742, 373] on button "Sim" at bounding box center [757, 367] width 85 height 26
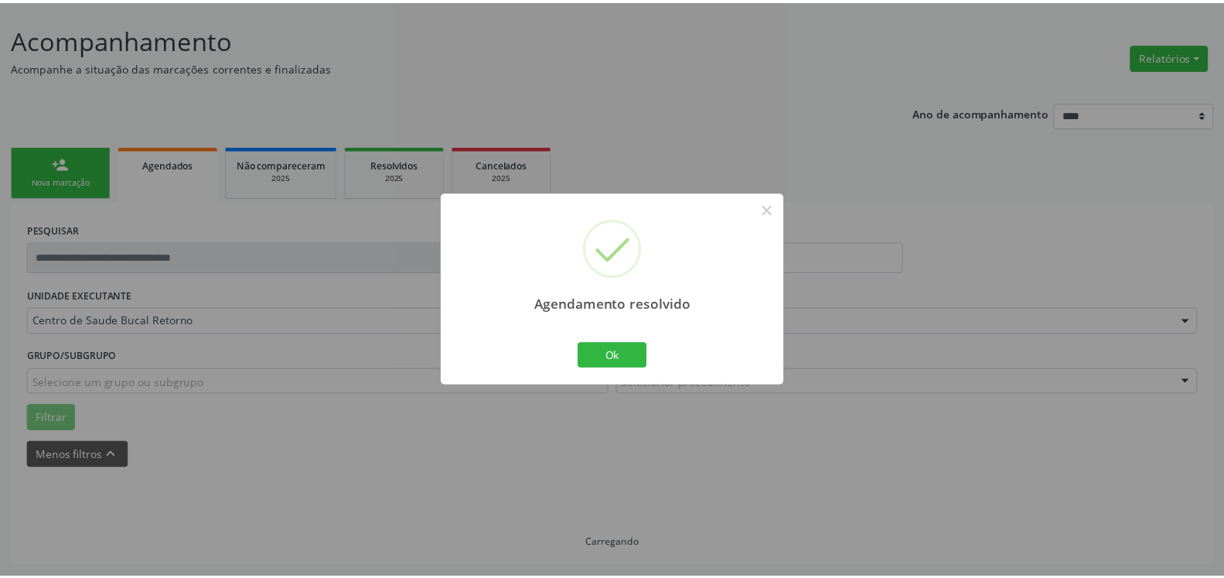
scroll to position [85, 0]
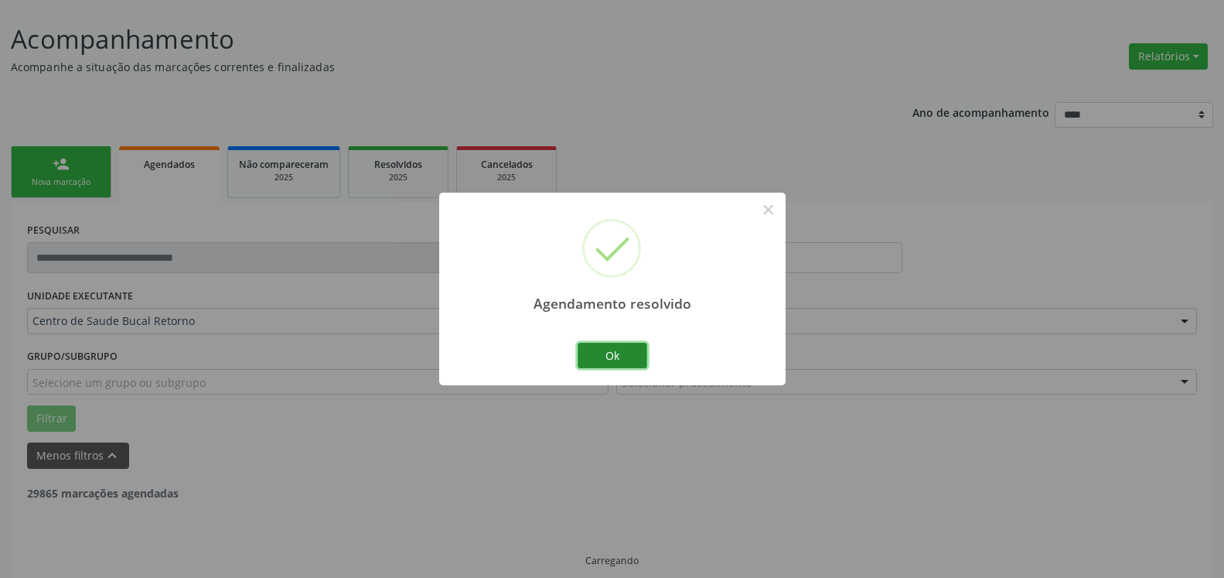
click at [614, 358] on button "Ok" at bounding box center [613, 356] width 70 height 26
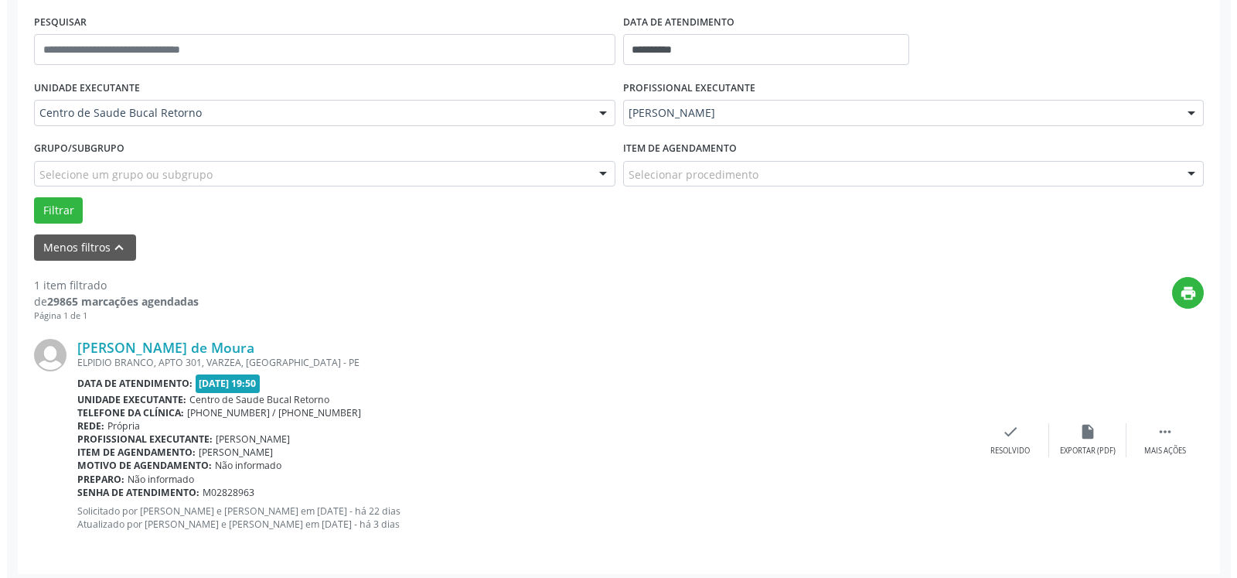
scroll to position [300, 0]
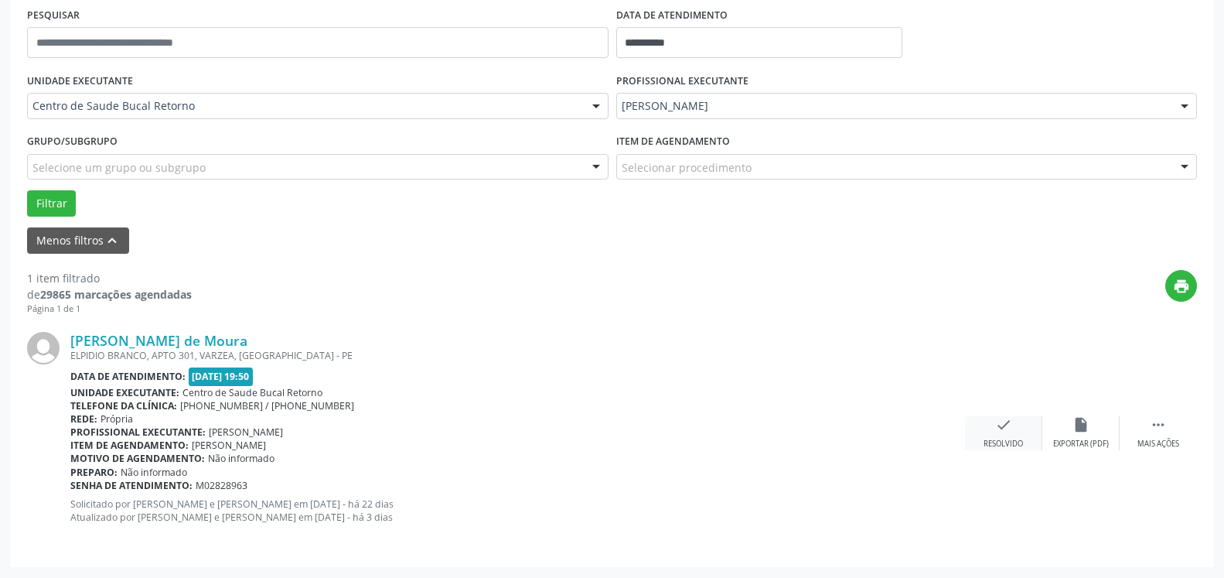
click at [1004, 433] on icon "check" at bounding box center [1003, 424] width 17 height 17
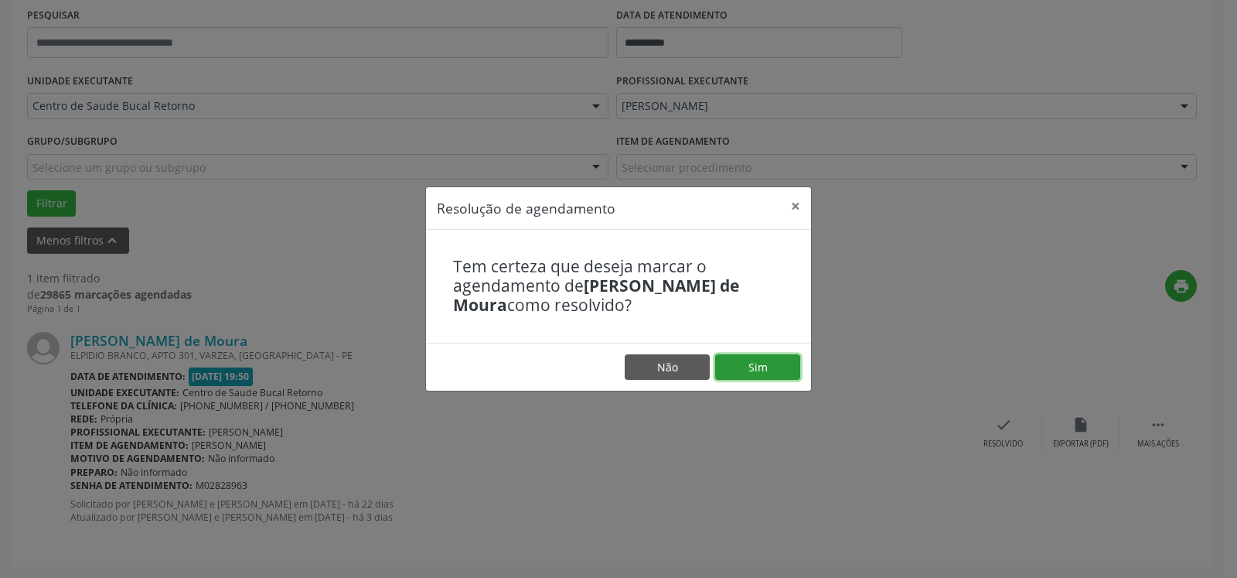
click at [770, 373] on button "Sim" at bounding box center [757, 367] width 85 height 26
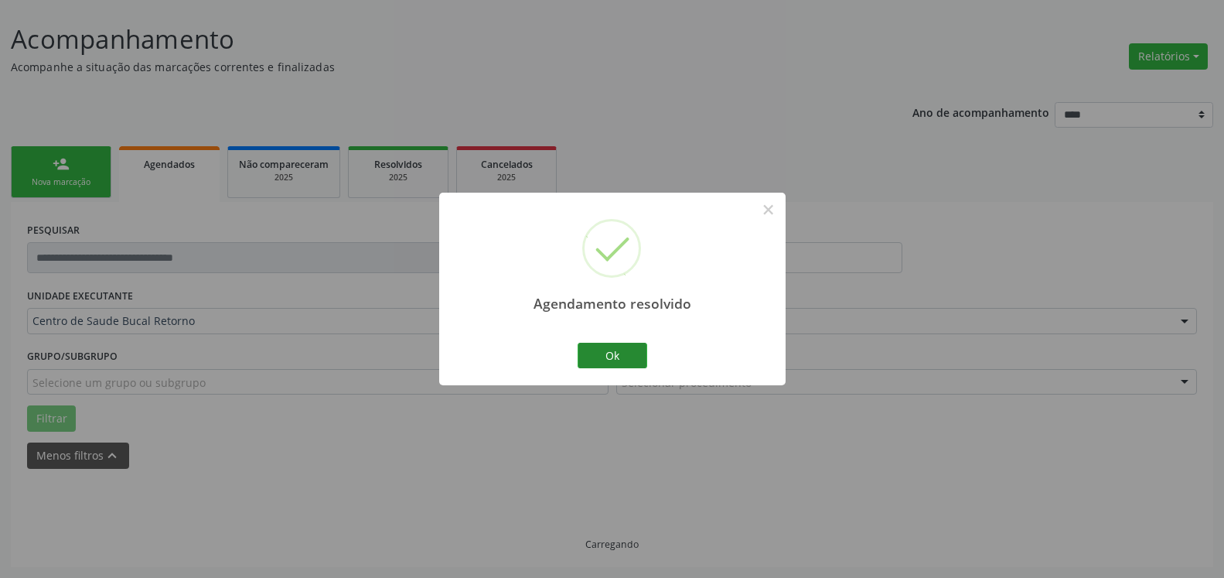
scroll to position [52, 0]
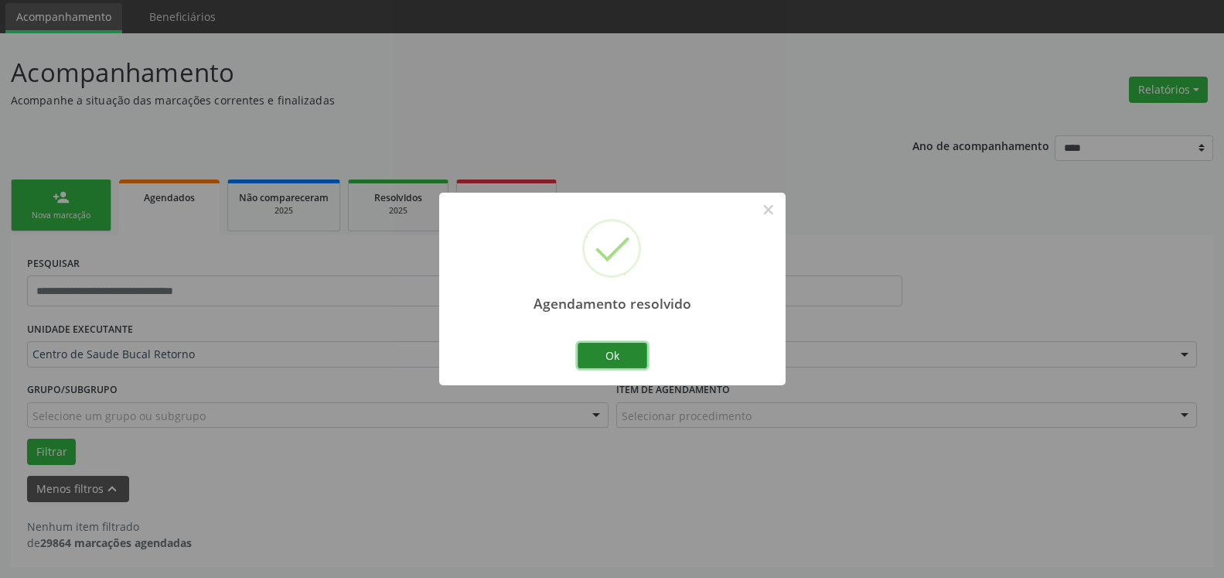
click at [609, 357] on button "Ok" at bounding box center [613, 356] width 70 height 26
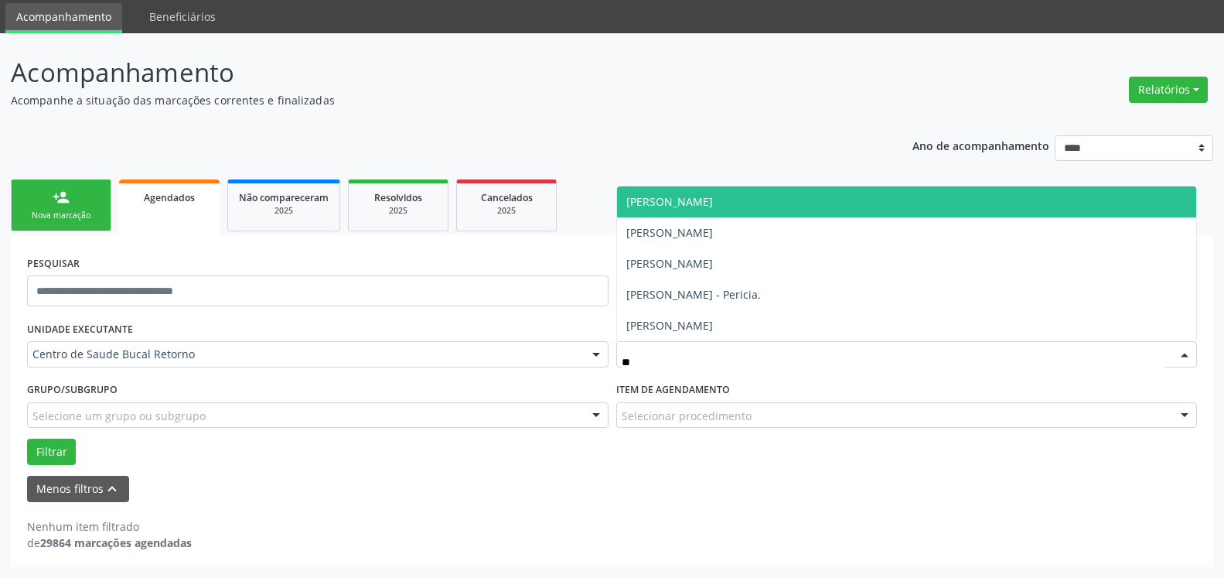
type input "***"
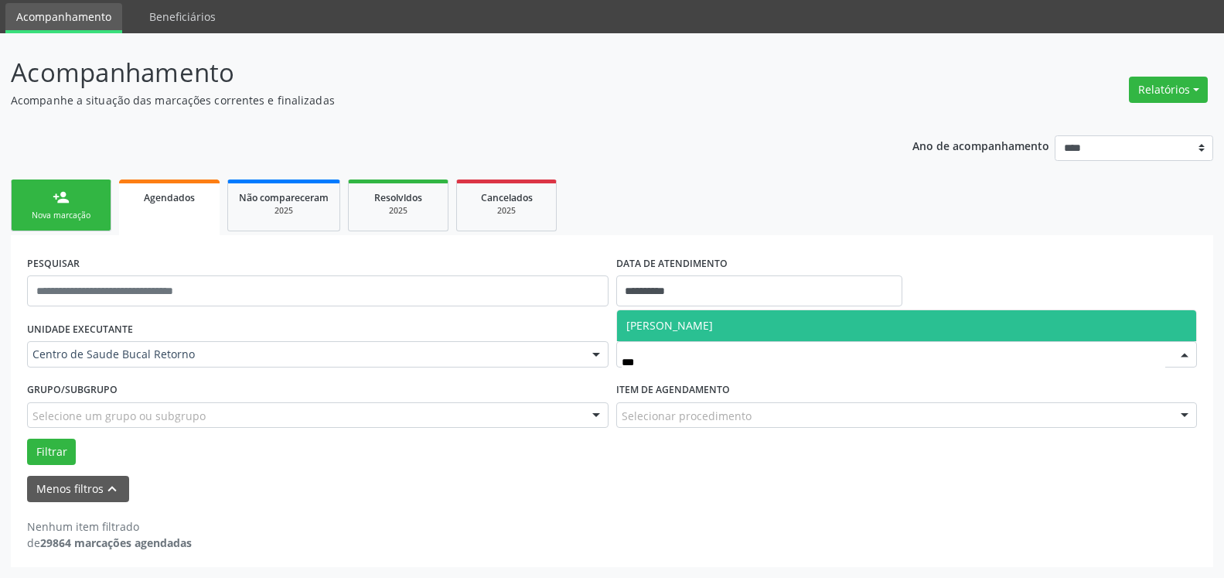
click at [828, 326] on span "[PERSON_NAME]" at bounding box center [907, 325] width 580 height 31
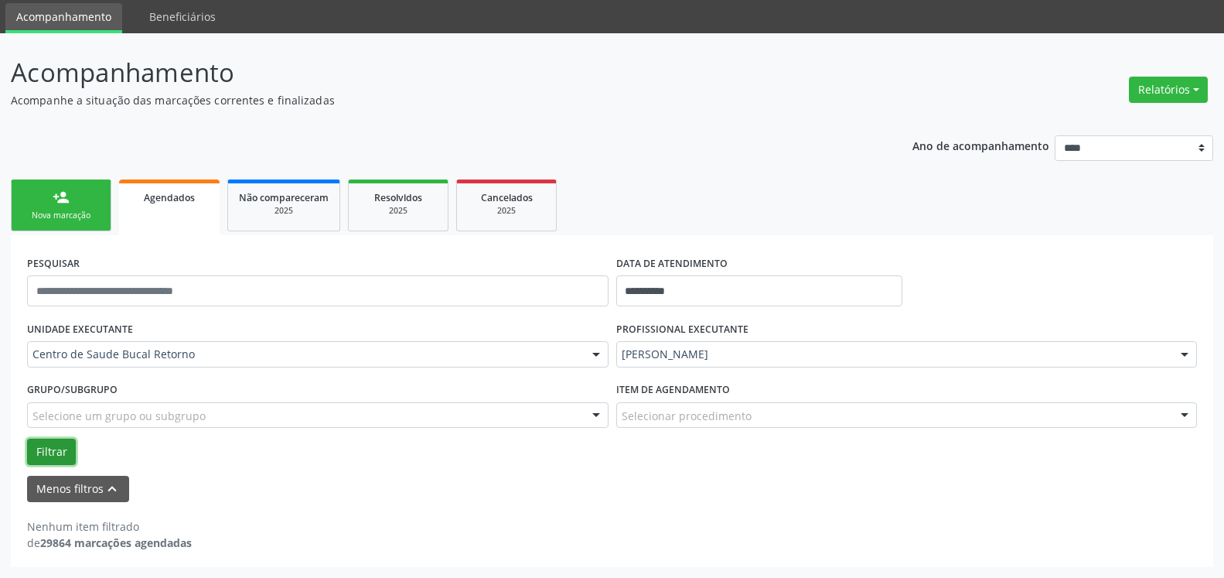
click at [66, 452] on button "Filtrar" at bounding box center [51, 451] width 49 height 26
